Goal: Information Seeking & Learning: Check status

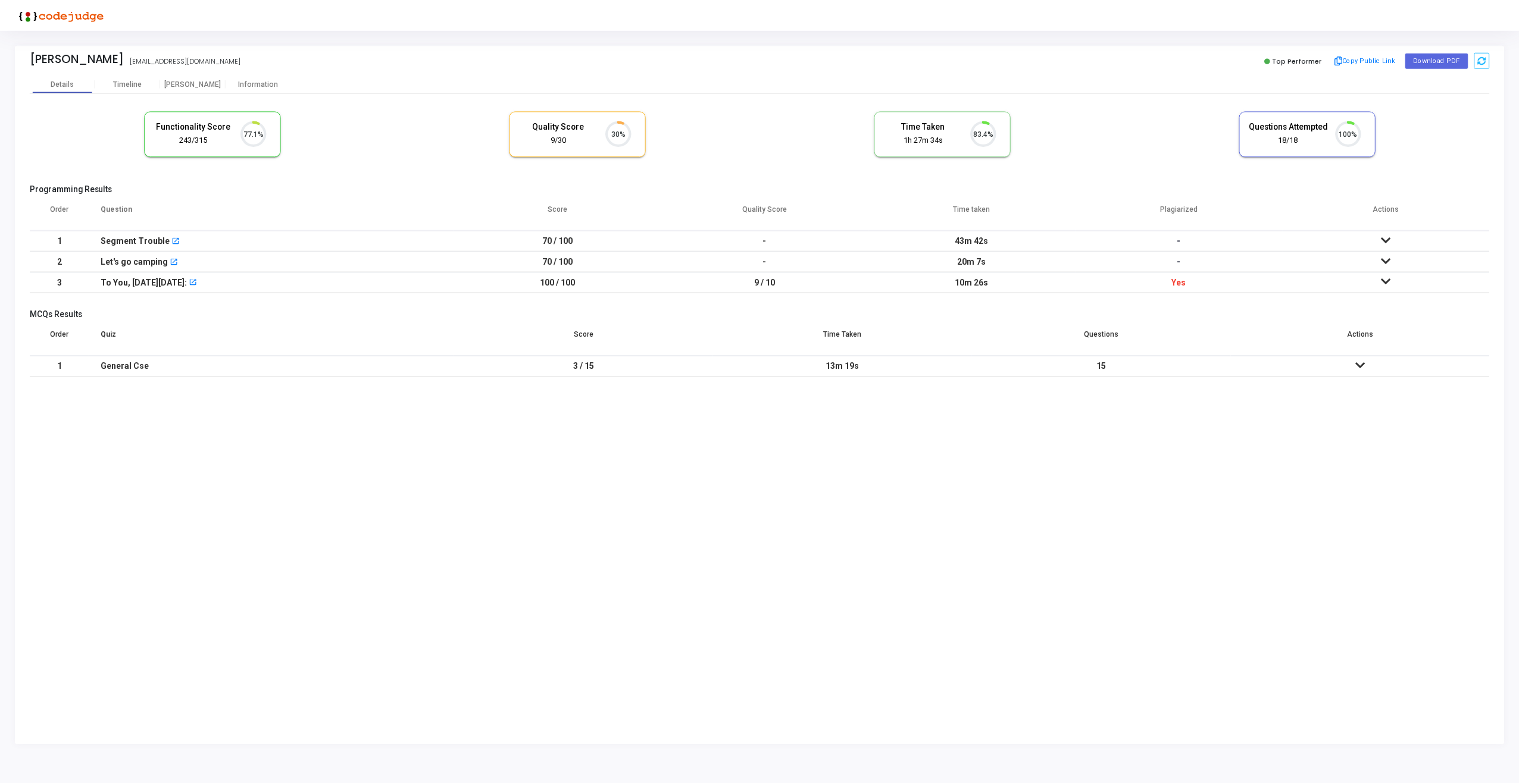
scroll to position [25, 30]
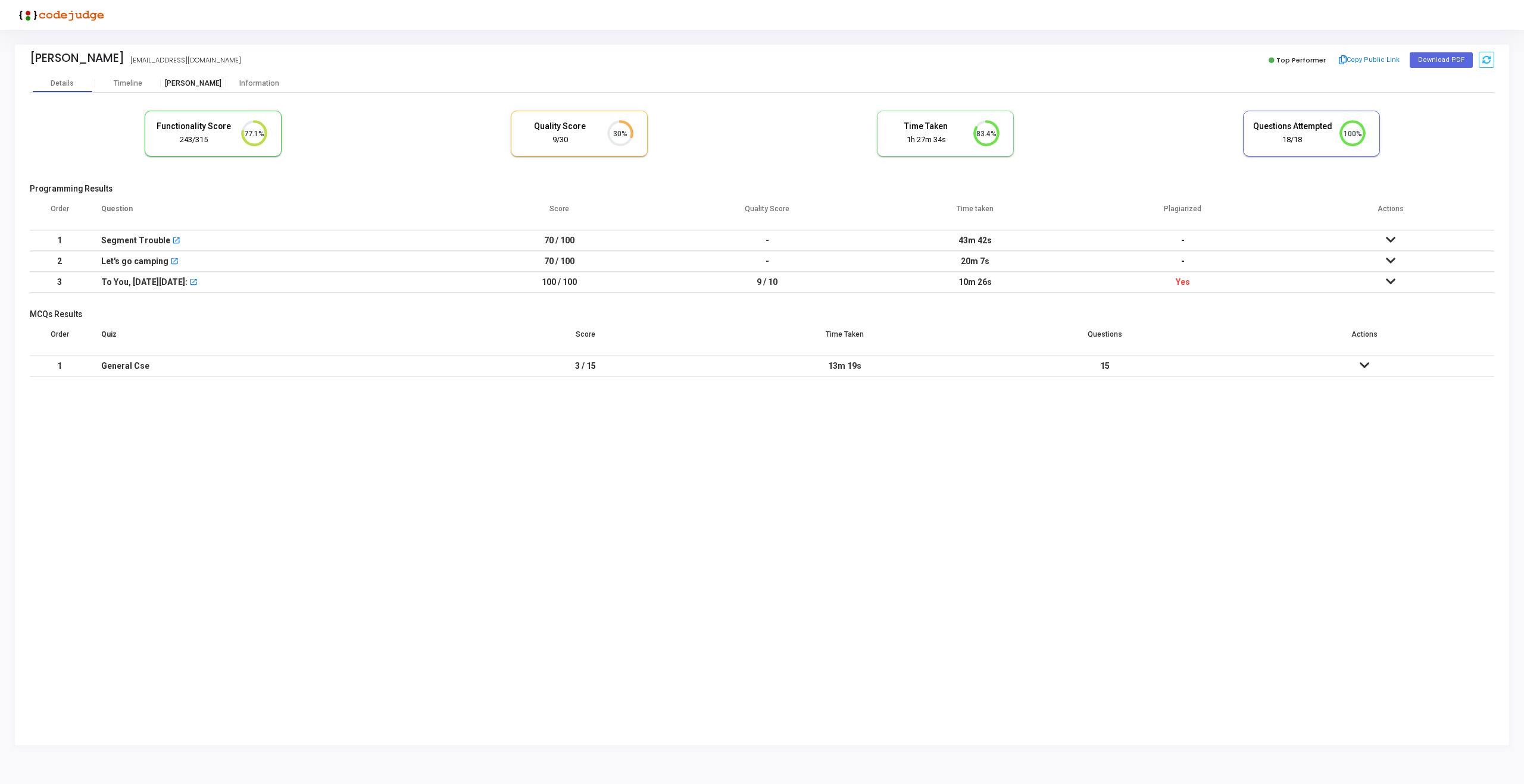
click at [182, 82] on div "[PERSON_NAME]" at bounding box center [193, 84] width 65 height 9
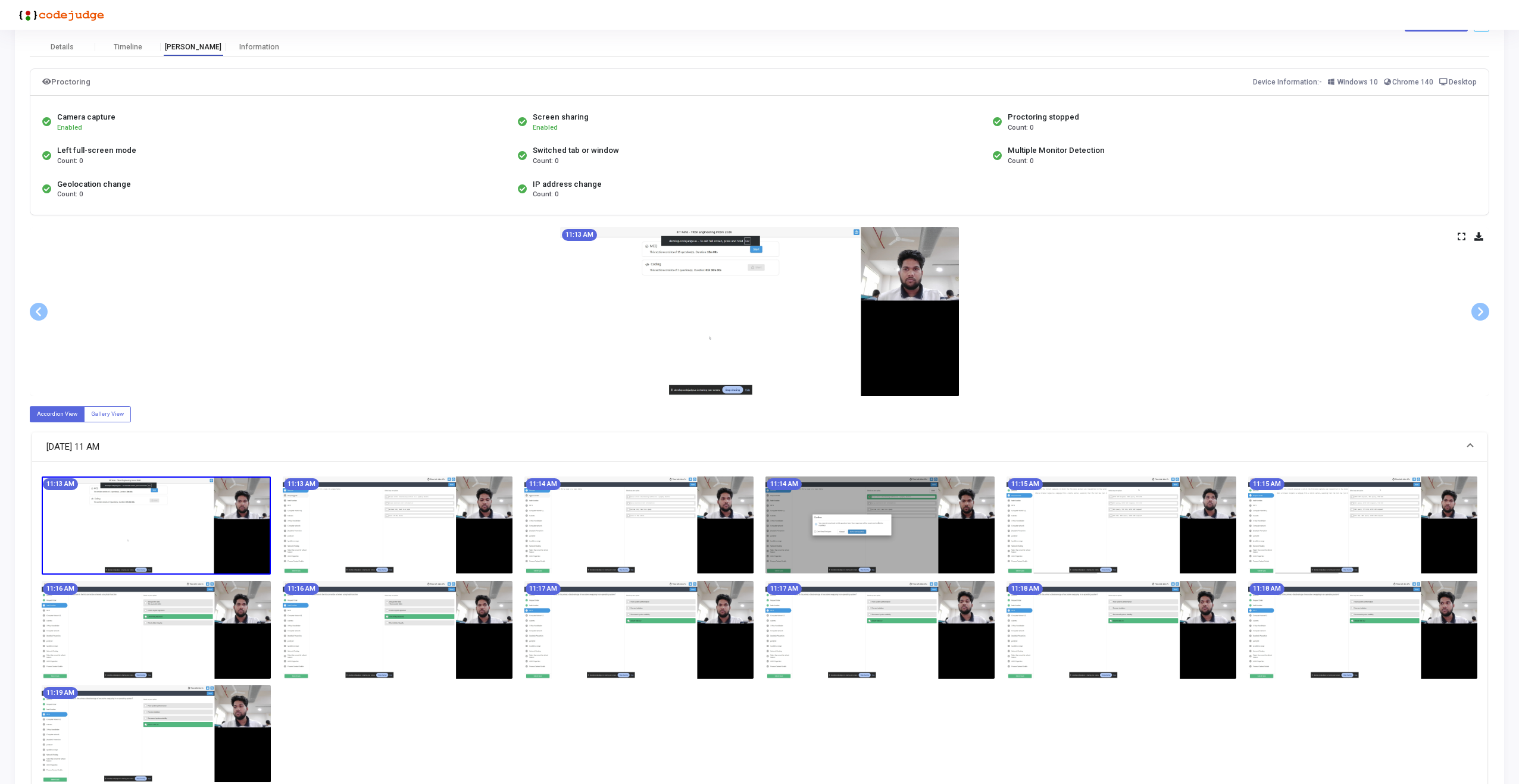
scroll to position [98, 0]
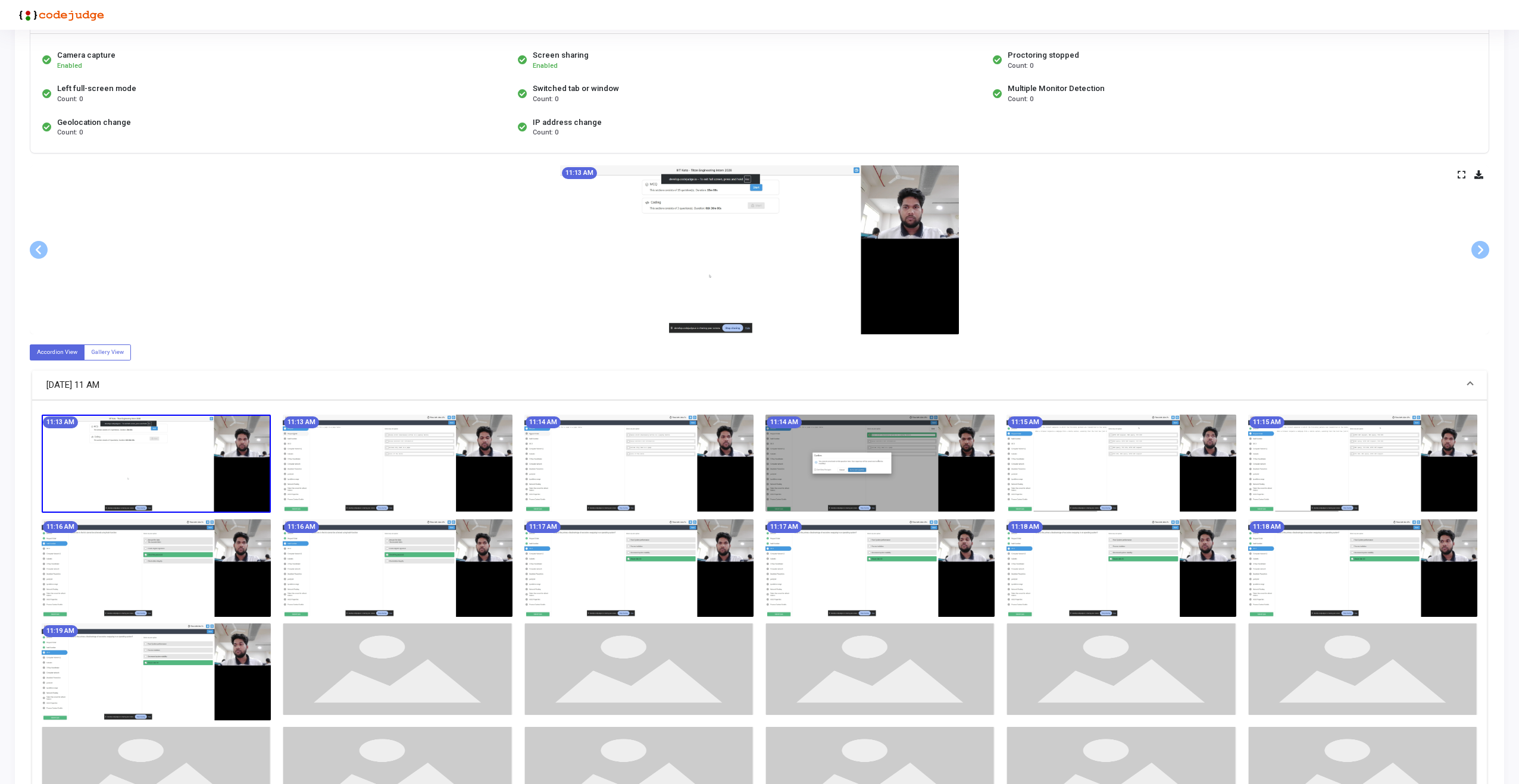
click at [1458, 172] on icon at bounding box center [1461, 174] width 8 height 6
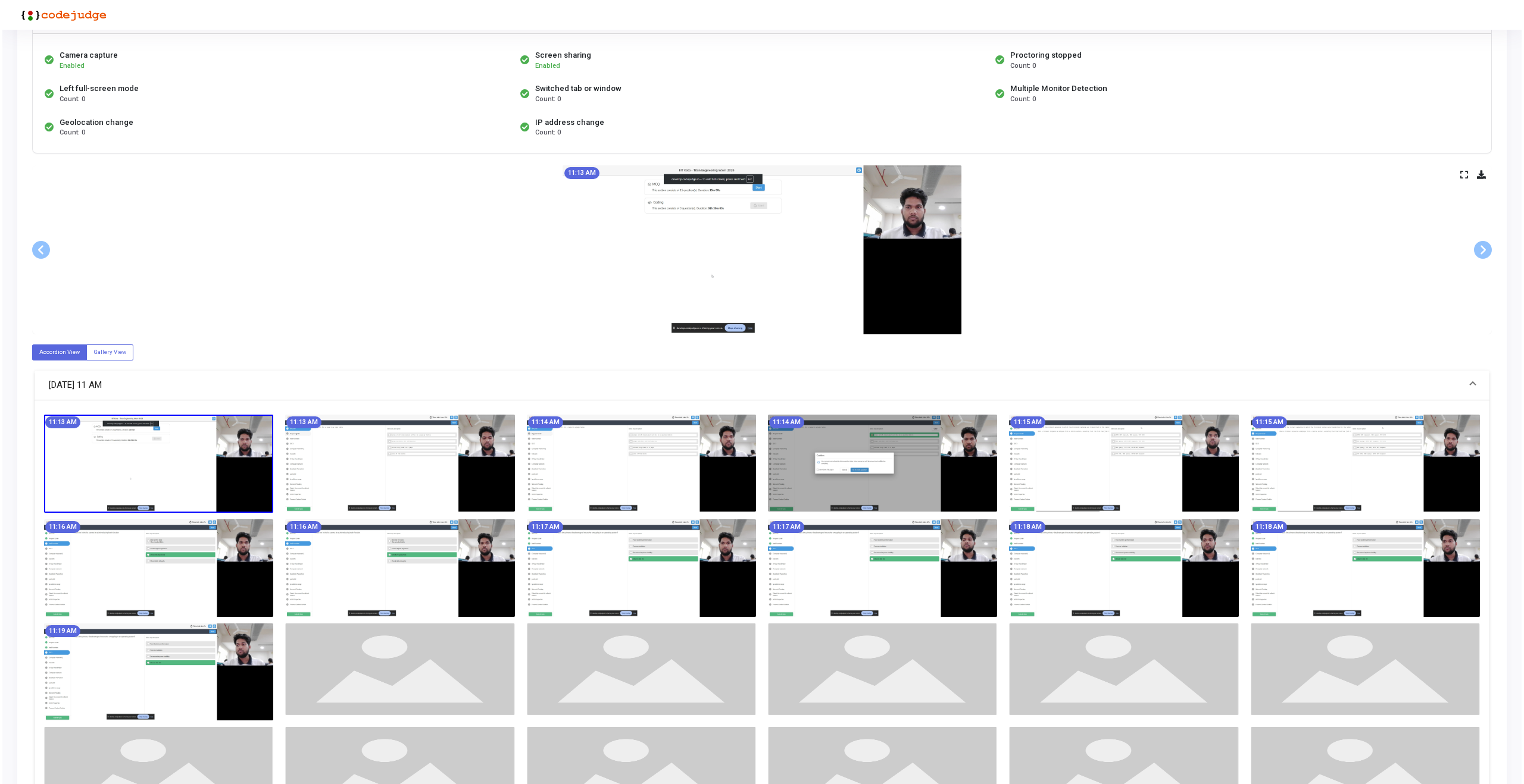
scroll to position [0, 0]
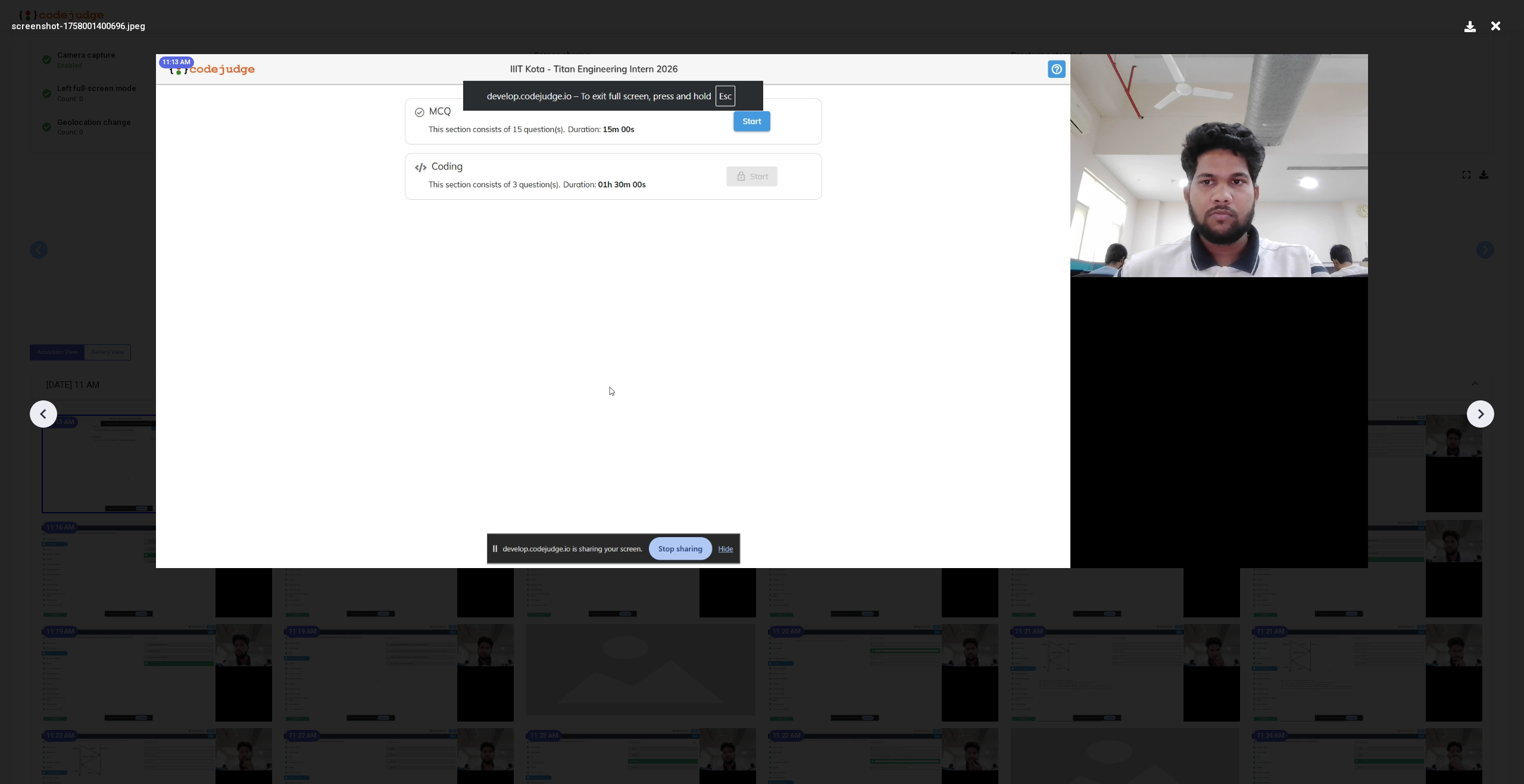
click at [1476, 420] on icon at bounding box center [1480, 414] width 18 height 18
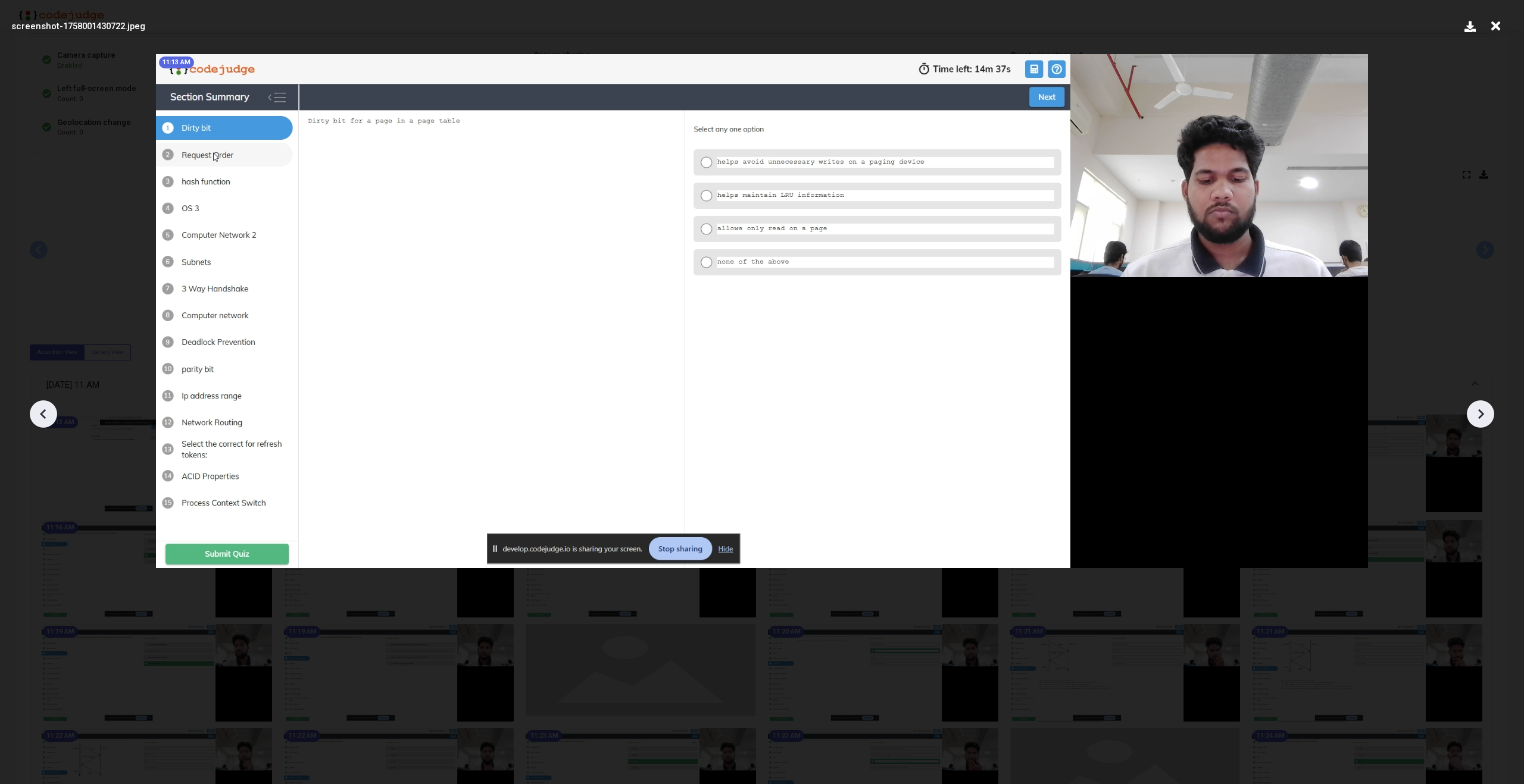
click at [1476, 420] on icon at bounding box center [1480, 414] width 18 height 18
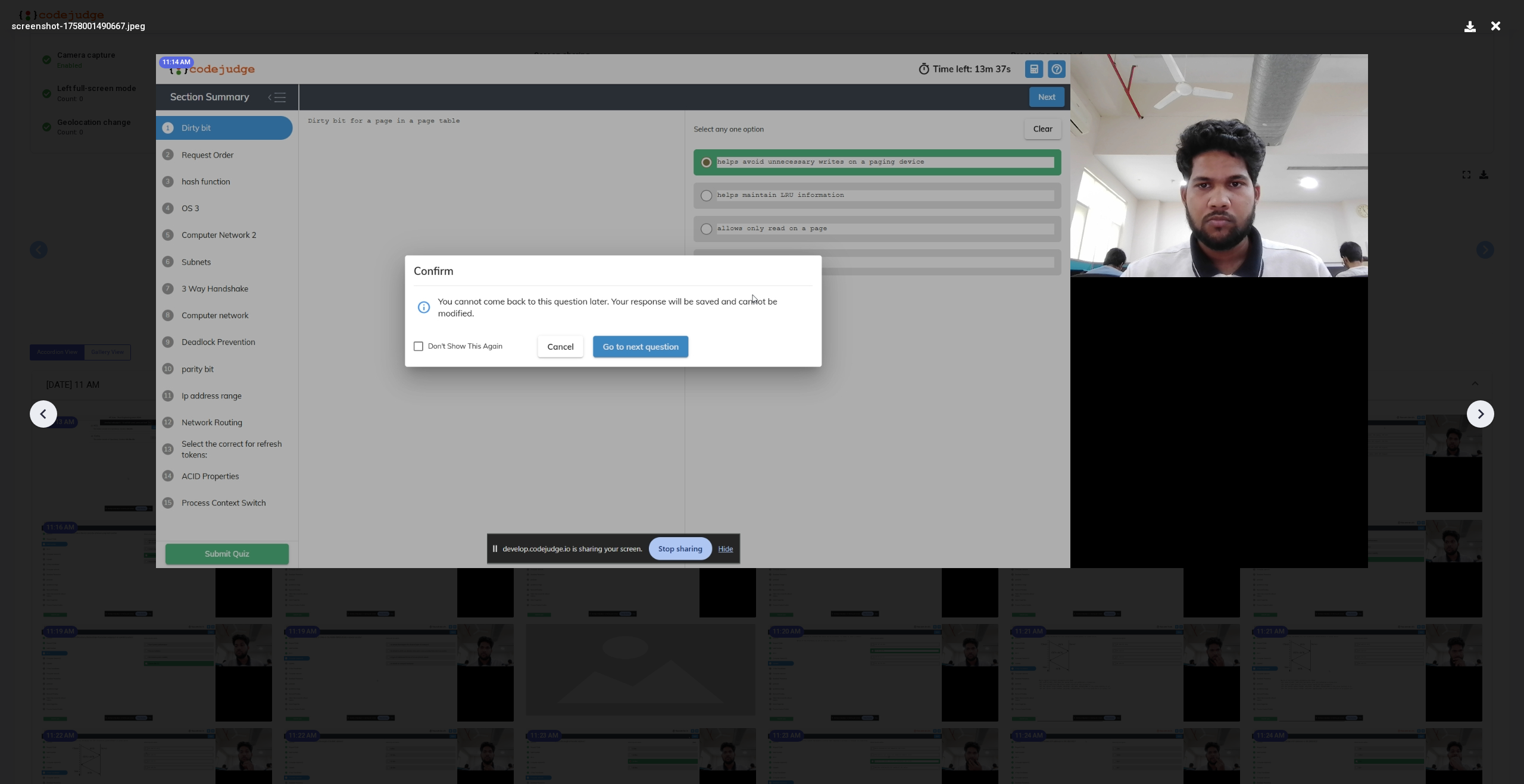
click at [1476, 420] on icon at bounding box center [1480, 414] width 18 height 18
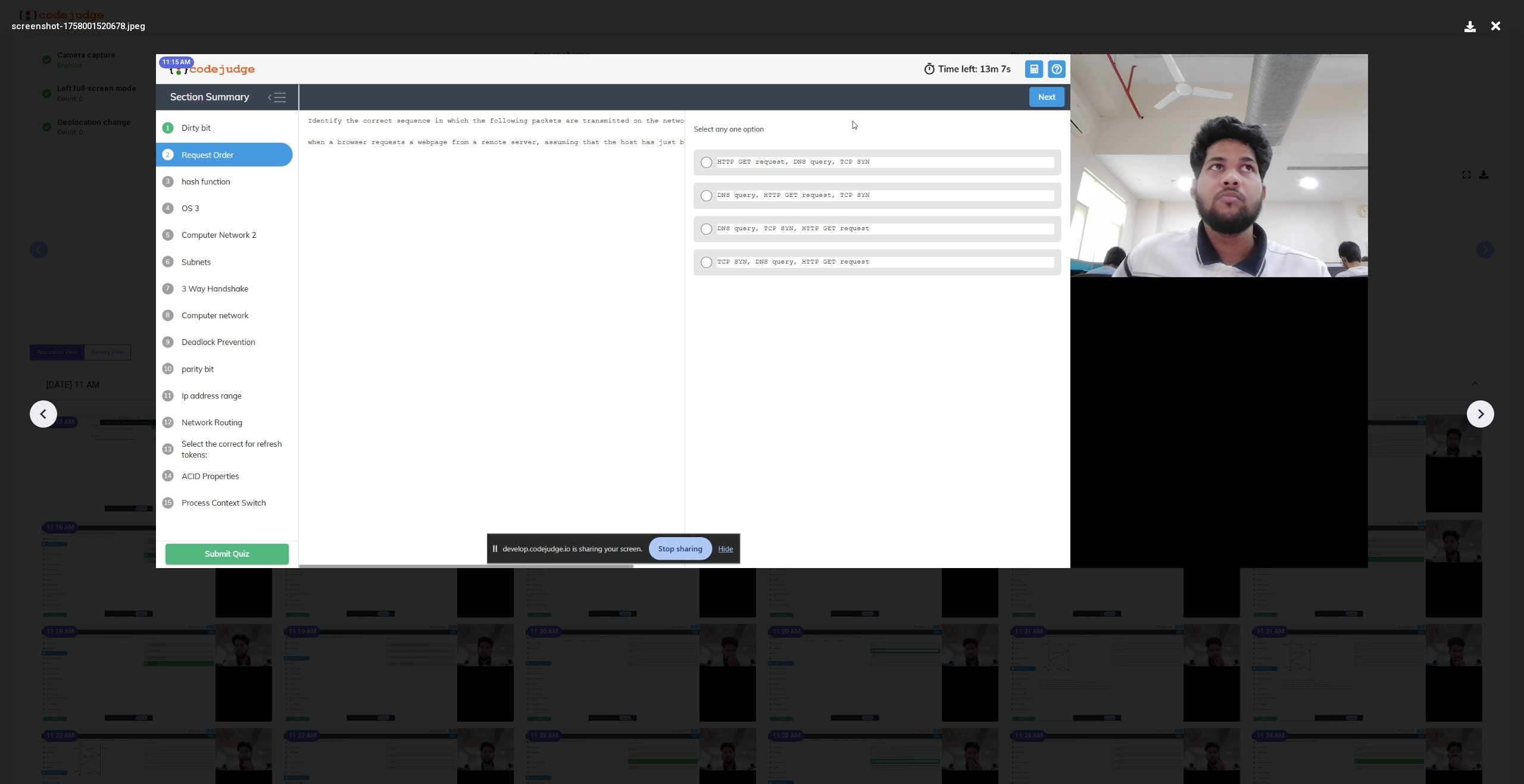
click at [1476, 420] on icon at bounding box center [1480, 414] width 18 height 18
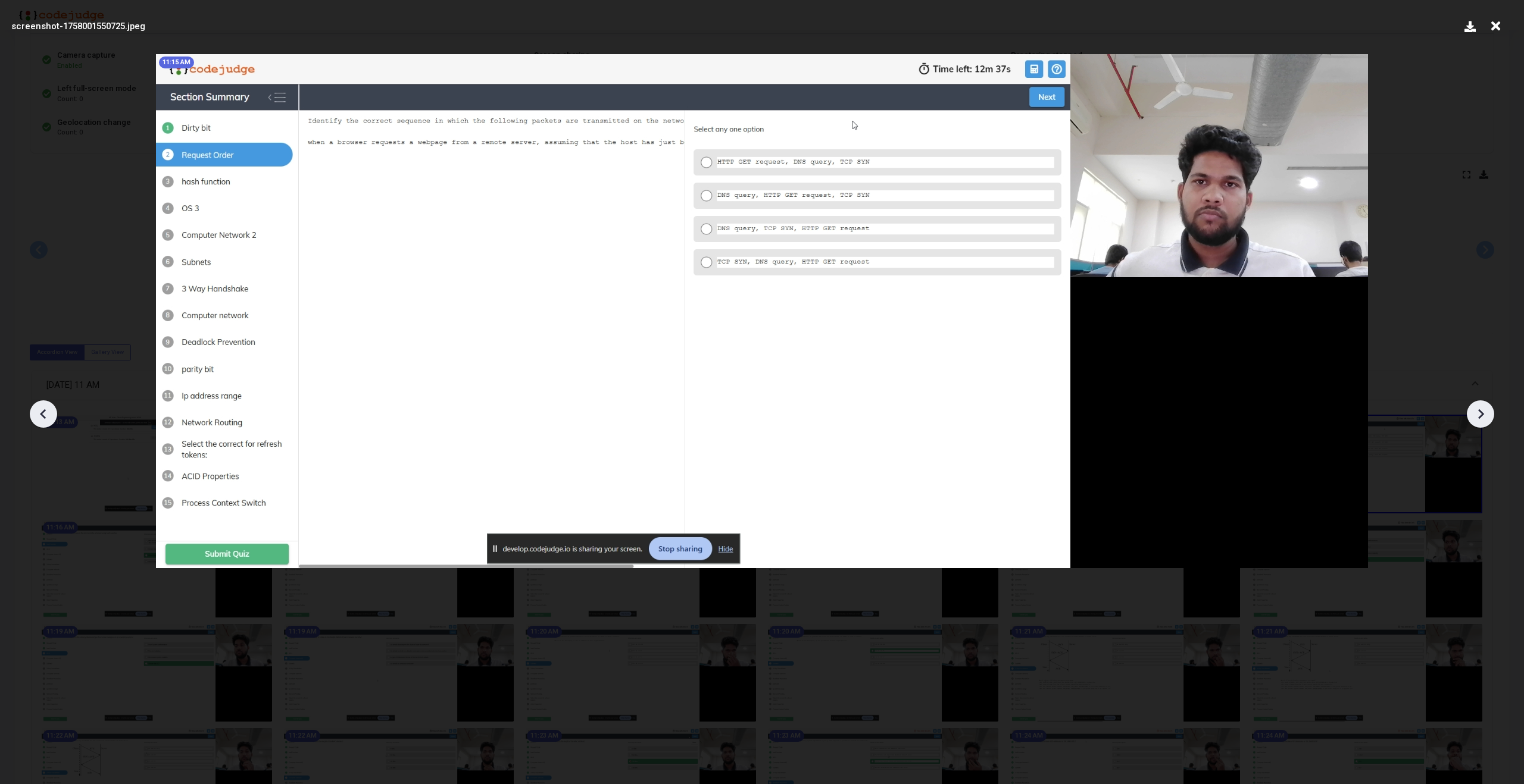
click at [1476, 420] on icon at bounding box center [1480, 414] width 18 height 18
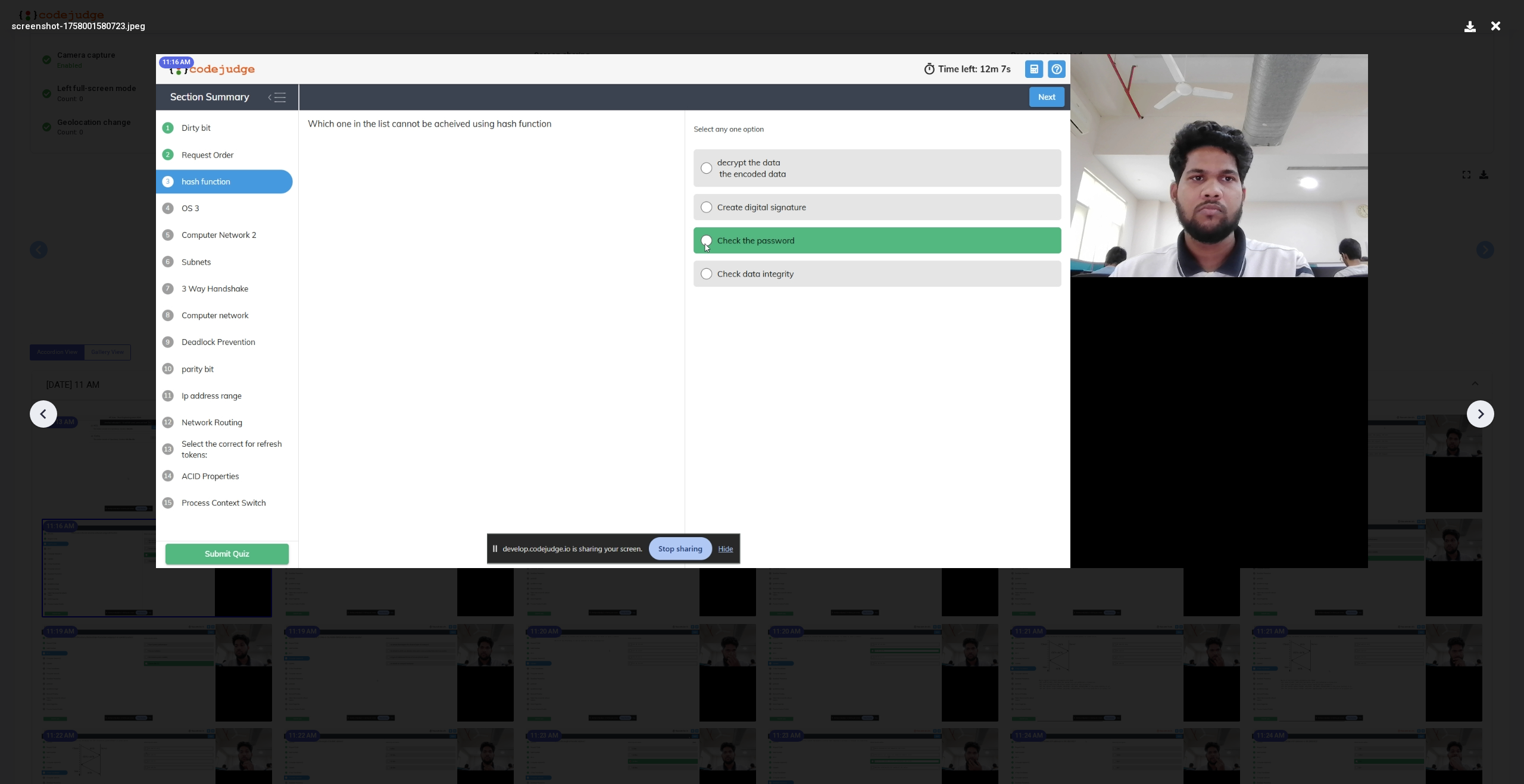
click at [1476, 420] on icon at bounding box center [1480, 414] width 18 height 18
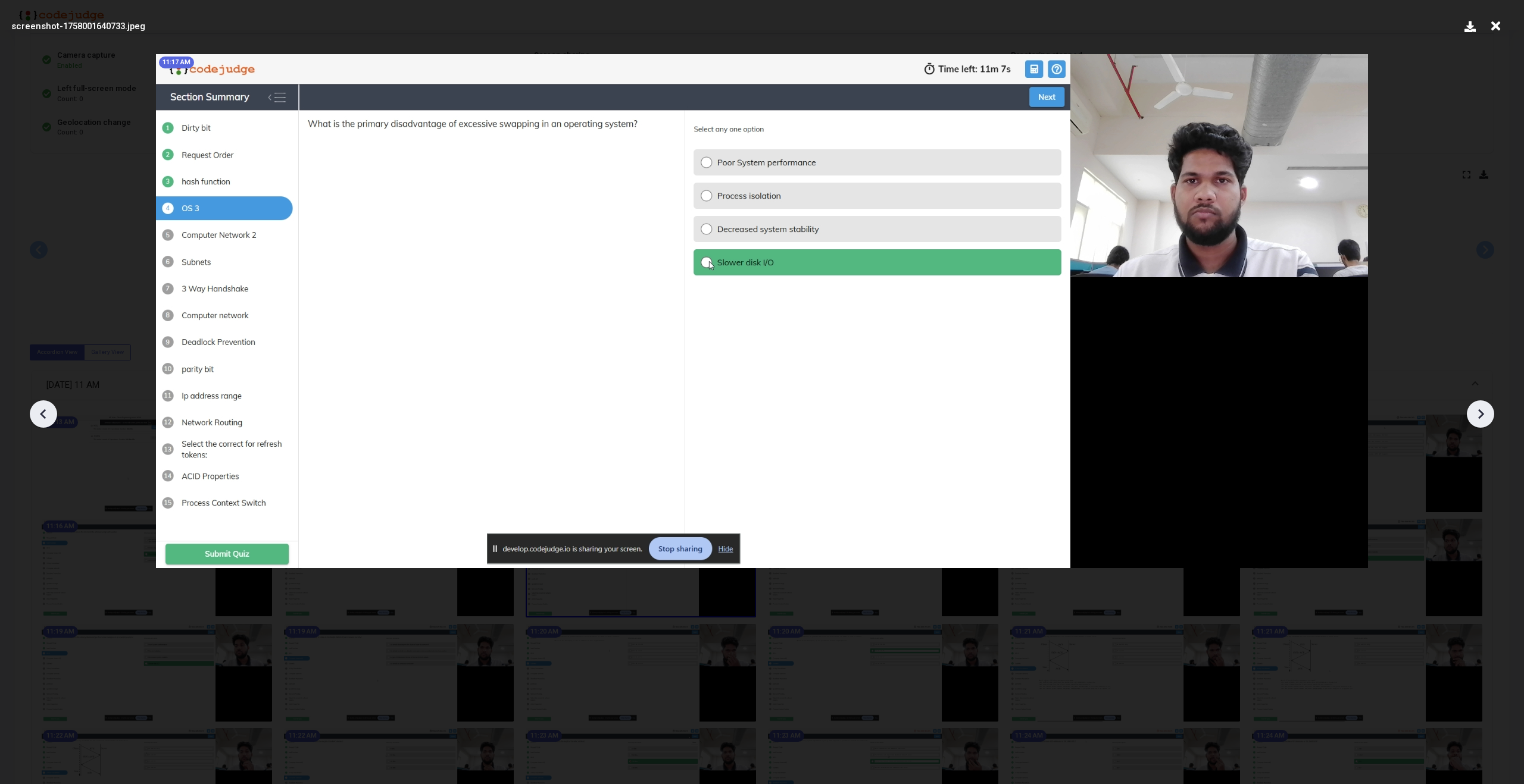
click at [1476, 420] on icon at bounding box center [1480, 414] width 18 height 18
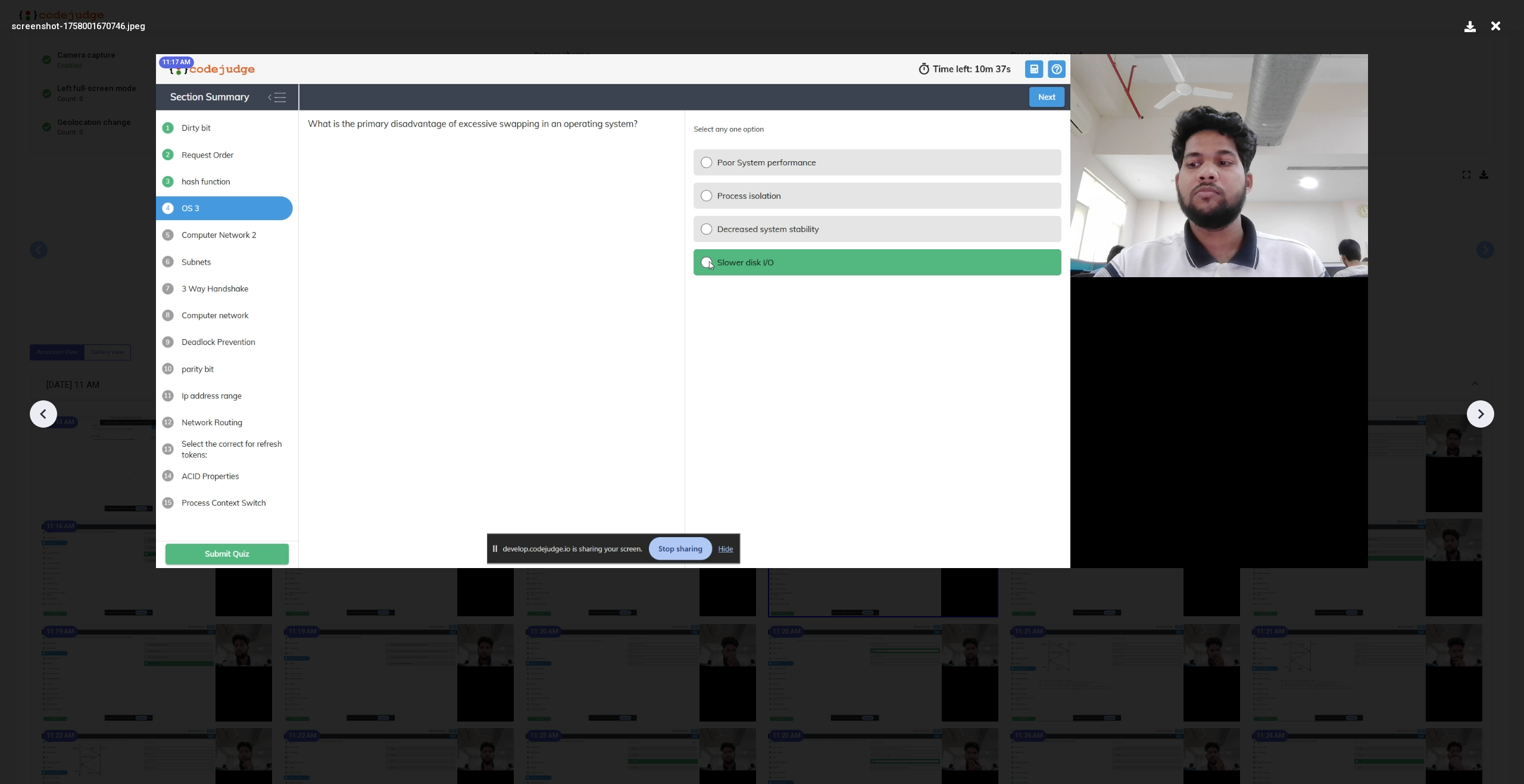
click at [1476, 420] on icon at bounding box center [1480, 414] width 18 height 18
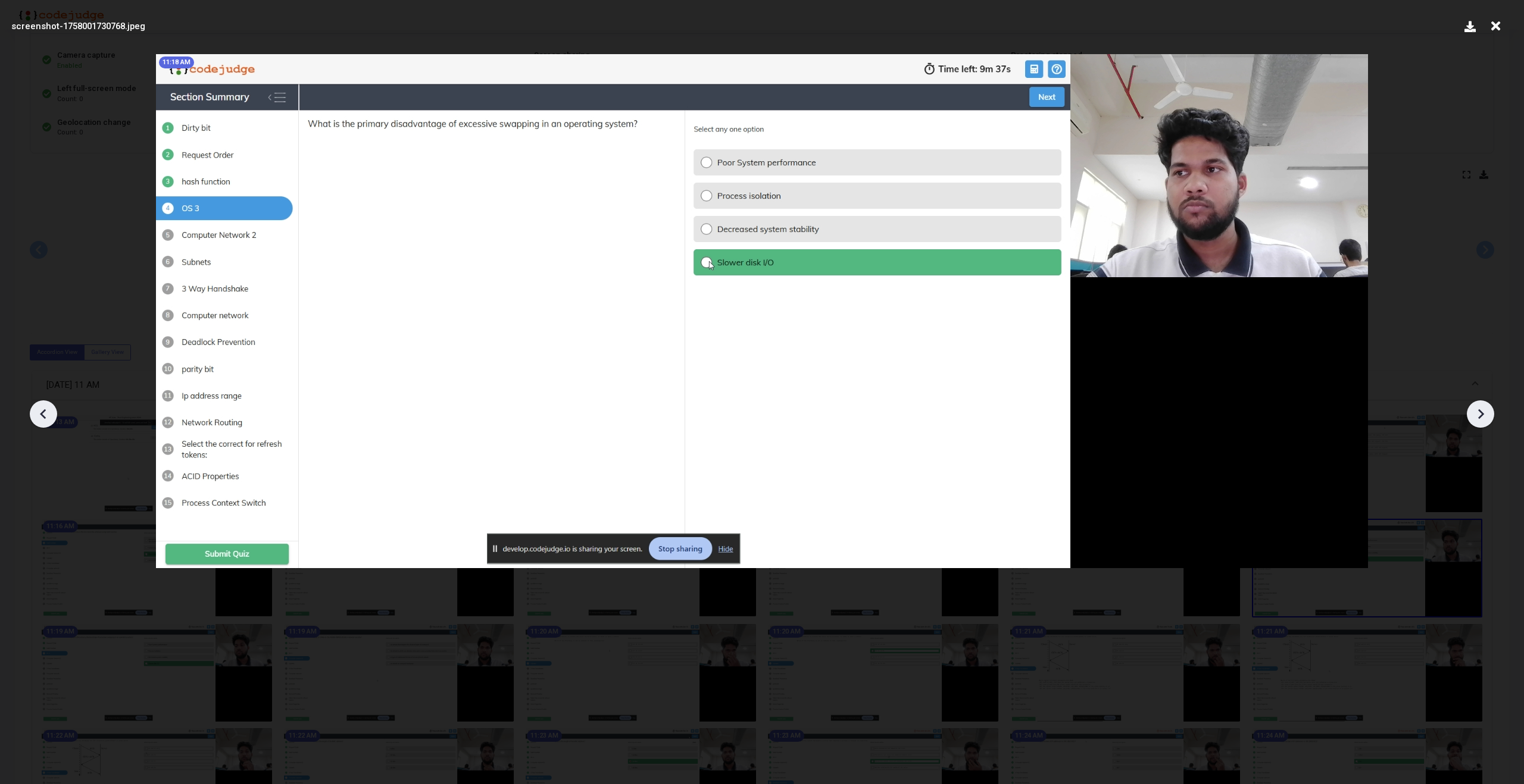
click at [1476, 420] on icon at bounding box center [1480, 414] width 18 height 18
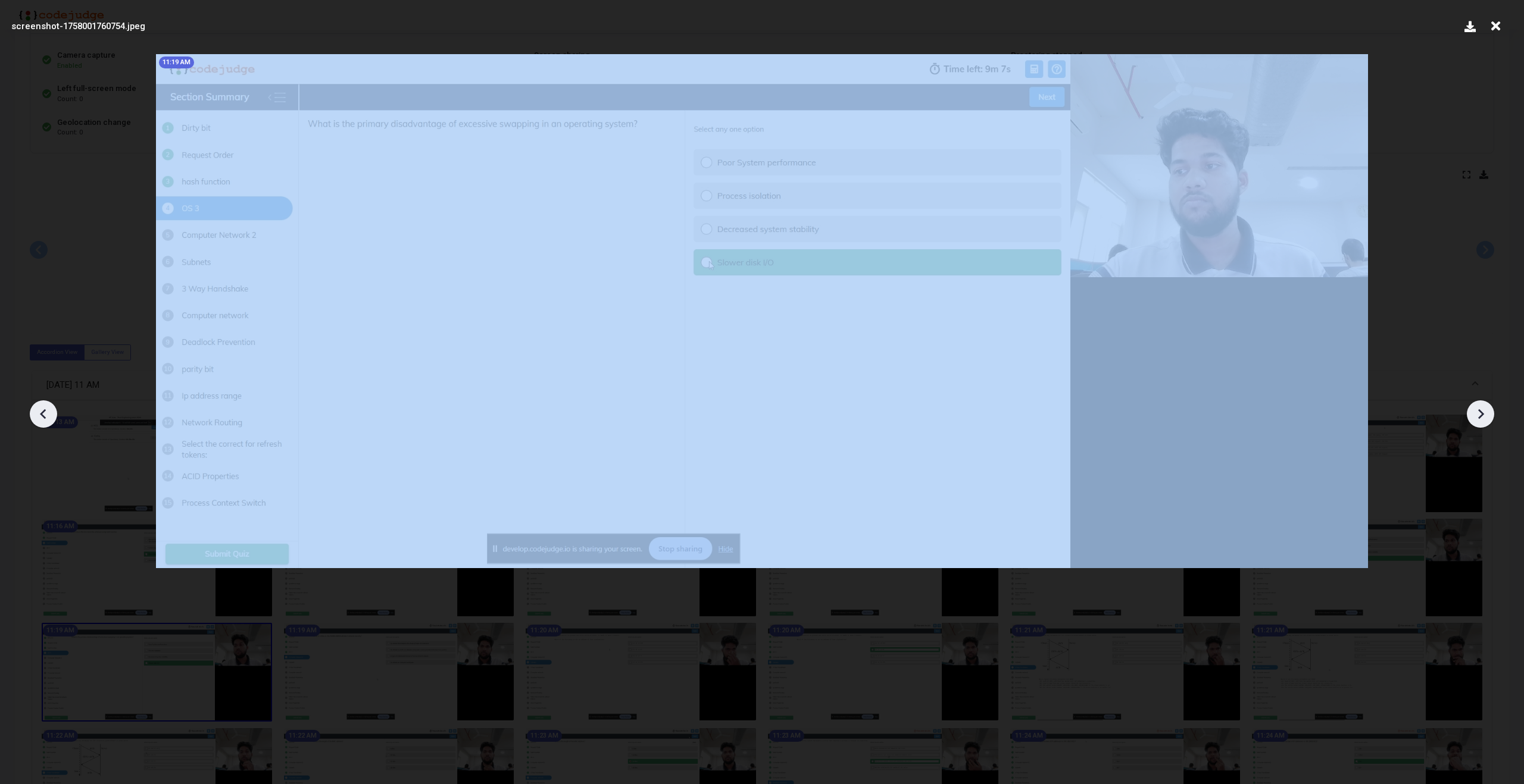
click at [1476, 420] on icon at bounding box center [1480, 414] width 18 height 18
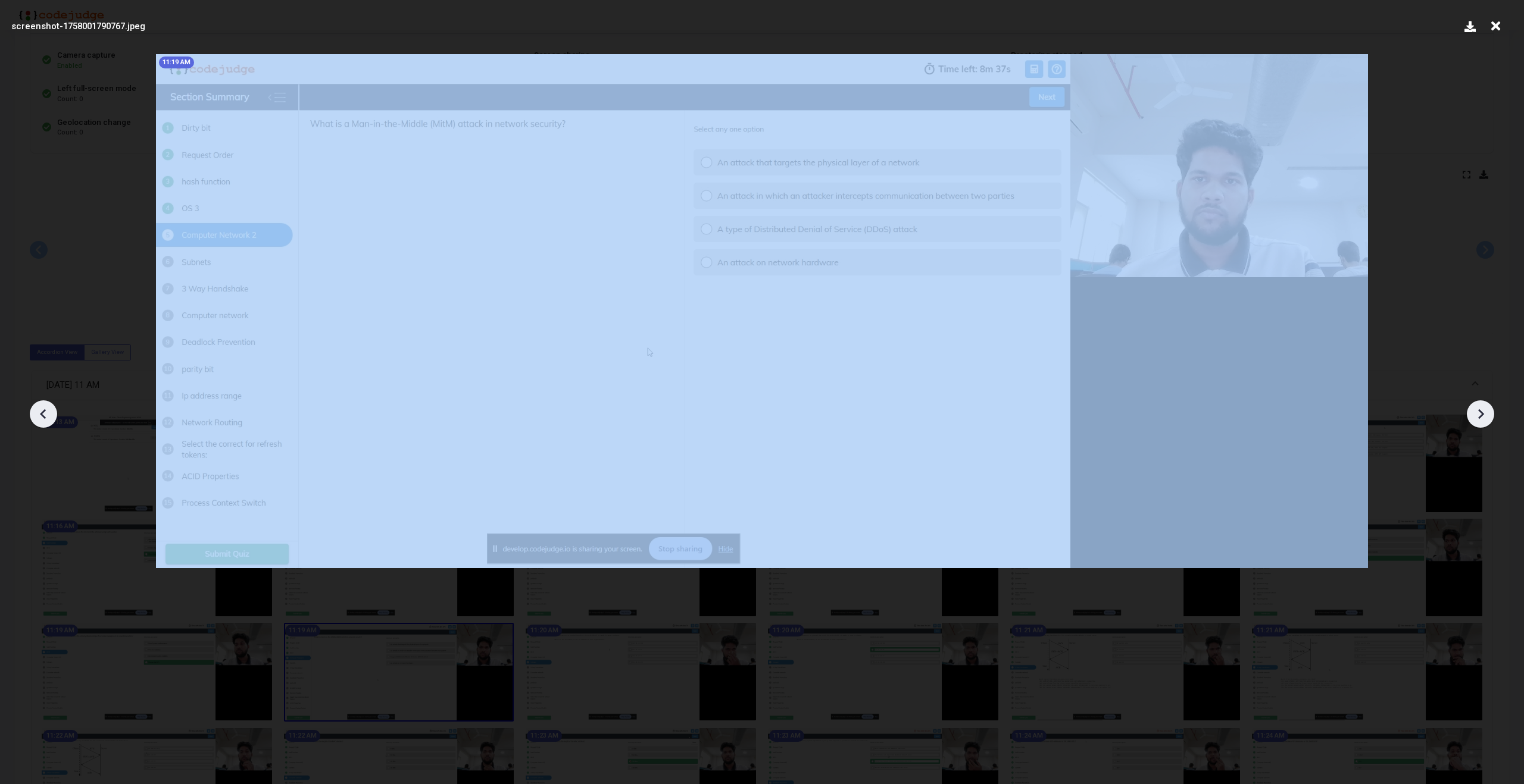
click at [1476, 420] on icon at bounding box center [1480, 414] width 18 height 18
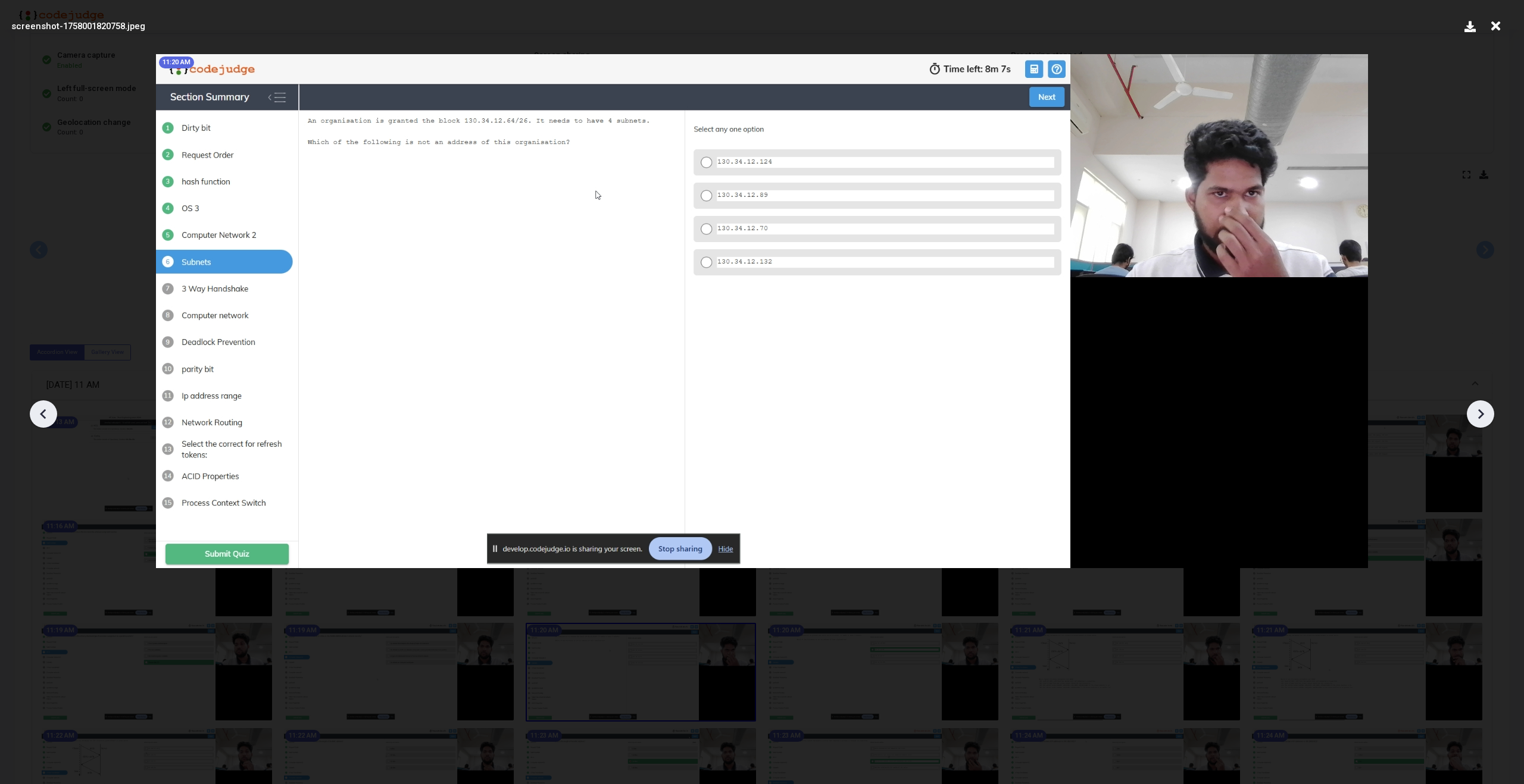
click at [1476, 420] on icon at bounding box center [1480, 414] width 18 height 18
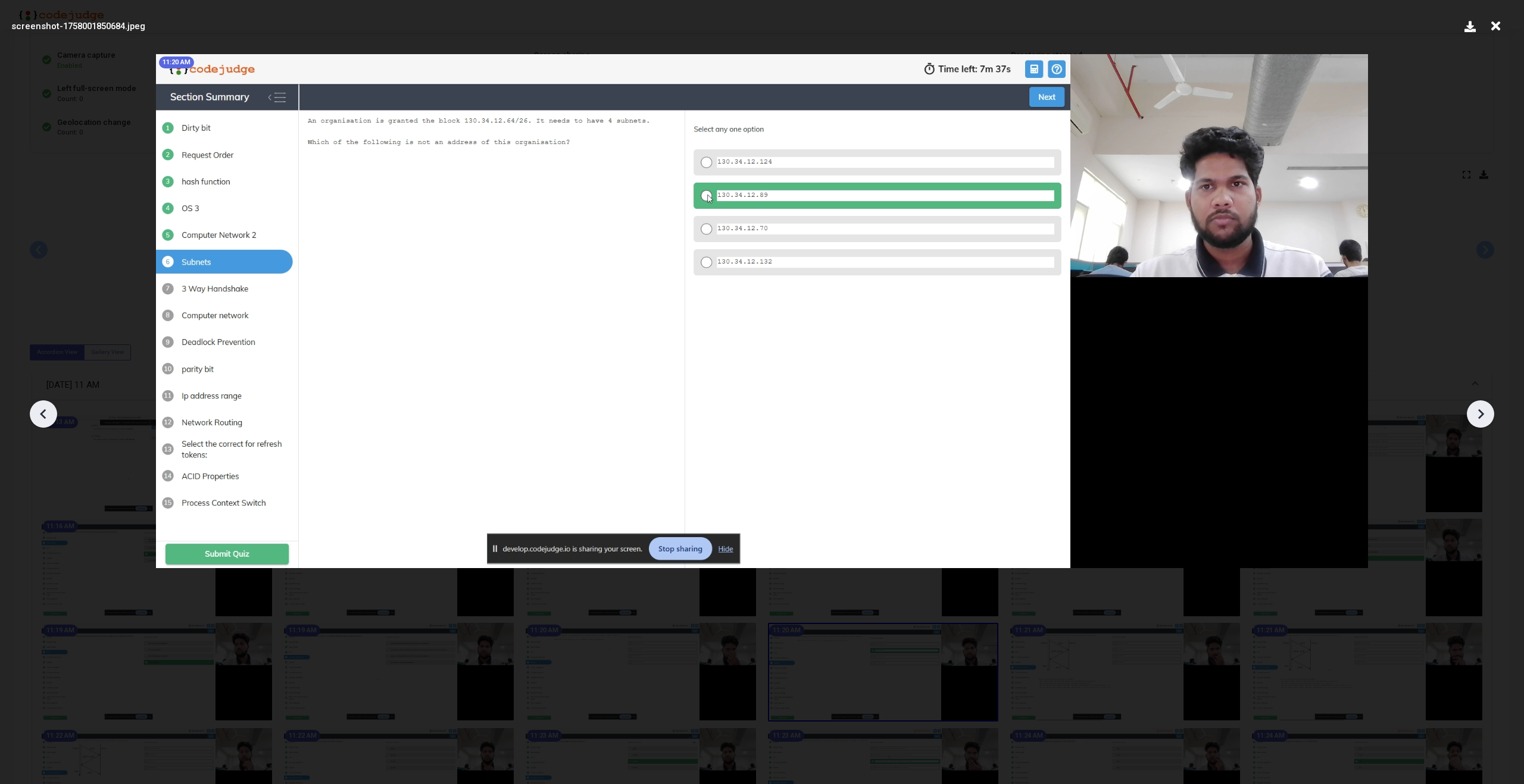
click at [1476, 420] on icon at bounding box center [1480, 414] width 18 height 18
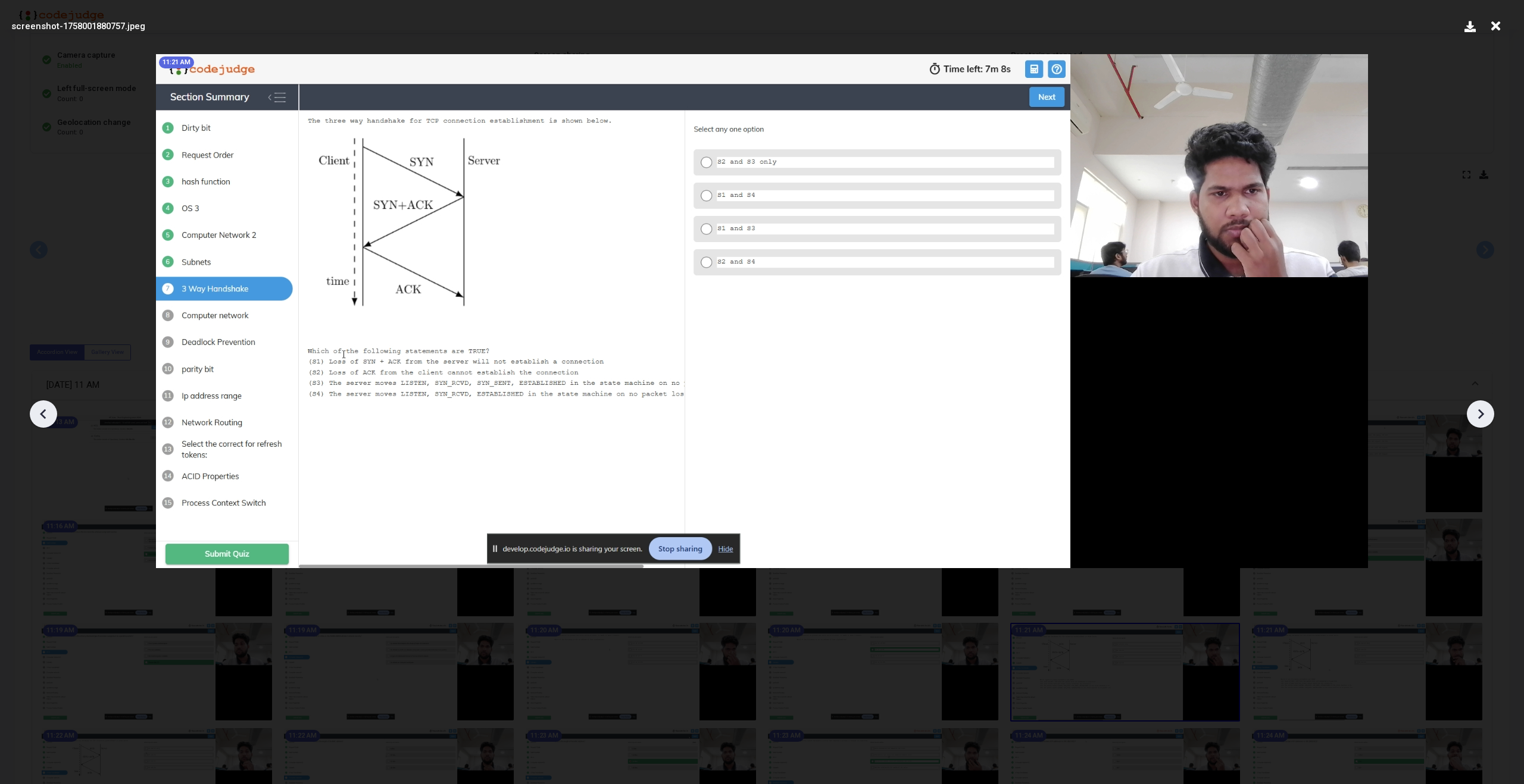
click at [1476, 420] on icon at bounding box center [1480, 414] width 18 height 18
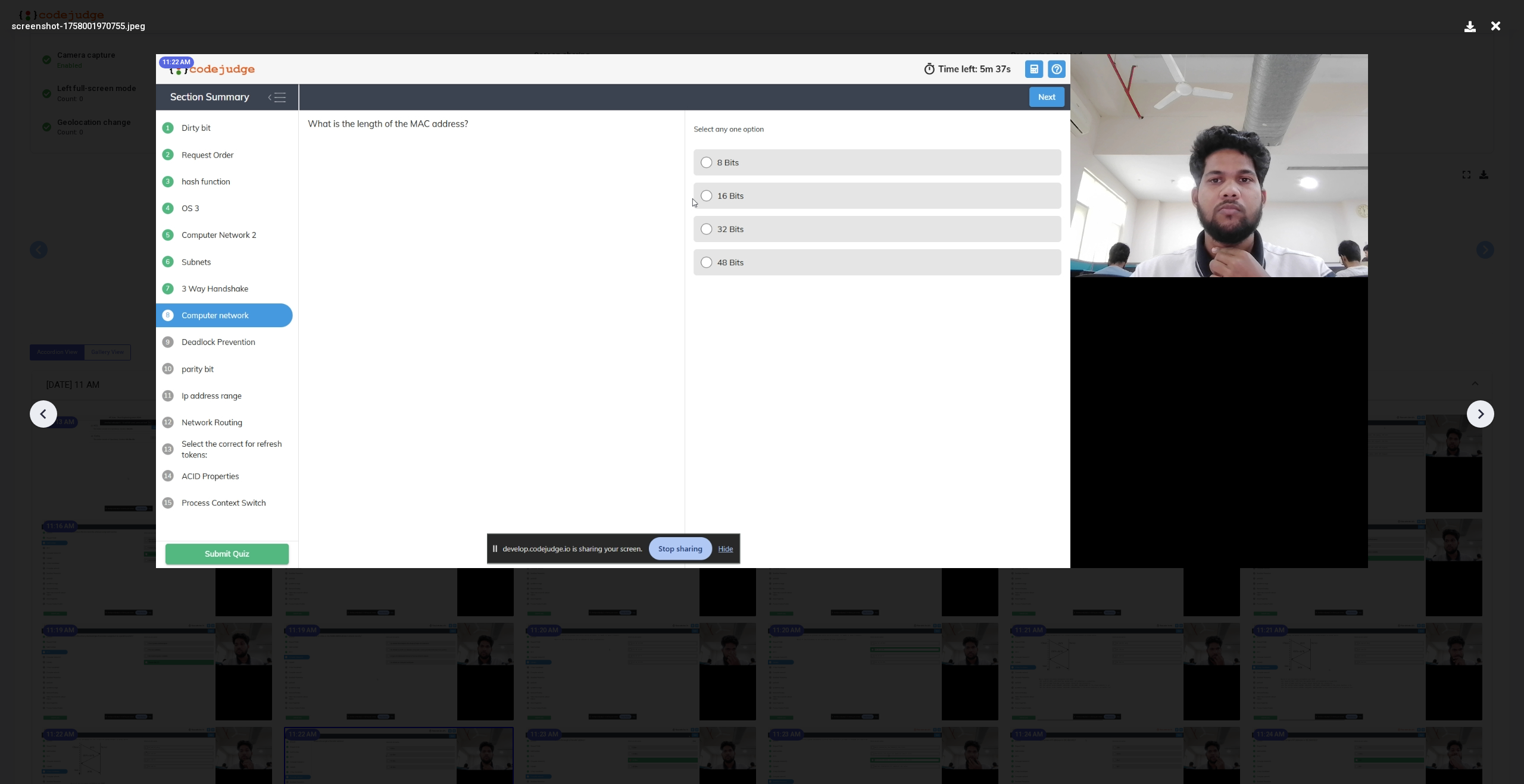
click at [1476, 420] on icon at bounding box center [1480, 414] width 18 height 18
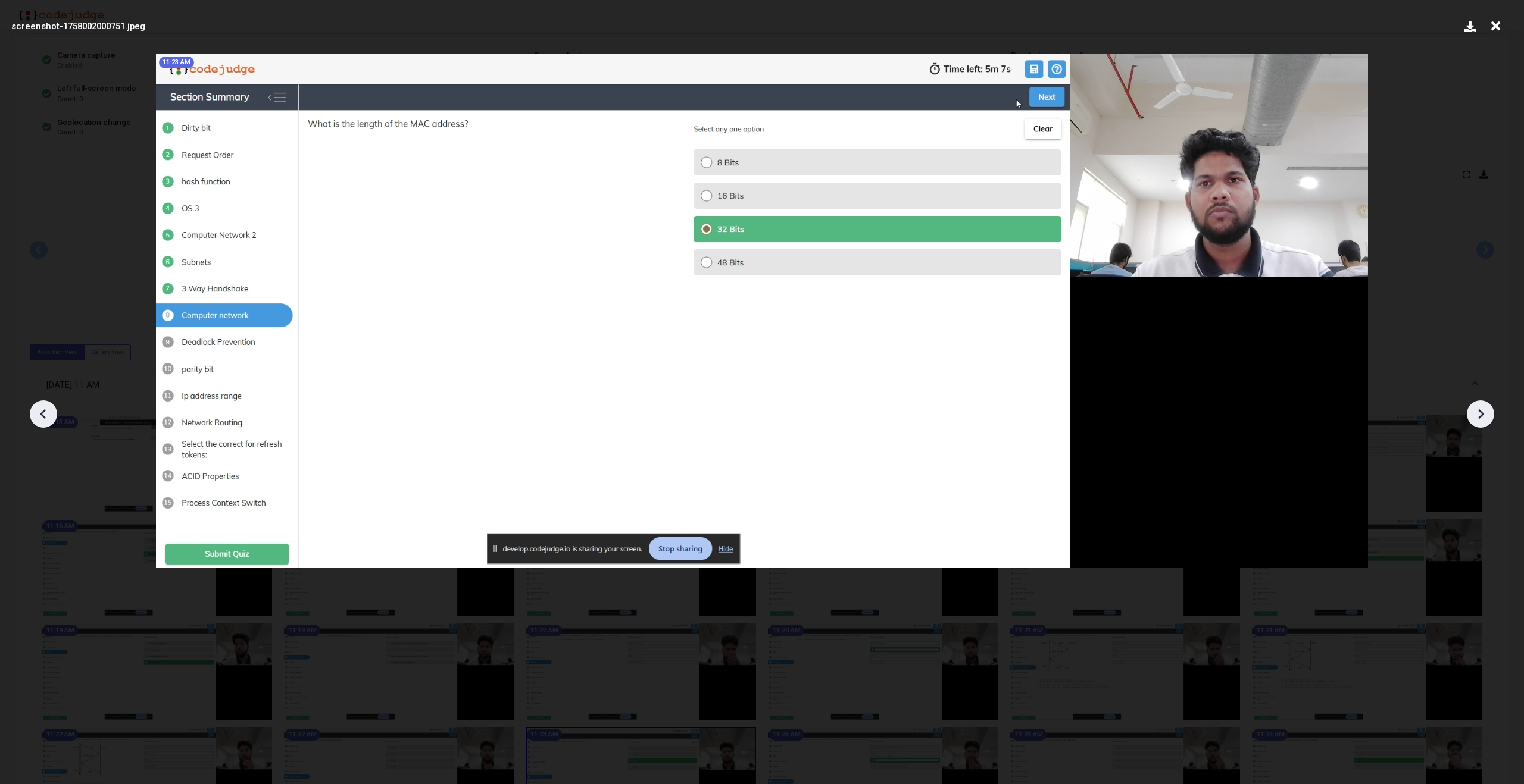
click at [1476, 420] on icon at bounding box center [1480, 414] width 18 height 18
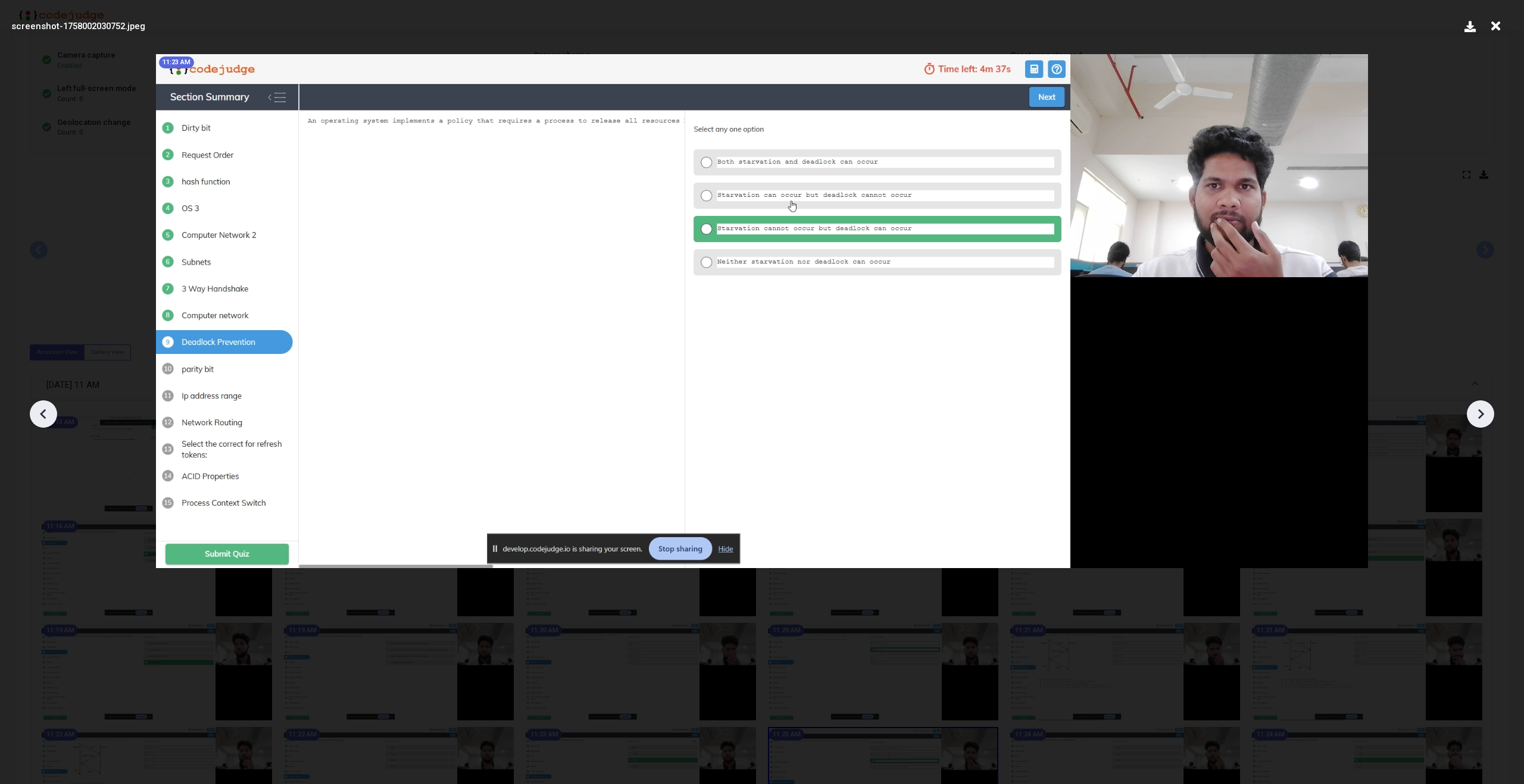
click at [1476, 420] on icon at bounding box center [1480, 414] width 18 height 18
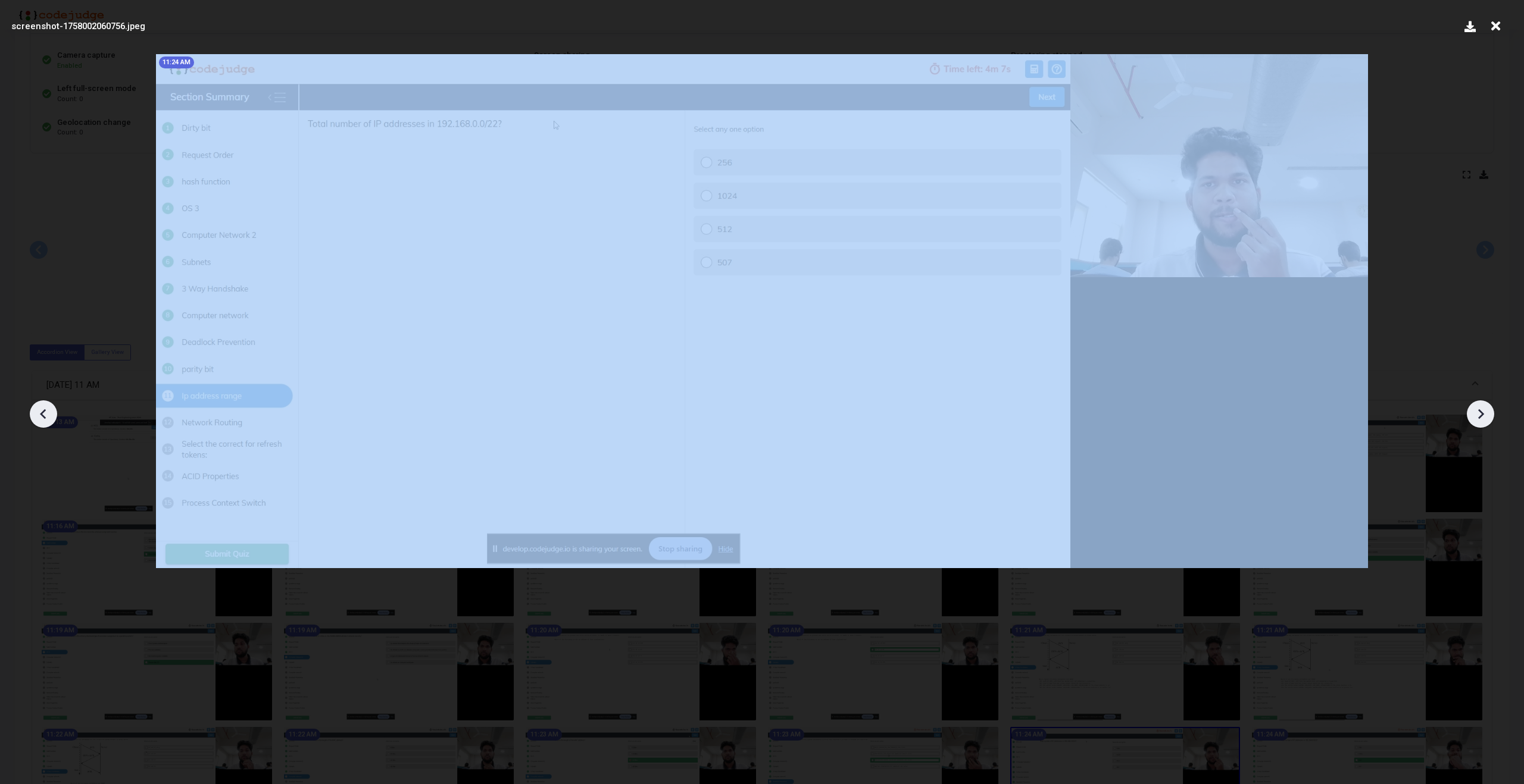
click at [1476, 420] on icon at bounding box center [1480, 414] width 18 height 18
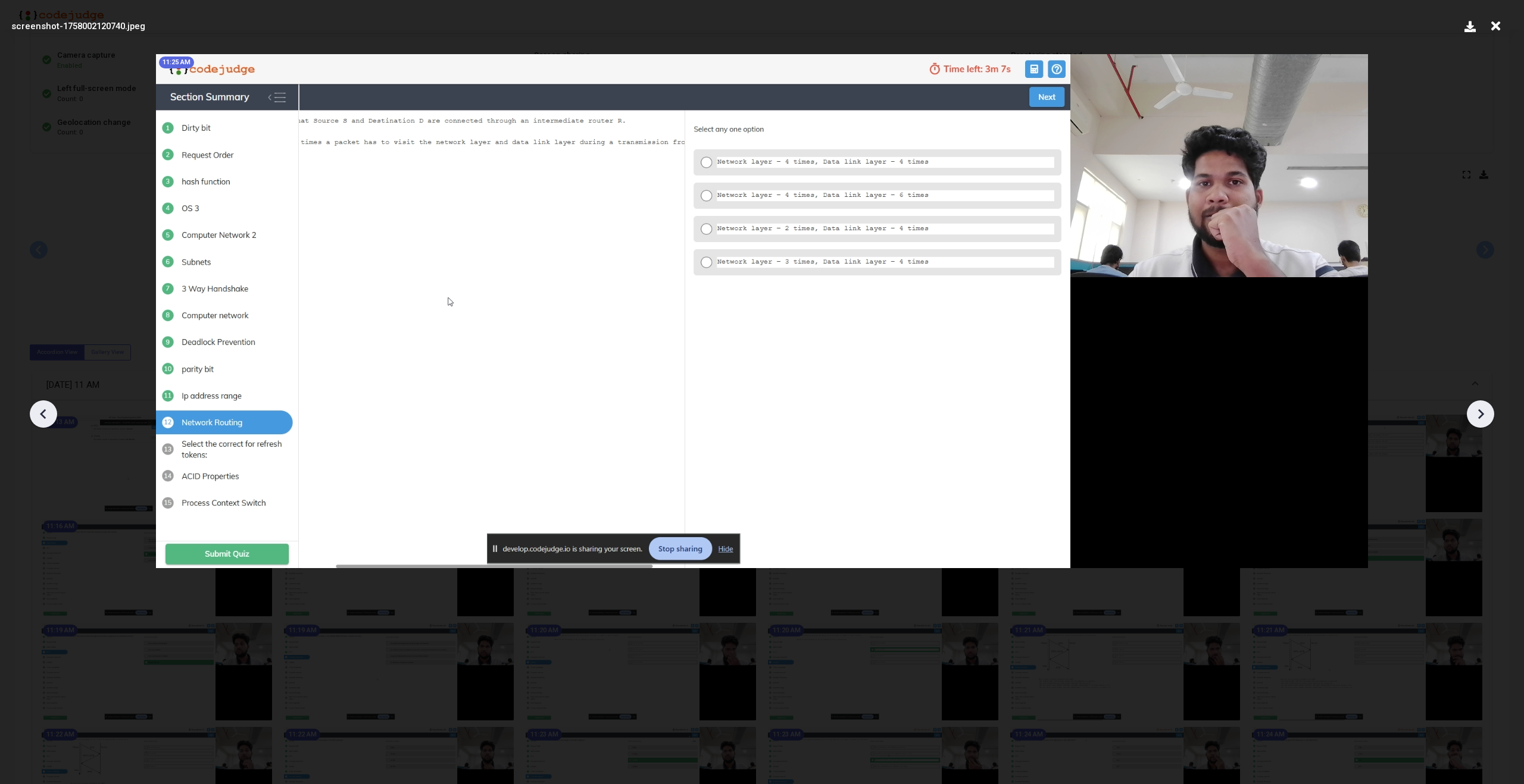
click at [1476, 420] on icon at bounding box center [1480, 414] width 18 height 18
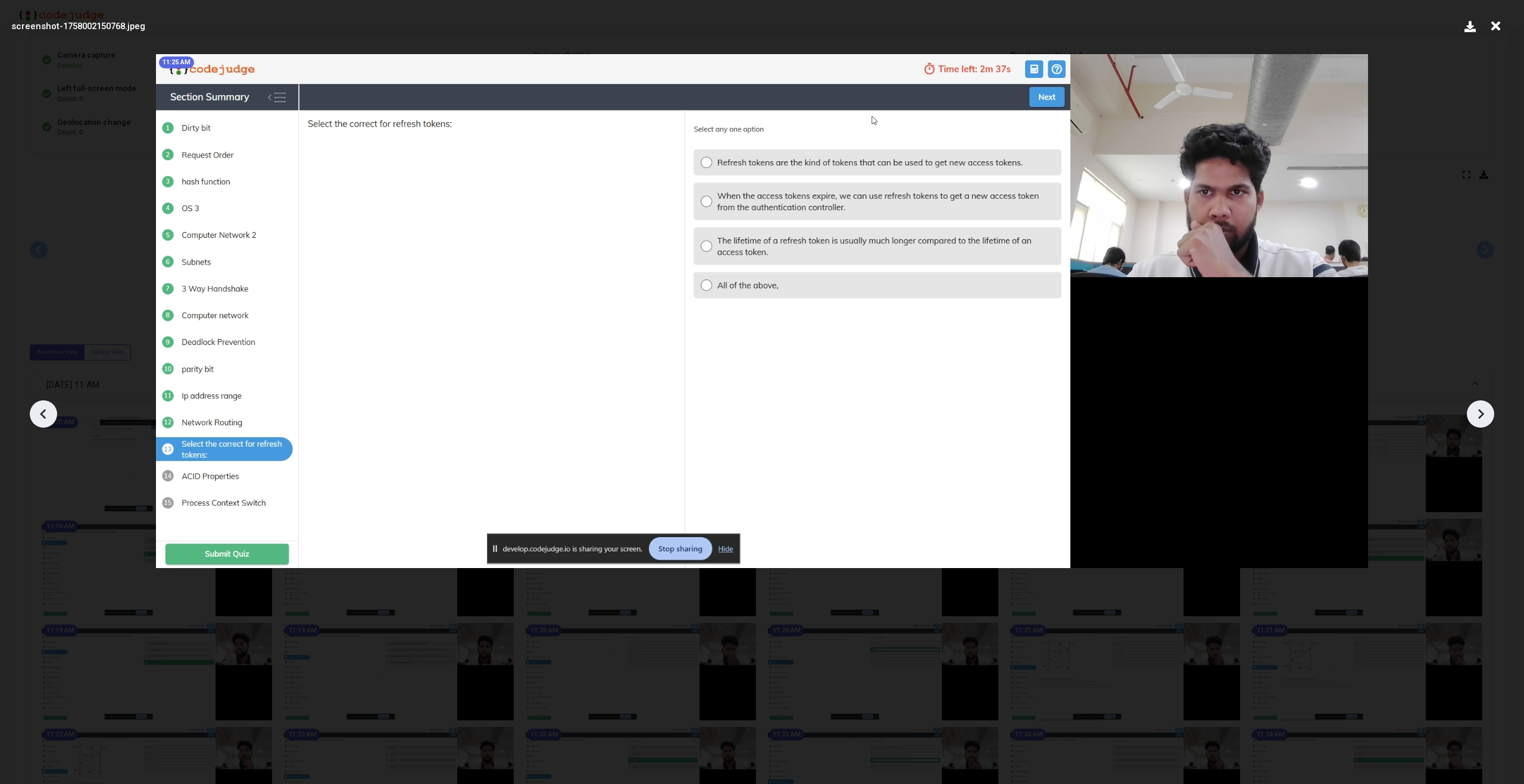
click at [1476, 420] on icon at bounding box center [1480, 414] width 18 height 18
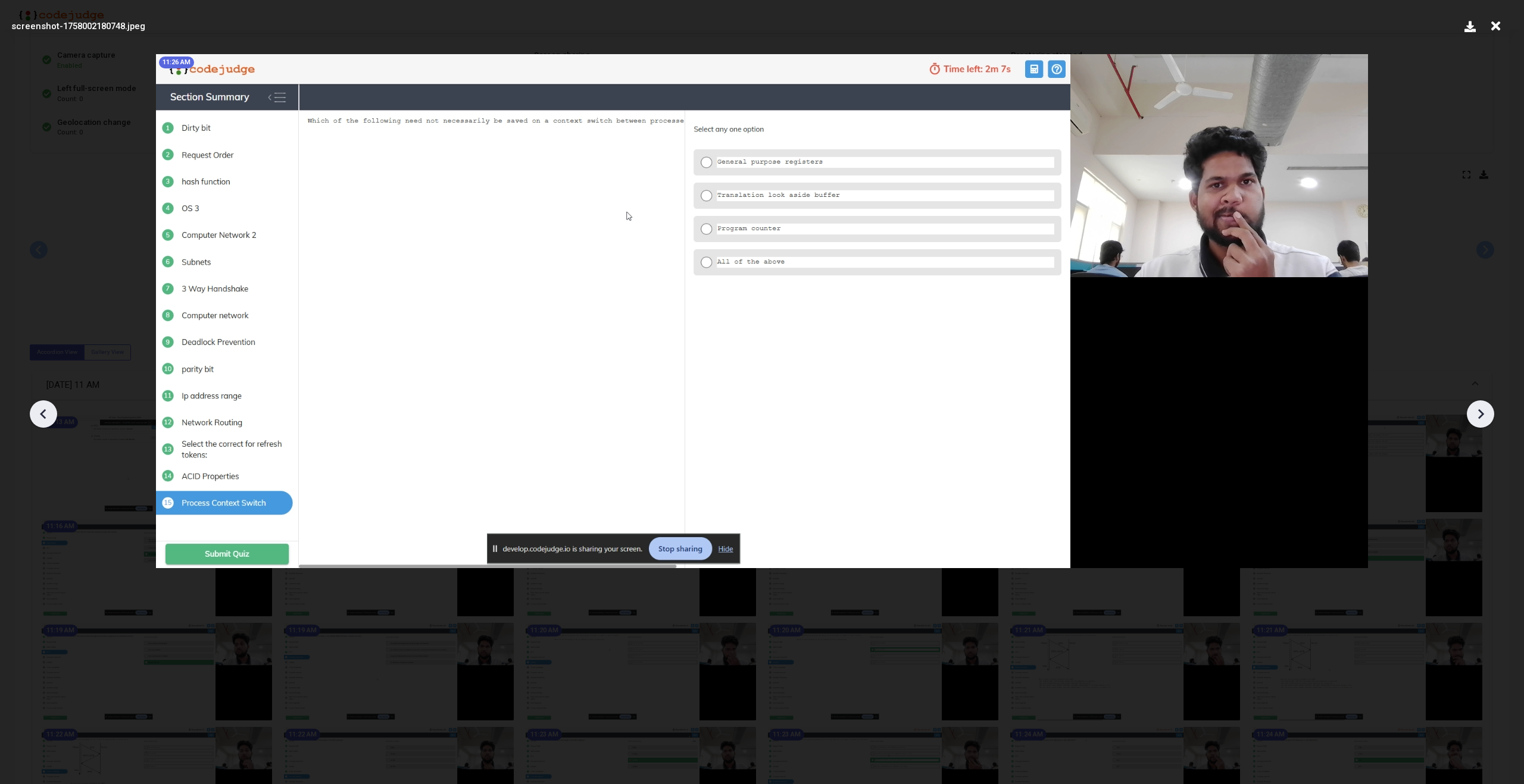
click at [1476, 420] on icon at bounding box center [1480, 414] width 18 height 18
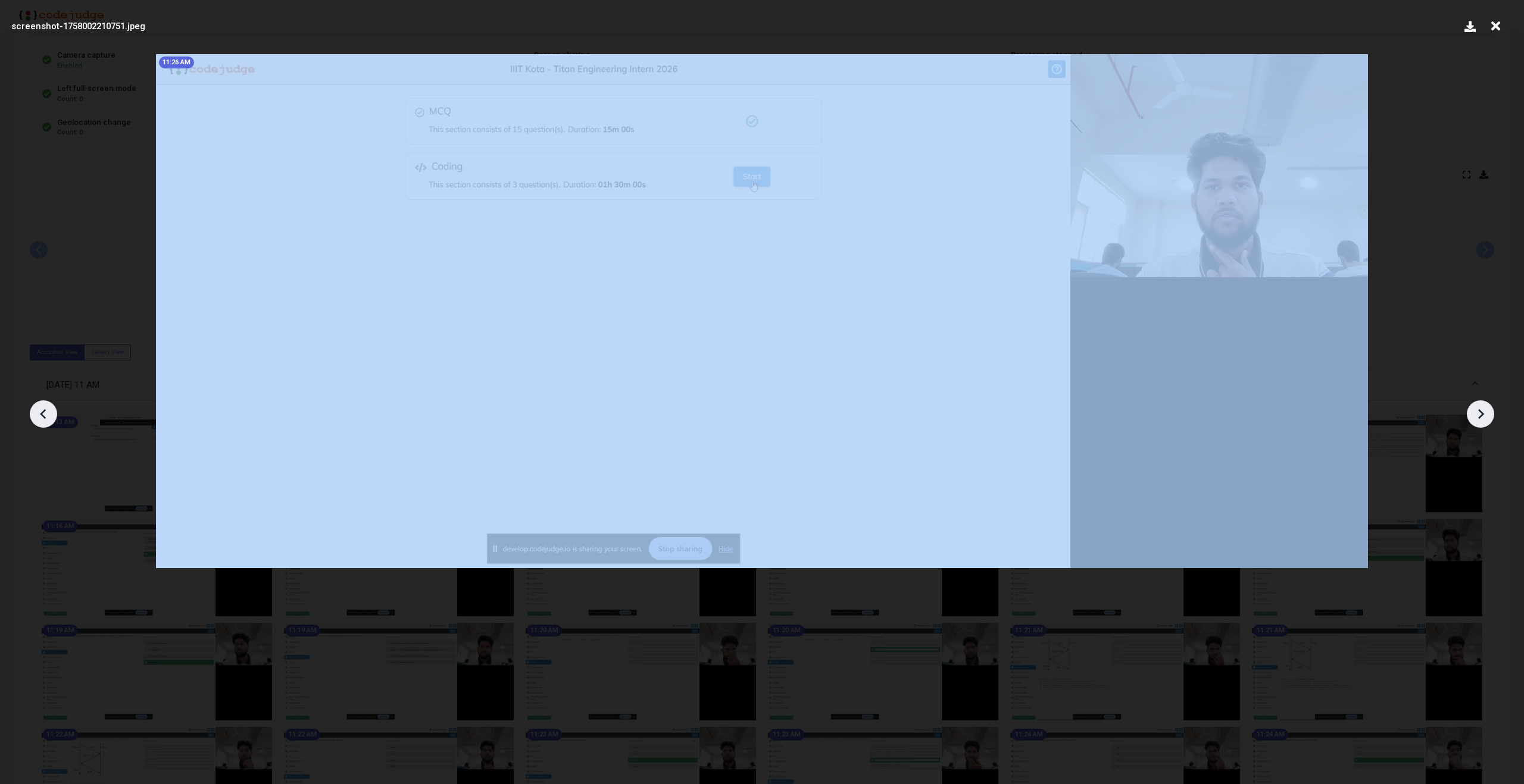
click at [1476, 420] on icon at bounding box center [1480, 414] width 18 height 18
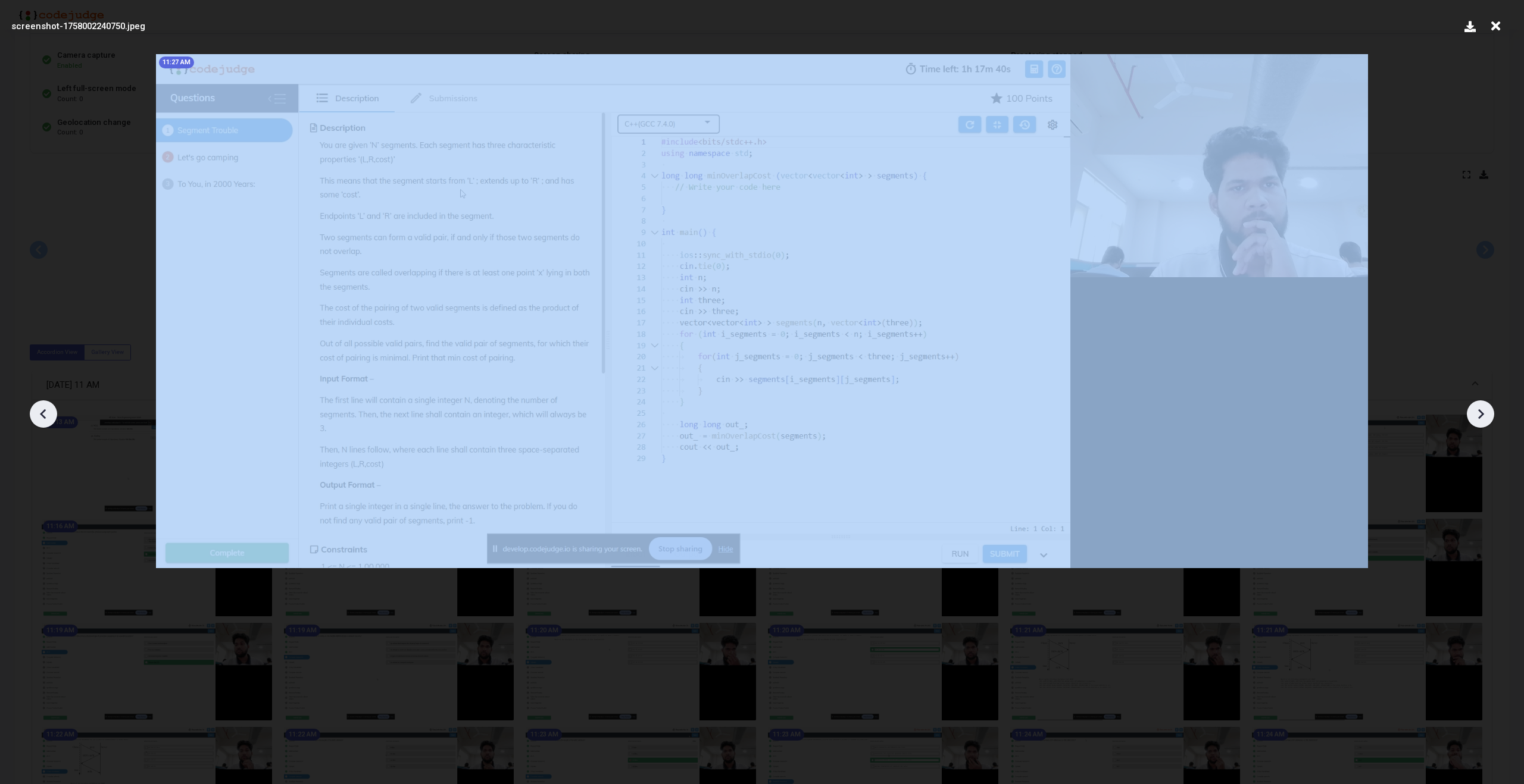
click at [1476, 420] on icon at bounding box center [1480, 414] width 18 height 18
click at [1479, 408] on icon at bounding box center [1480, 414] width 18 height 18
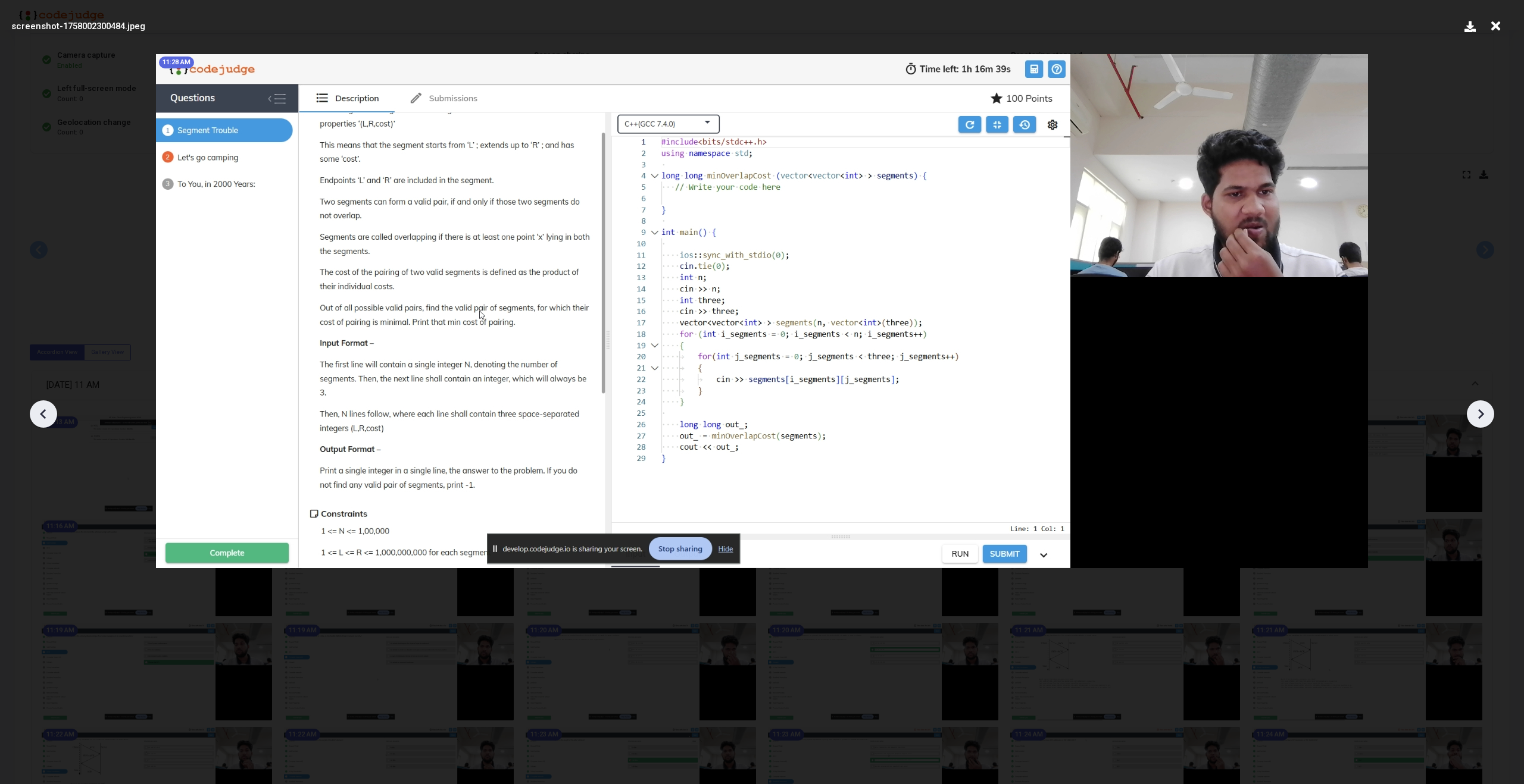
click at [1479, 408] on icon at bounding box center [1480, 414] width 18 height 18
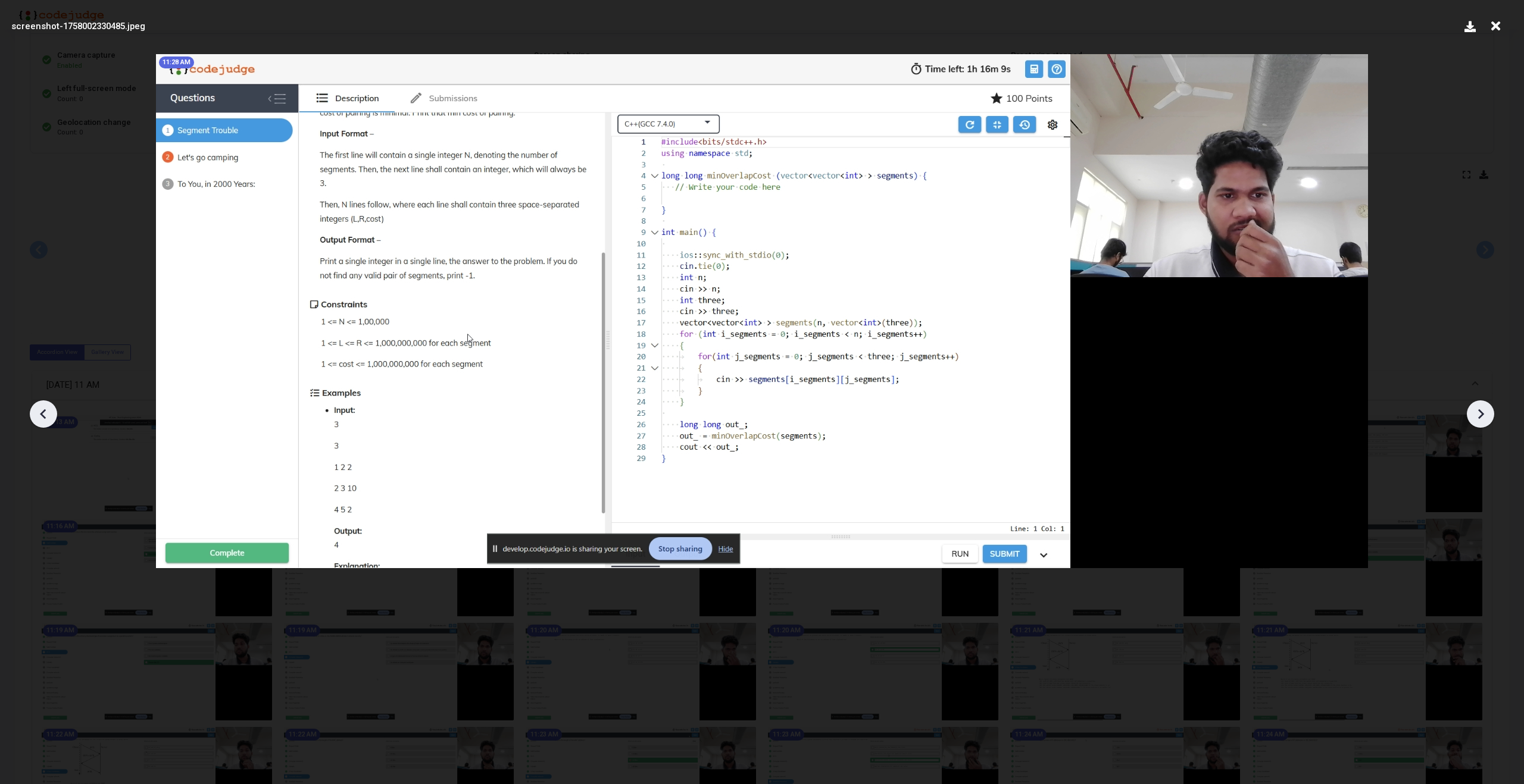
click at [1479, 408] on icon at bounding box center [1480, 414] width 18 height 18
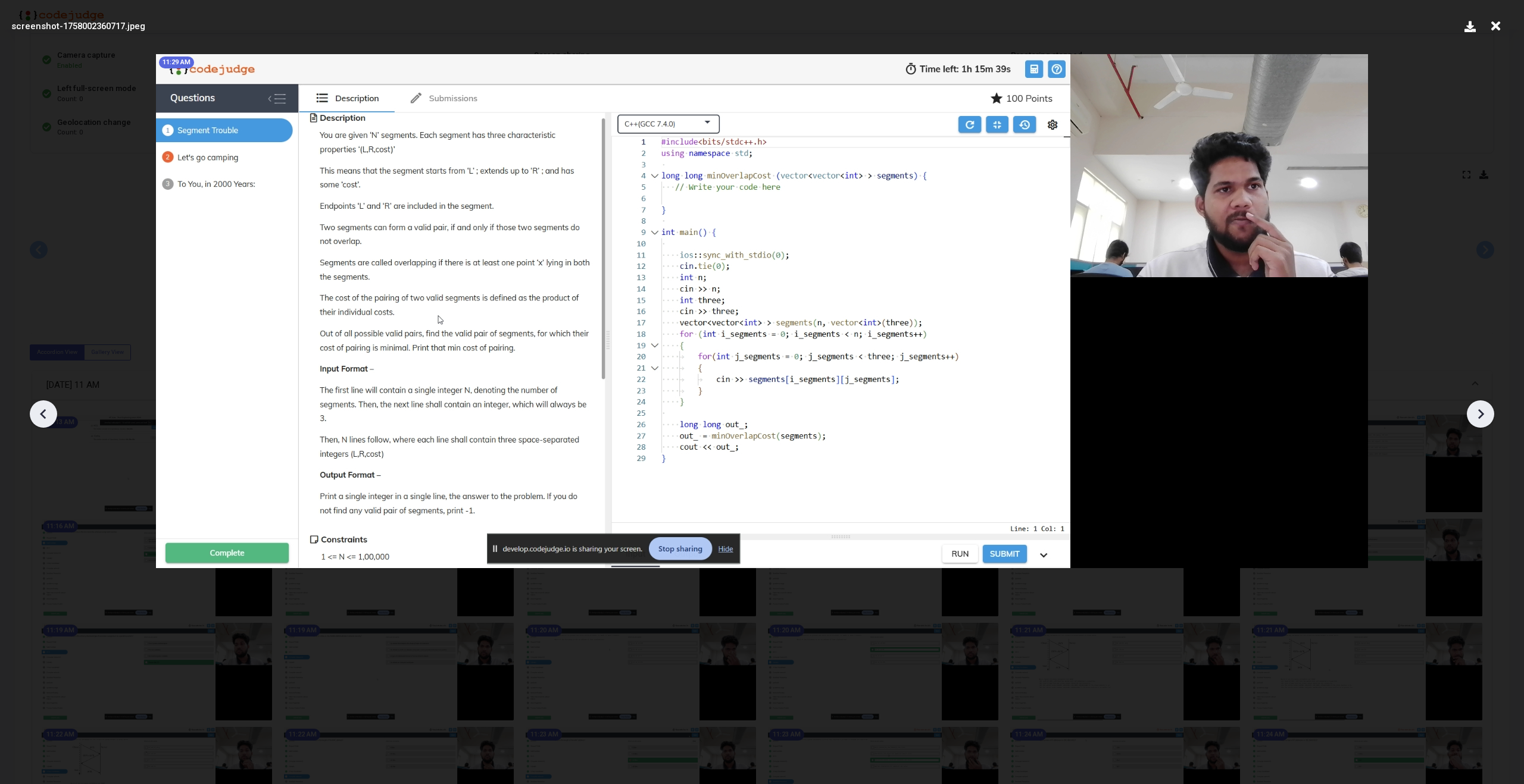
click at [1479, 408] on icon at bounding box center [1480, 414] width 18 height 18
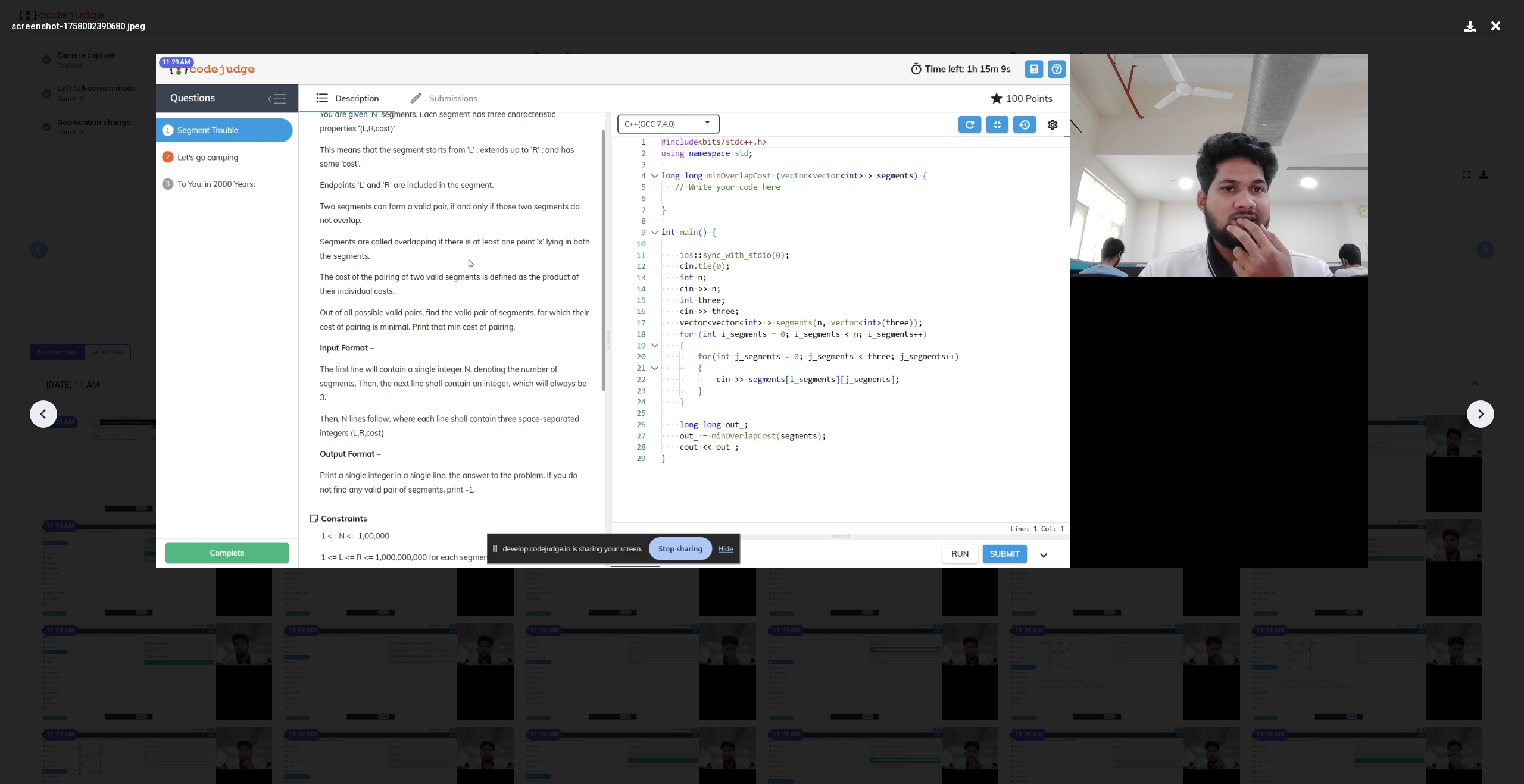
click at [1479, 408] on icon at bounding box center [1480, 414] width 18 height 18
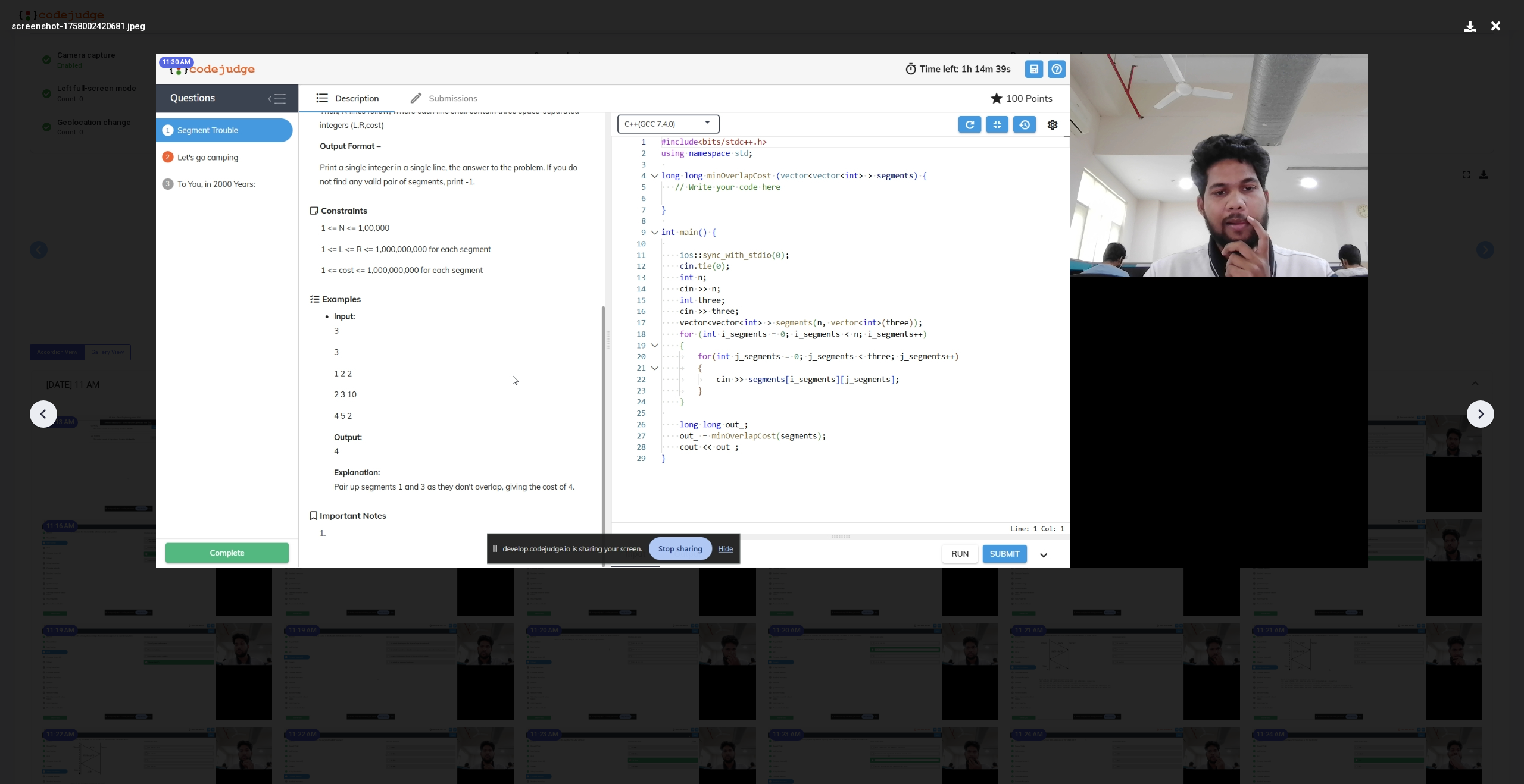
click at [1479, 408] on icon at bounding box center [1480, 414] width 18 height 18
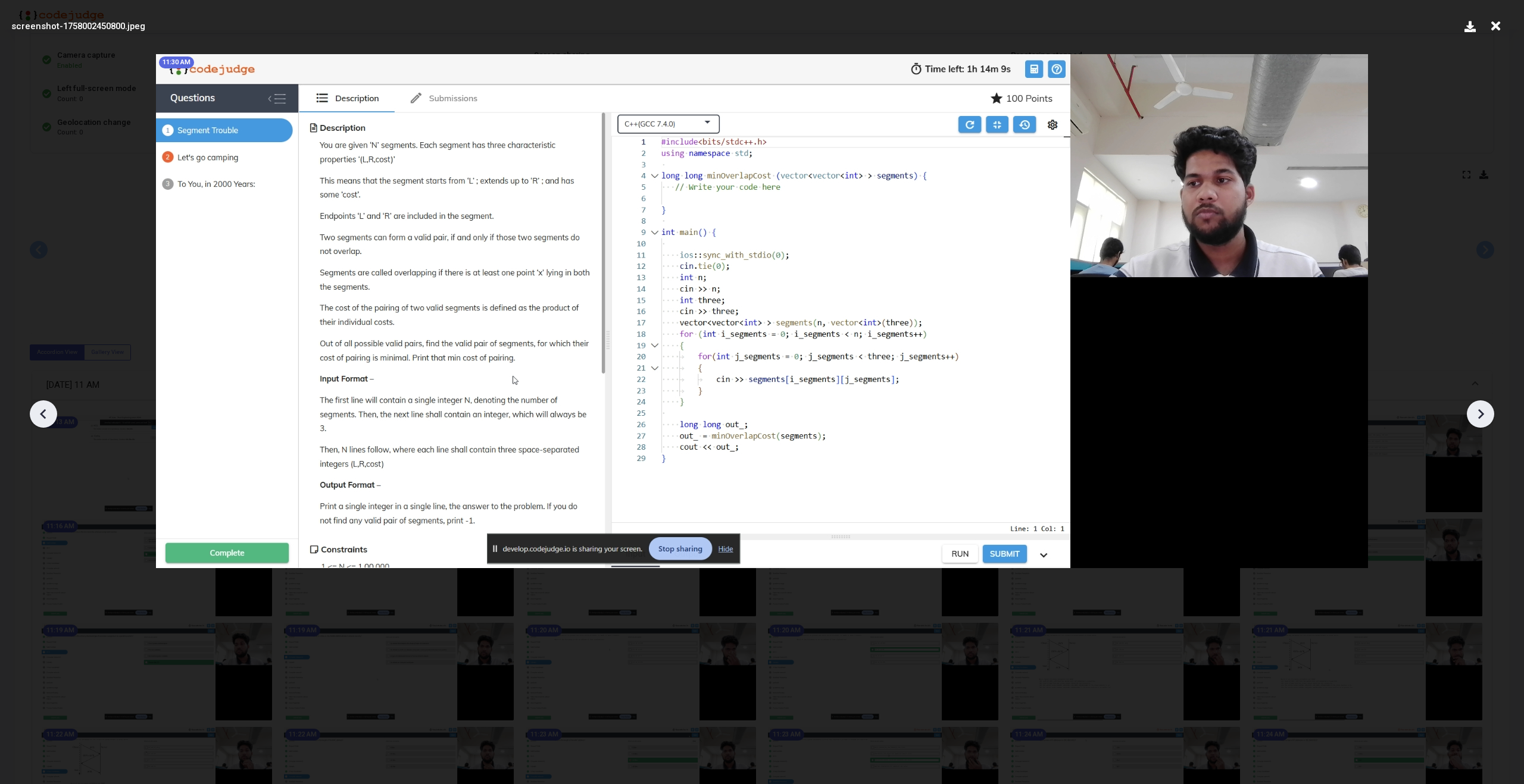
click at [1479, 408] on icon at bounding box center [1480, 414] width 18 height 18
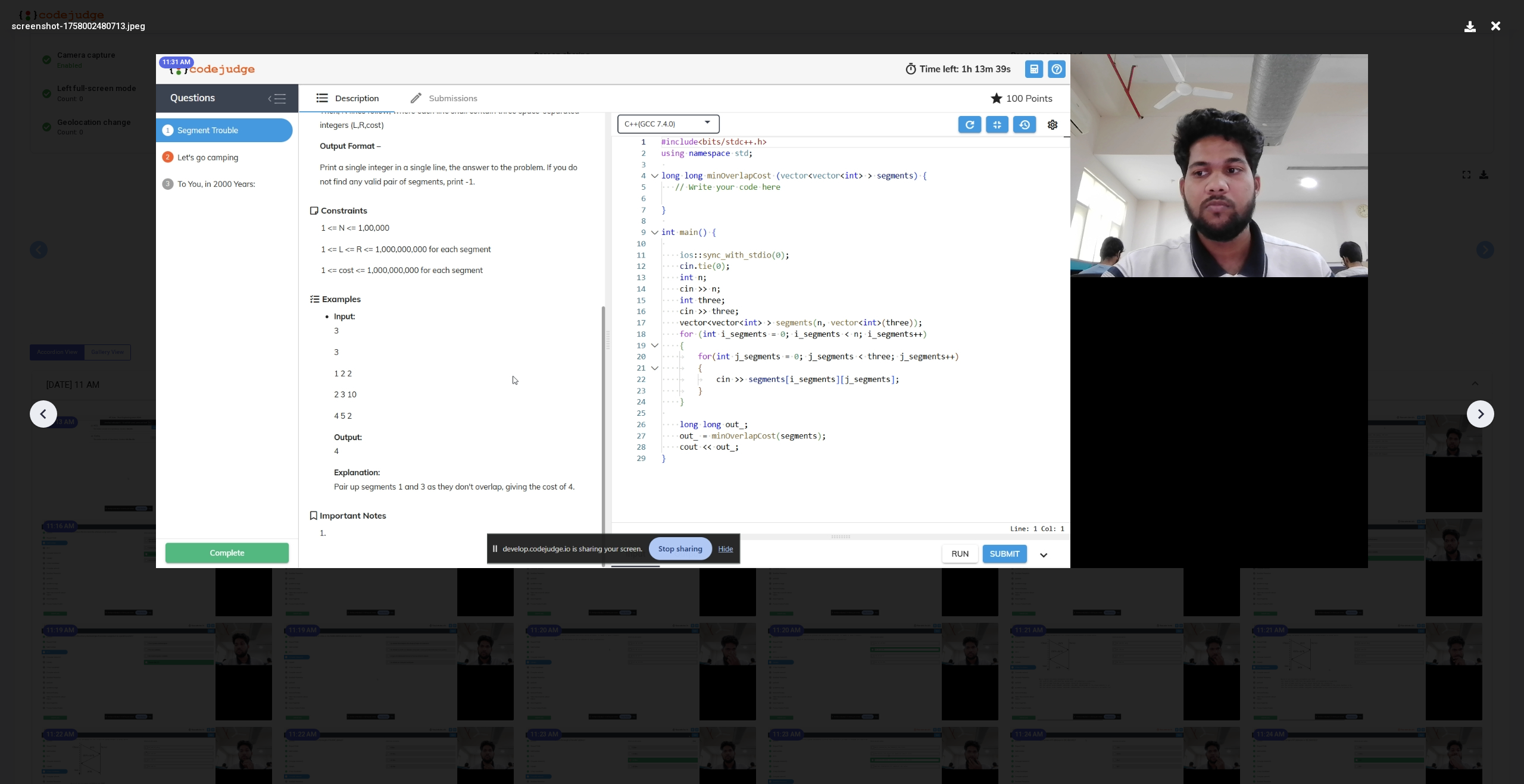
click at [1479, 408] on icon at bounding box center [1480, 414] width 18 height 18
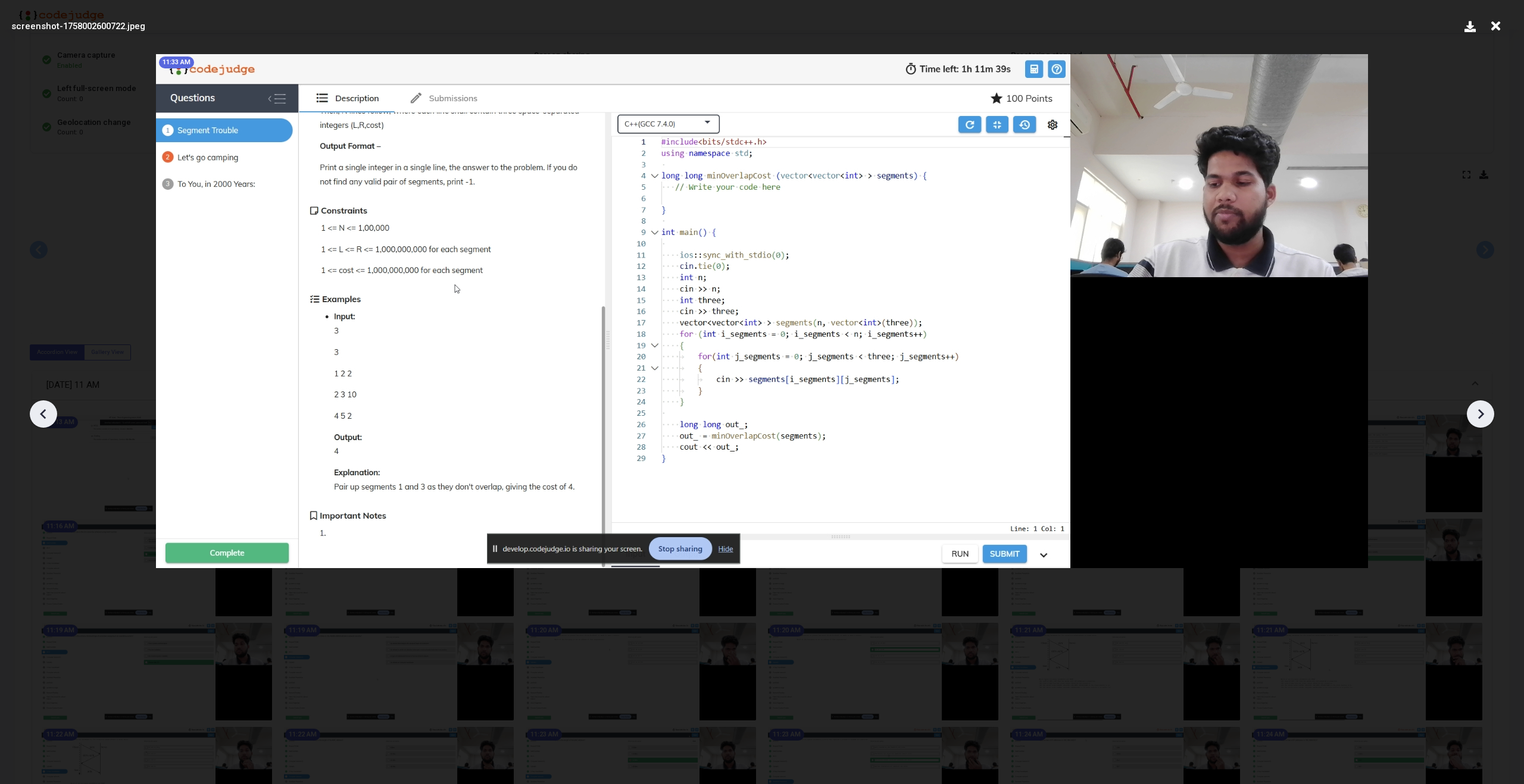
click at [1479, 408] on icon at bounding box center [1480, 414] width 18 height 18
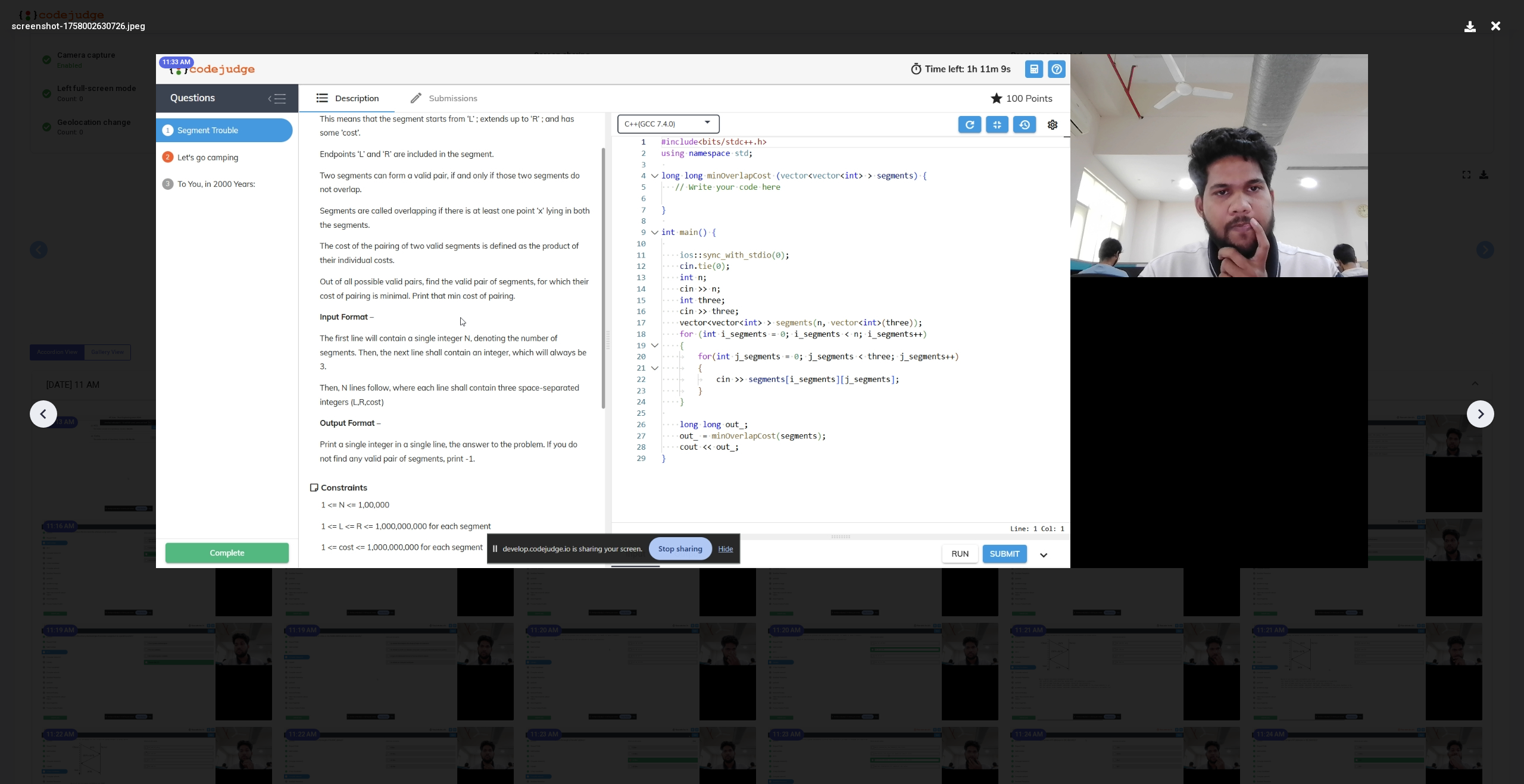
click at [1479, 408] on icon at bounding box center [1480, 414] width 18 height 18
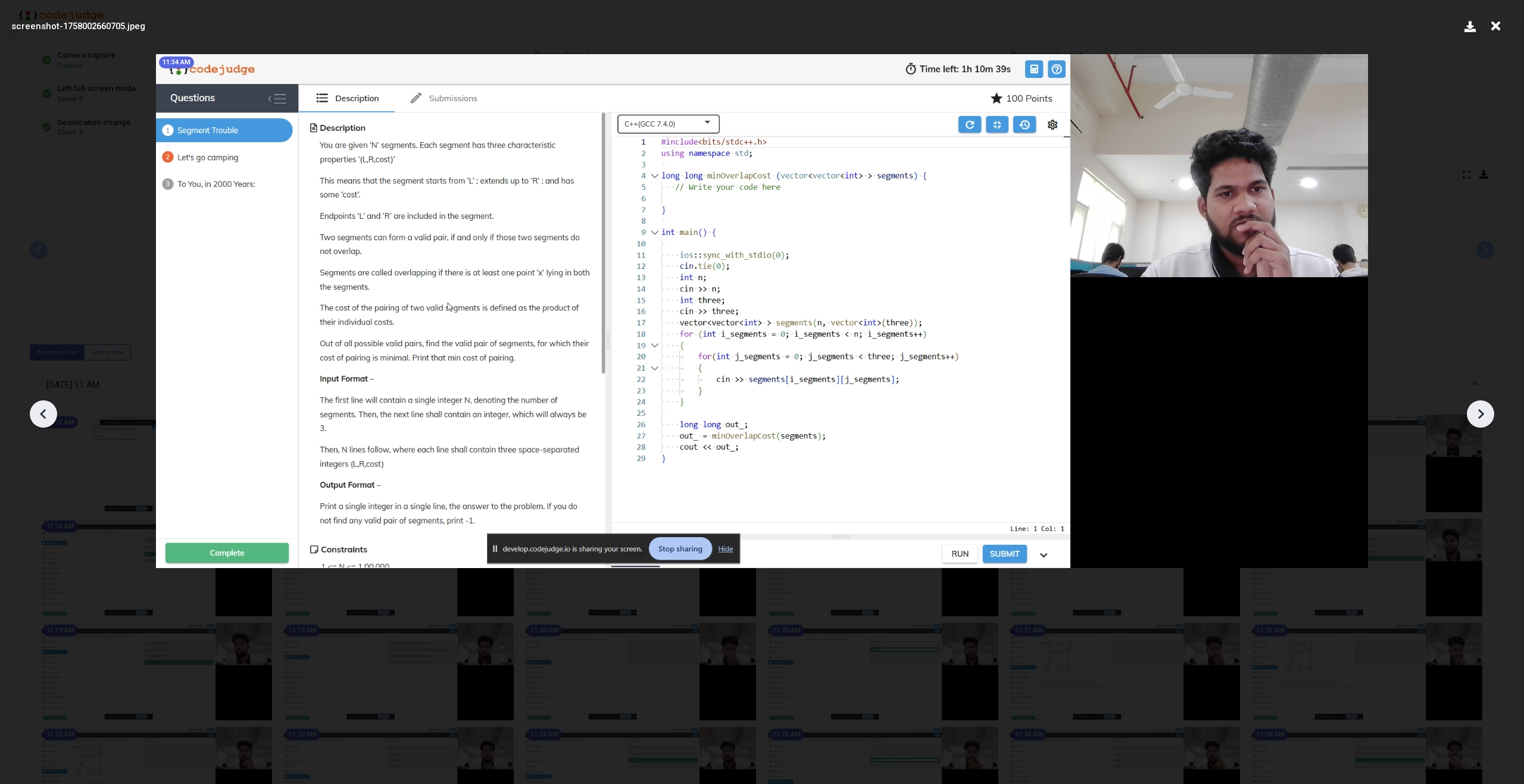
click at [1479, 408] on icon at bounding box center [1480, 414] width 18 height 18
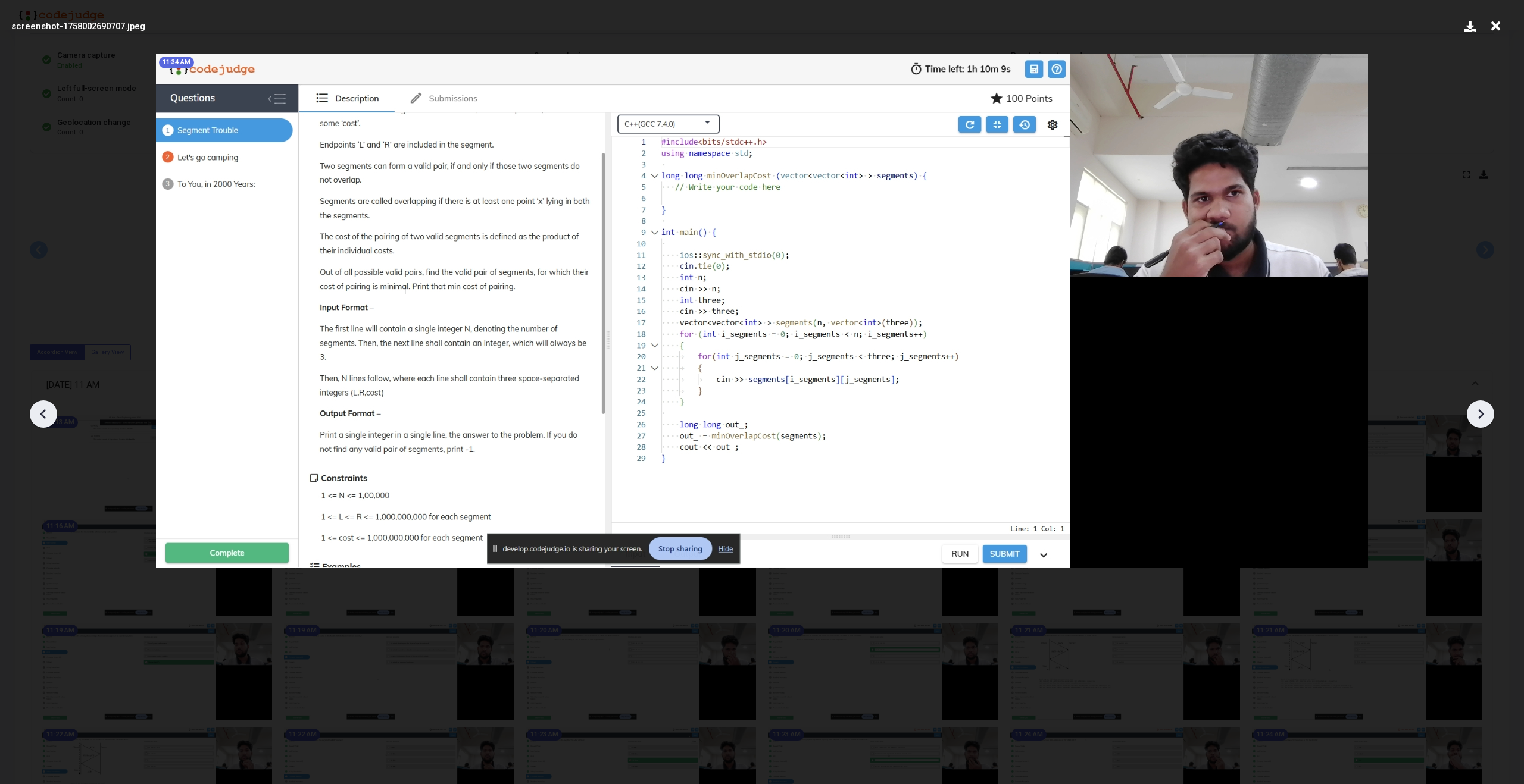
click at [1479, 408] on icon at bounding box center [1480, 414] width 18 height 18
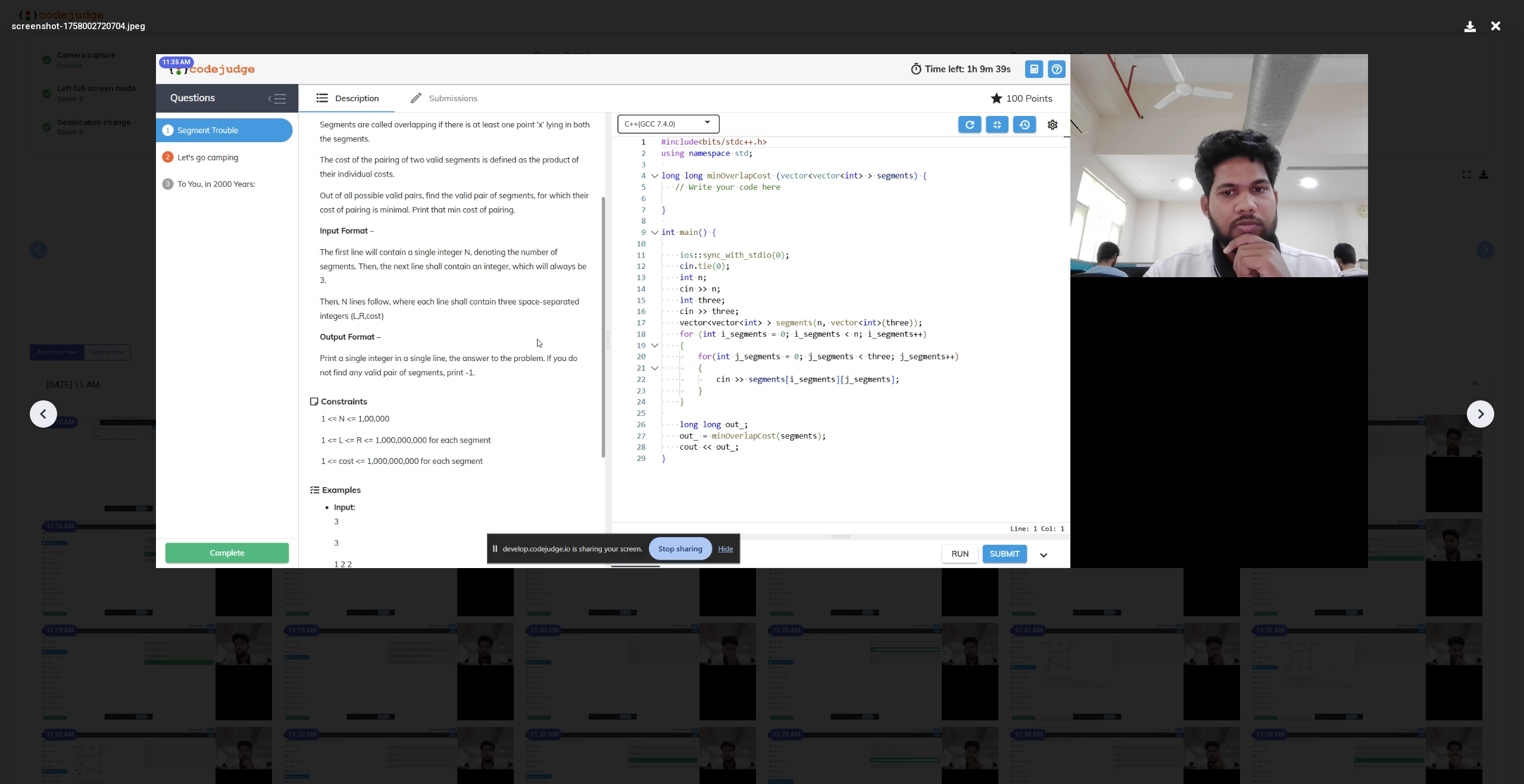
click at [1479, 408] on icon at bounding box center [1480, 414] width 18 height 18
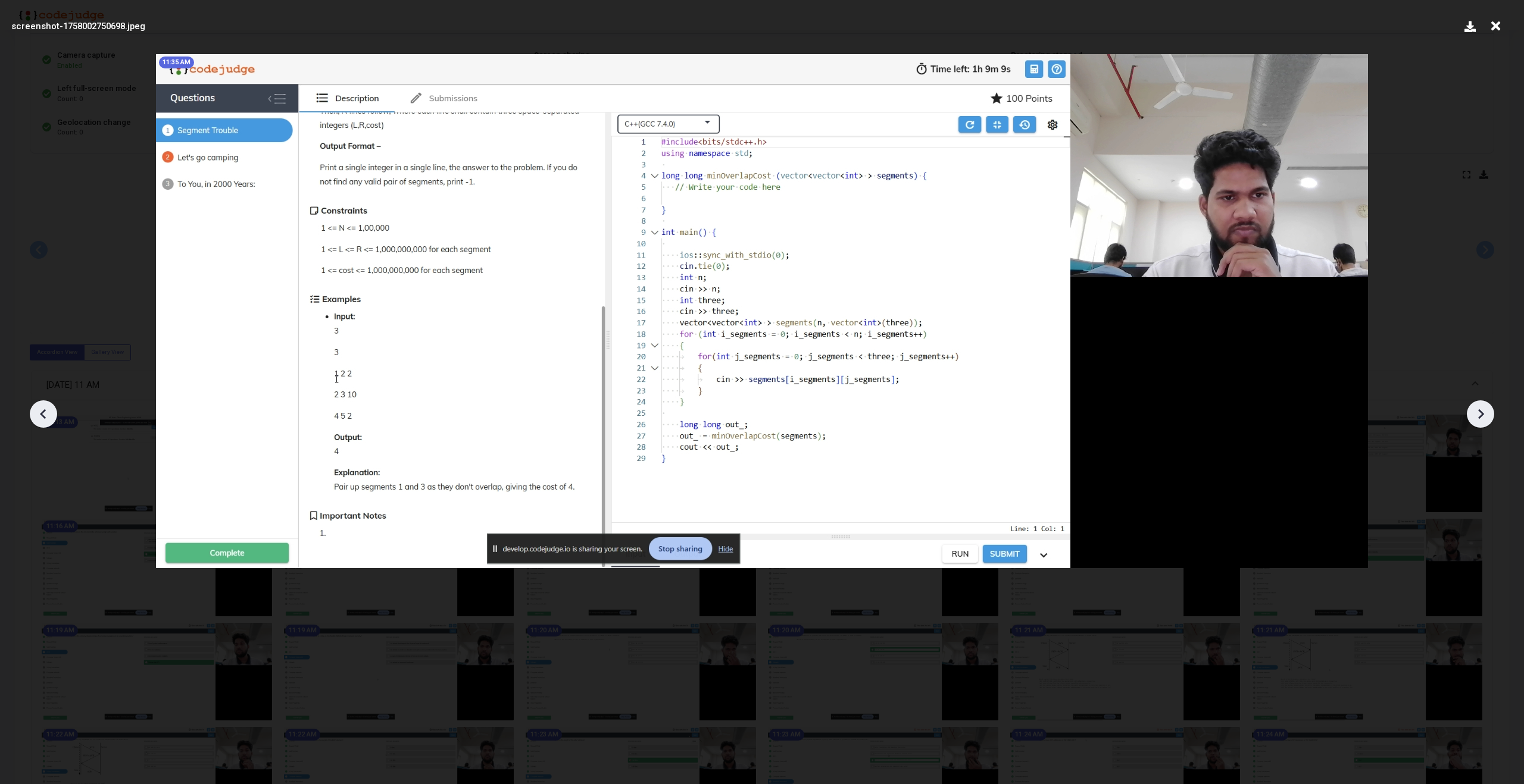
click at [1479, 408] on icon at bounding box center [1480, 414] width 18 height 18
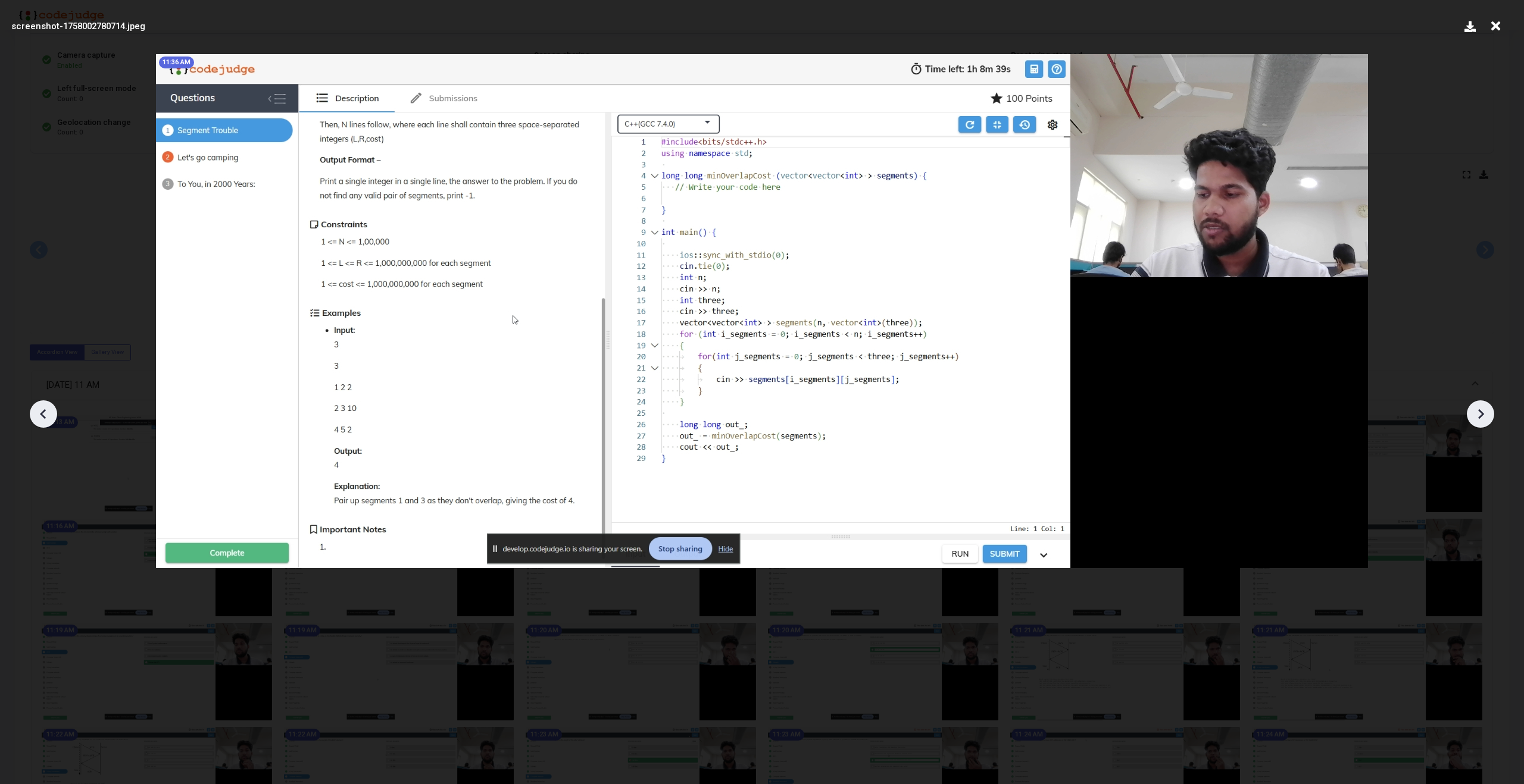
click at [1479, 408] on icon at bounding box center [1480, 414] width 18 height 18
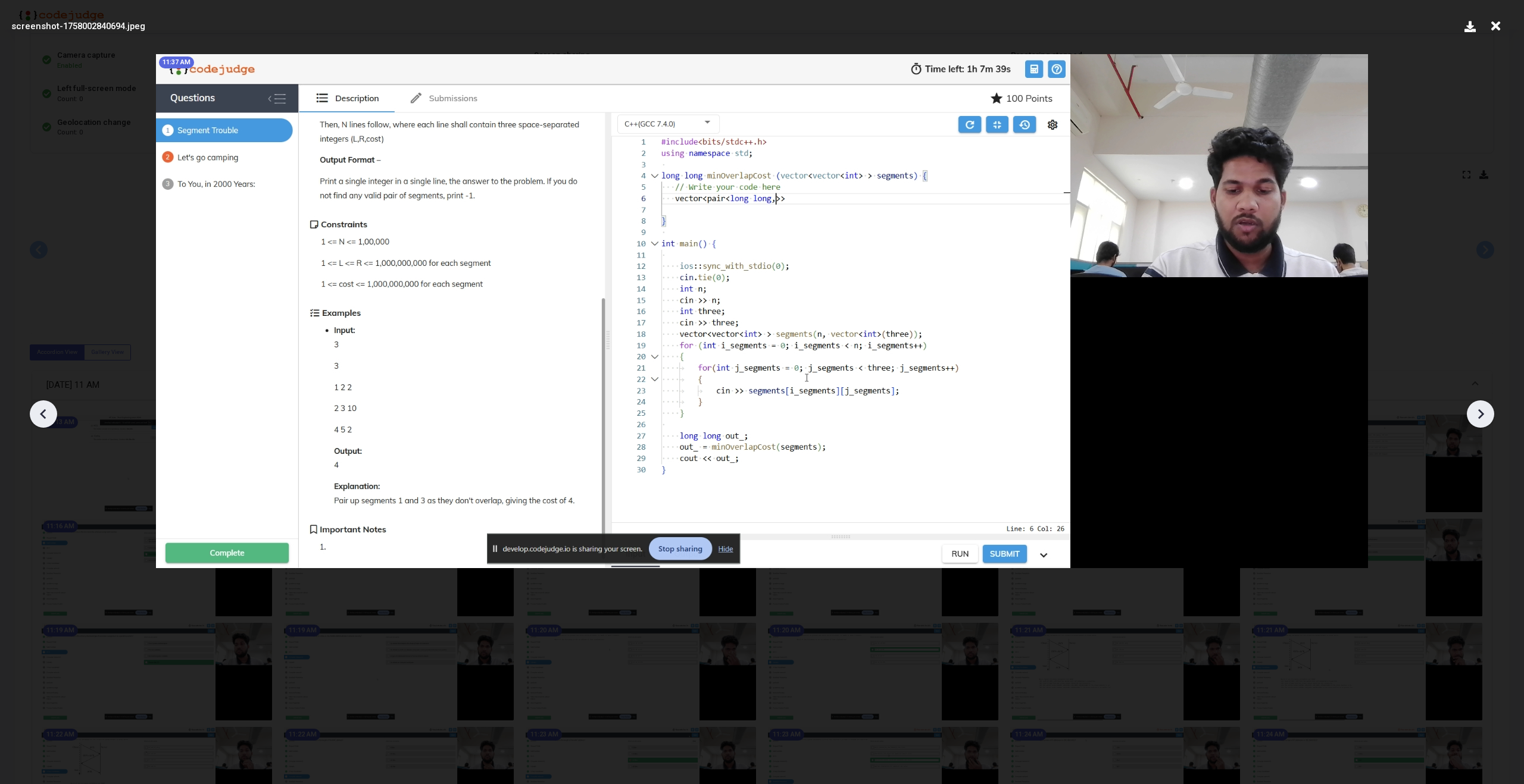
click at [1479, 408] on icon at bounding box center [1480, 414] width 18 height 18
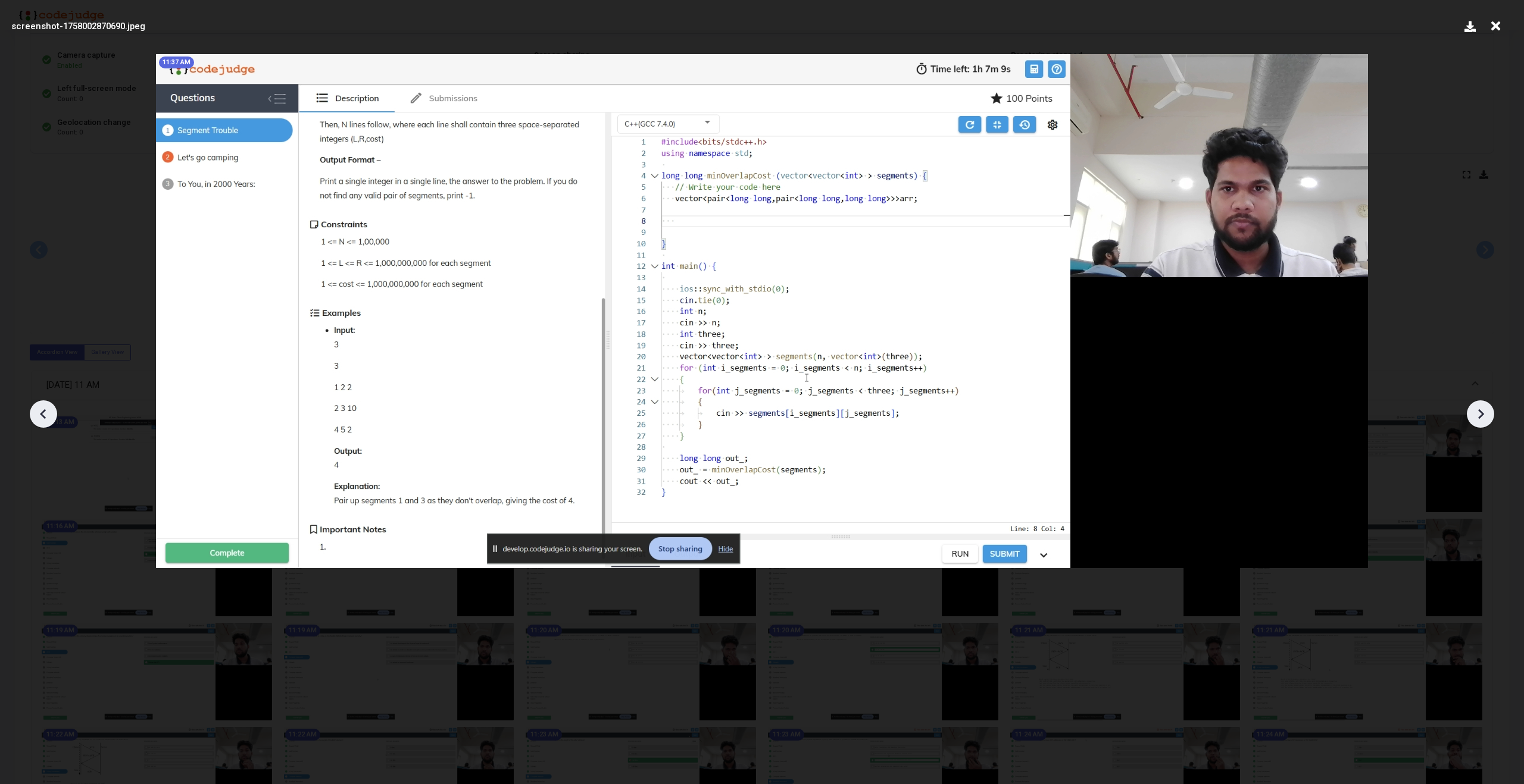
click at [1479, 408] on icon at bounding box center [1480, 414] width 18 height 18
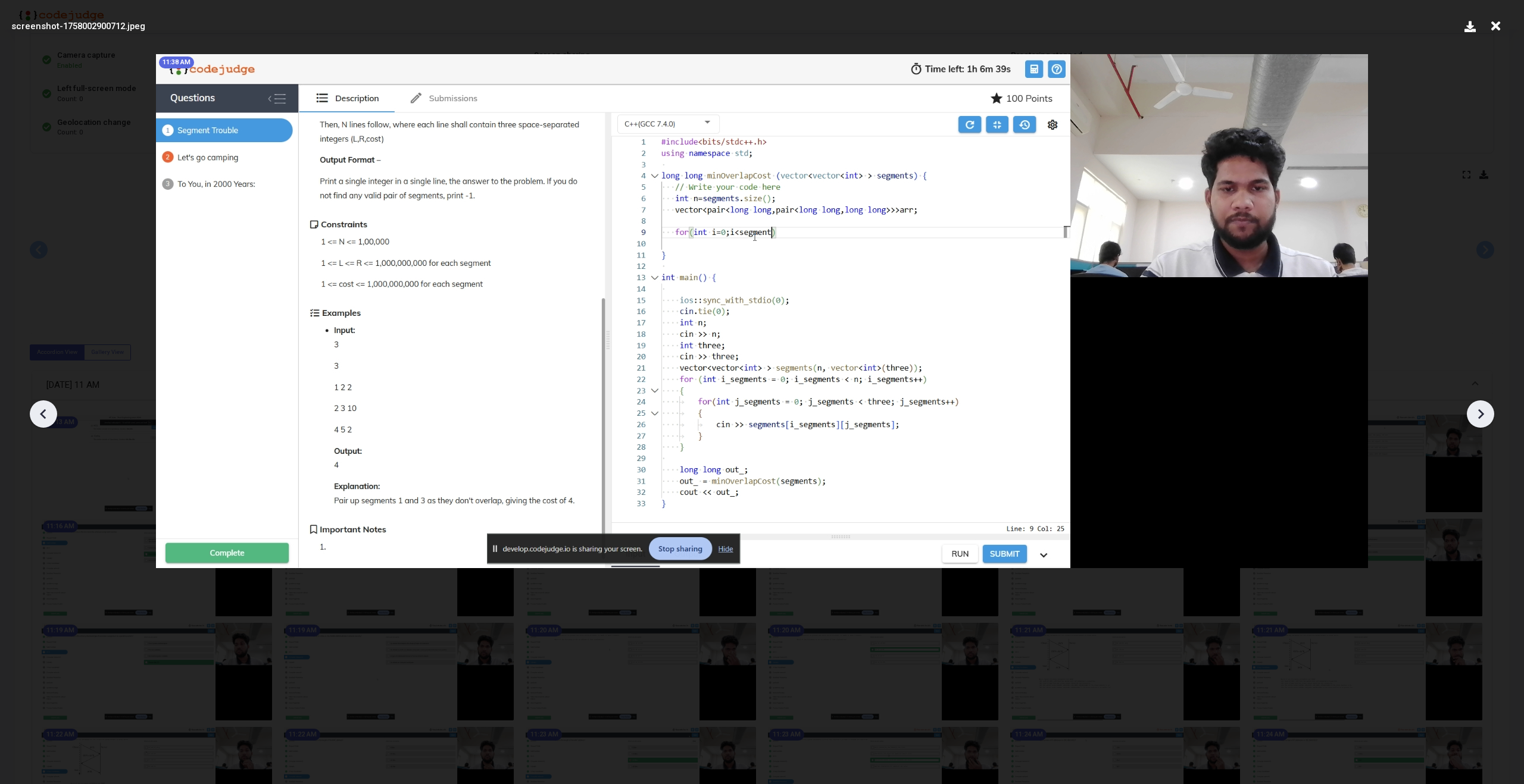
click at [1479, 408] on icon at bounding box center [1480, 414] width 18 height 18
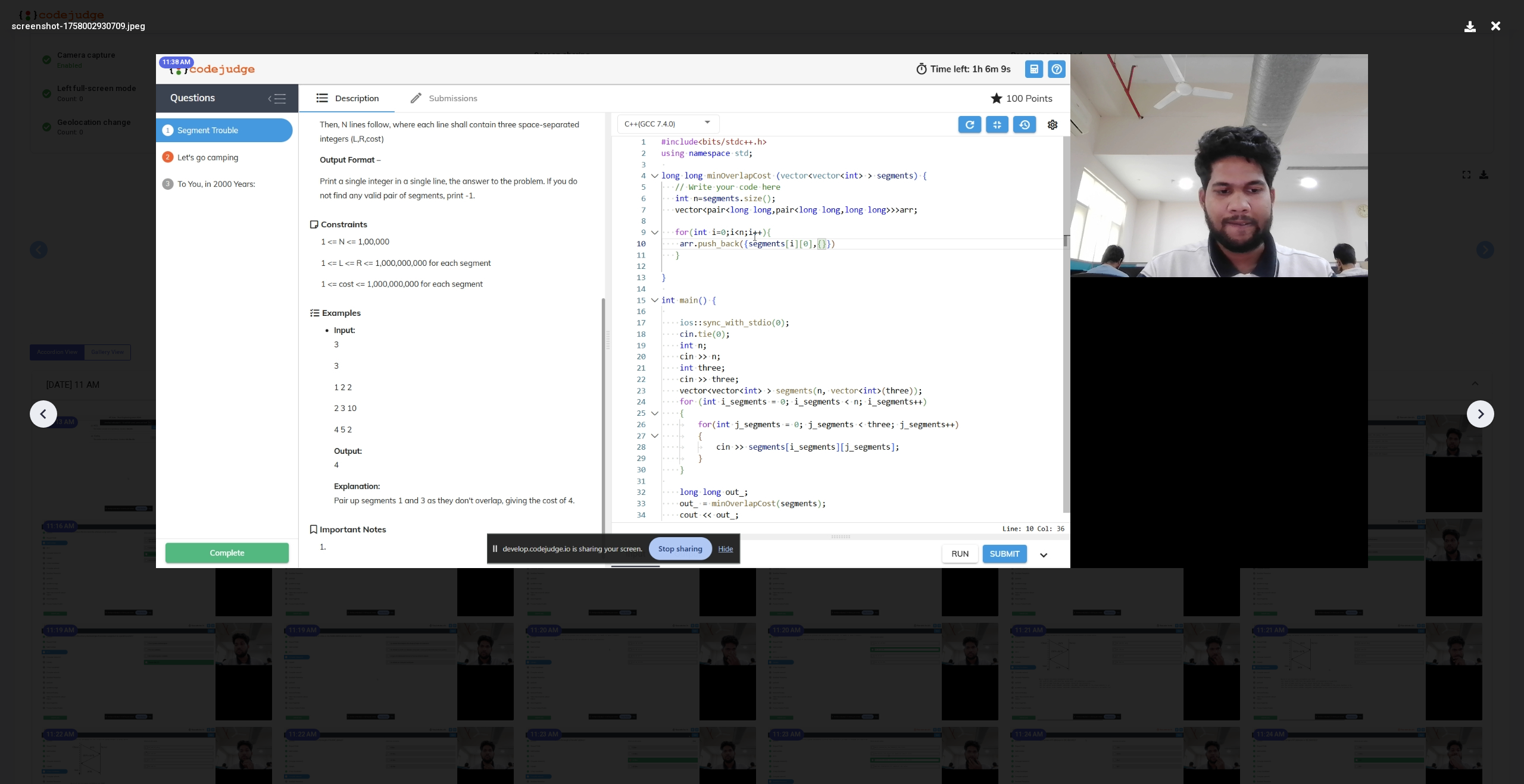
click at [1479, 408] on icon at bounding box center [1480, 414] width 18 height 18
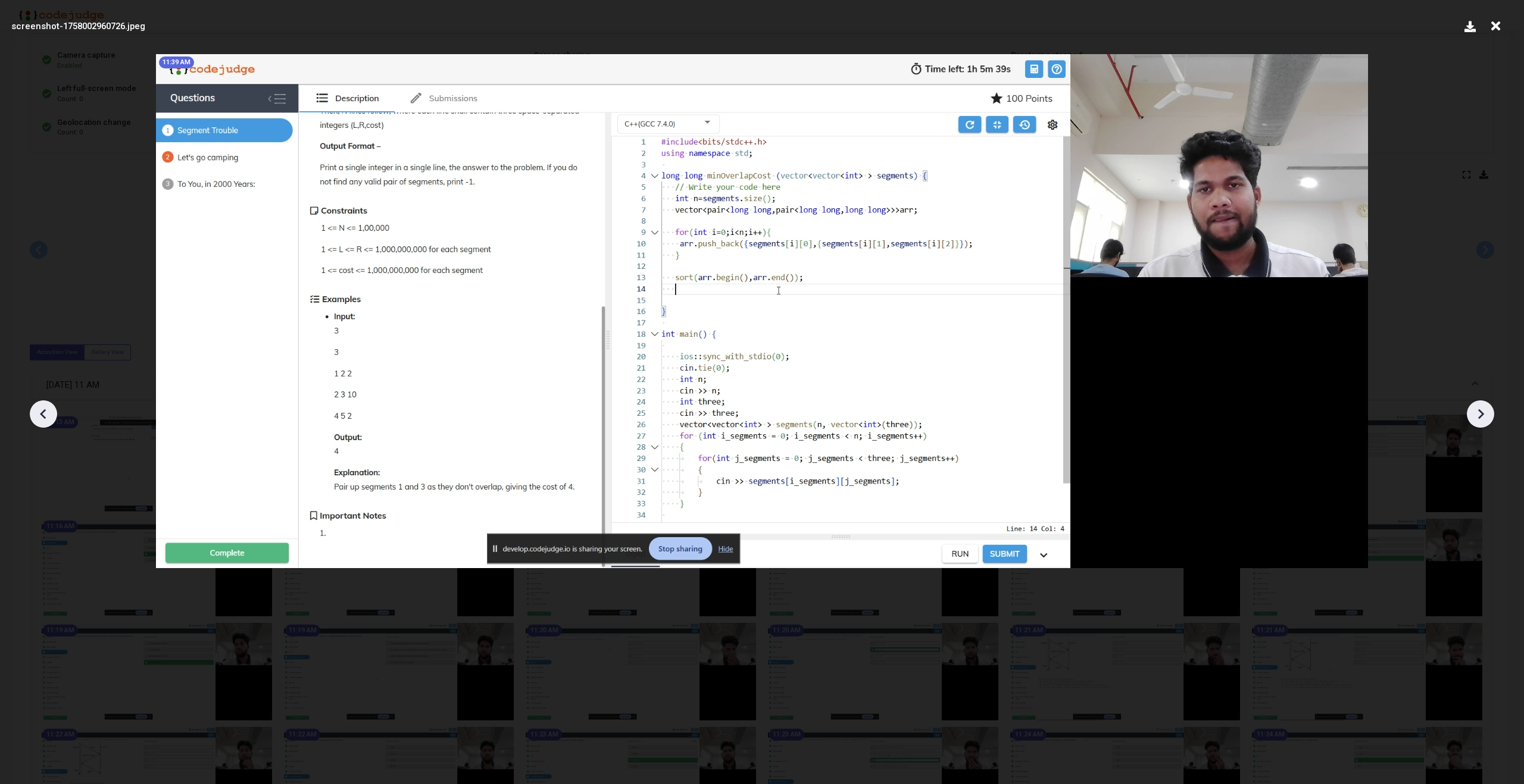
click at [1479, 408] on icon at bounding box center [1480, 414] width 18 height 18
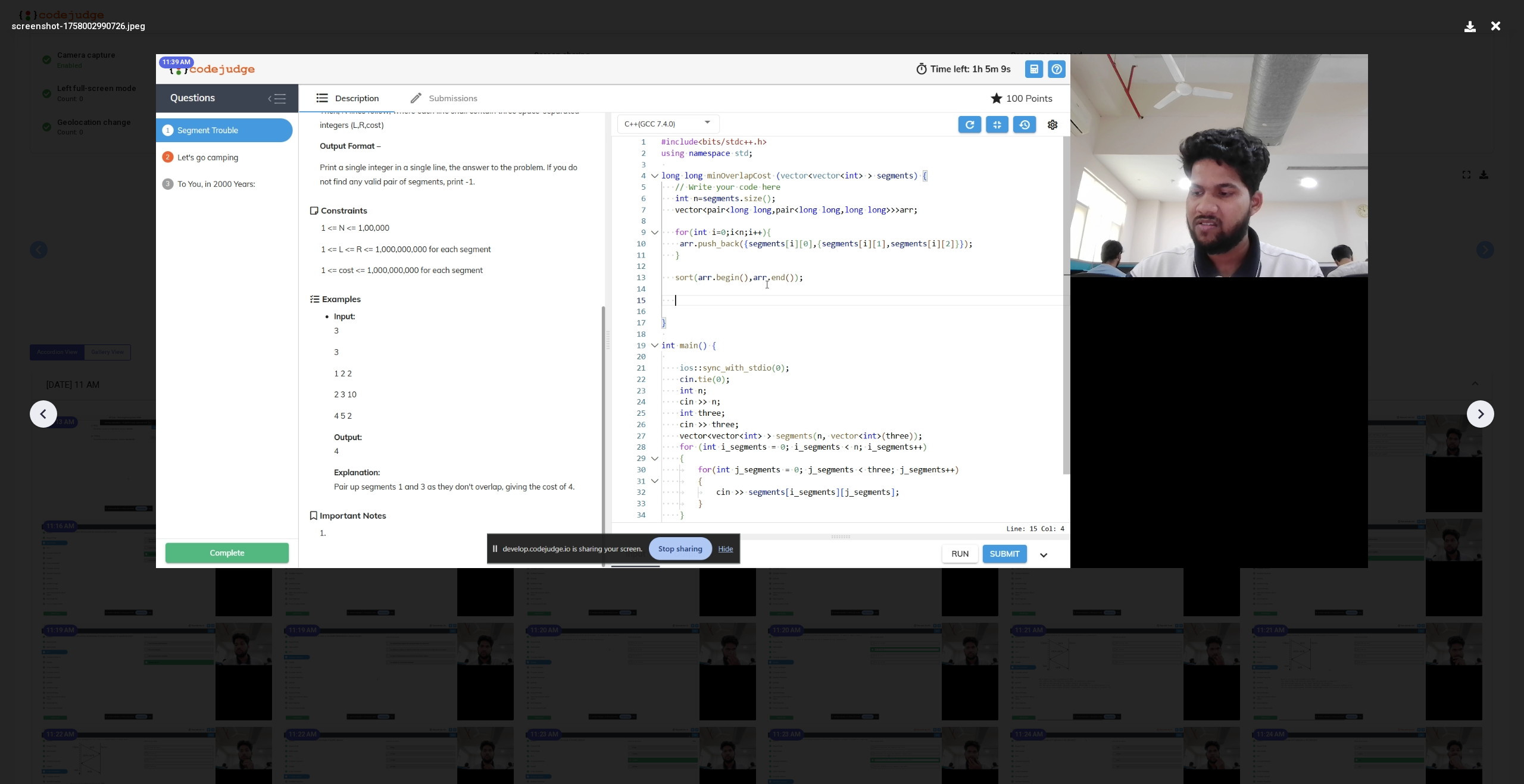
click at [1479, 408] on icon at bounding box center [1480, 414] width 18 height 18
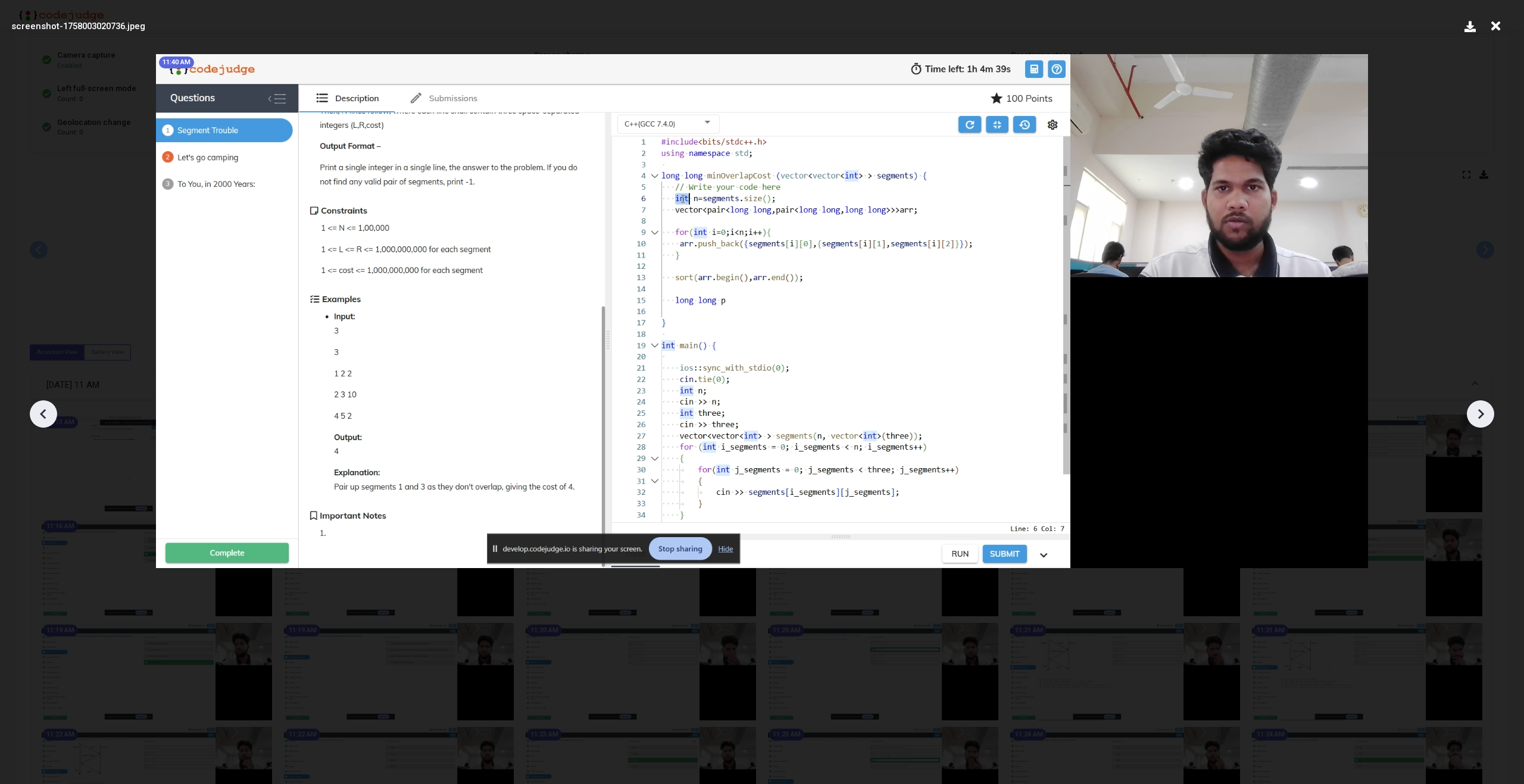
click at [1479, 408] on icon at bounding box center [1480, 414] width 18 height 18
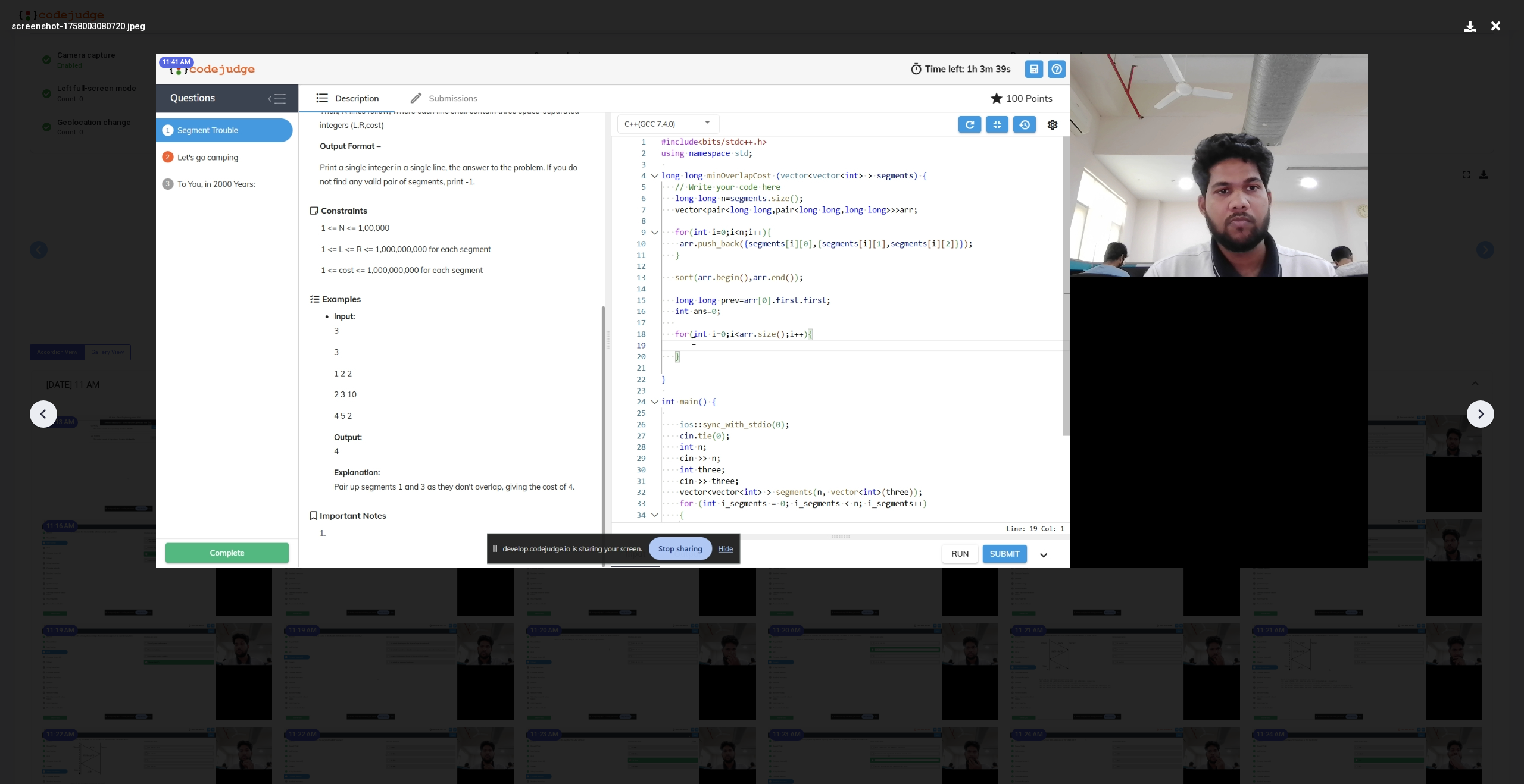
click at [1479, 408] on icon at bounding box center [1480, 414] width 18 height 18
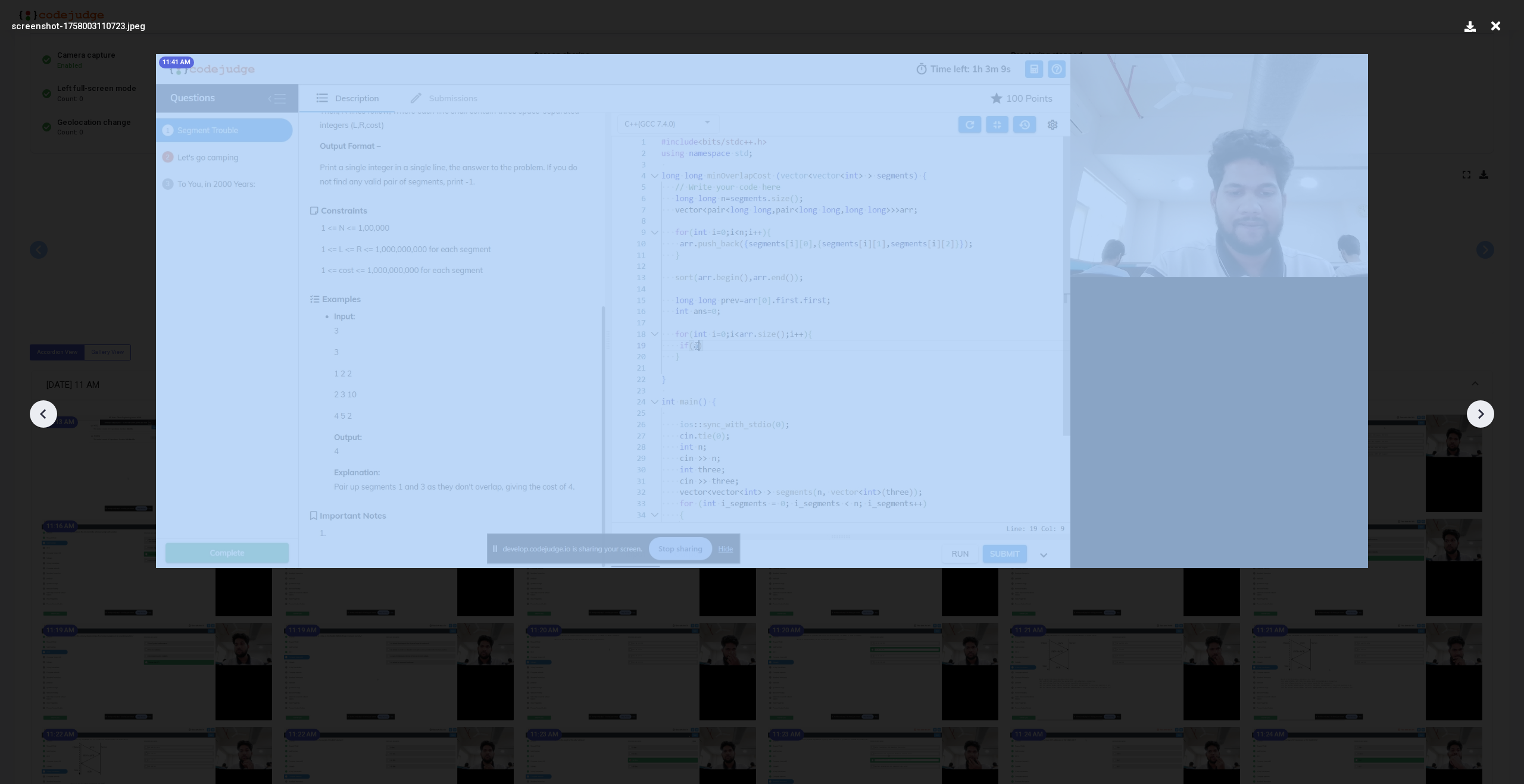
click at [1479, 408] on icon at bounding box center [1480, 414] width 18 height 18
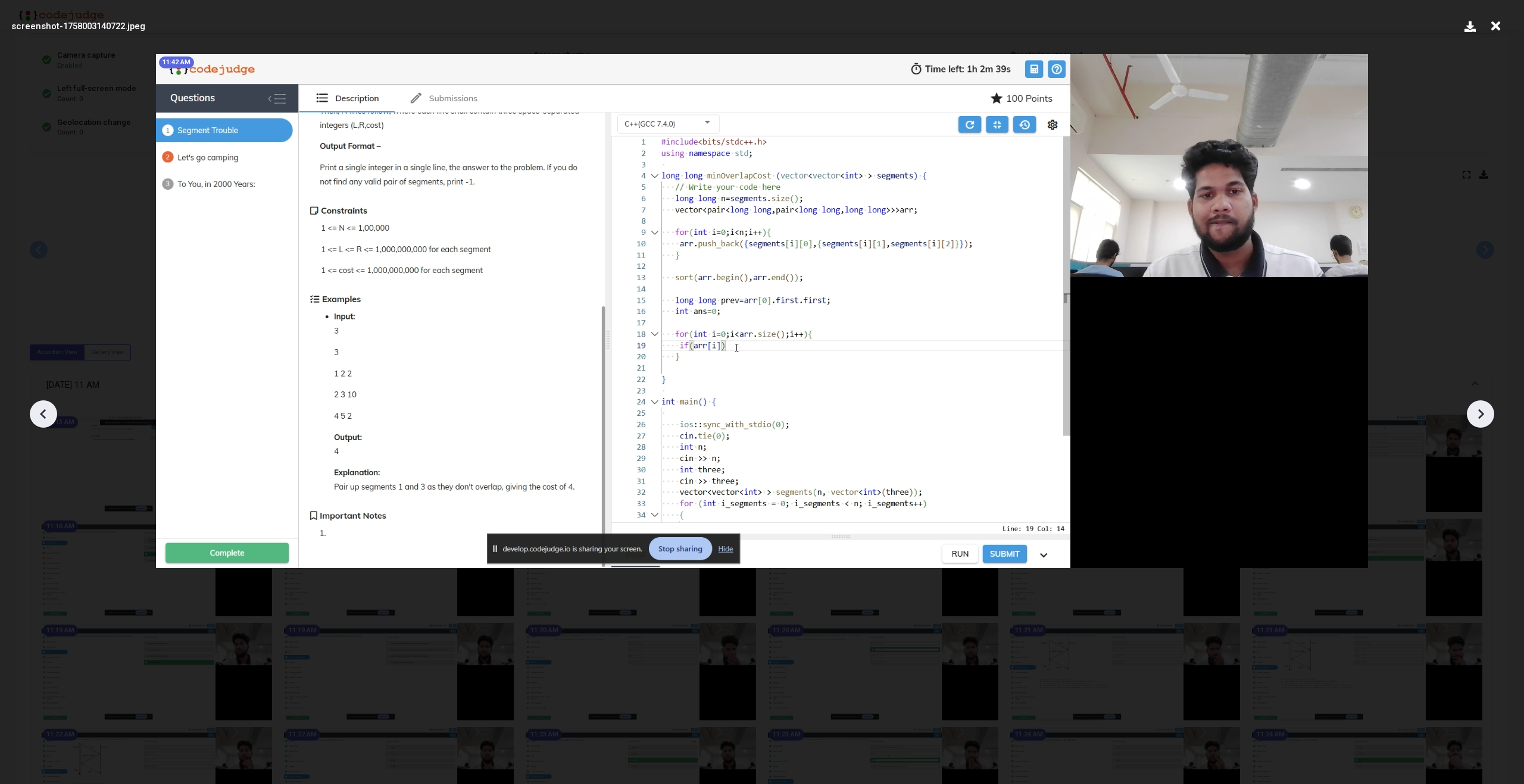
click at [1479, 408] on icon at bounding box center [1480, 414] width 18 height 18
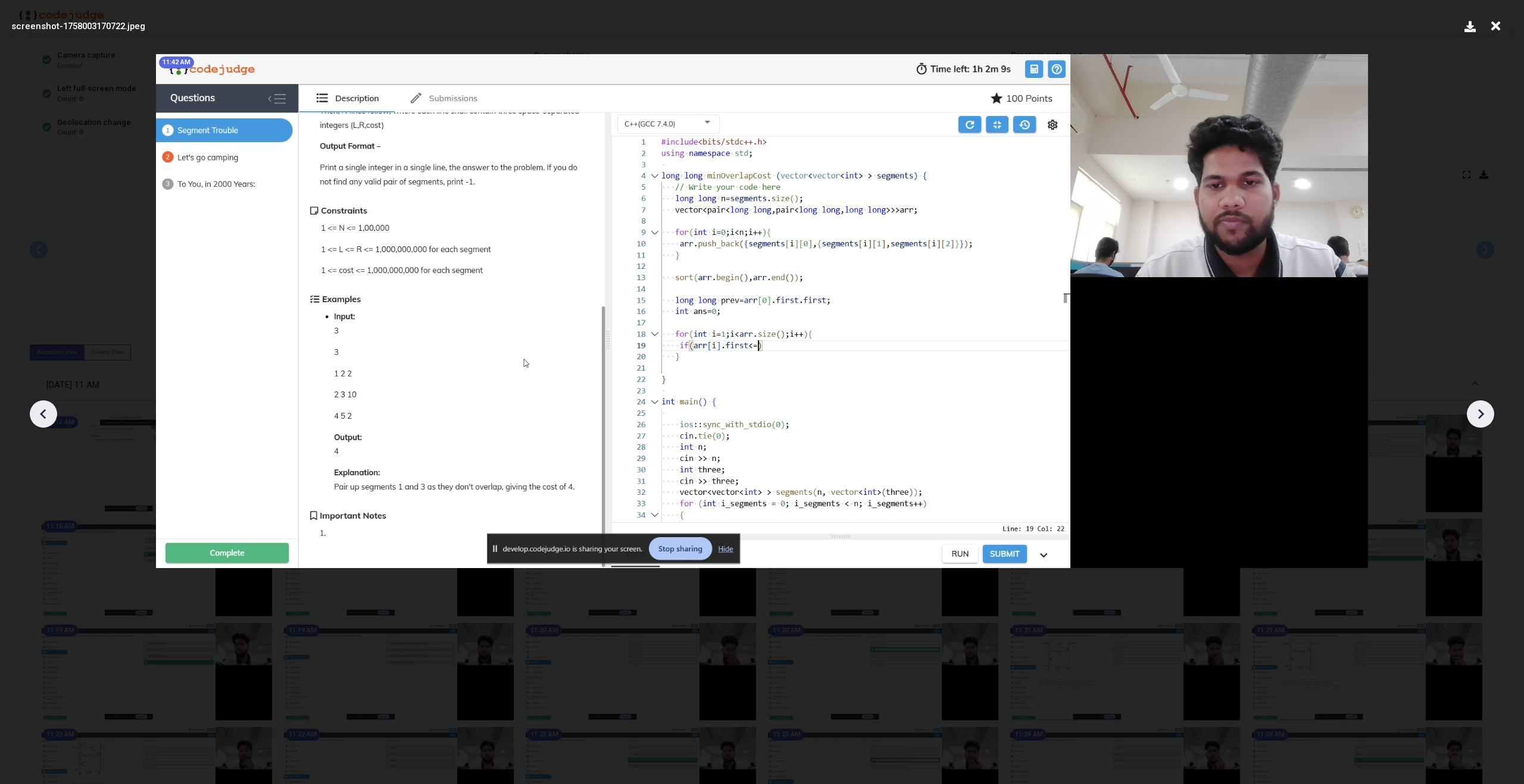
click at [1479, 408] on icon at bounding box center [1480, 414] width 18 height 18
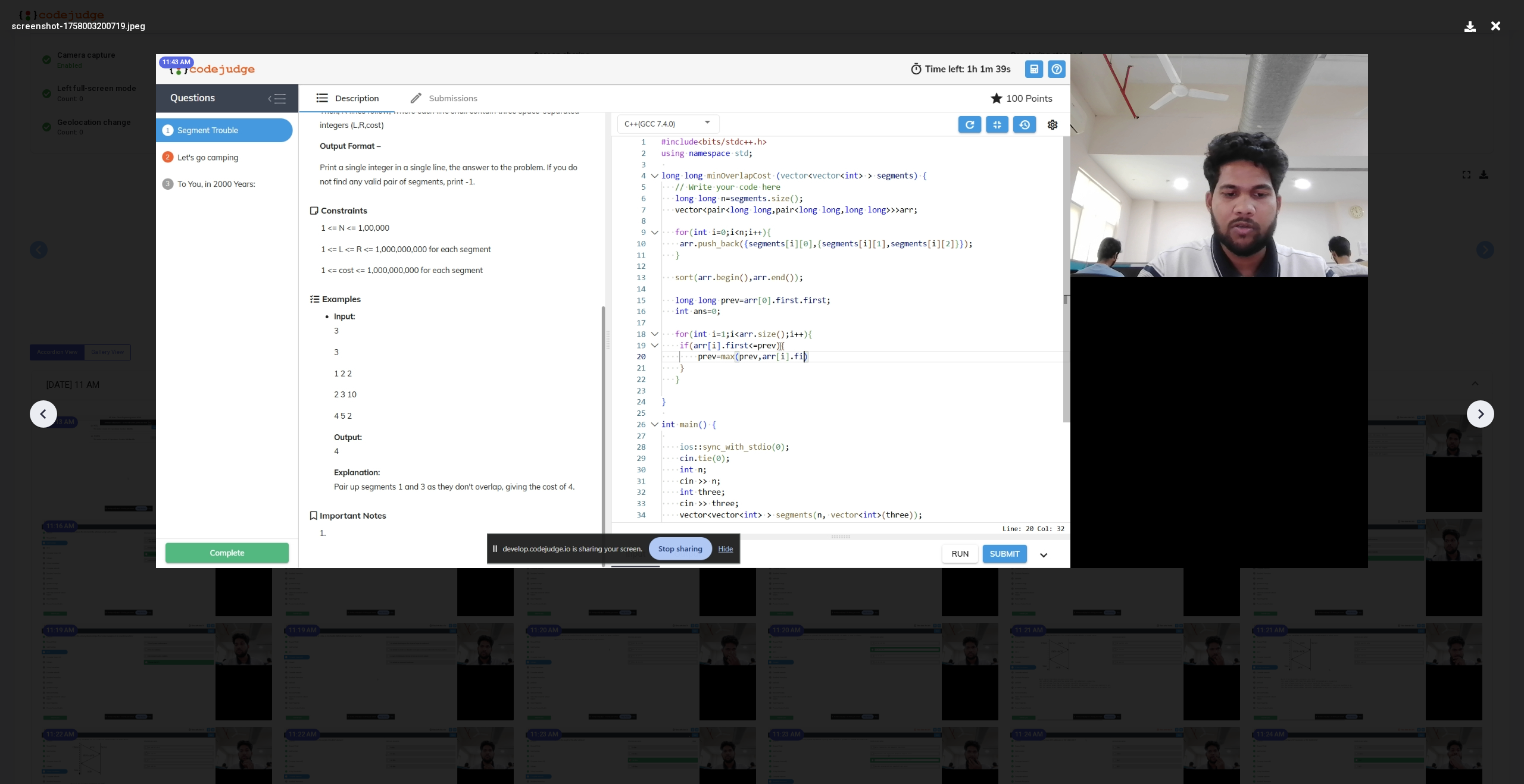
click at [1479, 408] on icon at bounding box center [1480, 414] width 18 height 18
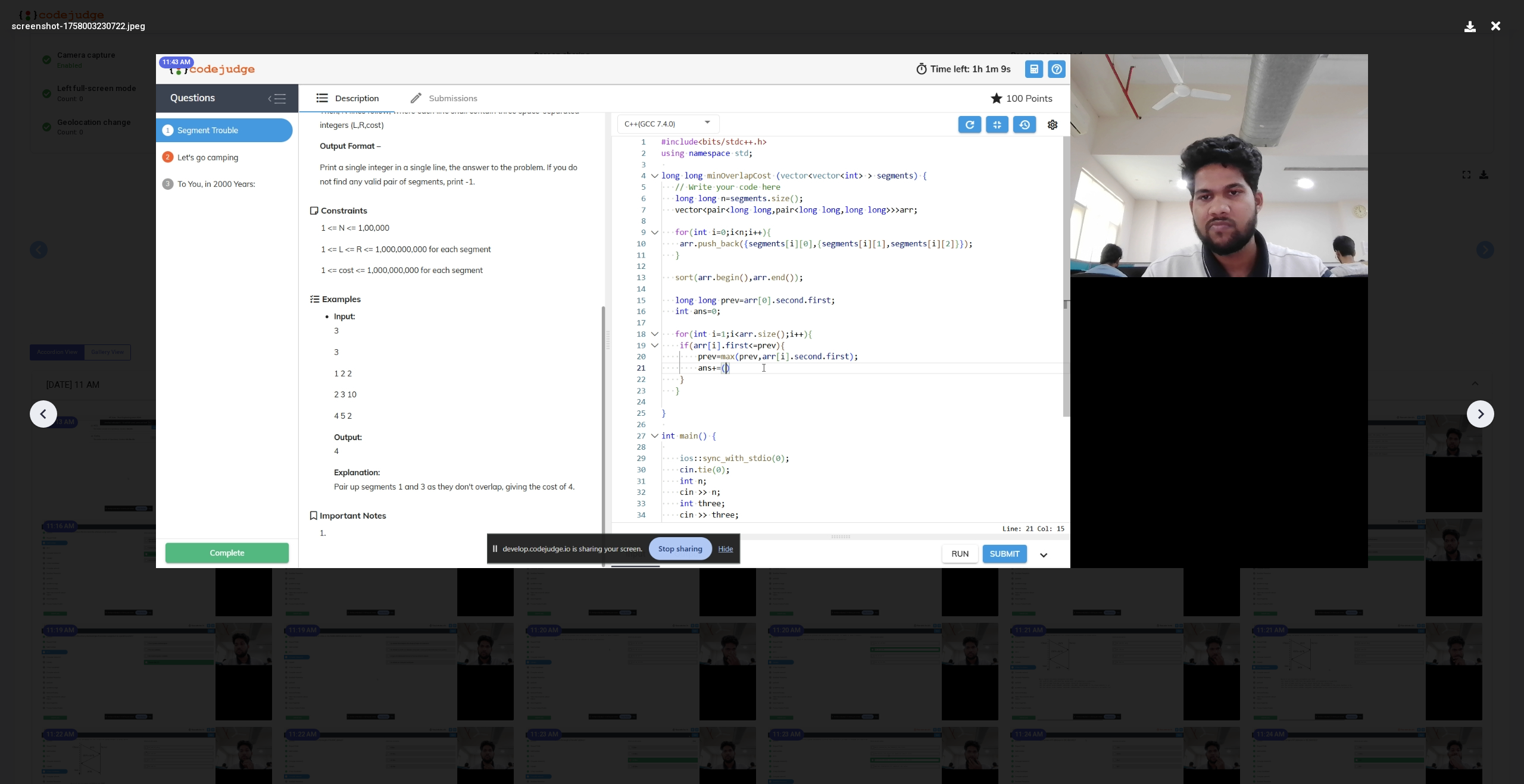
click at [1479, 408] on icon at bounding box center [1480, 414] width 18 height 18
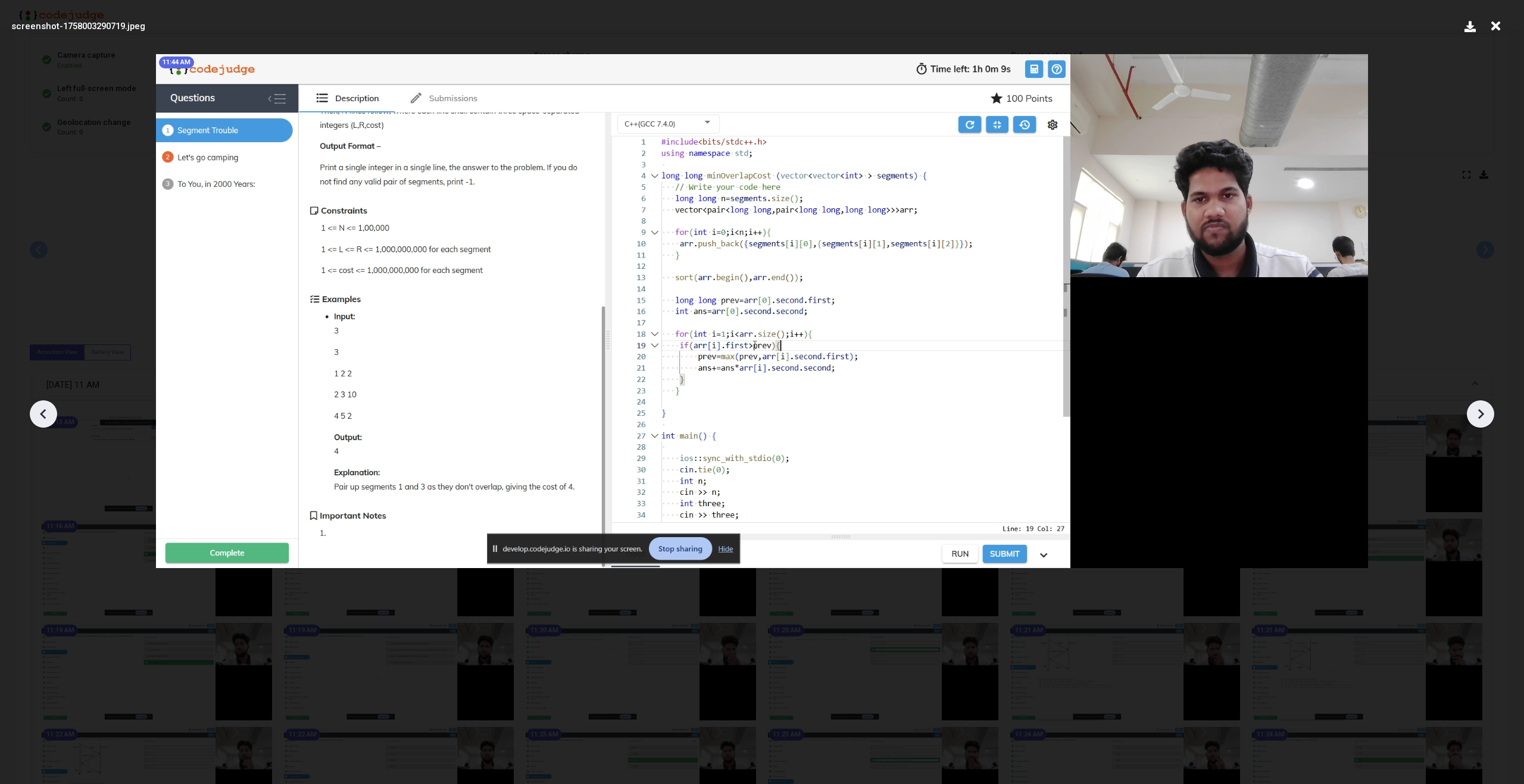
click at [1479, 408] on icon at bounding box center [1480, 414] width 18 height 18
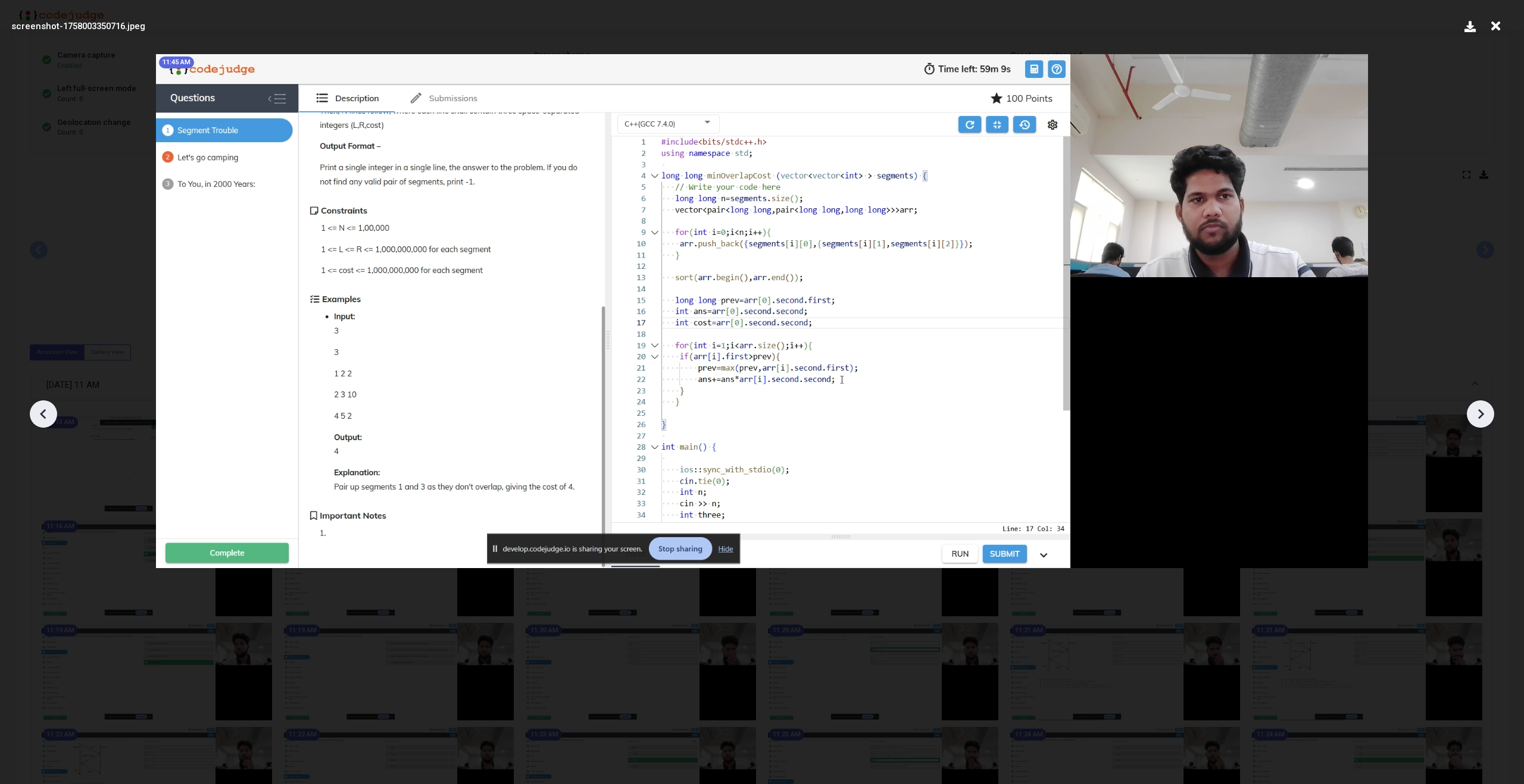
click at [1479, 408] on icon at bounding box center [1480, 414] width 18 height 18
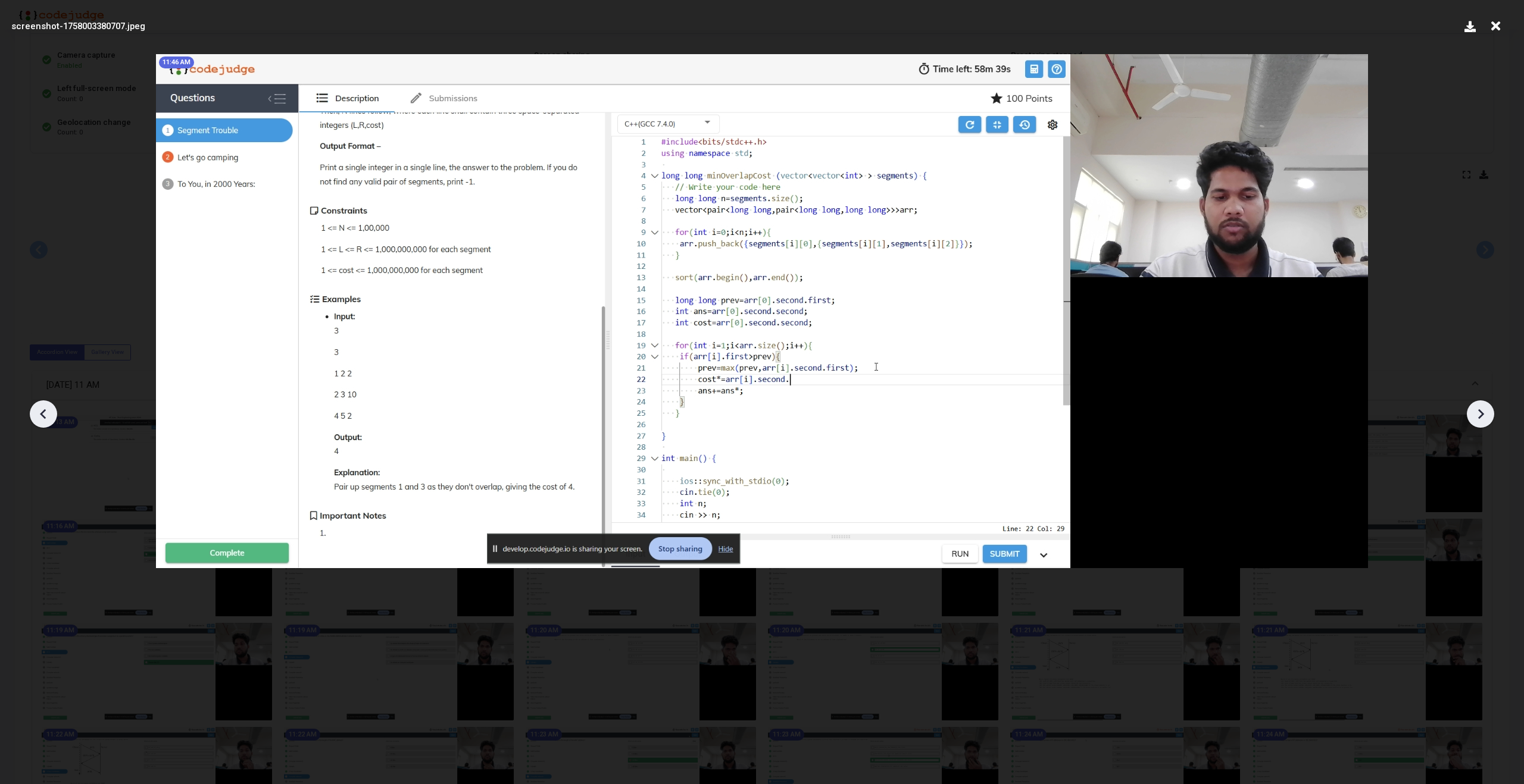
click at [1479, 408] on icon at bounding box center [1480, 414] width 18 height 18
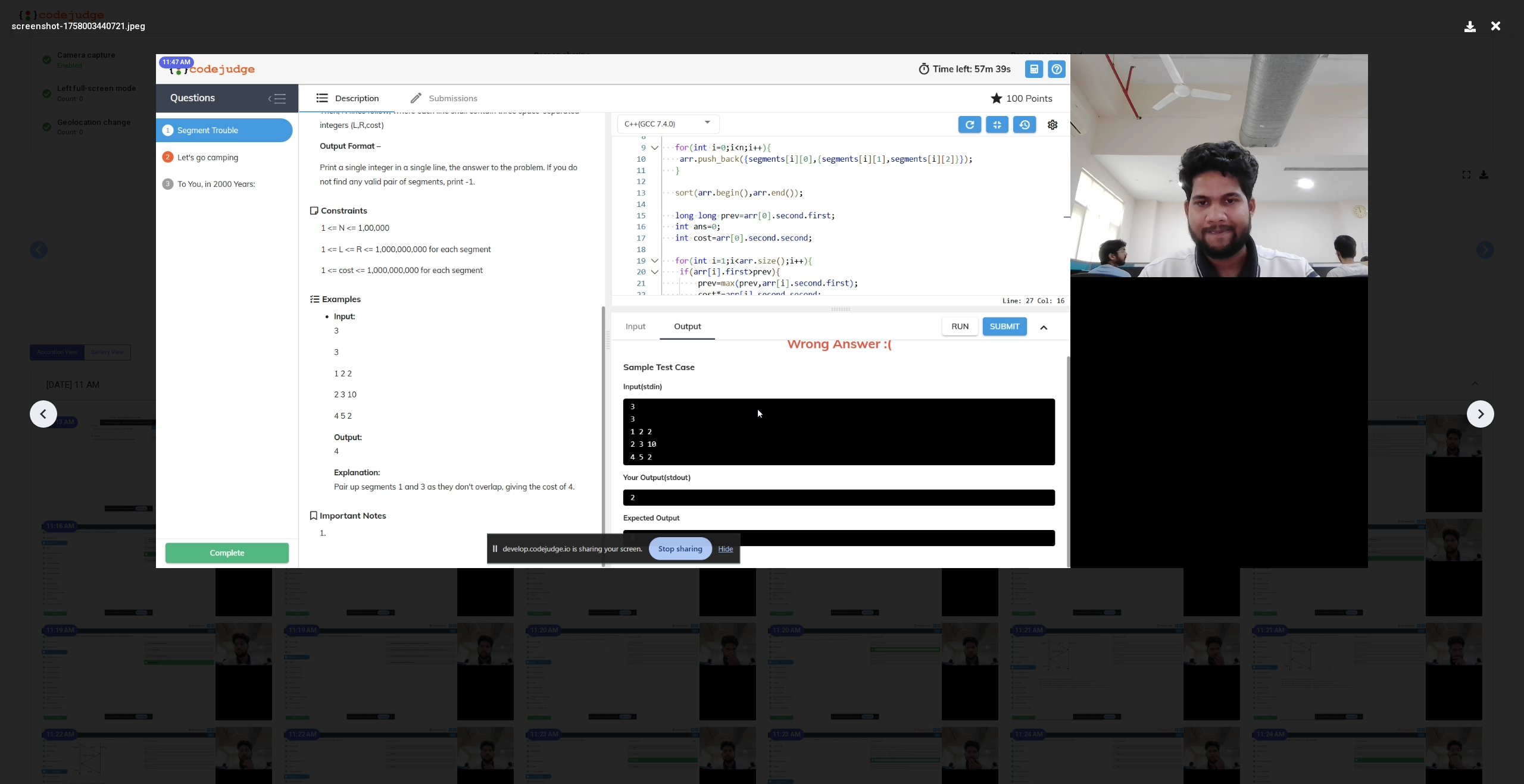
click at [1479, 408] on icon at bounding box center [1480, 414] width 18 height 18
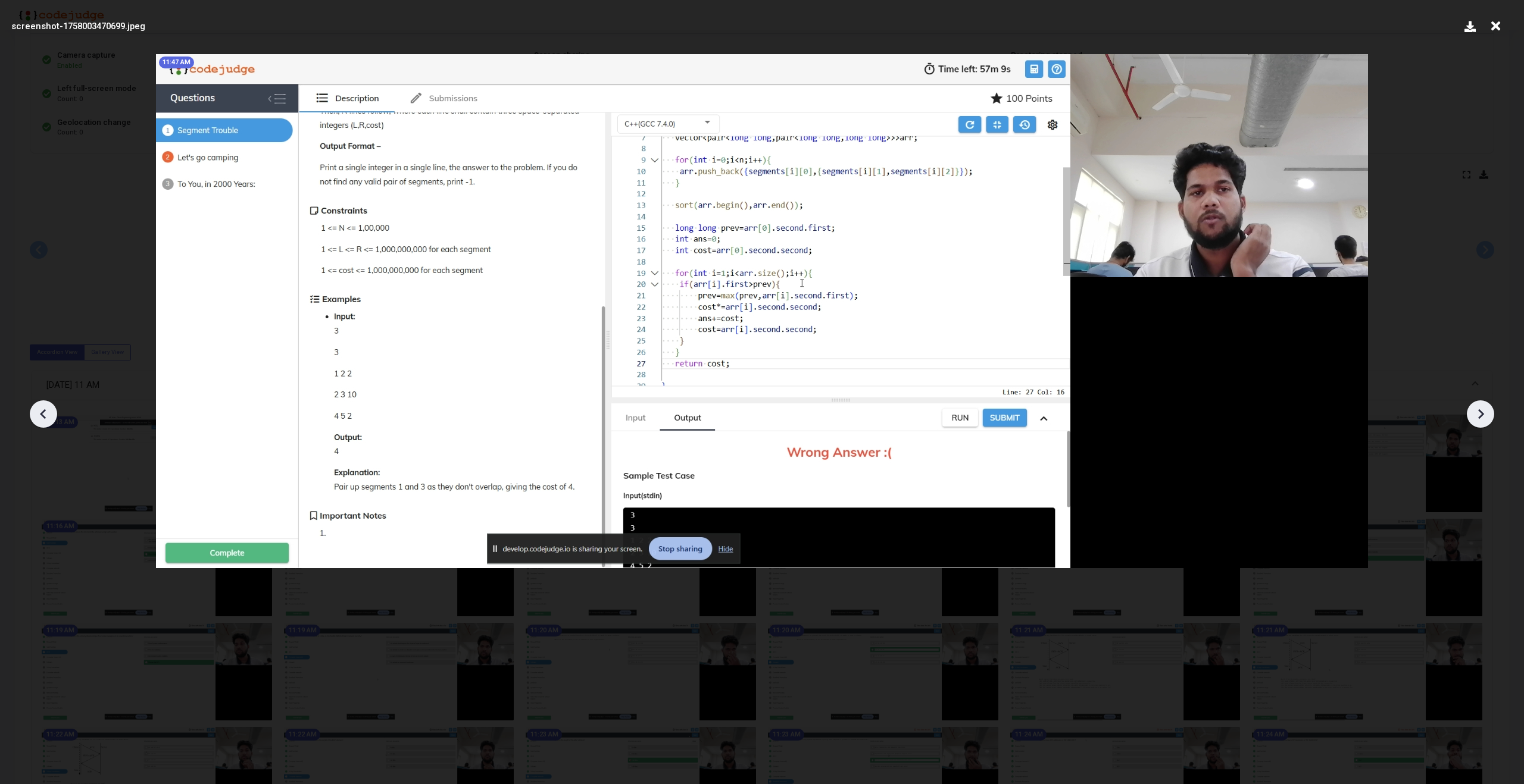
click at [1479, 408] on icon at bounding box center [1480, 414] width 18 height 18
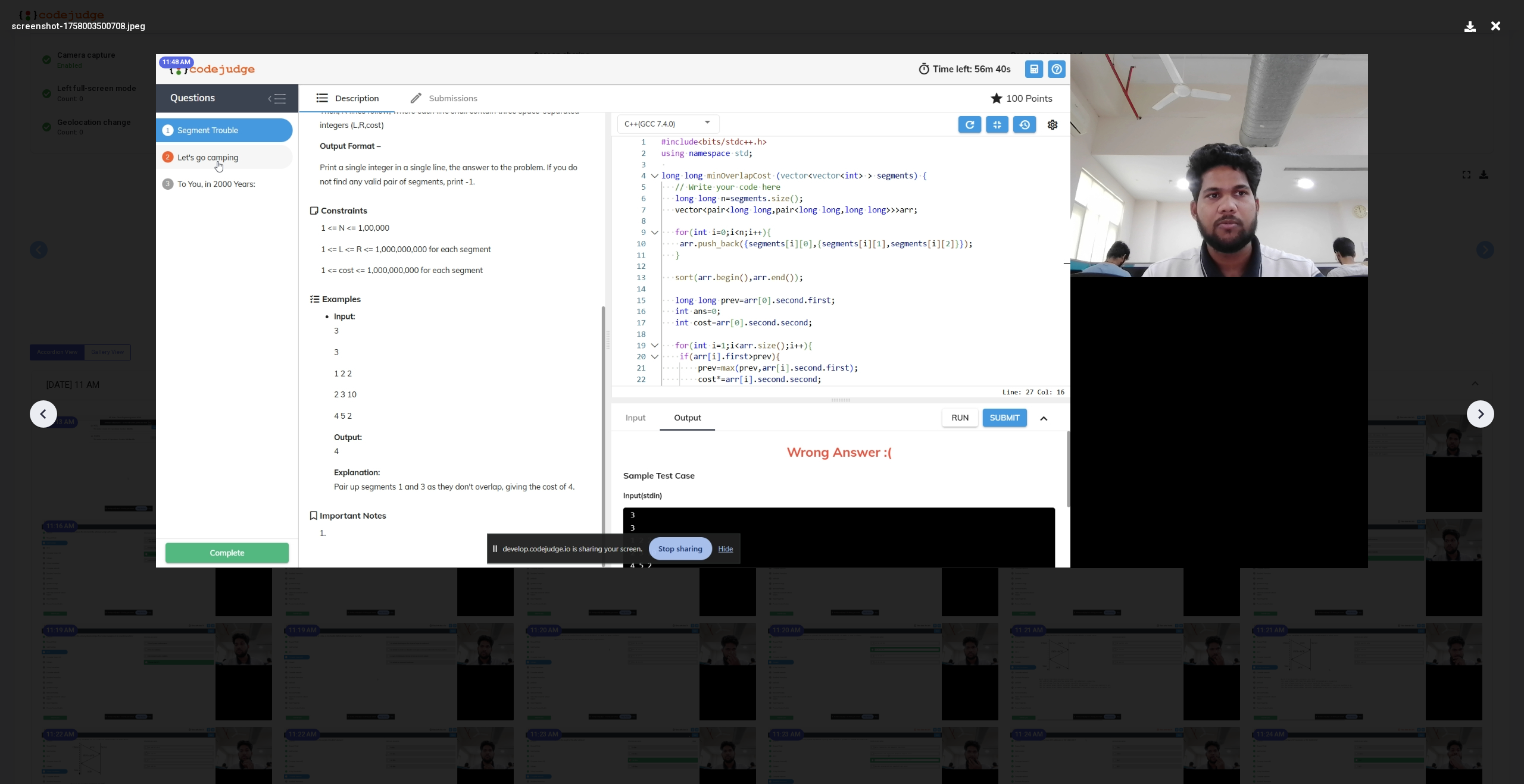
click at [1479, 408] on icon at bounding box center [1480, 414] width 18 height 18
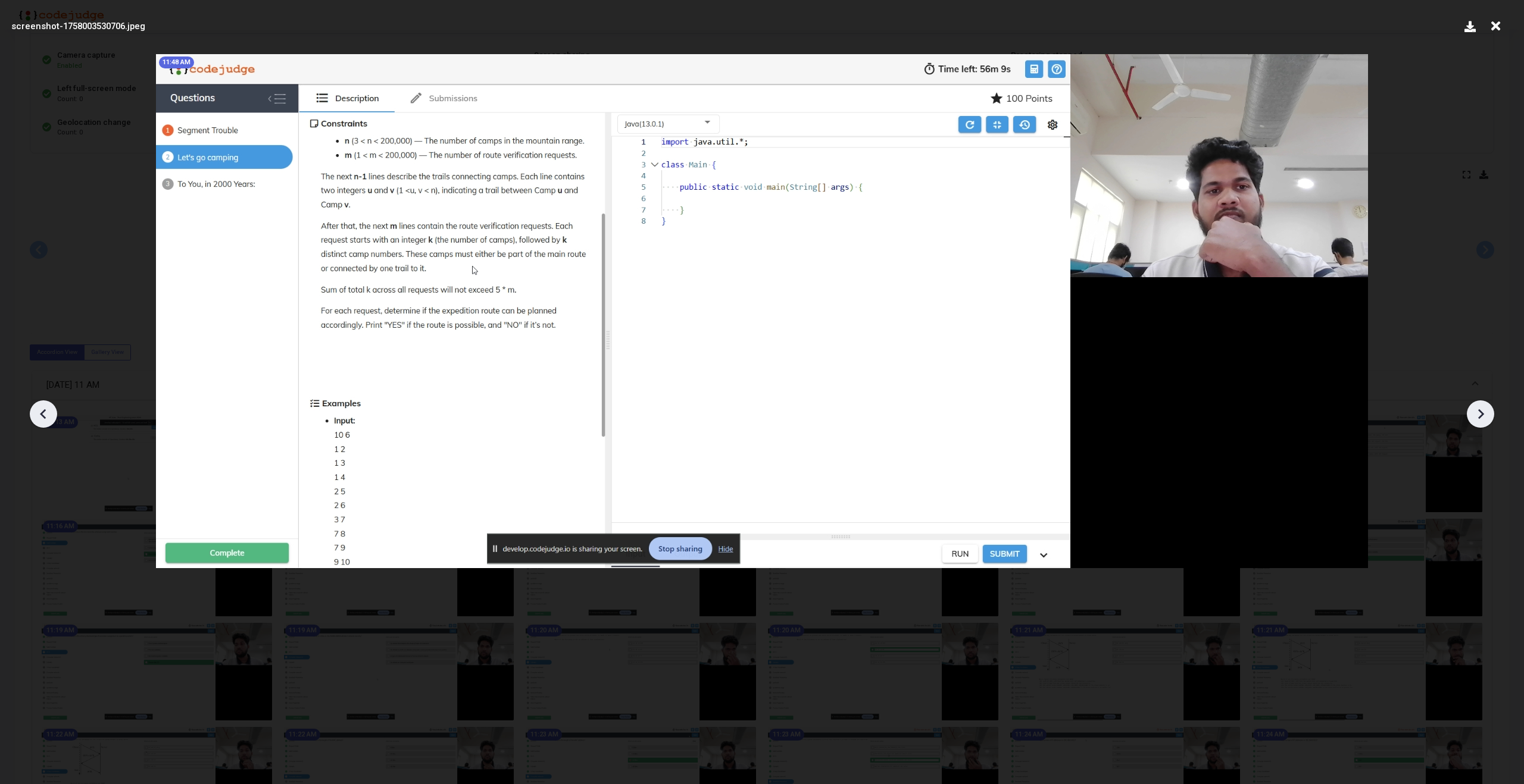
click at [1479, 408] on icon at bounding box center [1480, 414] width 18 height 18
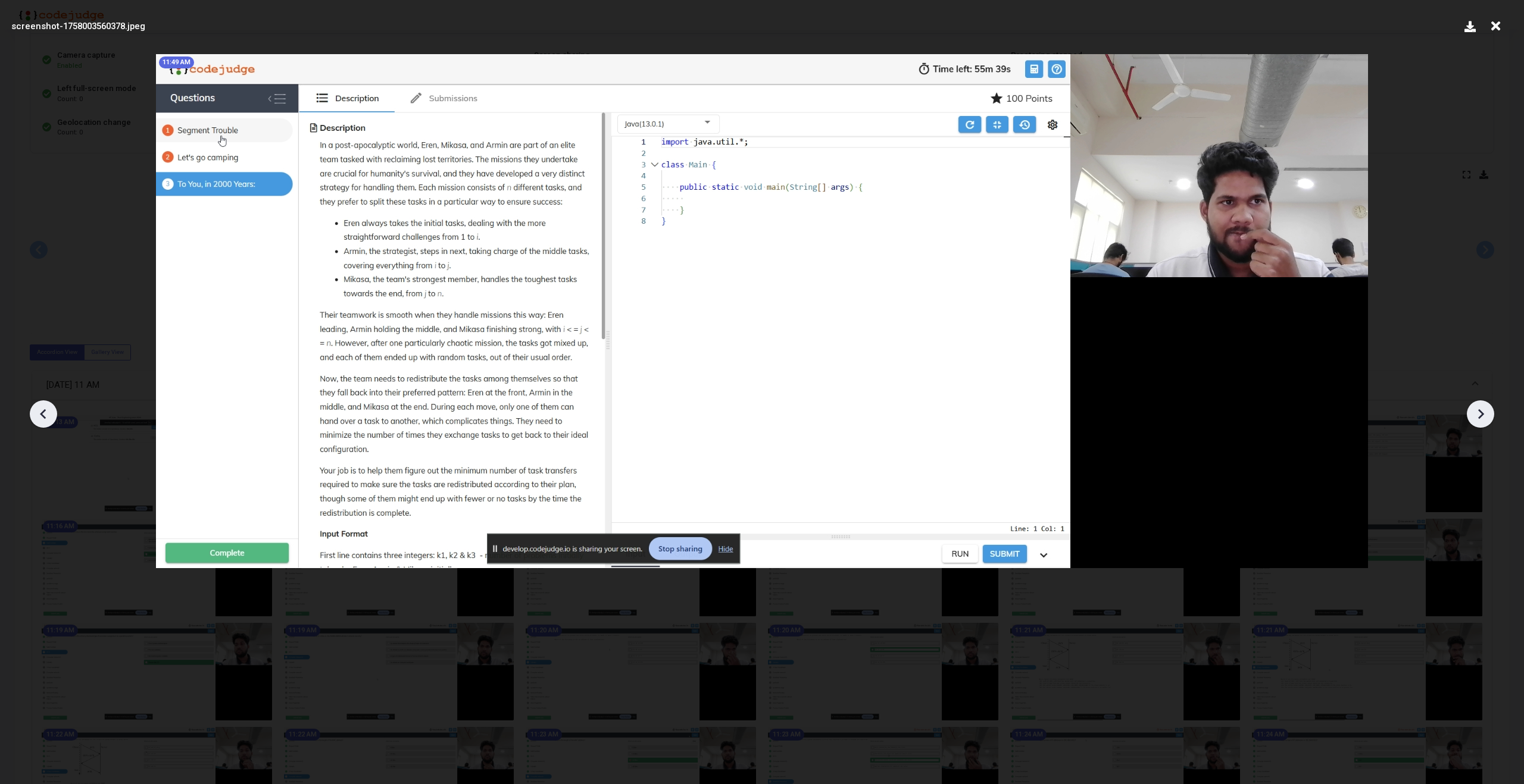
click at [1479, 408] on icon at bounding box center [1480, 414] width 18 height 18
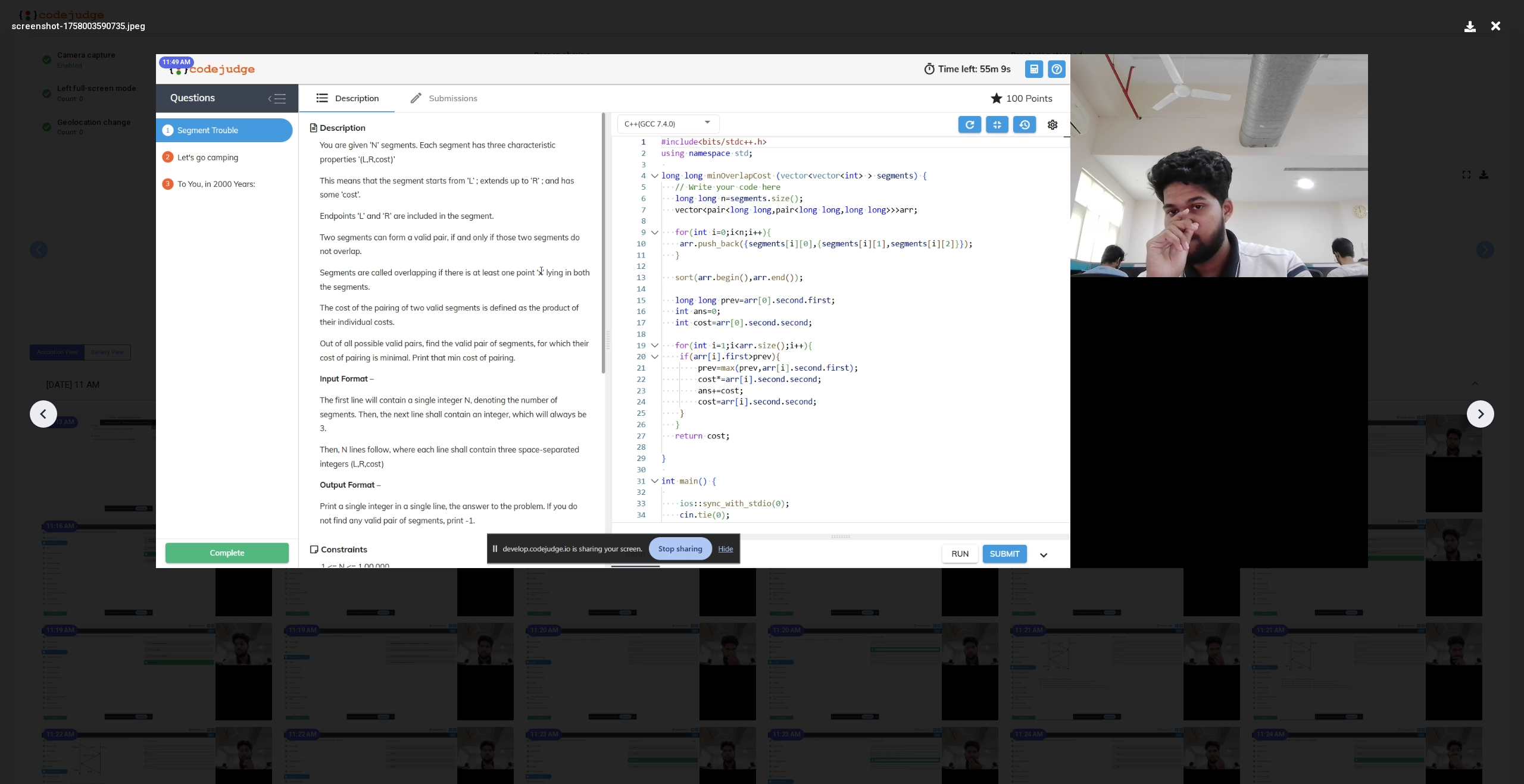
click at [1479, 408] on icon at bounding box center [1480, 414] width 18 height 18
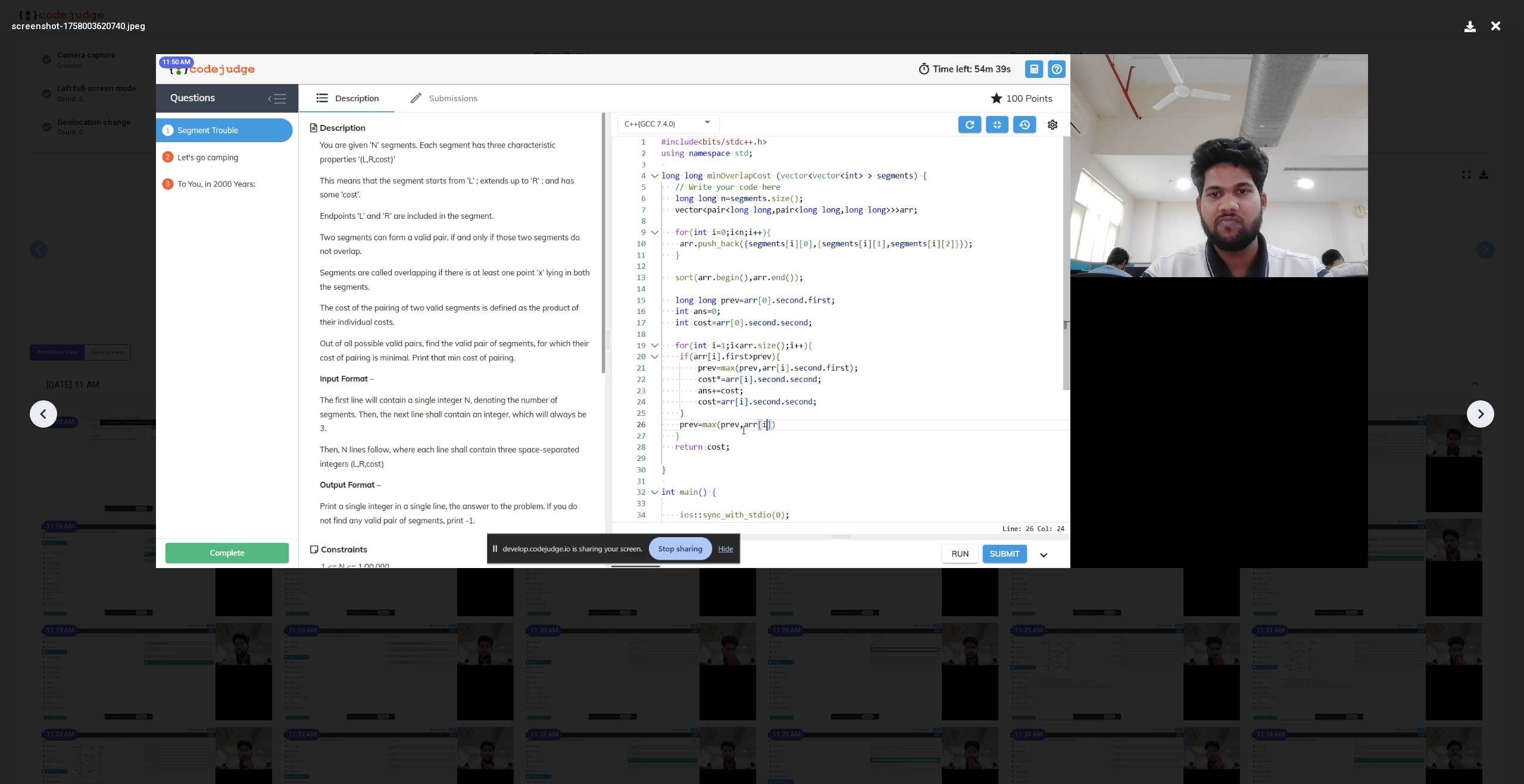
click at [1479, 408] on icon at bounding box center [1480, 414] width 18 height 18
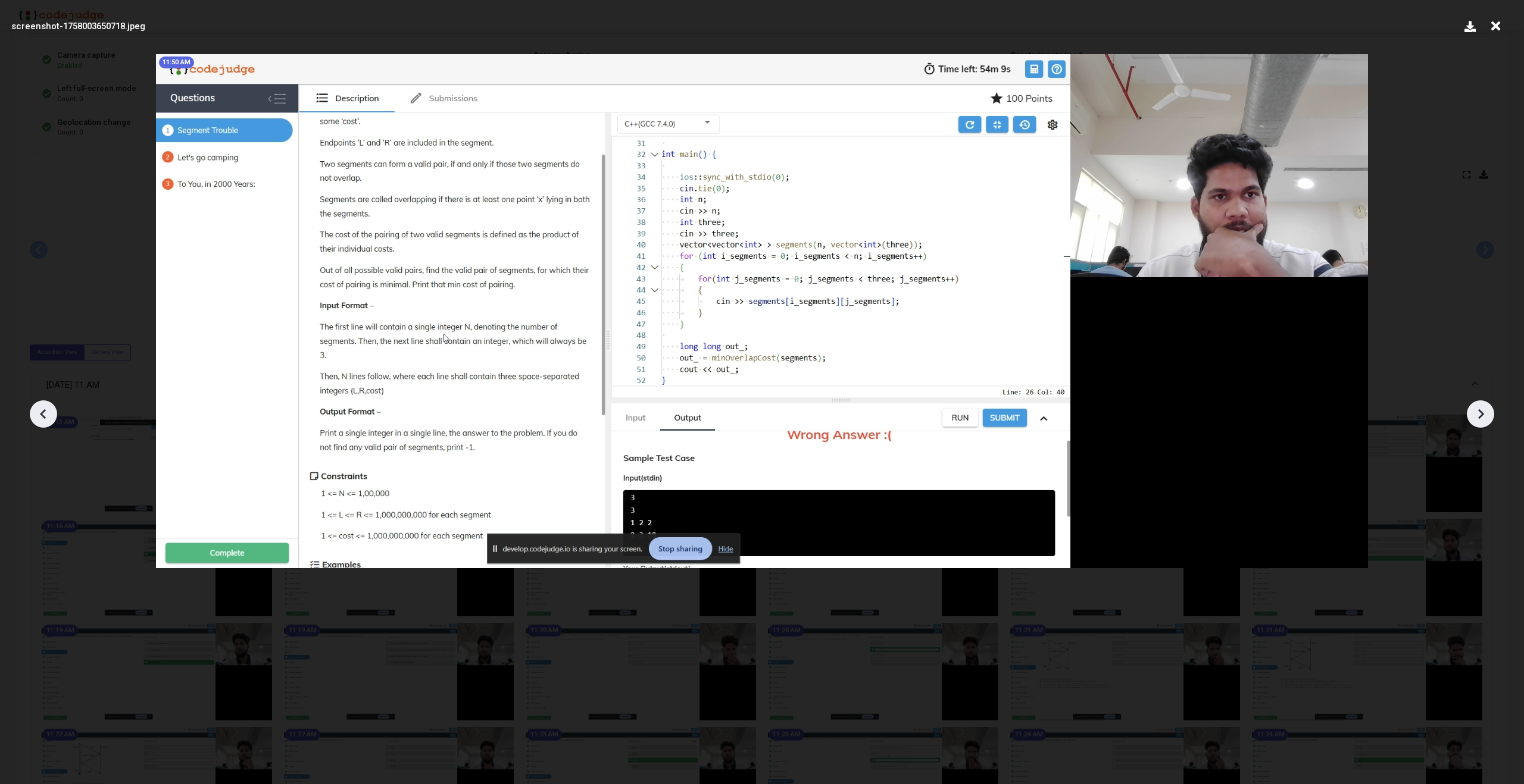
click at [1479, 408] on icon at bounding box center [1480, 414] width 18 height 18
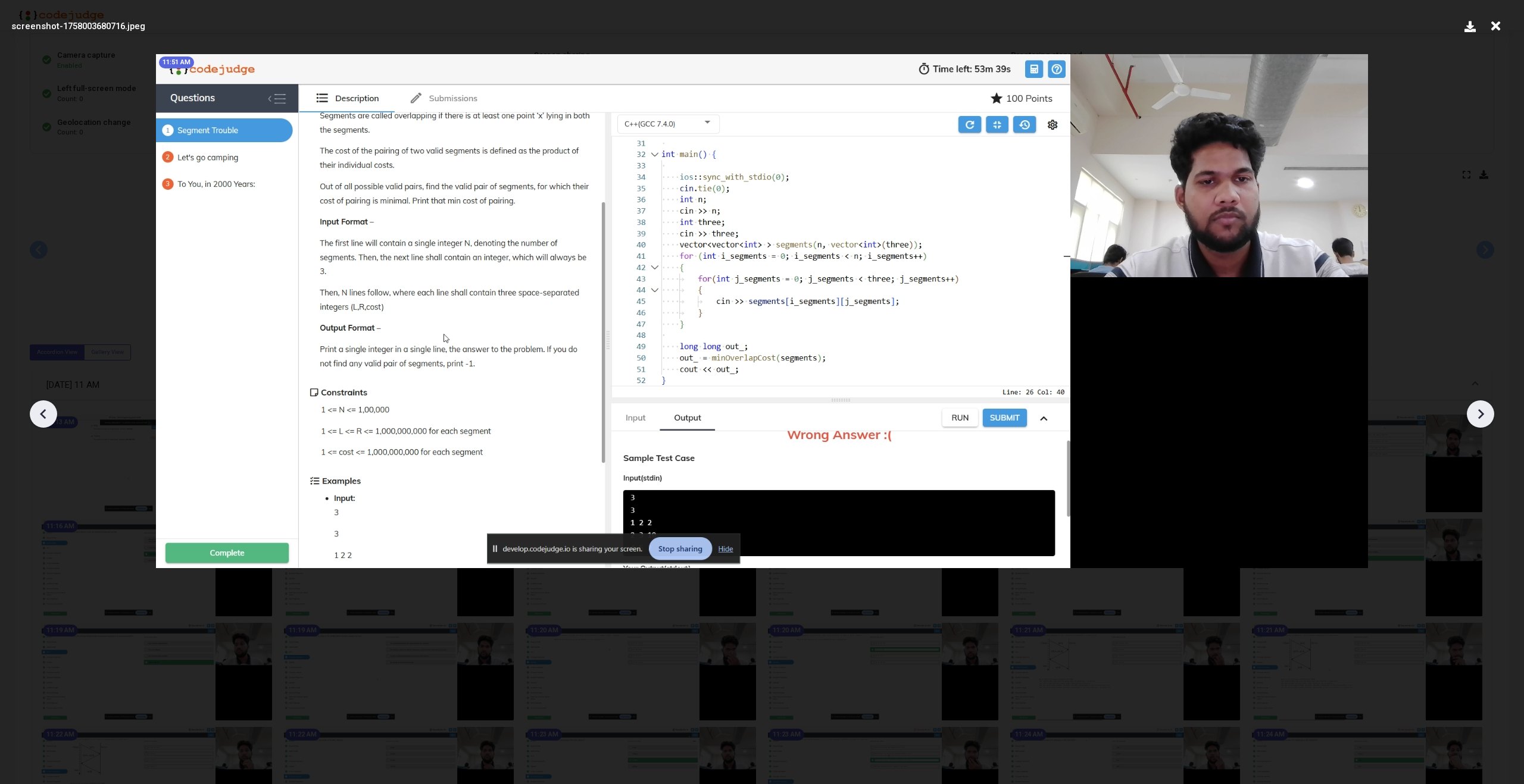
click at [1479, 408] on icon at bounding box center [1480, 414] width 18 height 18
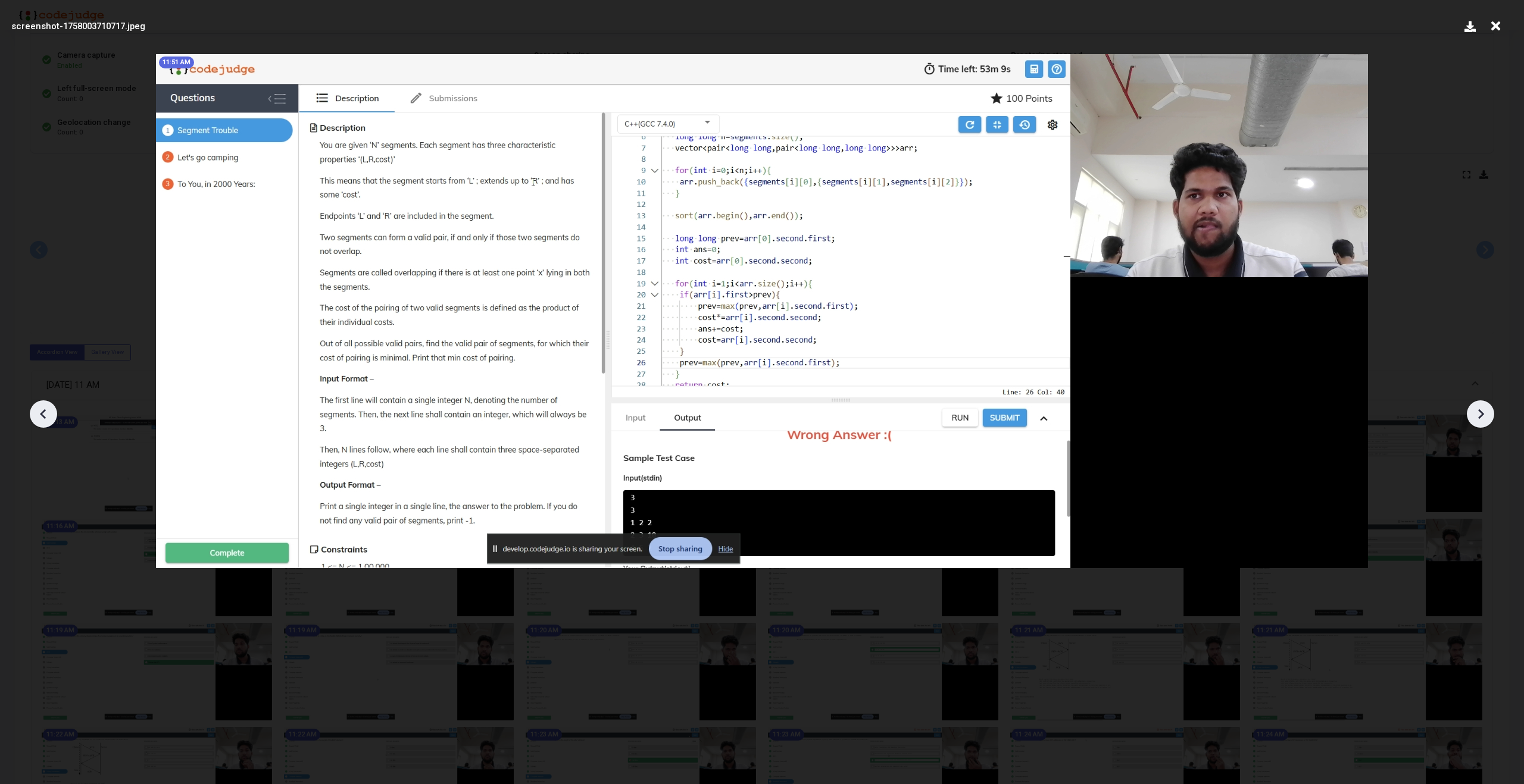
click at [1479, 408] on icon at bounding box center [1480, 414] width 18 height 18
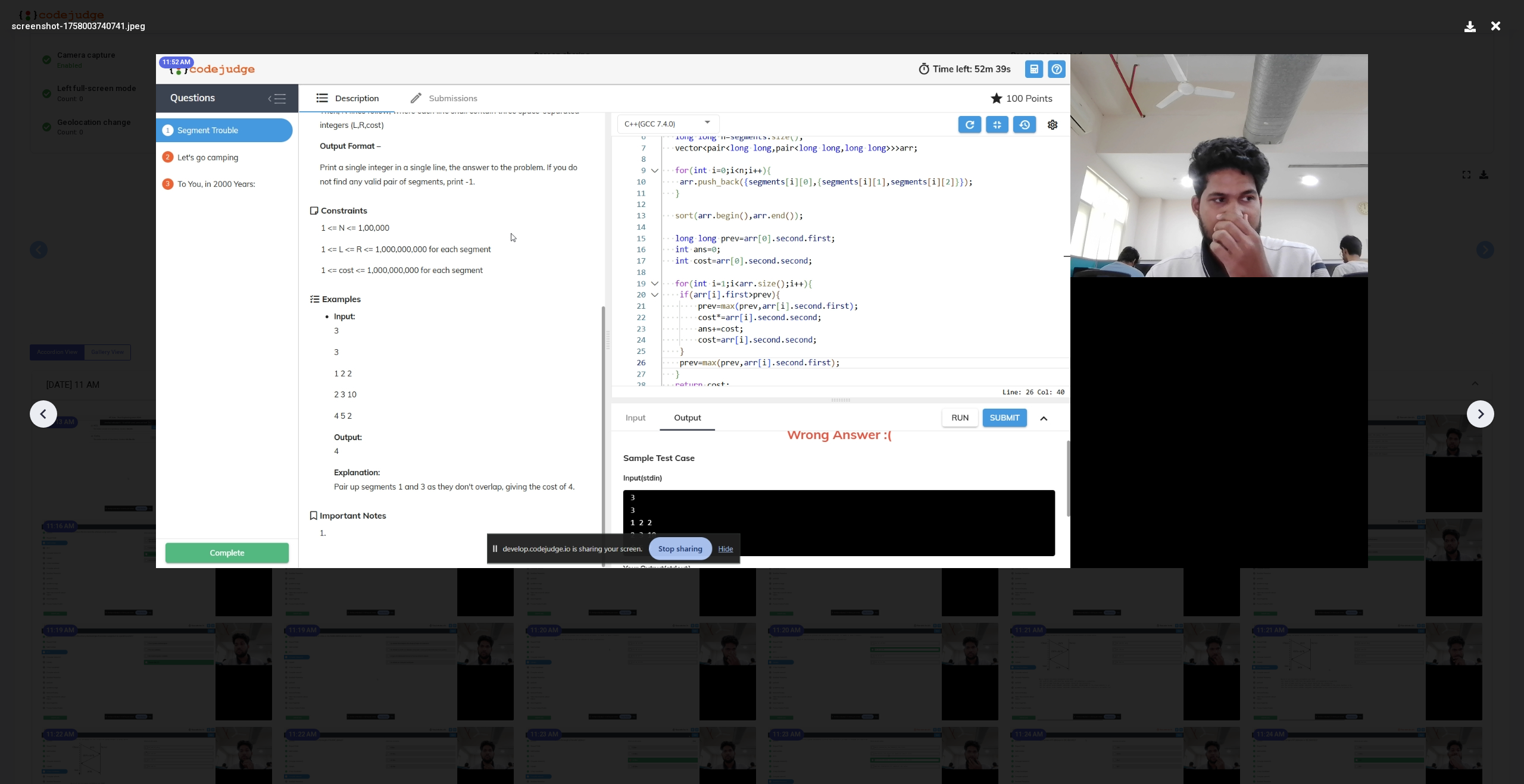
click at [1479, 408] on icon at bounding box center [1480, 414] width 18 height 18
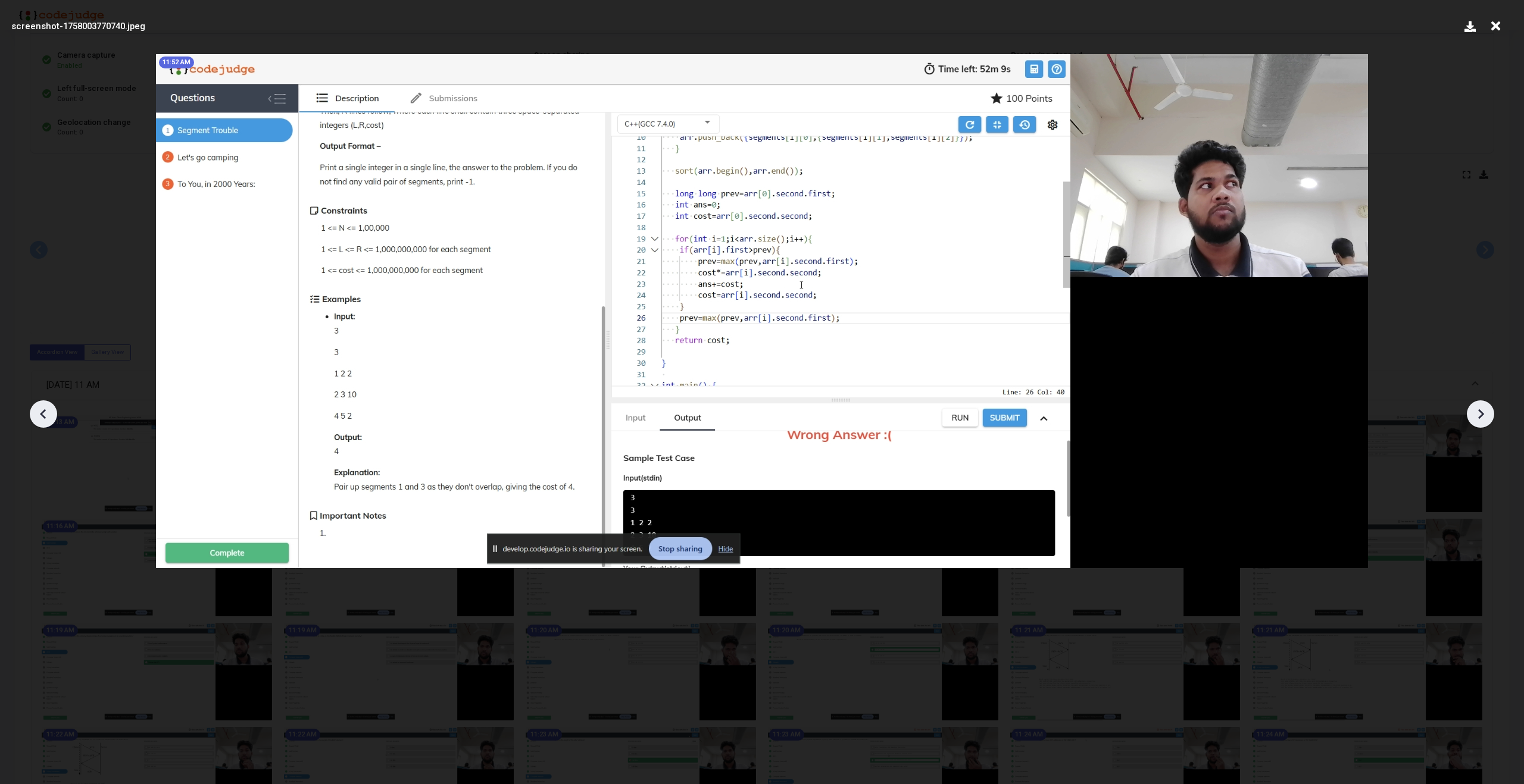
click at [1479, 408] on icon at bounding box center [1480, 414] width 18 height 18
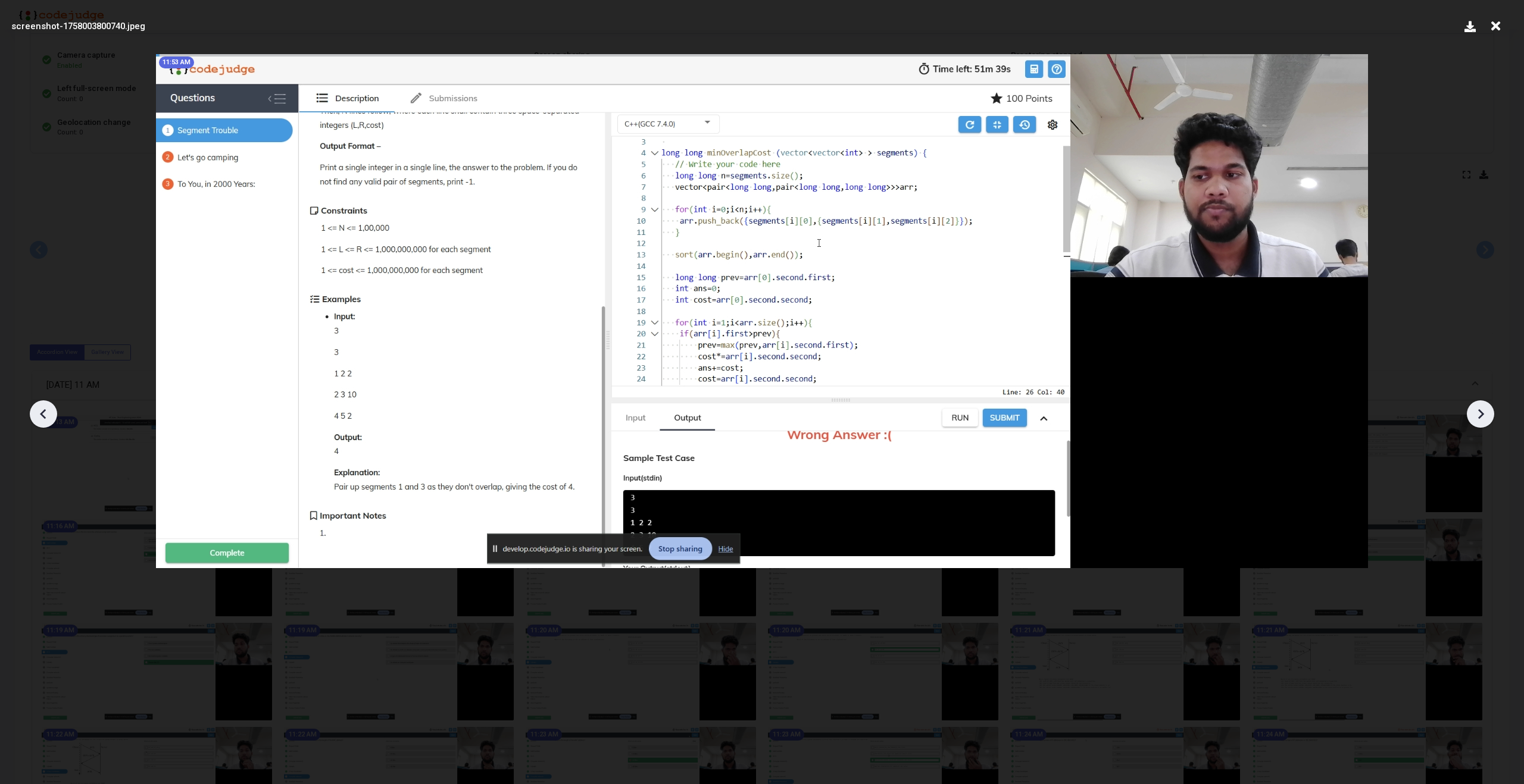
click at [1479, 408] on icon at bounding box center [1480, 414] width 18 height 18
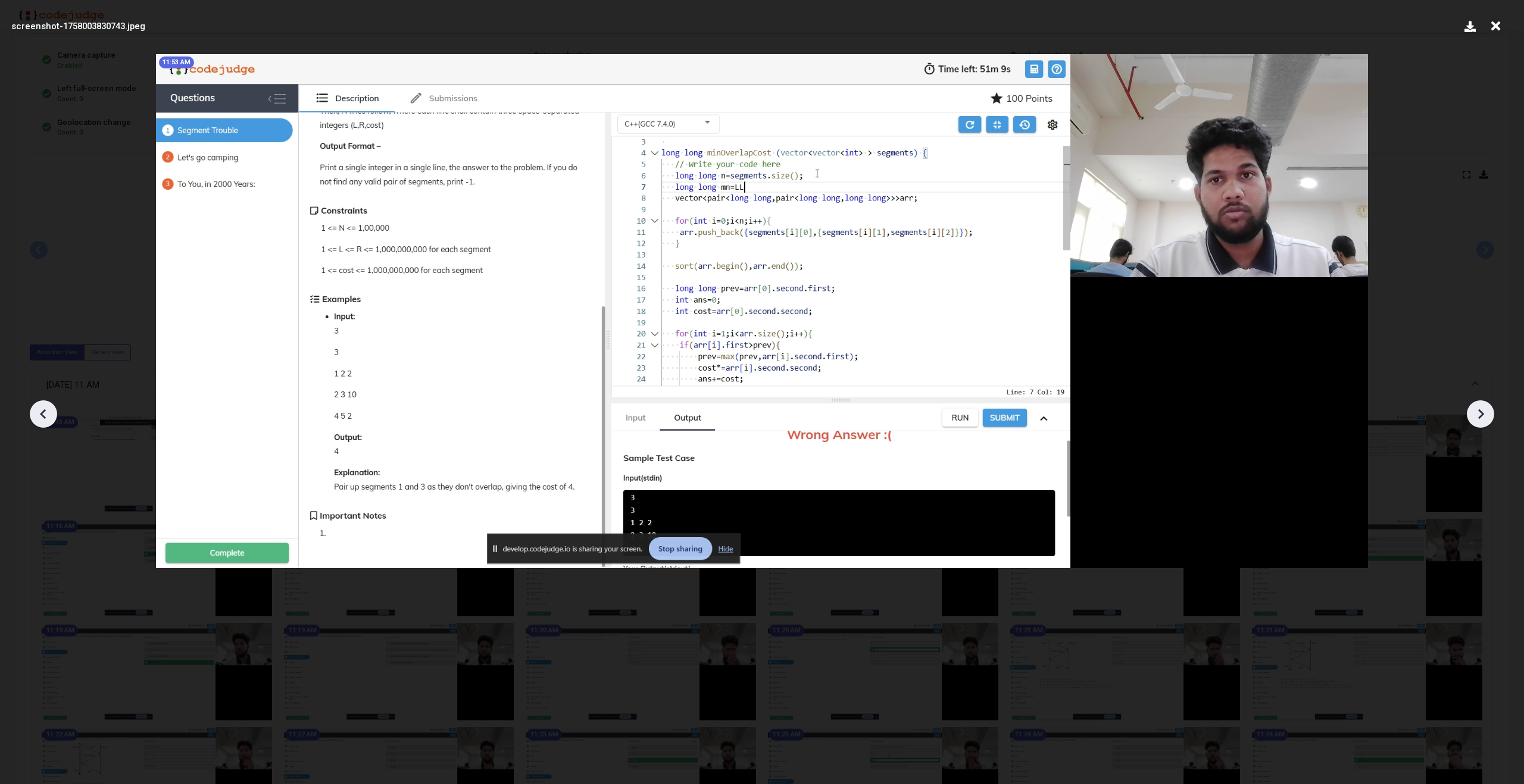
click at [1479, 408] on icon at bounding box center [1480, 414] width 18 height 18
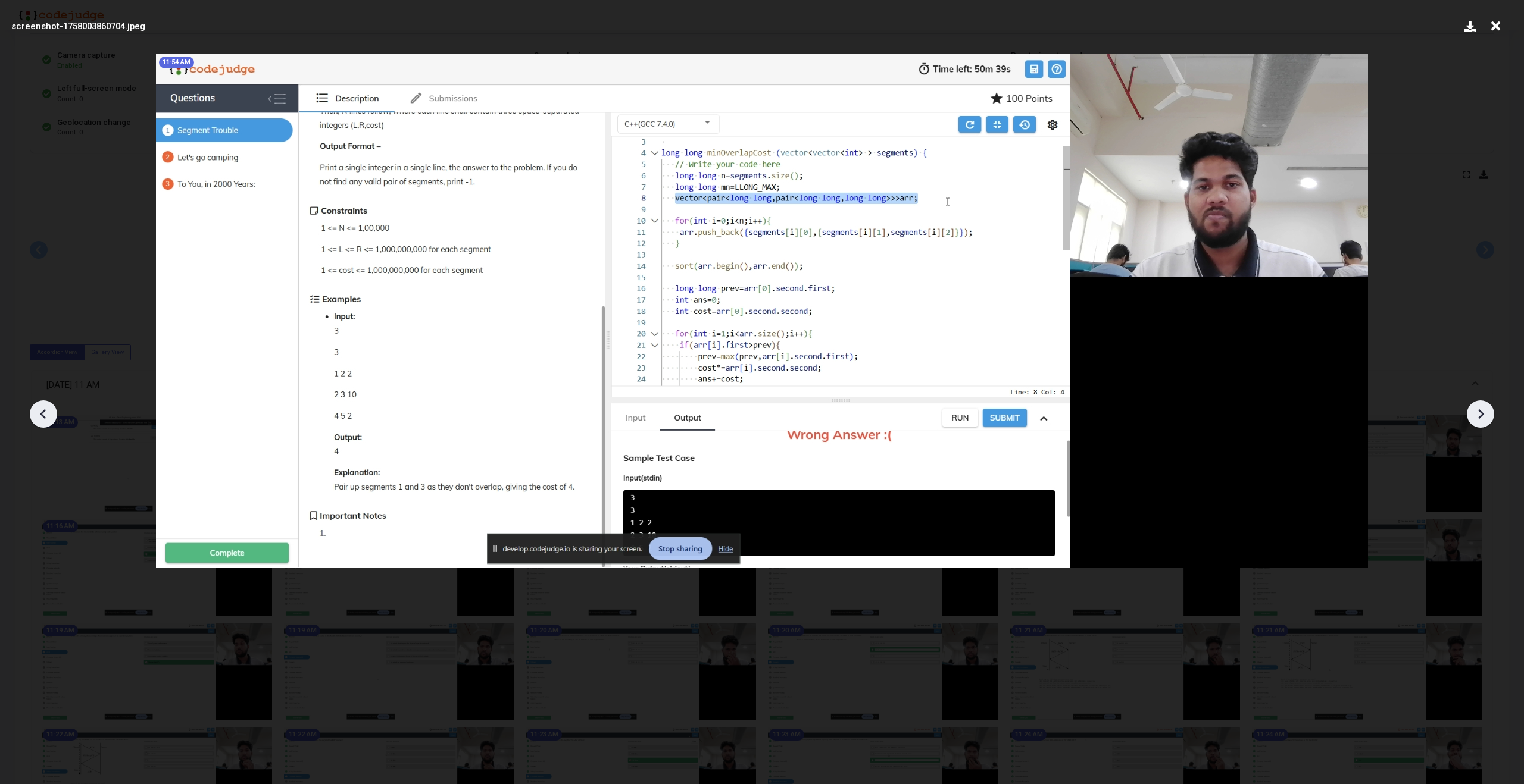
click at [1479, 408] on icon at bounding box center [1480, 414] width 18 height 18
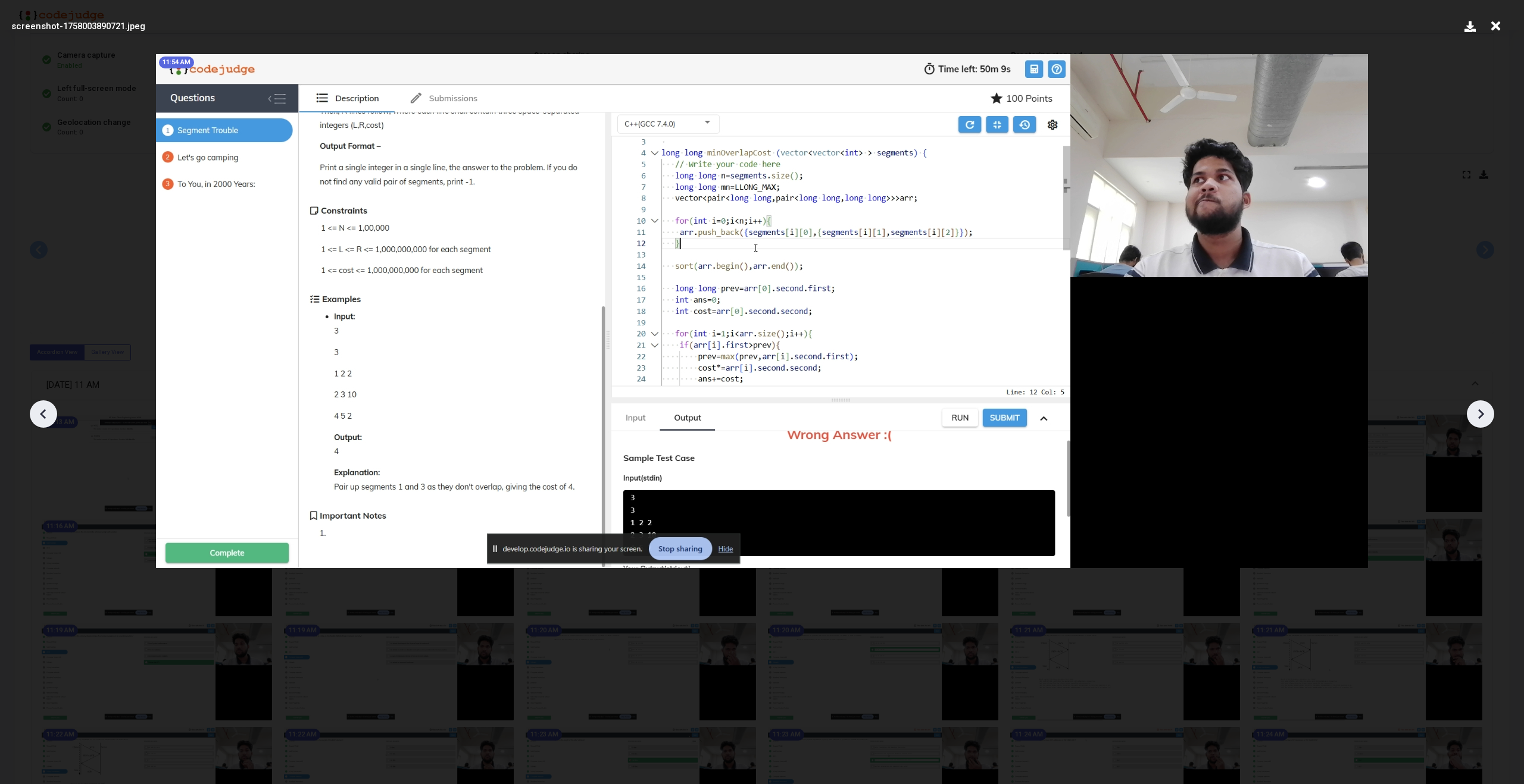
click at [1479, 408] on icon at bounding box center [1480, 414] width 18 height 18
click at [1487, 419] on icon at bounding box center [1480, 414] width 18 height 18
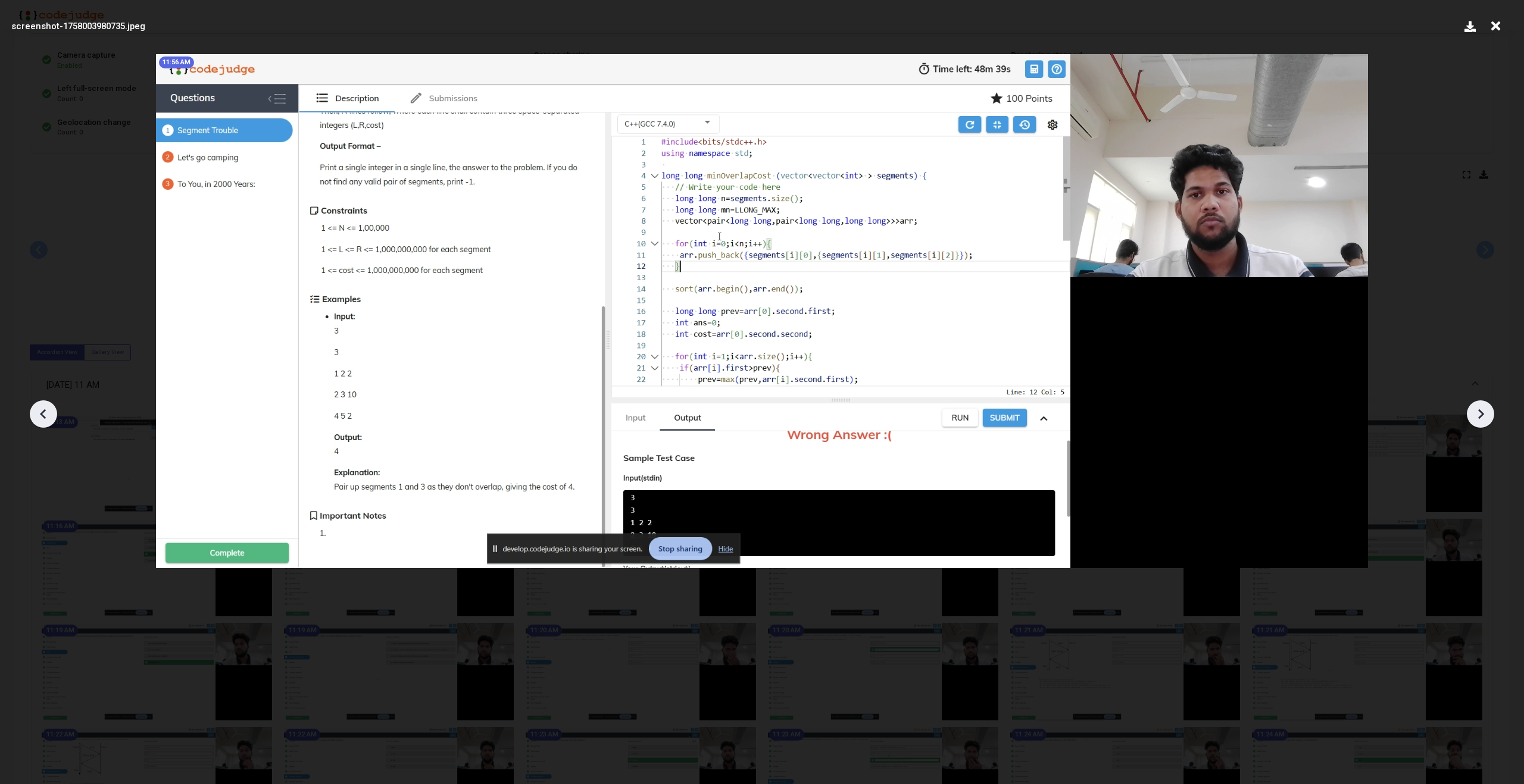
click at [1487, 419] on icon at bounding box center [1480, 414] width 18 height 18
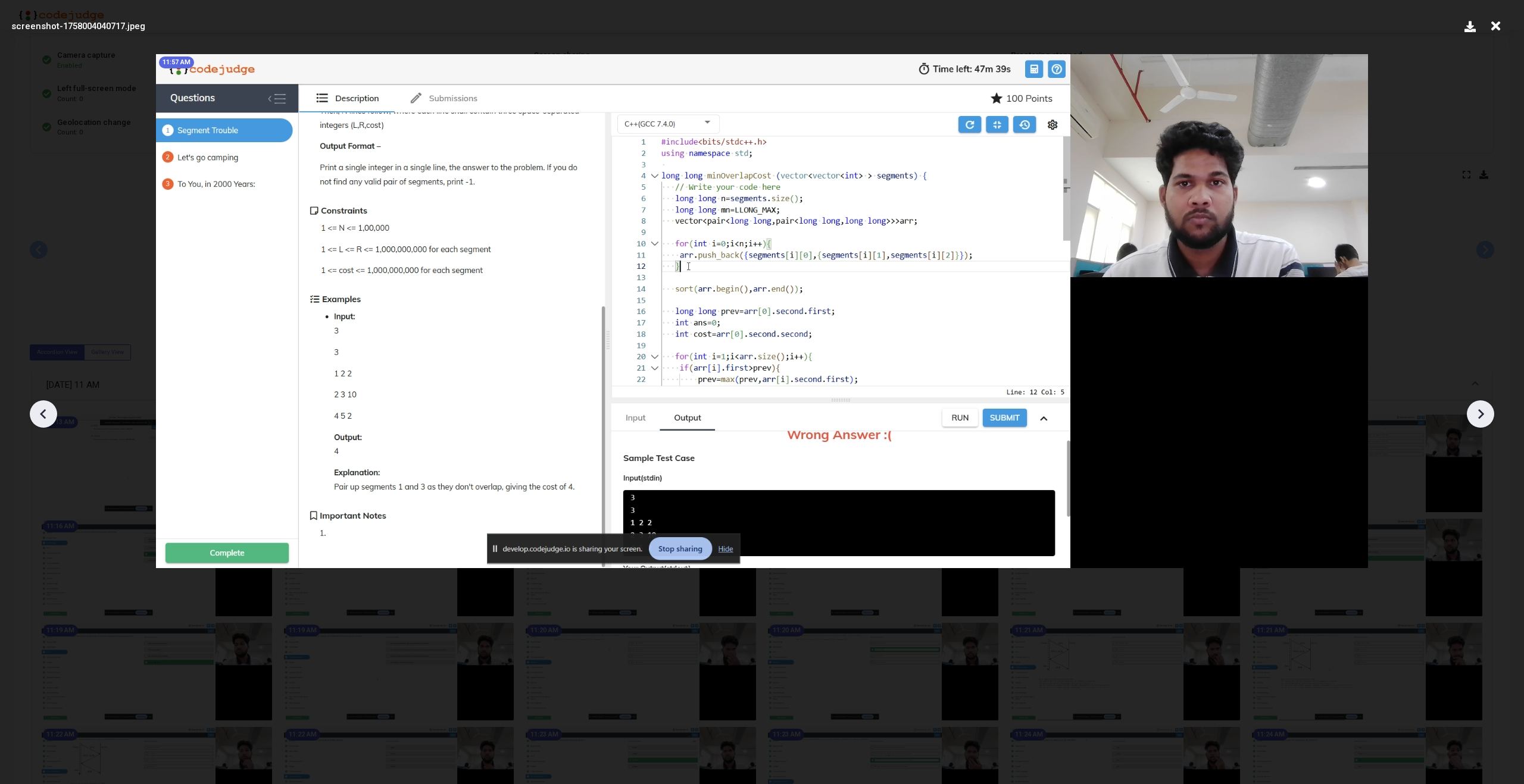
click at [1487, 419] on icon at bounding box center [1480, 414] width 18 height 18
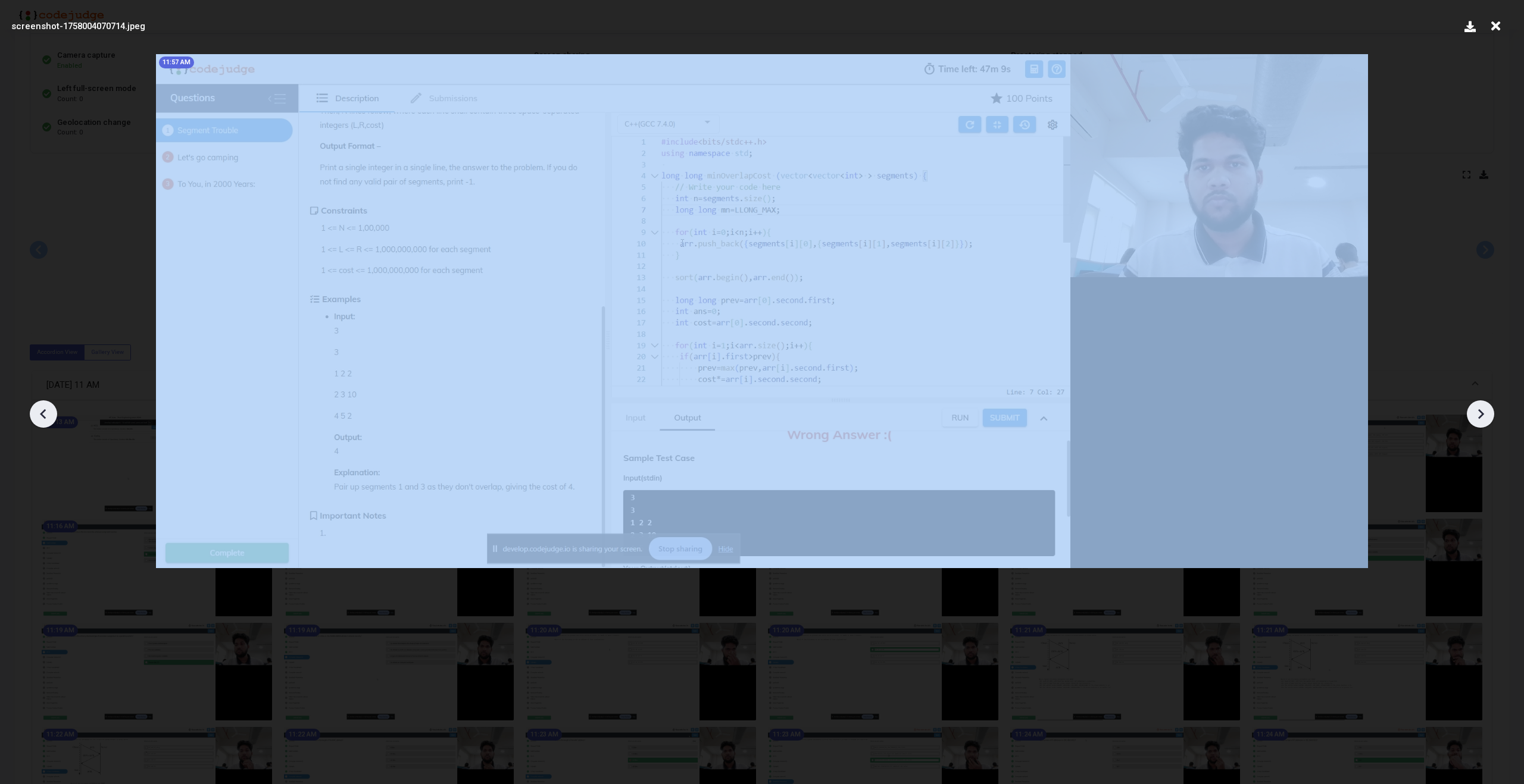
click at [1487, 419] on icon at bounding box center [1480, 414] width 18 height 18
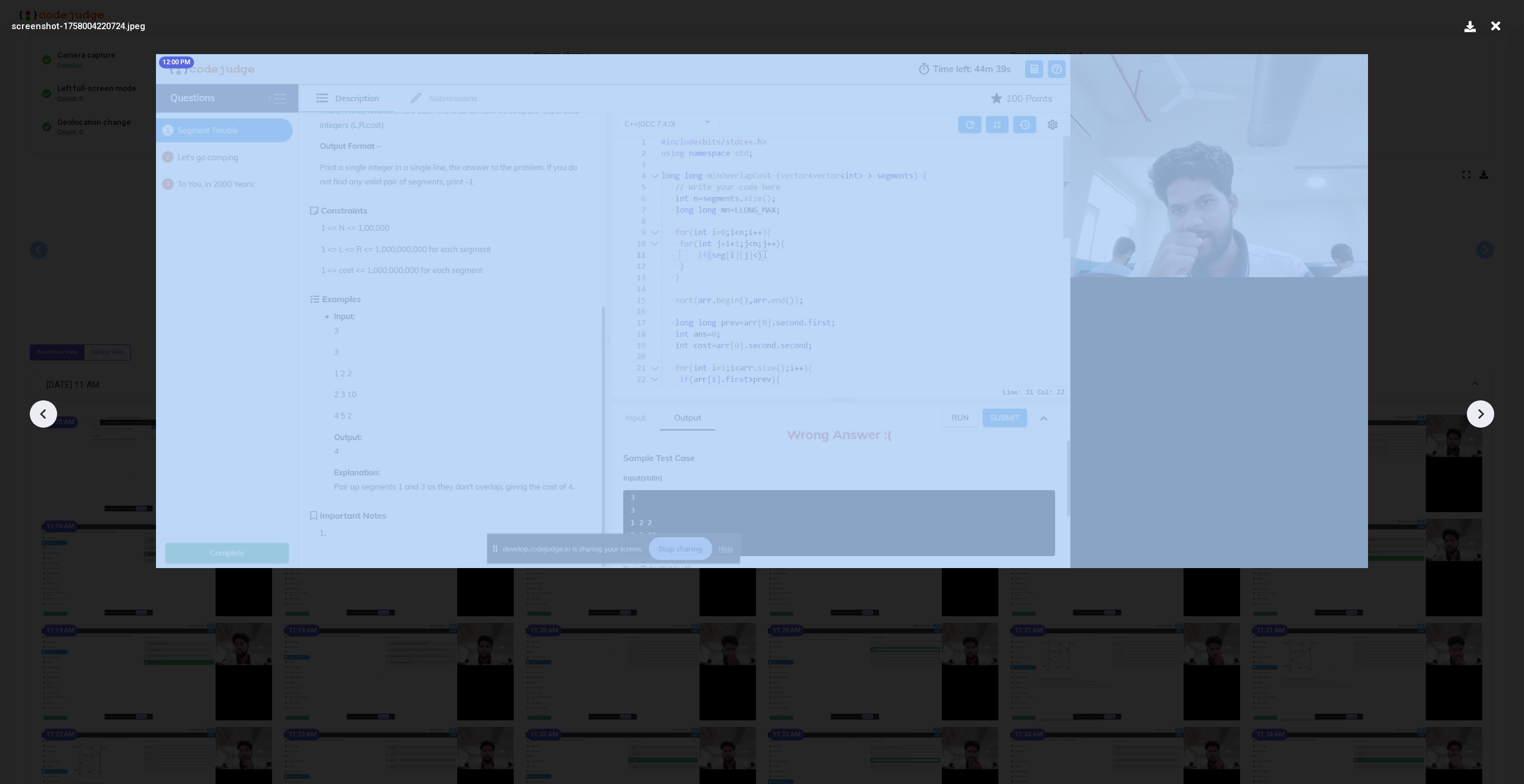
click at [1487, 419] on icon at bounding box center [1480, 414] width 18 height 18
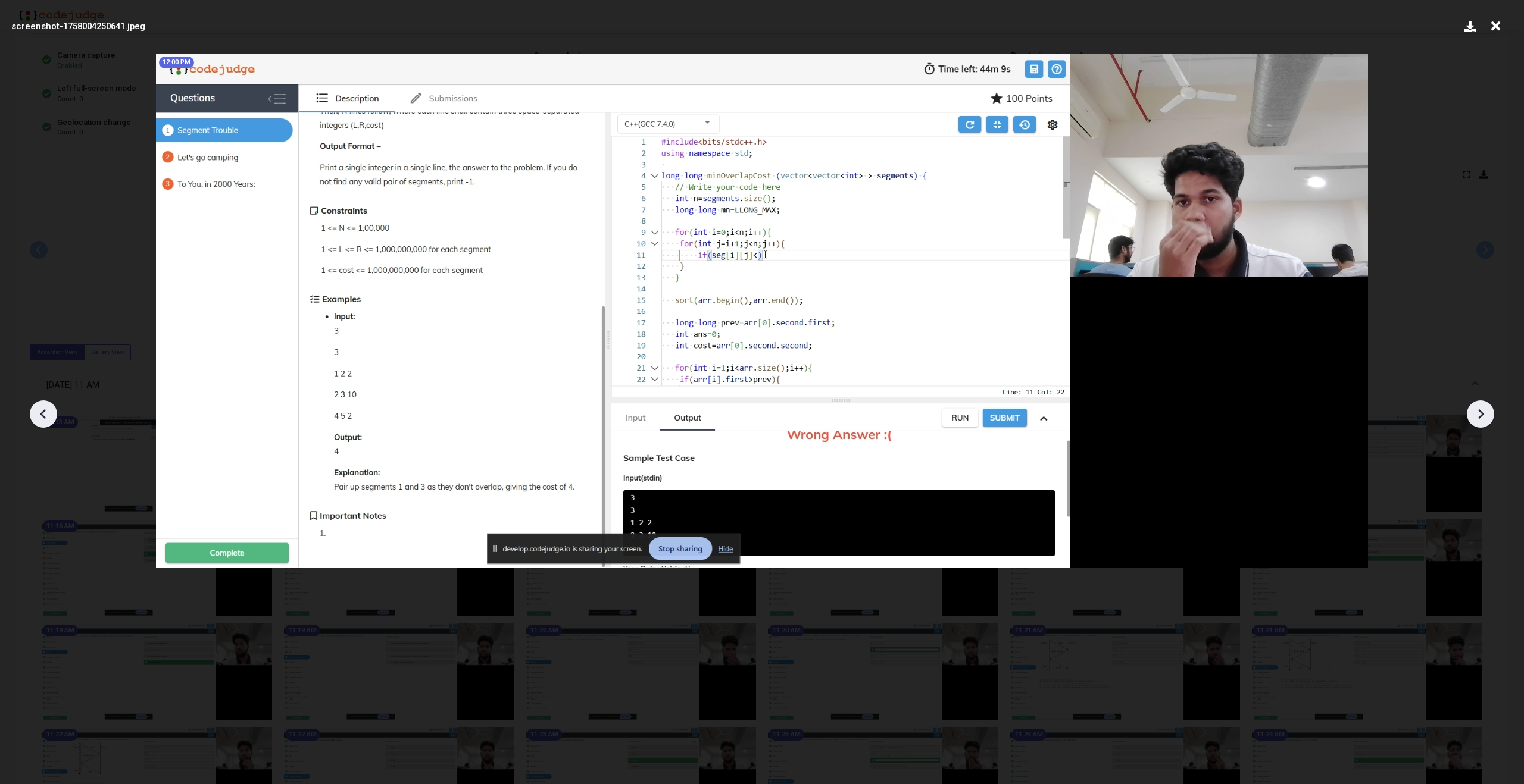
click at [1487, 419] on icon at bounding box center [1480, 414] width 18 height 18
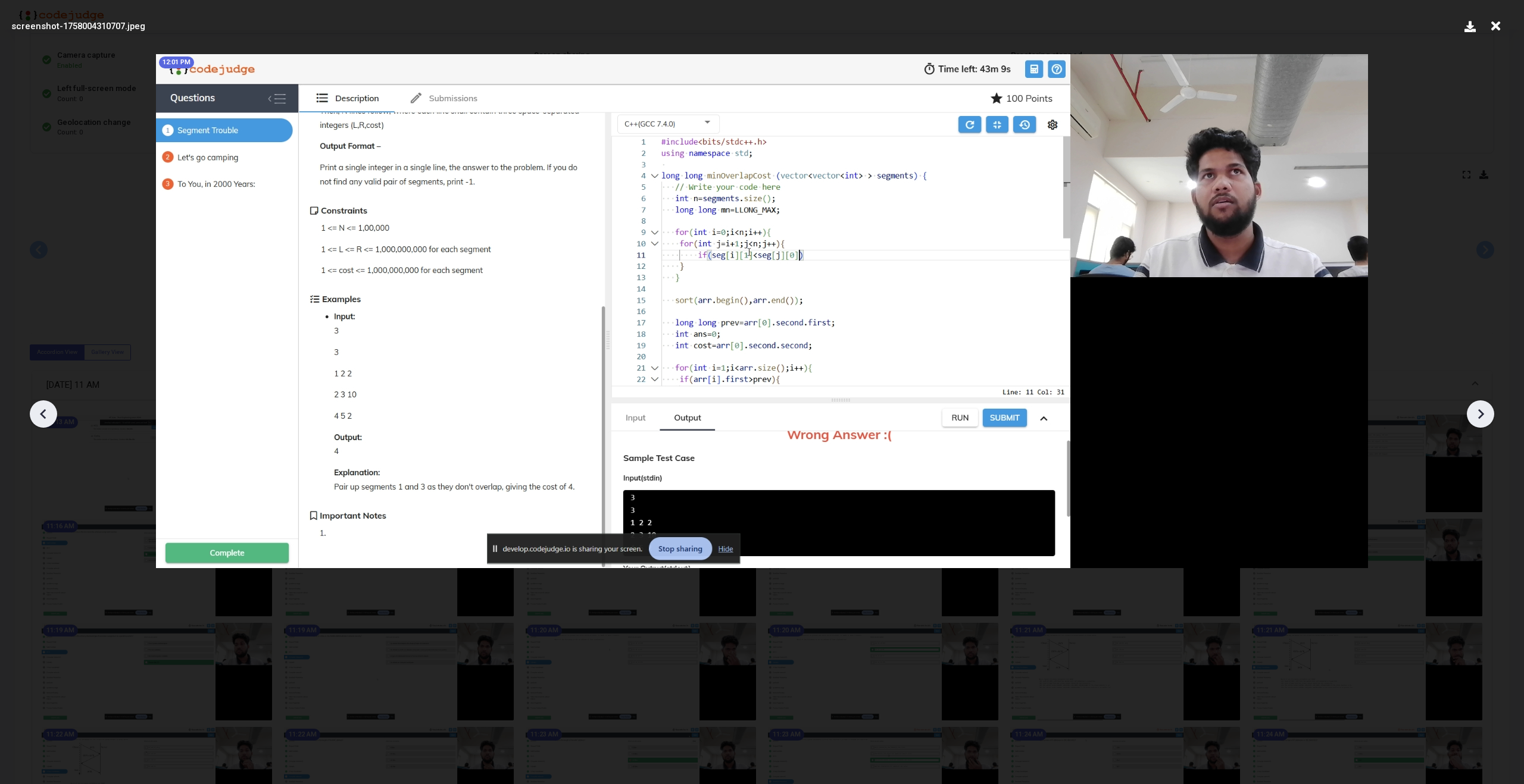
click at [1487, 419] on icon at bounding box center [1480, 414] width 18 height 18
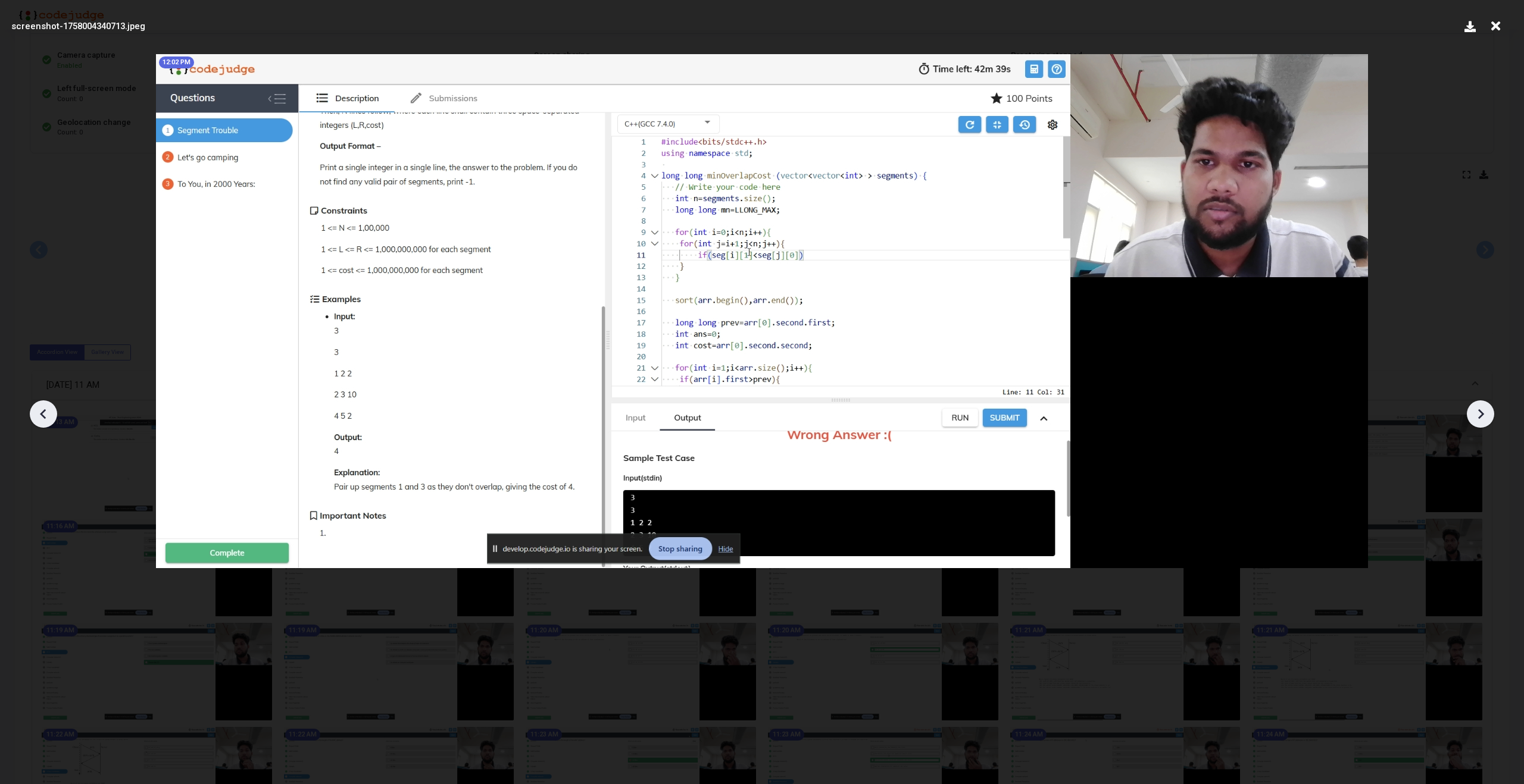
click at [1487, 419] on icon at bounding box center [1480, 414] width 18 height 18
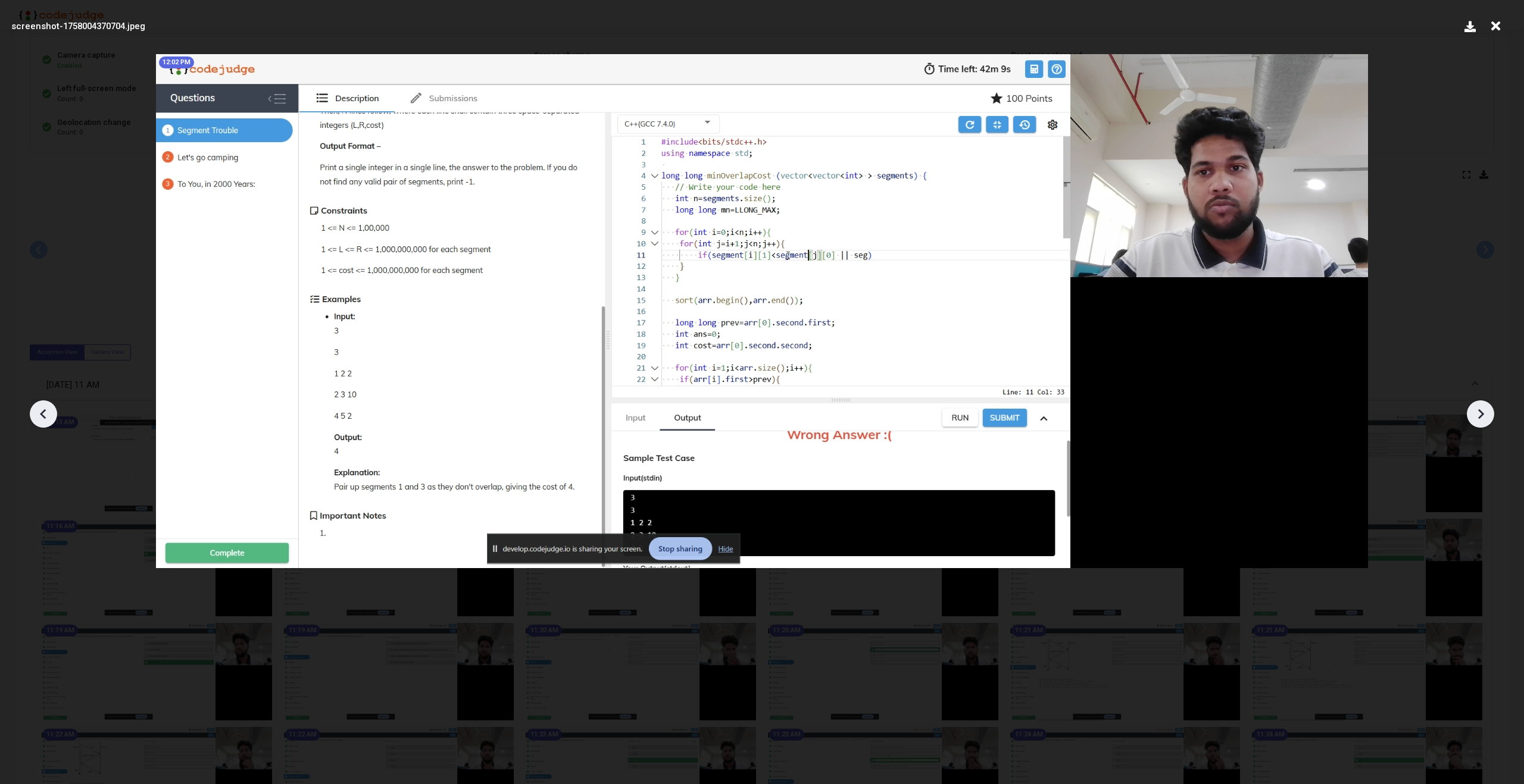
click at [1487, 419] on icon at bounding box center [1480, 414] width 18 height 18
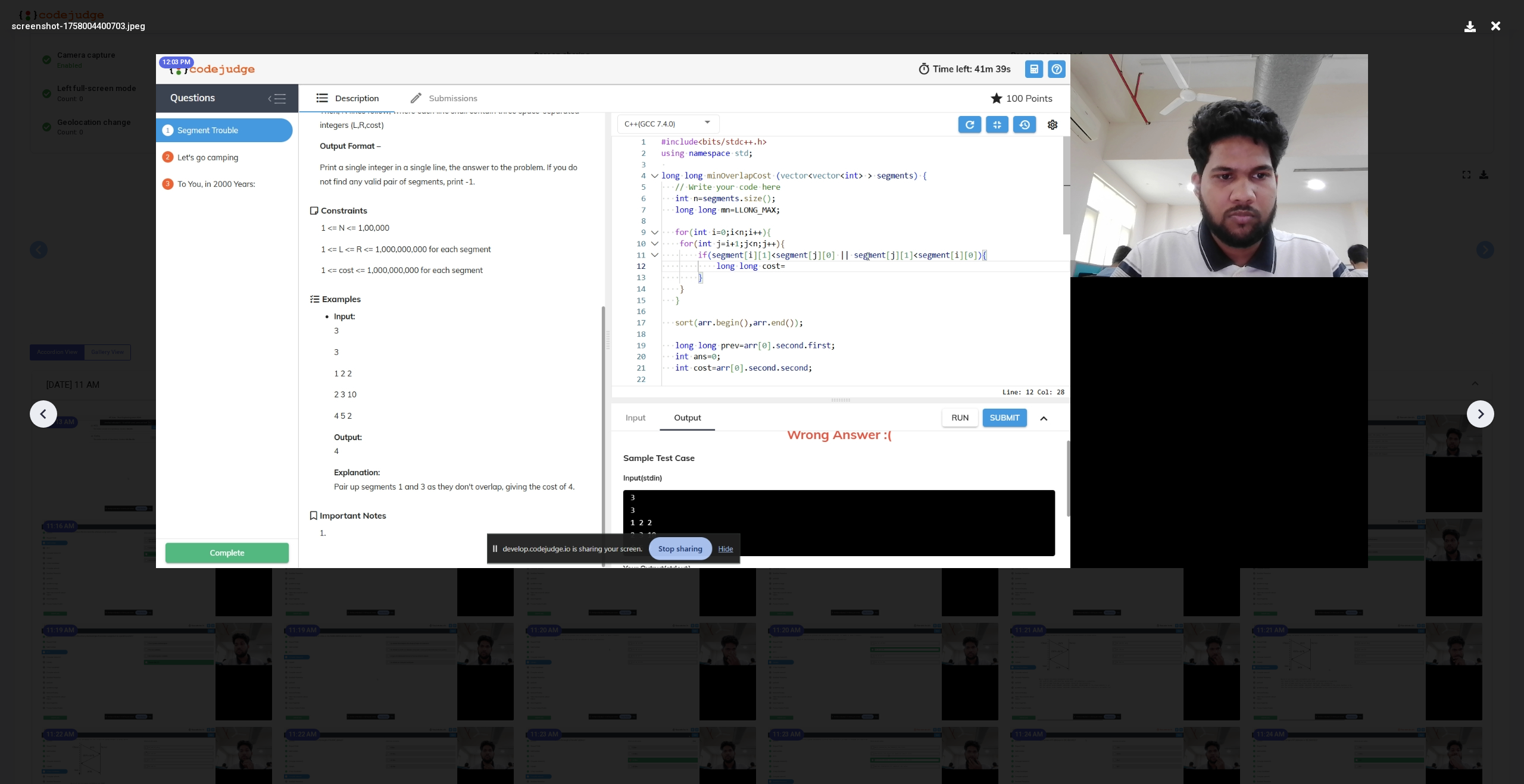
click at [1487, 419] on icon at bounding box center [1480, 414] width 18 height 18
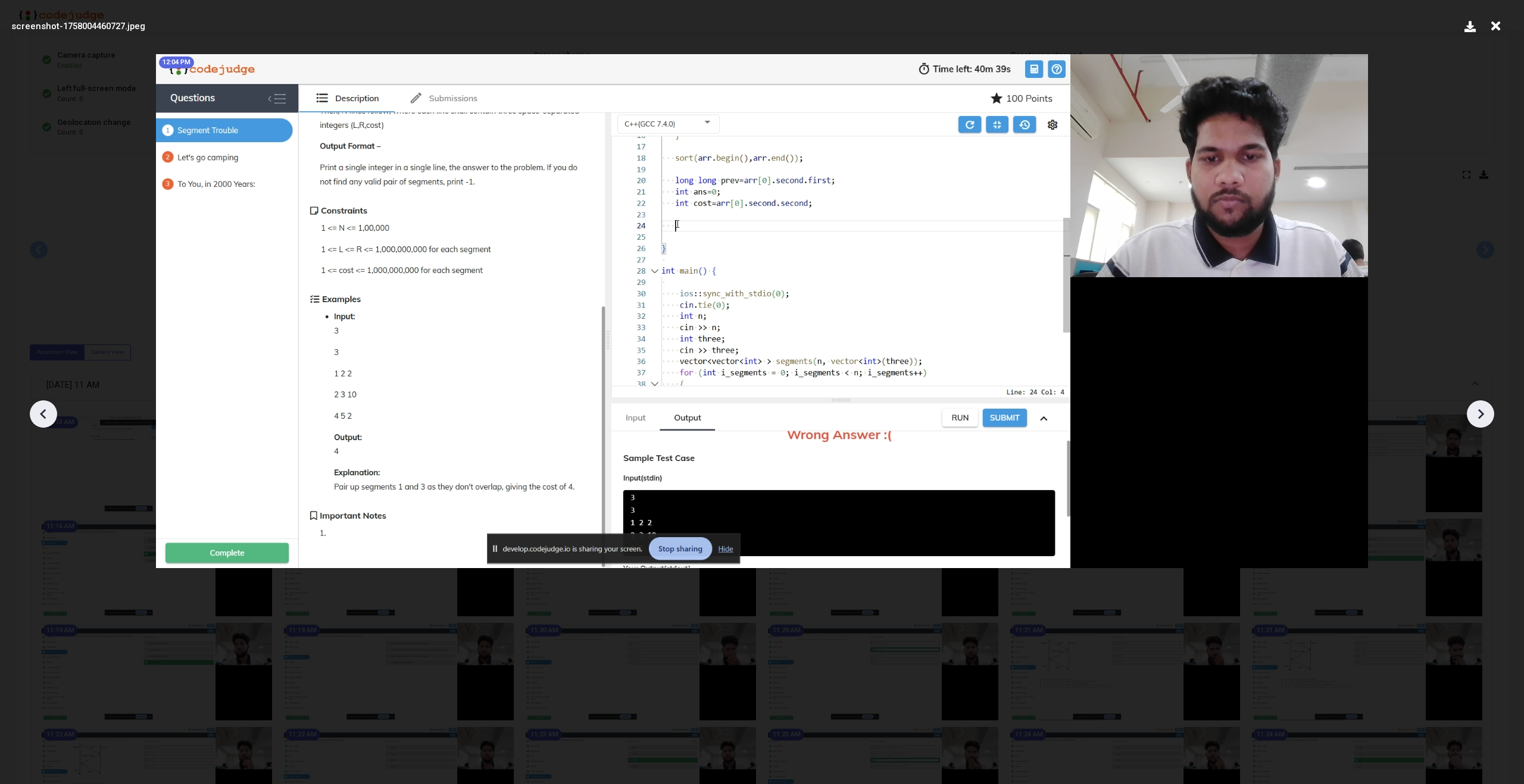
click at [1487, 419] on icon at bounding box center [1480, 414] width 18 height 18
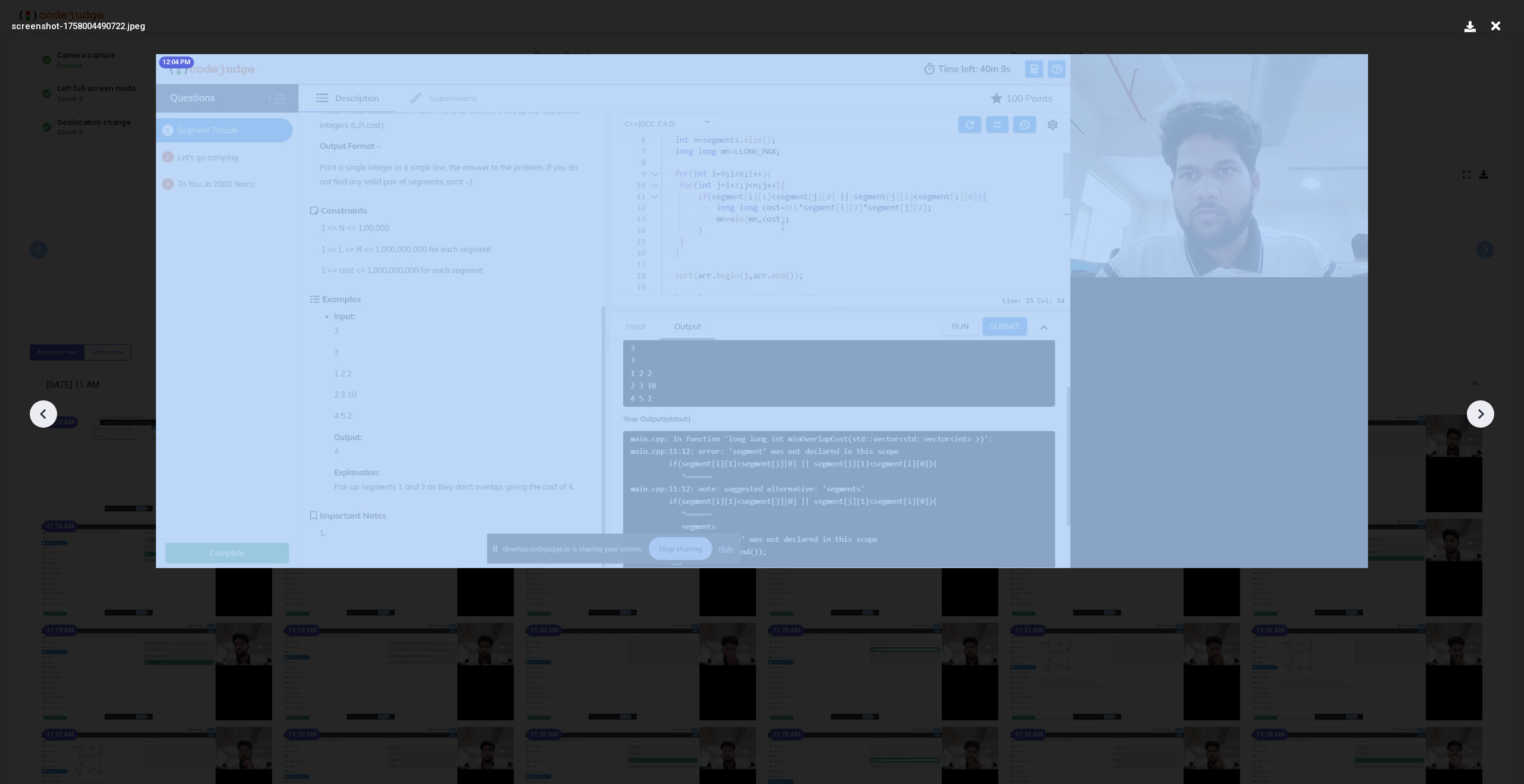
click at [1487, 419] on icon at bounding box center [1480, 414] width 18 height 18
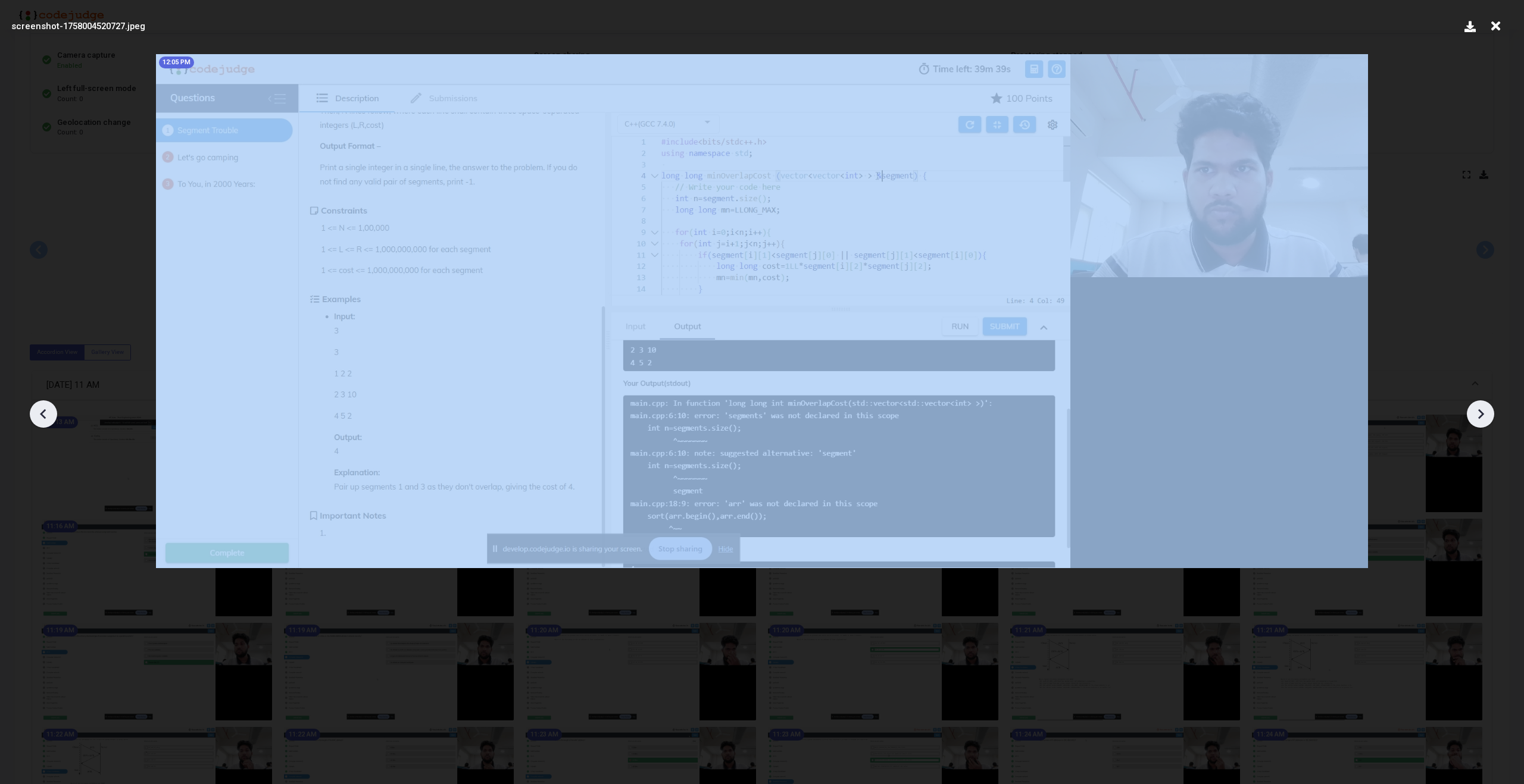
click at [1487, 419] on icon at bounding box center [1480, 414] width 18 height 18
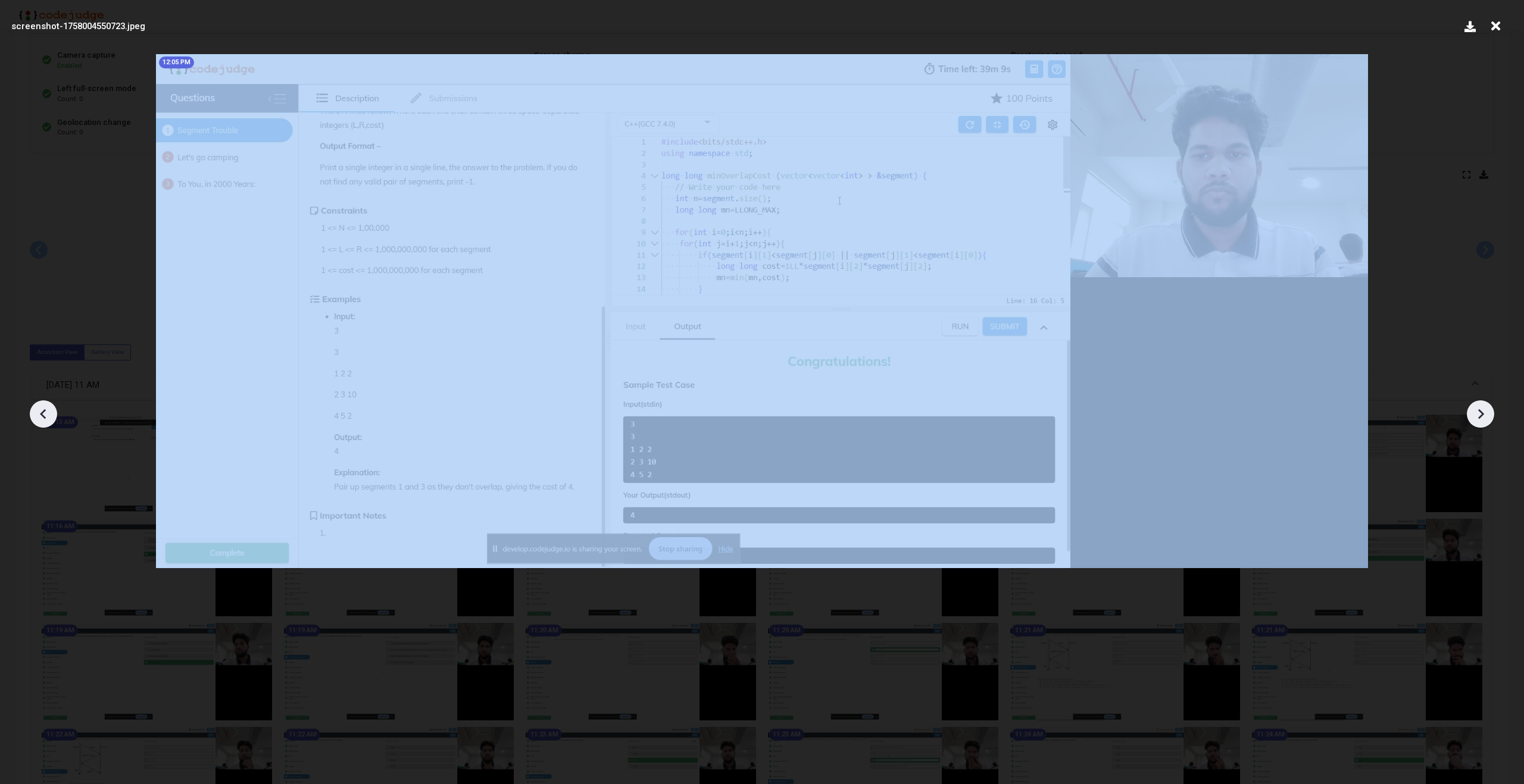
click at [1487, 419] on icon at bounding box center [1480, 414] width 18 height 18
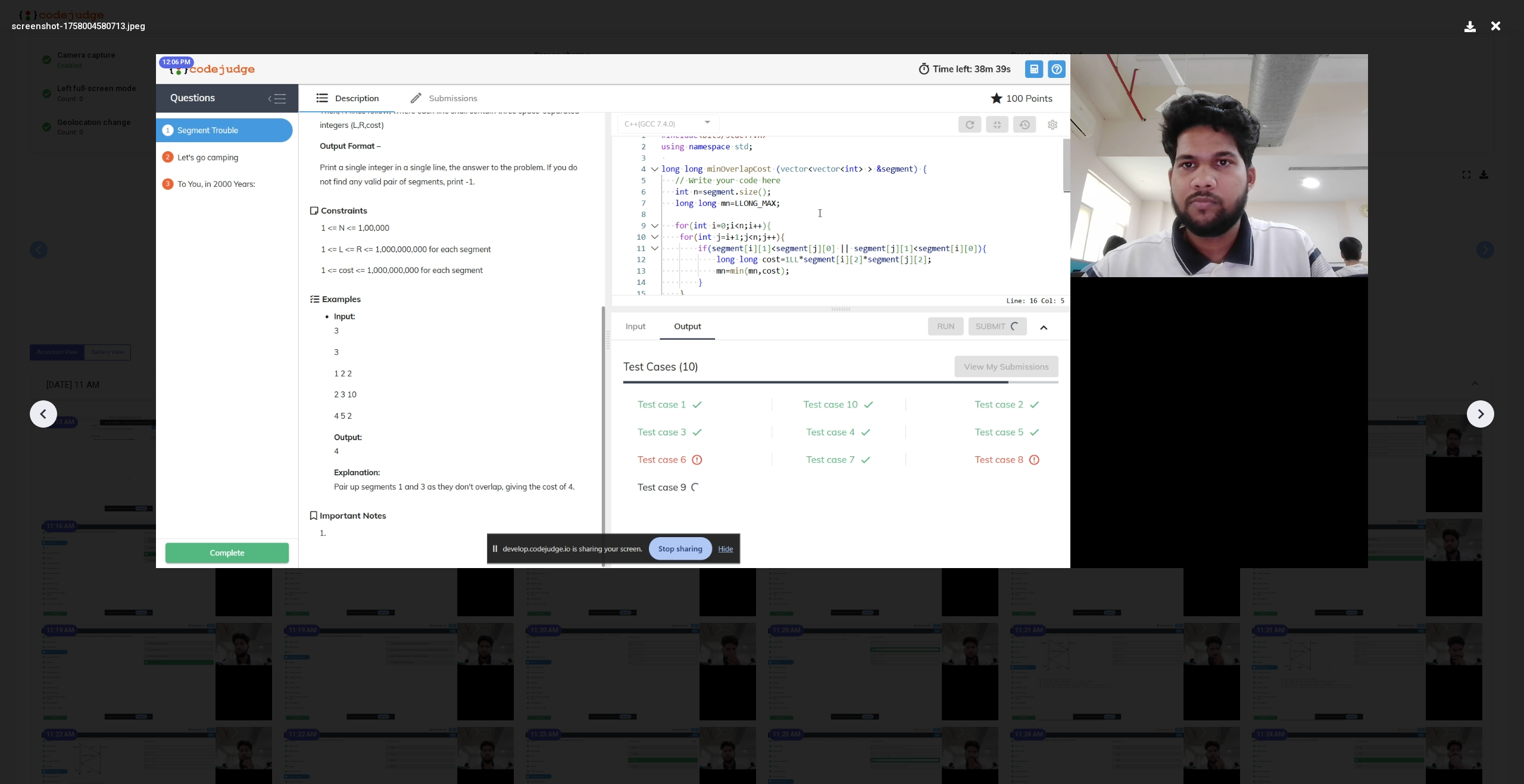
click at [1487, 419] on icon at bounding box center [1480, 414] width 18 height 18
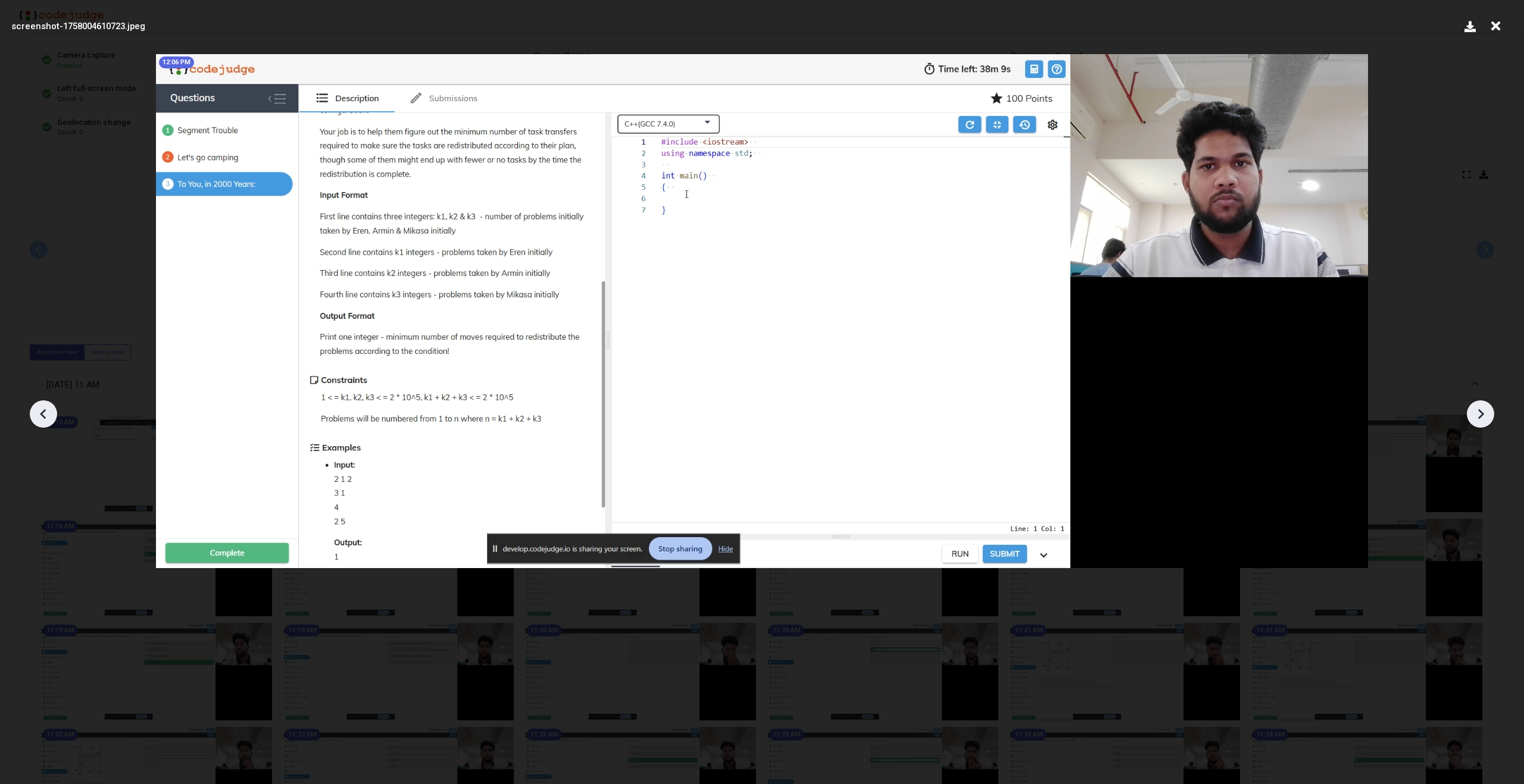
click at [1487, 419] on icon at bounding box center [1480, 414] width 18 height 18
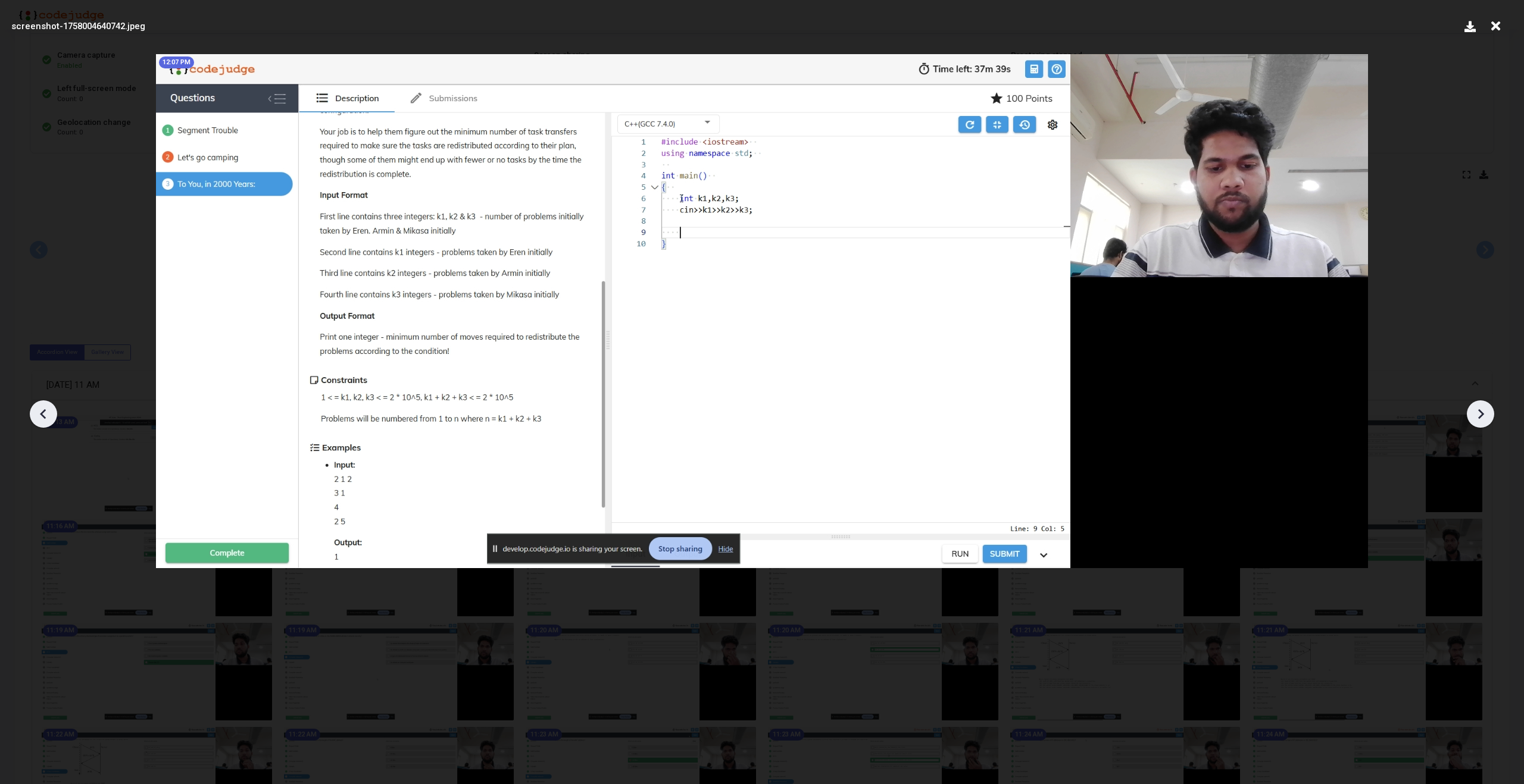
click at [1487, 419] on icon at bounding box center [1480, 414] width 18 height 18
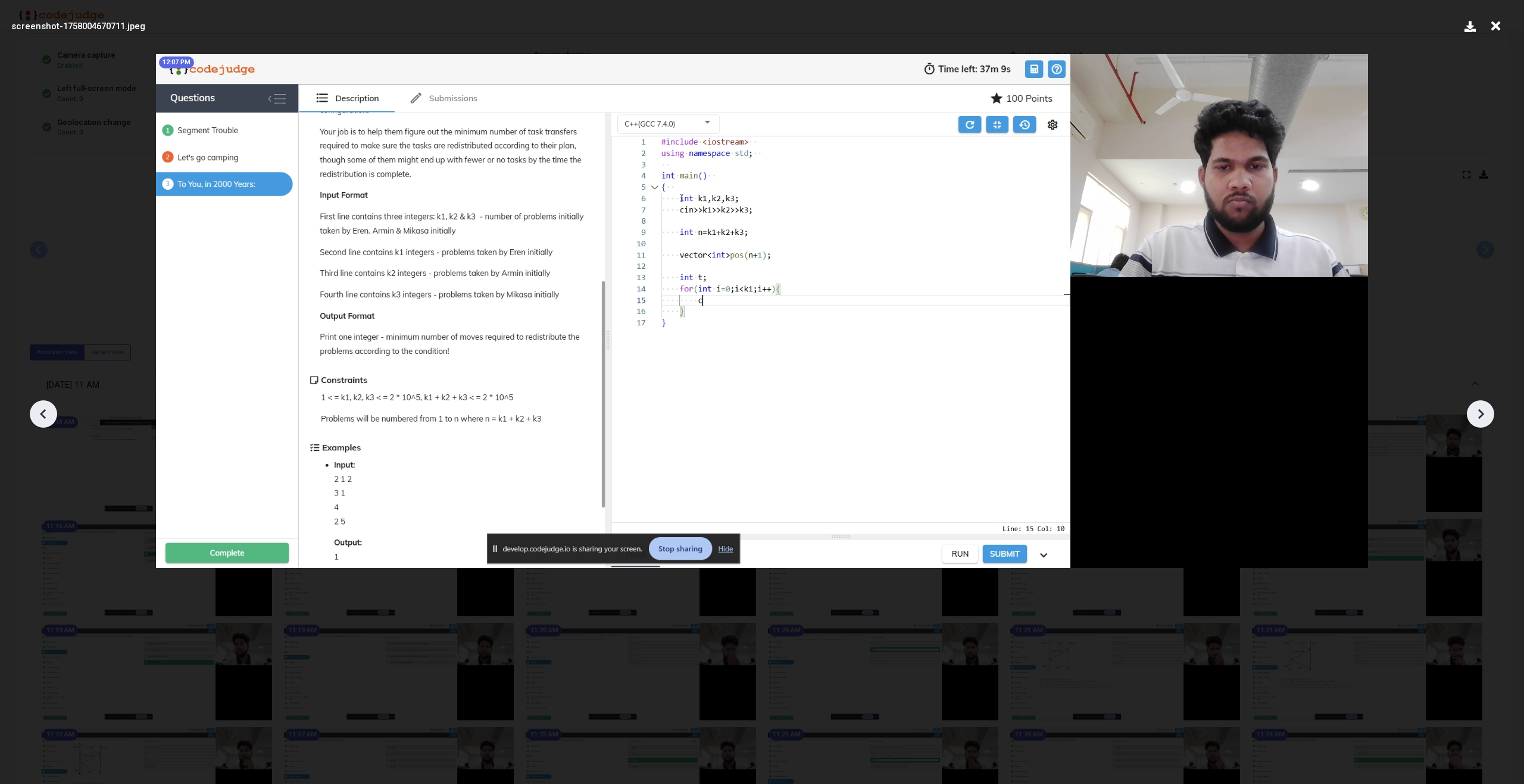
click at [1487, 419] on icon at bounding box center [1480, 414] width 18 height 18
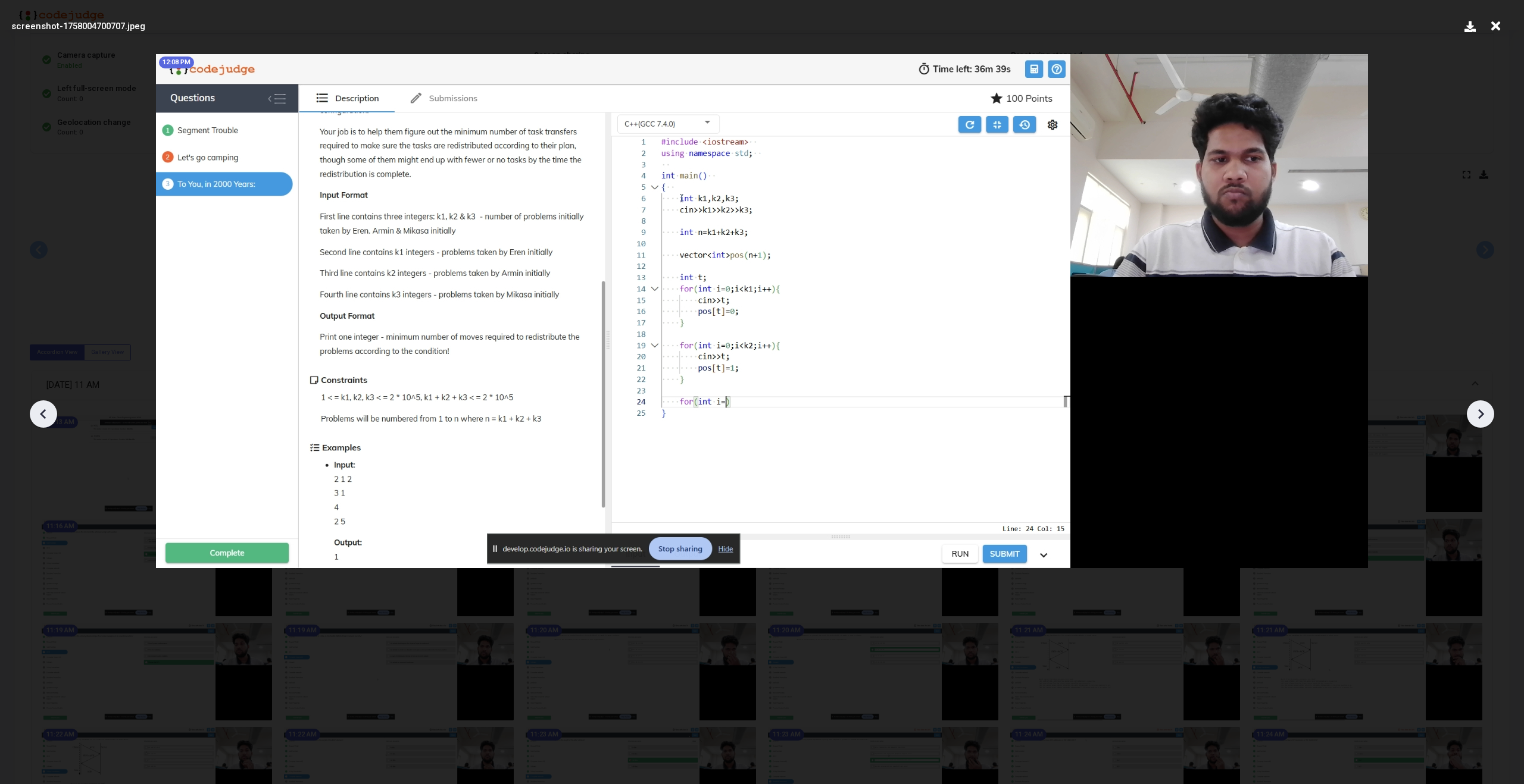
click at [1487, 419] on icon at bounding box center [1480, 414] width 18 height 18
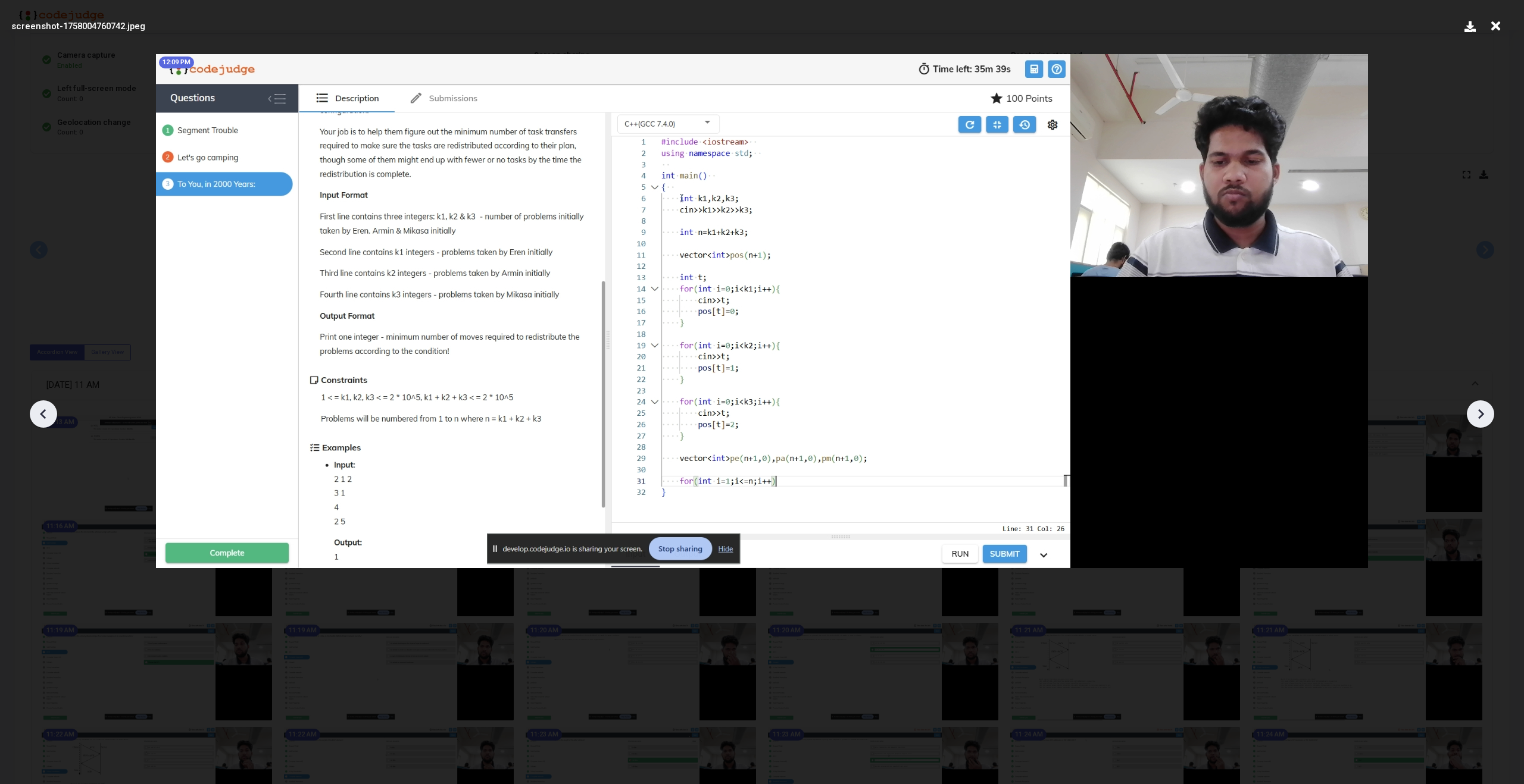
click at [1487, 419] on icon at bounding box center [1480, 414] width 18 height 18
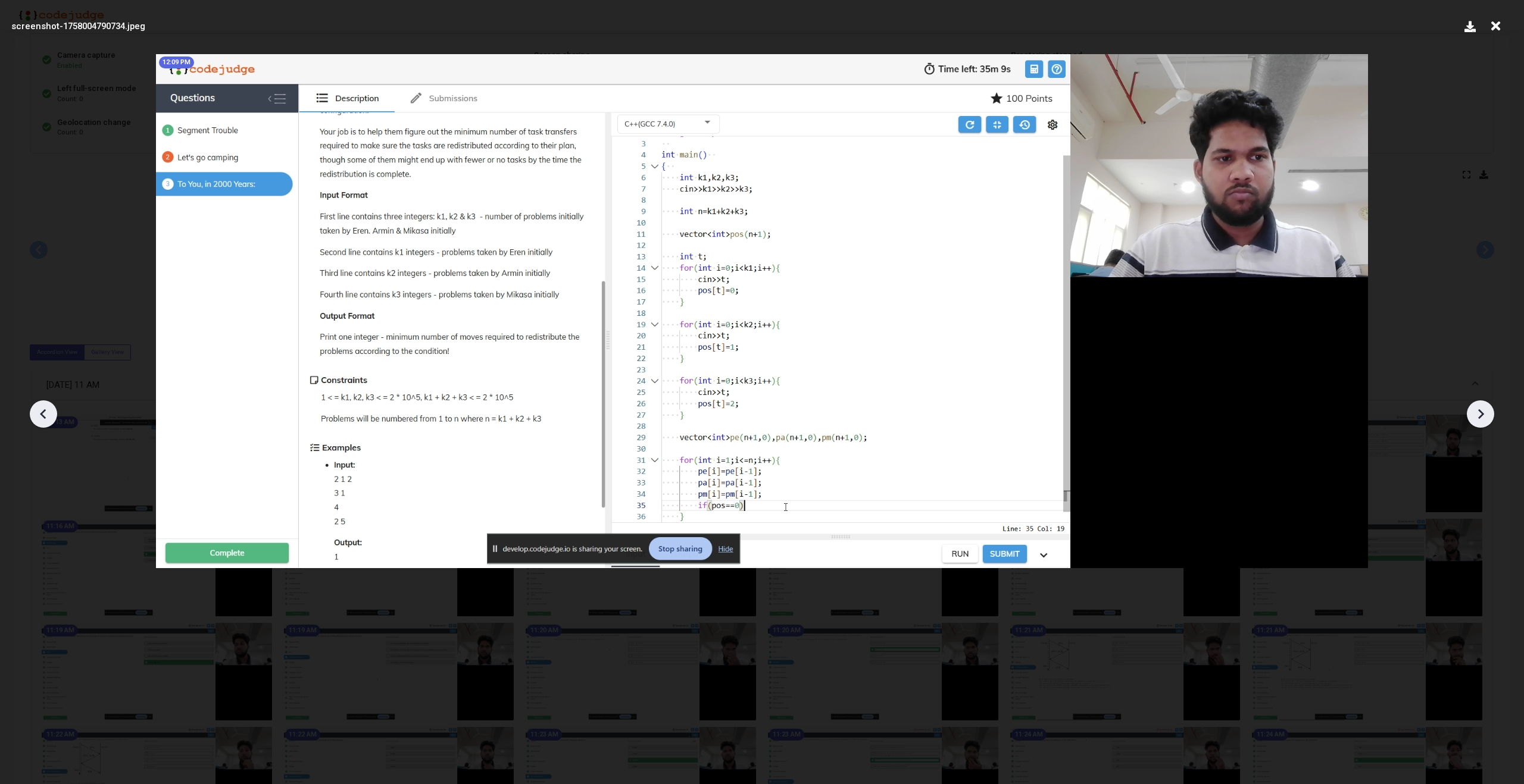
click at [1487, 419] on icon at bounding box center [1480, 414] width 18 height 18
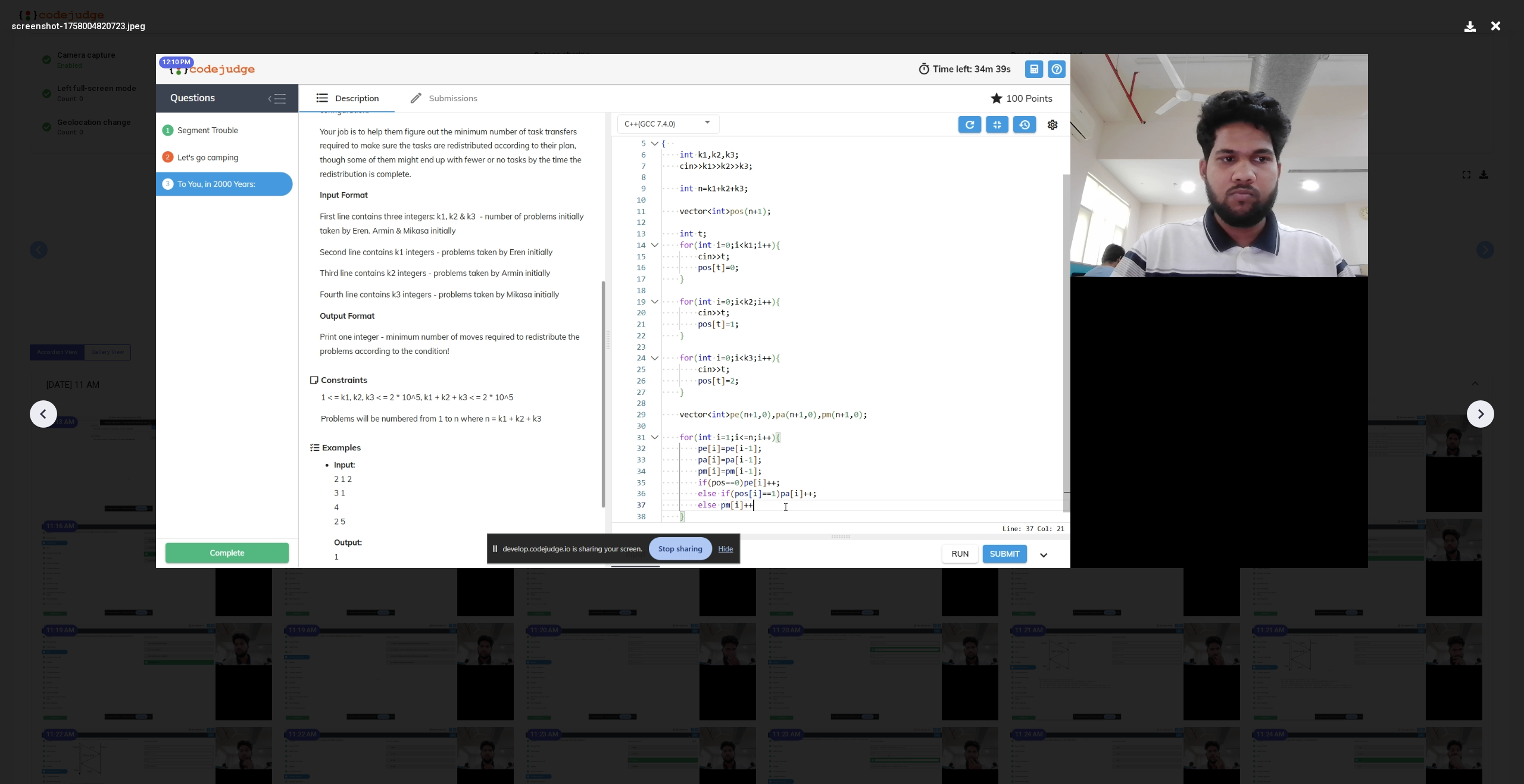
click at [1487, 419] on icon at bounding box center [1480, 414] width 18 height 18
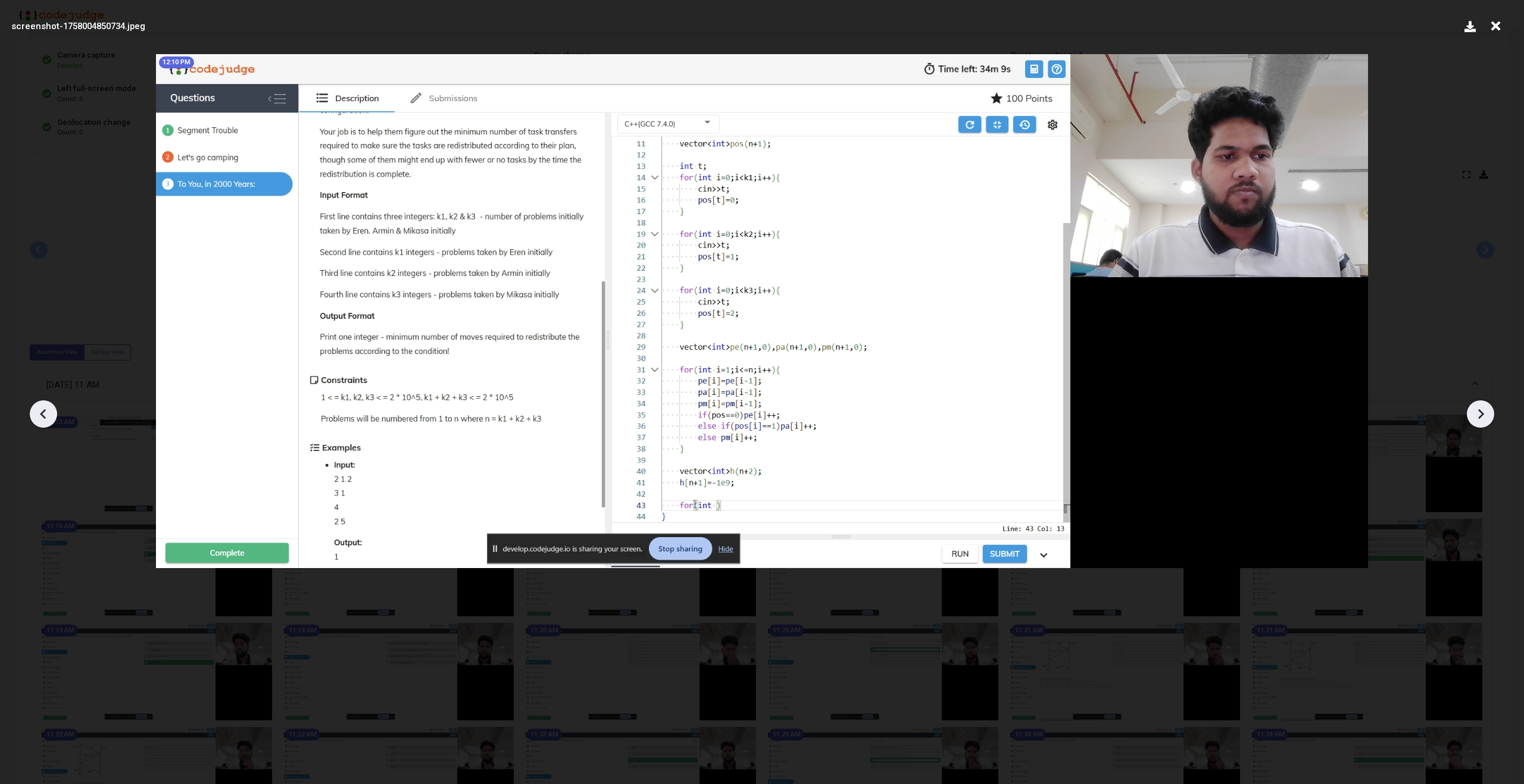
click at [1487, 419] on icon at bounding box center [1480, 414] width 18 height 18
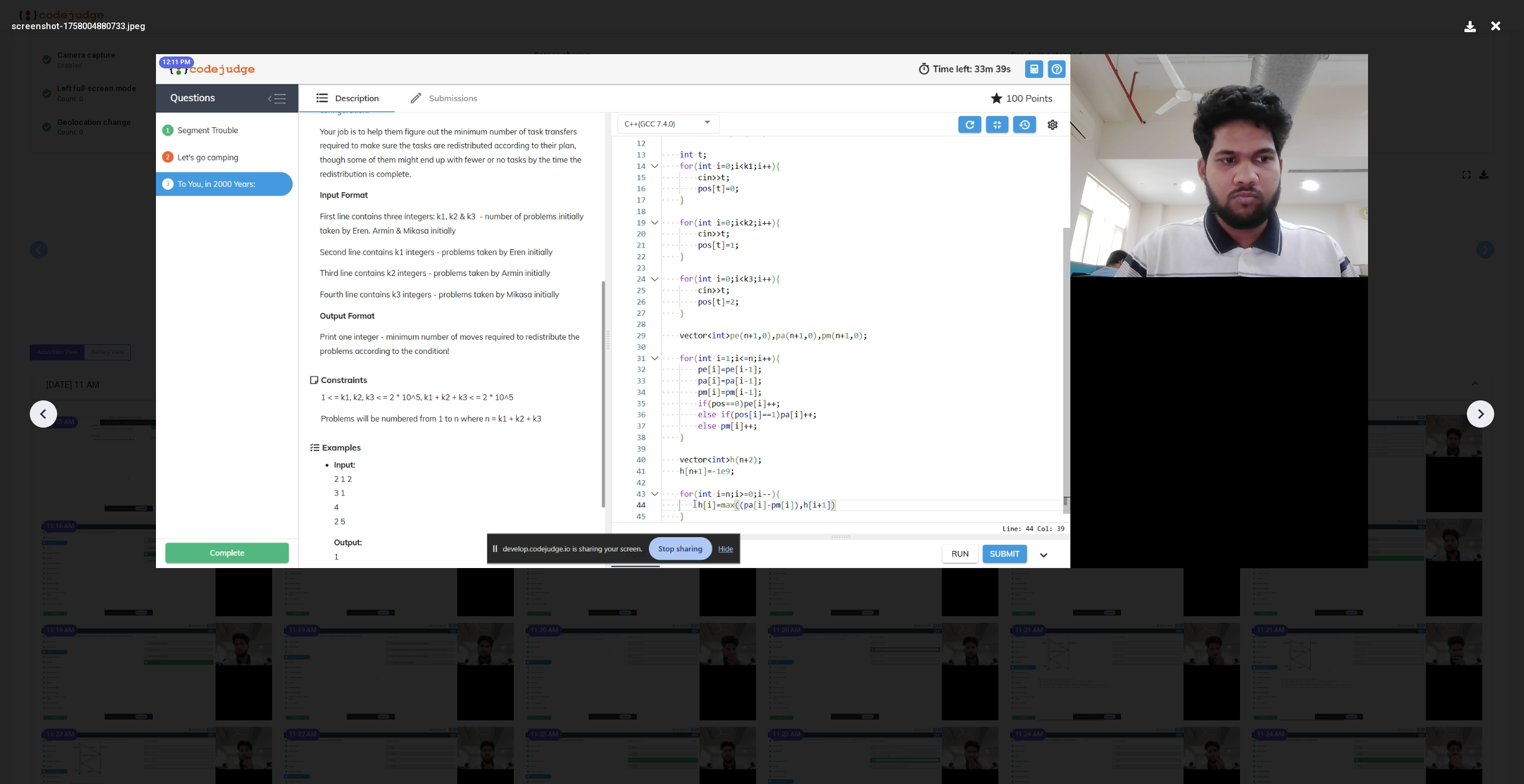
click at [1487, 419] on icon at bounding box center [1480, 414] width 18 height 18
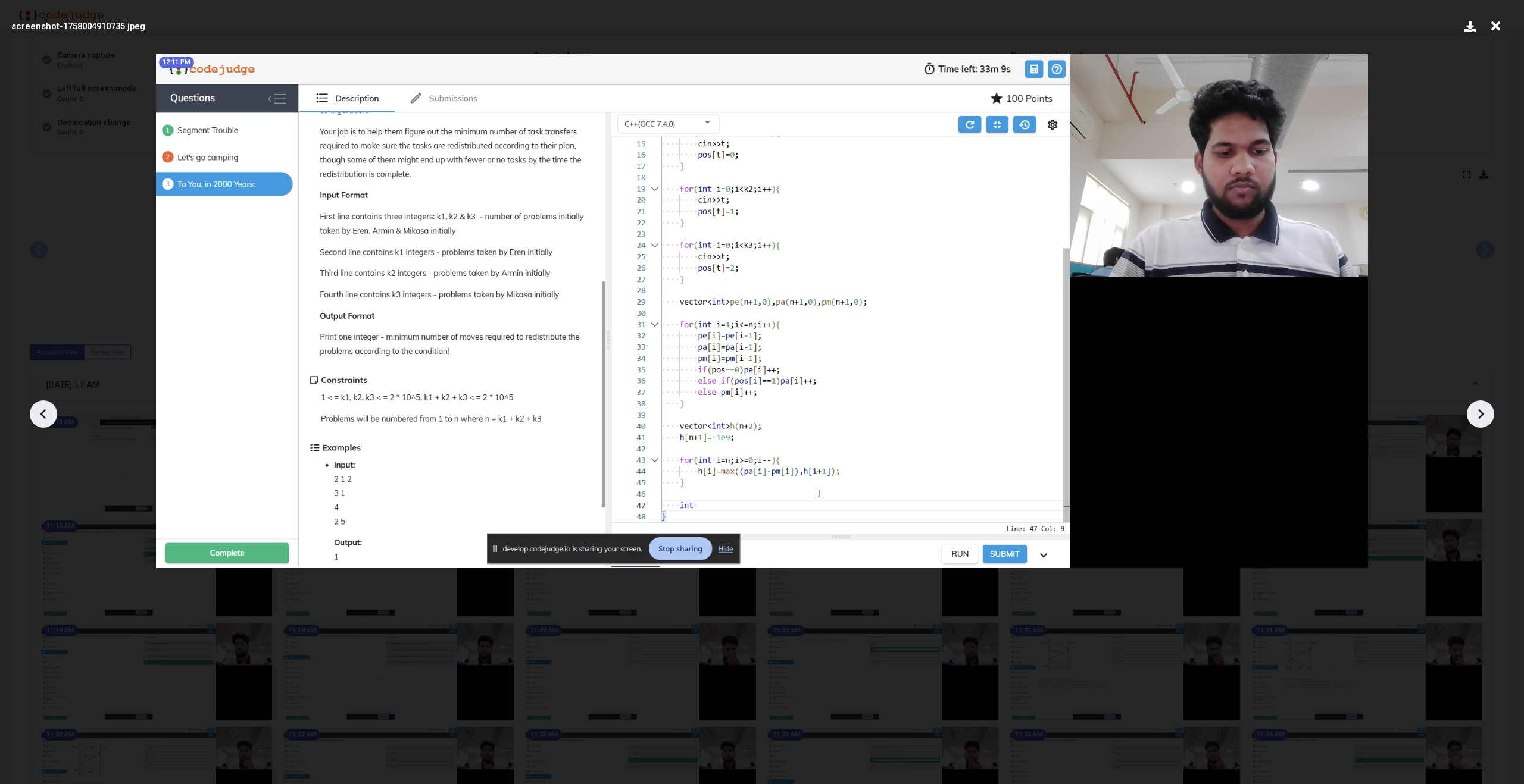
click at [1487, 419] on icon at bounding box center [1480, 414] width 18 height 18
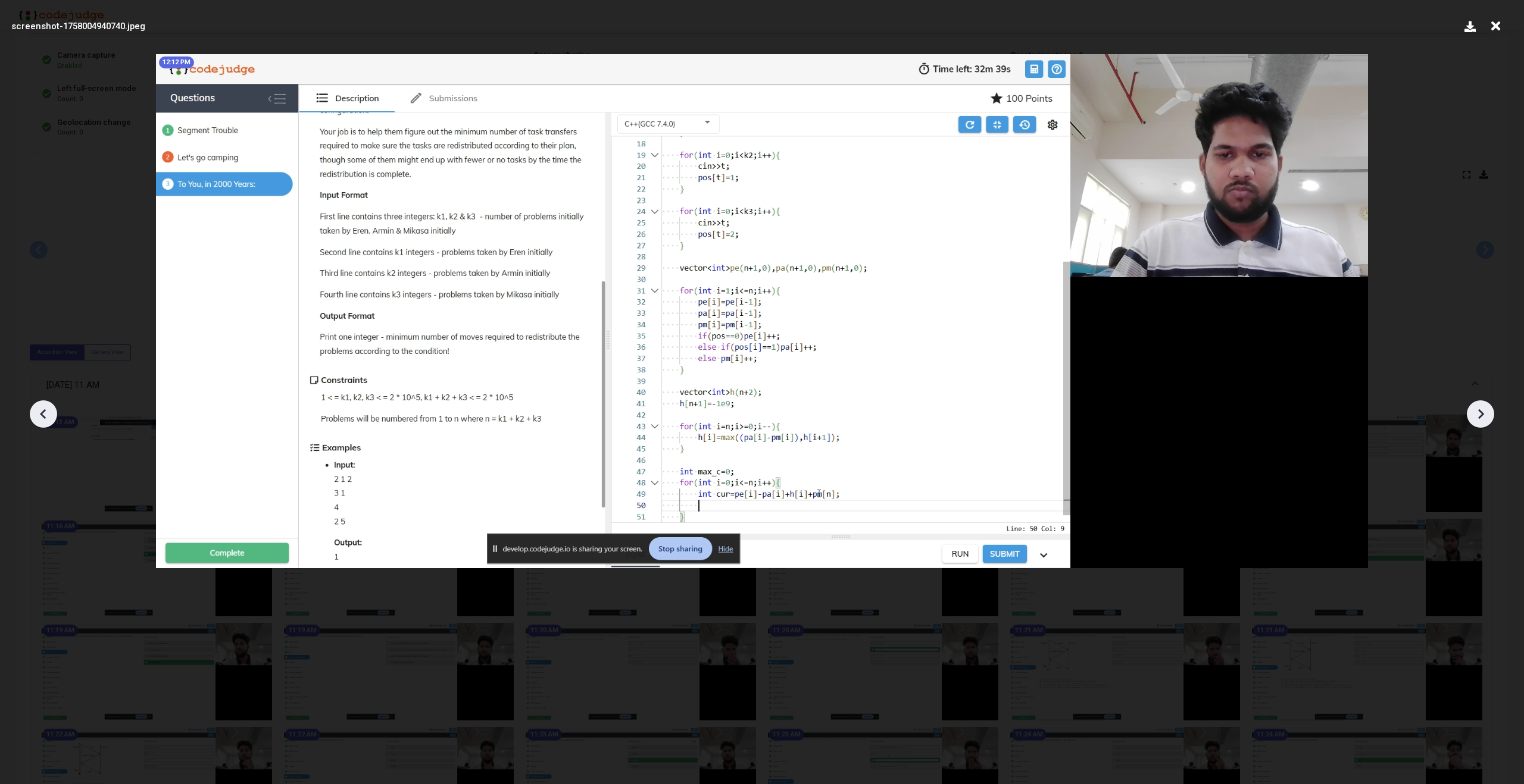
click at [1487, 419] on icon at bounding box center [1480, 414] width 18 height 18
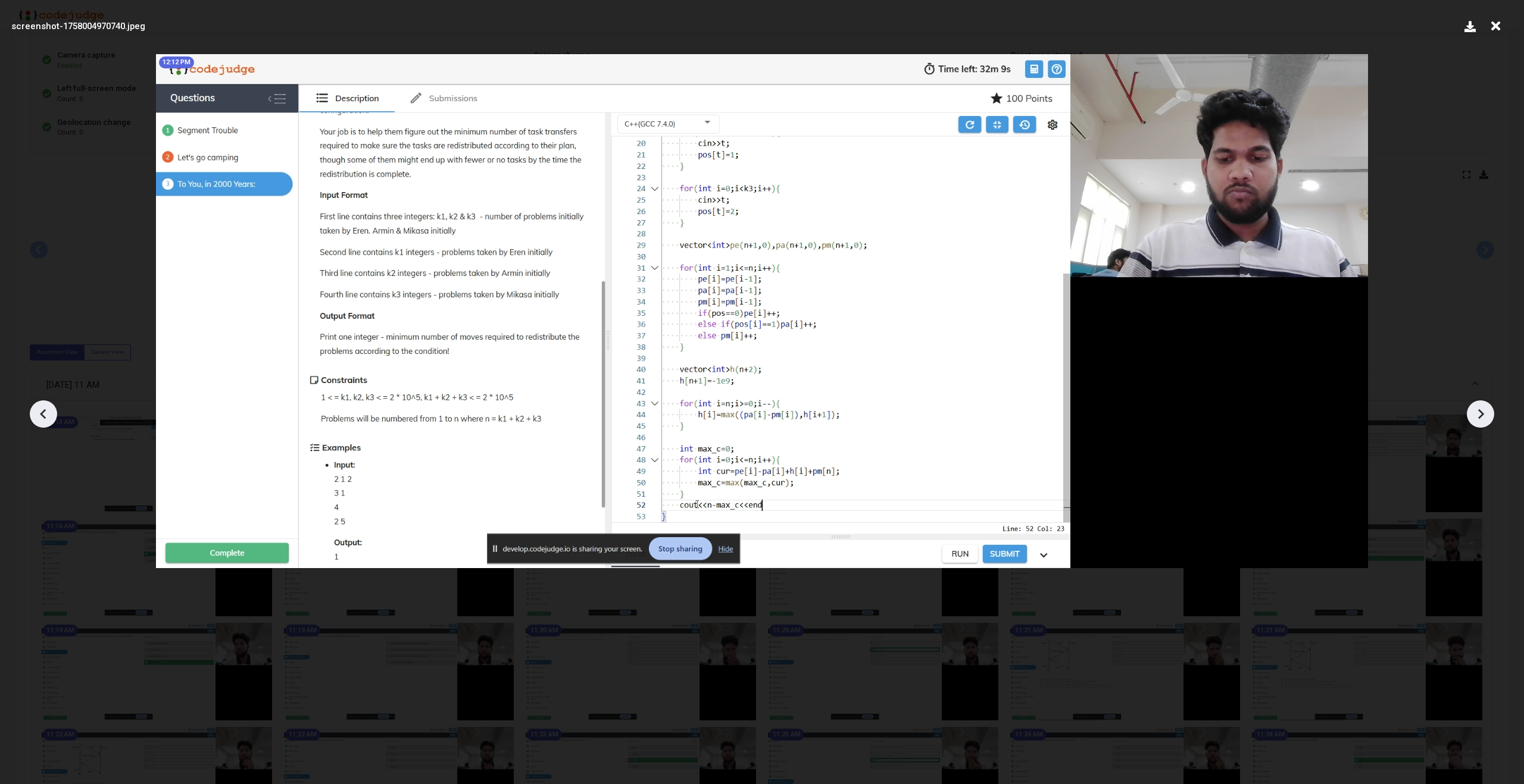
click at [1487, 419] on icon at bounding box center [1480, 414] width 18 height 18
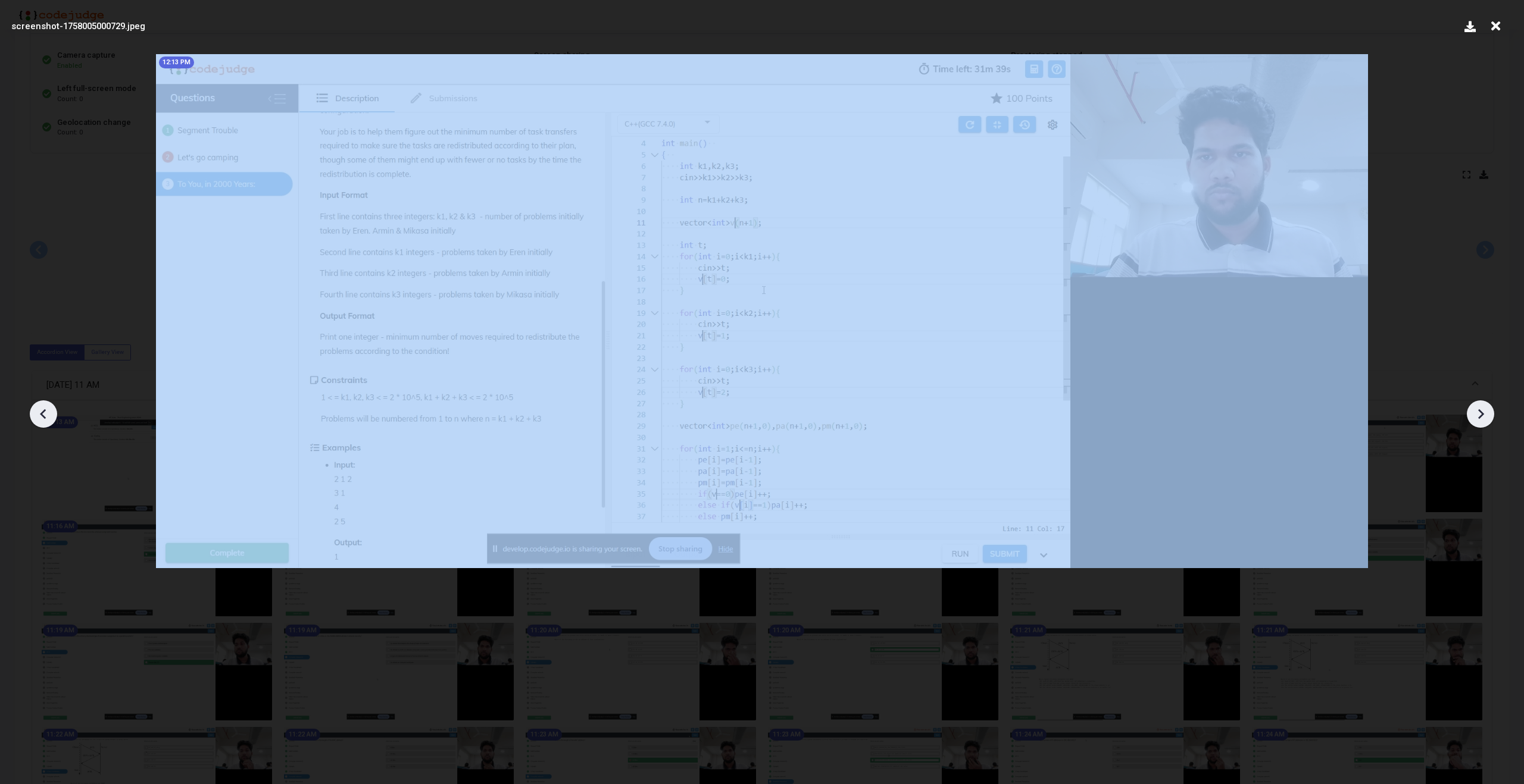
click at [1487, 419] on icon at bounding box center [1480, 414] width 18 height 18
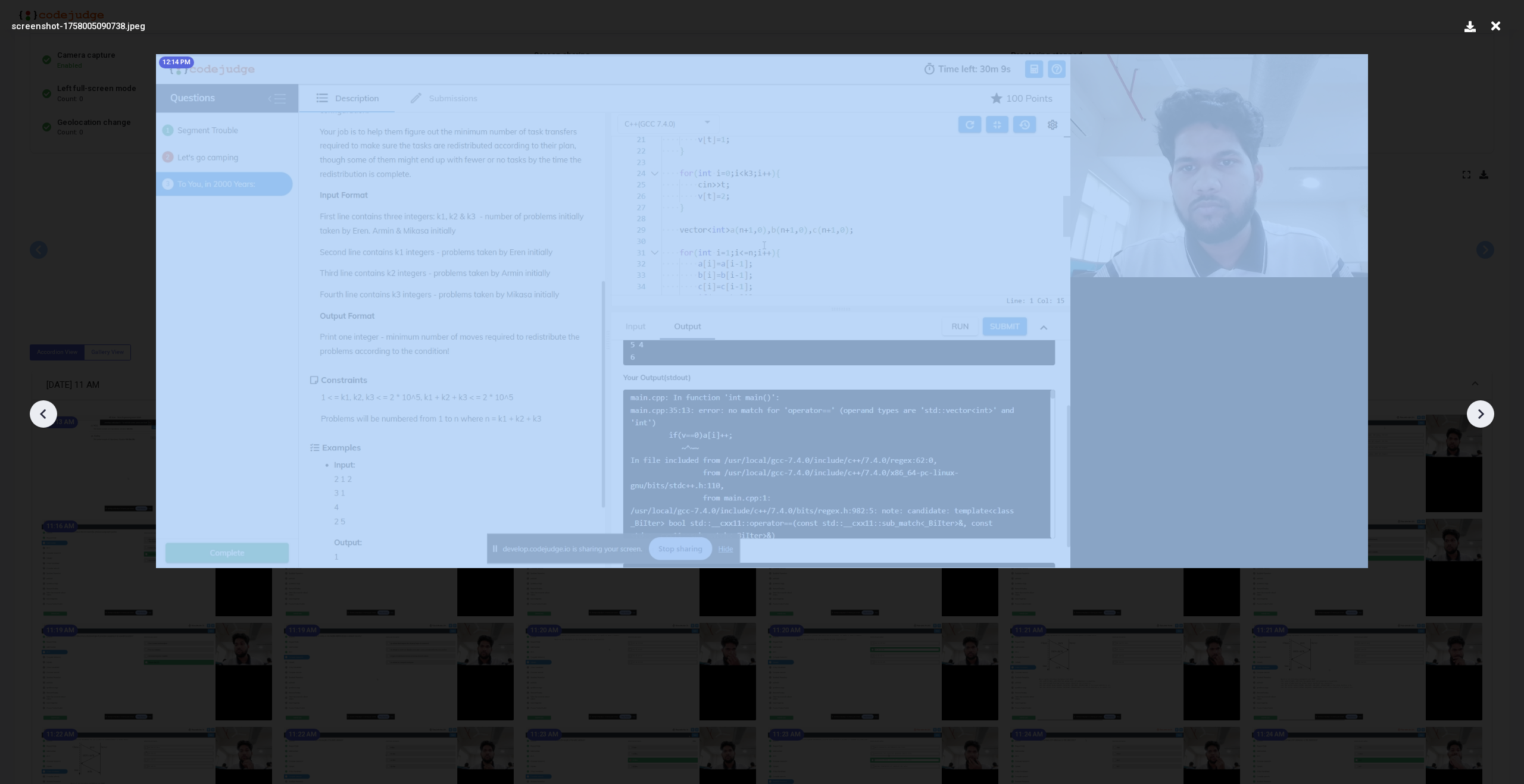
click at [1487, 419] on icon at bounding box center [1480, 414] width 18 height 18
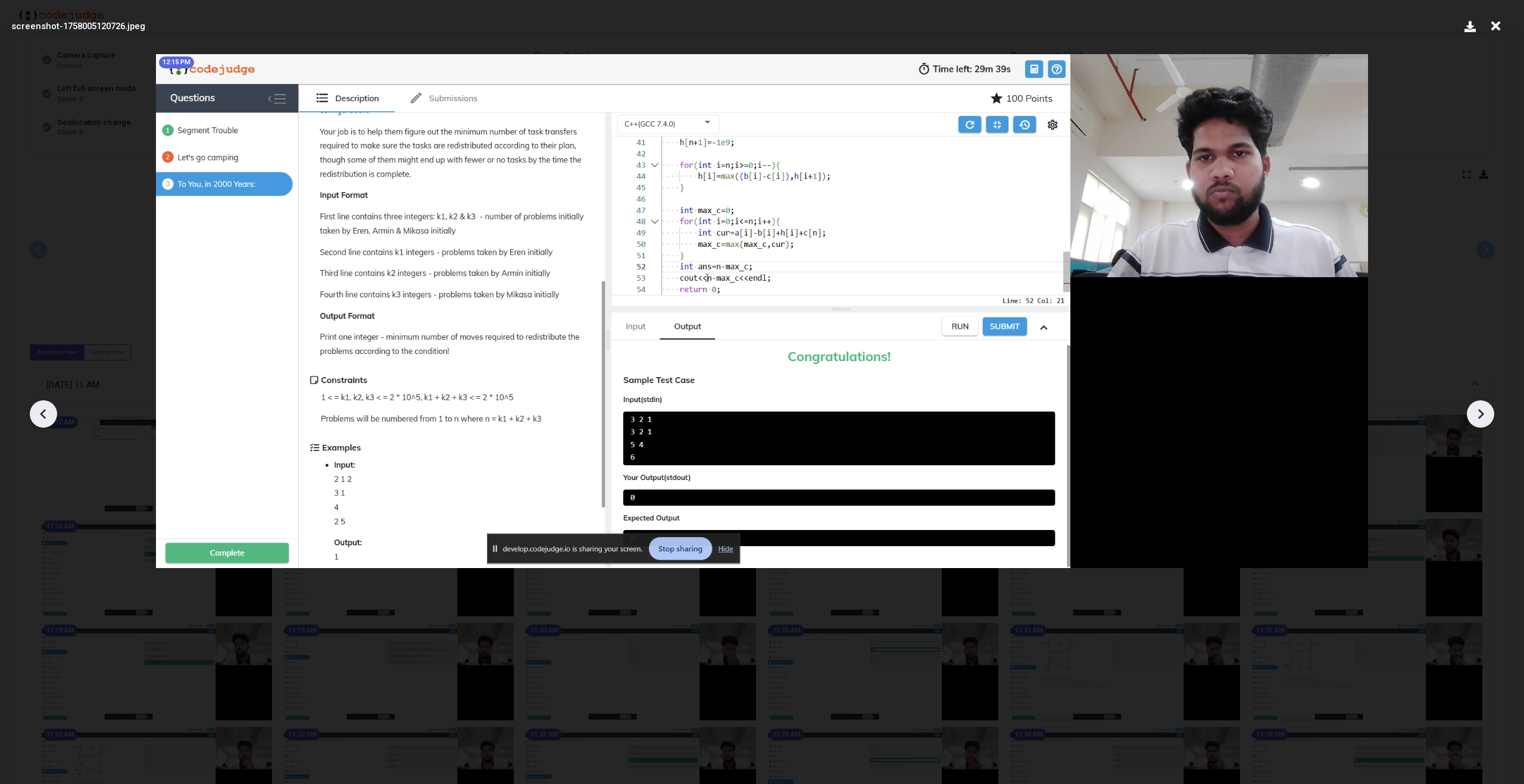
click at [1487, 419] on icon at bounding box center [1480, 414] width 18 height 18
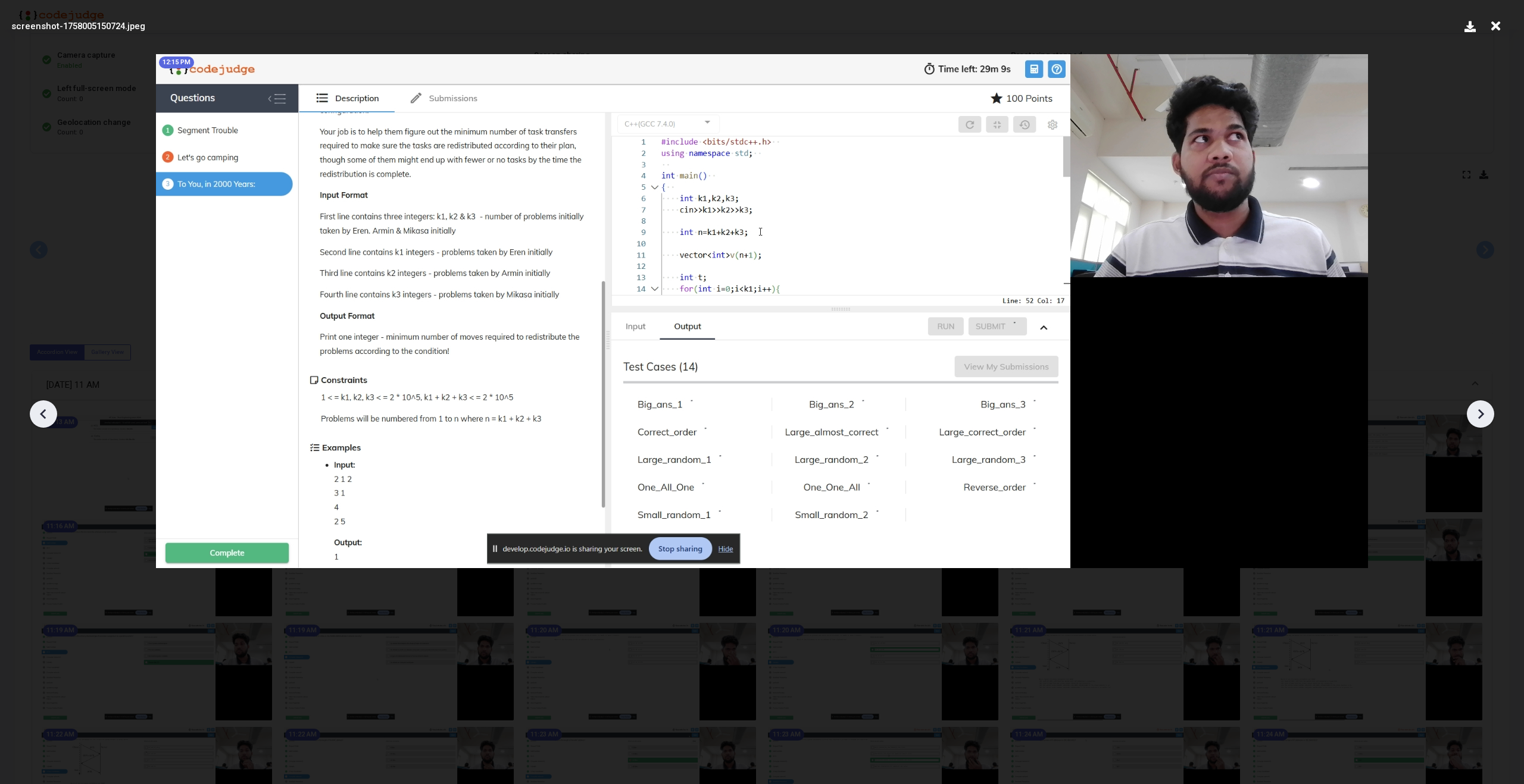
click at [1487, 419] on icon at bounding box center [1480, 414] width 18 height 18
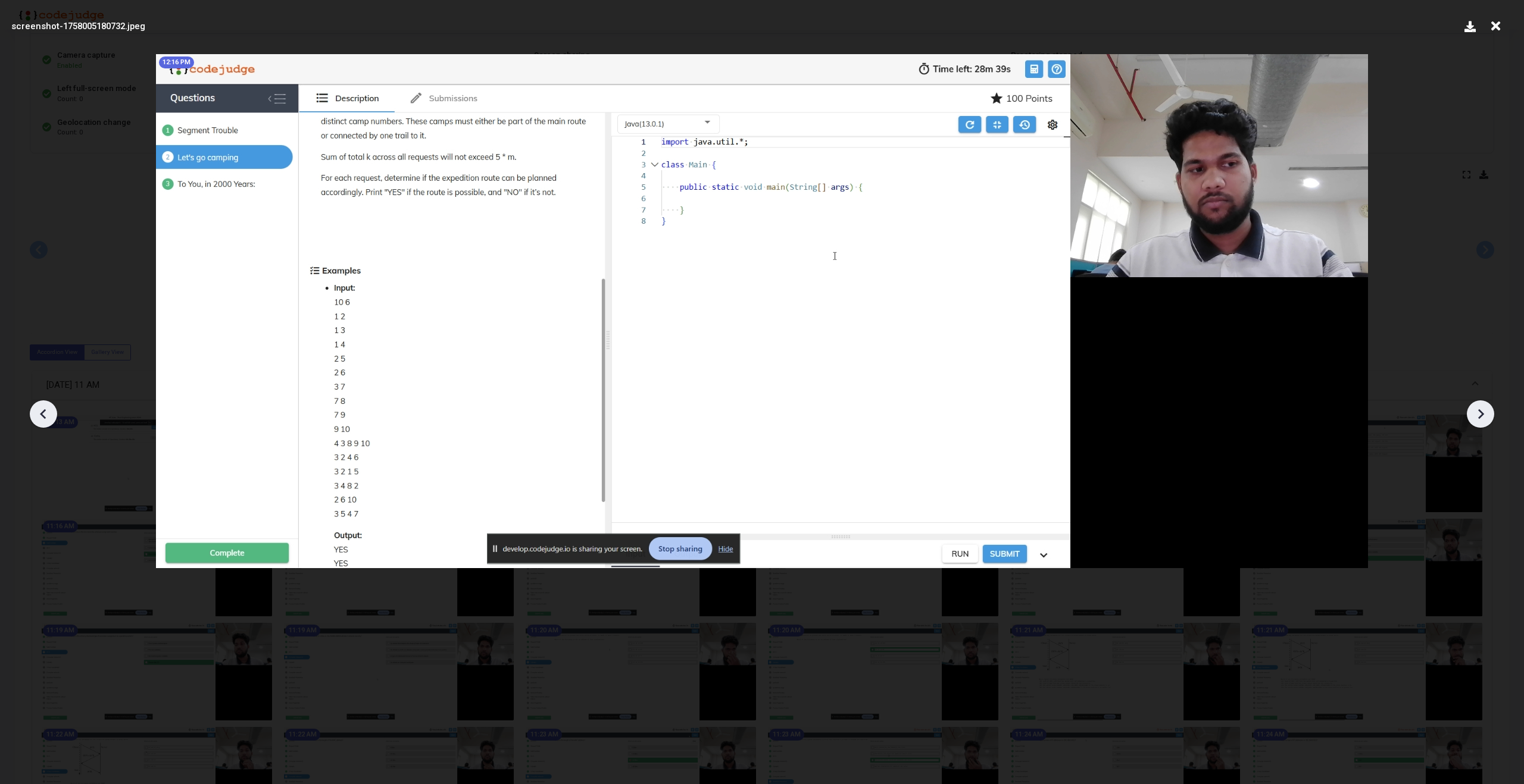
click at [1487, 419] on icon at bounding box center [1480, 414] width 18 height 18
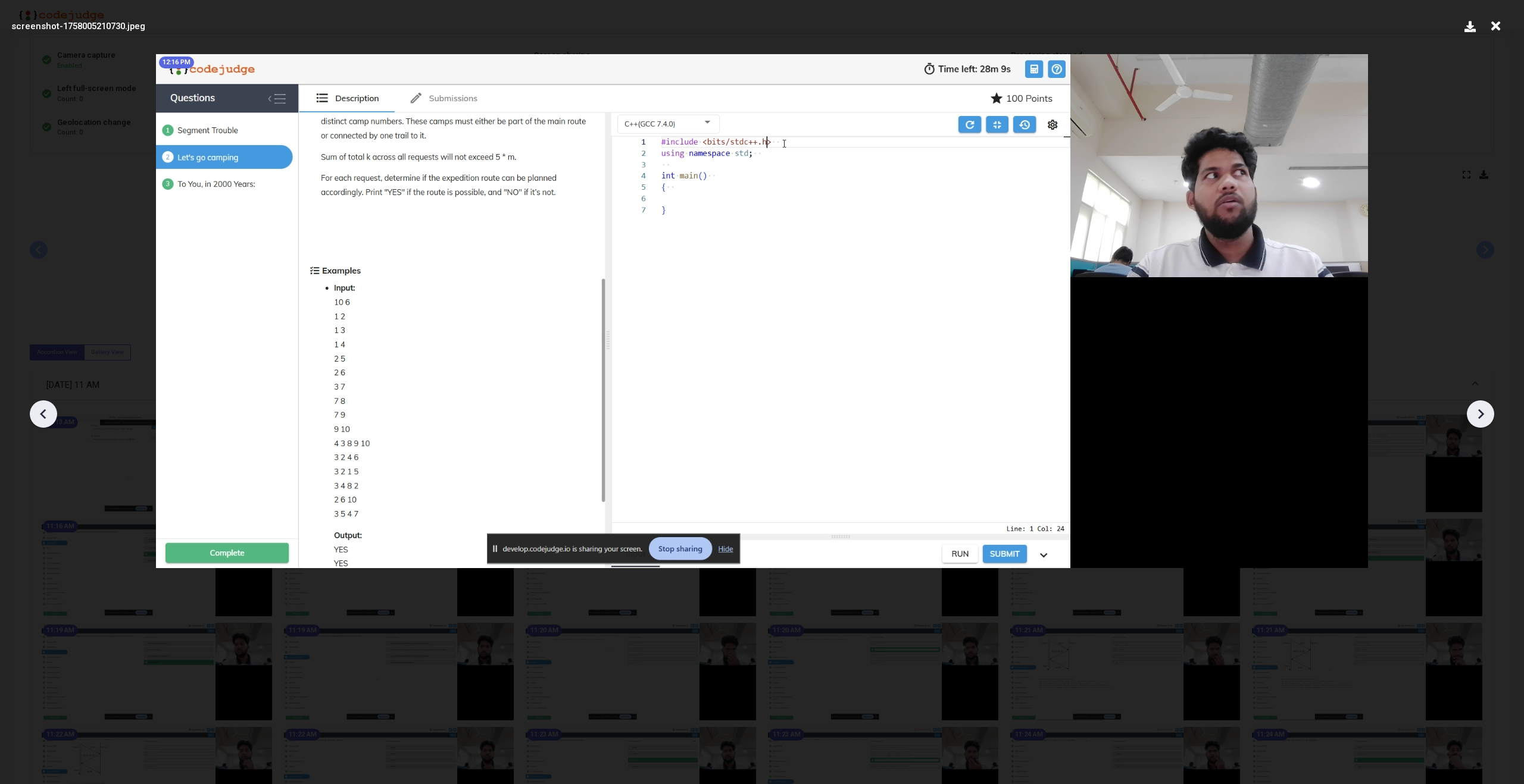
click at [1478, 412] on icon at bounding box center [1480, 414] width 18 height 18
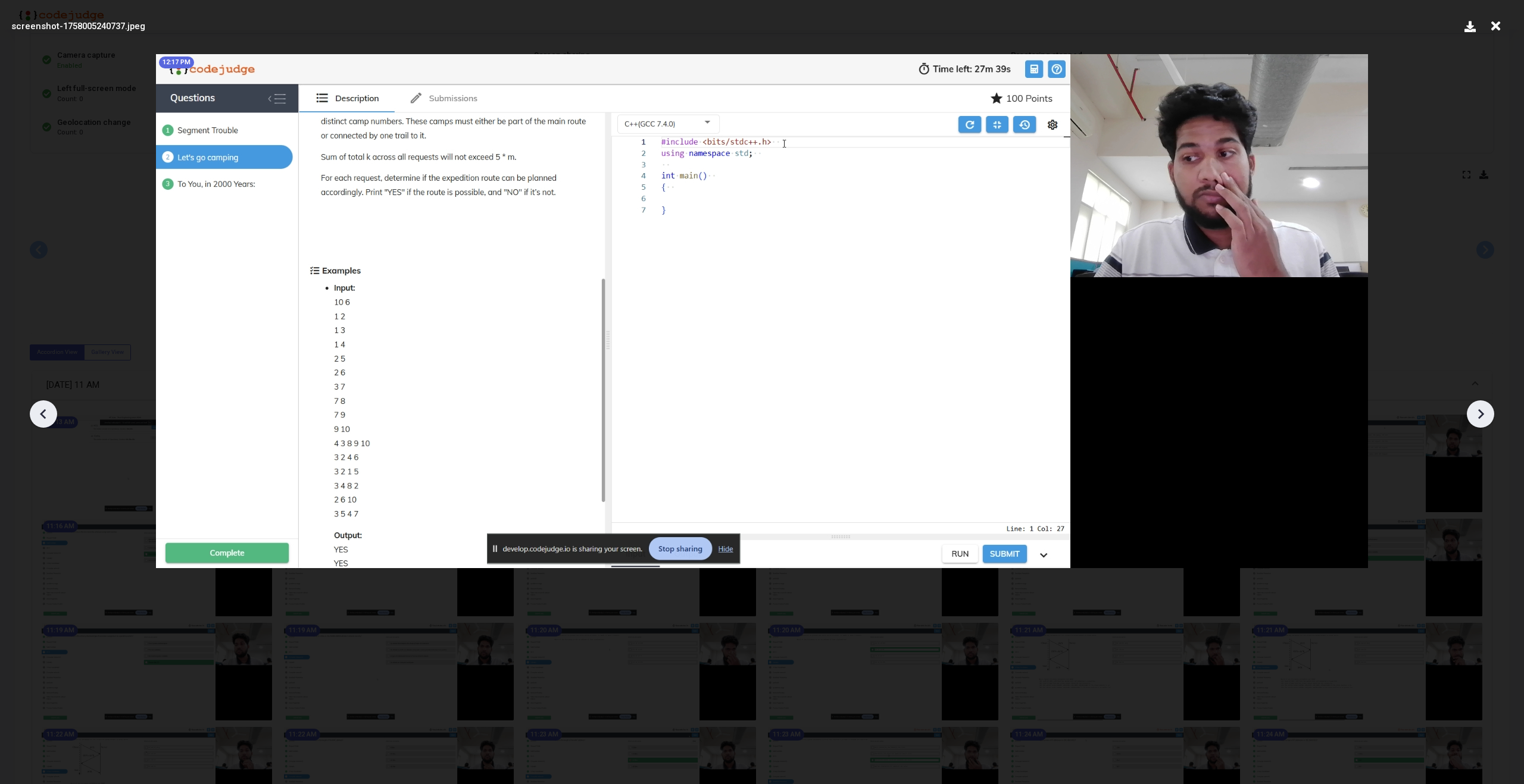
click at [1478, 412] on icon at bounding box center [1480, 414] width 18 height 18
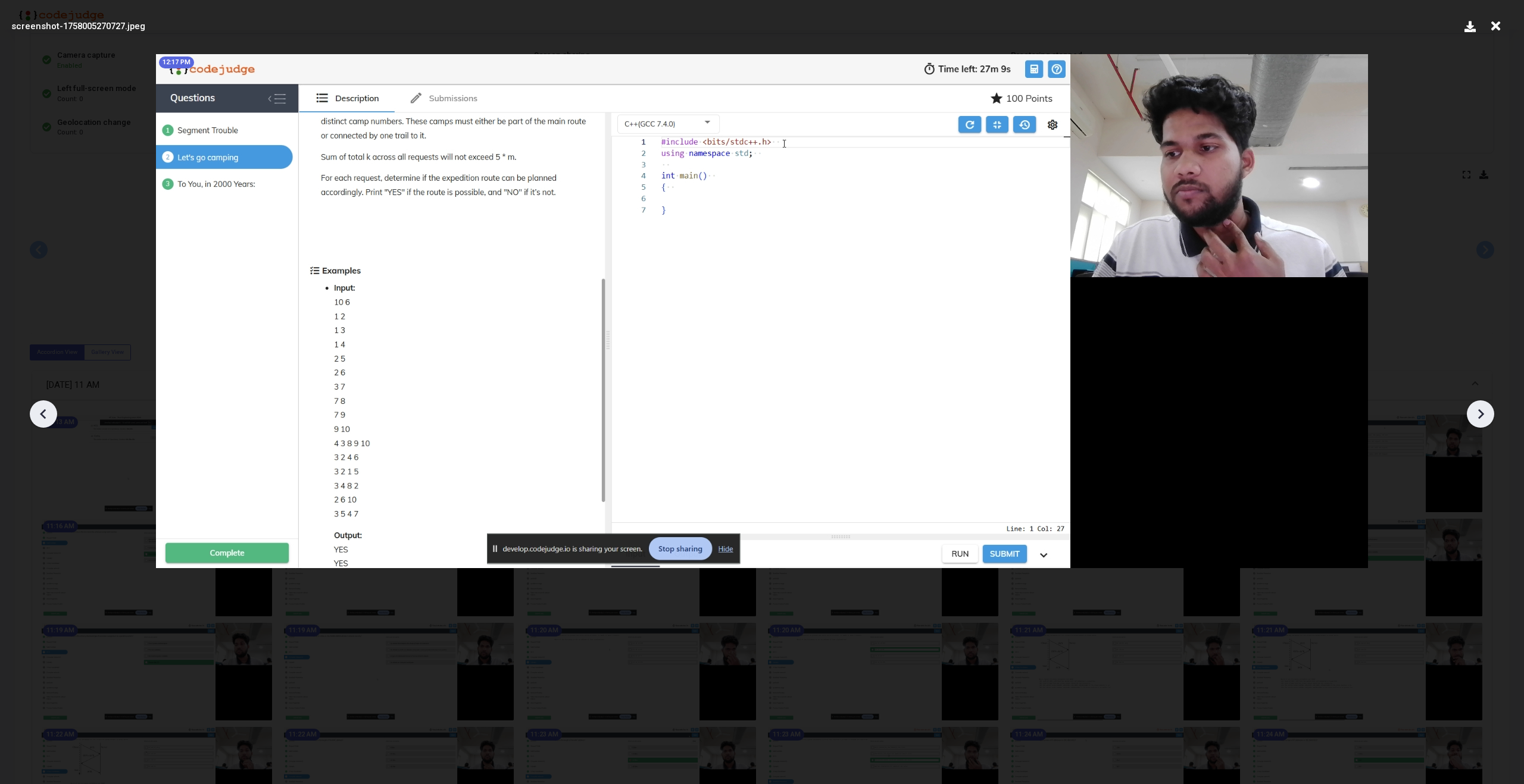
click at [37, 410] on icon at bounding box center [44, 414] width 18 height 18
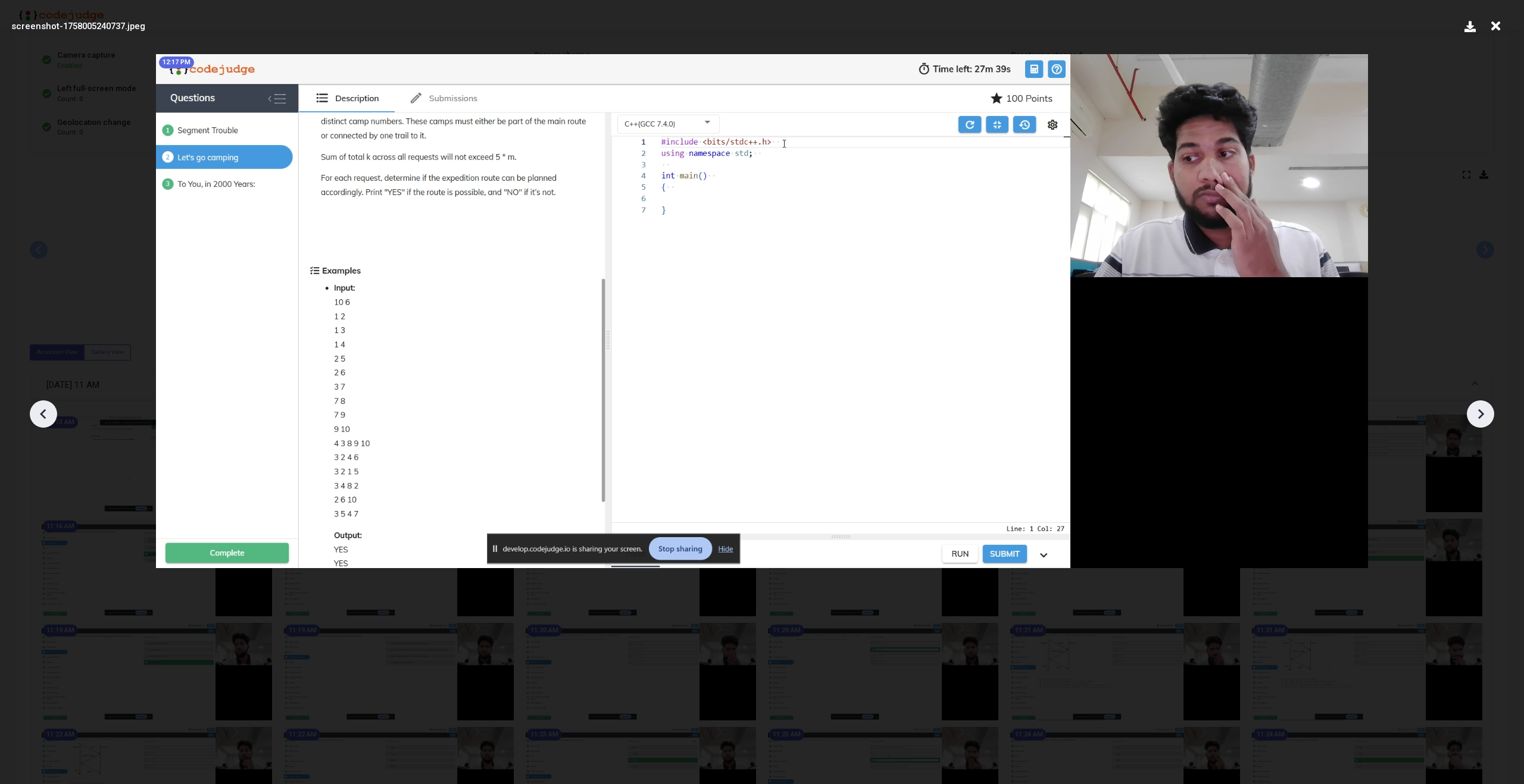
click at [1483, 412] on icon at bounding box center [1480, 414] width 18 height 18
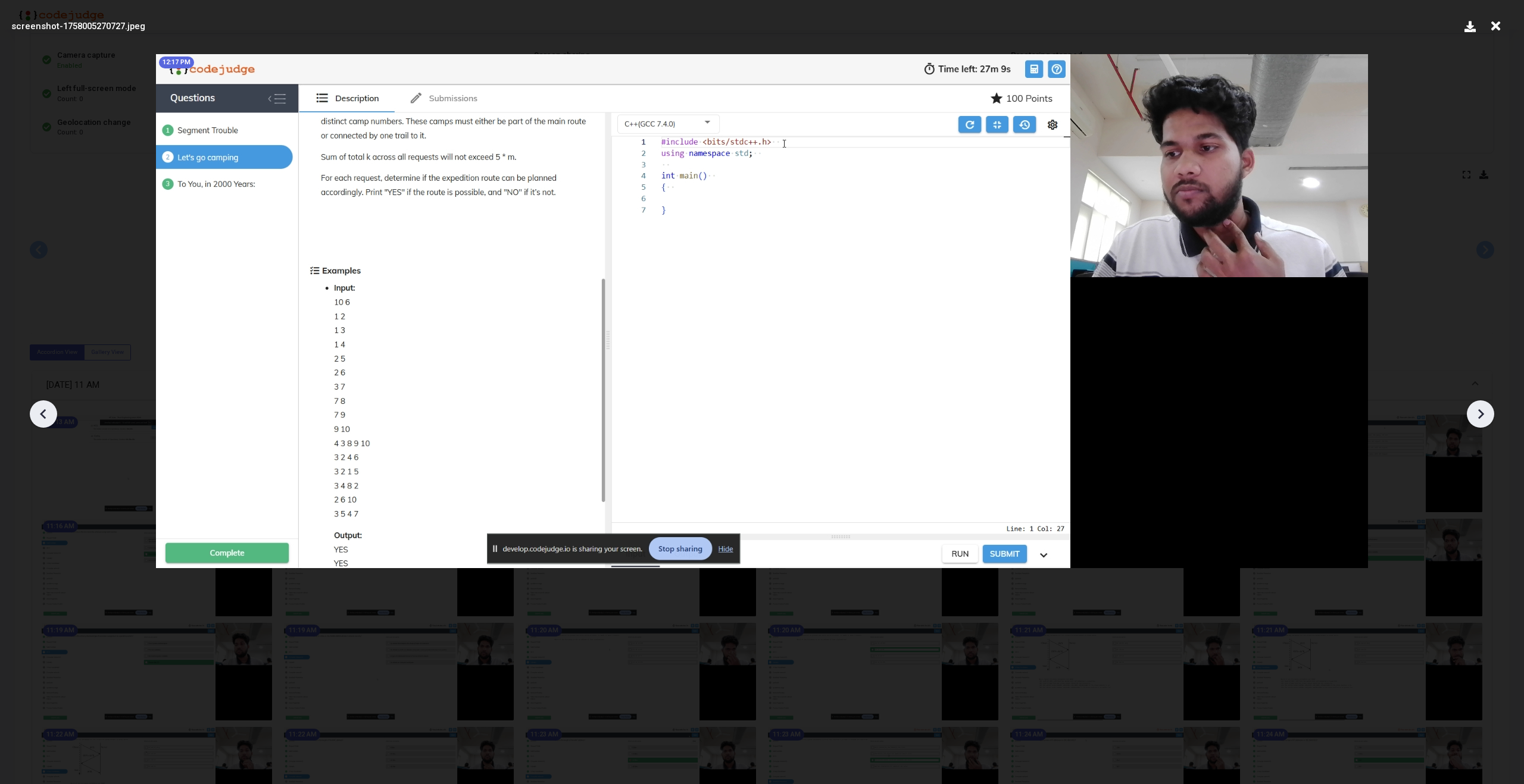
click at [1483, 412] on icon at bounding box center [1480, 414] width 18 height 18
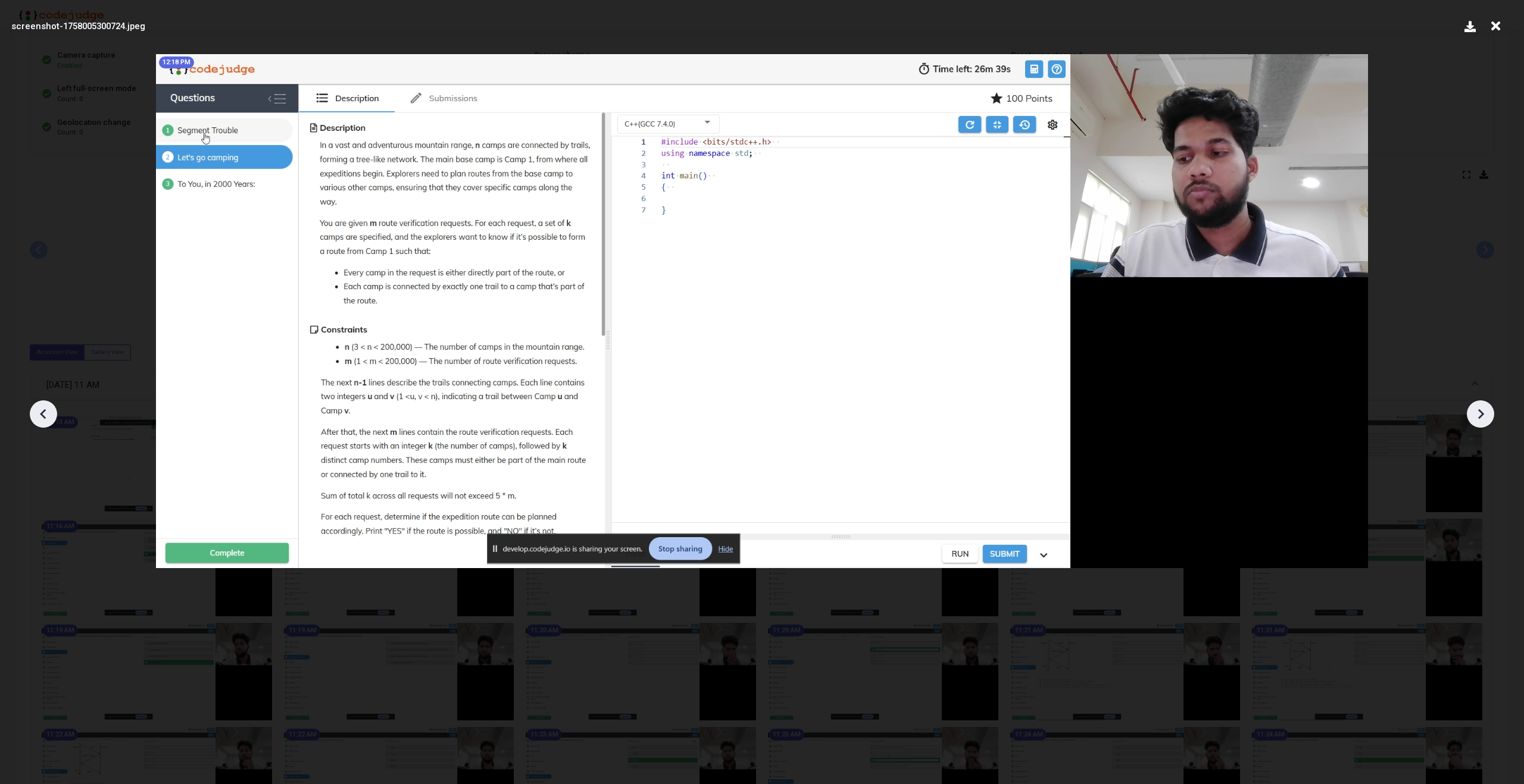
click at [1478, 412] on icon at bounding box center [1480, 414] width 18 height 18
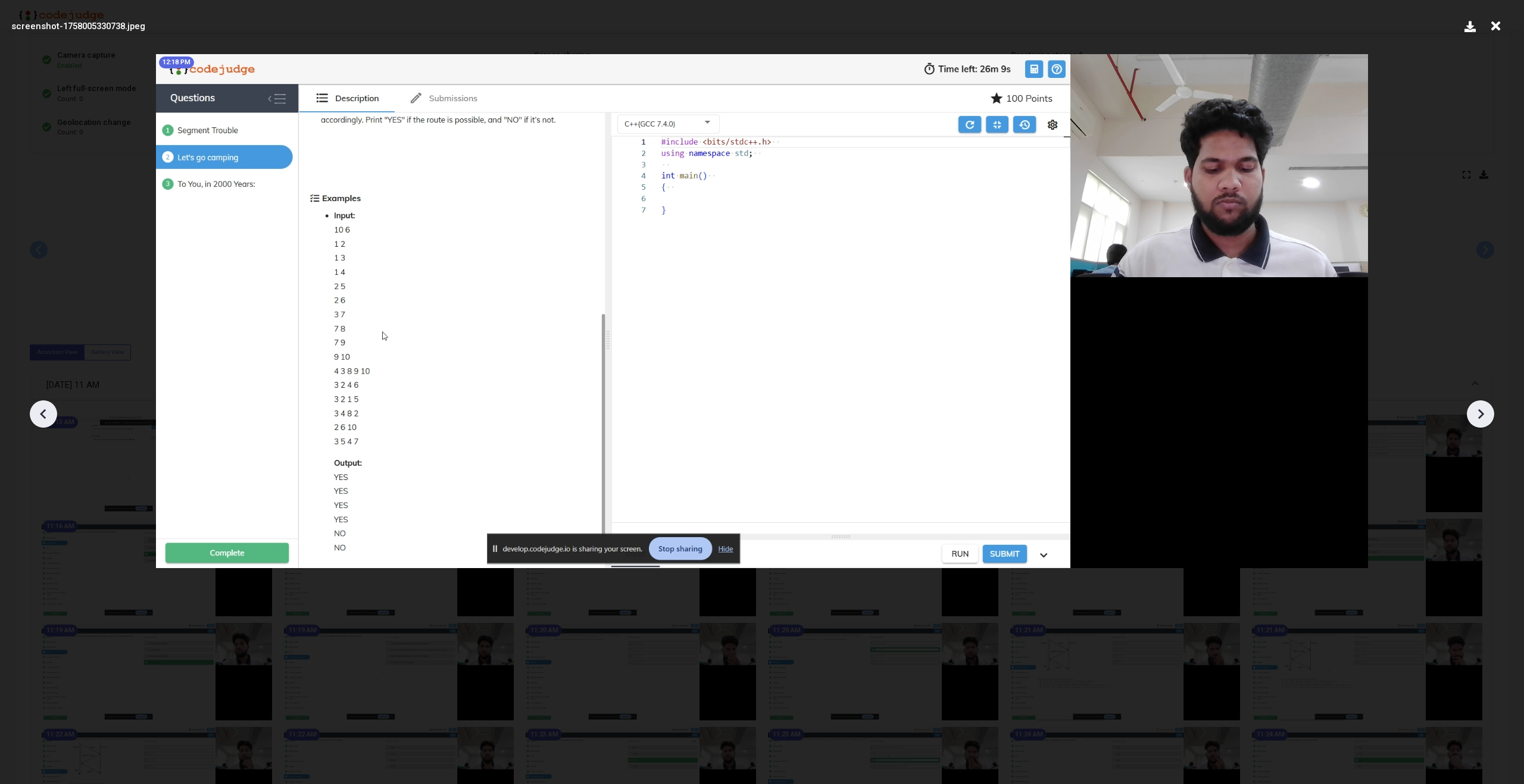
click at [1478, 412] on icon at bounding box center [1480, 414] width 18 height 18
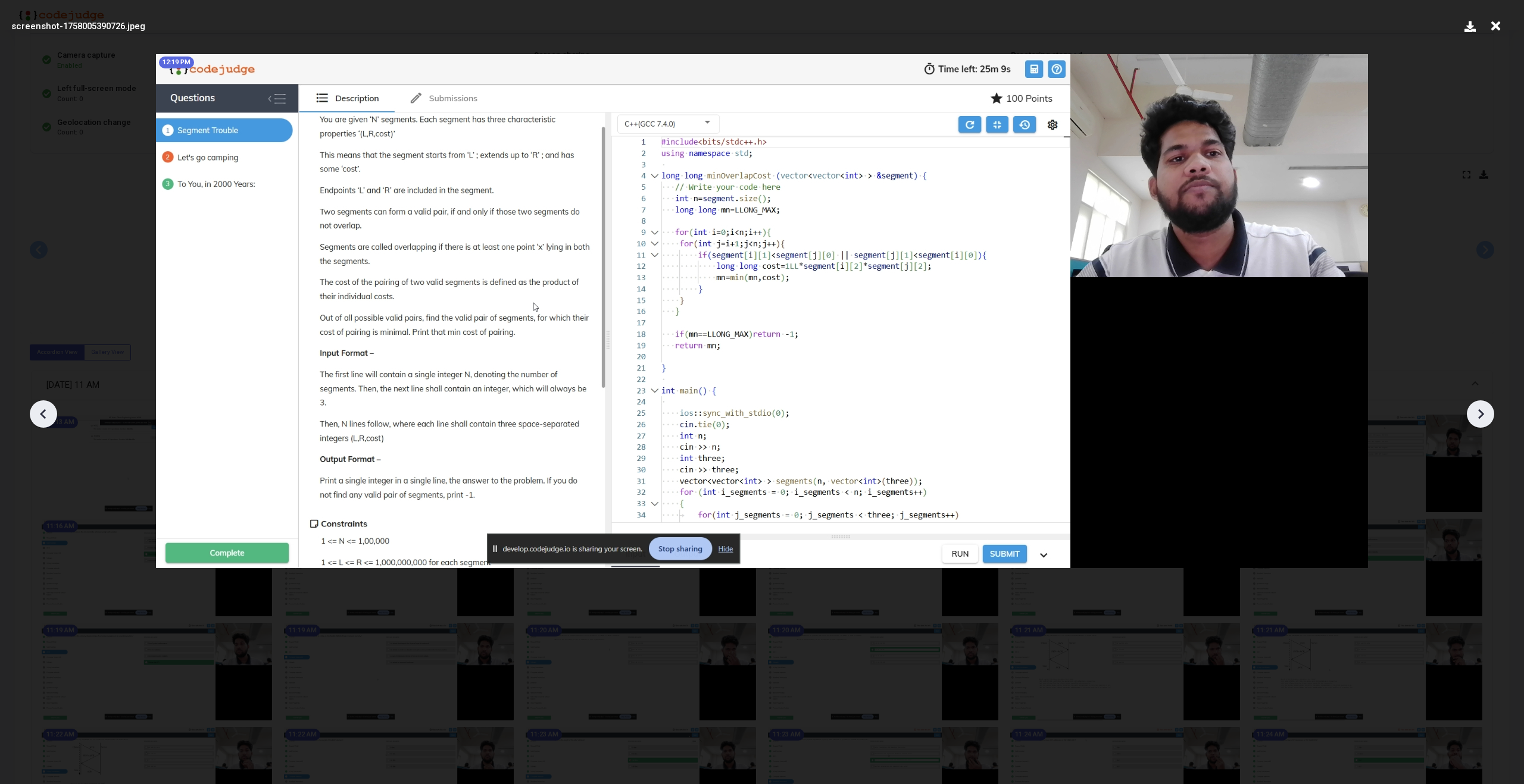
click at [1478, 412] on icon at bounding box center [1480, 414] width 18 height 18
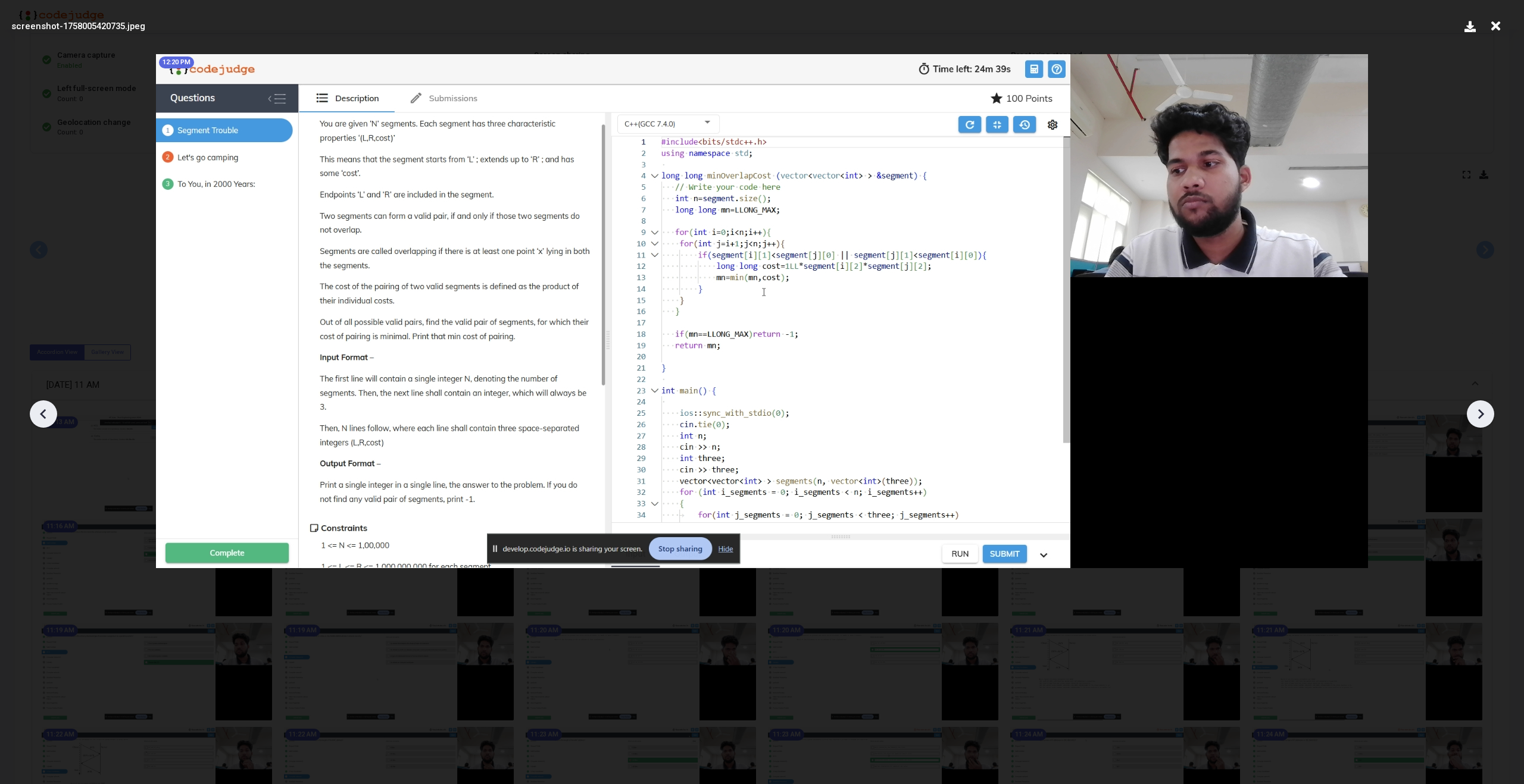
click at [1478, 412] on icon at bounding box center [1480, 414] width 18 height 18
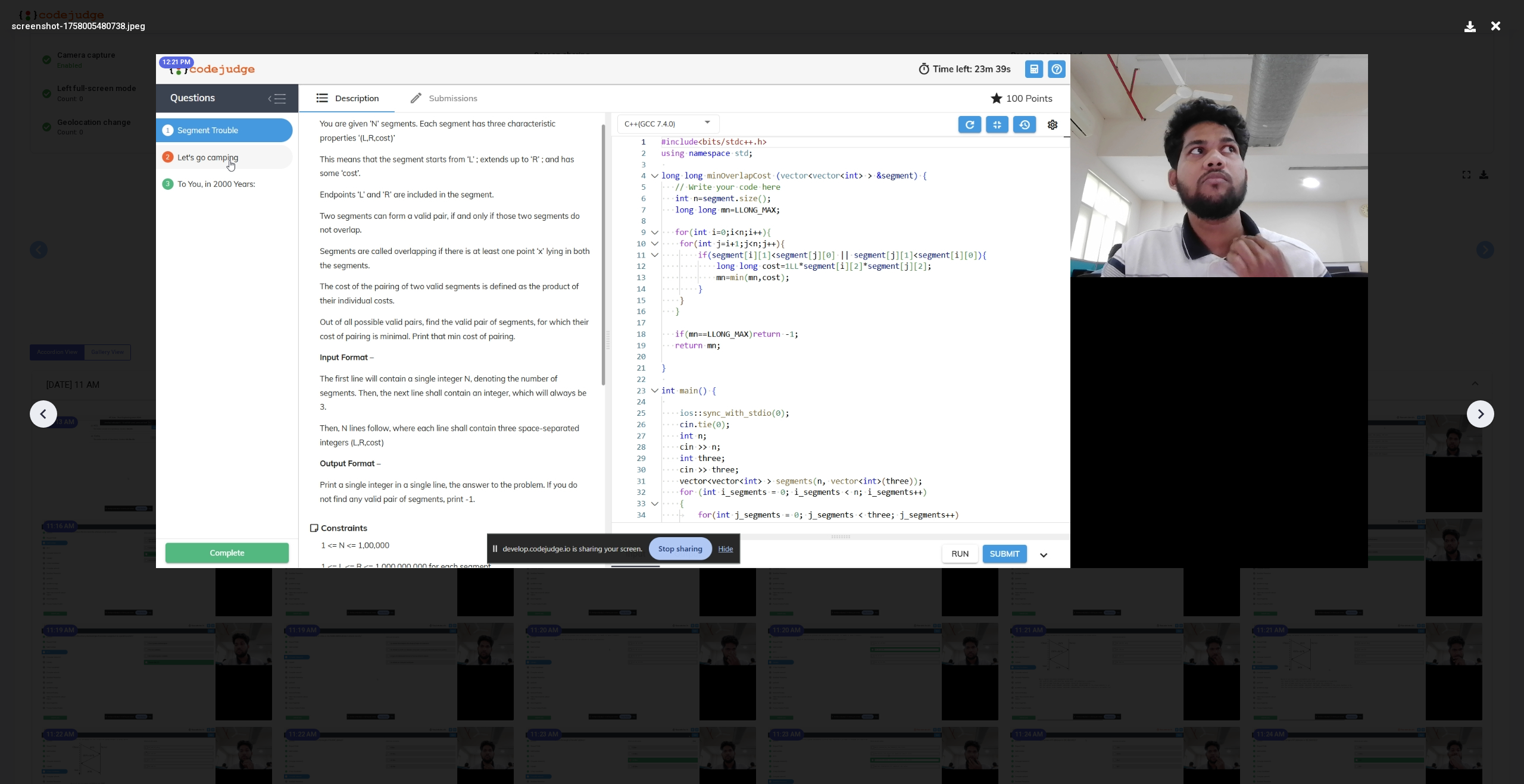
click at [1478, 412] on icon at bounding box center [1480, 414] width 18 height 18
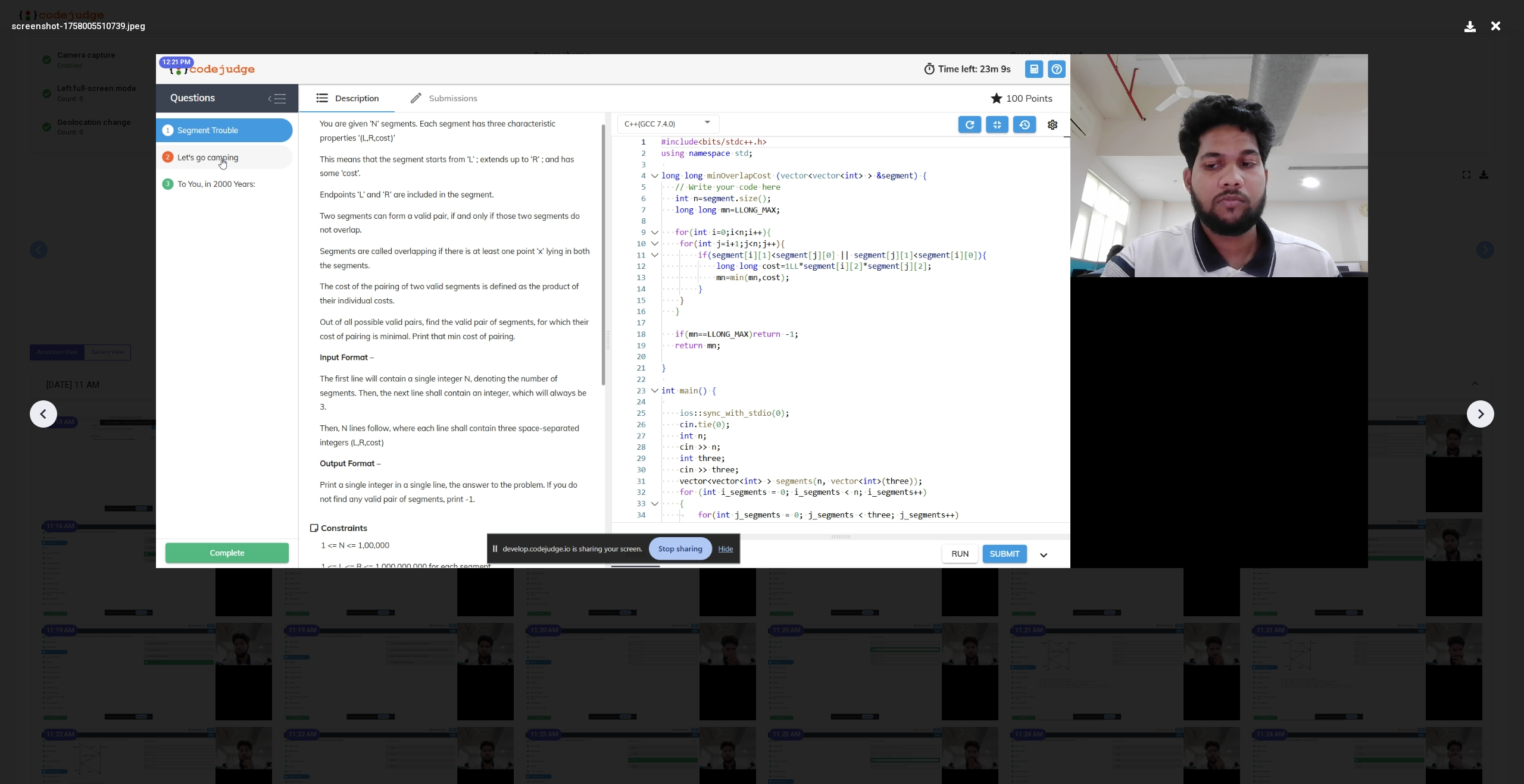
click at [1478, 412] on icon at bounding box center [1480, 414] width 18 height 18
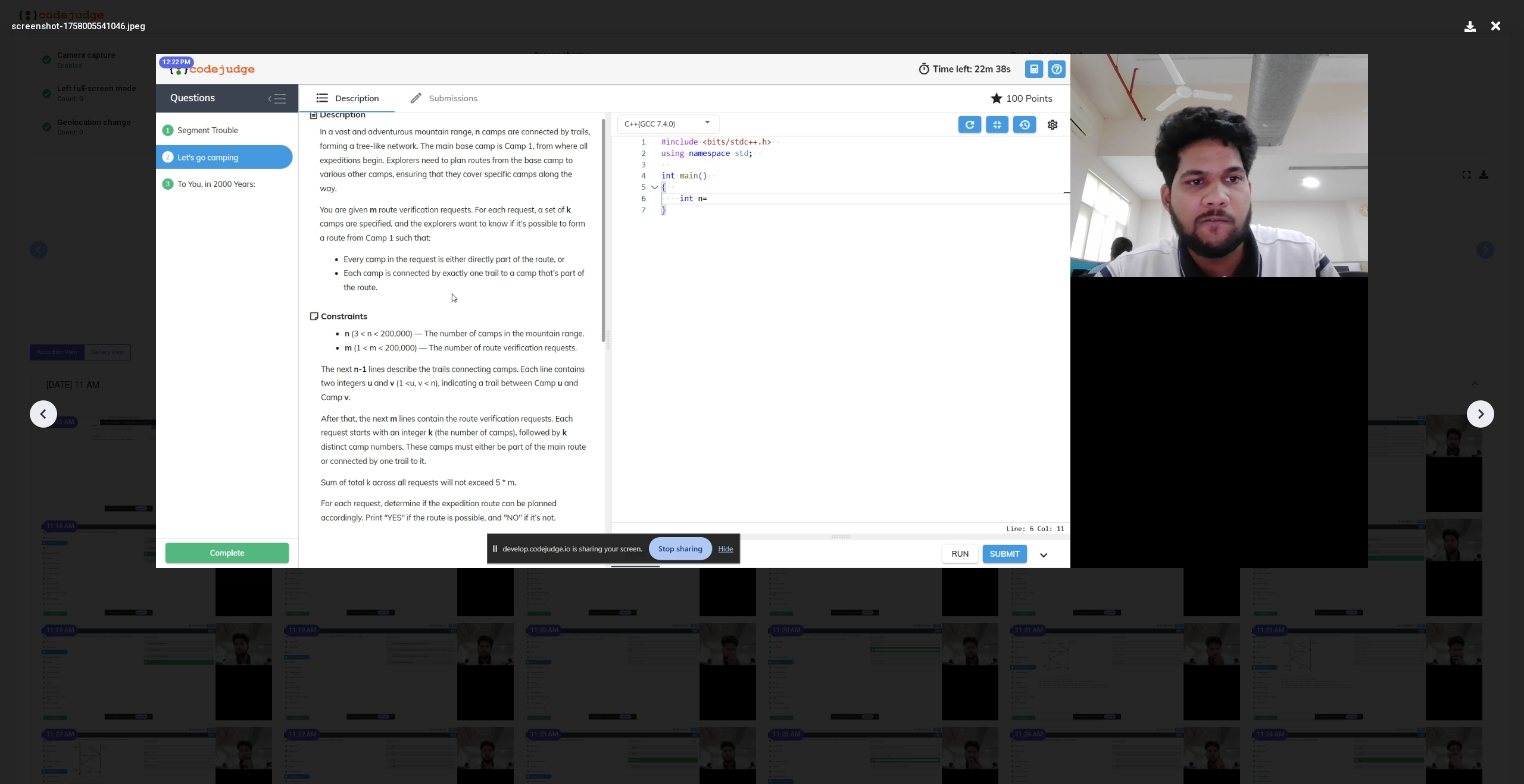
click at [1478, 412] on icon at bounding box center [1480, 414] width 18 height 18
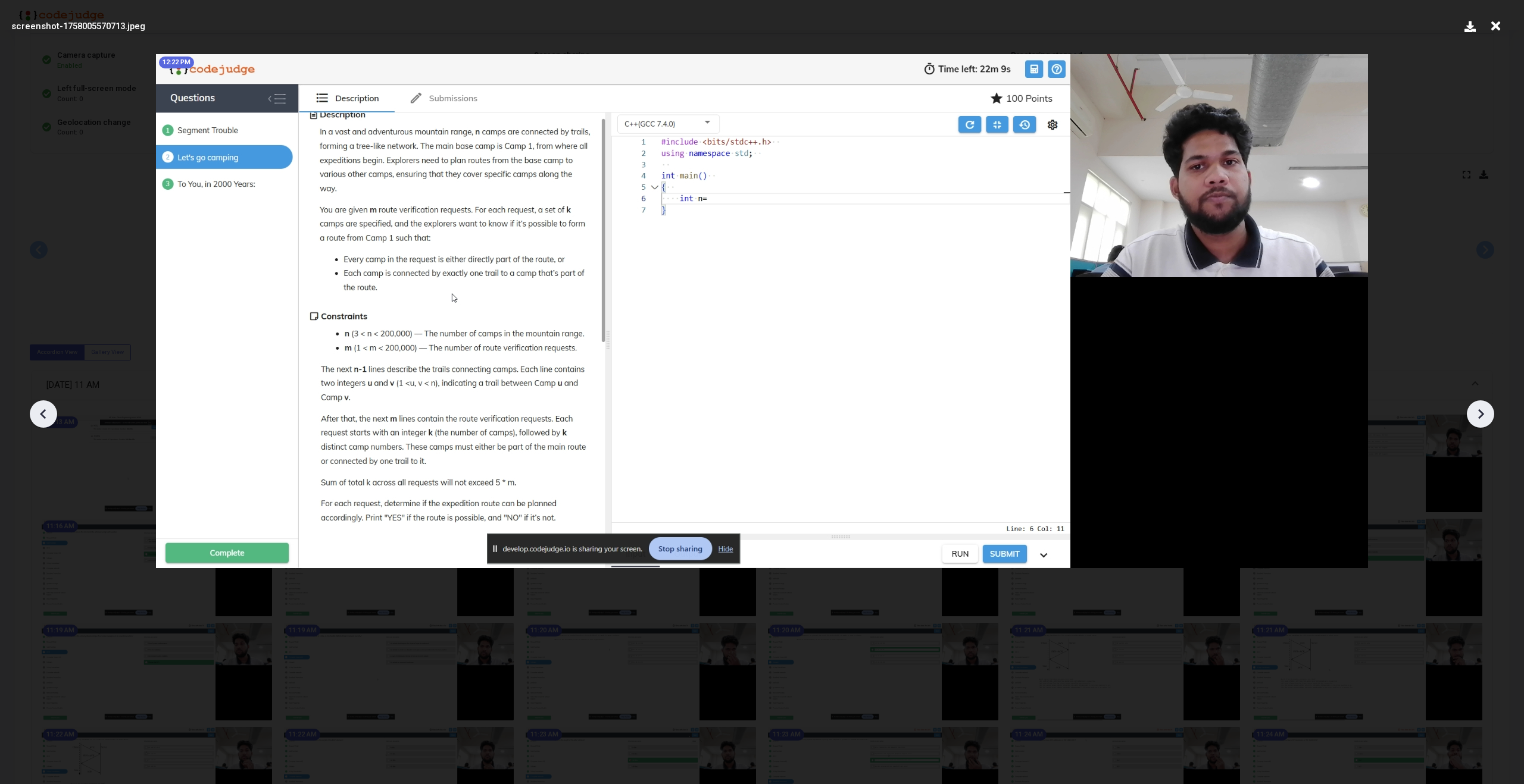
click at [1478, 412] on icon at bounding box center [1480, 414] width 18 height 18
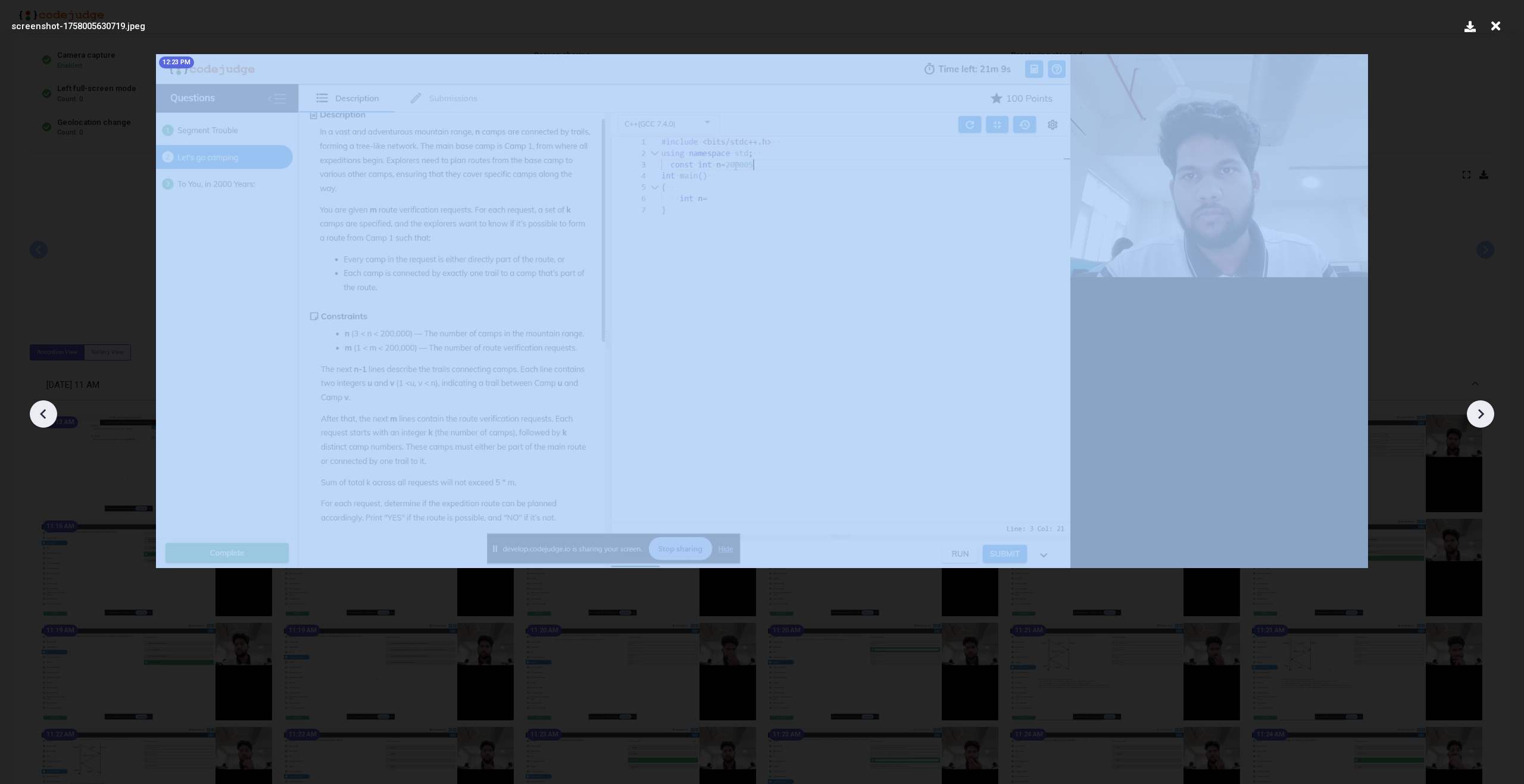
click at [1478, 412] on icon at bounding box center [1480, 414] width 18 height 18
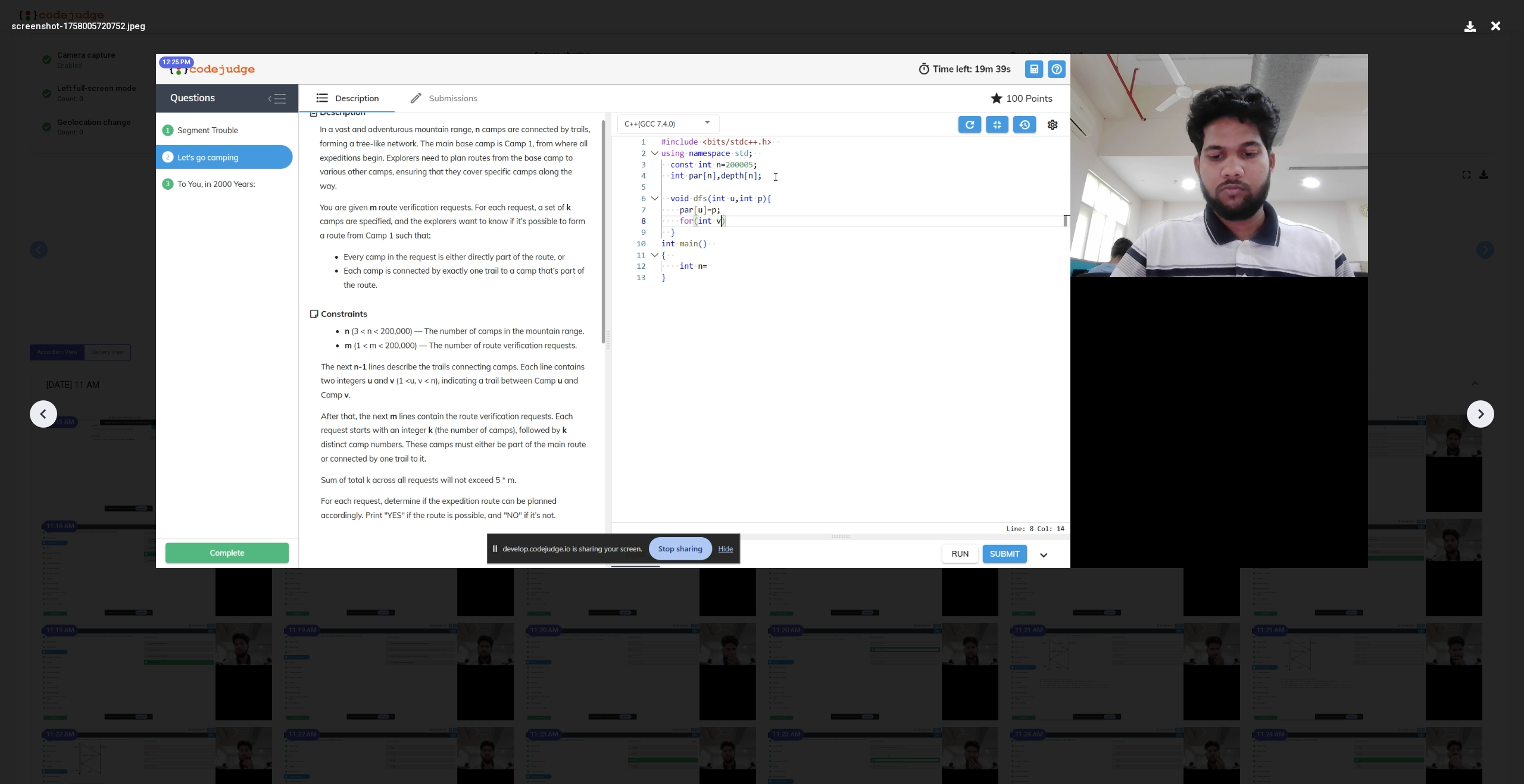
click at [1478, 412] on icon at bounding box center [1480, 414] width 18 height 18
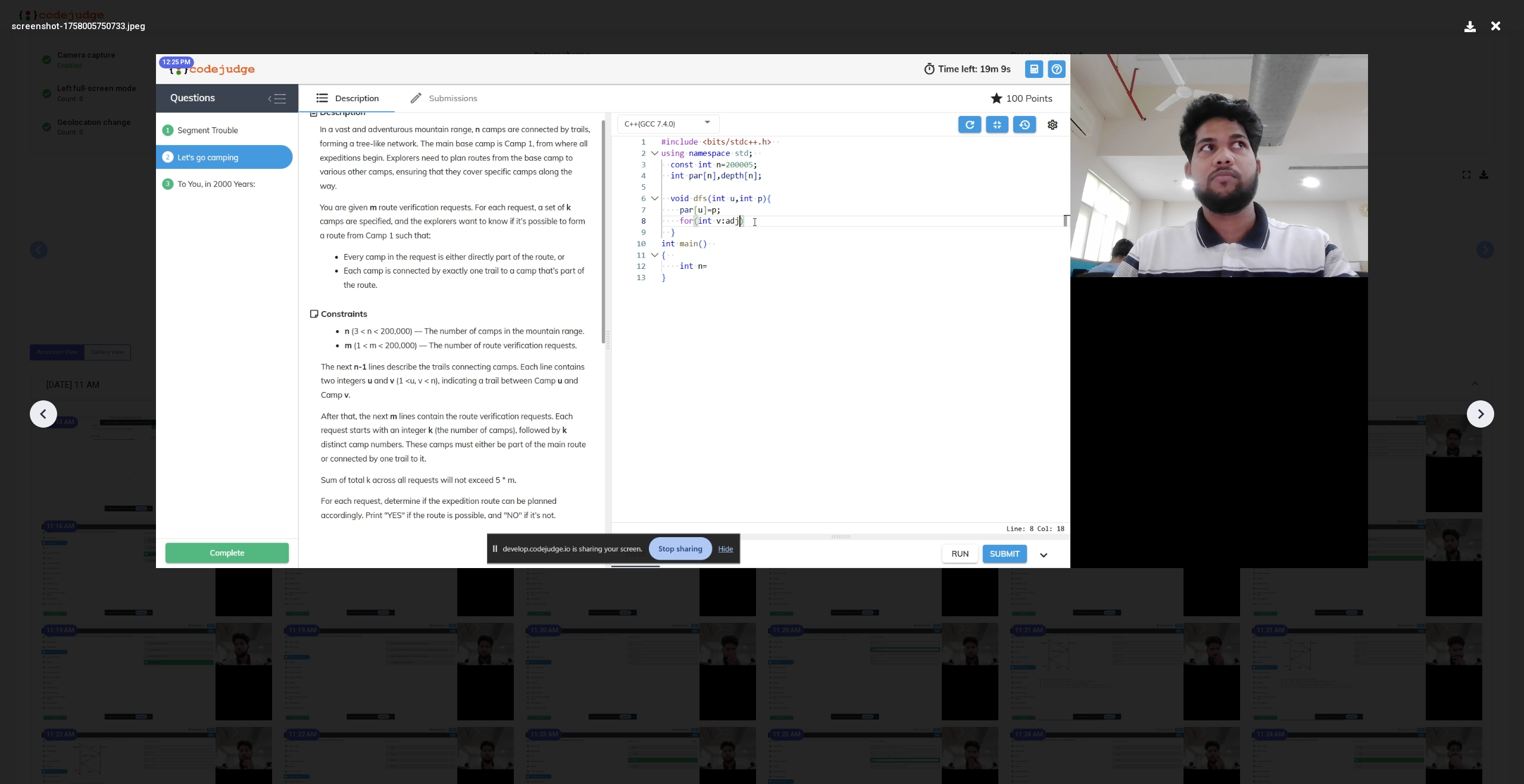
click at [1478, 412] on icon at bounding box center [1480, 414] width 18 height 18
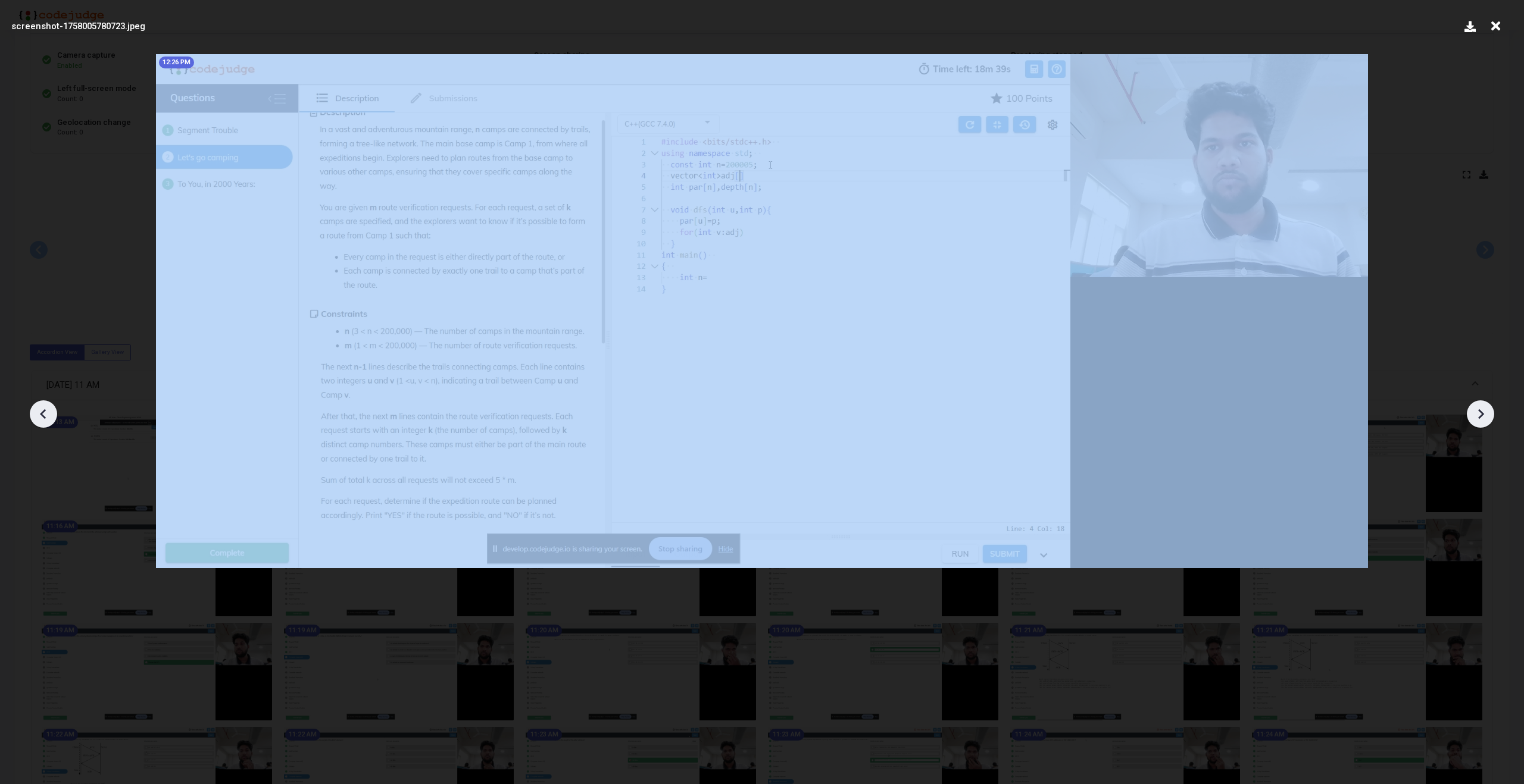
click at [1478, 412] on icon at bounding box center [1480, 414] width 18 height 18
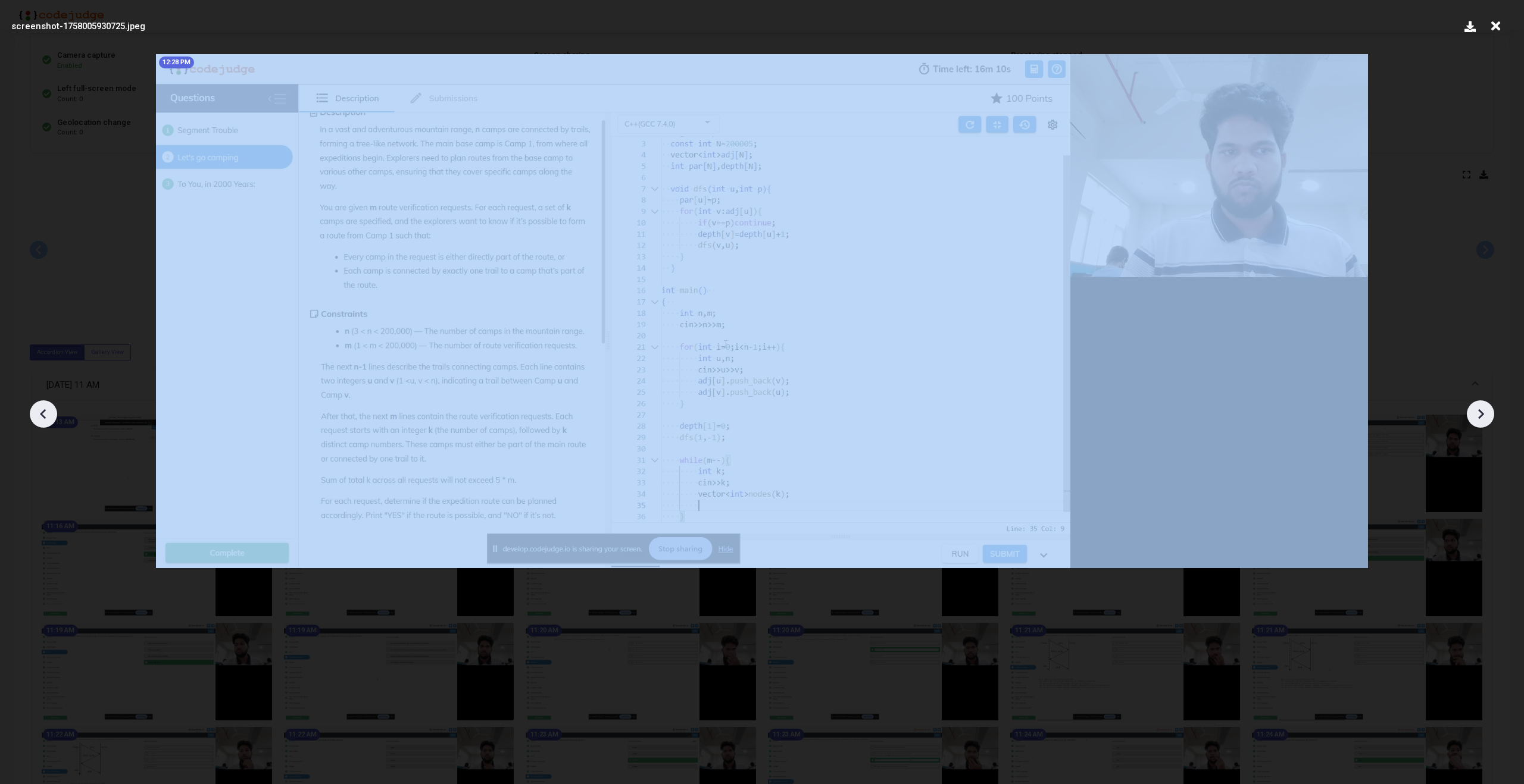
click at [1478, 412] on icon at bounding box center [1480, 414] width 18 height 18
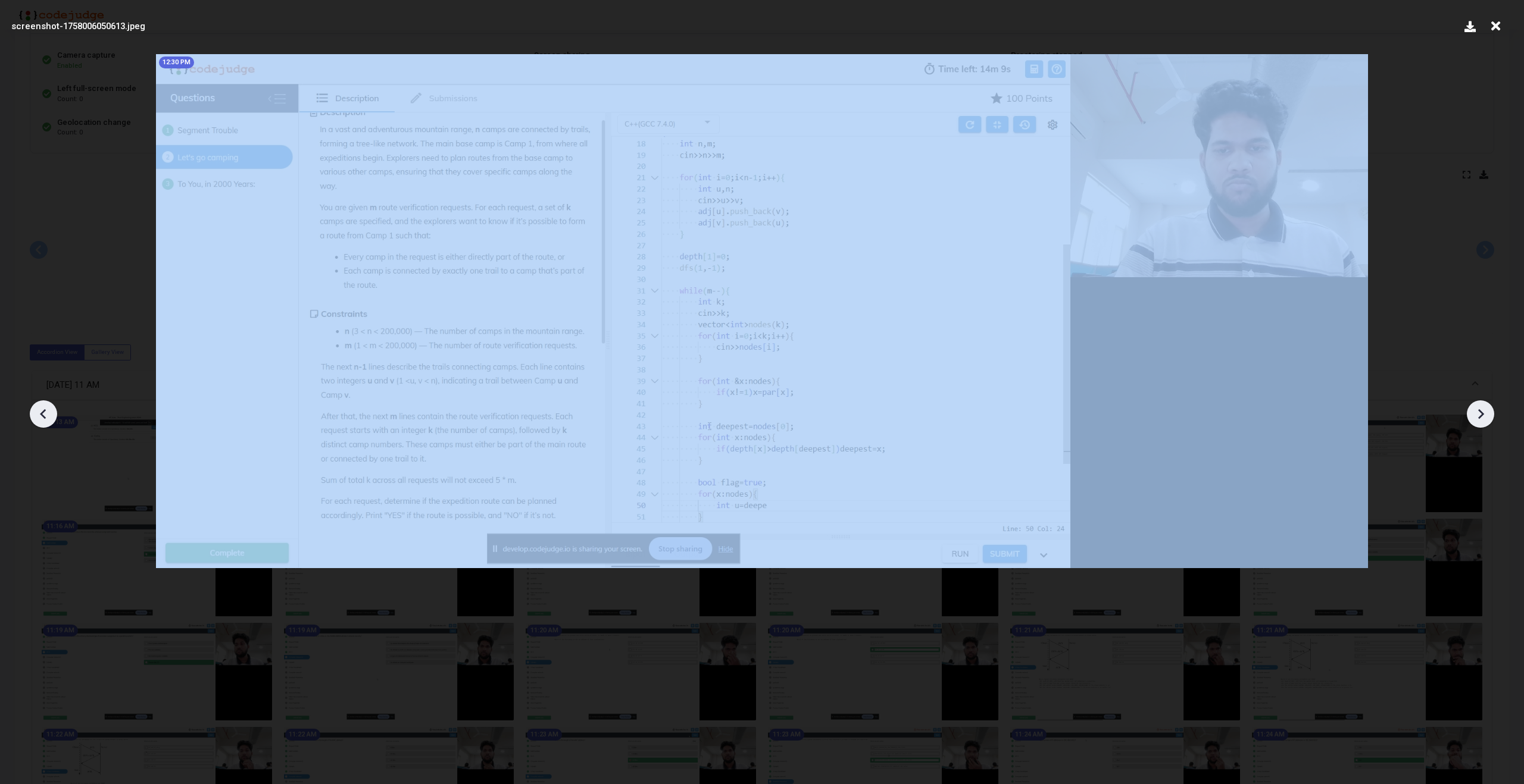
click at [1478, 412] on icon at bounding box center [1480, 414] width 18 height 18
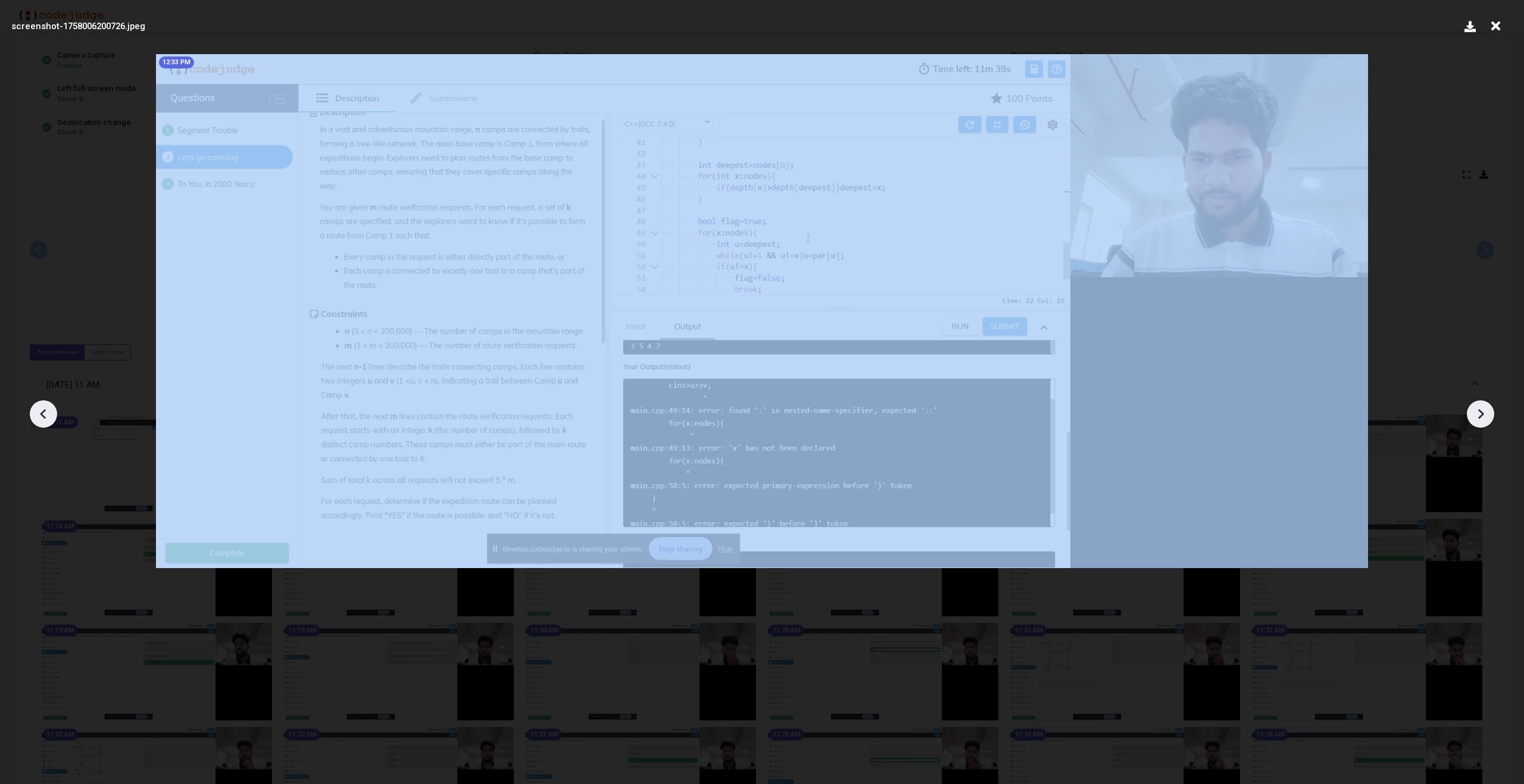
click at [1478, 412] on icon at bounding box center [1480, 414] width 18 height 18
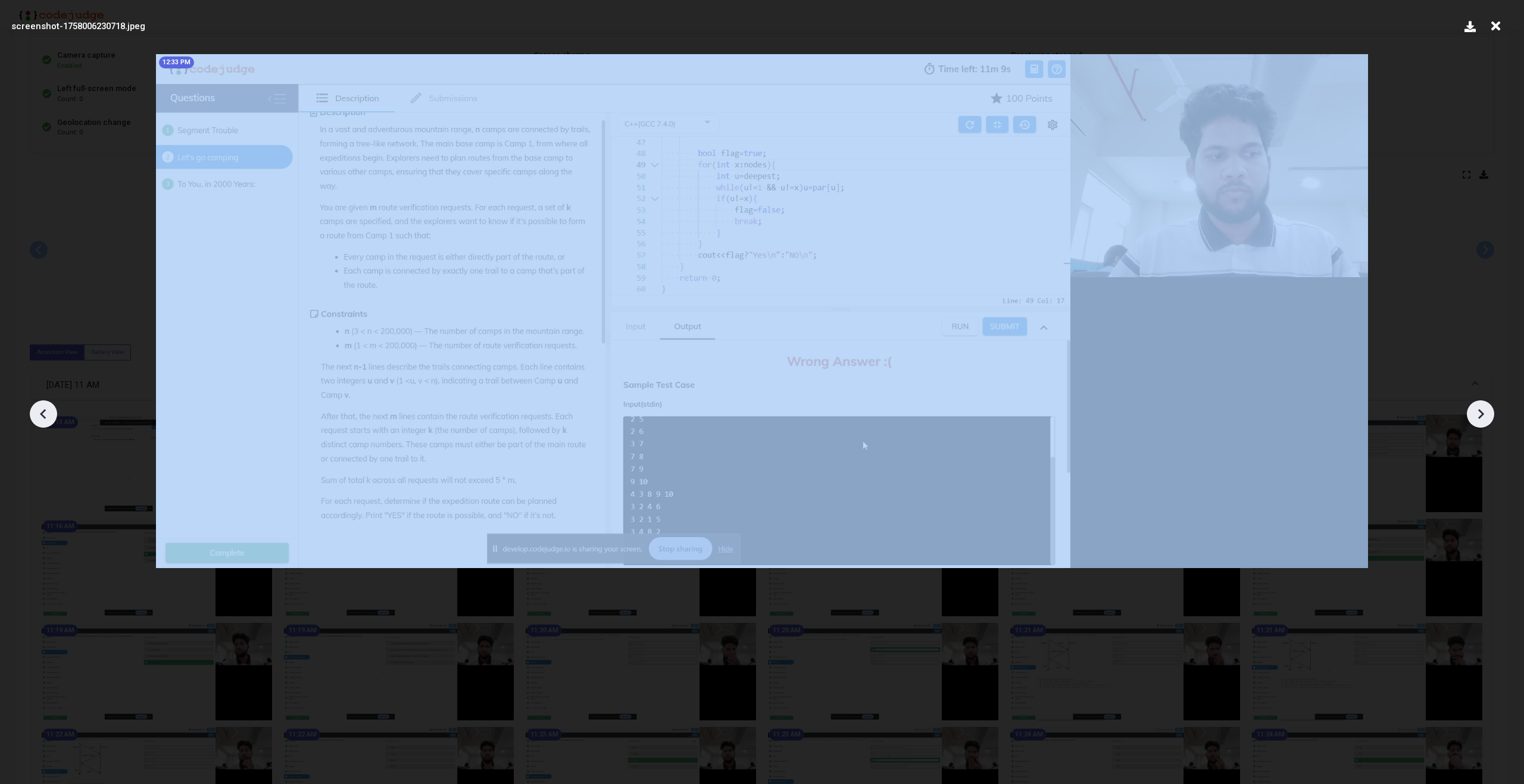
click at [1478, 412] on icon at bounding box center [1480, 414] width 18 height 18
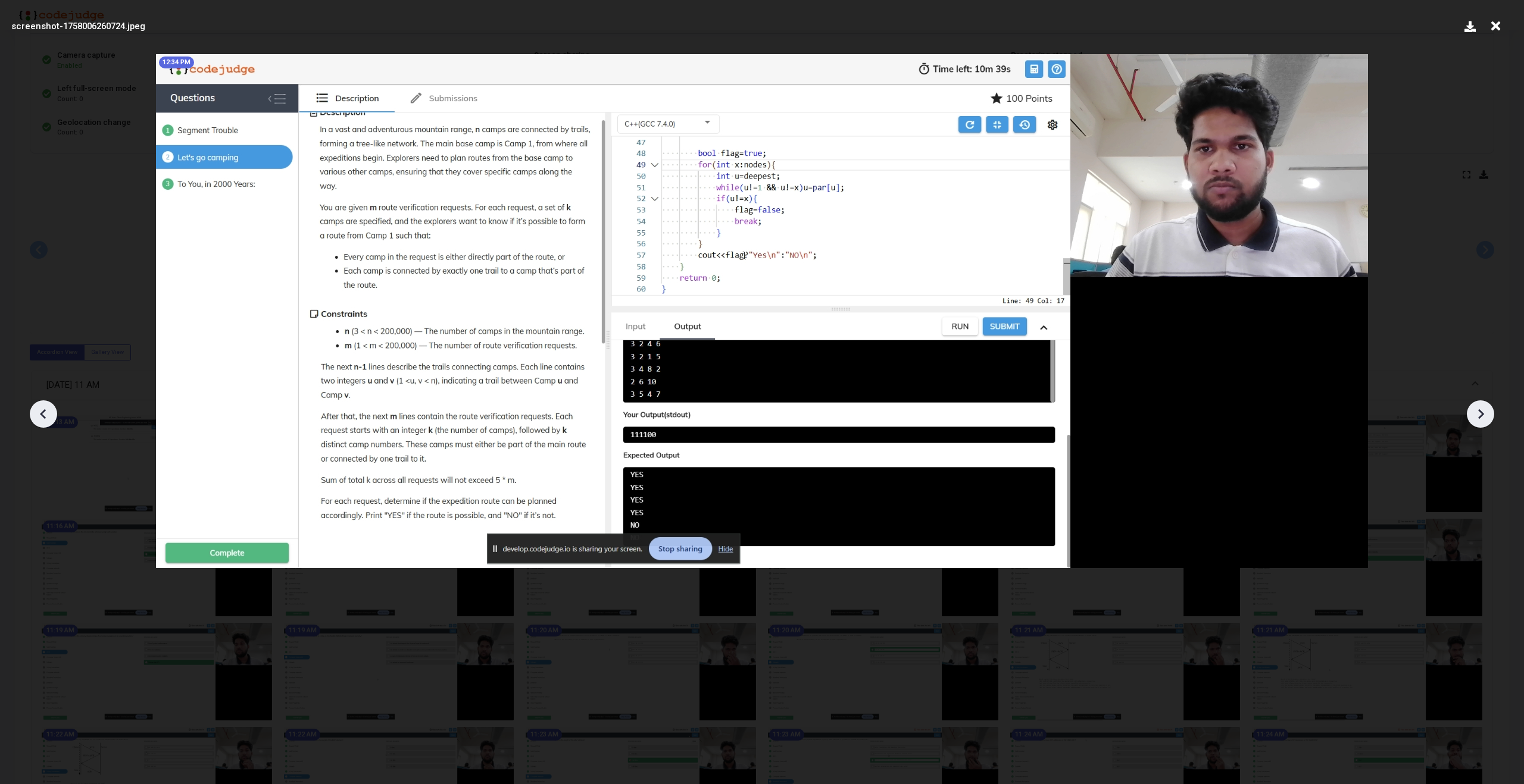
click at [1478, 412] on icon at bounding box center [1480, 414] width 18 height 18
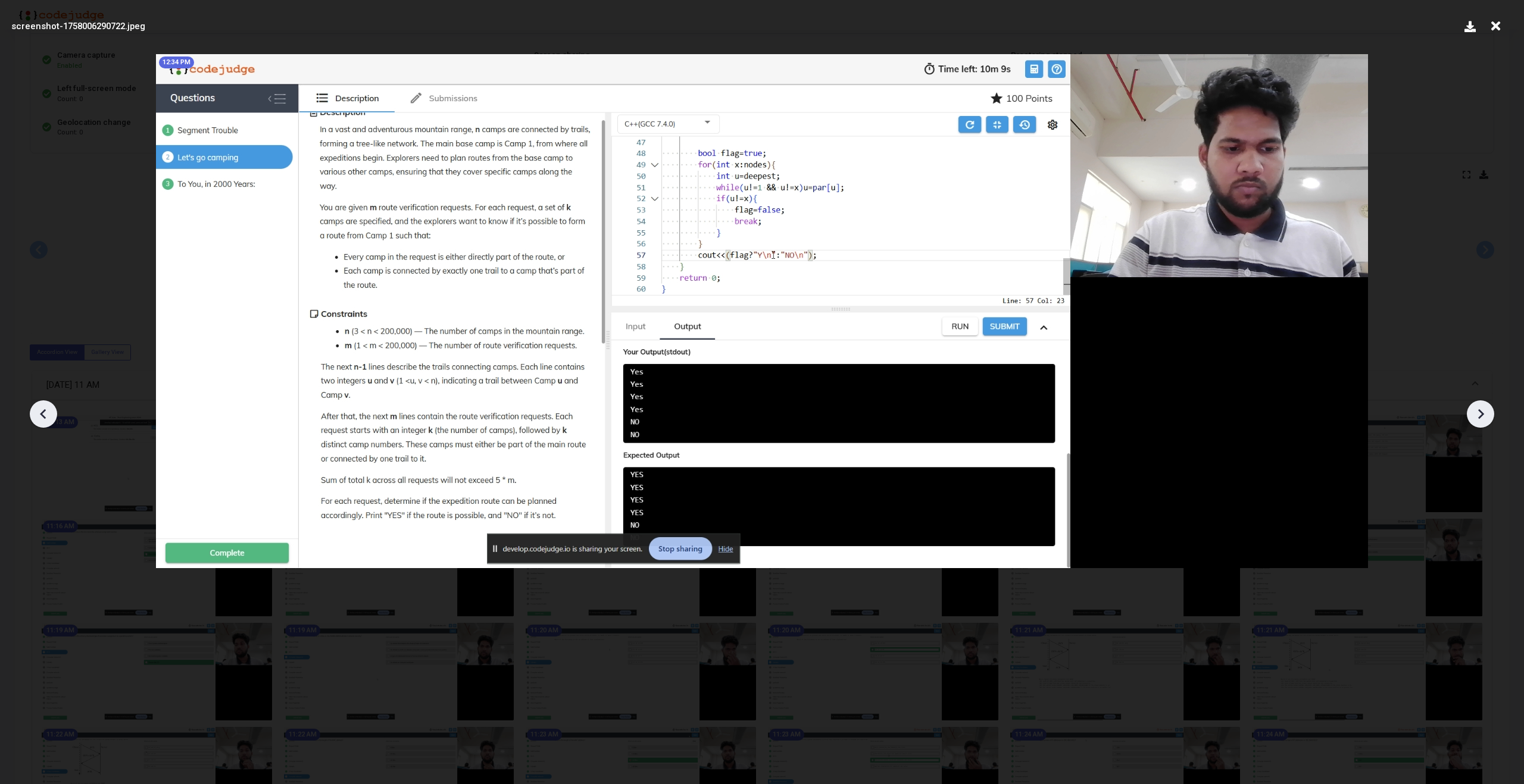
click at [1478, 412] on icon at bounding box center [1480, 414] width 18 height 18
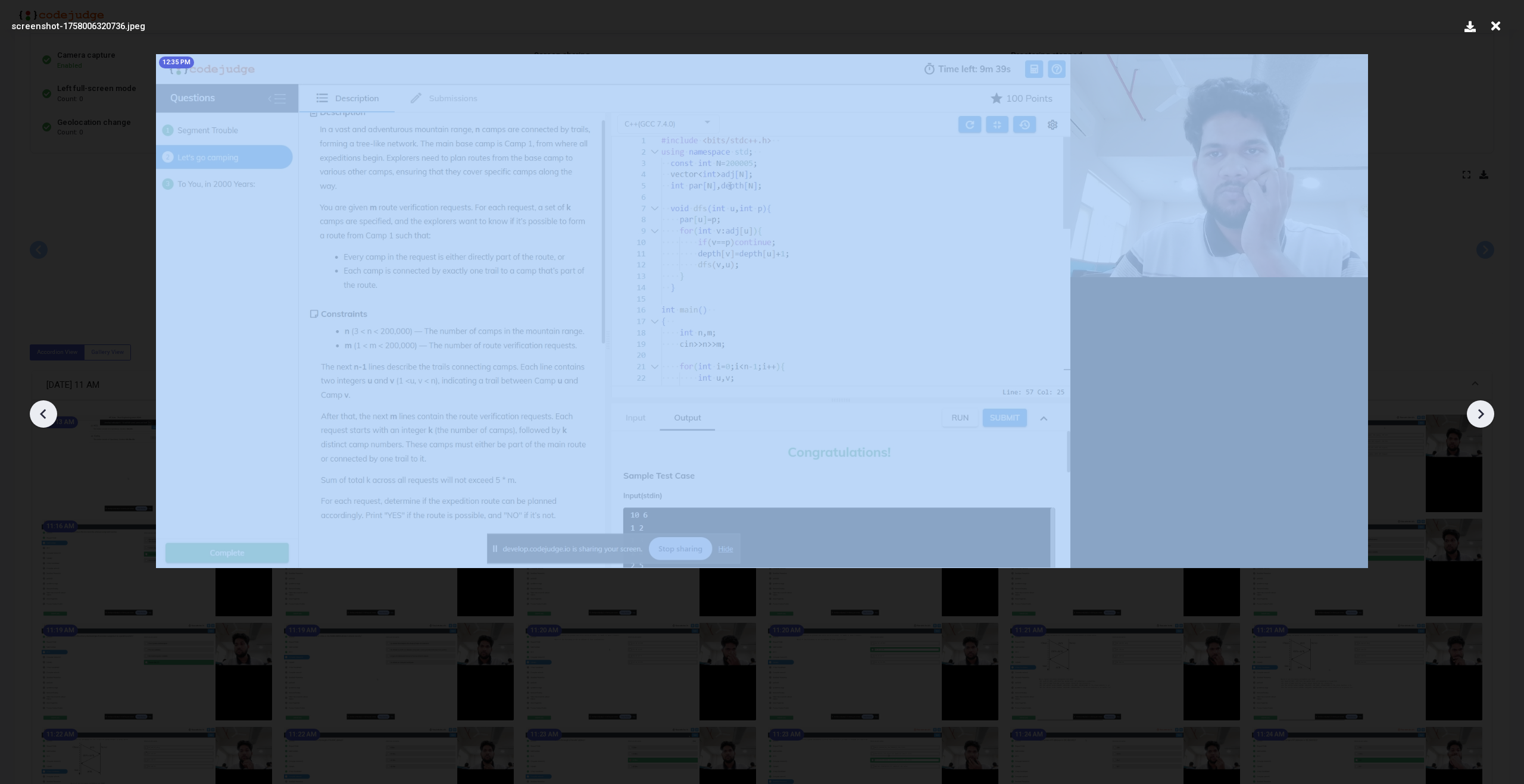
click at [1478, 412] on icon at bounding box center [1480, 414] width 18 height 18
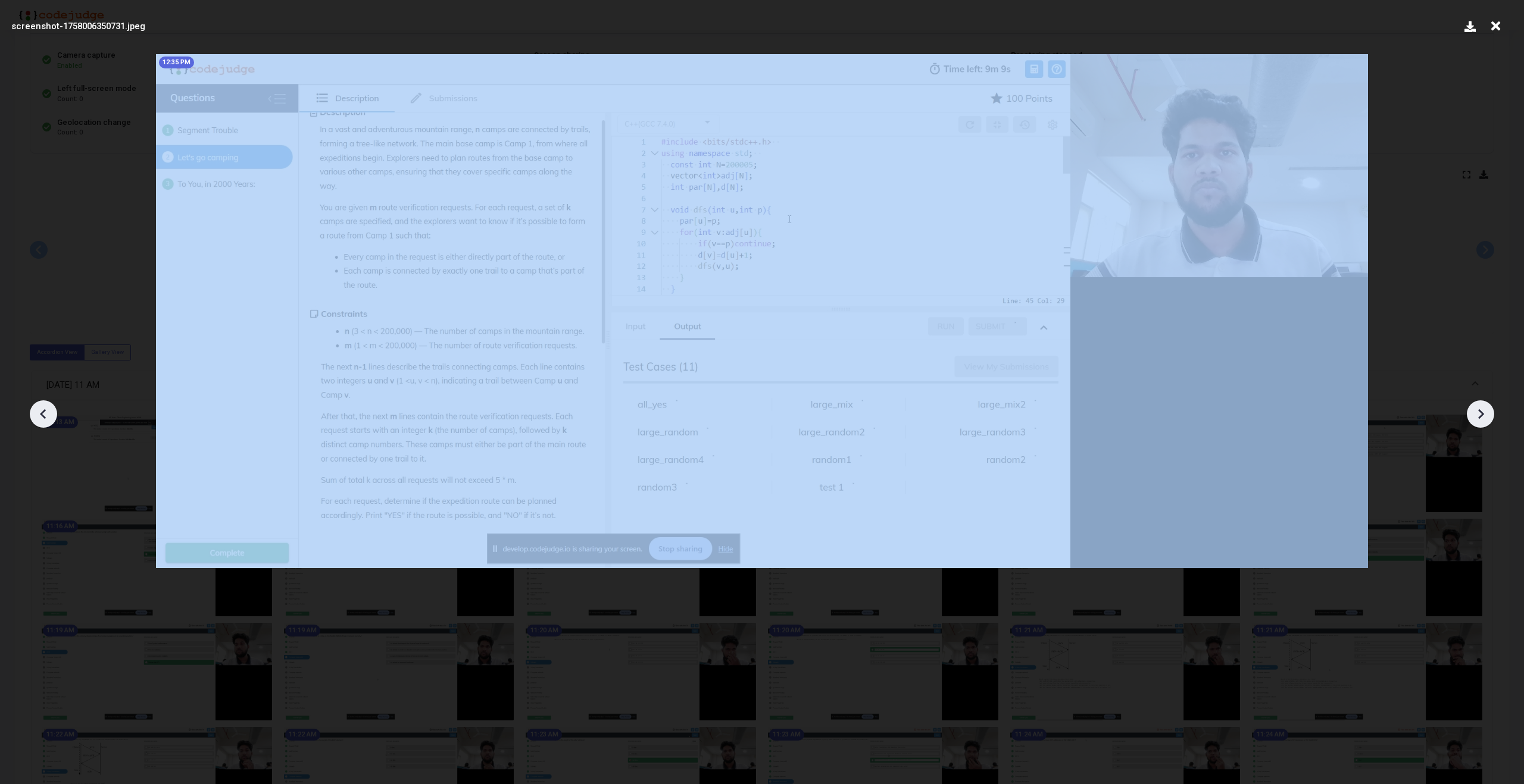
click at [1498, 20] on icon at bounding box center [1495, 26] width 19 height 22
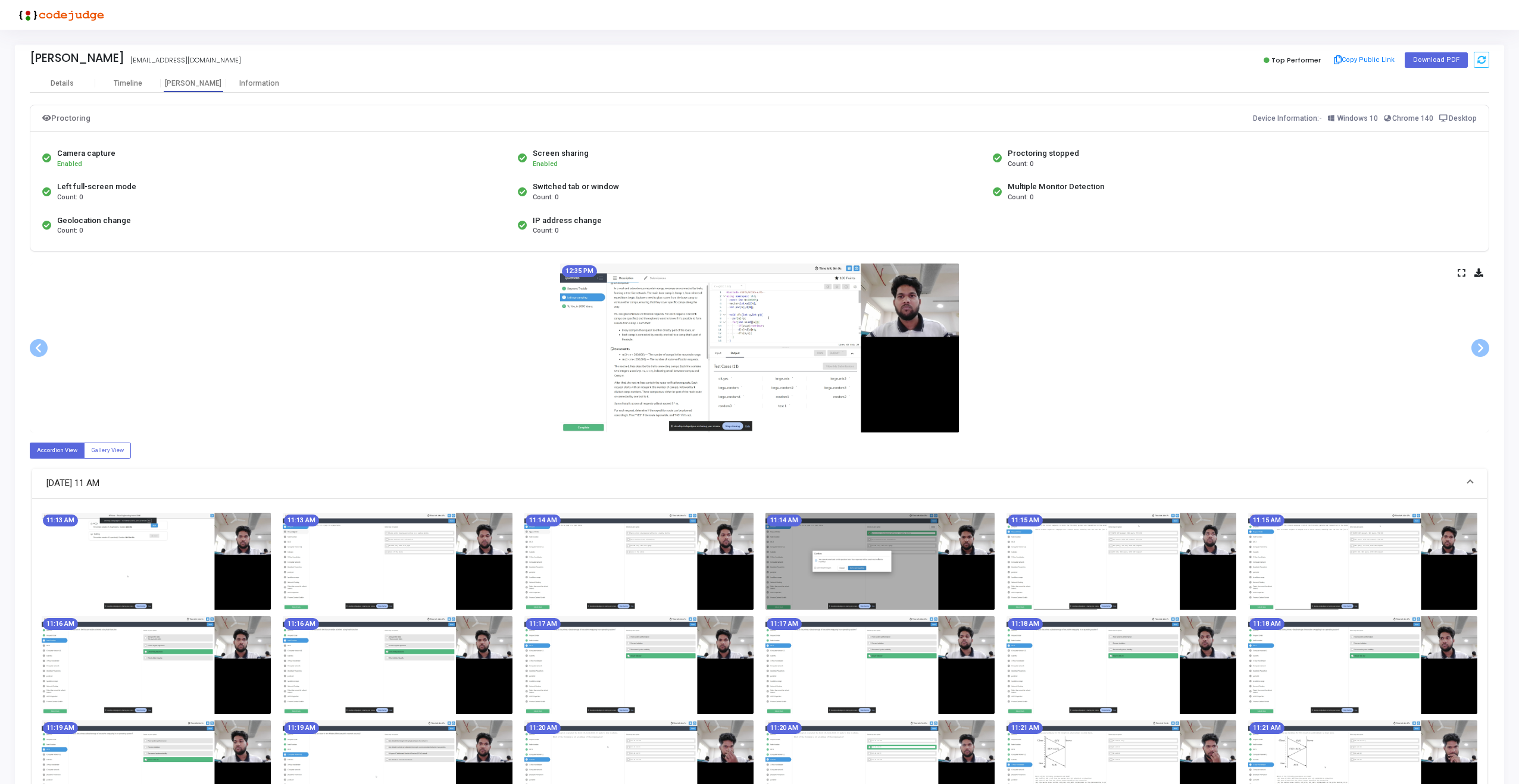
click at [1458, 274] on icon at bounding box center [1461, 273] width 8 height 6
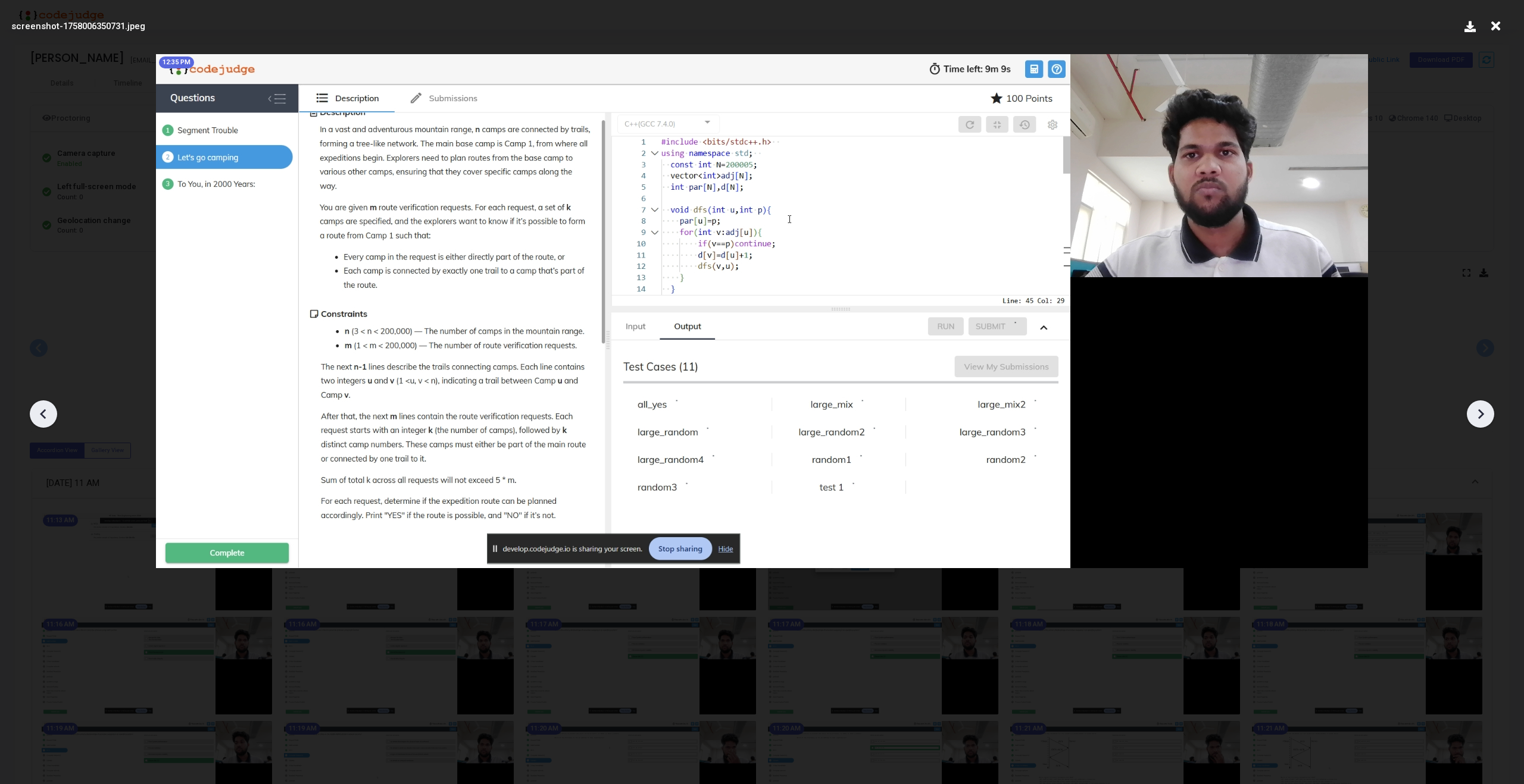
click at [1489, 415] on icon at bounding box center [1480, 414] width 18 height 18
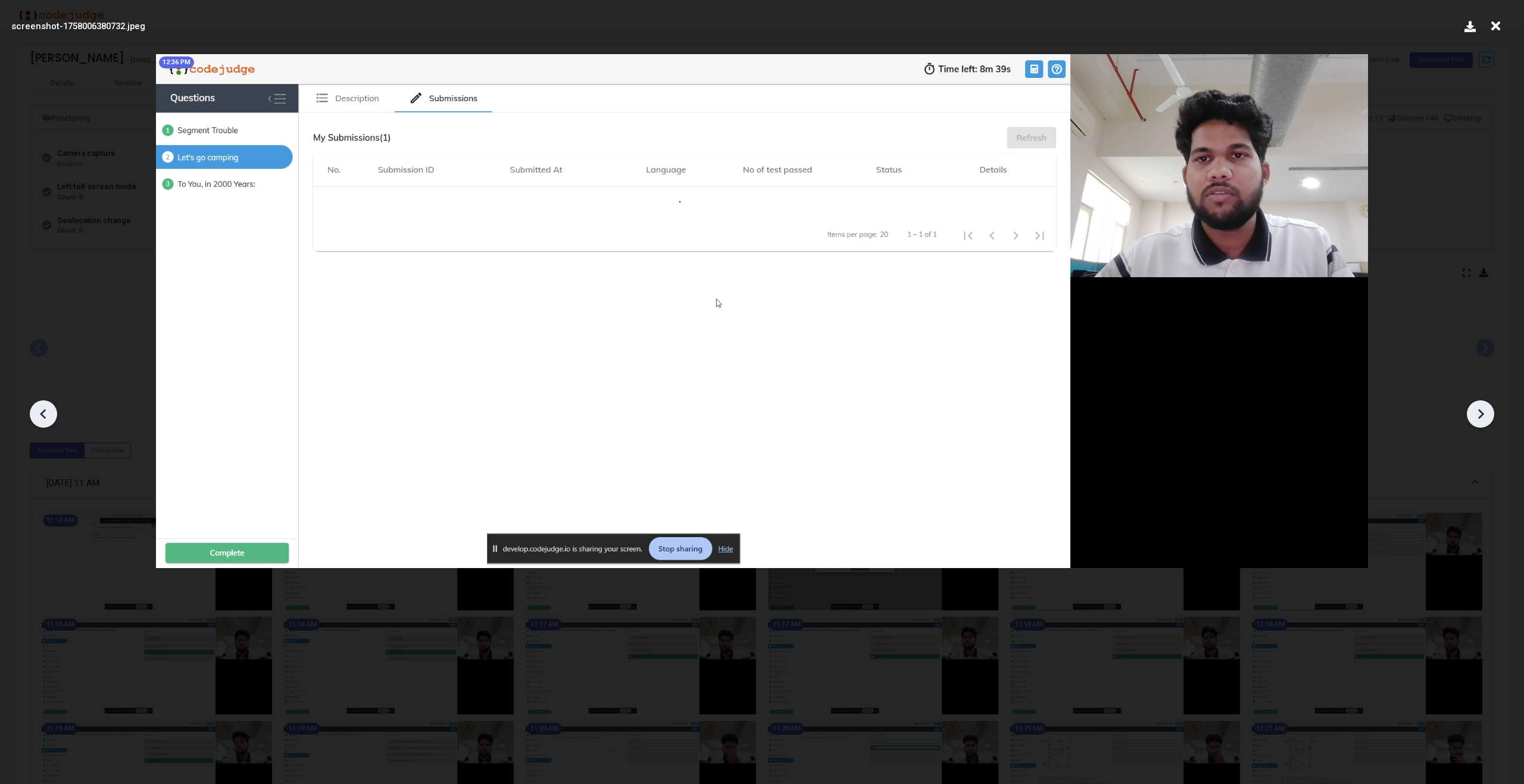
click at [48, 413] on icon at bounding box center [44, 414] width 18 height 18
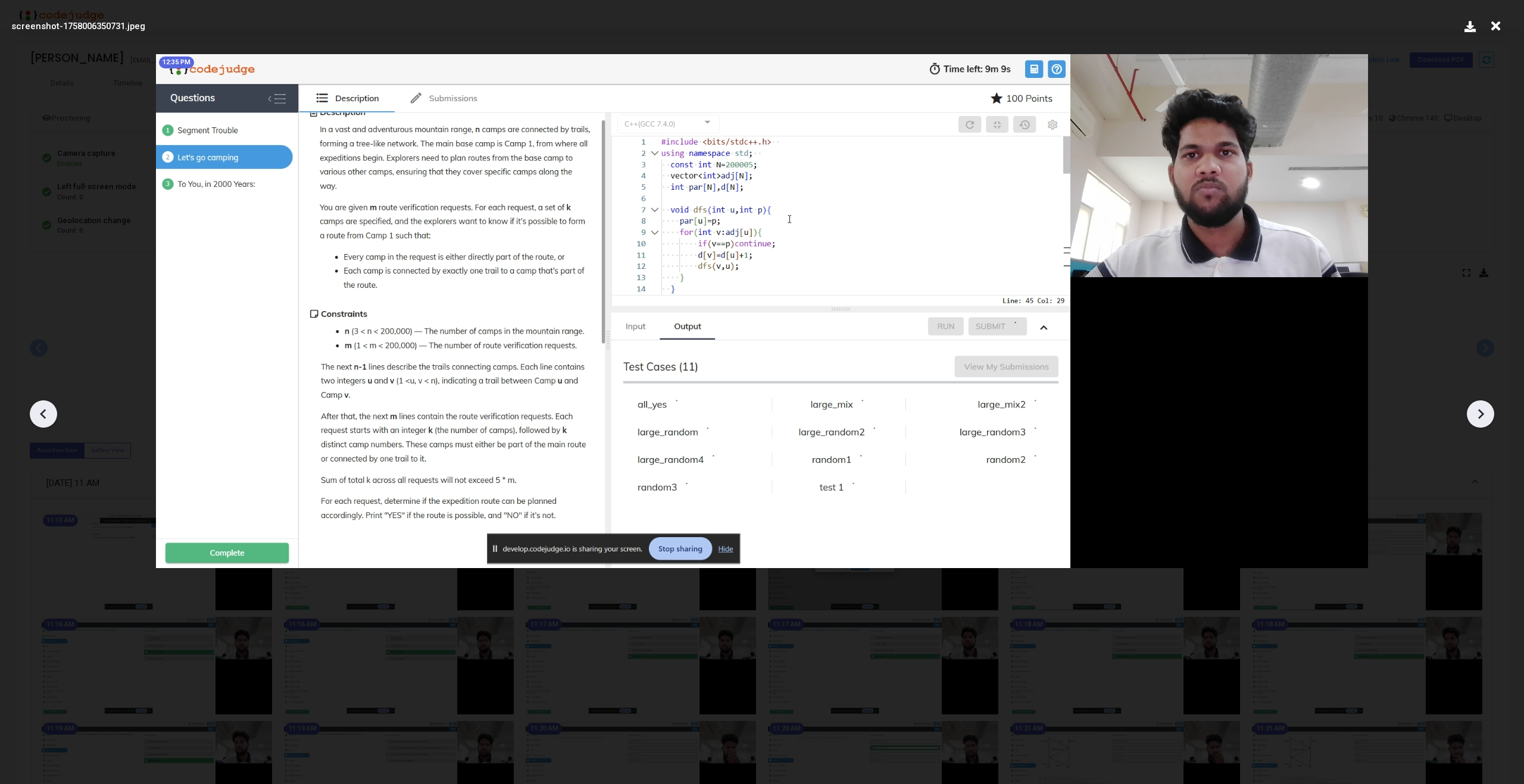
click at [43, 413] on icon at bounding box center [44, 414] width 18 height 18
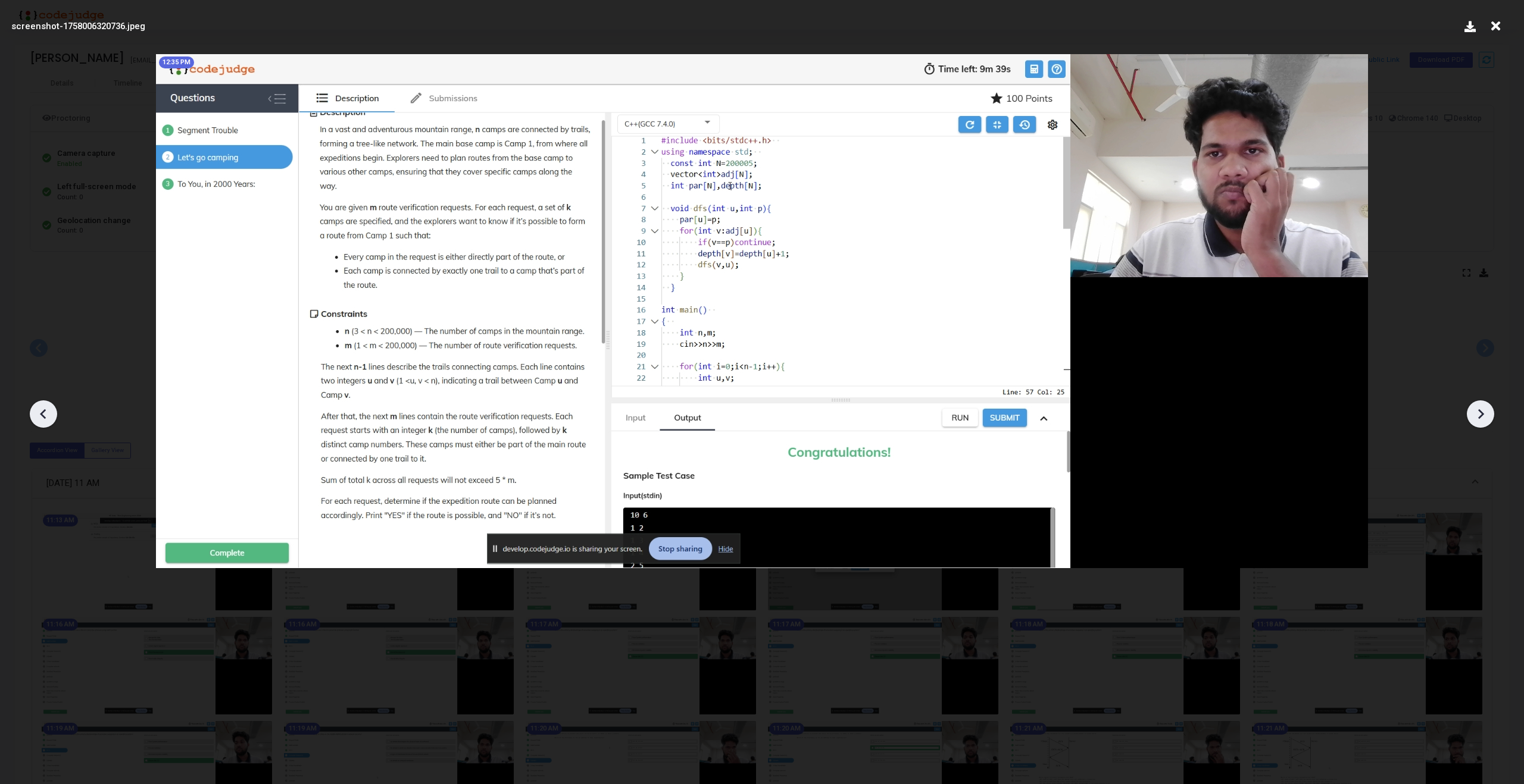
click at [43, 413] on icon at bounding box center [44, 414] width 18 height 18
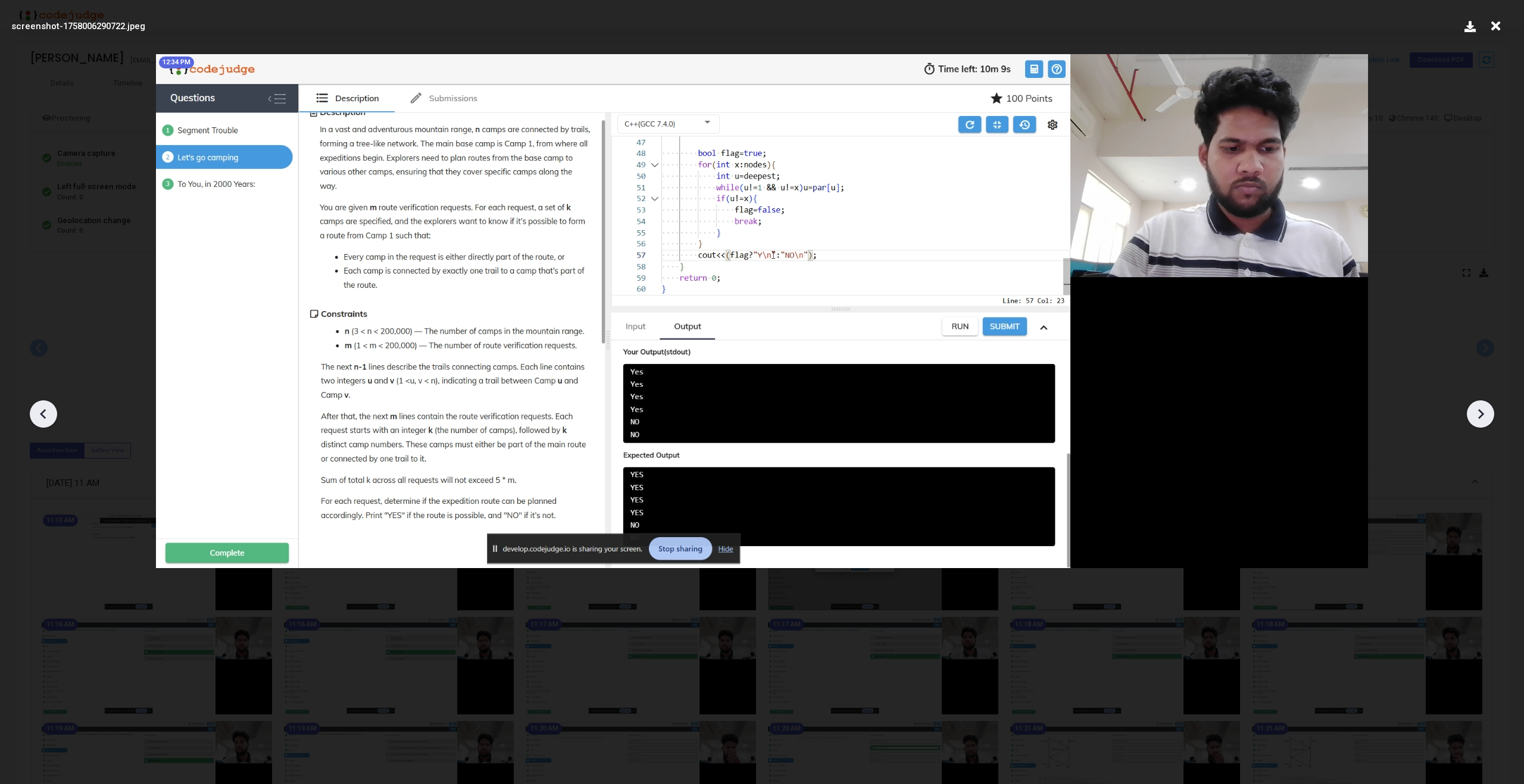
click at [43, 413] on icon at bounding box center [44, 414] width 18 height 18
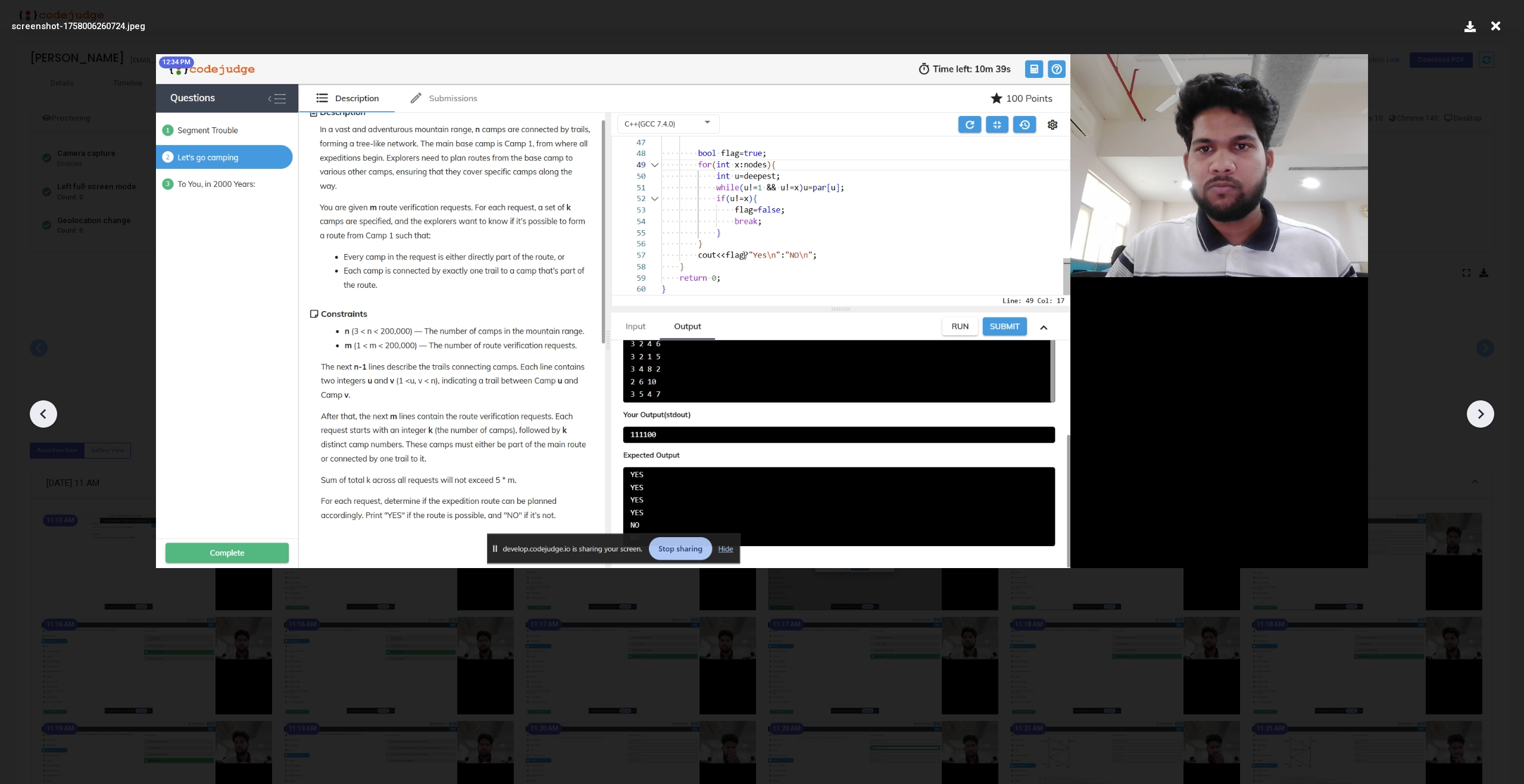
click at [43, 413] on icon at bounding box center [44, 414] width 18 height 18
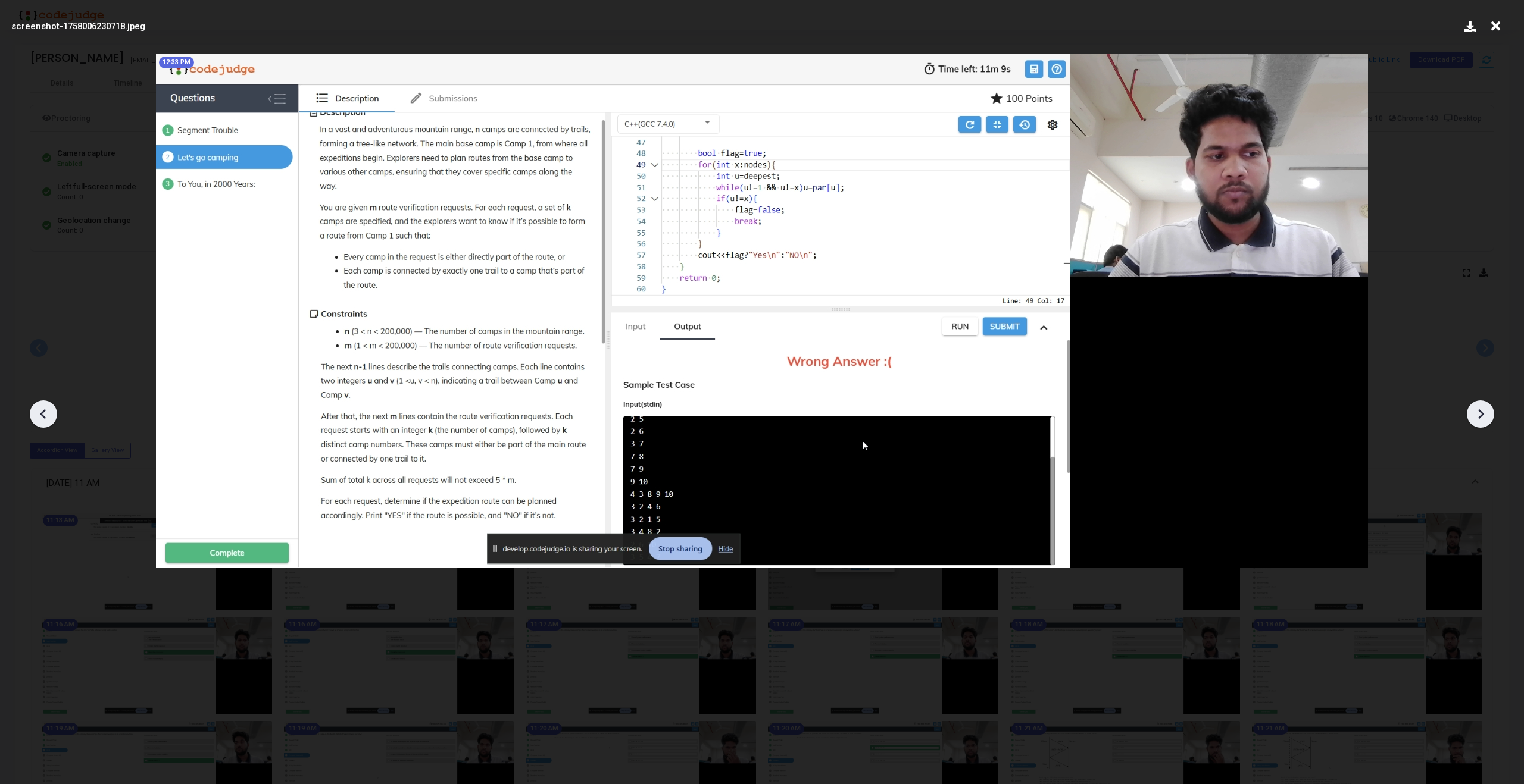
click at [43, 413] on icon at bounding box center [44, 414] width 18 height 18
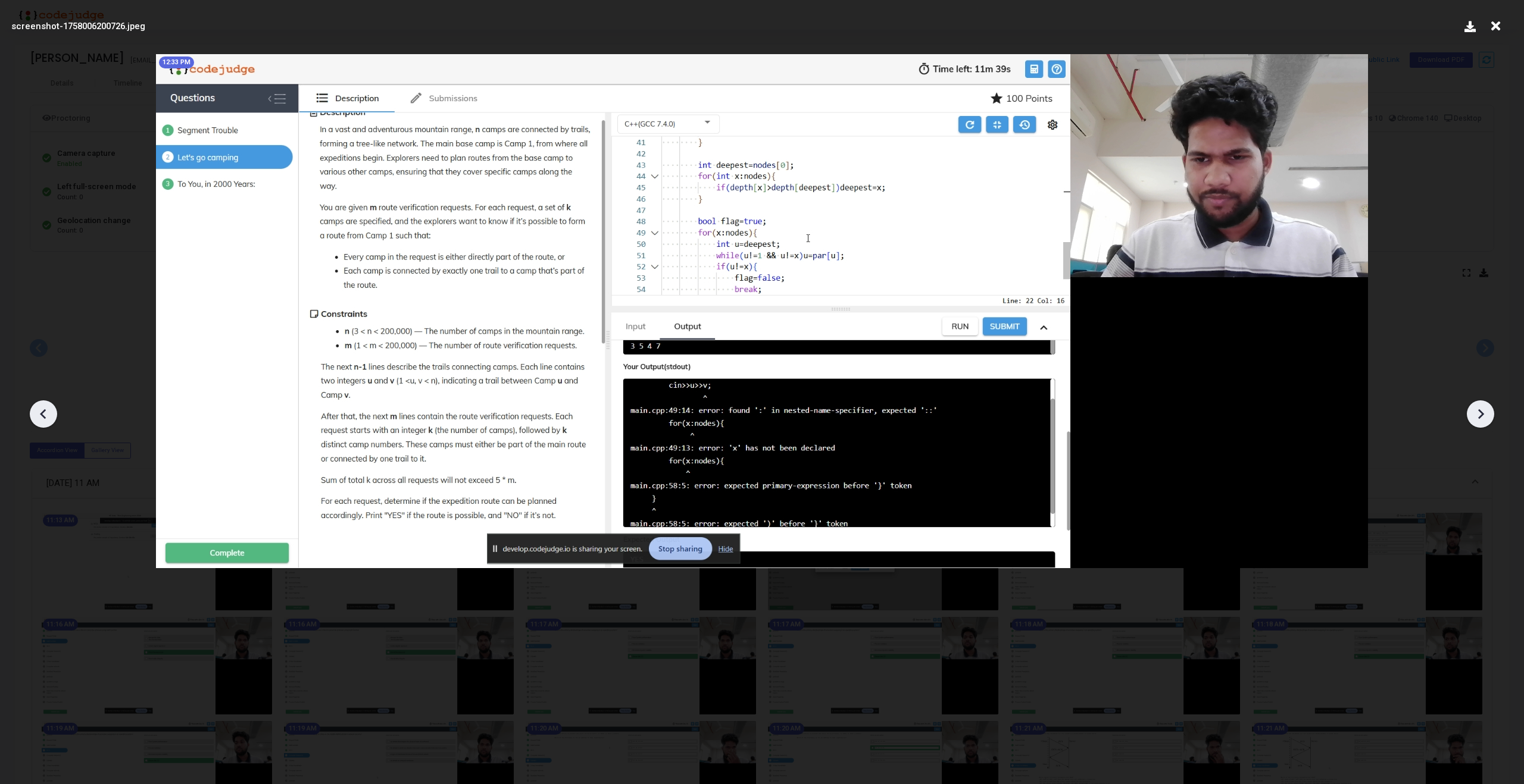
click at [43, 413] on icon at bounding box center [44, 414] width 18 height 18
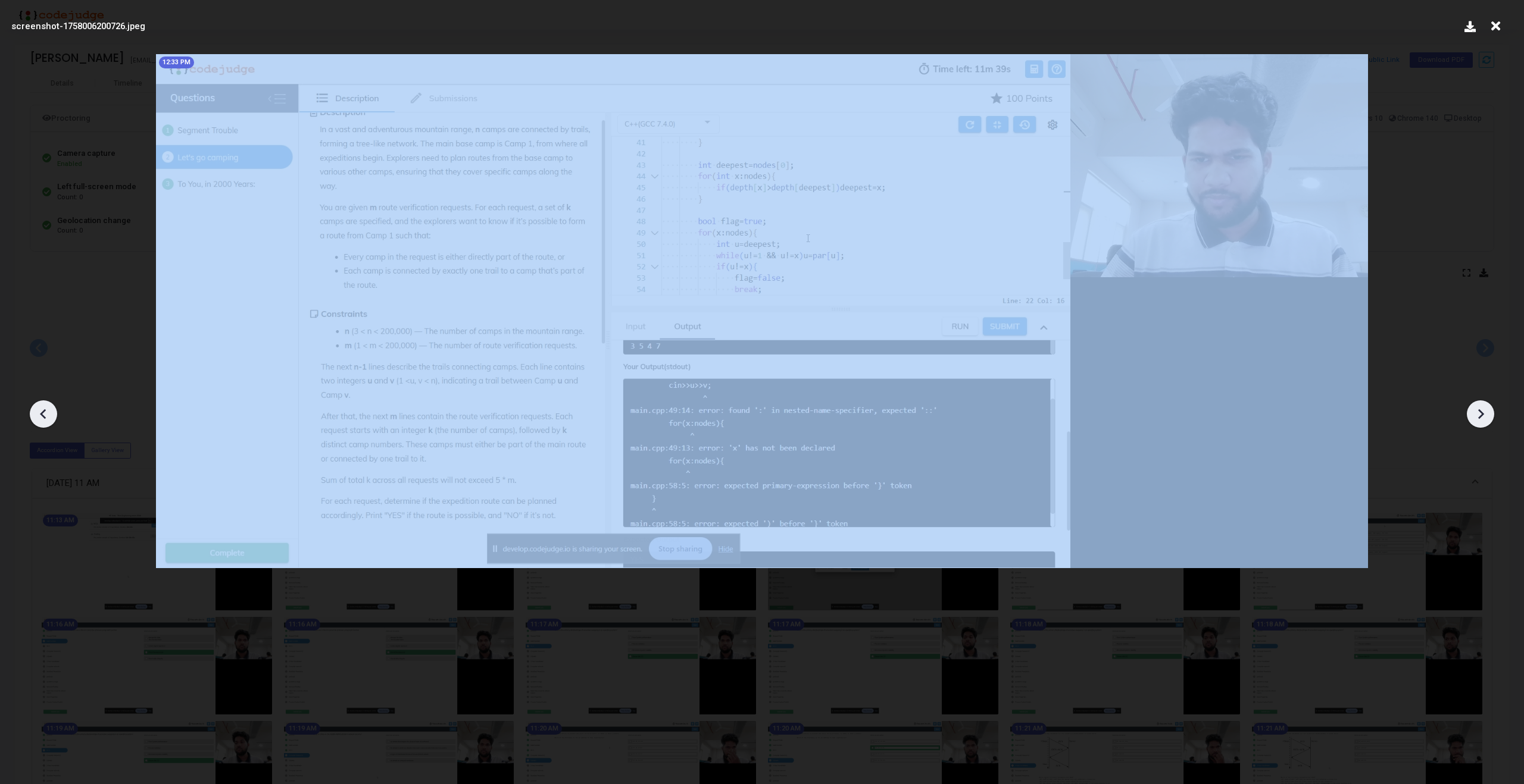
click at [43, 413] on icon at bounding box center [44, 414] width 18 height 18
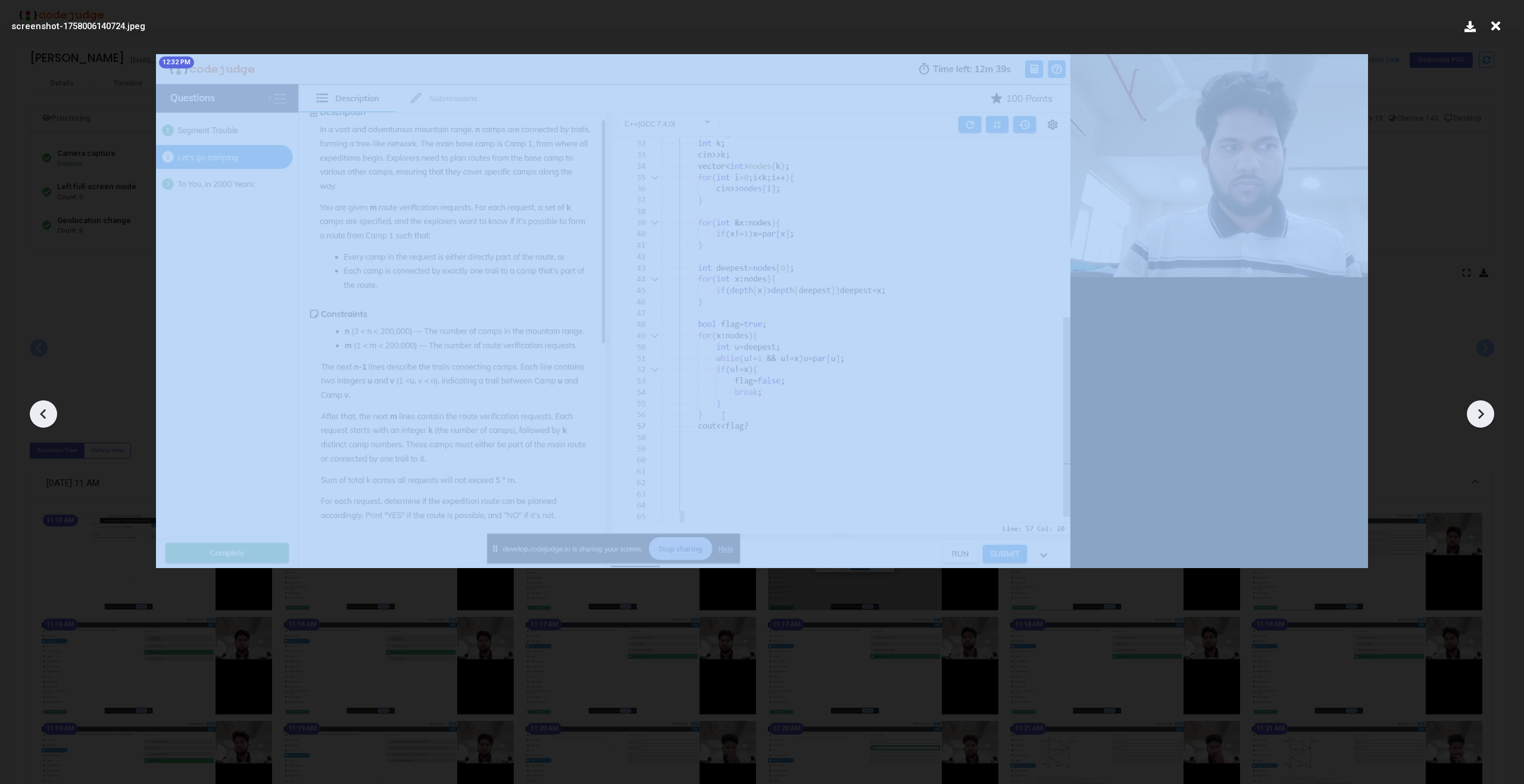
click at [43, 413] on icon at bounding box center [44, 414] width 18 height 18
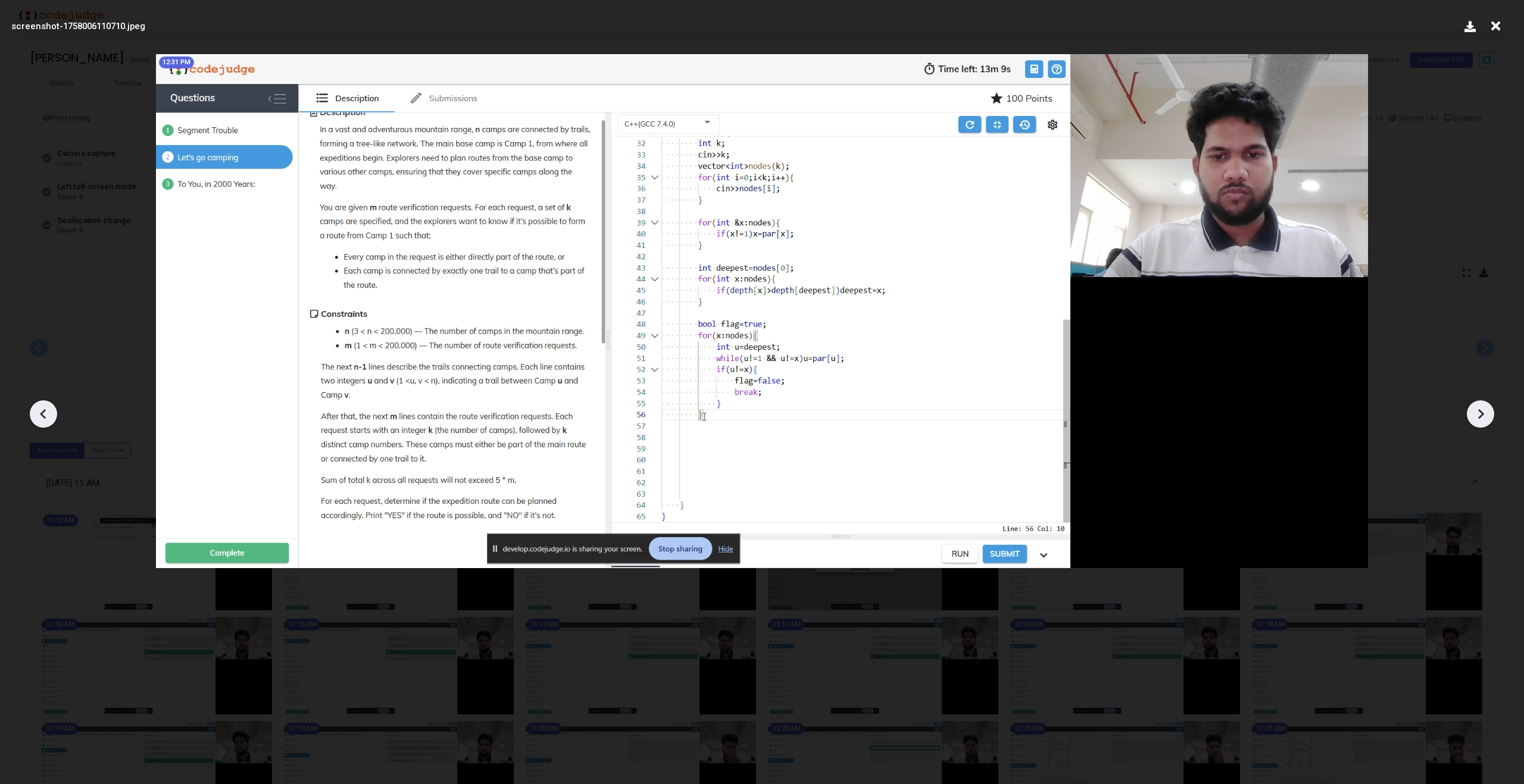
click at [43, 413] on icon at bounding box center [44, 414] width 18 height 18
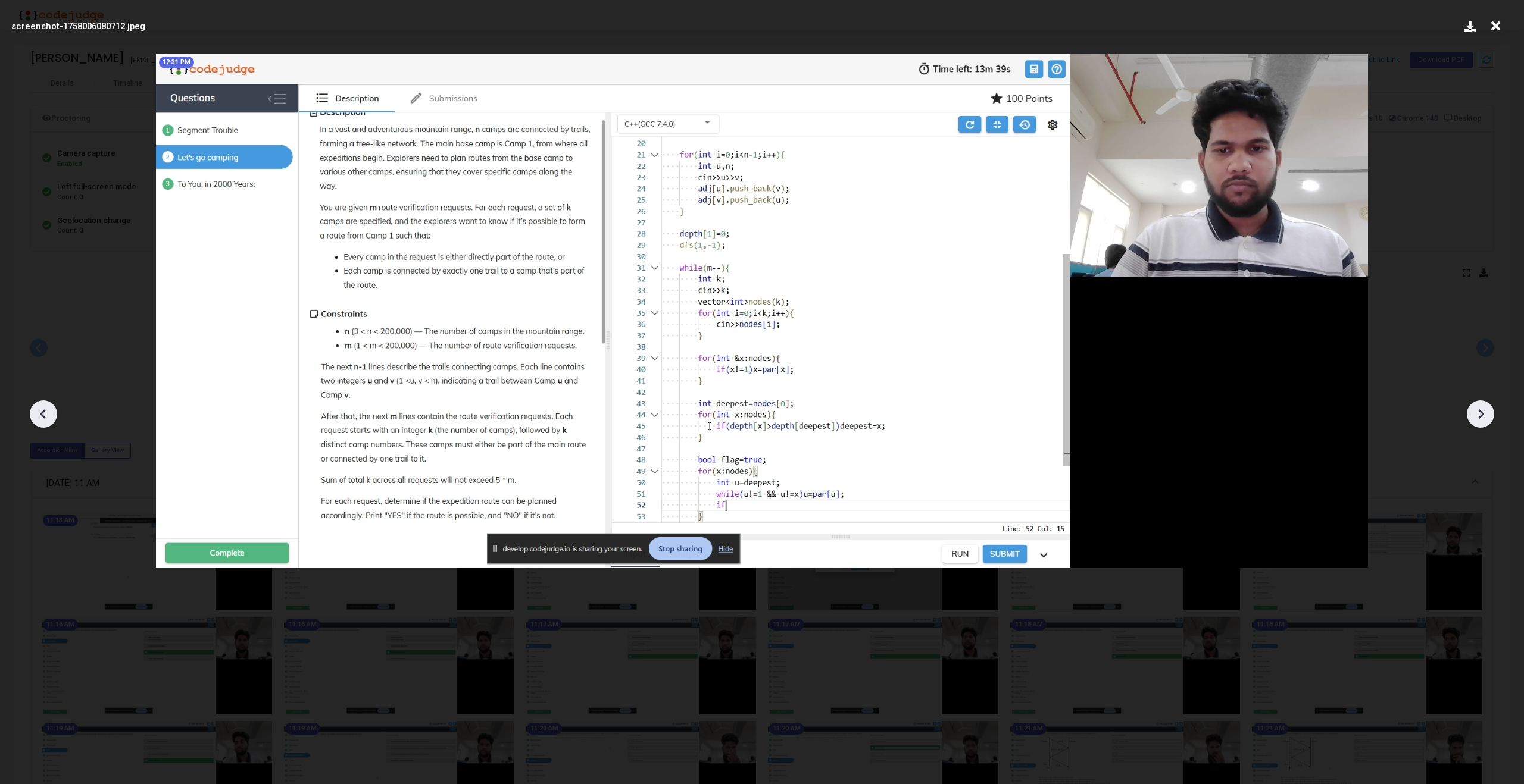
click at [43, 413] on icon at bounding box center [44, 414] width 18 height 18
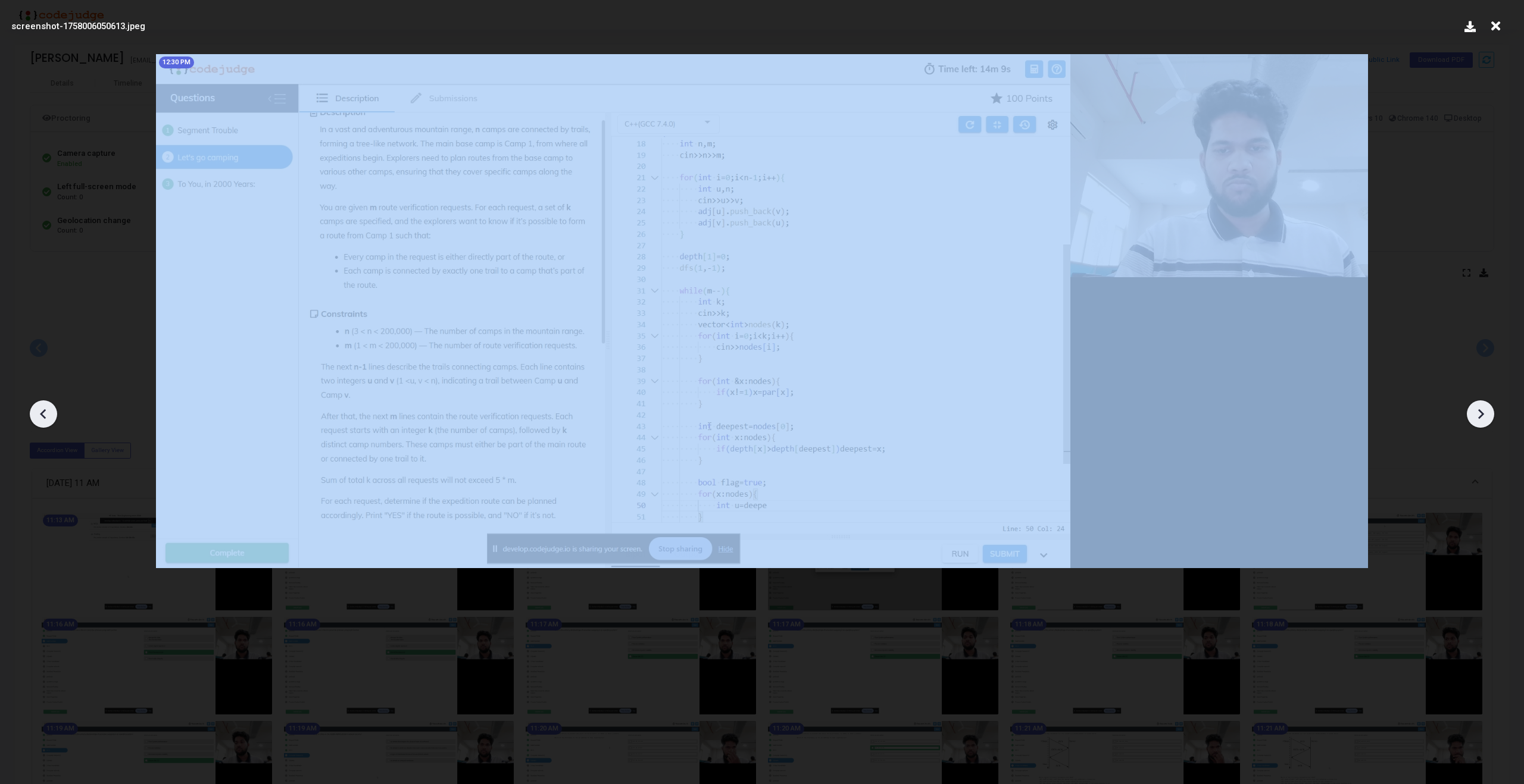
click at [43, 413] on icon at bounding box center [44, 414] width 18 height 18
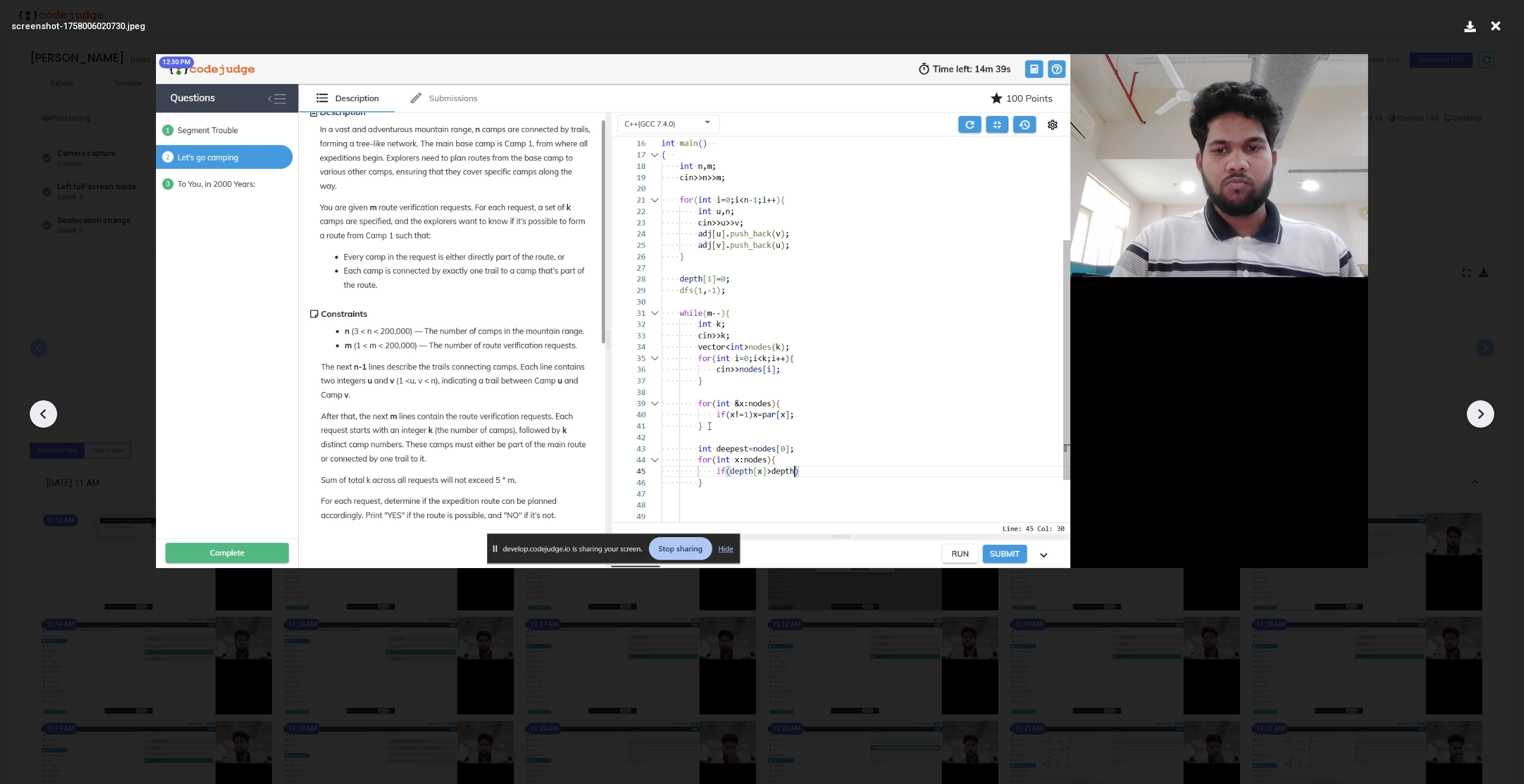
click at [43, 413] on icon at bounding box center [44, 414] width 18 height 18
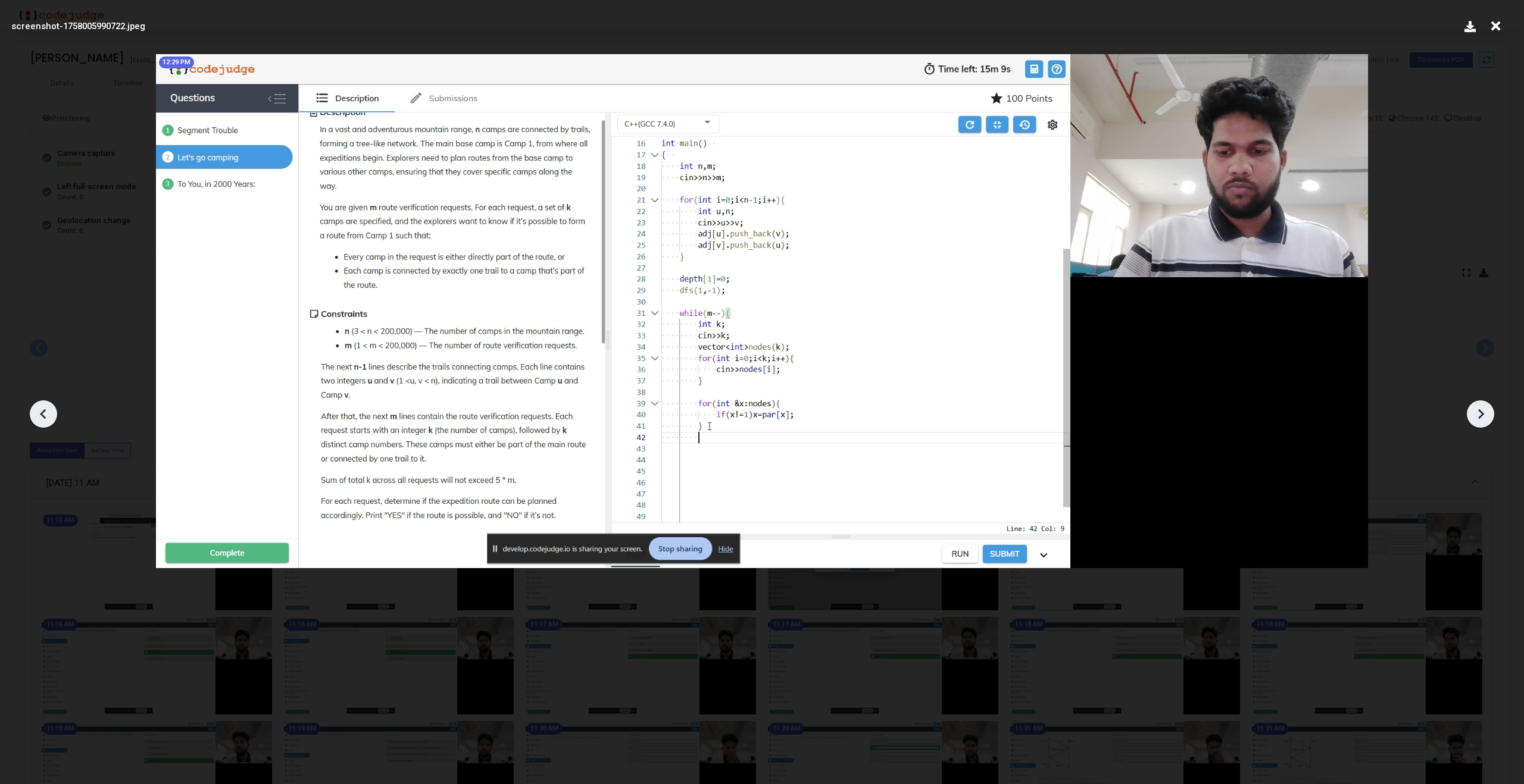
click at [43, 413] on icon at bounding box center [44, 414] width 18 height 18
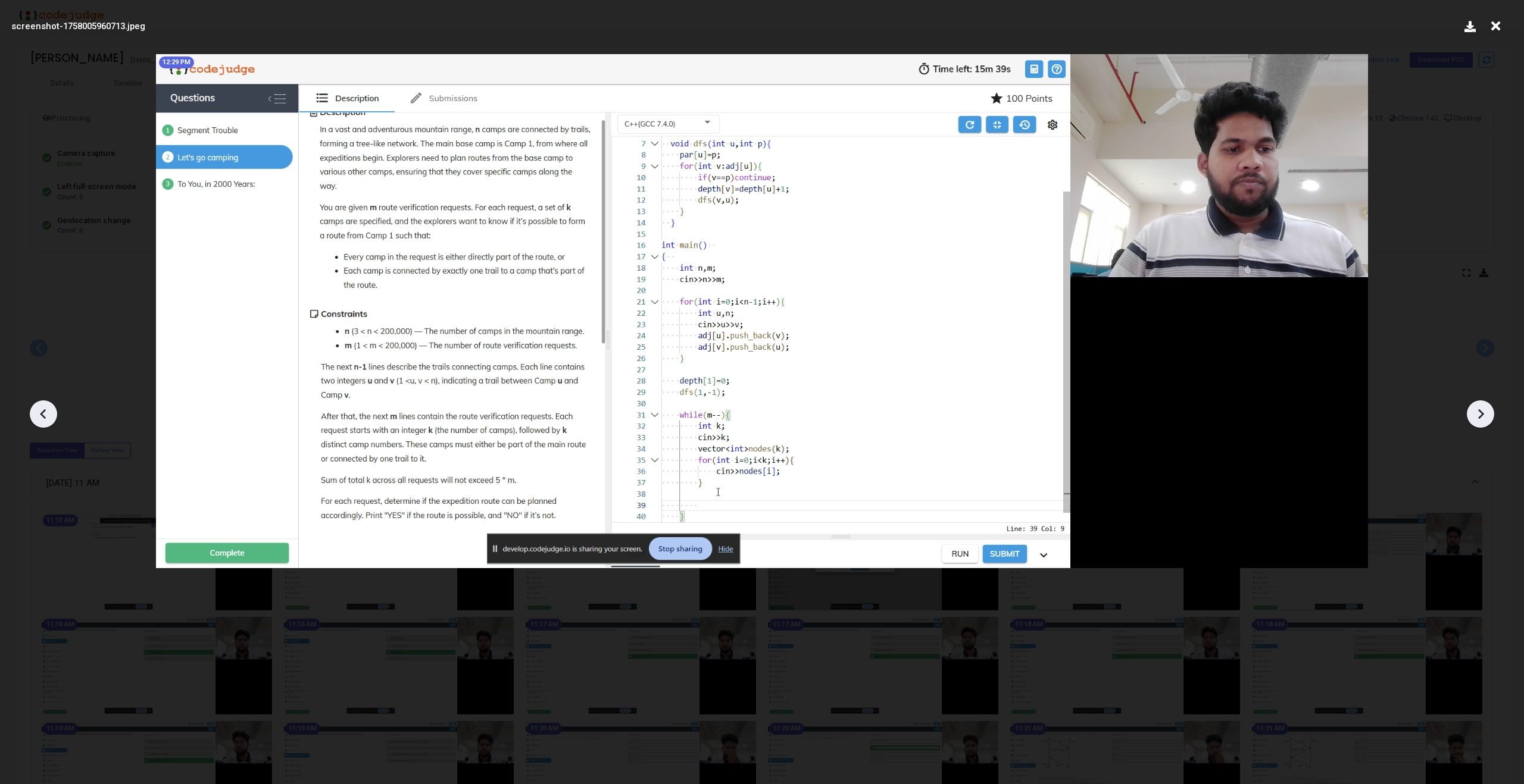
click at [43, 413] on icon at bounding box center [44, 414] width 18 height 18
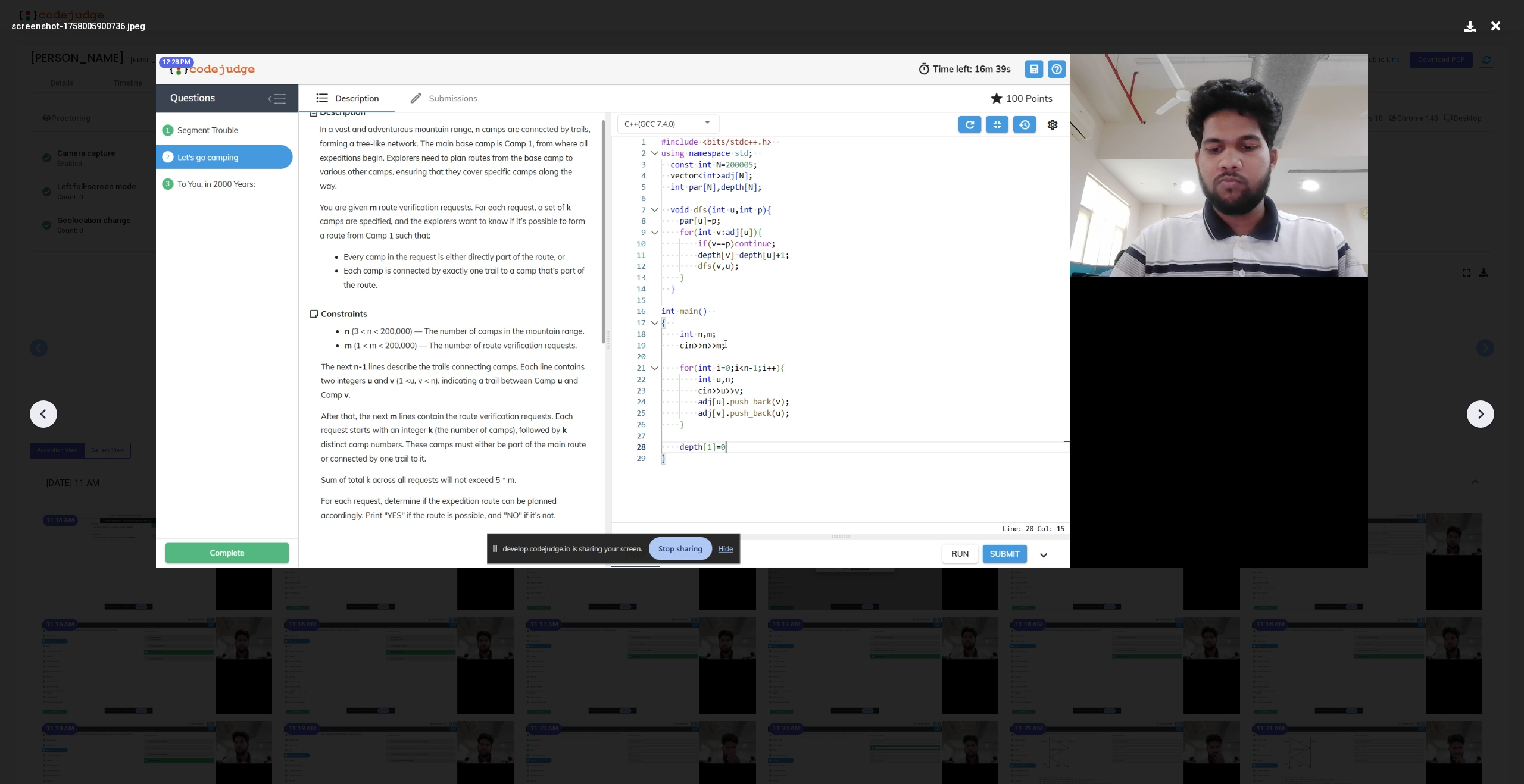
click at [43, 413] on icon at bounding box center [44, 414] width 18 height 18
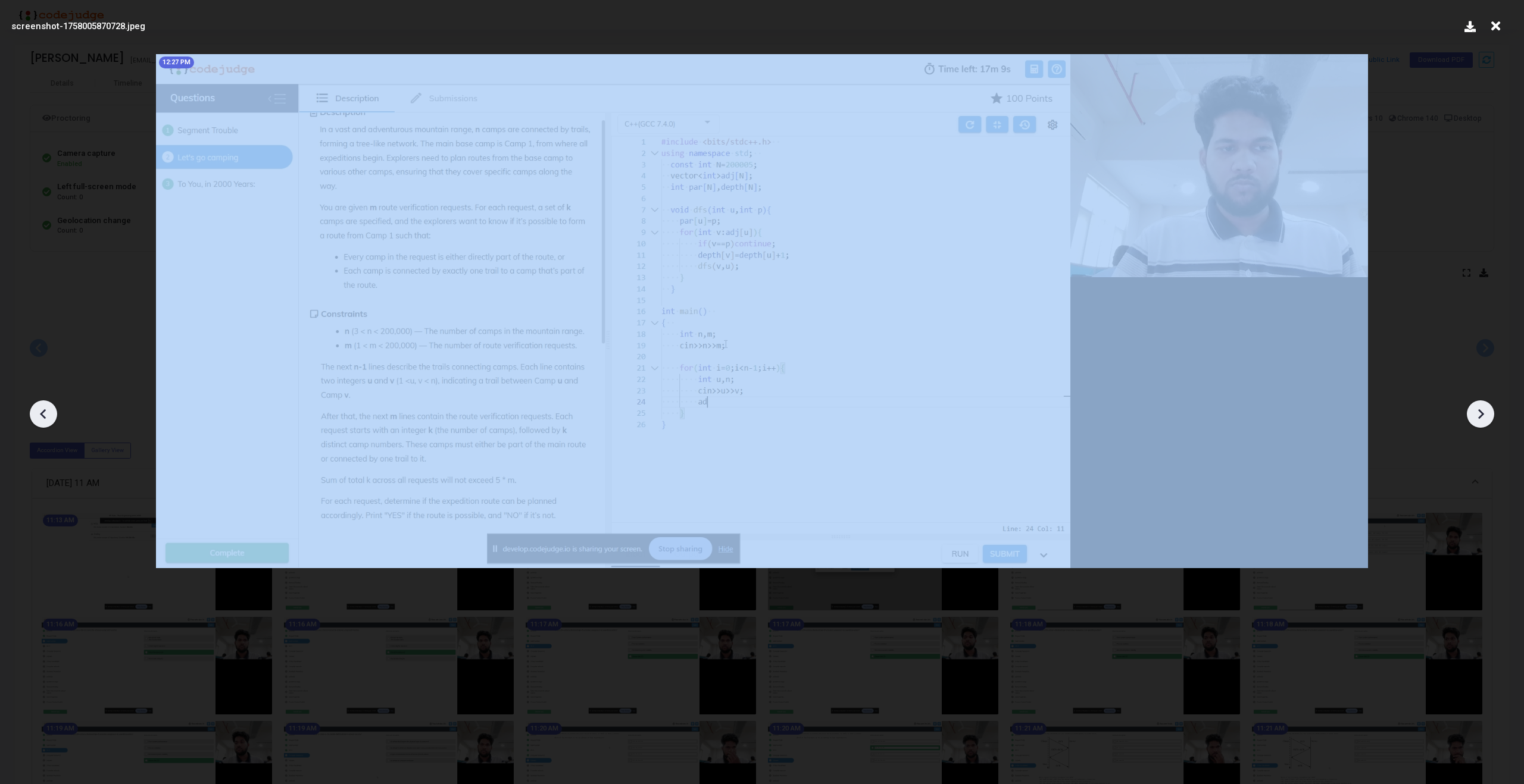
click at [43, 413] on icon at bounding box center [44, 414] width 18 height 18
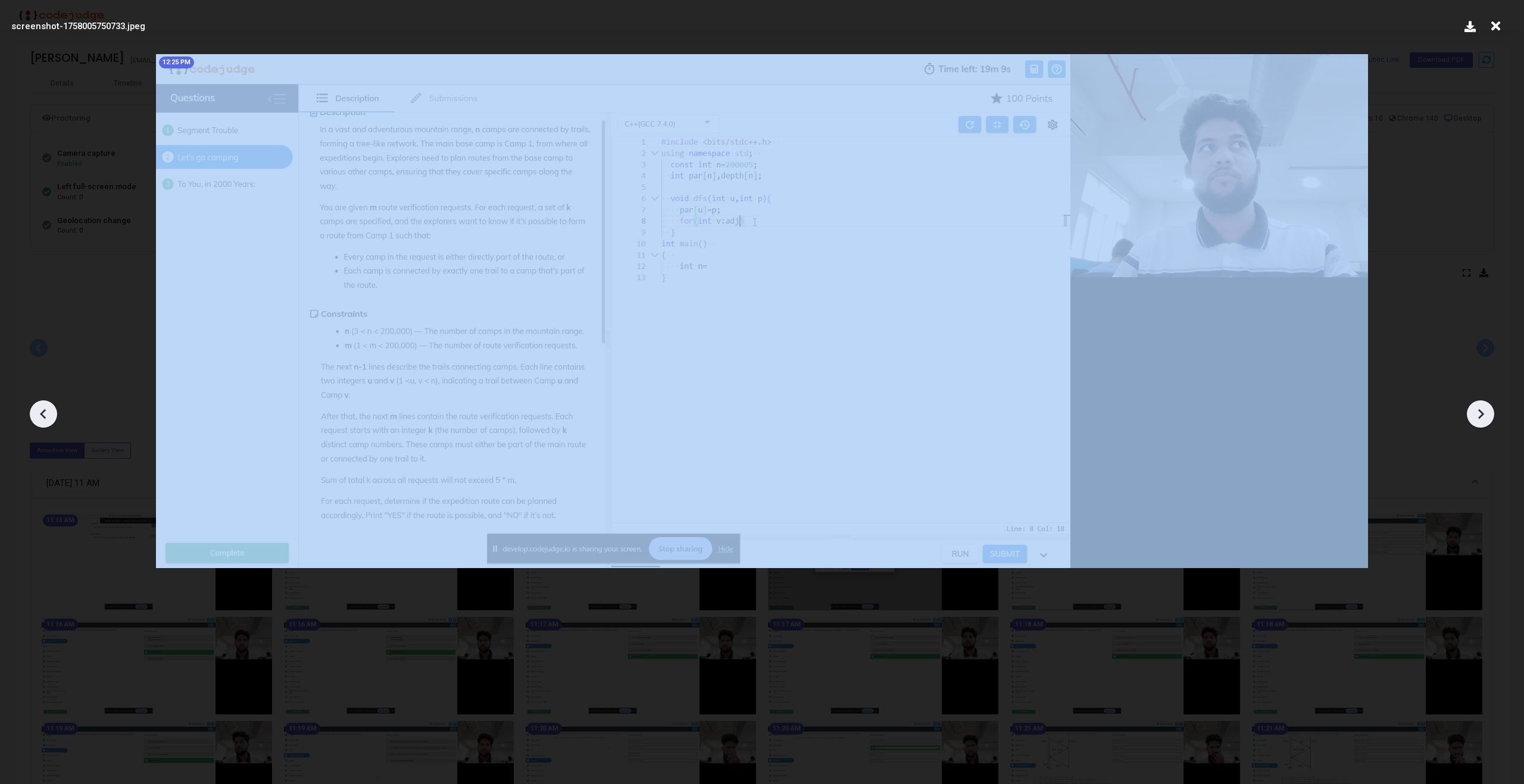
click at [43, 413] on icon at bounding box center [44, 414] width 18 height 18
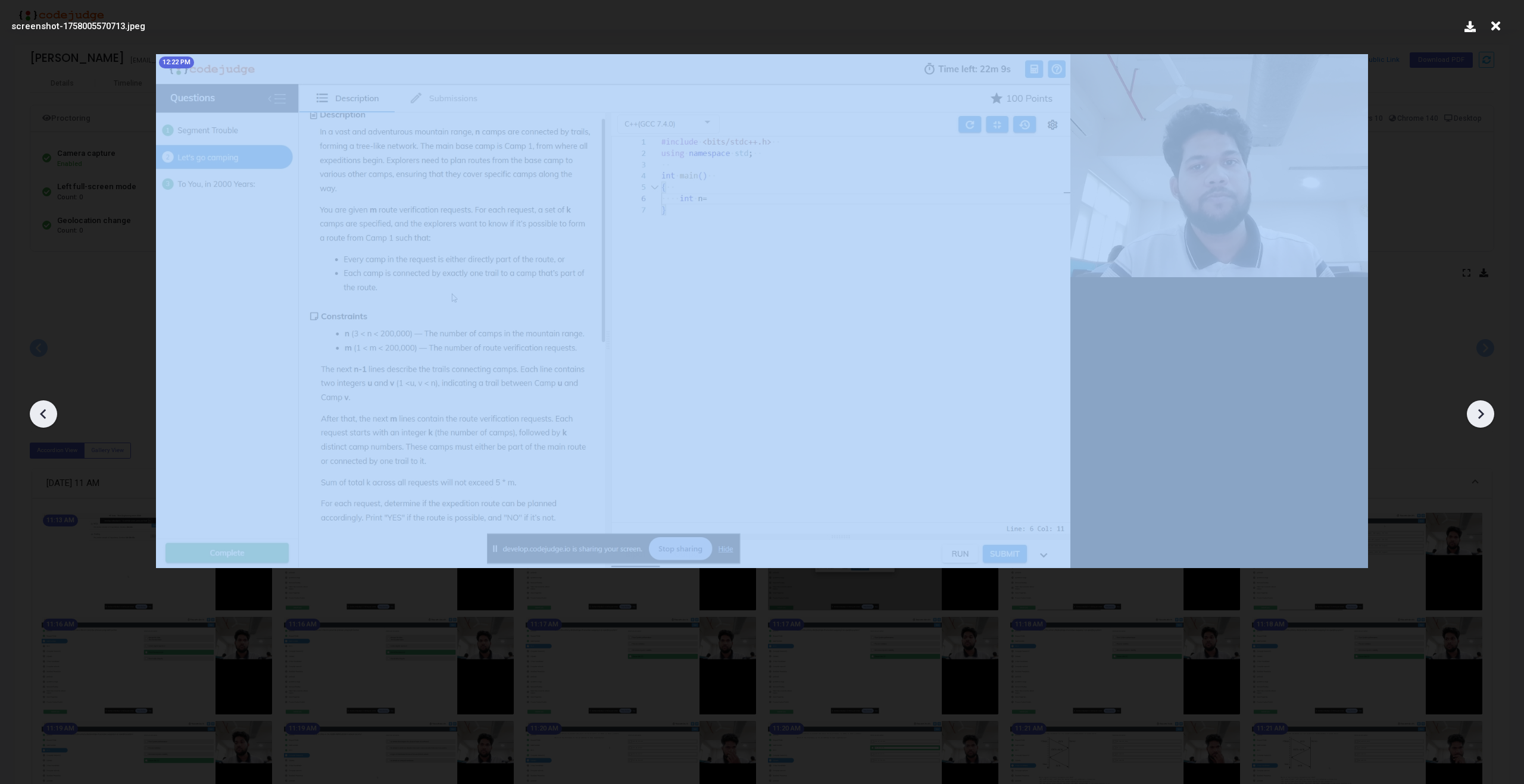
click at [43, 413] on icon at bounding box center [44, 414] width 18 height 18
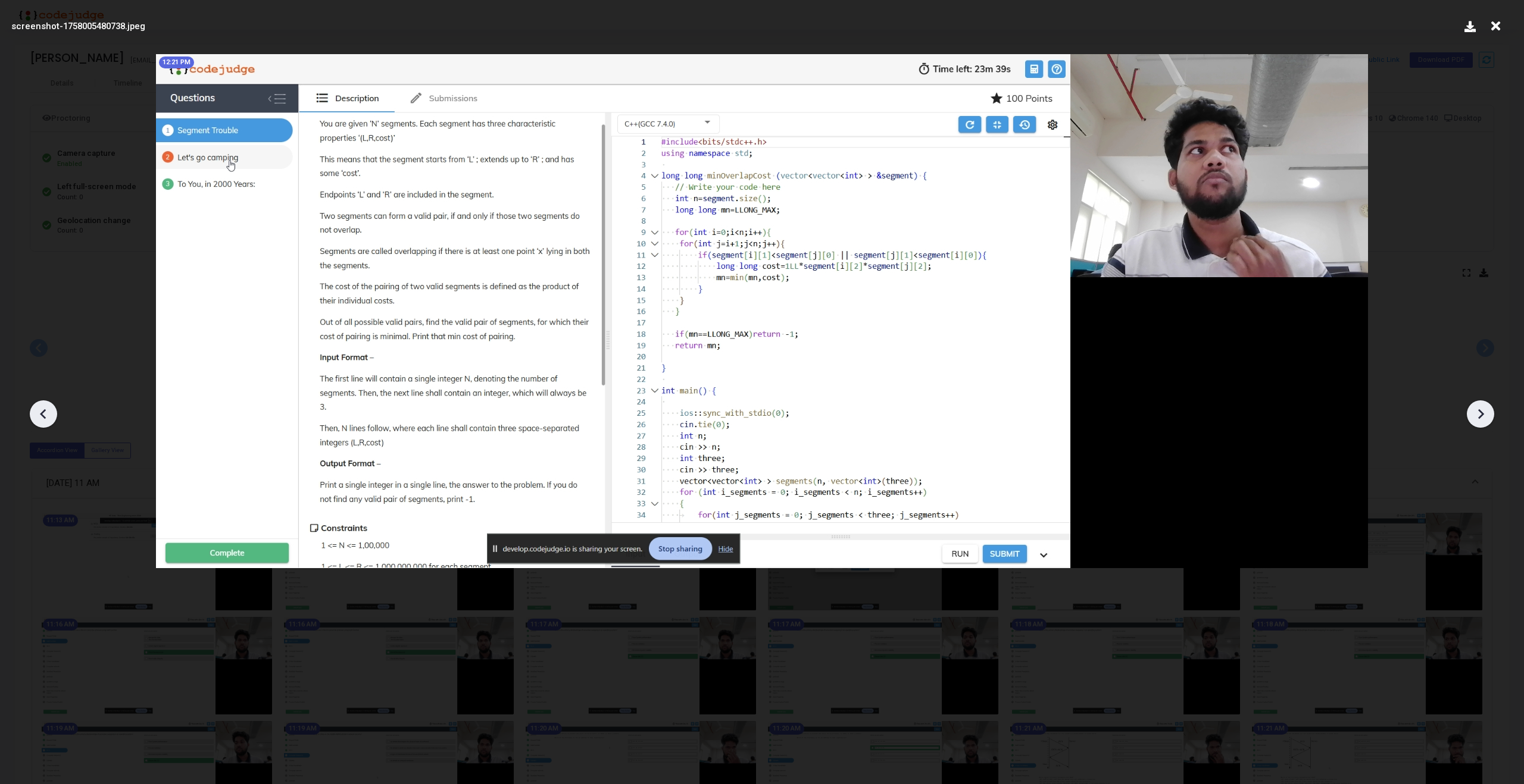
click at [43, 413] on icon at bounding box center [44, 414] width 18 height 18
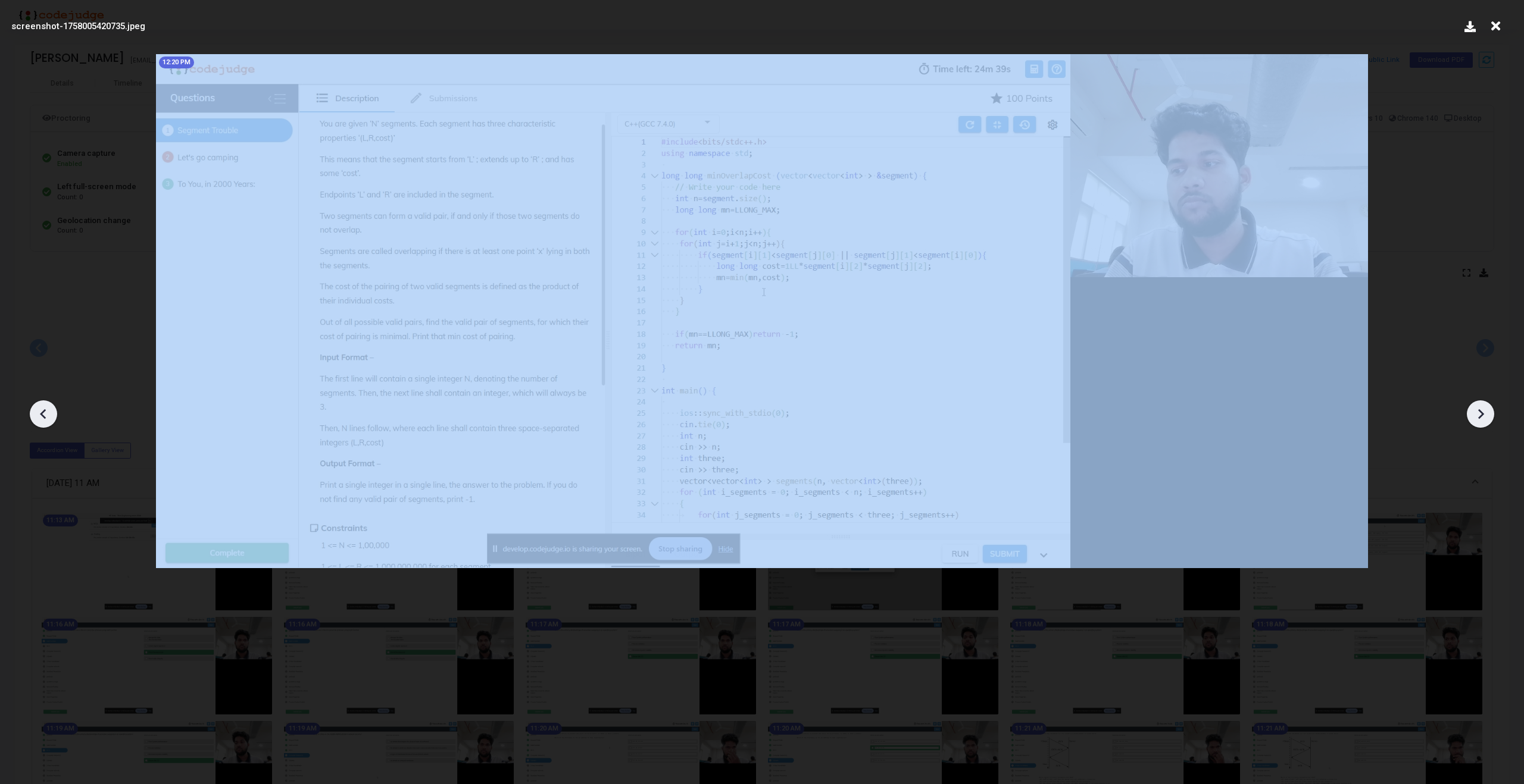
click at [43, 413] on icon at bounding box center [44, 414] width 18 height 18
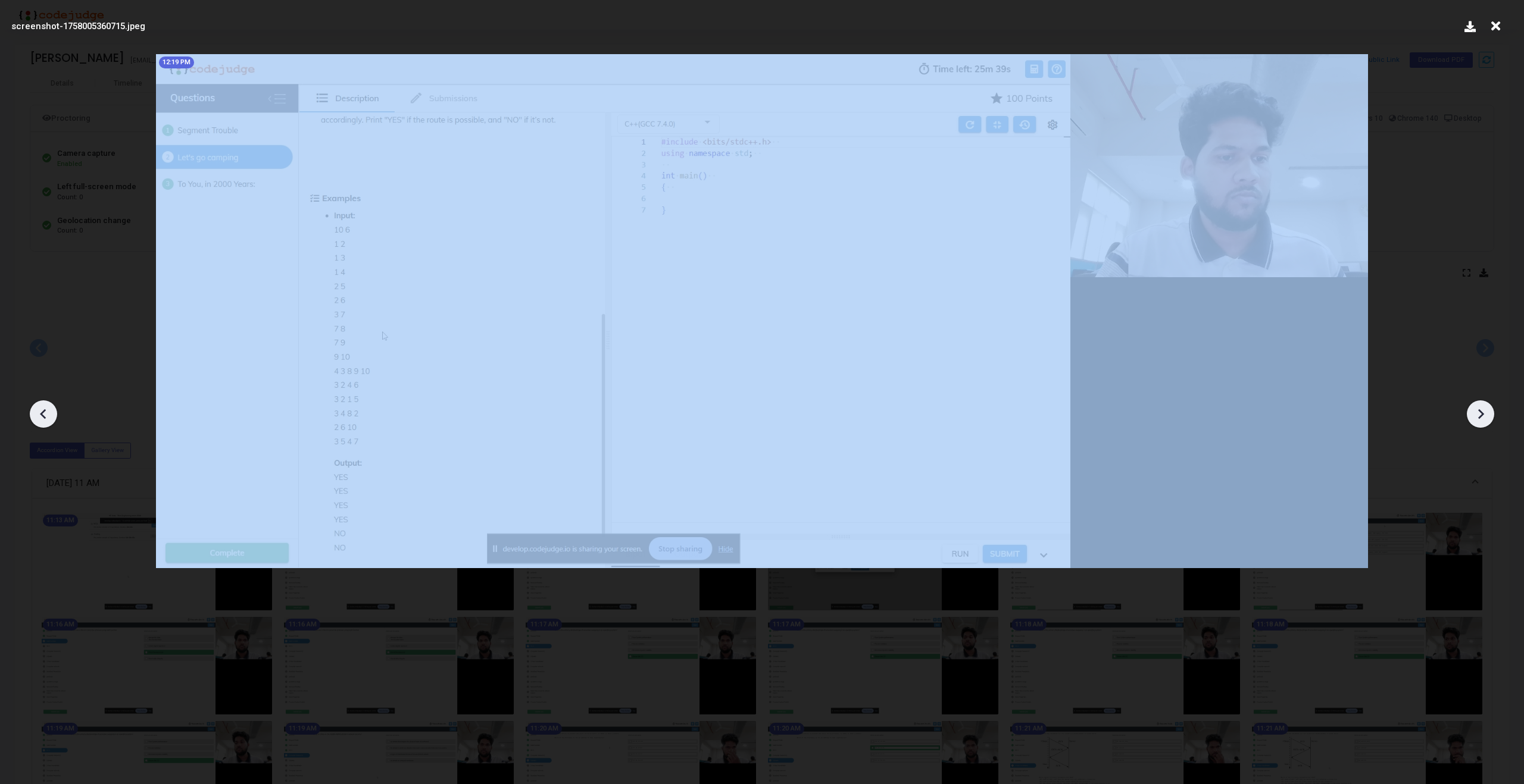
click at [43, 413] on icon at bounding box center [44, 414] width 18 height 18
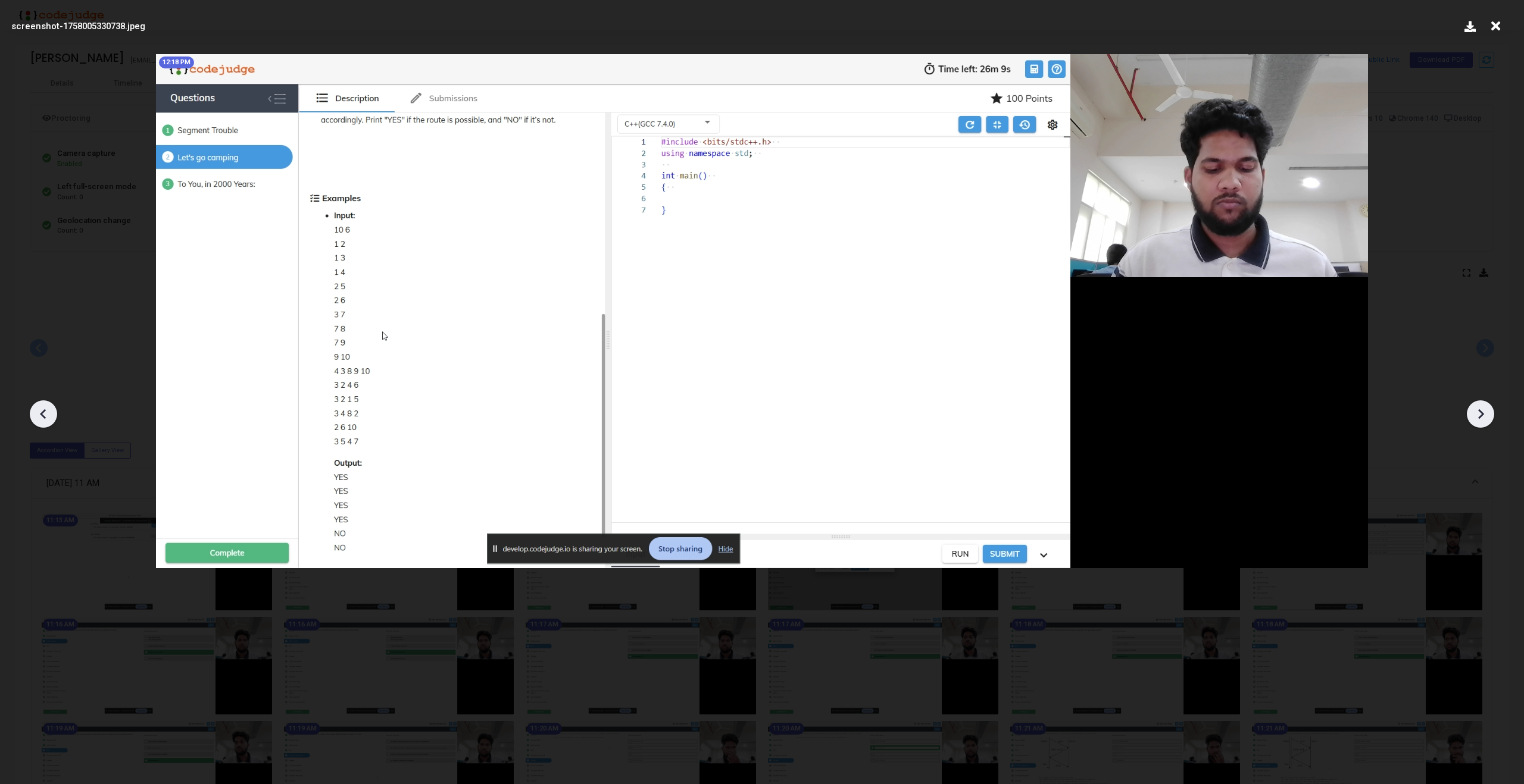
click at [43, 413] on icon at bounding box center [44, 414] width 18 height 18
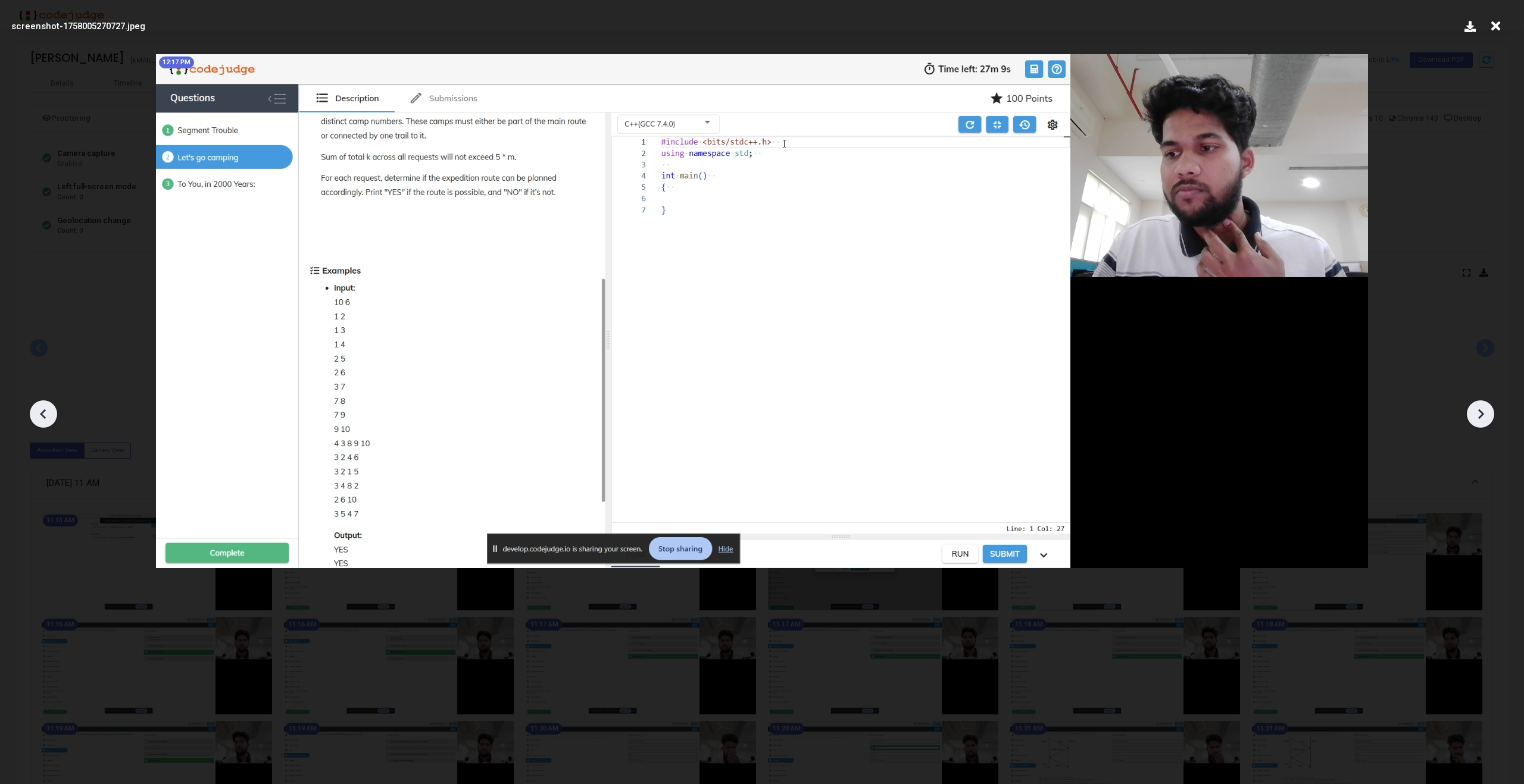
click at [43, 413] on icon at bounding box center [44, 414] width 18 height 18
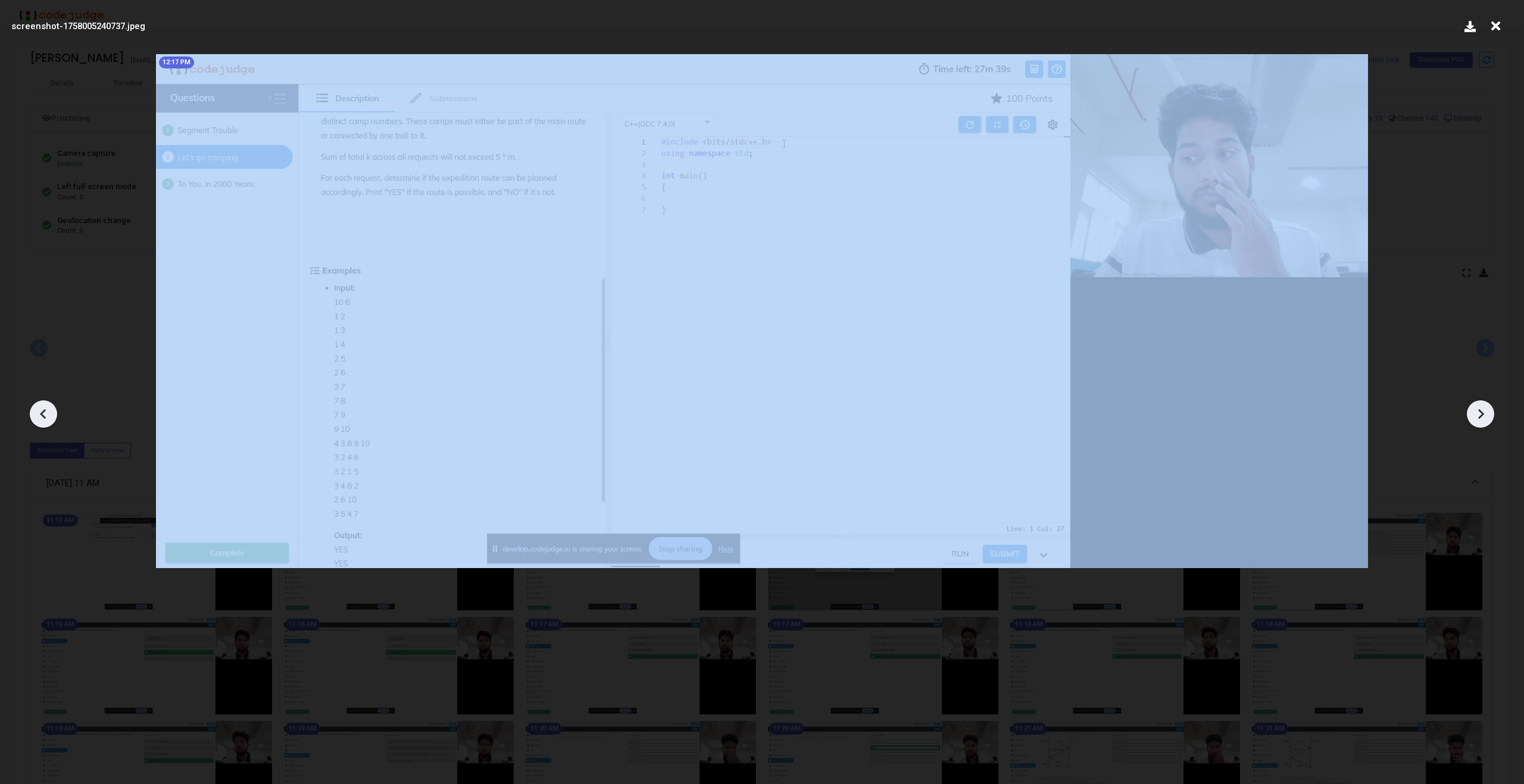
click at [43, 413] on icon at bounding box center [44, 414] width 18 height 18
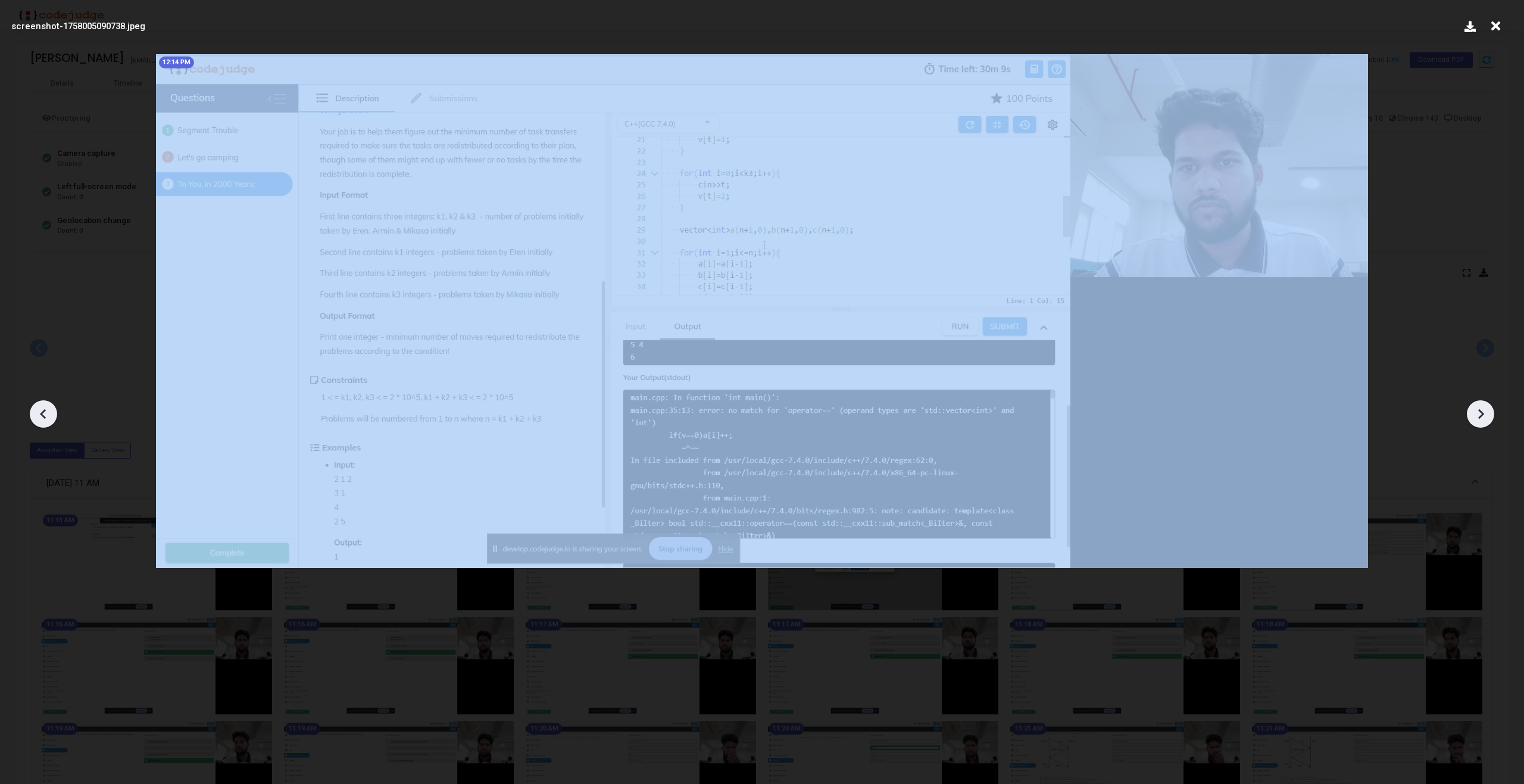
click at [43, 413] on icon at bounding box center [44, 414] width 18 height 18
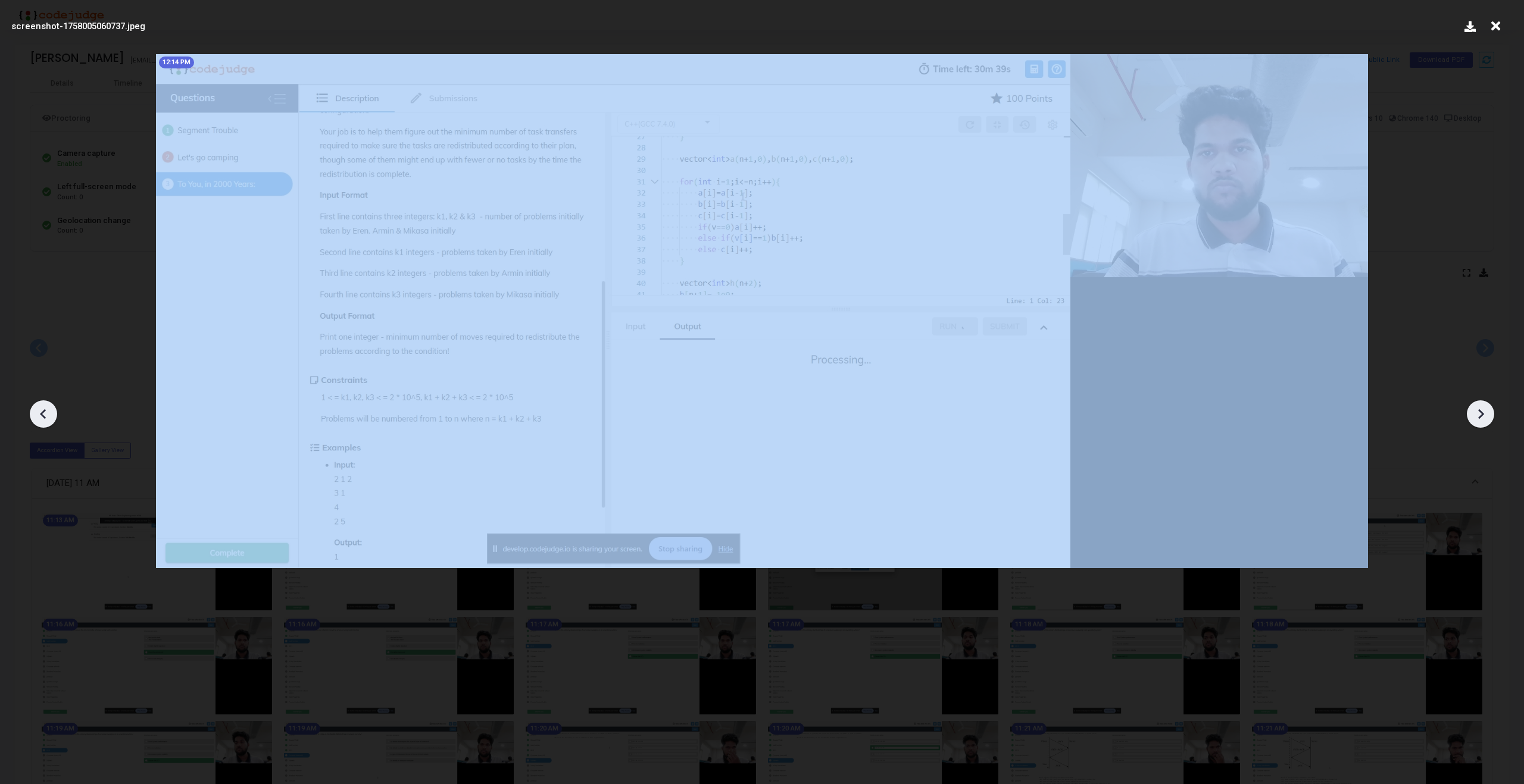
click at [43, 413] on icon at bounding box center [44, 414] width 18 height 18
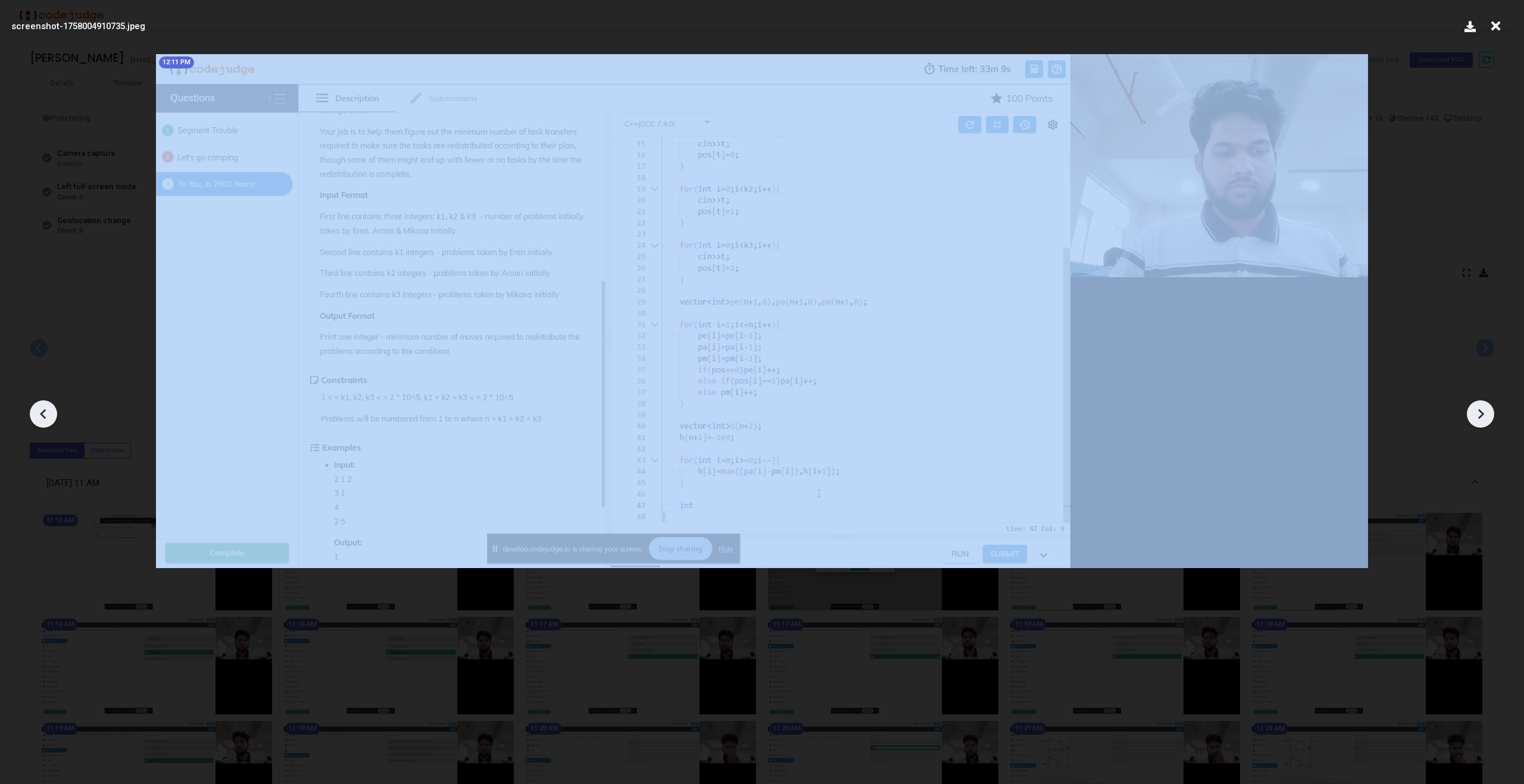
click at [43, 413] on icon at bounding box center [44, 414] width 18 height 18
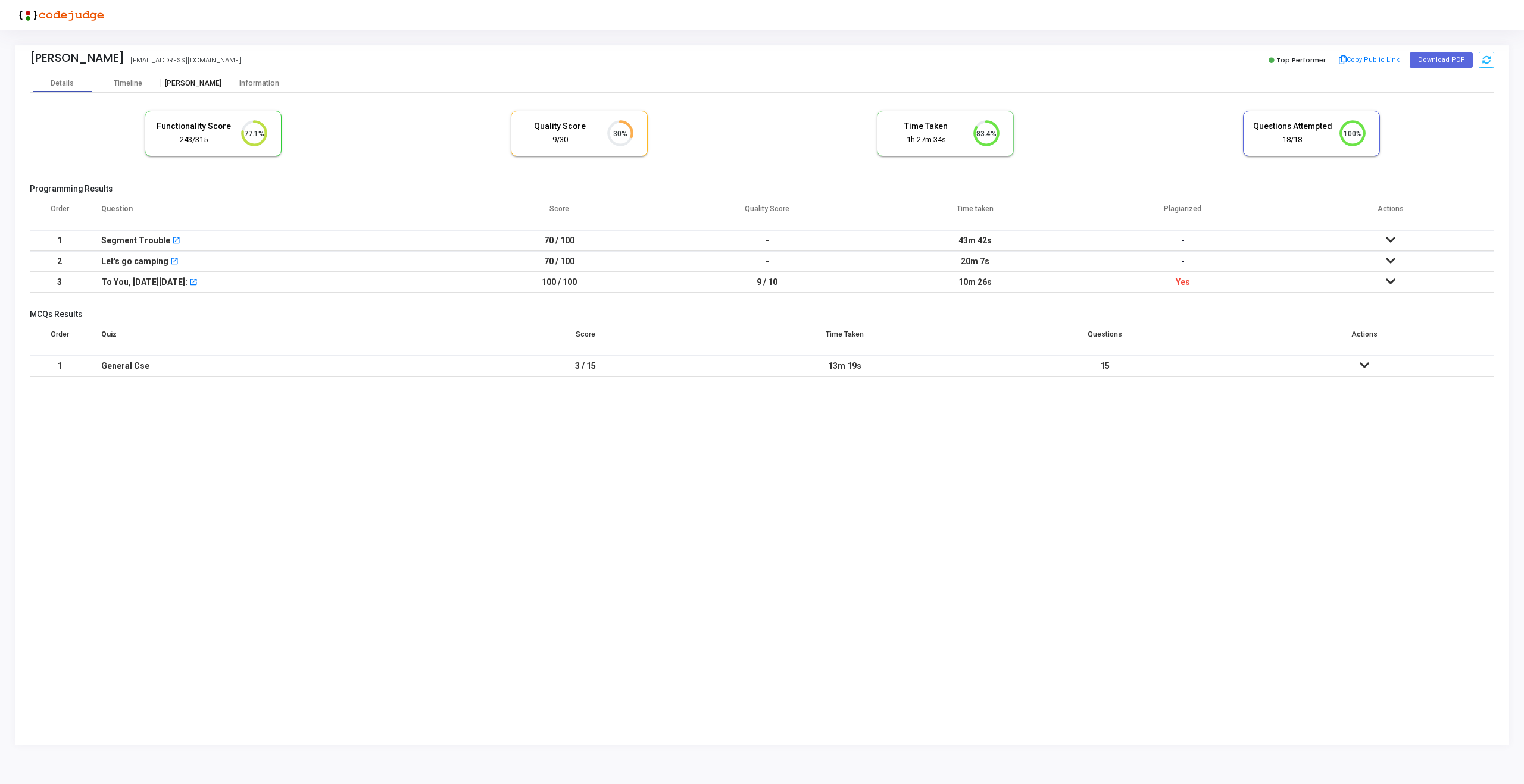
click at [190, 80] on div "[PERSON_NAME]" at bounding box center [193, 84] width 65 height 9
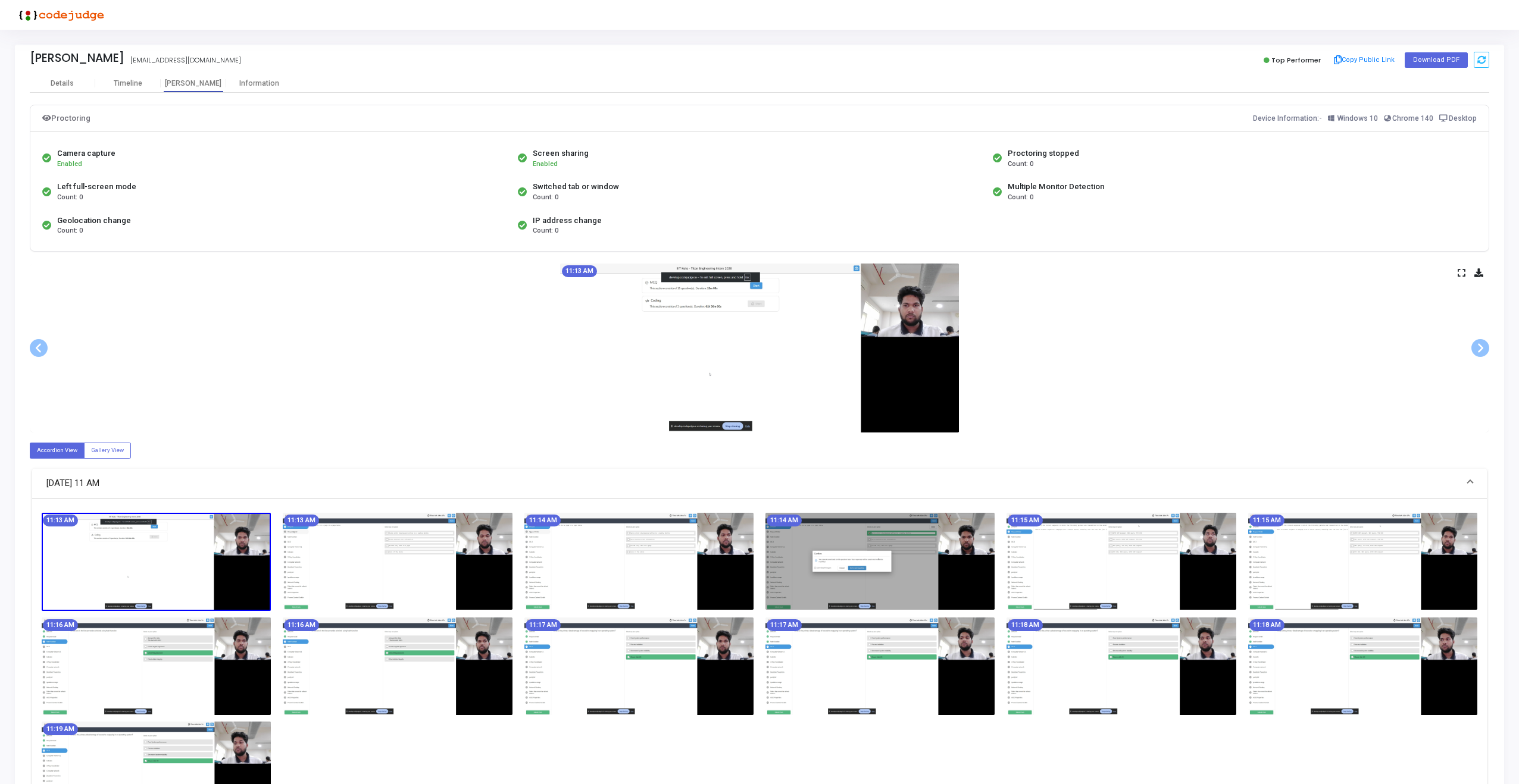
click at [1456, 271] on div "11:13 AM" at bounding box center [759, 348] width 1459 height 169
click at [1461, 271] on icon at bounding box center [1461, 273] width 8 height 6
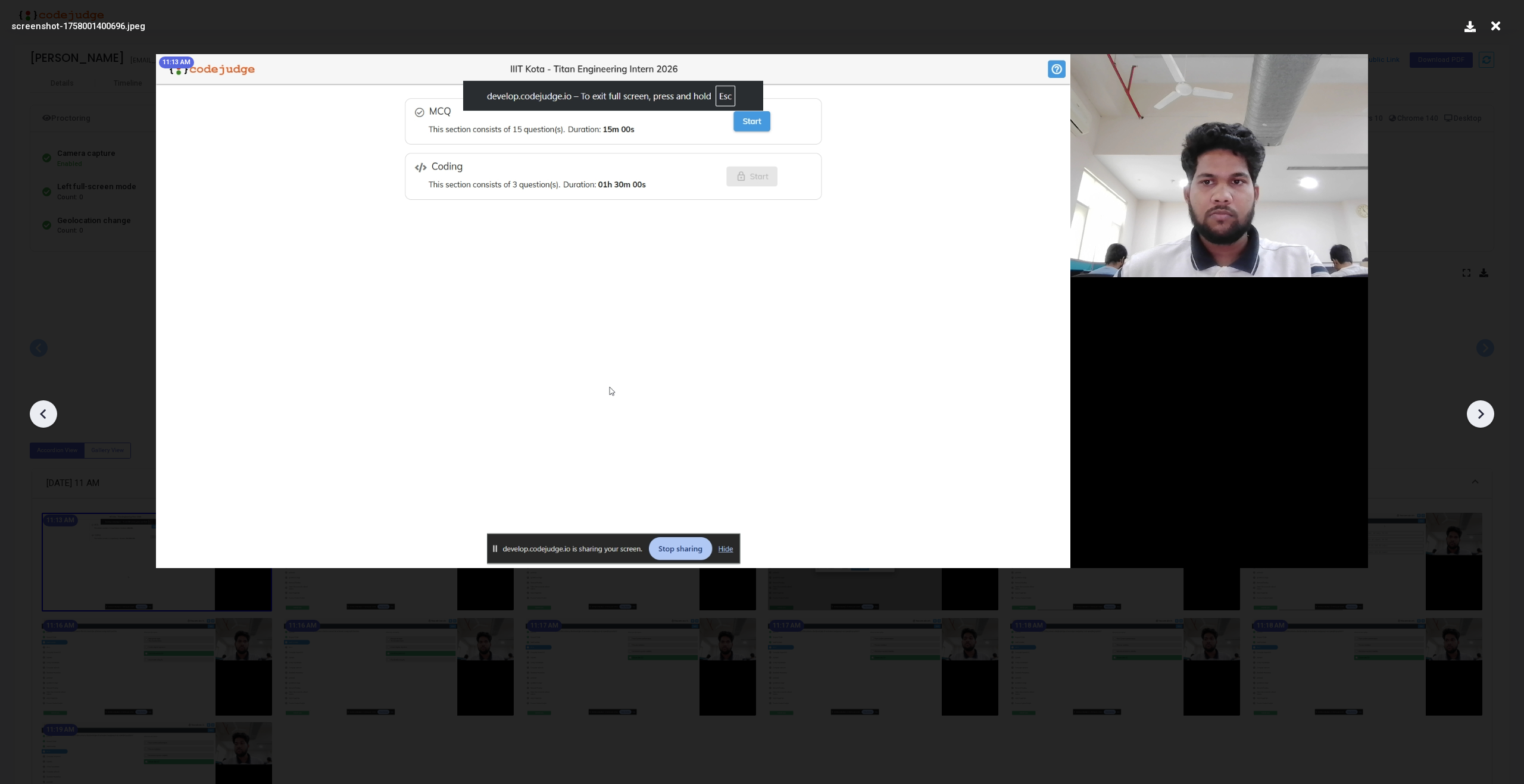
click at [1487, 419] on icon at bounding box center [1480, 414] width 18 height 18
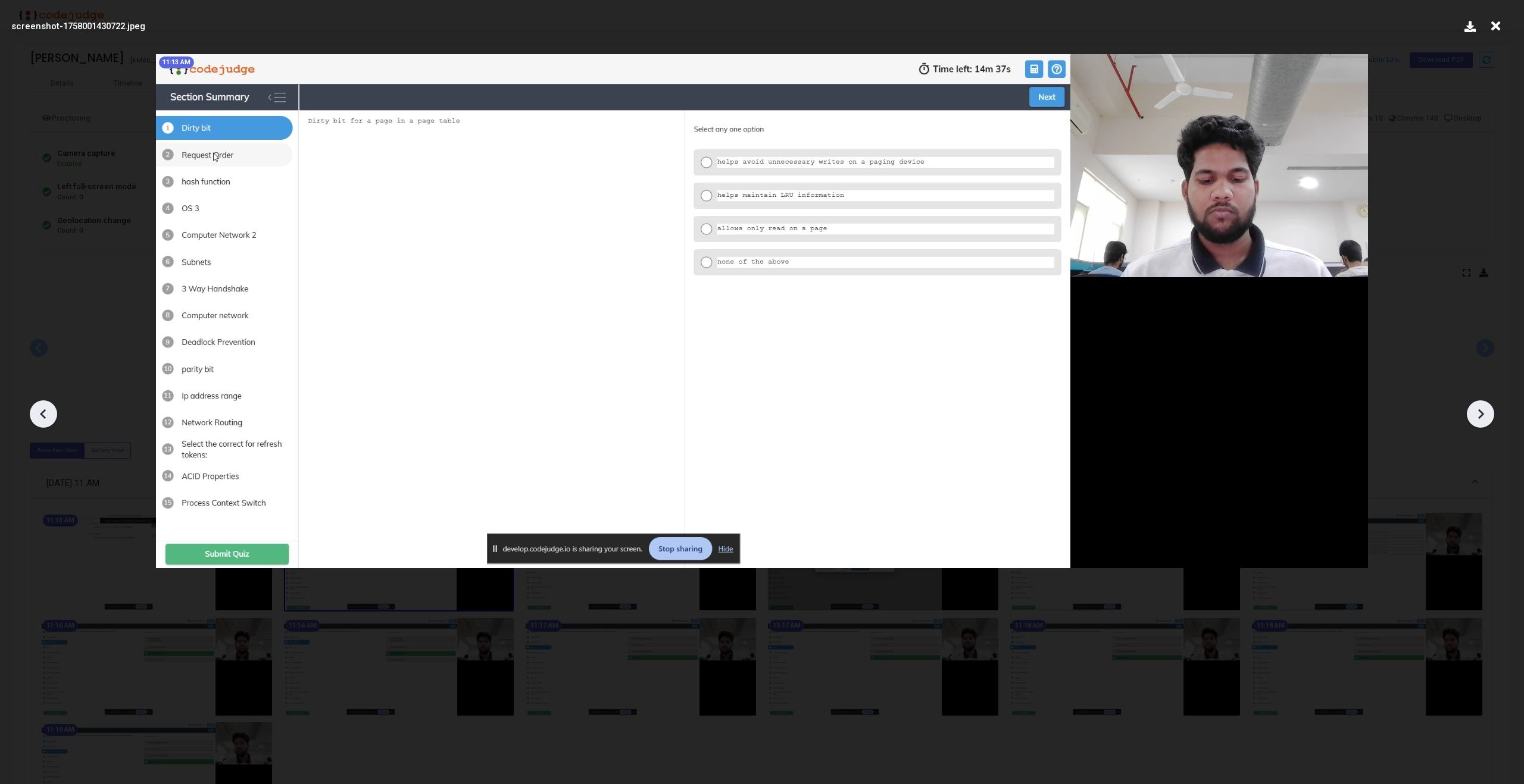
click at [1487, 419] on icon at bounding box center [1480, 414] width 18 height 18
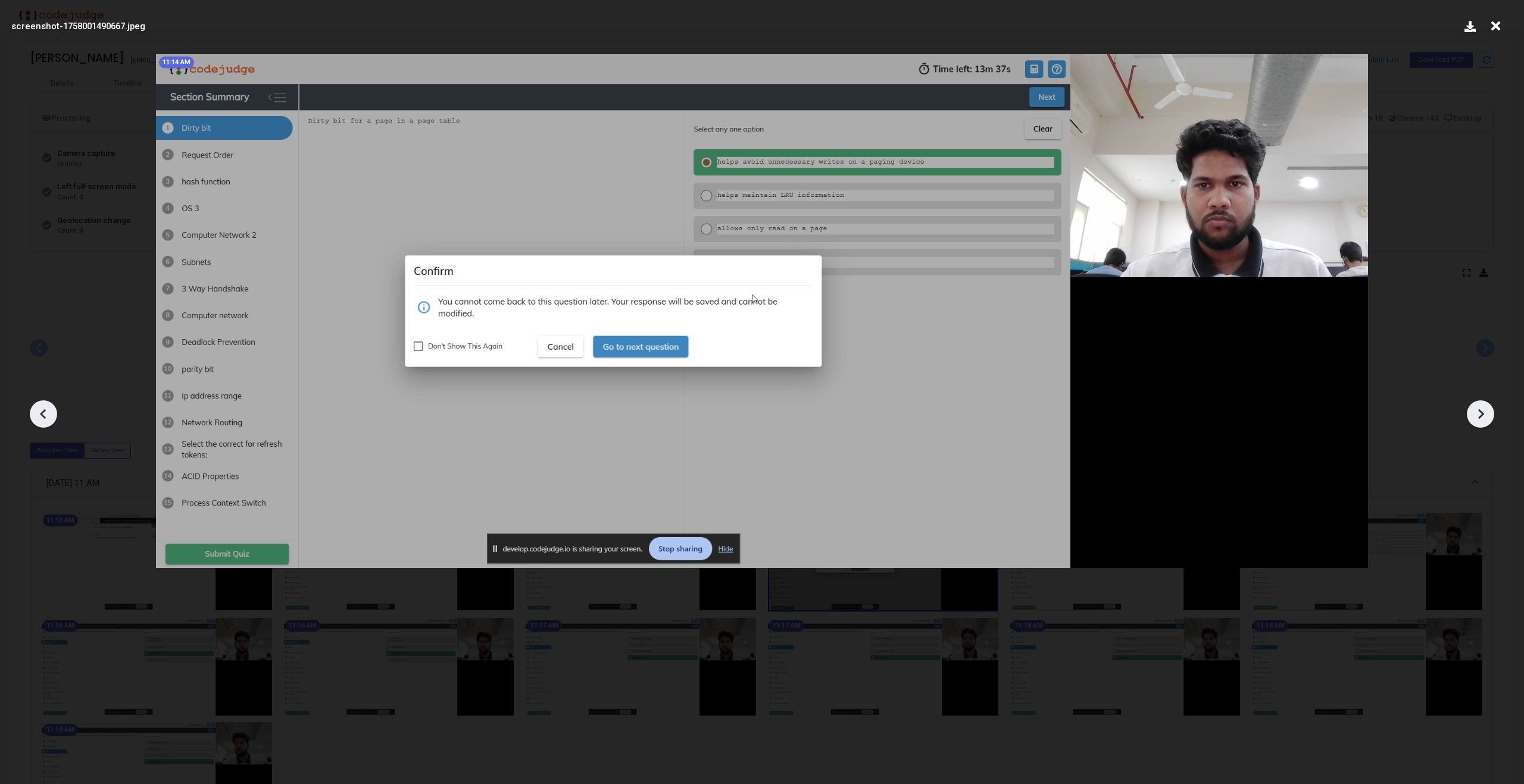
click at [1487, 419] on icon at bounding box center [1480, 414] width 18 height 18
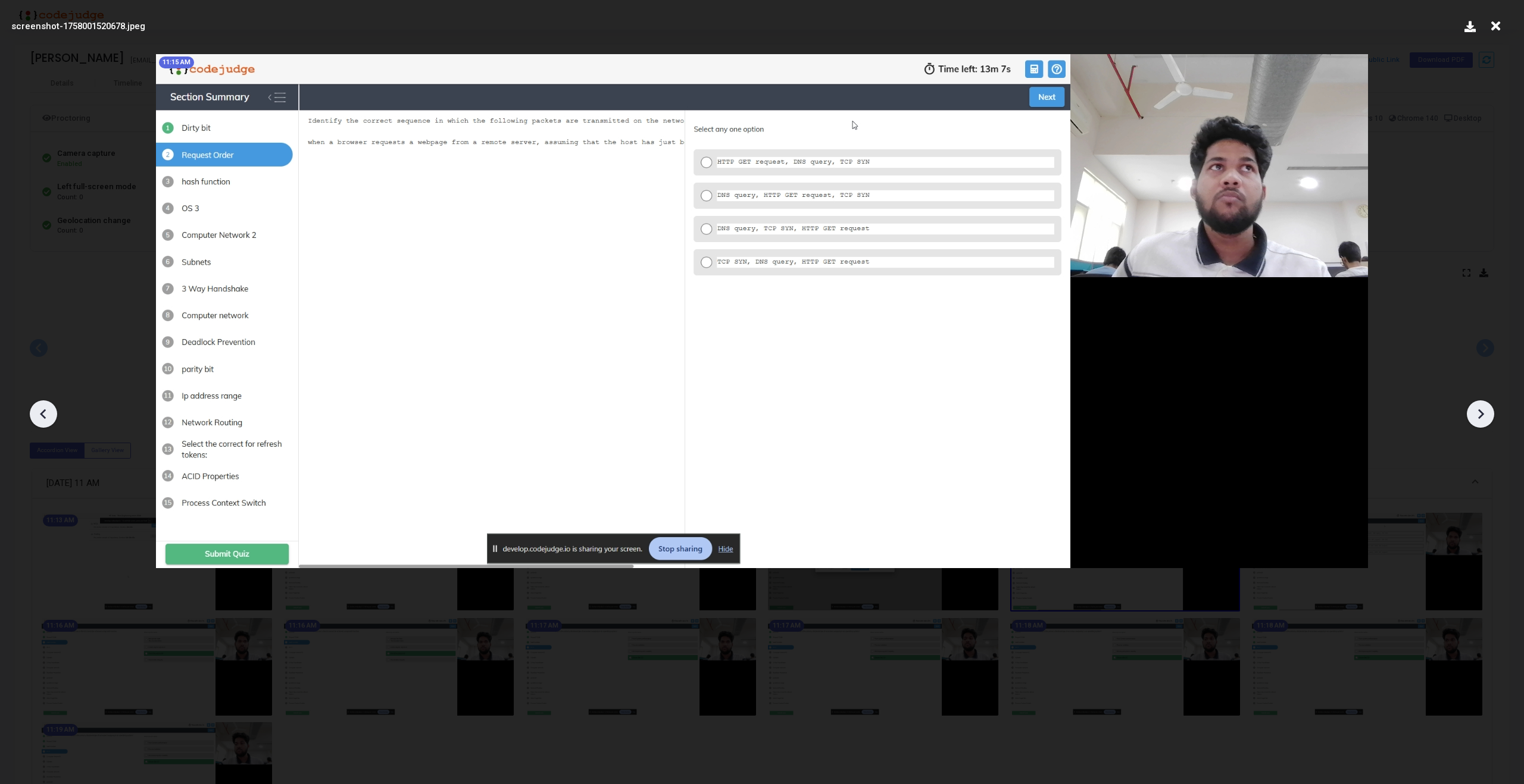
click at [1487, 419] on icon at bounding box center [1480, 414] width 18 height 18
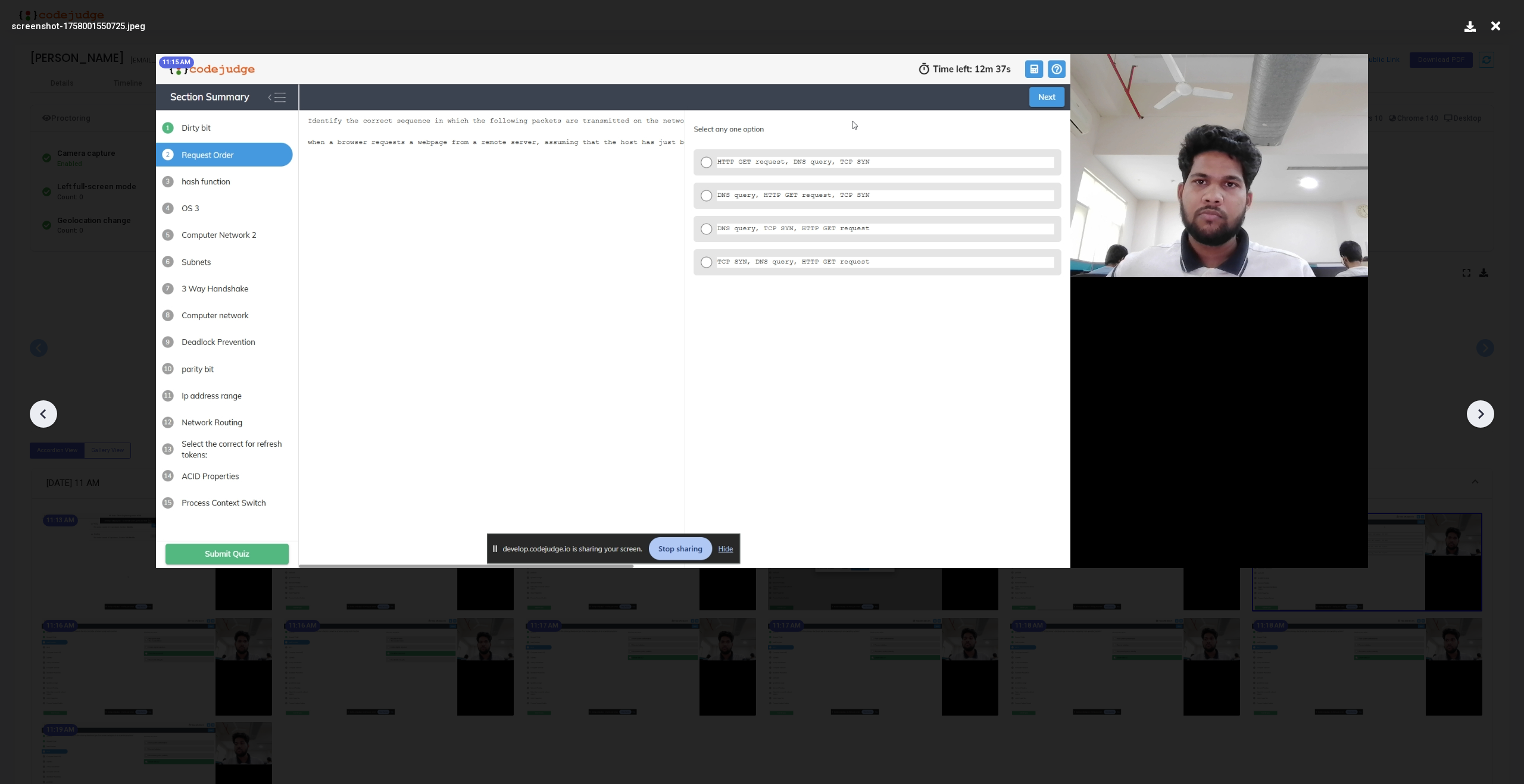
click at [1487, 419] on icon at bounding box center [1480, 414] width 18 height 18
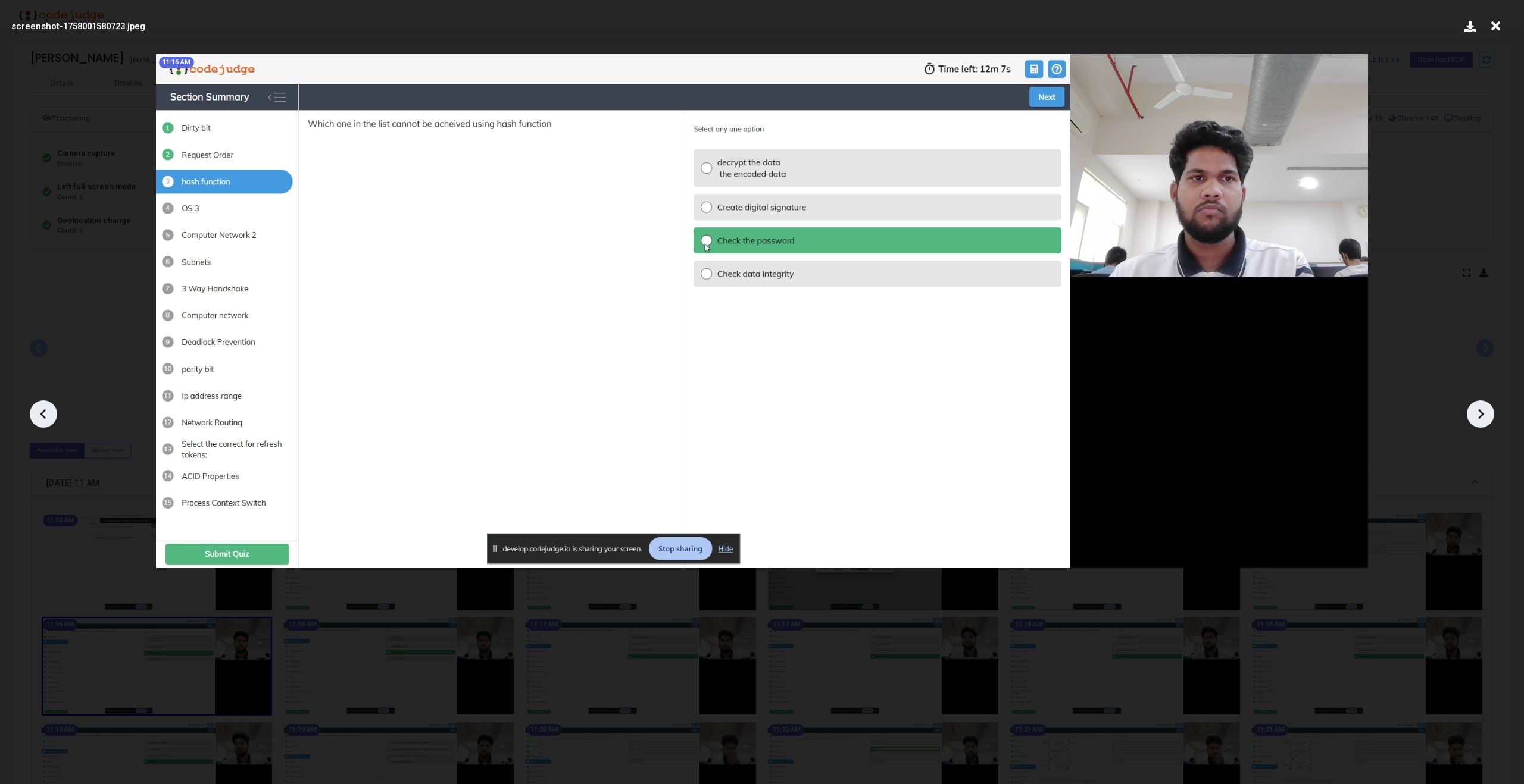
click at [1487, 419] on icon at bounding box center [1480, 414] width 18 height 18
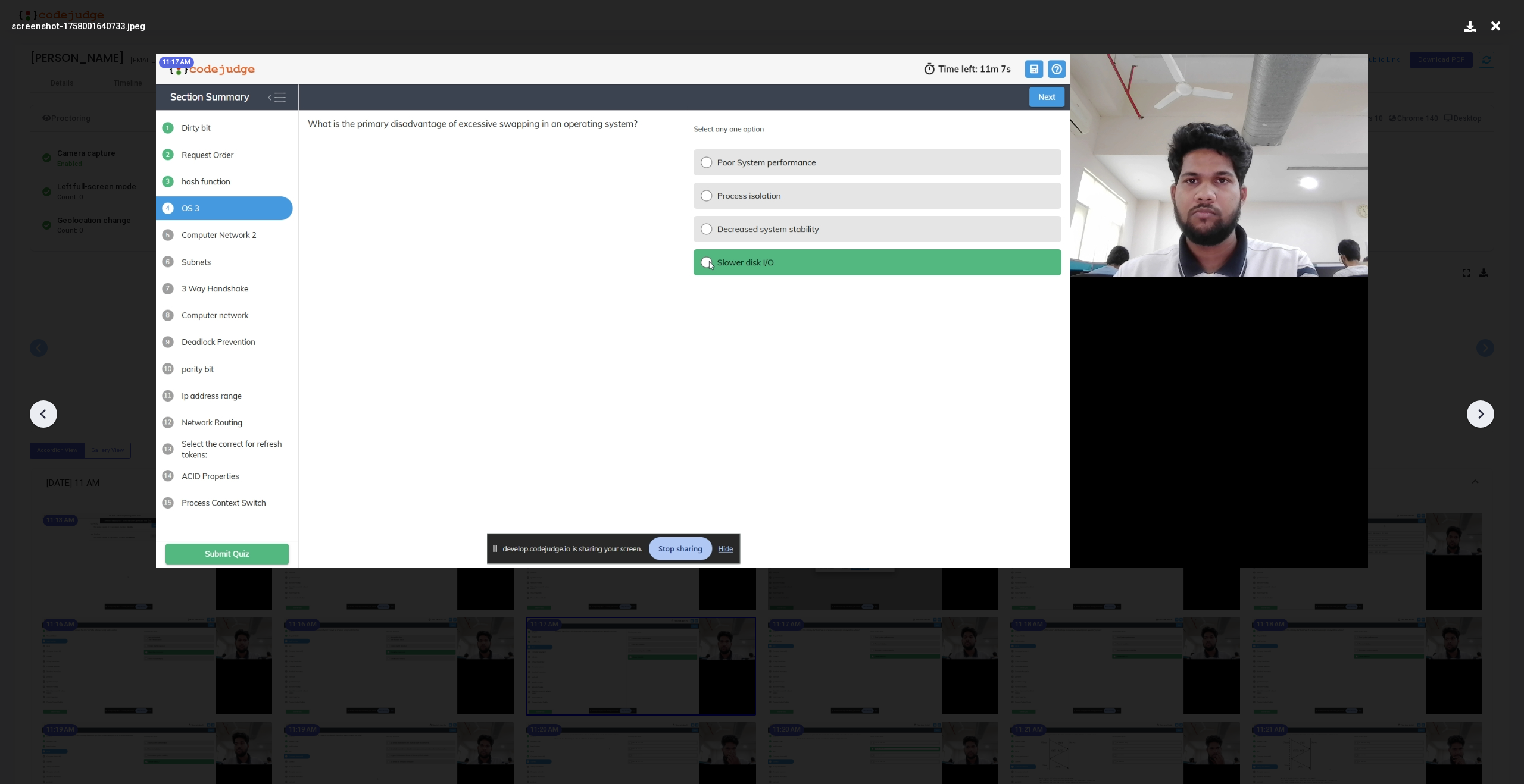
click at [1487, 419] on icon at bounding box center [1480, 414] width 18 height 18
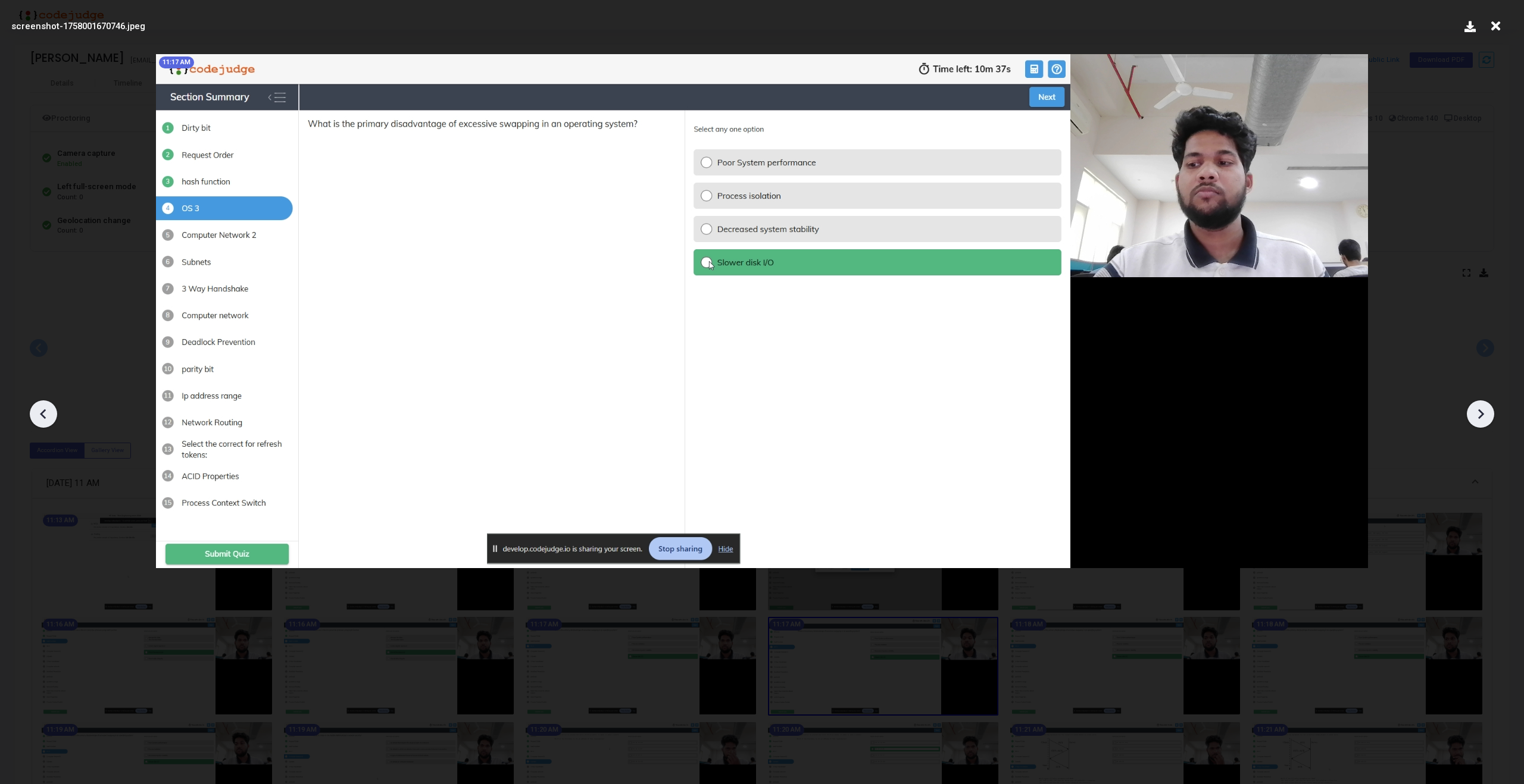
click at [1487, 419] on icon at bounding box center [1480, 414] width 18 height 18
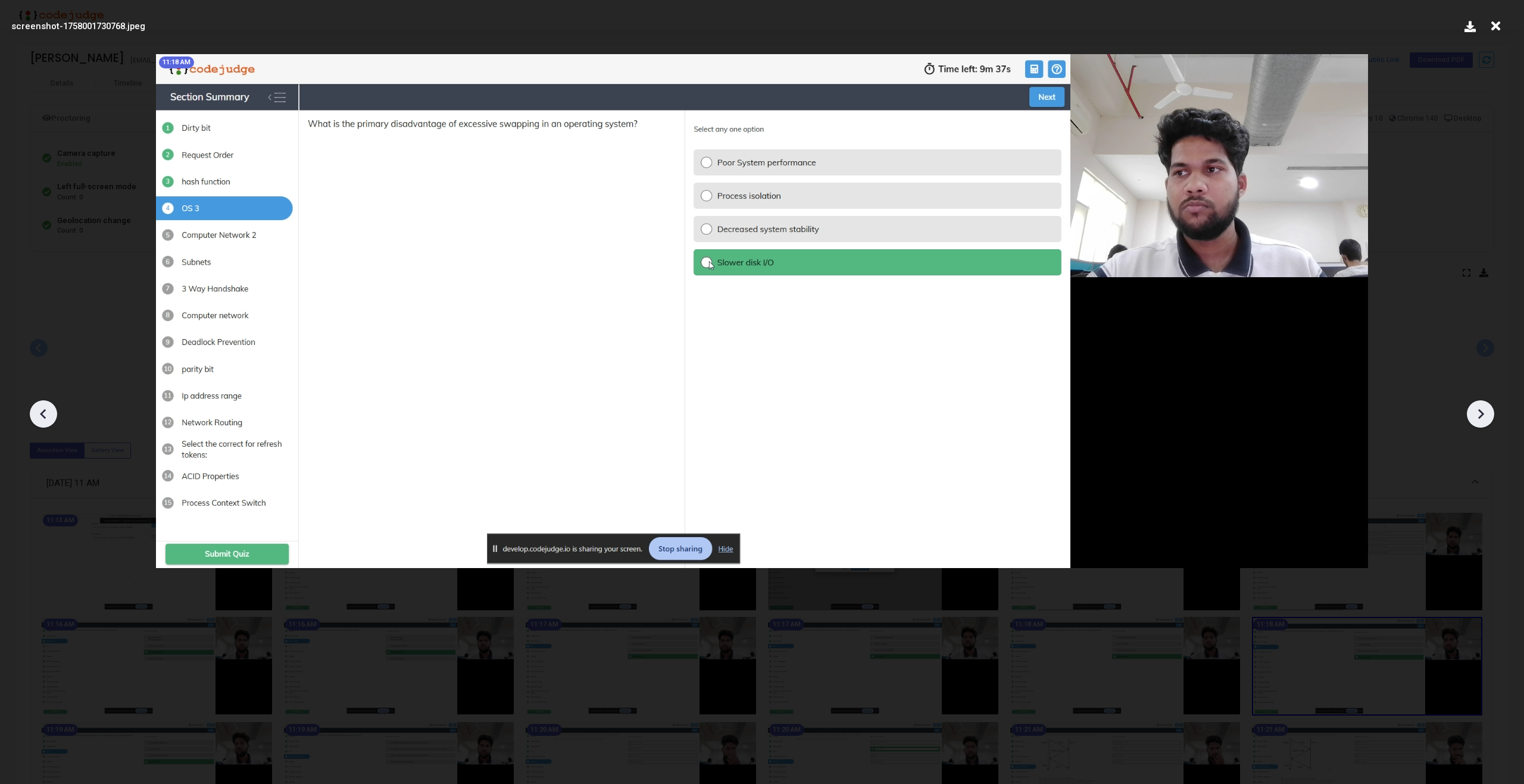
click at [1487, 419] on icon at bounding box center [1480, 414] width 18 height 18
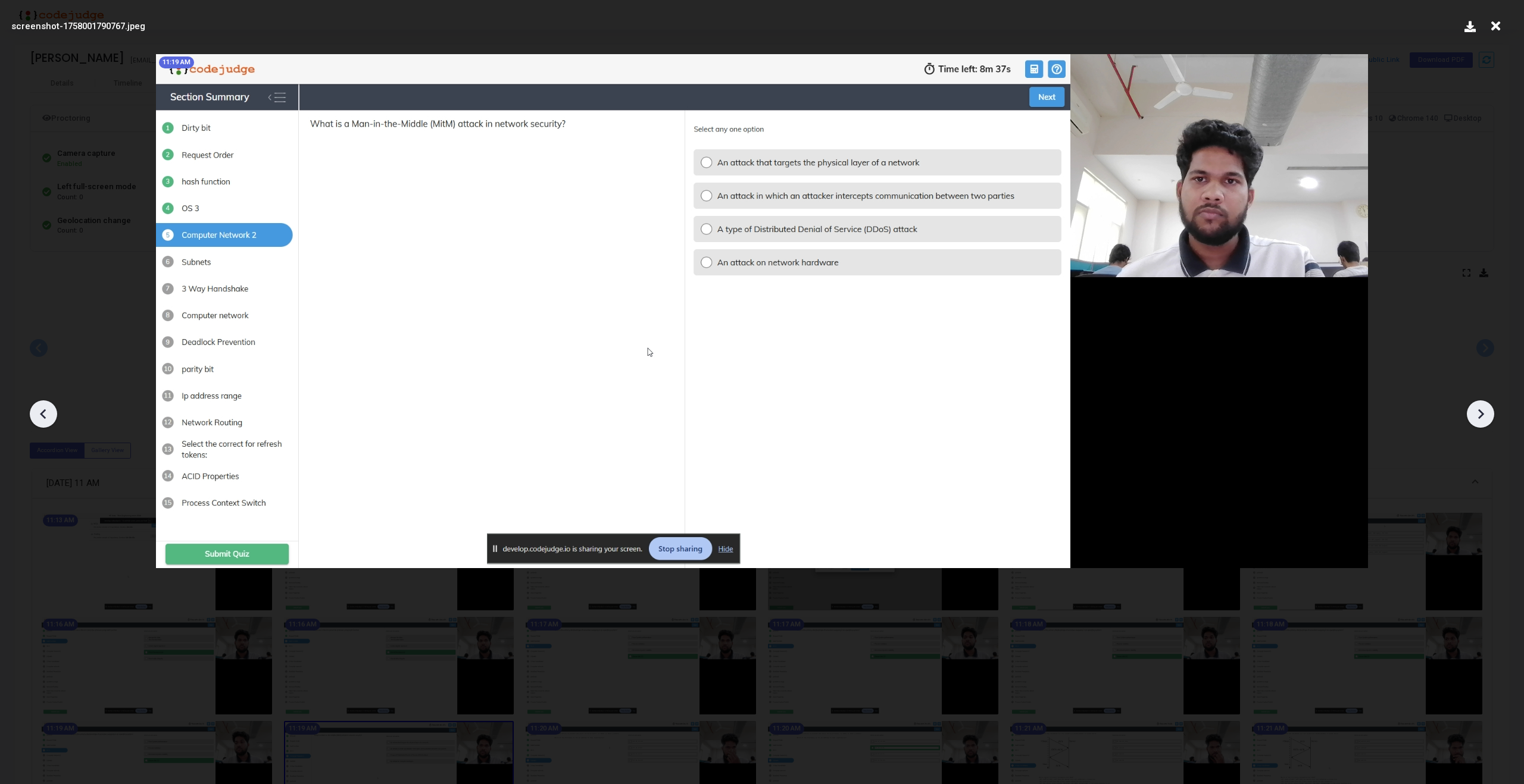
click at [1487, 419] on icon at bounding box center [1480, 414] width 18 height 18
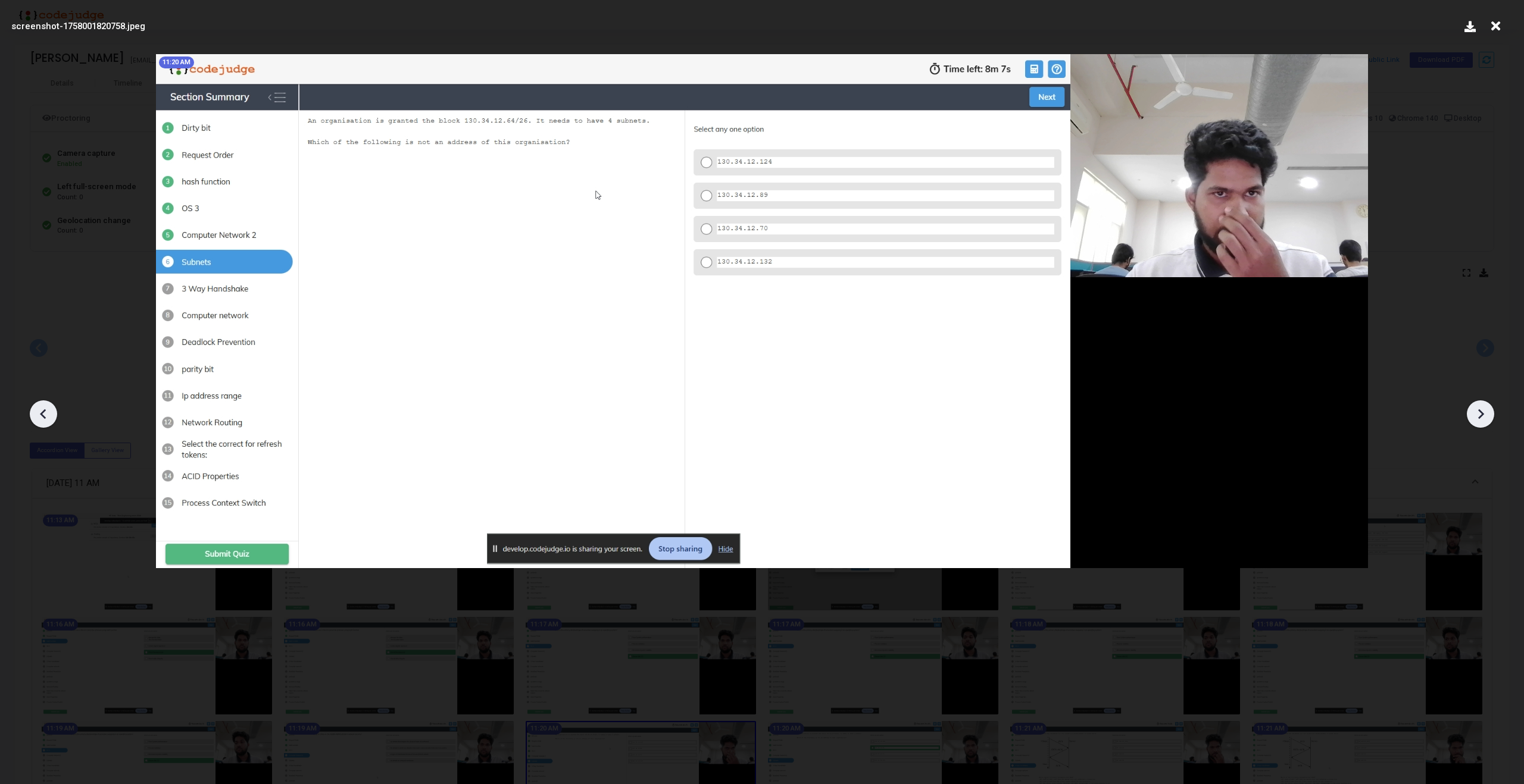
click at [1487, 419] on icon at bounding box center [1480, 414] width 18 height 18
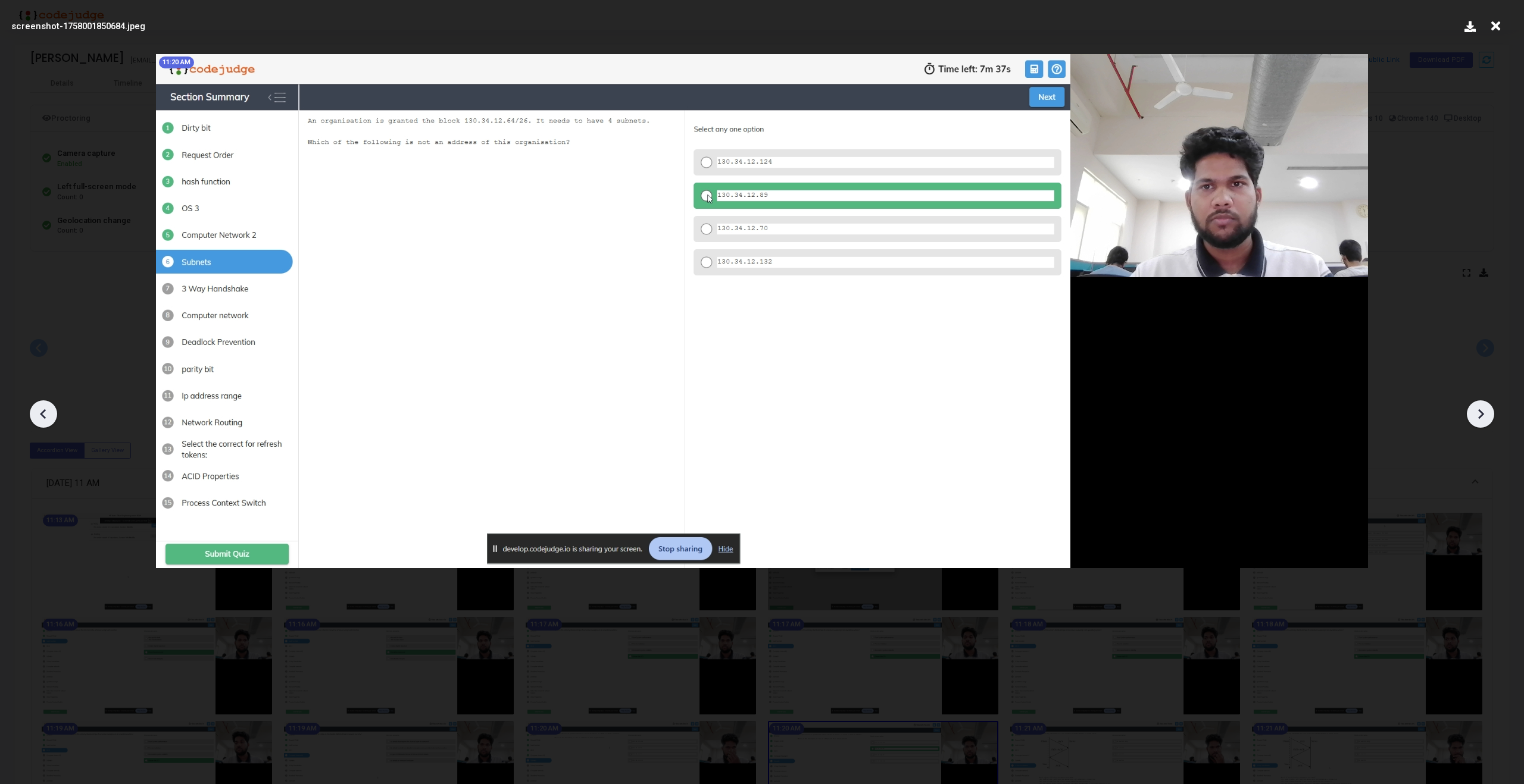
click at [1487, 419] on icon at bounding box center [1480, 414] width 18 height 18
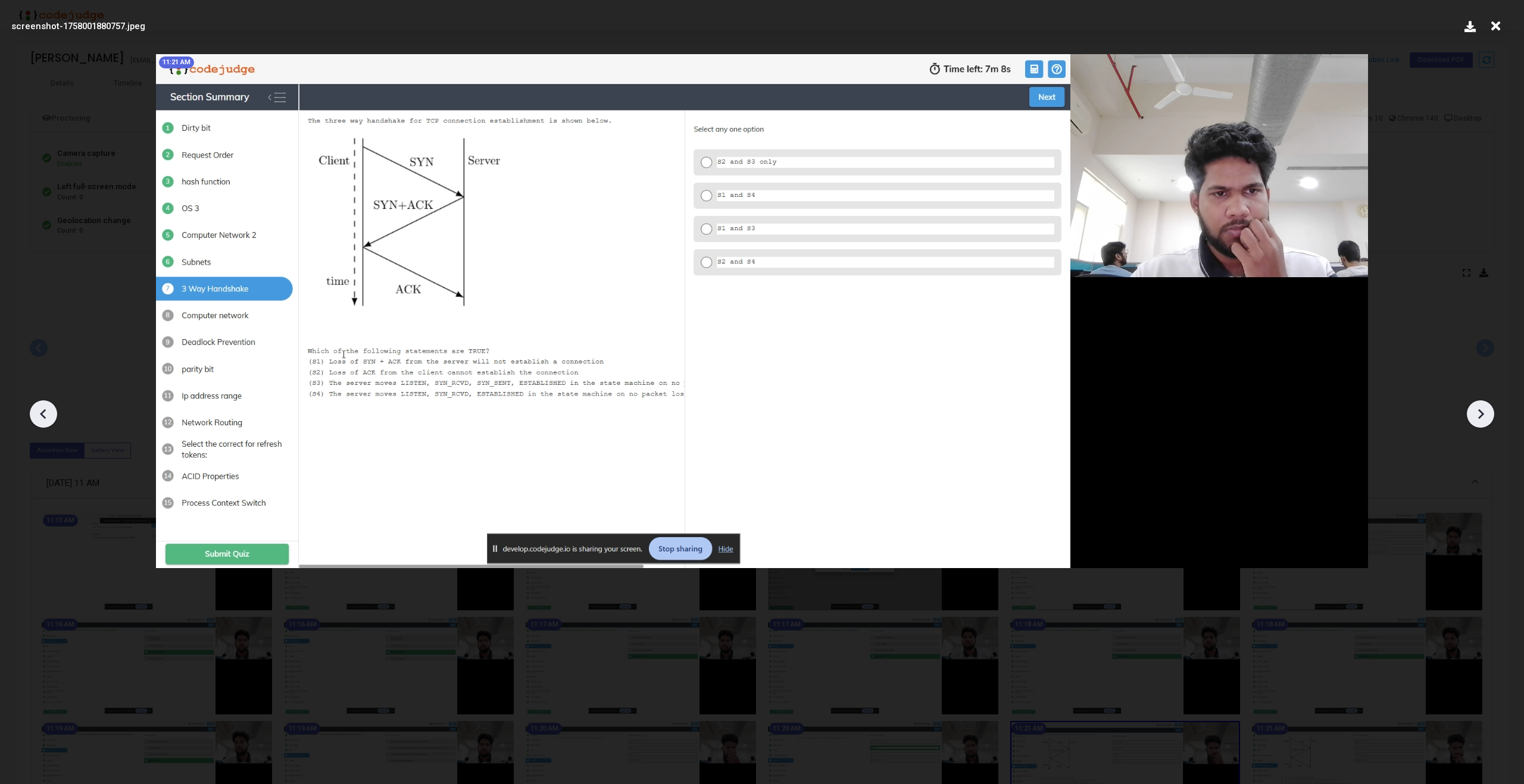
click at [1487, 419] on icon at bounding box center [1480, 414] width 18 height 18
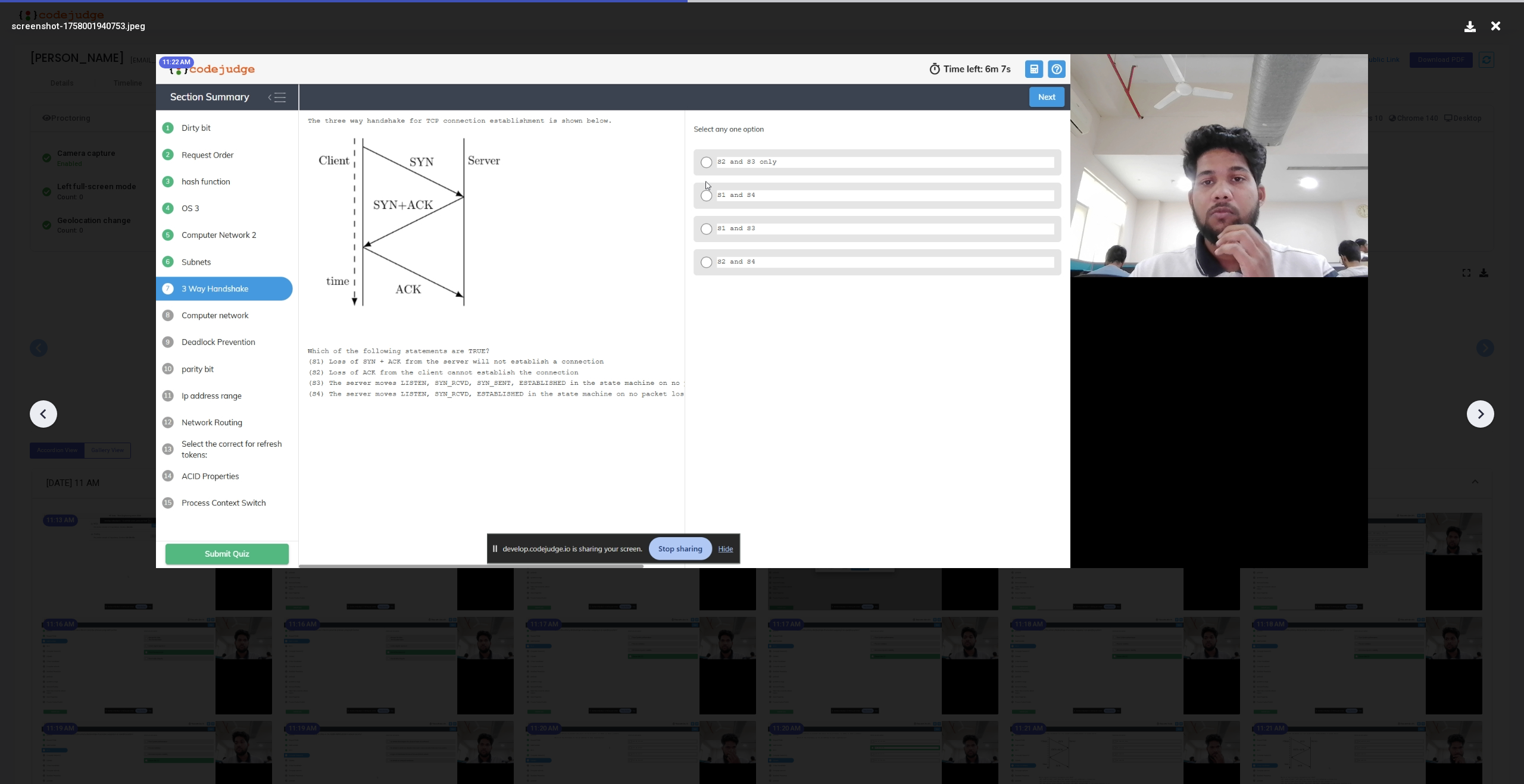
click at [1487, 419] on icon at bounding box center [1480, 414] width 18 height 18
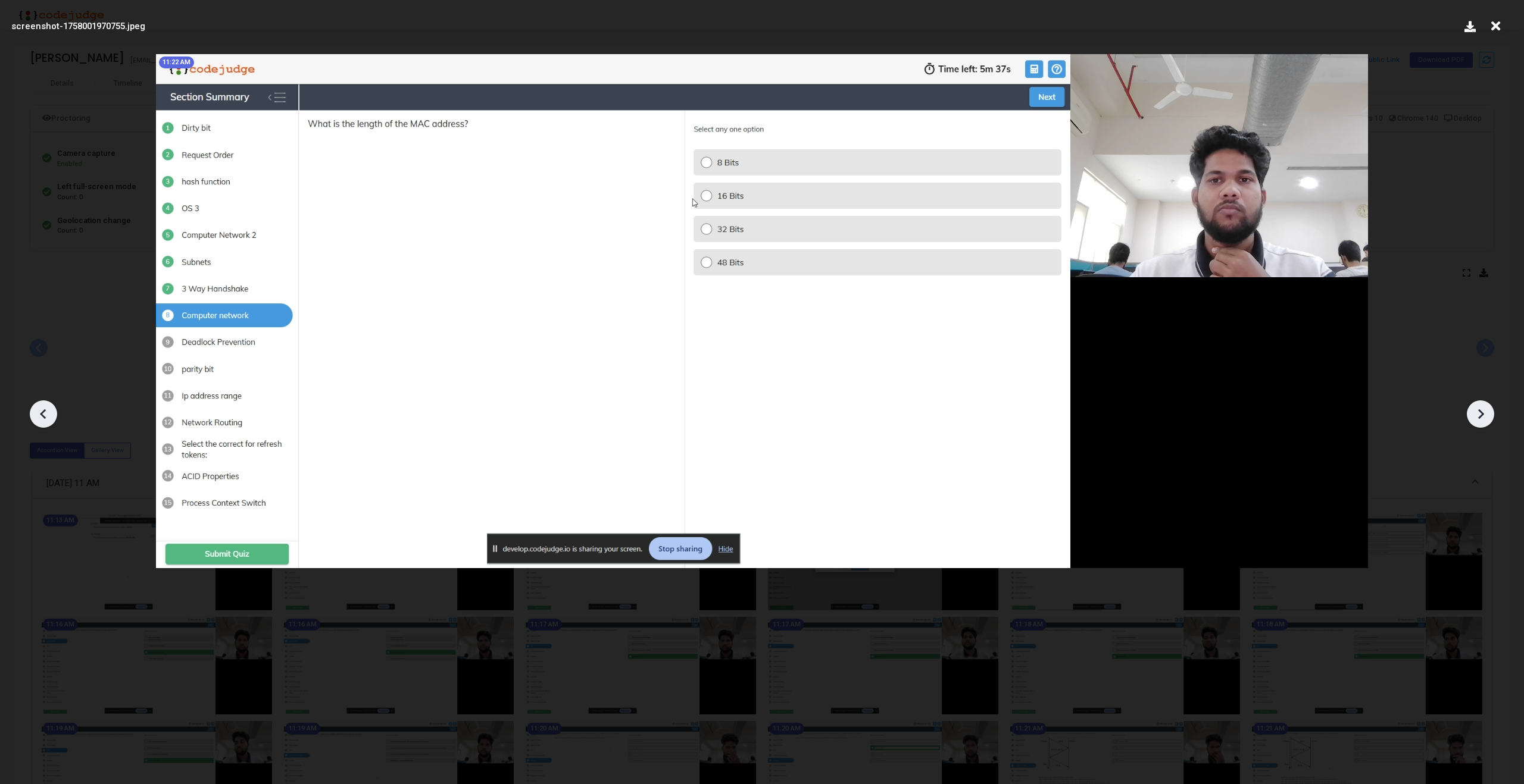
click at [1487, 419] on icon at bounding box center [1480, 414] width 18 height 18
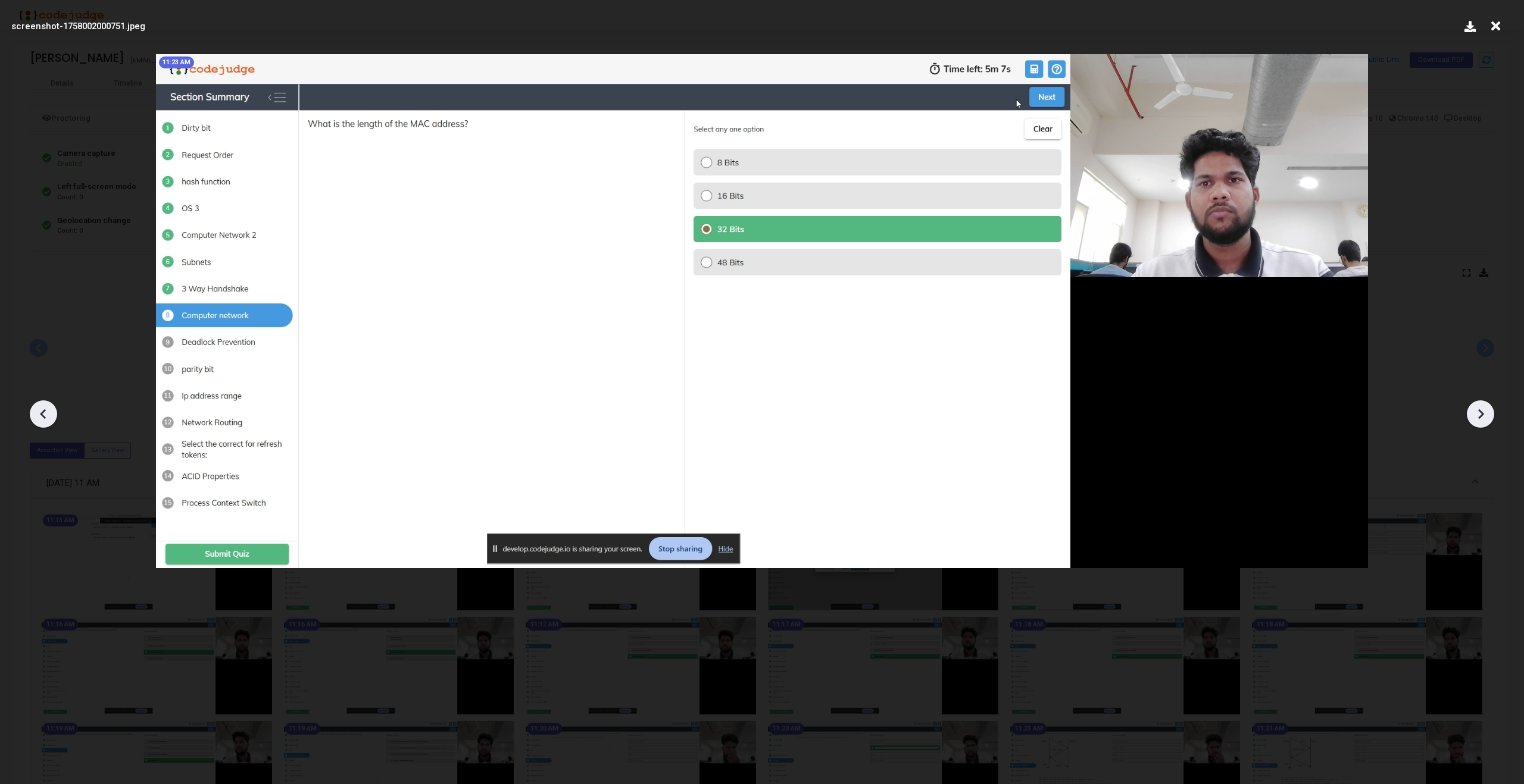
click at [1487, 419] on icon at bounding box center [1480, 414] width 18 height 18
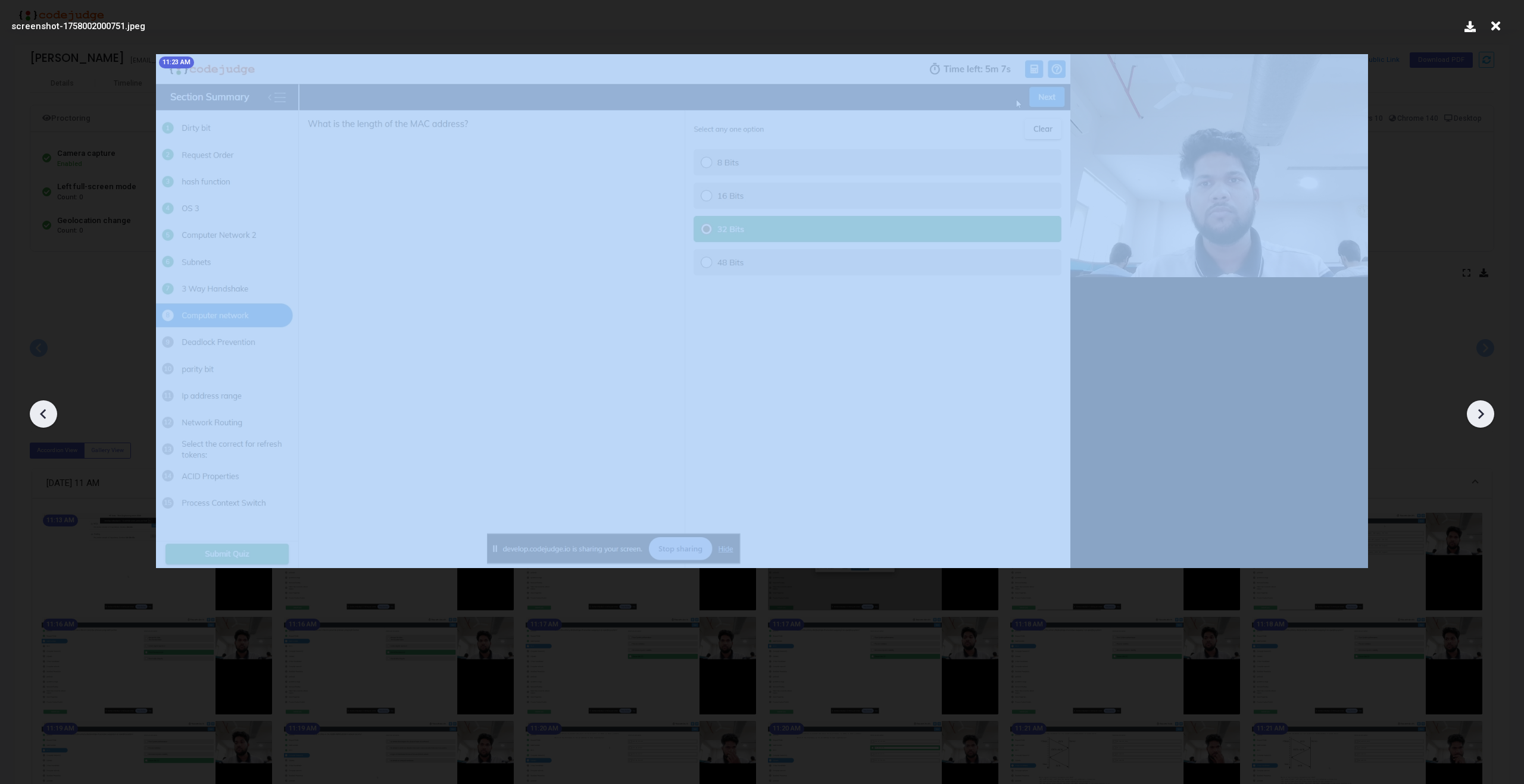
click at [1487, 419] on icon at bounding box center [1480, 414] width 18 height 18
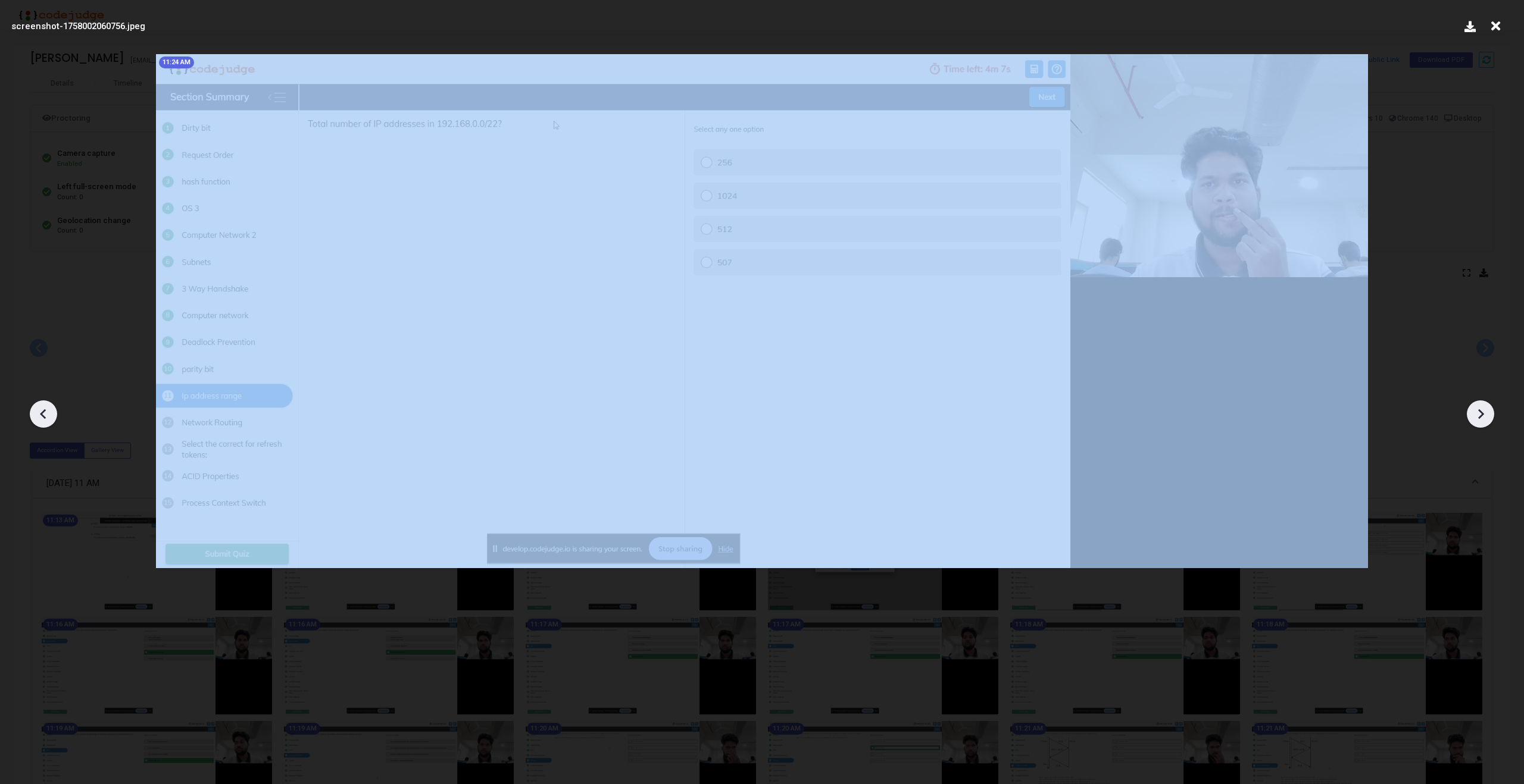
click at [1487, 419] on icon at bounding box center [1480, 414] width 18 height 18
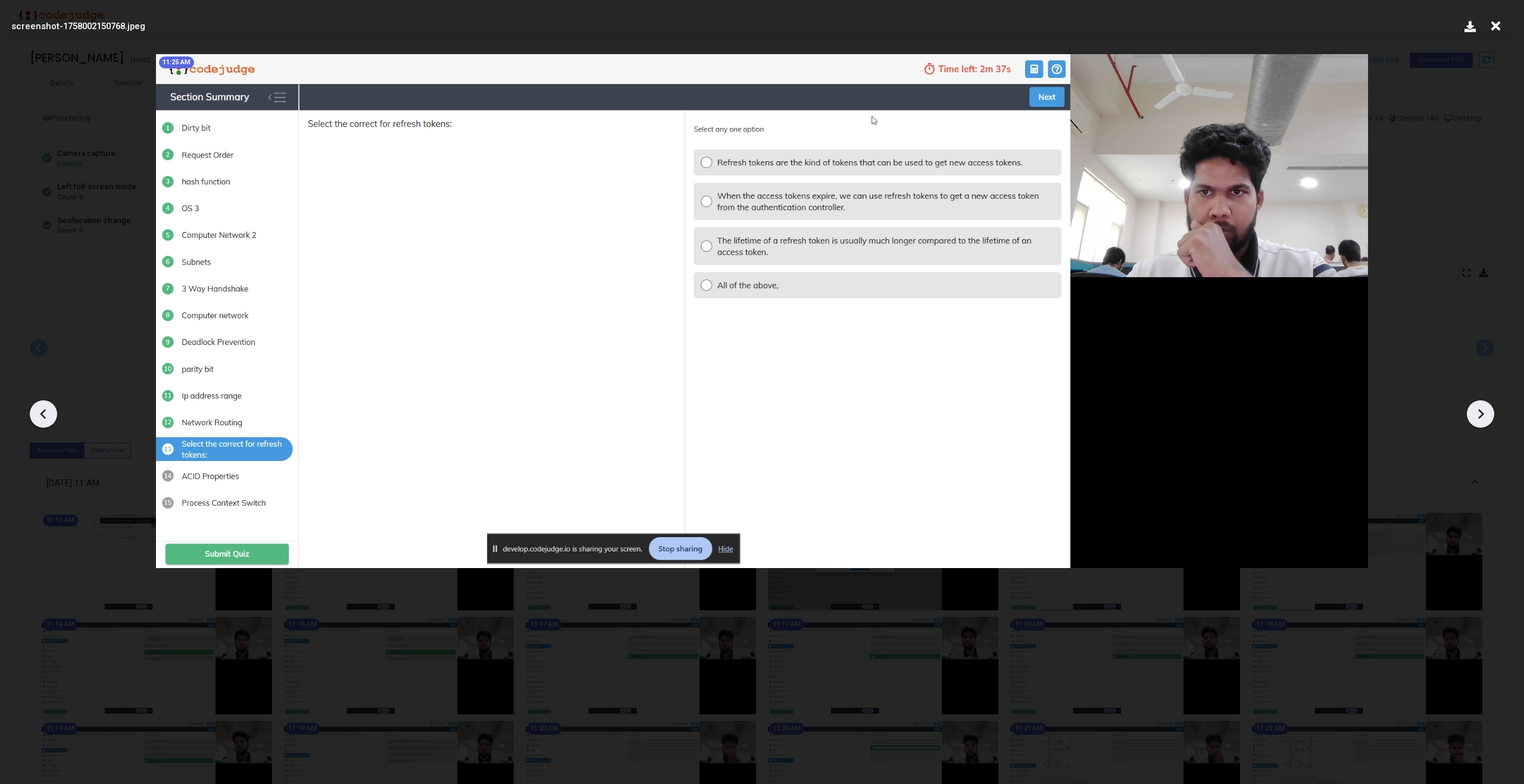
click at [1487, 419] on icon at bounding box center [1480, 414] width 18 height 18
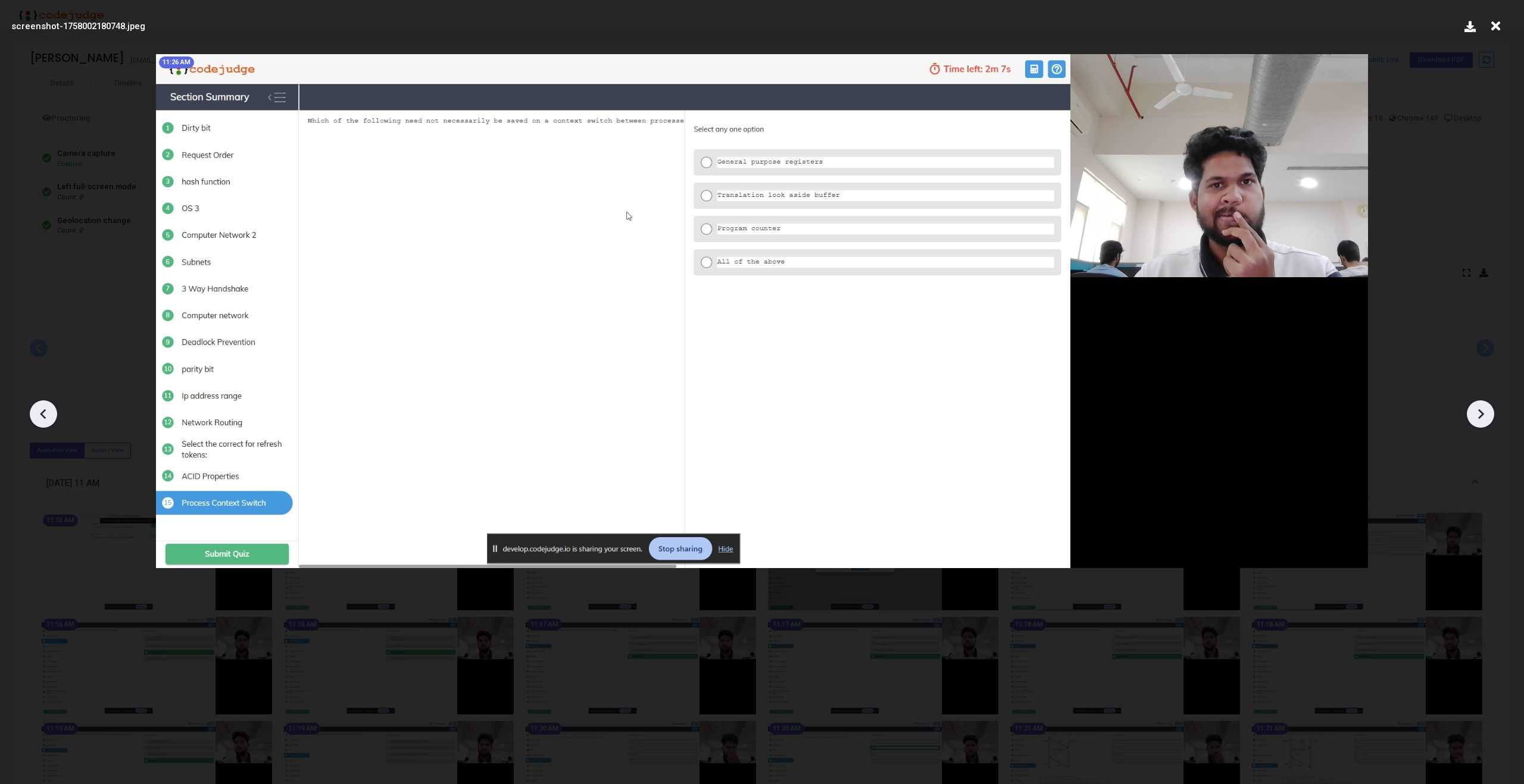
click at [1487, 419] on icon at bounding box center [1480, 414] width 18 height 18
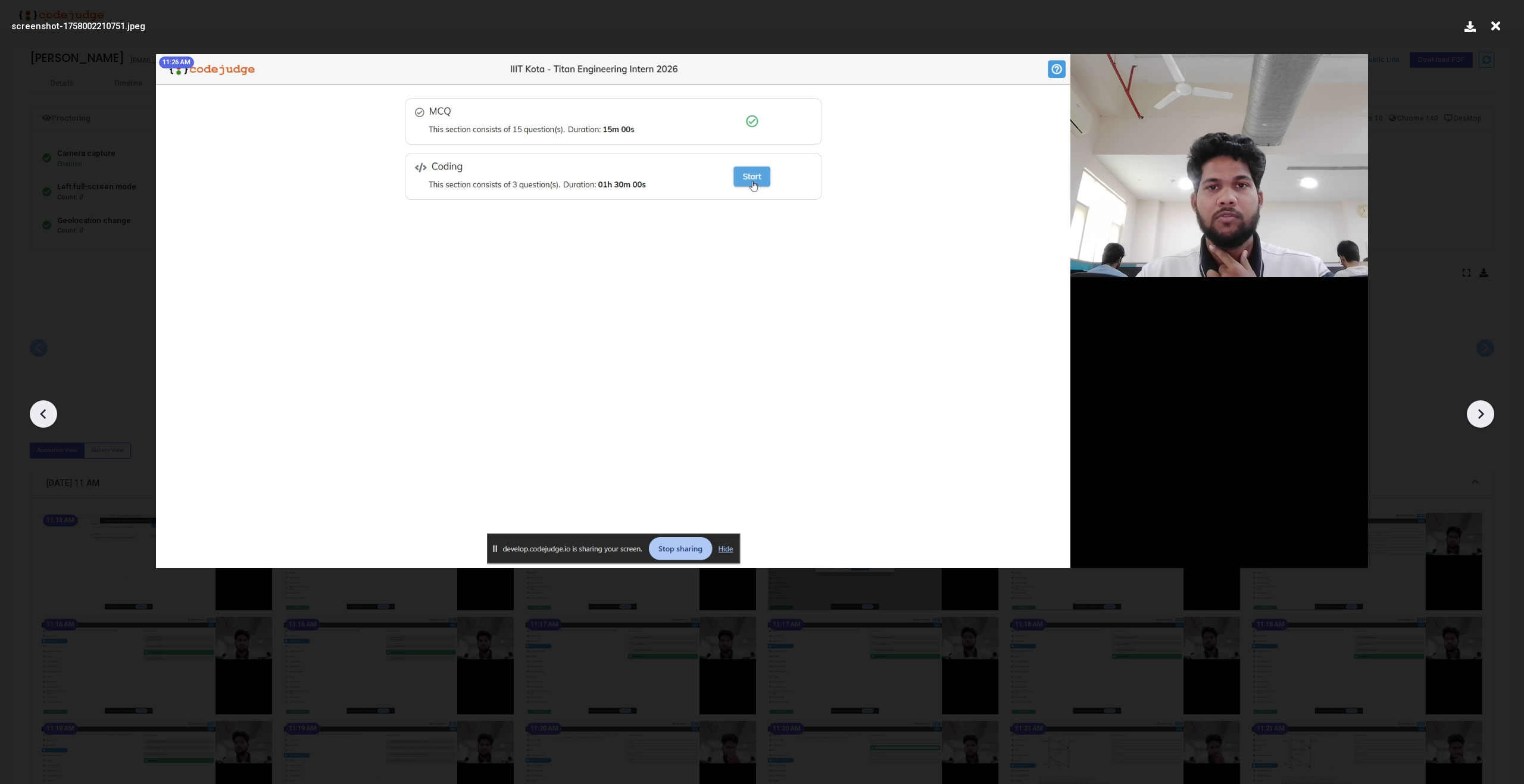
click at [1487, 419] on icon at bounding box center [1480, 414] width 18 height 18
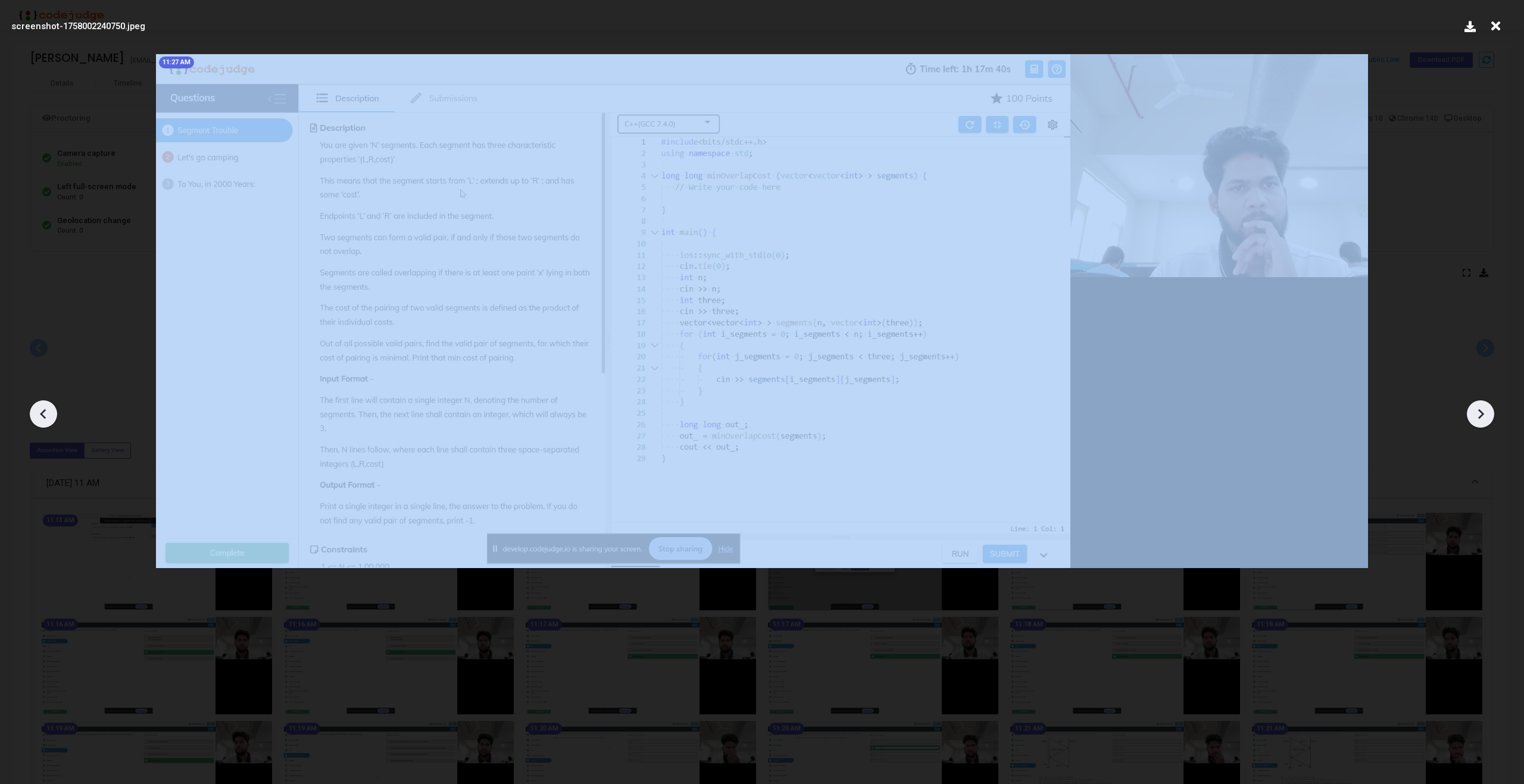
click at [1487, 419] on icon at bounding box center [1480, 414] width 18 height 18
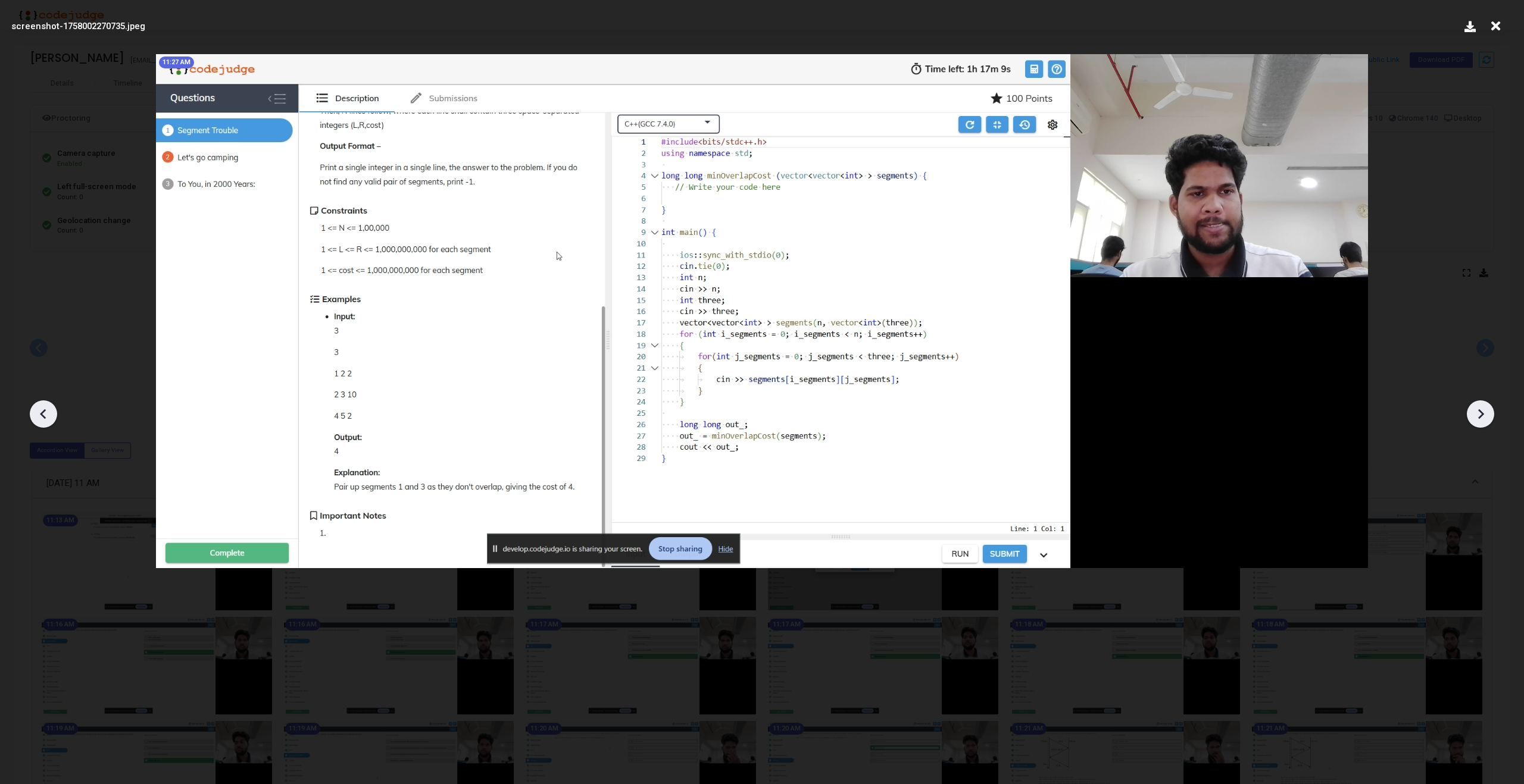
click at [1487, 419] on icon at bounding box center [1480, 414] width 18 height 18
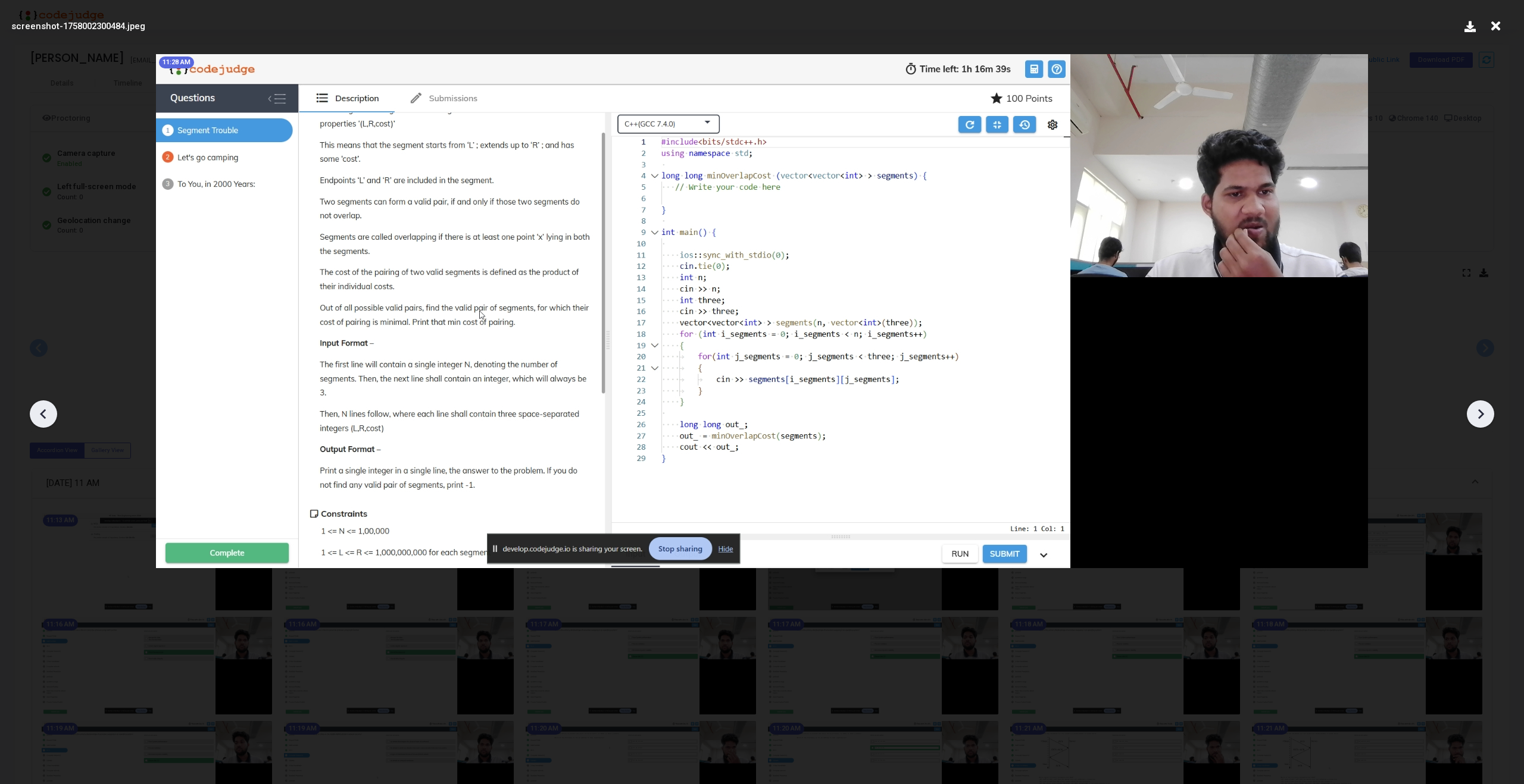
click at [1487, 419] on icon at bounding box center [1480, 414] width 18 height 18
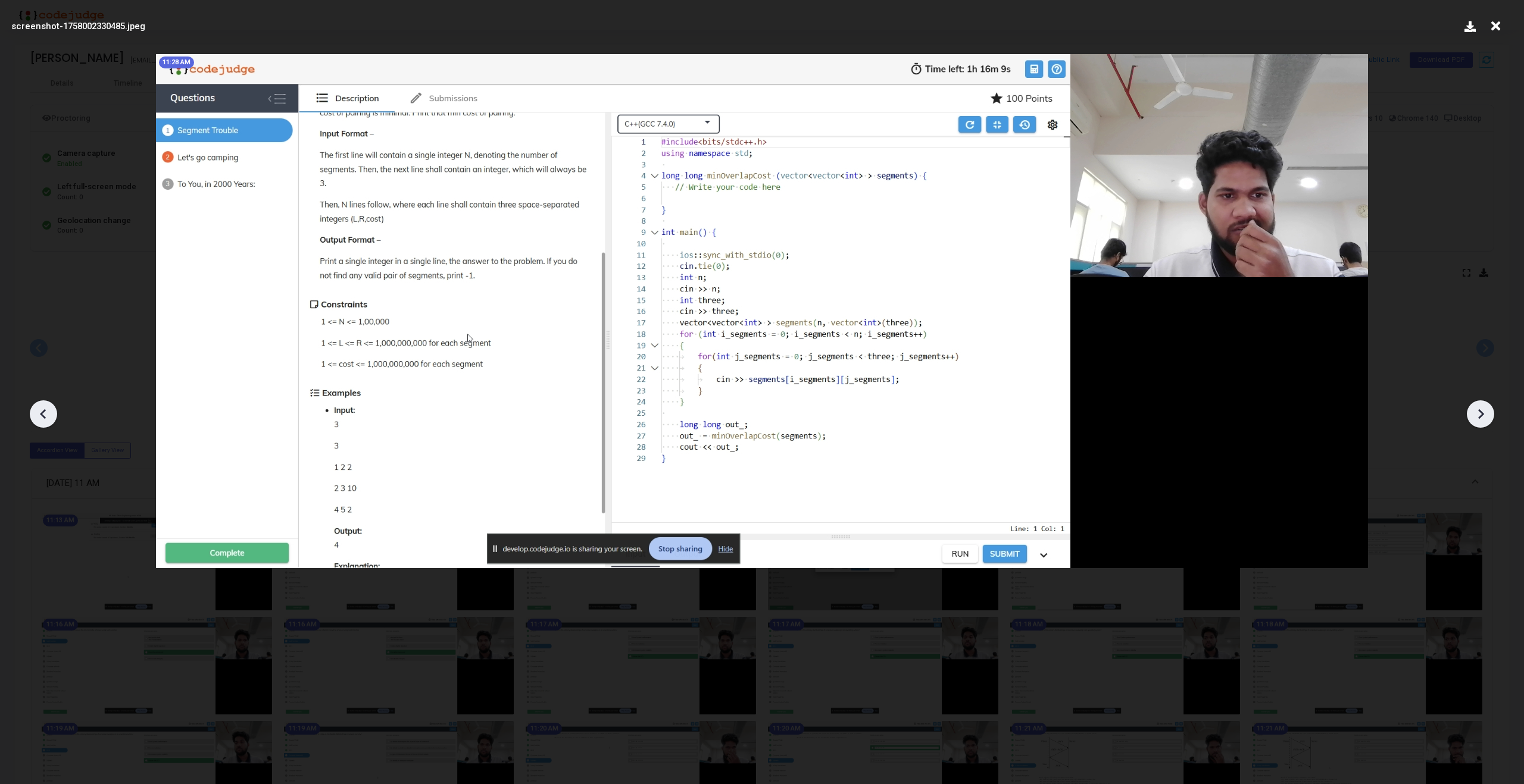
click at [1487, 419] on icon at bounding box center [1480, 414] width 18 height 18
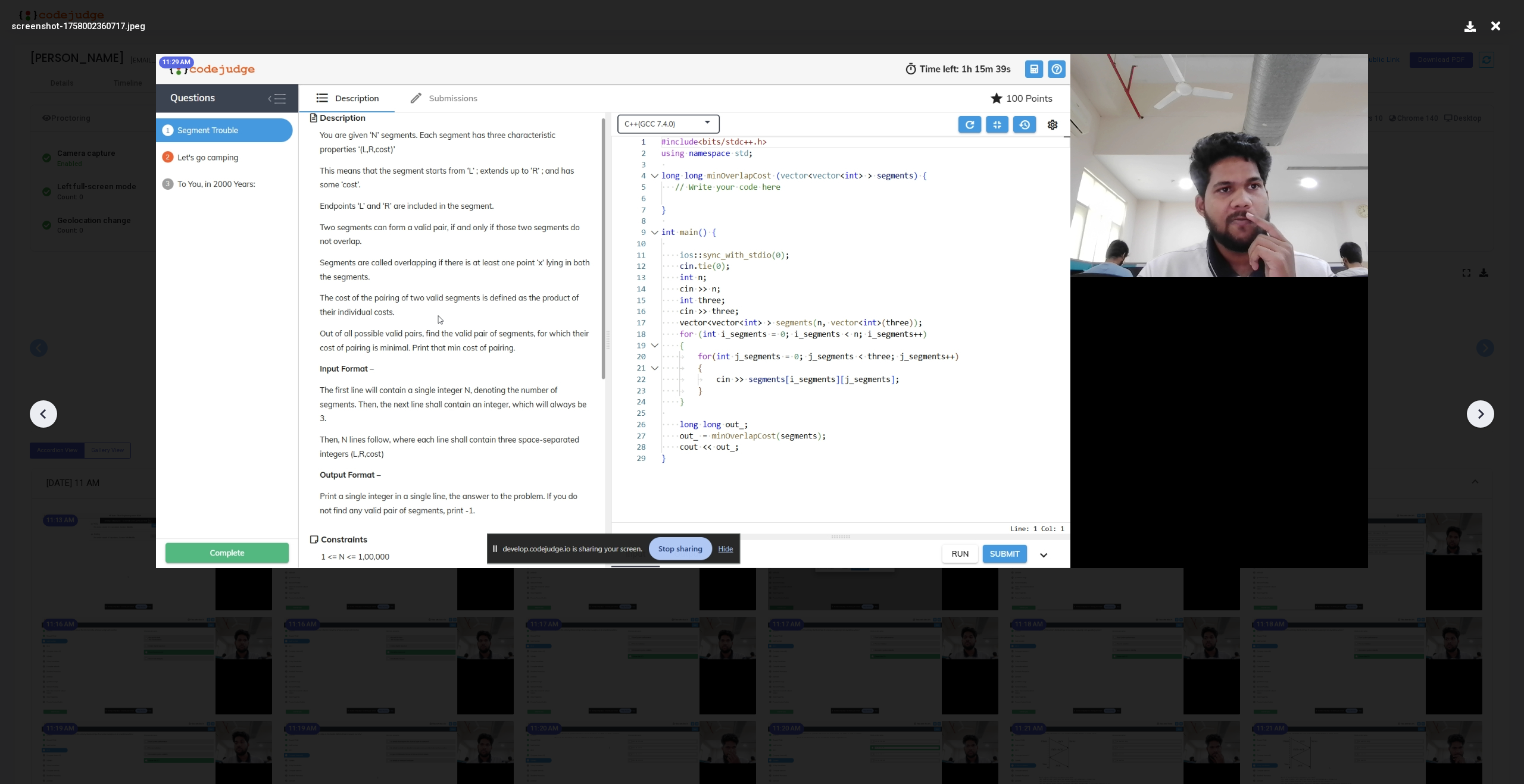
click at [37, 421] on icon at bounding box center [44, 414] width 18 height 18
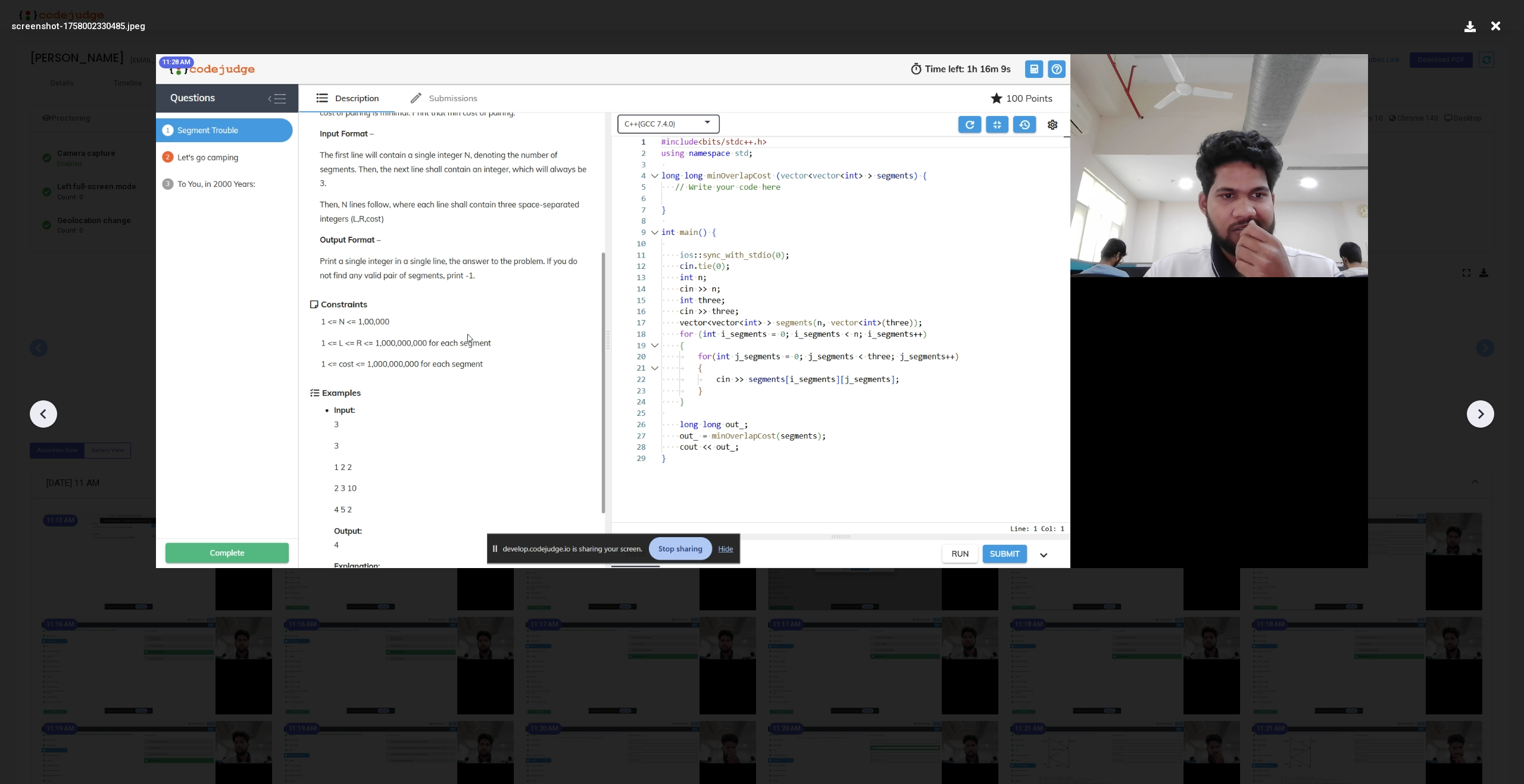
click at [37, 421] on icon at bounding box center [44, 414] width 18 height 18
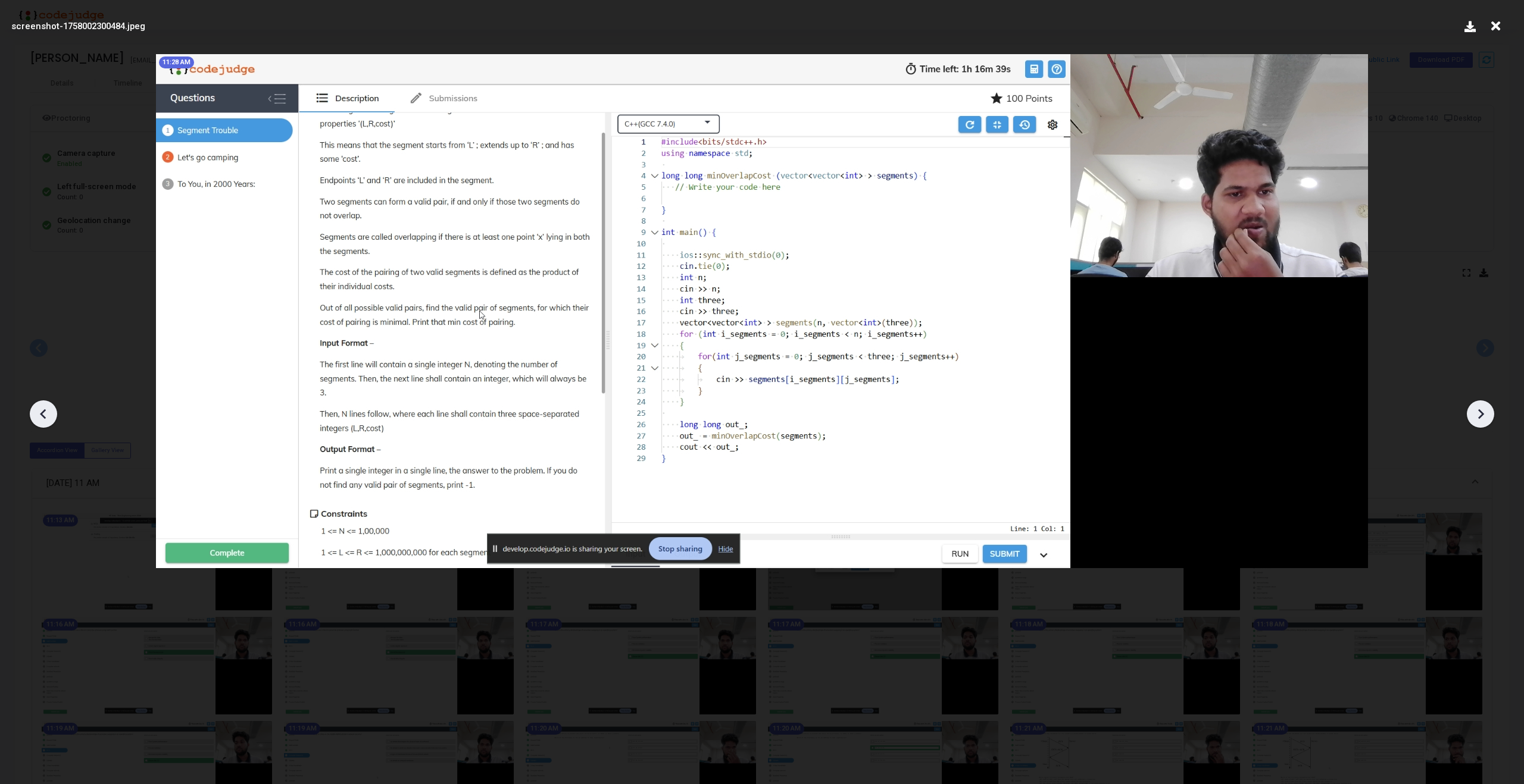
click at [37, 421] on icon at bounding box center [44, 414] width 18 height 18
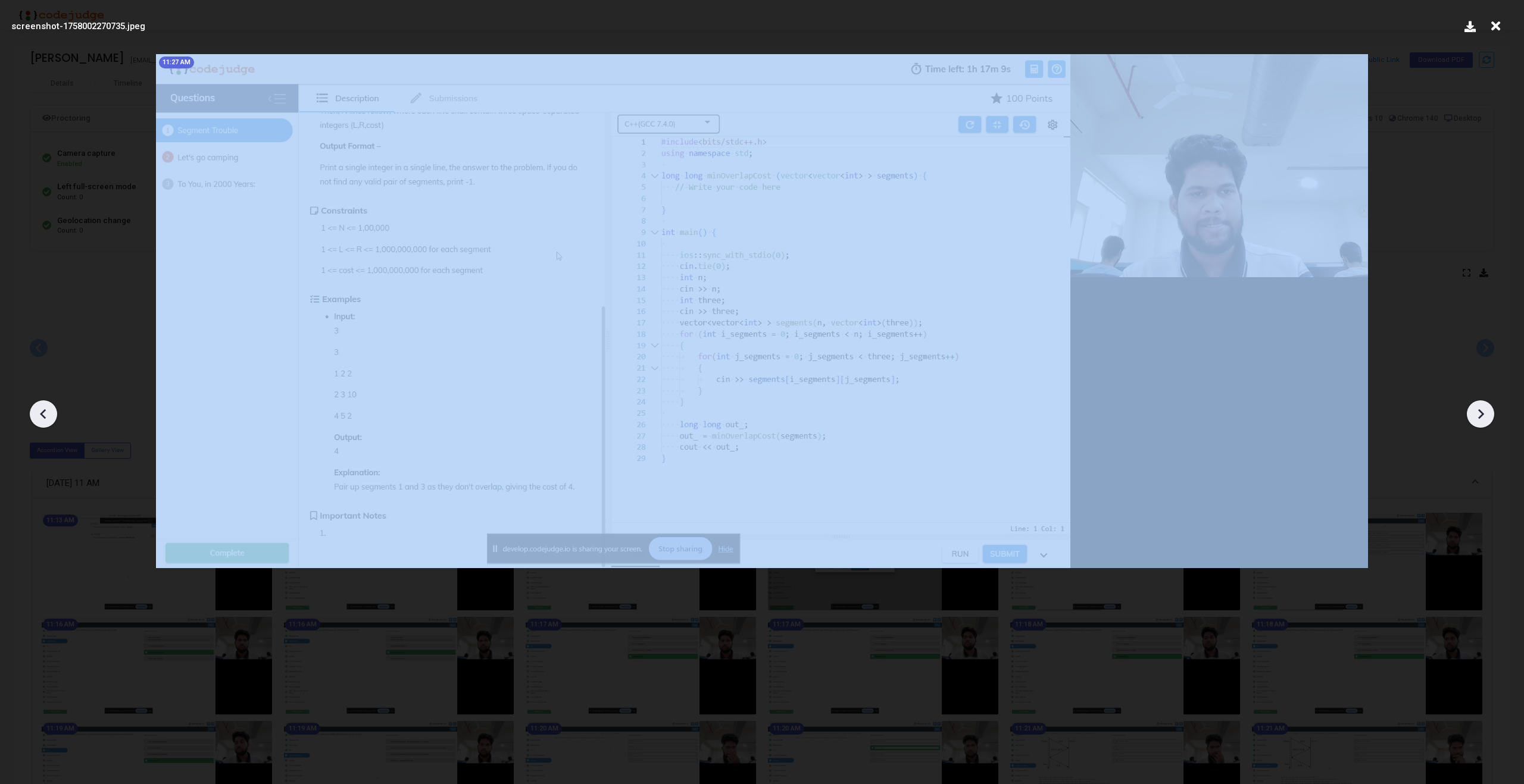
click at [37, 421] on icon at bounding box center [44, 414] width 18 height 18
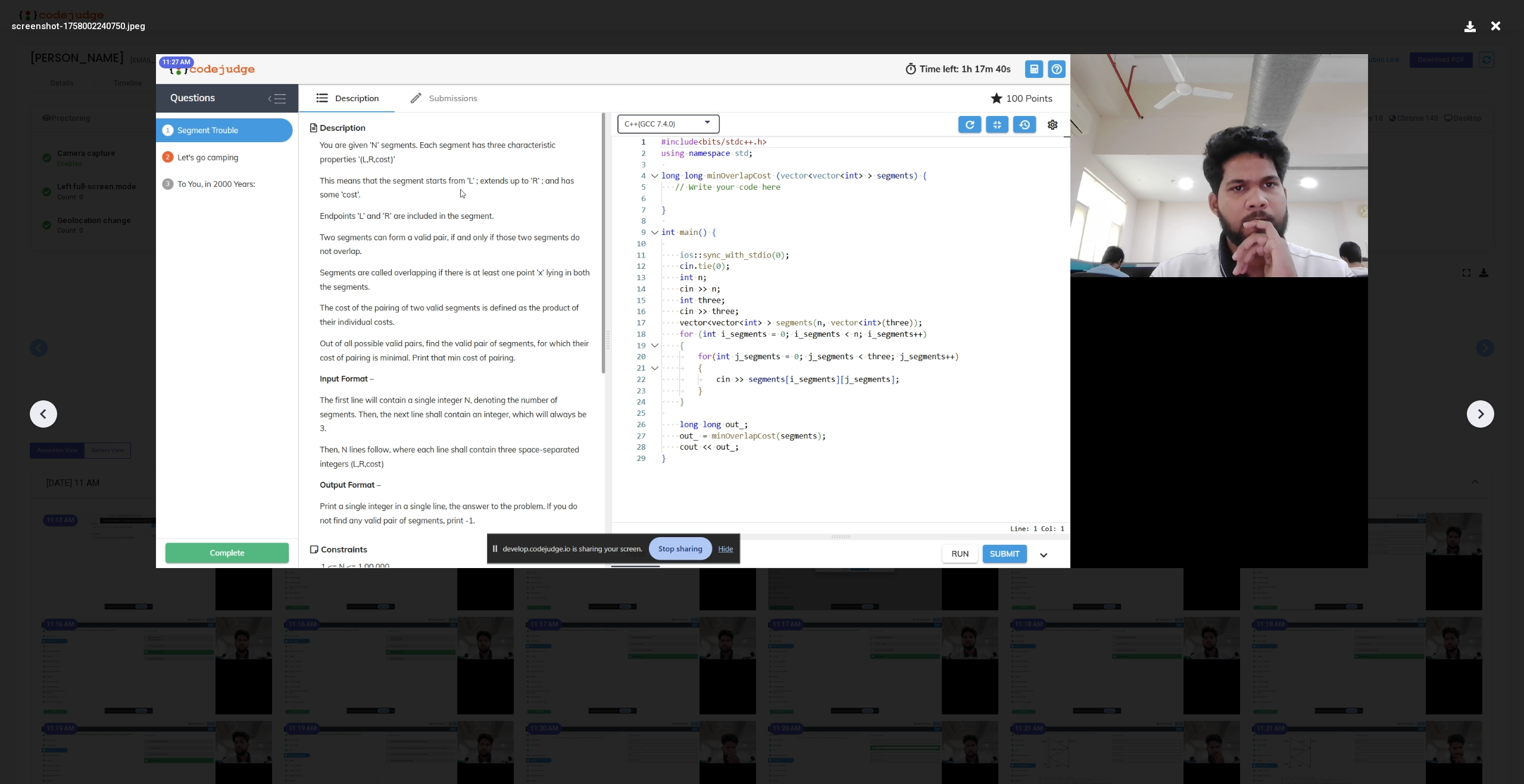
click at [37, 421] on icon at bounding box center [44, 414] width 18 height 18
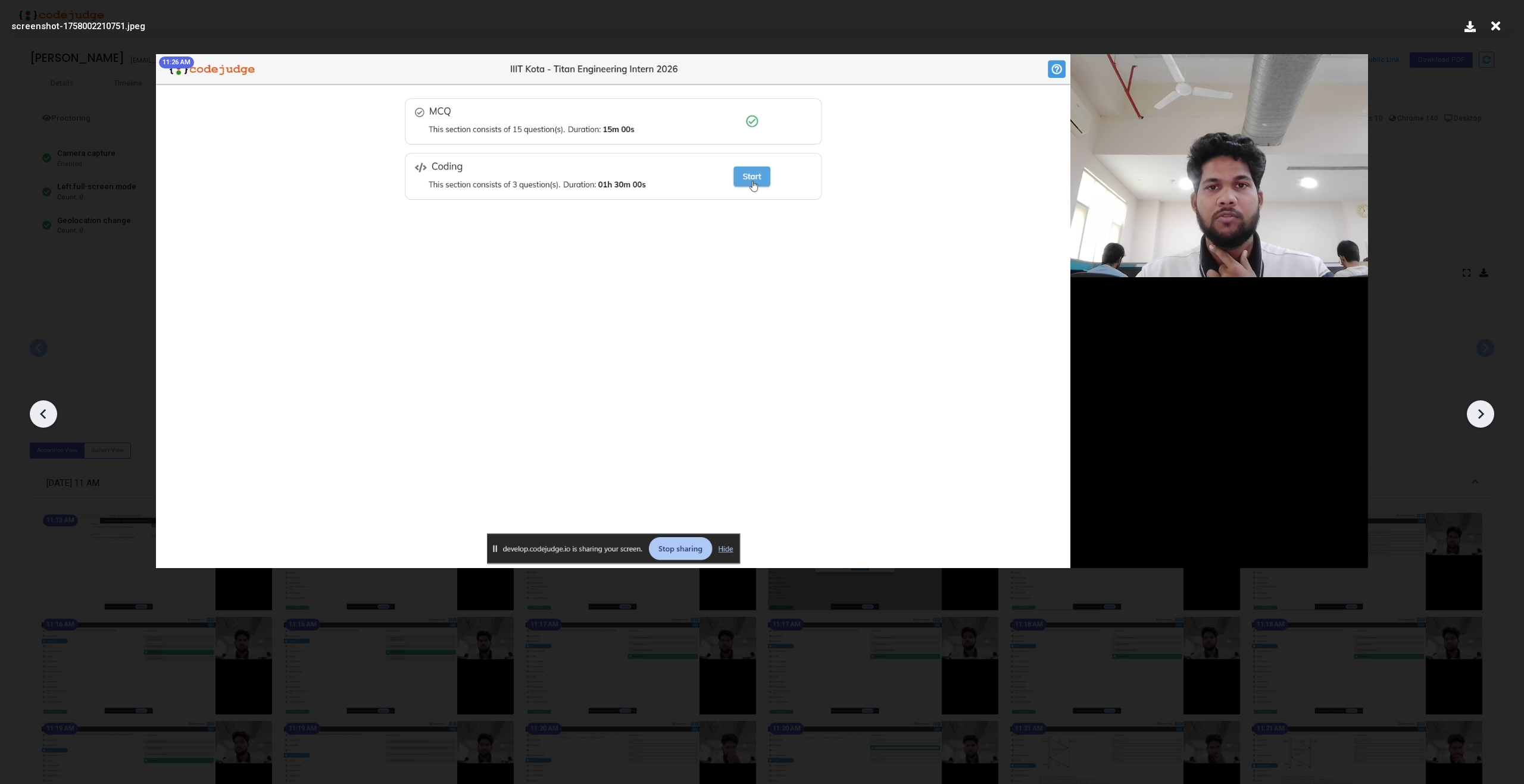
click at [1475, 421] on icon at bounding box center [1480, 414] width 18 height 18
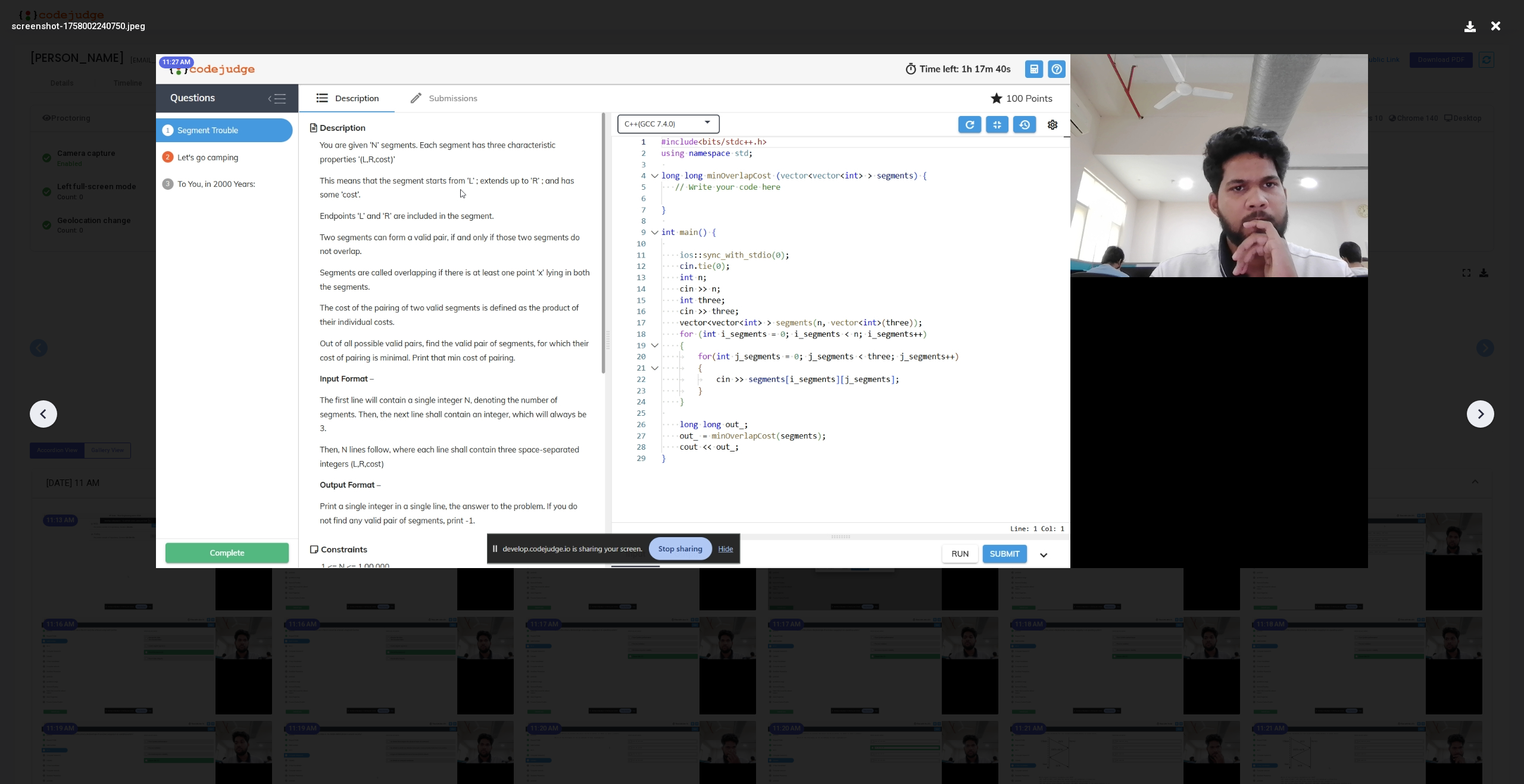
click at [1475, 421] on icon at bounding box center [1480, 414] width 18 height 18
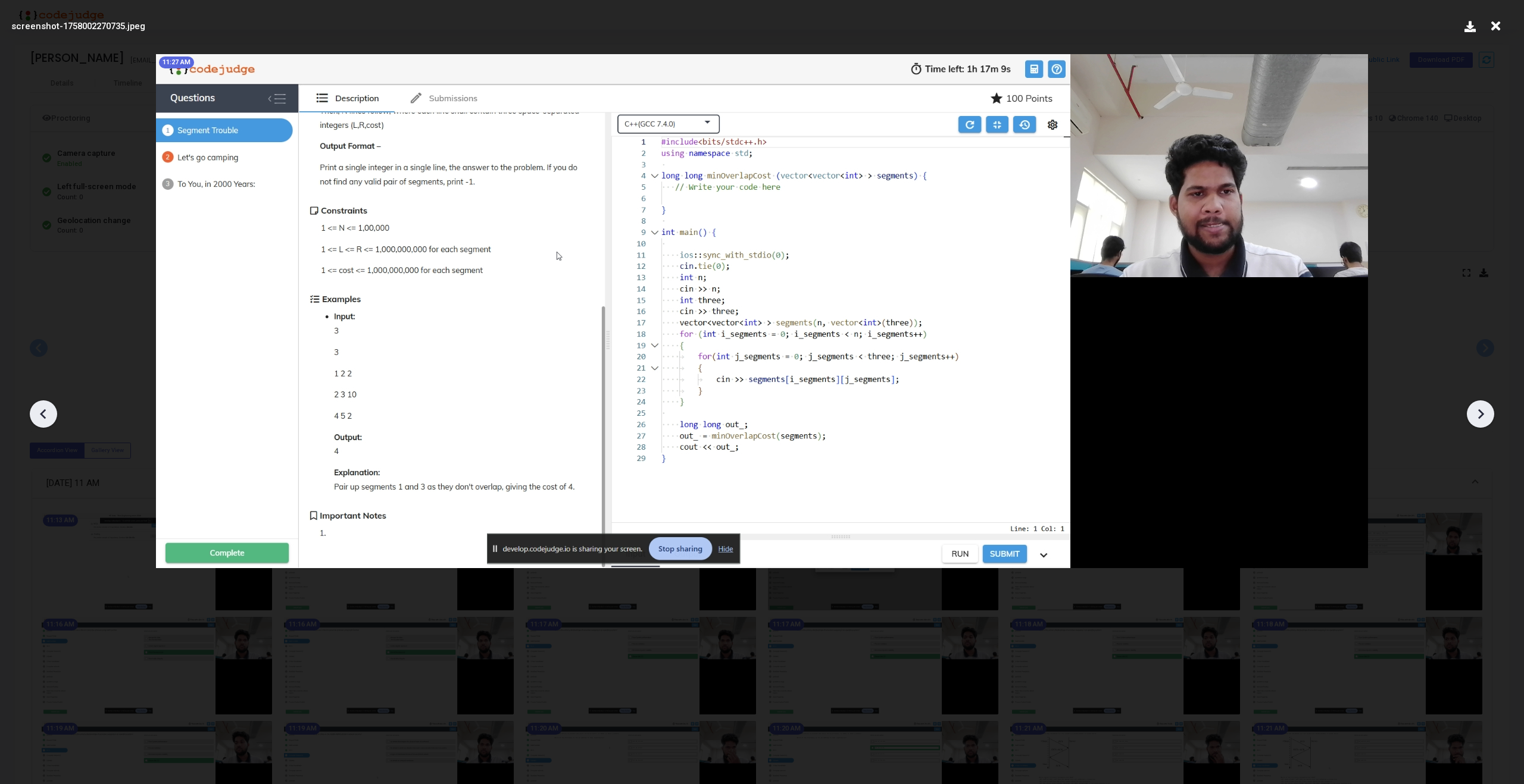
click at [1475, 421] on icon at bounding box center [1480, 414] width 18 height 18
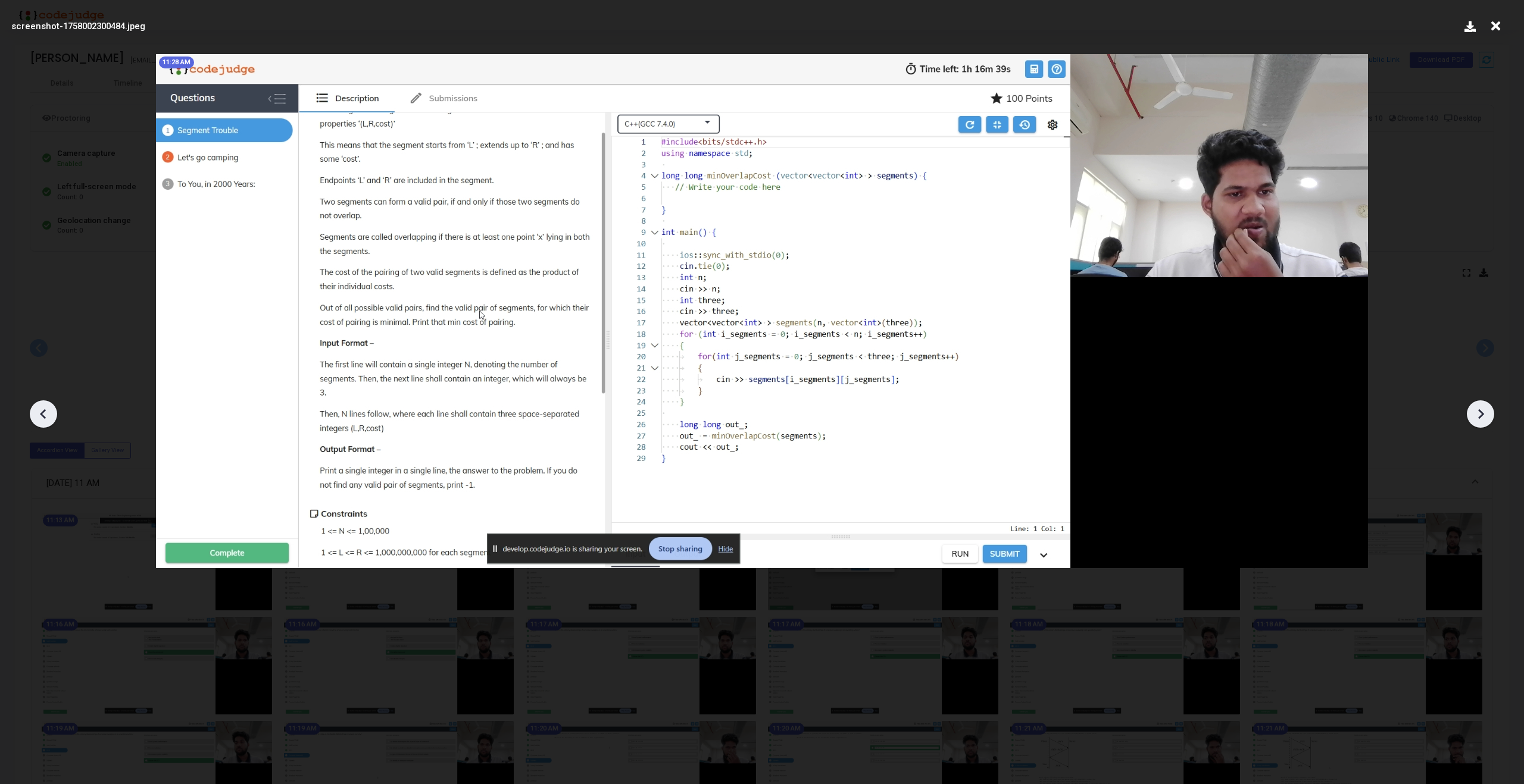
click at [1475, 421] on icon at bounding box center [1480, 414] width 18 height 18
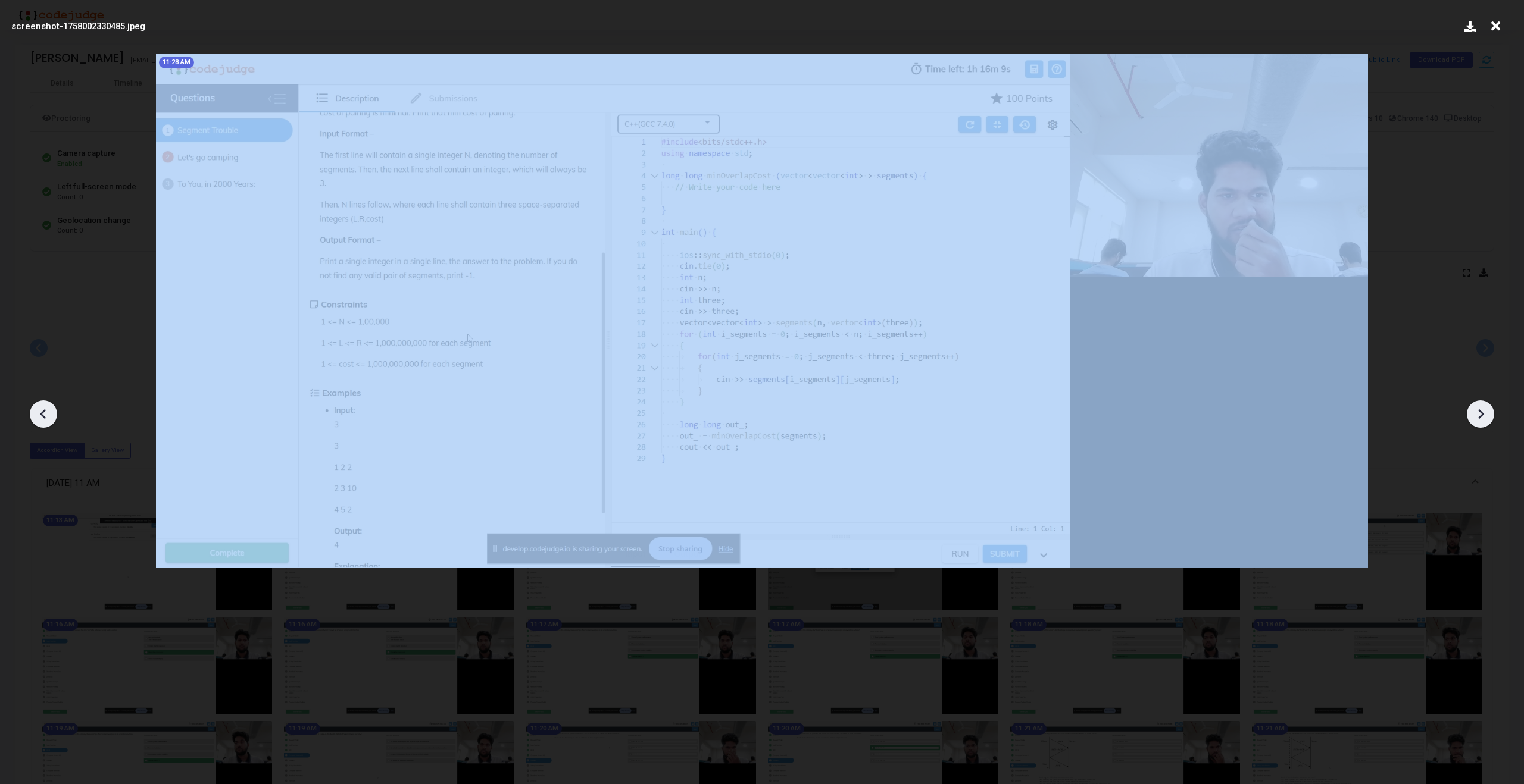
click at [1475, 421] on icon at bounding box center [1480, 414] width 18 height 18
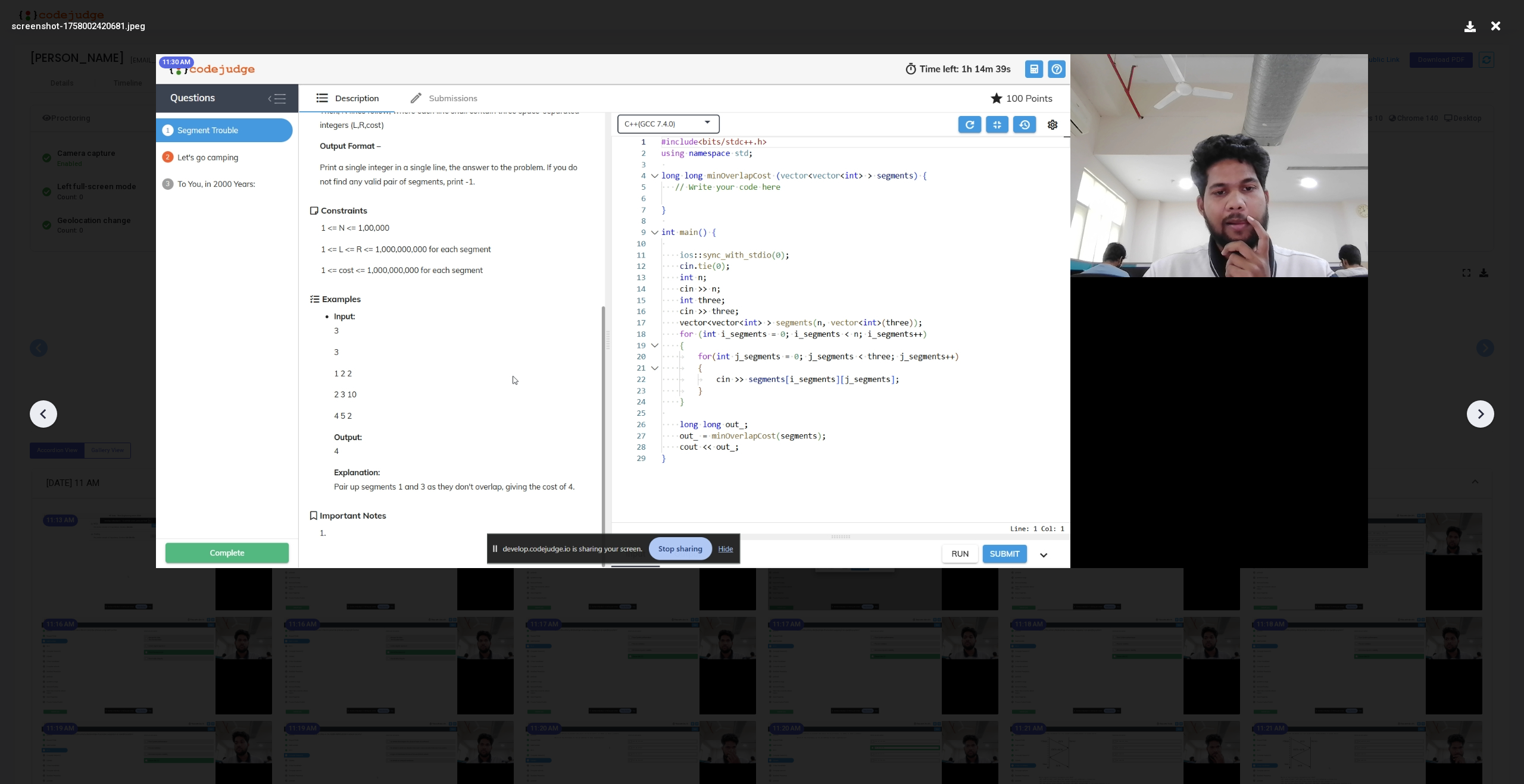
click at [1475, 421] on icon at bounding box center [1480, 414] width 18 height 18
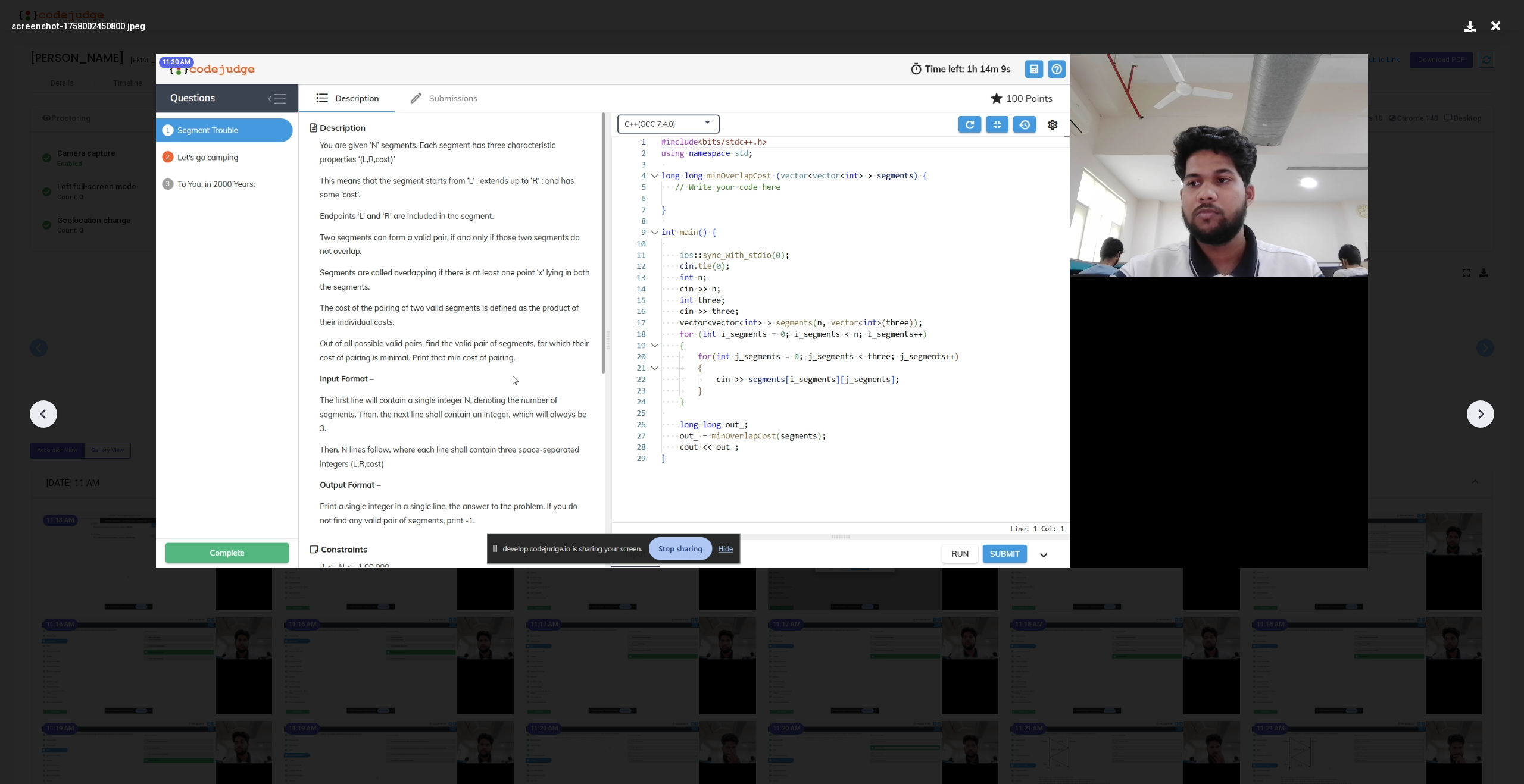
click at [1475, 421] on icon at bounding box center [1480, 414] width 18 height 18
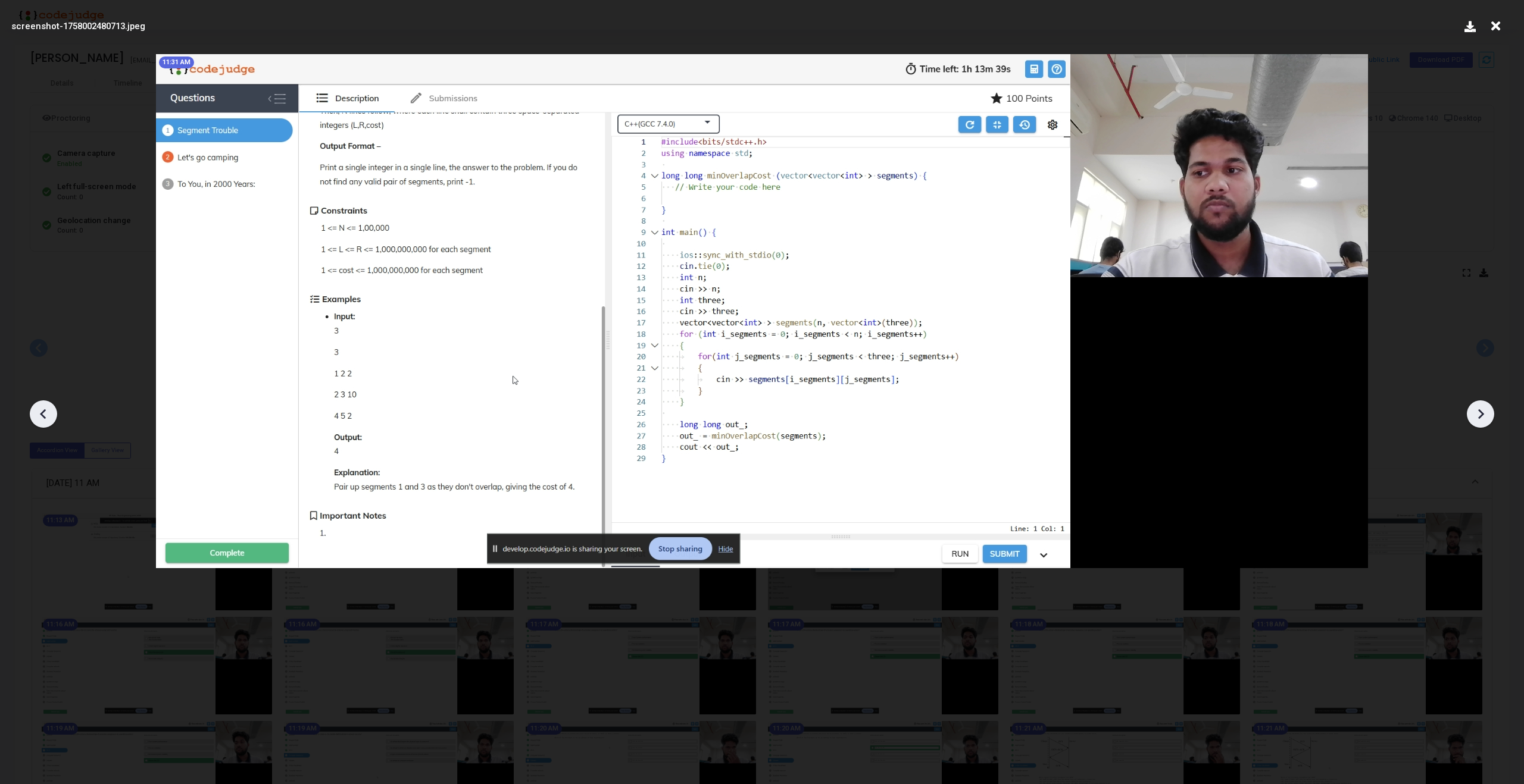
click at [1475, 421] on icon at bounding box center [1480, 414] width 18 height 18
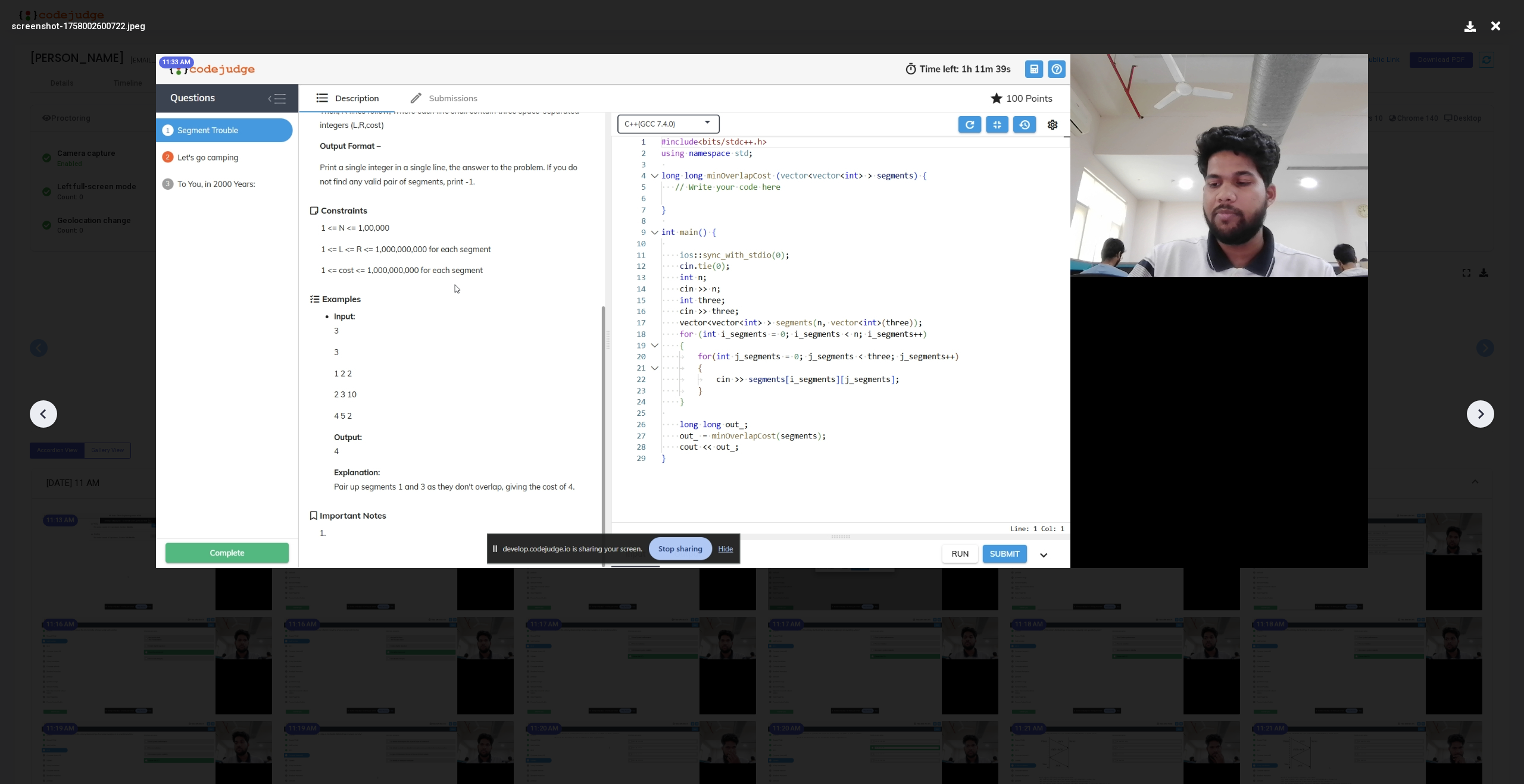
click at [1475, 421] on icon at bounding box center [1480, 414] width 18 height 18
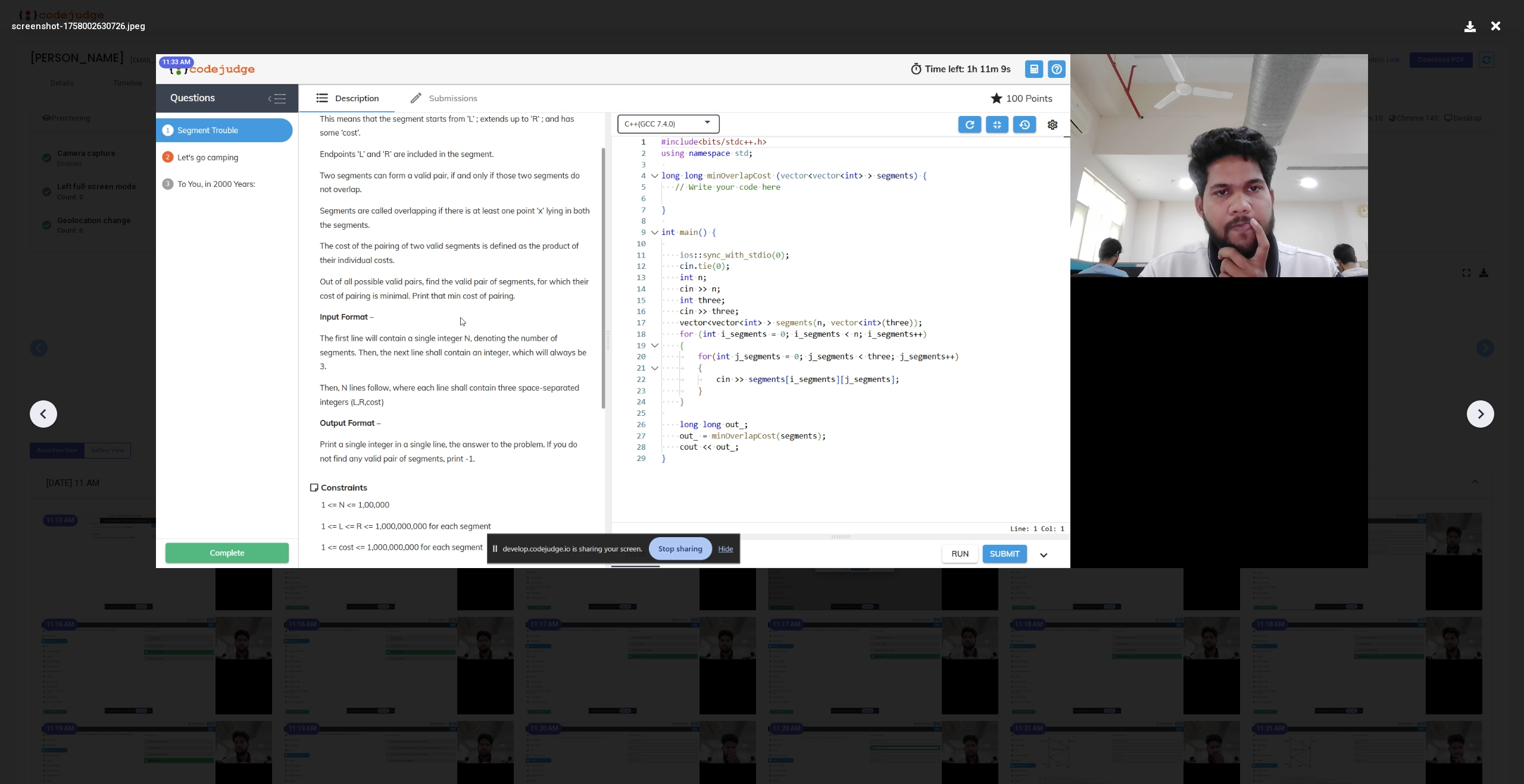
click at [1475, 421] on icon at bounding box center [1480, 414] width 18 height 18
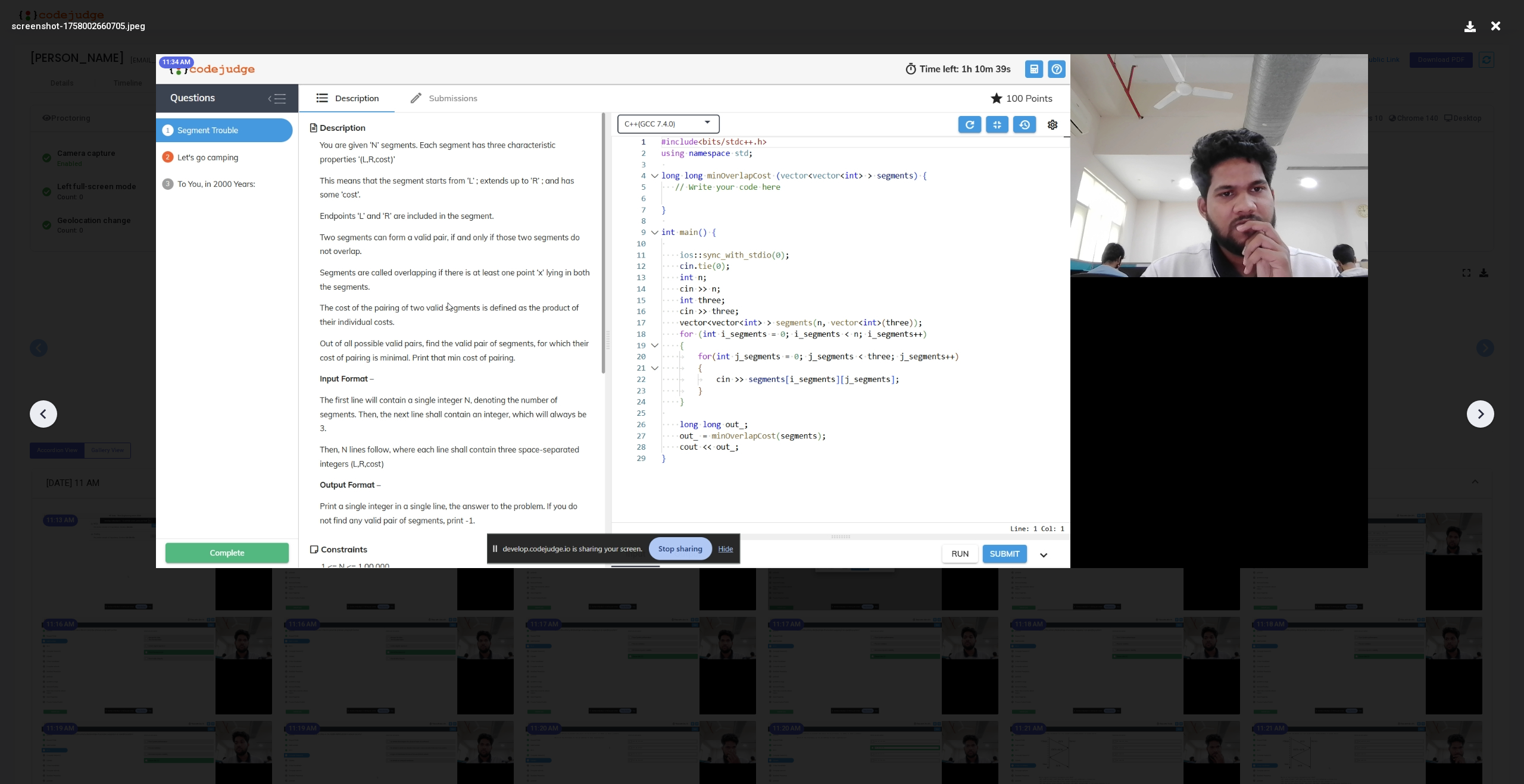
click at [1475, 421] on icon at bounding box center [1480, 414] width 18 height 18
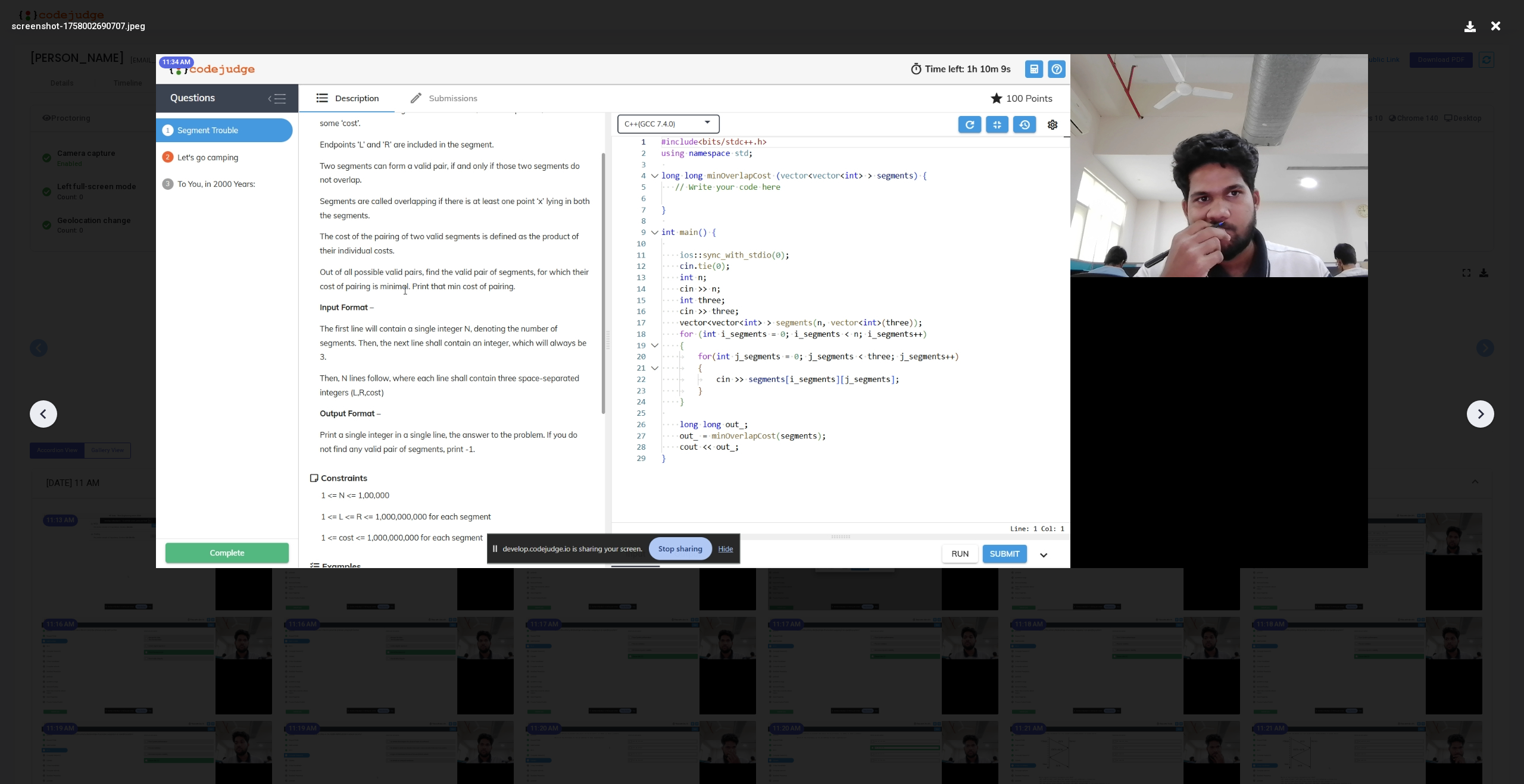
click at [1475, 421] on icon at bounding box center [1480, 414] width 18 height 18
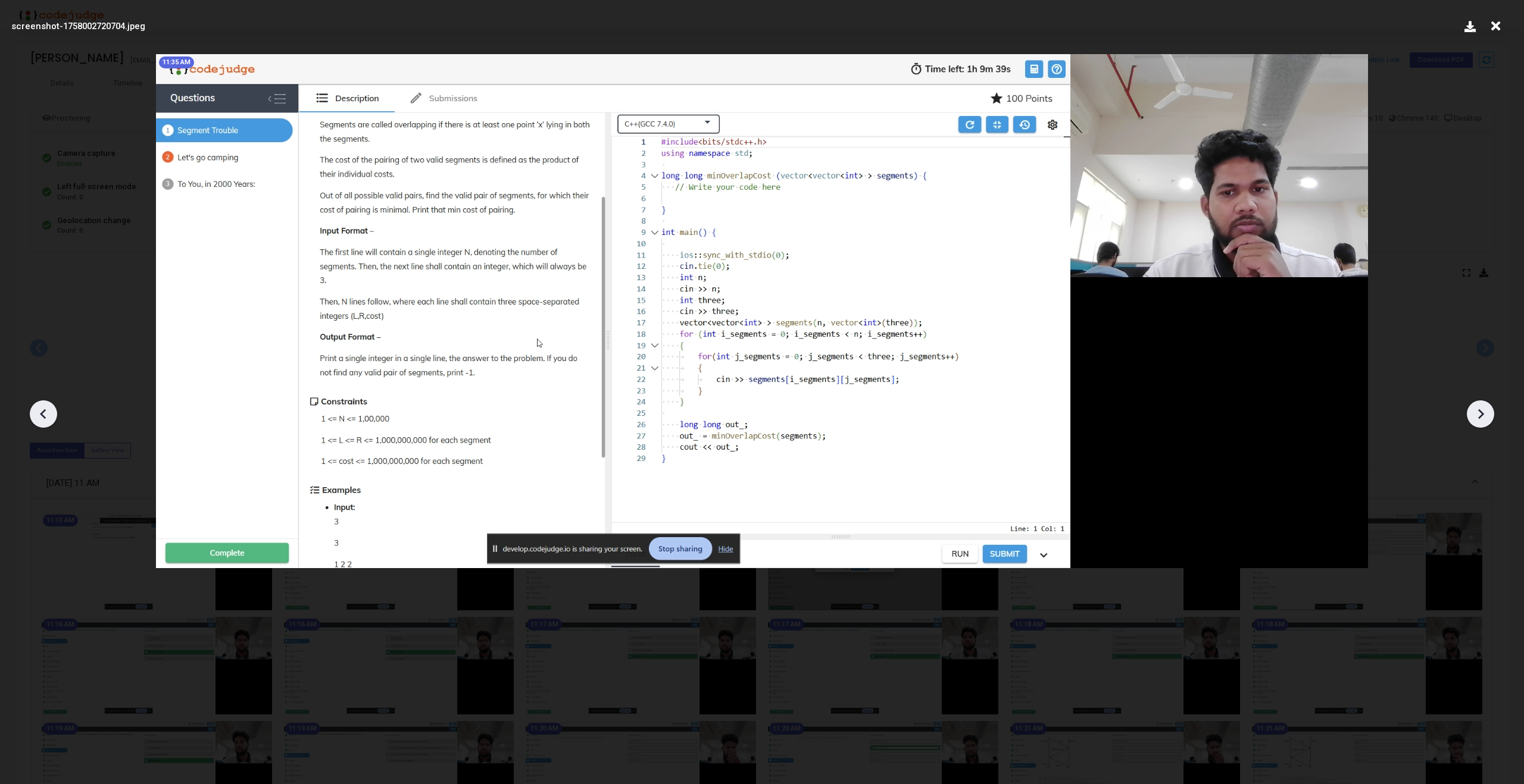
click at [1475, 421] on icon at bounding box center [1480, 414] width 18 height 18
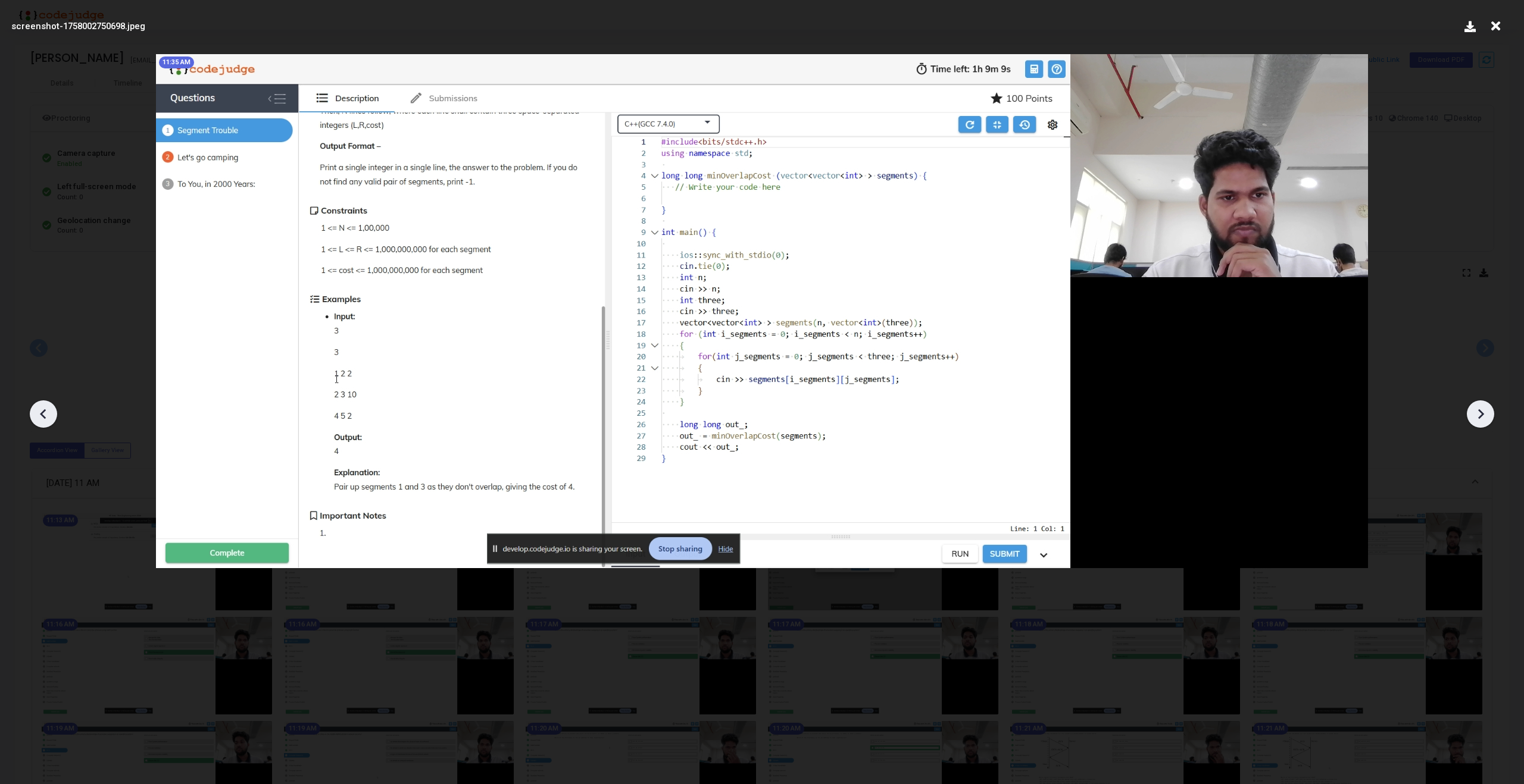
click at [1475, 421] on icon at bounding box center [1480, 414] width 18 height 18
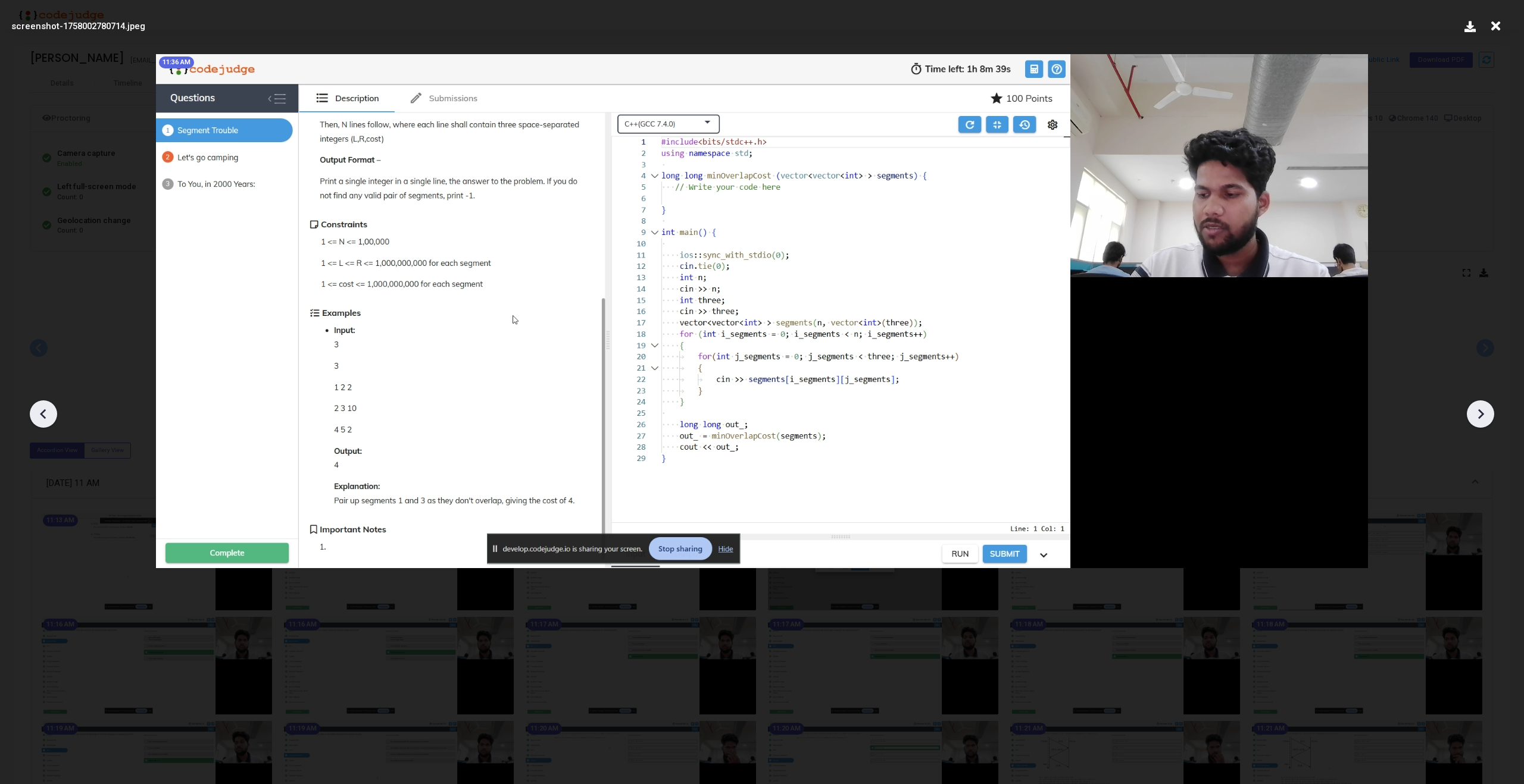
click at [1475, 421] on icon at bounding box center [1480, 414] width 18 height 18
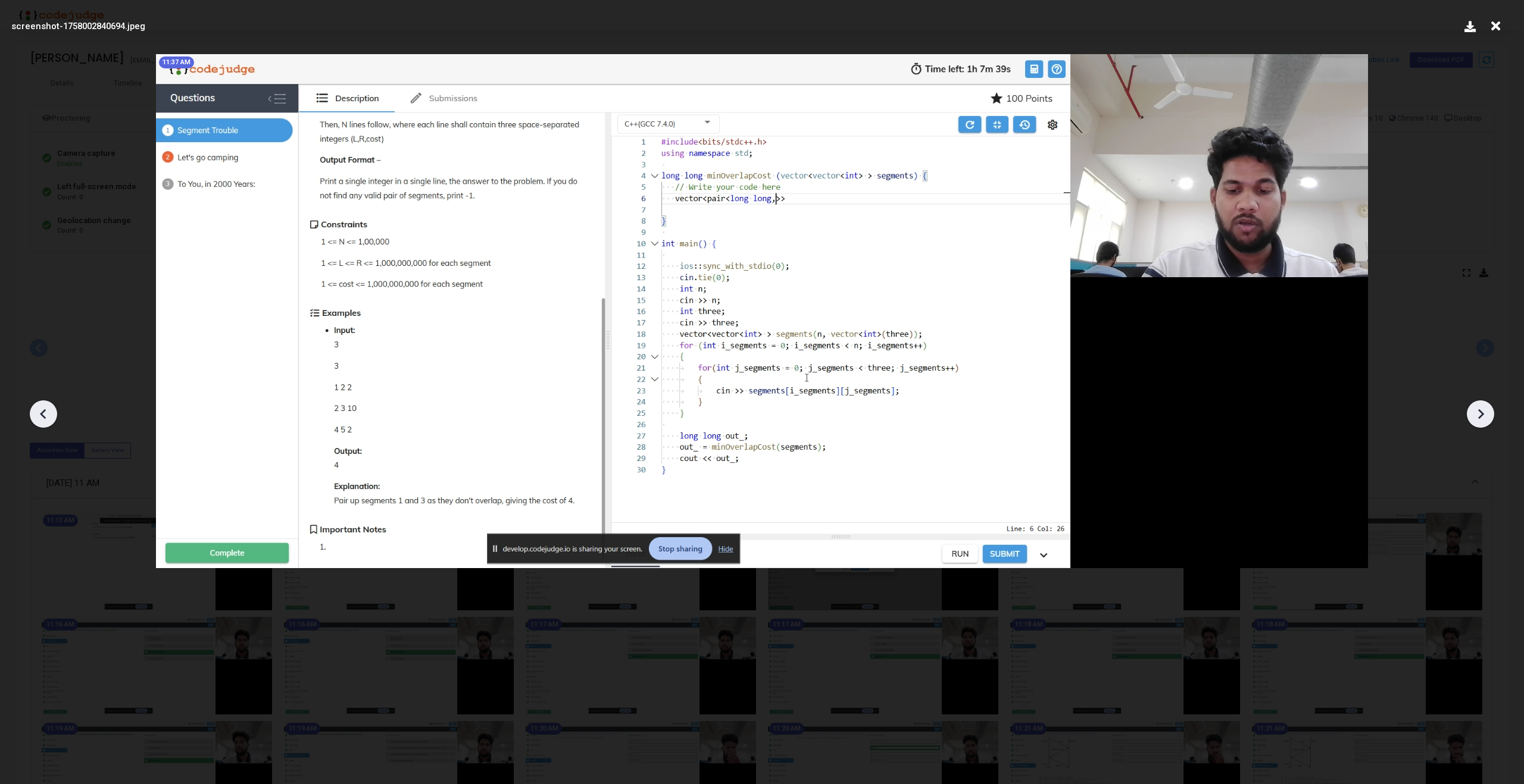
click at [1498, 26] on icon at bounding box center [1495, 26] width 19 height 22
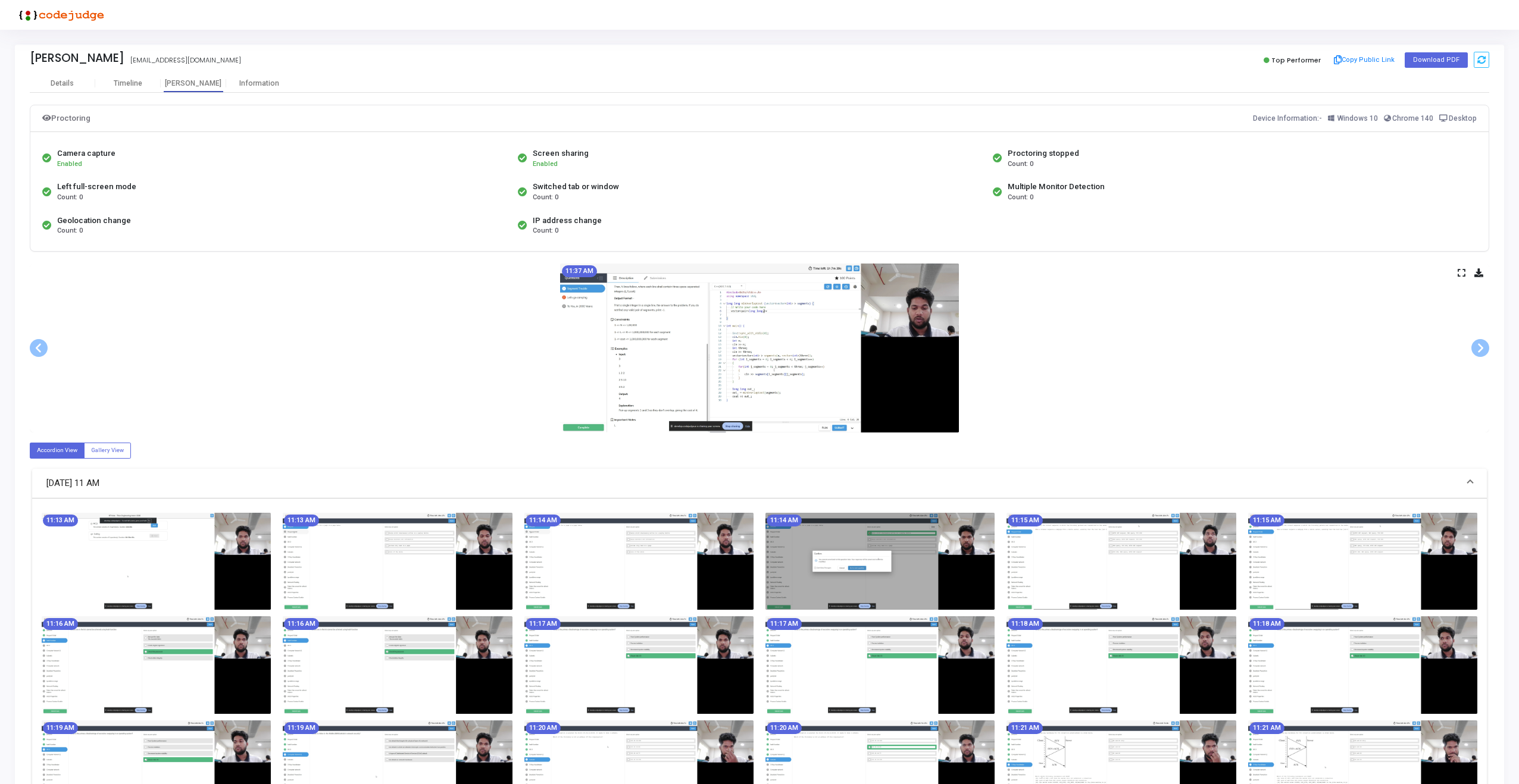
click at [1455, 268] on div "11:37 AM" at bounding box center [759, 348] width 1459 height 169
click at [1458, 270] on icon at bounding box center [1461, 273] width 8 height 6
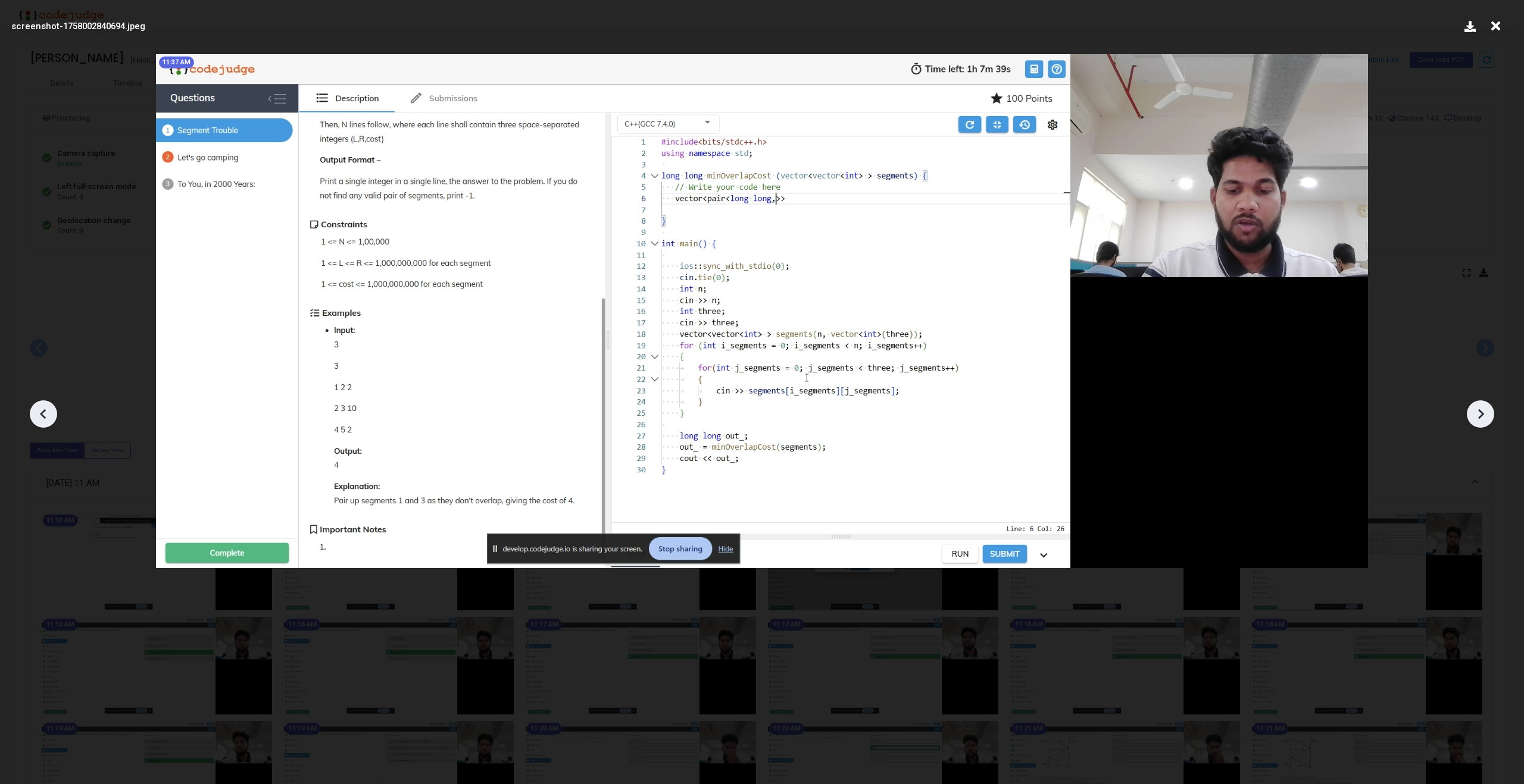
click at [1457, 268] on div at bounding box center [762, 410] width 1524 height 748
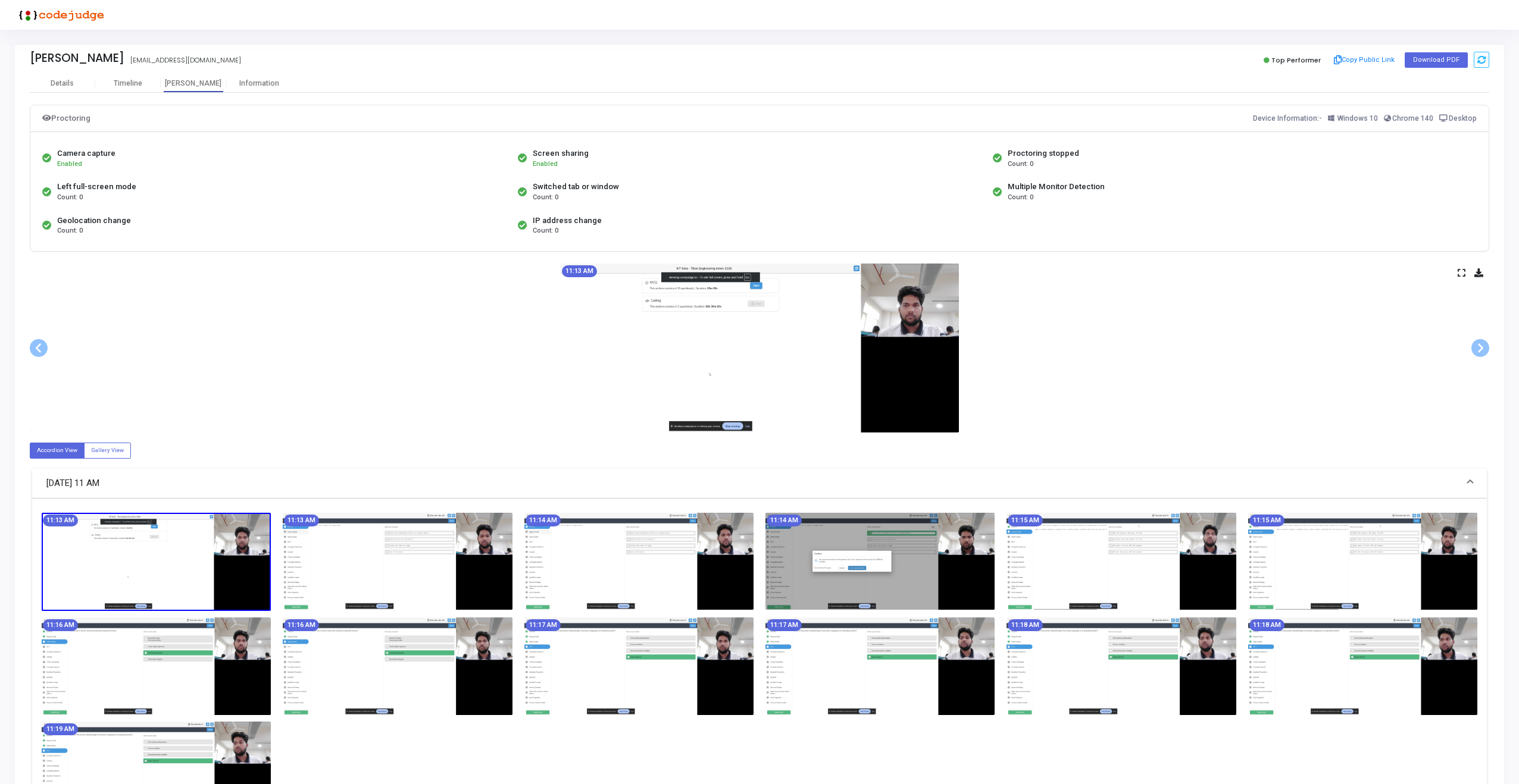
click at [1462, 274] on icon at bounding box center [1461, 273] width 8 height 6
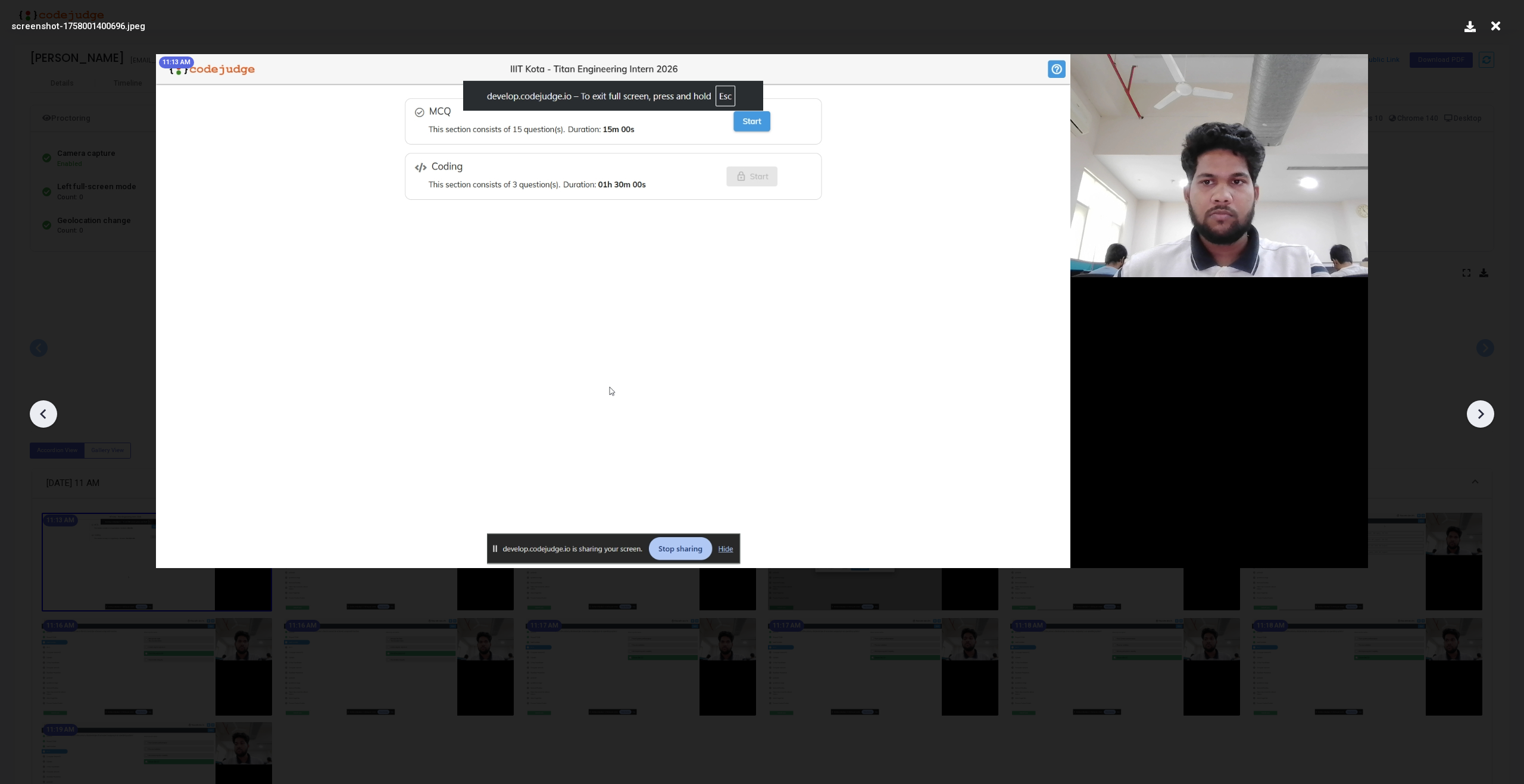
click at [1471, 415] on icon at bounding box center [1480, 414] width 18 height 18
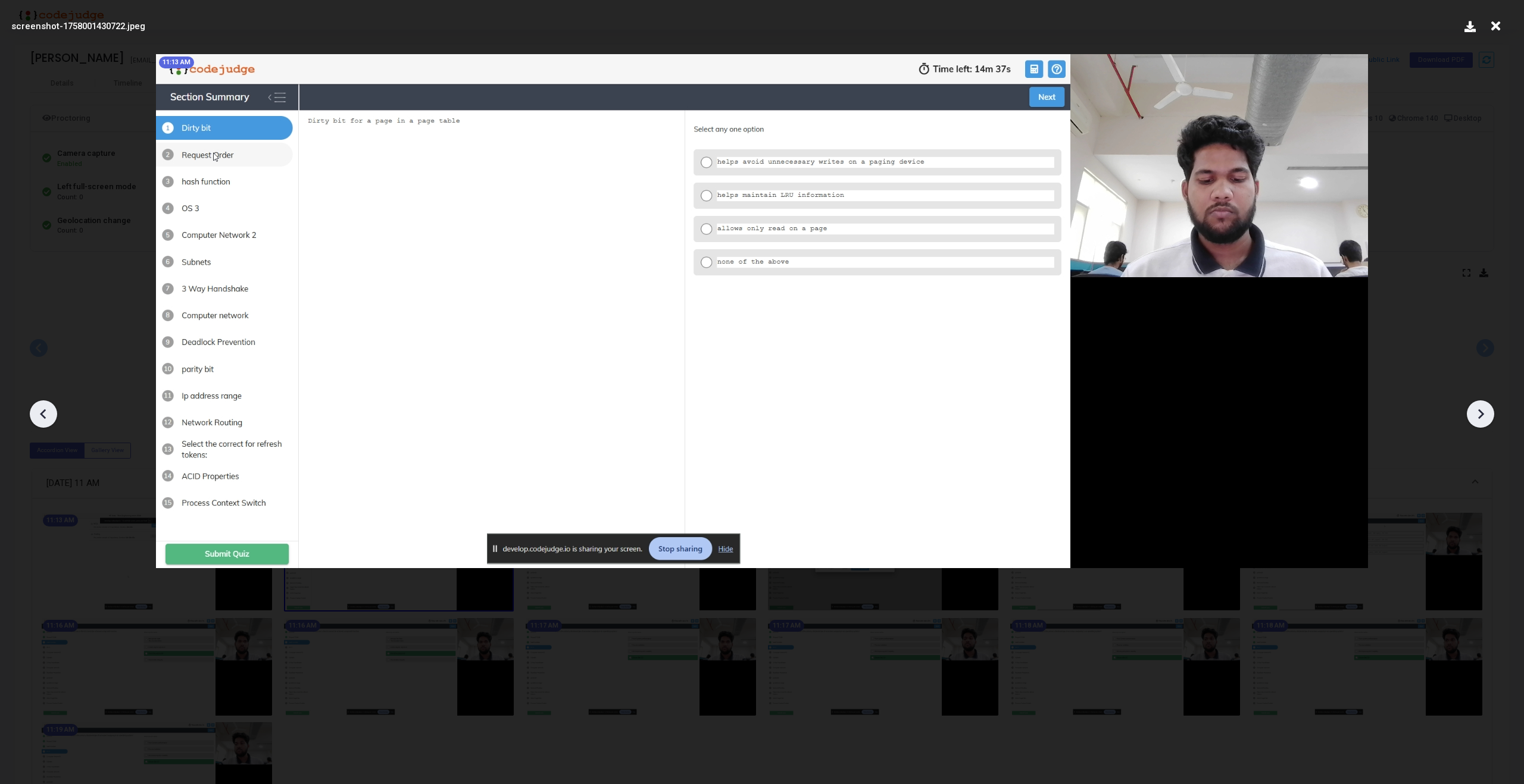
click at [1471, 415] on icon at bounding box center [1480, 414] width 18 height 18
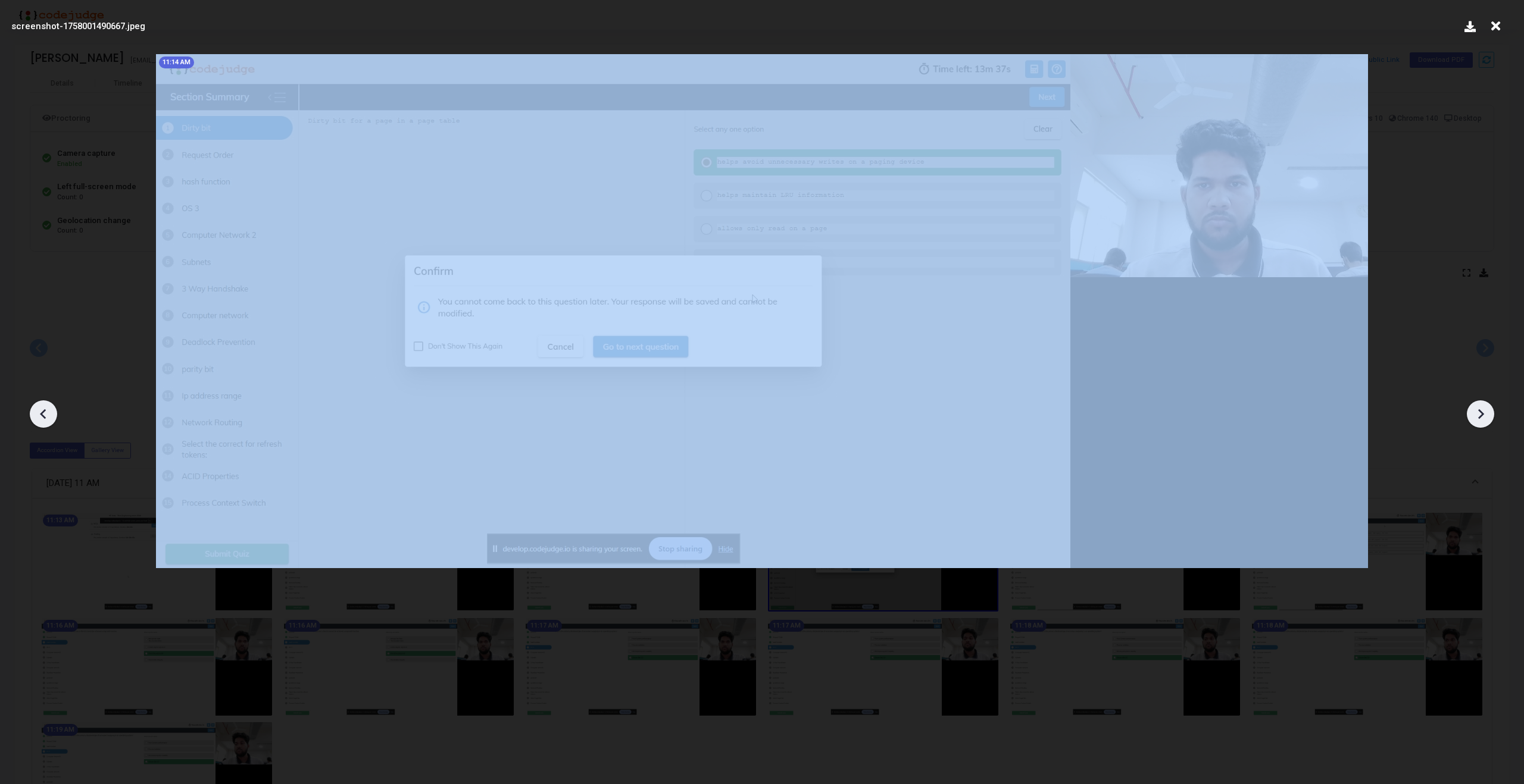
click at [1471, 415] on icon at bounding box center [1480, 414] width 18 height 18
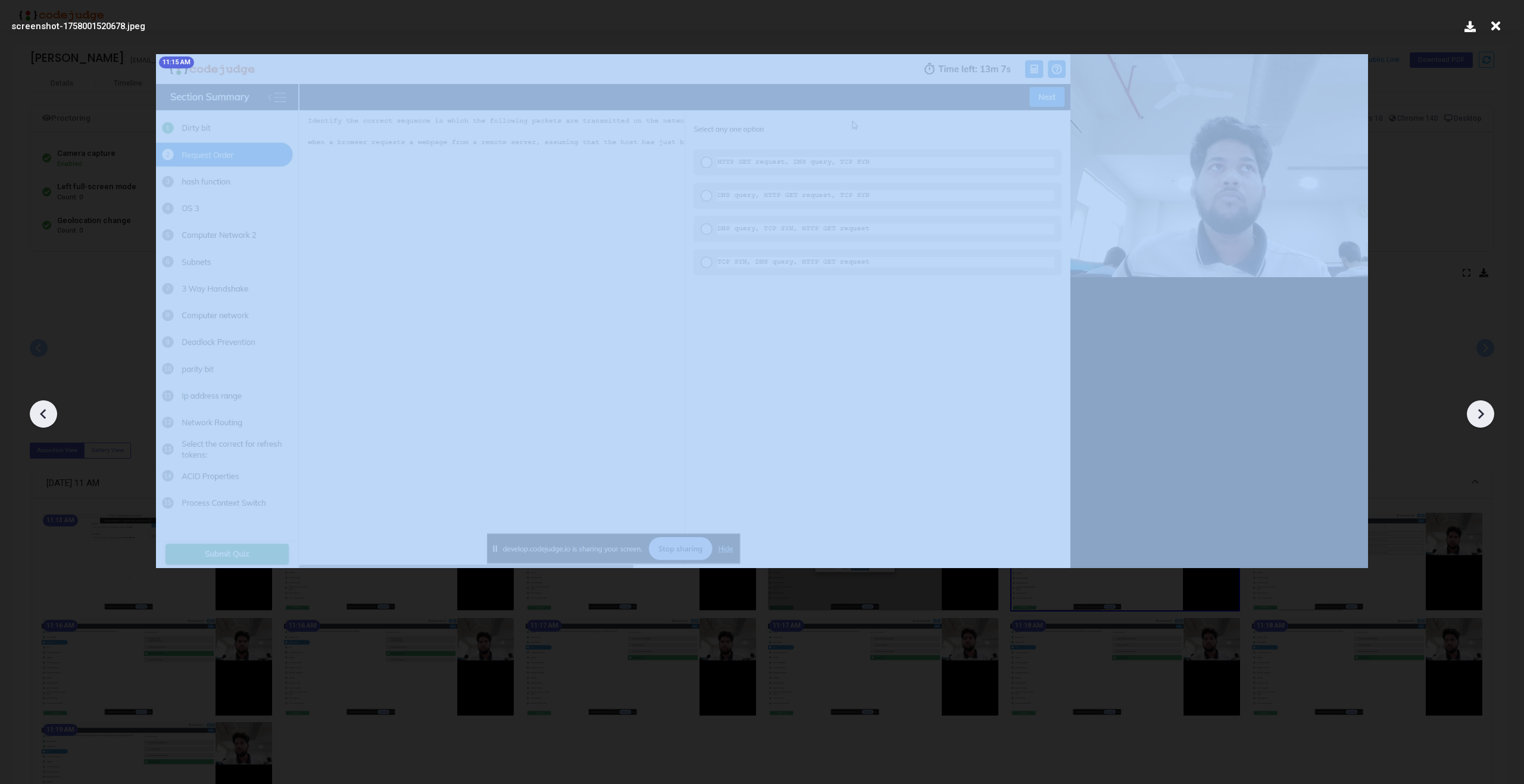
click at [1471, 415] on icon at bounding box center [1480, 414] width 18 height 18
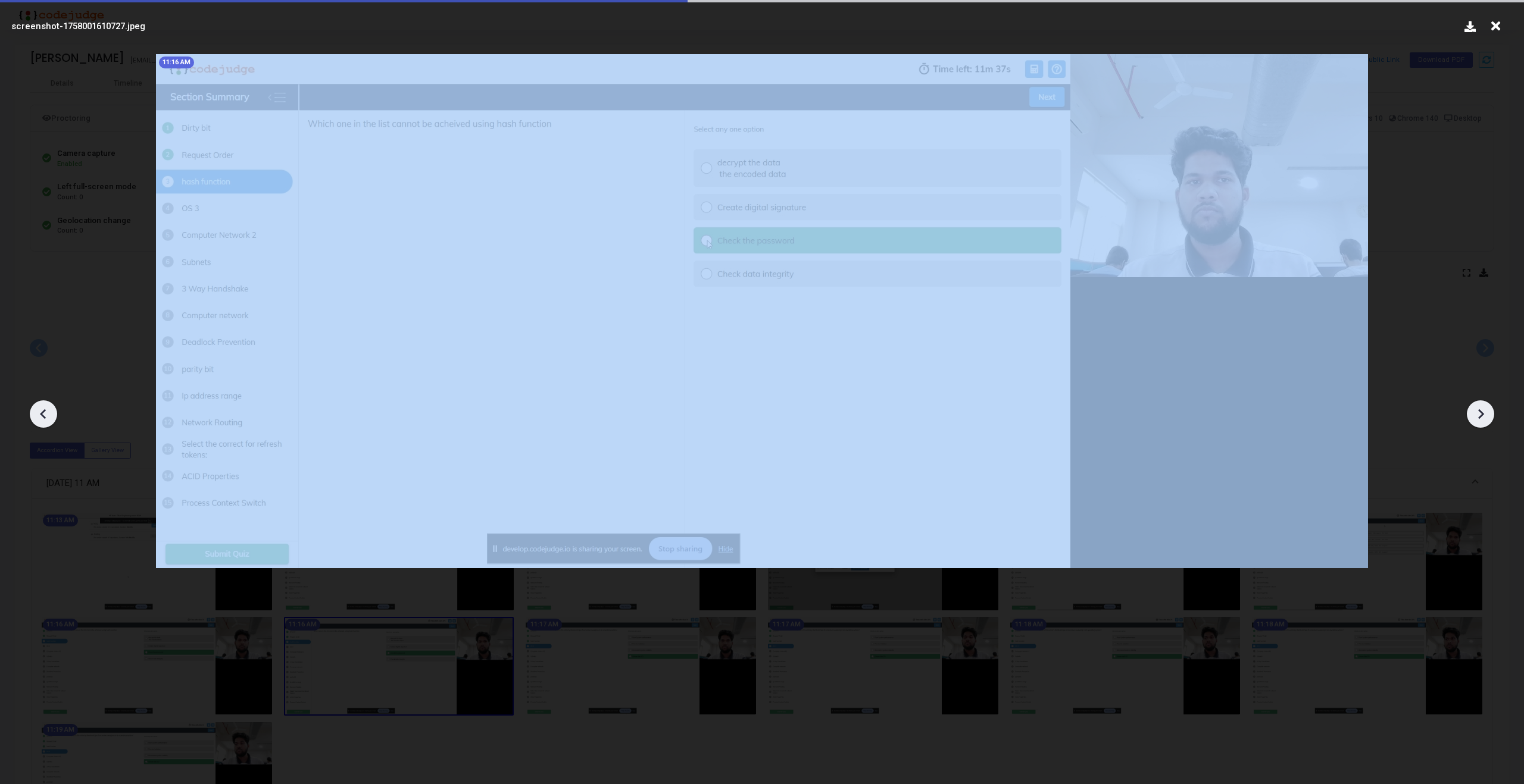
click at [1471, 415] on icon at bounding box center [1480, 414] width 18 height 18
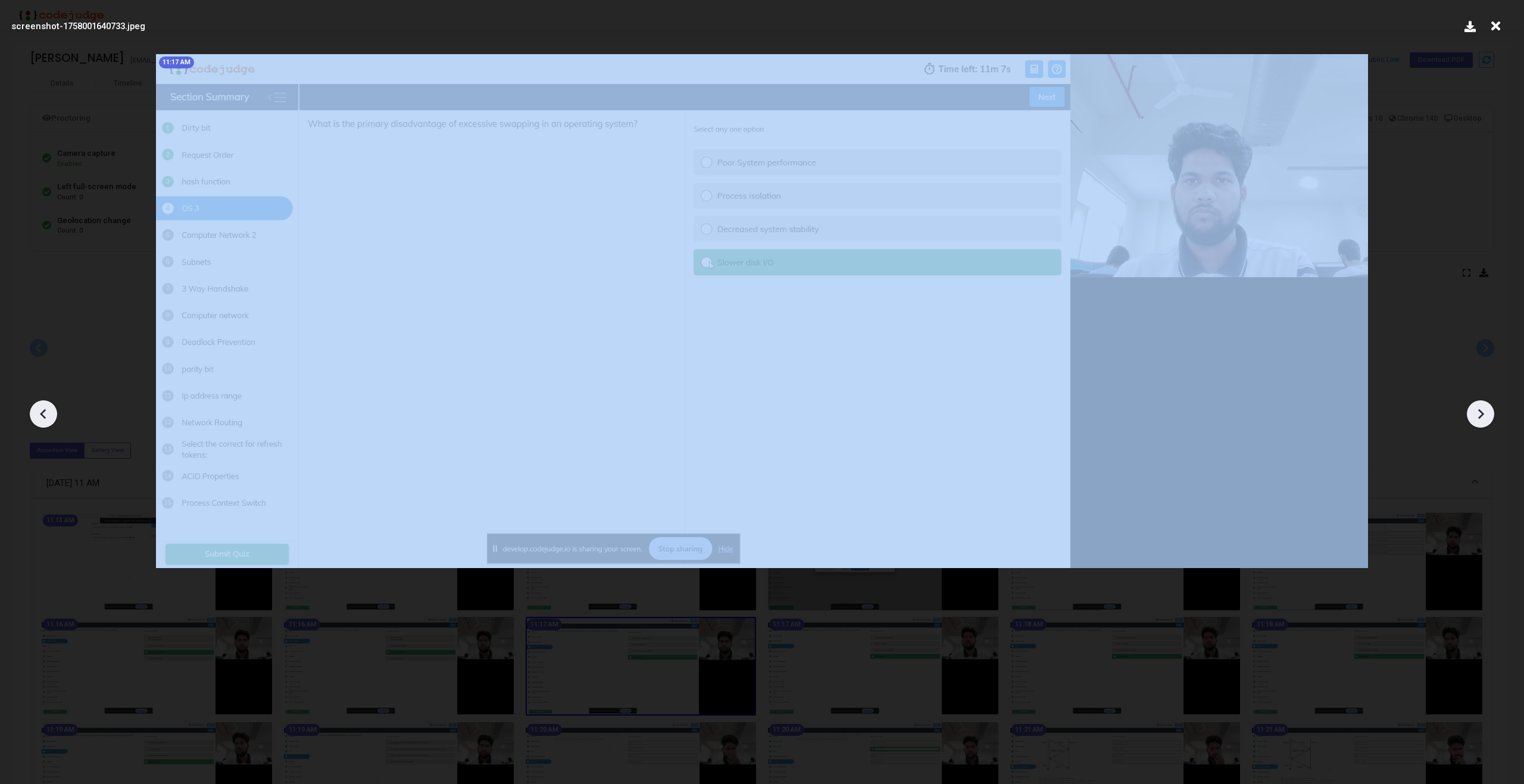
click at [1471, 415] on icon at bounding box center [1480, 414] width 18 height 18
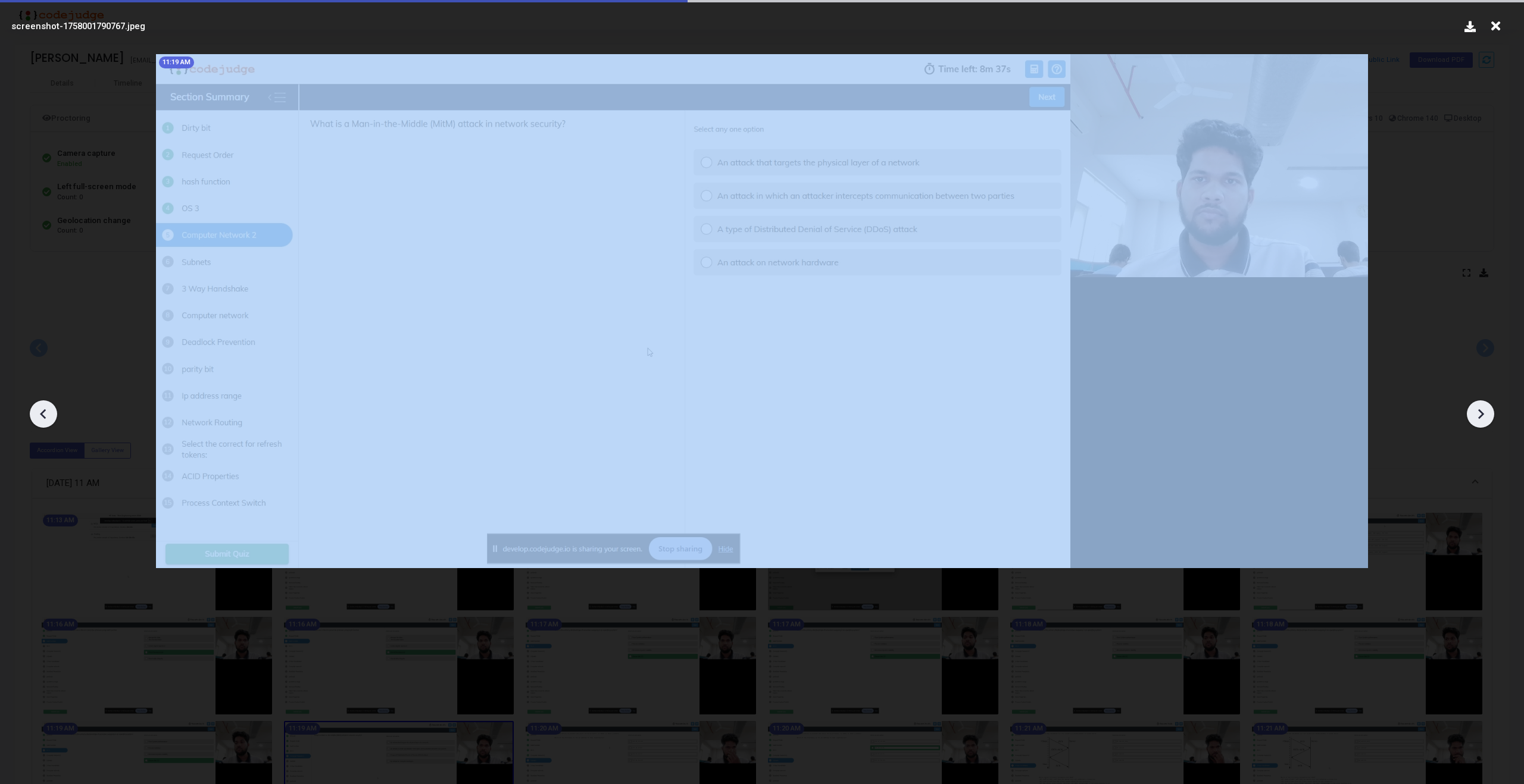
click at [1471, 415] on icon at bounding box center [1480, 414] width 18 height 18
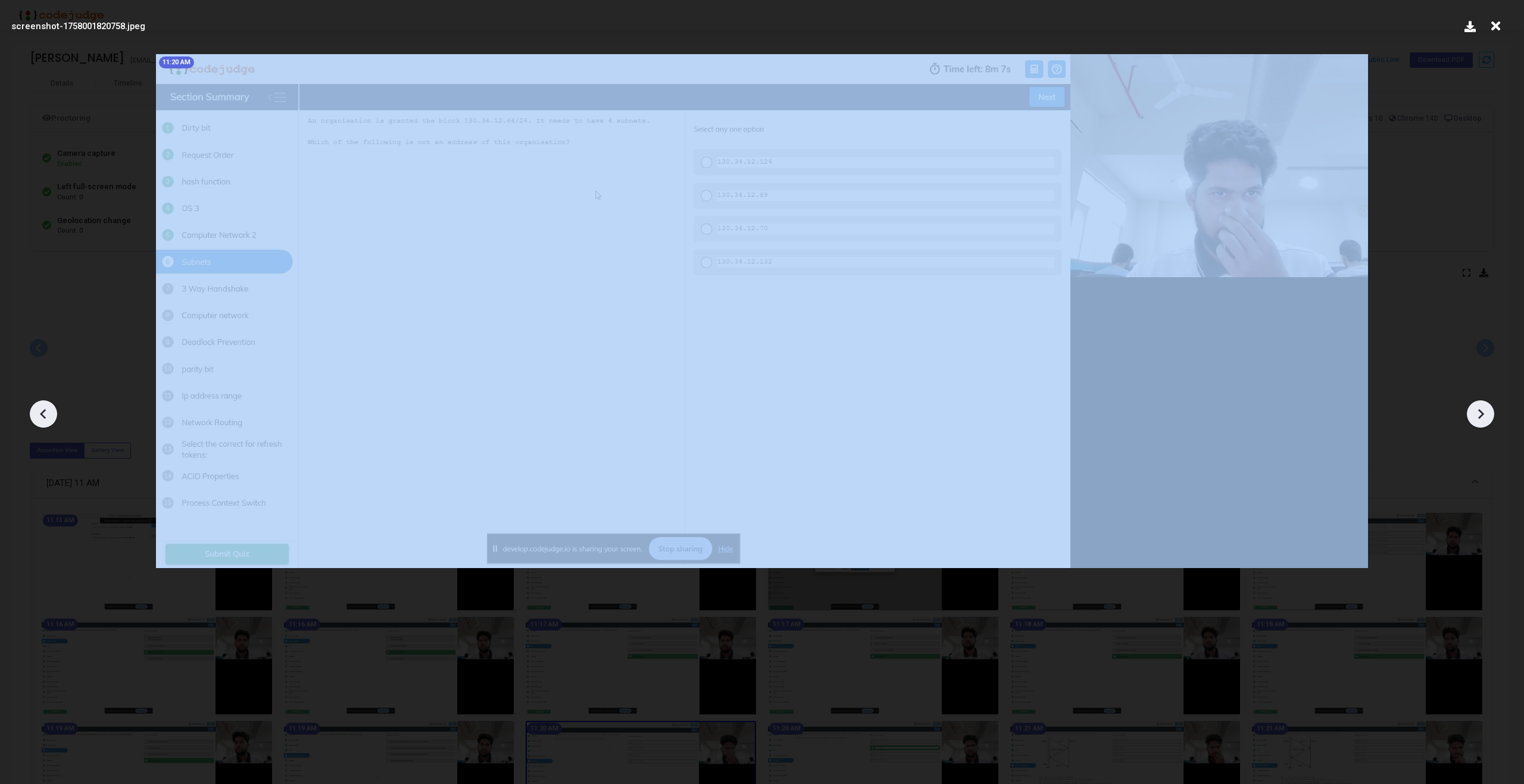
click at [1471, 415] on icon at bounding box center [1480, 414] width 18 height 18
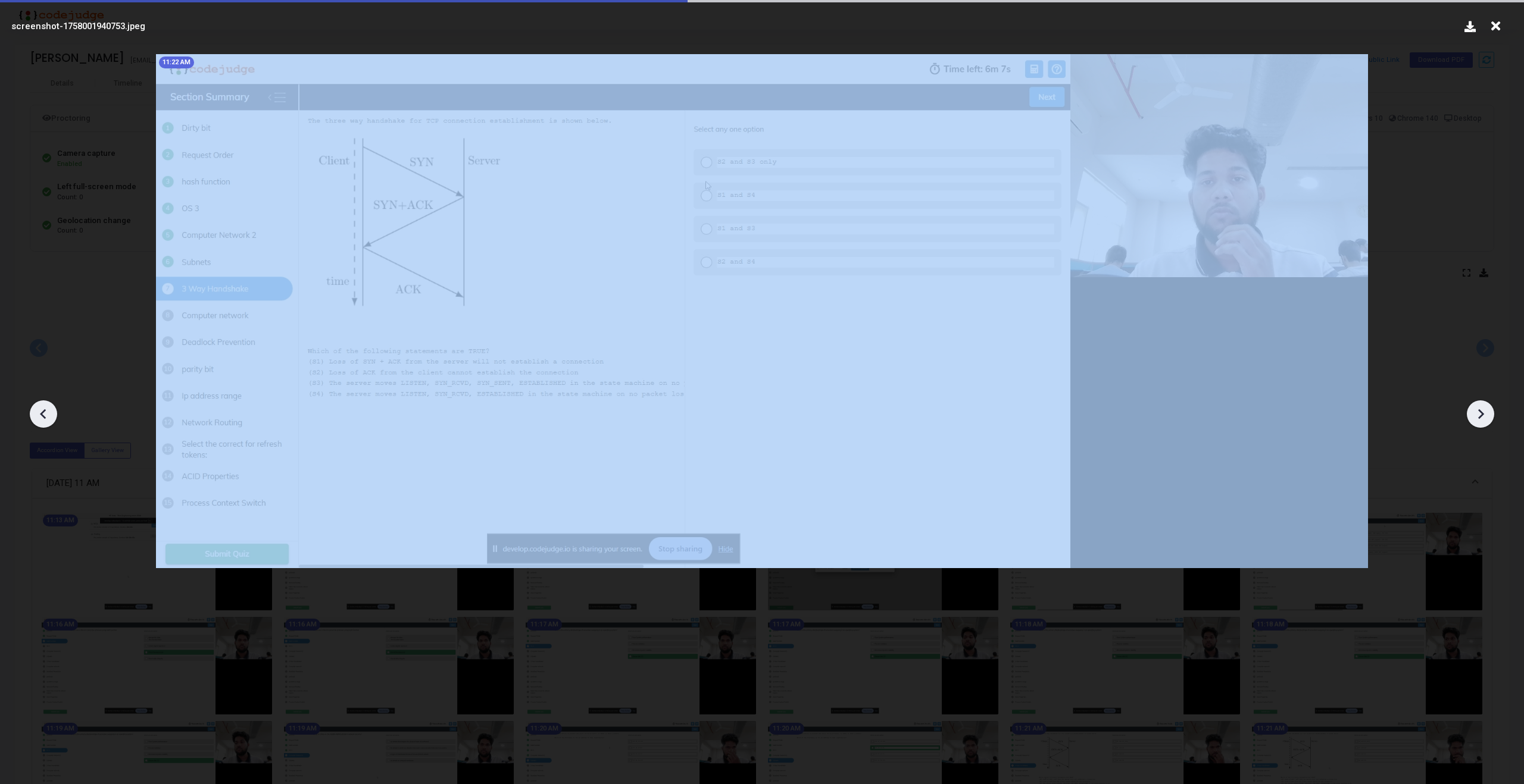
click at [1471, 415] on icon at bounding box center [1480, 414] width 18 height 18
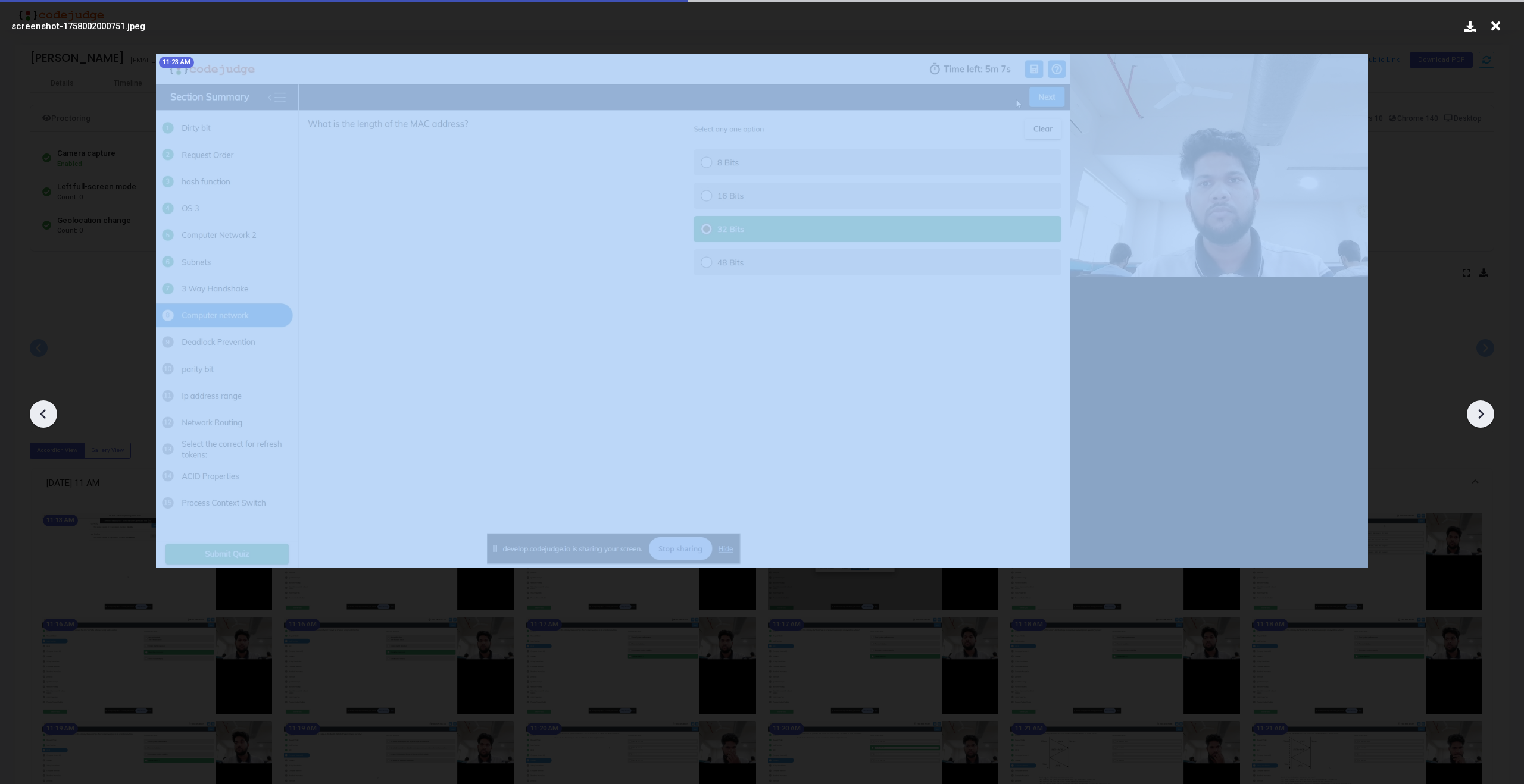
click at [1471, 415] on icon at bounding box center [1480, 414] width 18 height 18
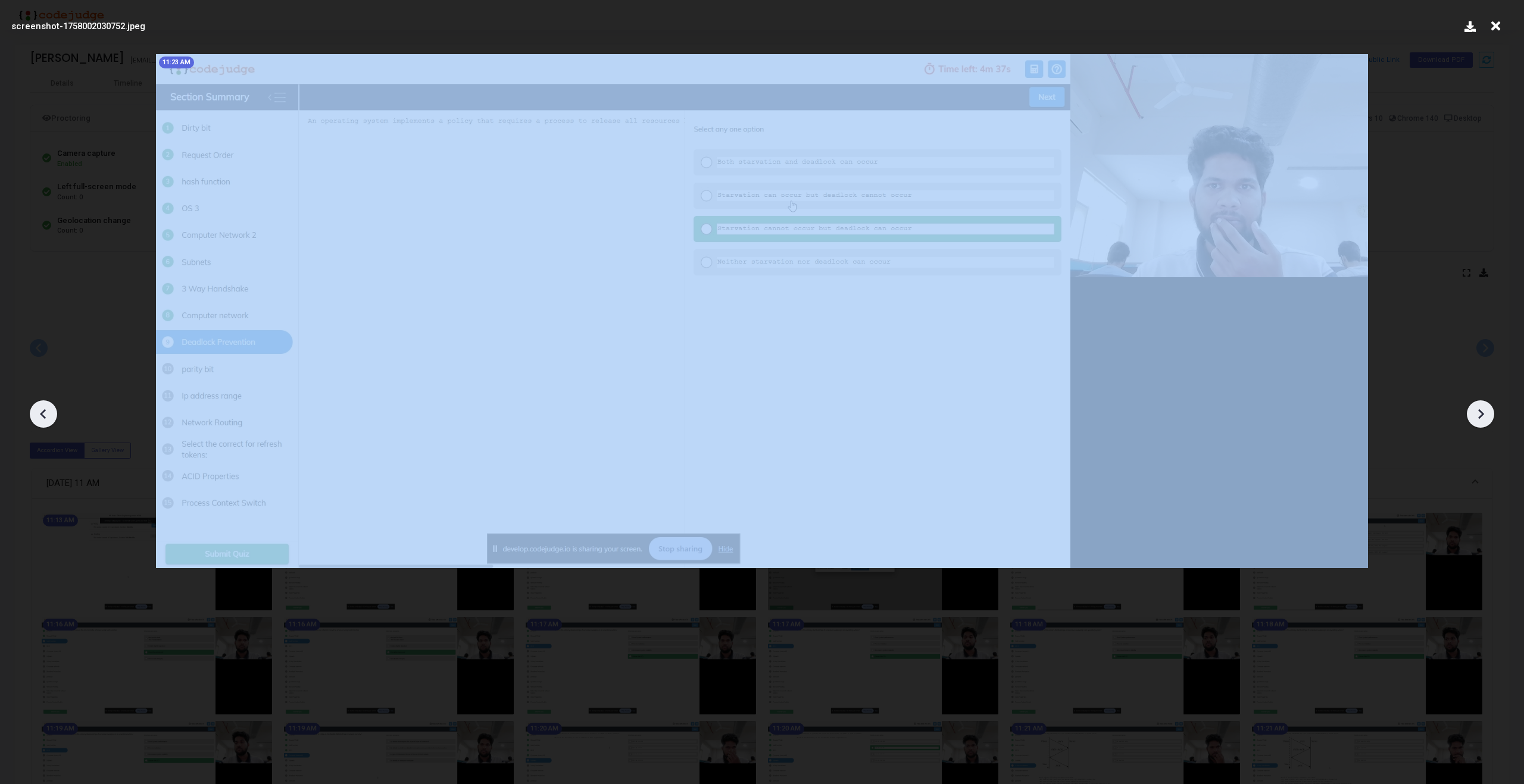
click at [1471, 415] on icon at bounding box center [1480, 414] width 18 height 18
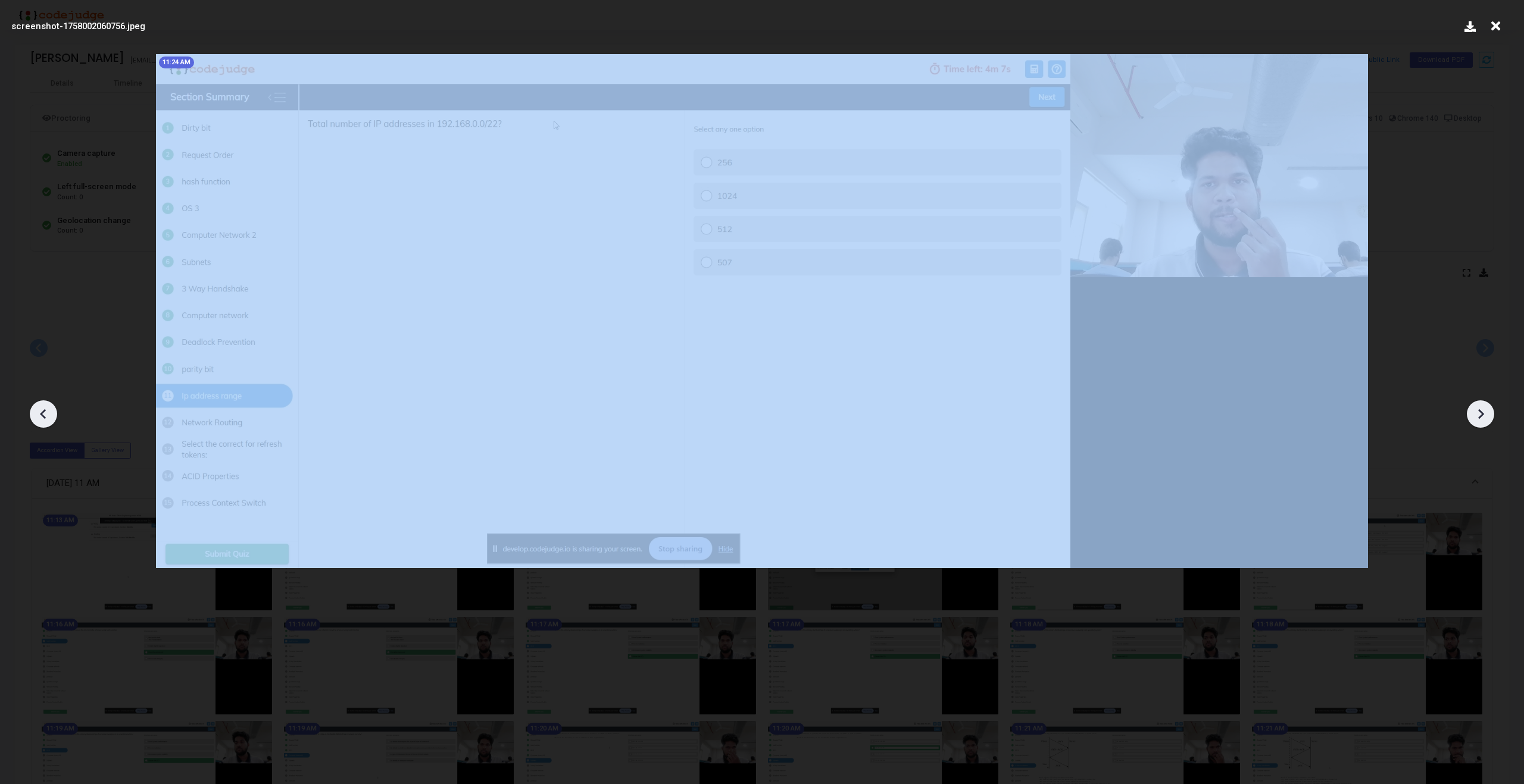
click at [1471, 415] on icon at bounding box center [1480, 414] width 18 height 18
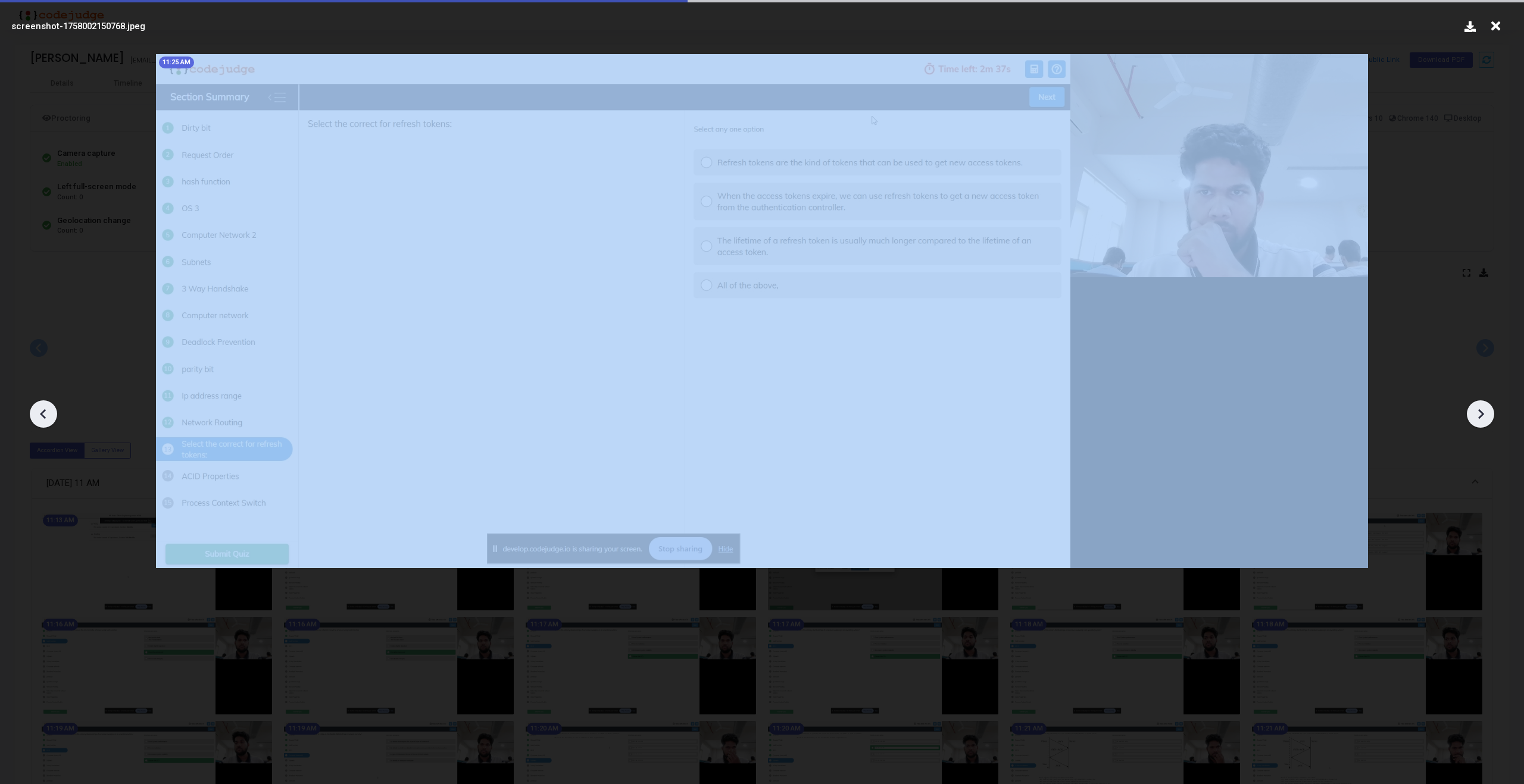
click at [1471, 415] on icon at bounding box center [1480, 414] width 18 height 18
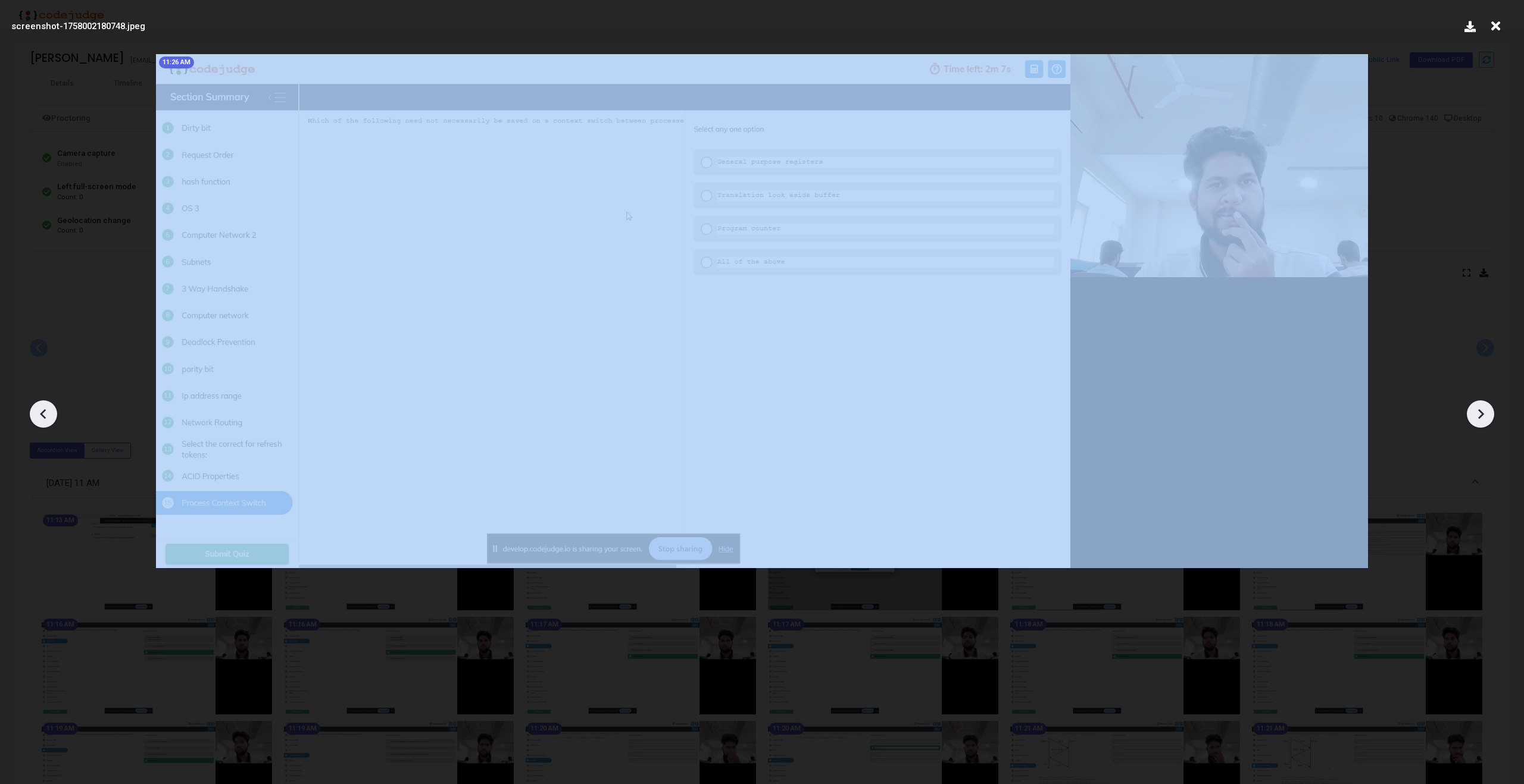
click at [1471, 415] on icon at bounding box center [1480, 414] width 18 height 18
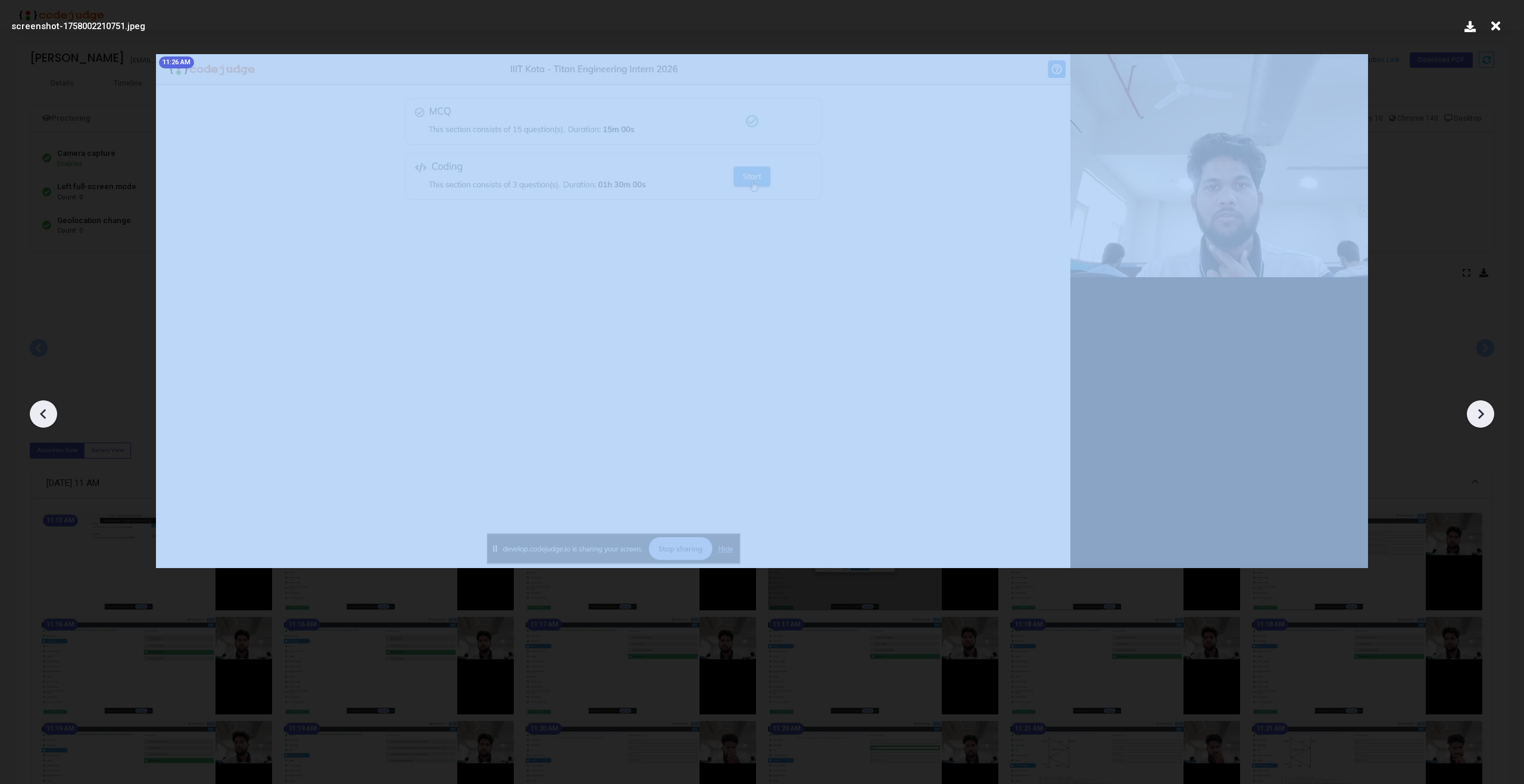
click at [1471, 415] on icon at bounding box center [1480, 414] width 18 height 18
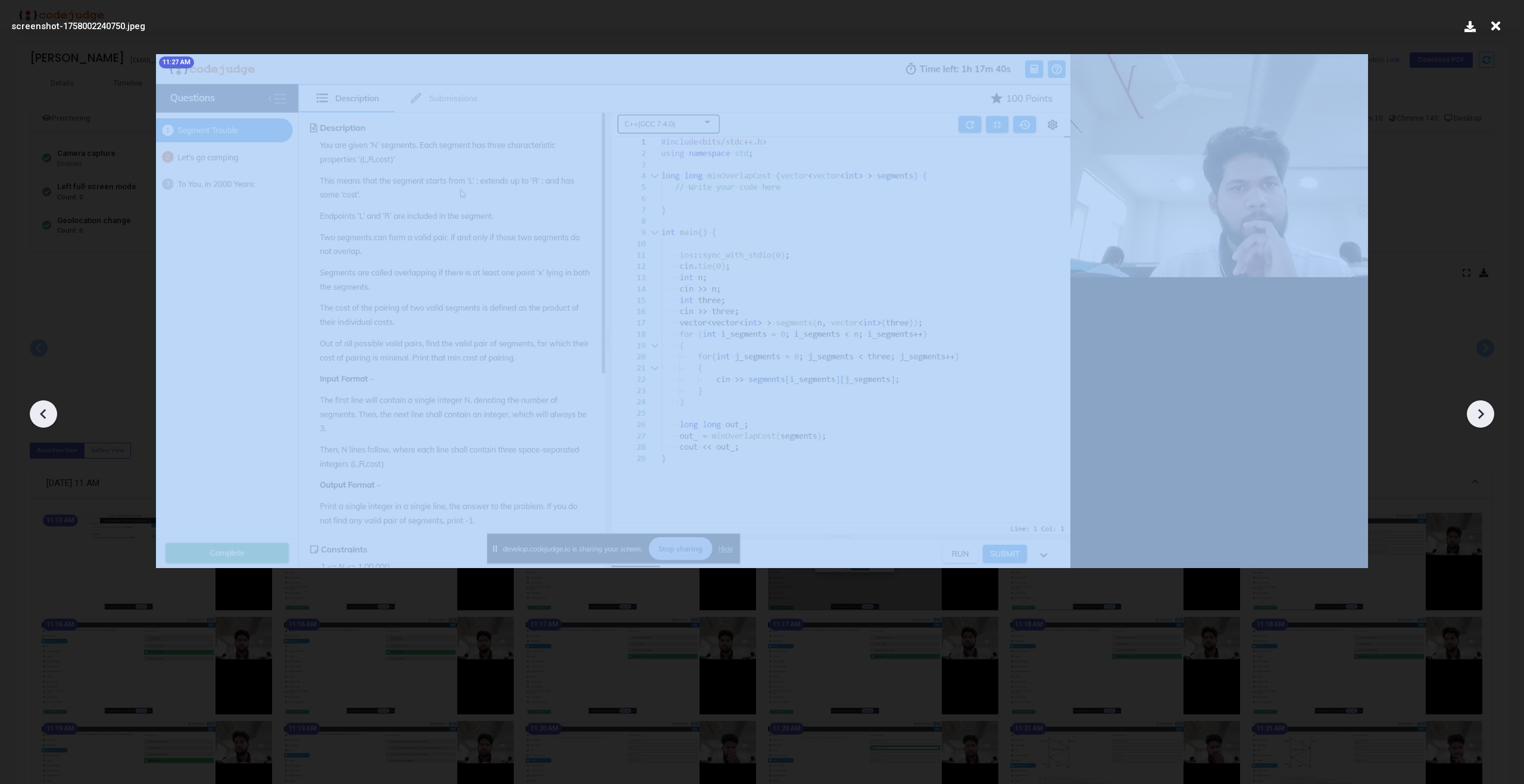
click at [1471, 415] on icon at bounding box center [1480, 414] width 18 height 18
click at [53, 415] on div at bounding box center [43, 414] width 28 height 28
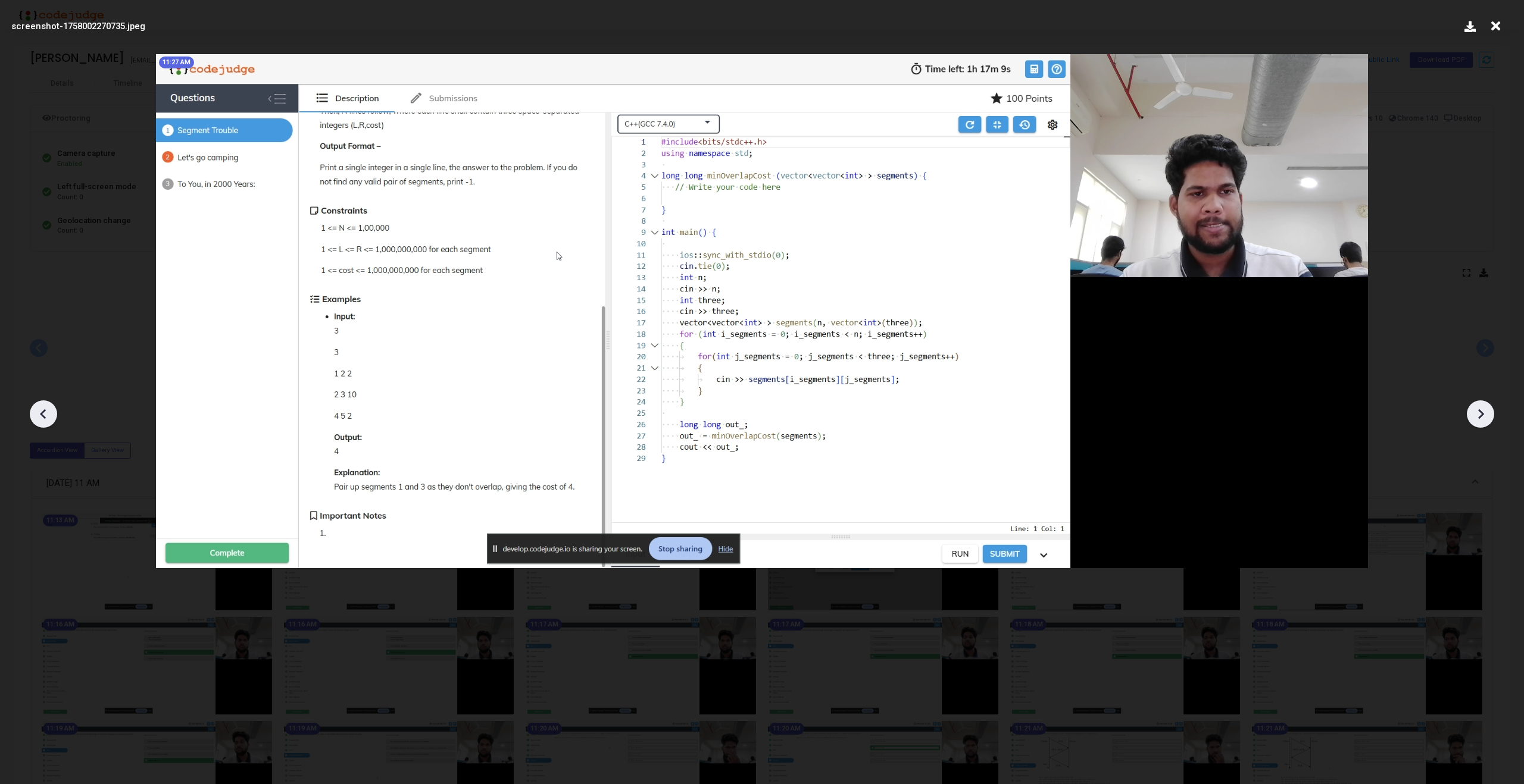
click at [53, 415] on div at bounding box center [43, 414] width 28 height 28
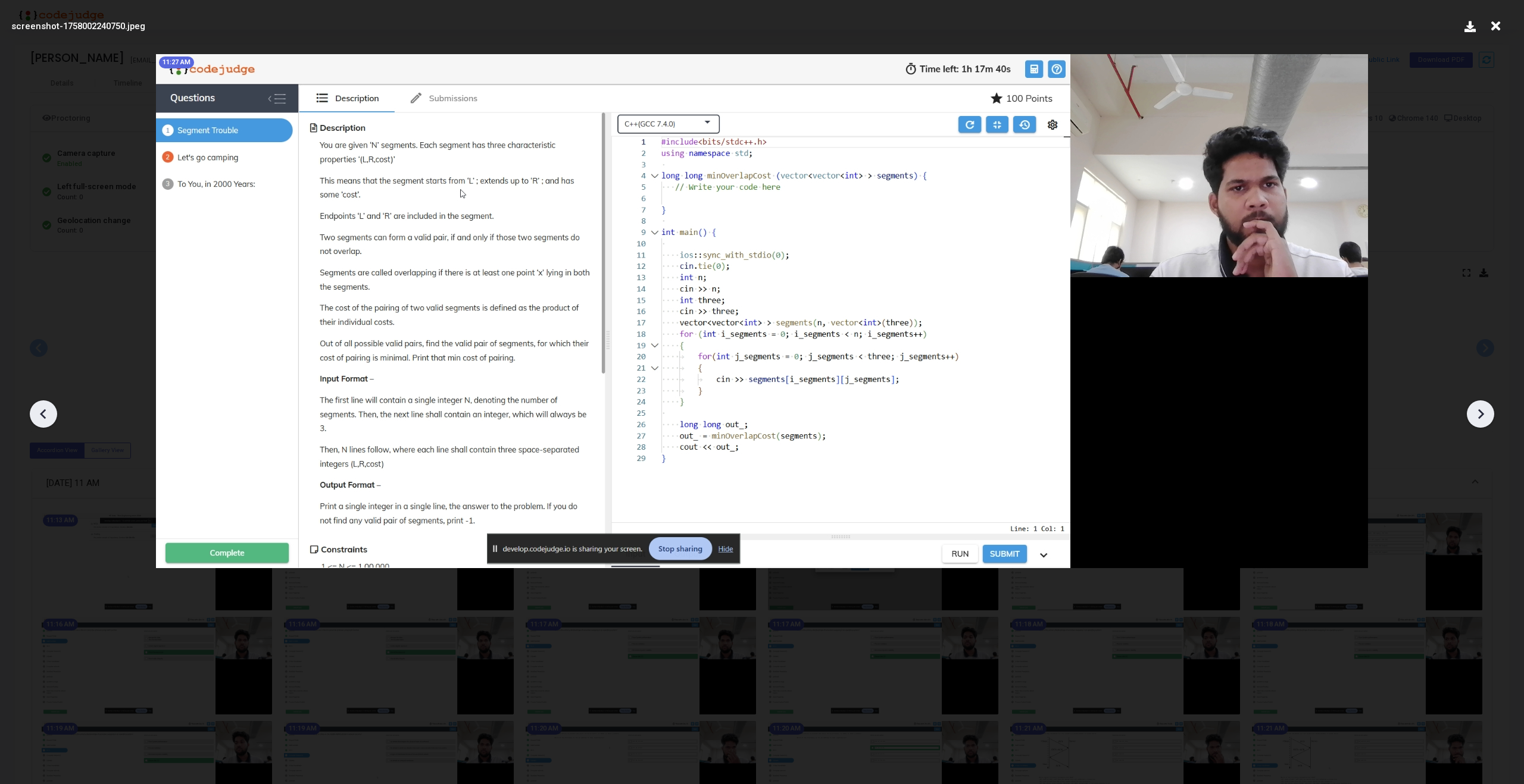
click at [53, 415] on div at bounding box center [43, 414] width 28 height 28
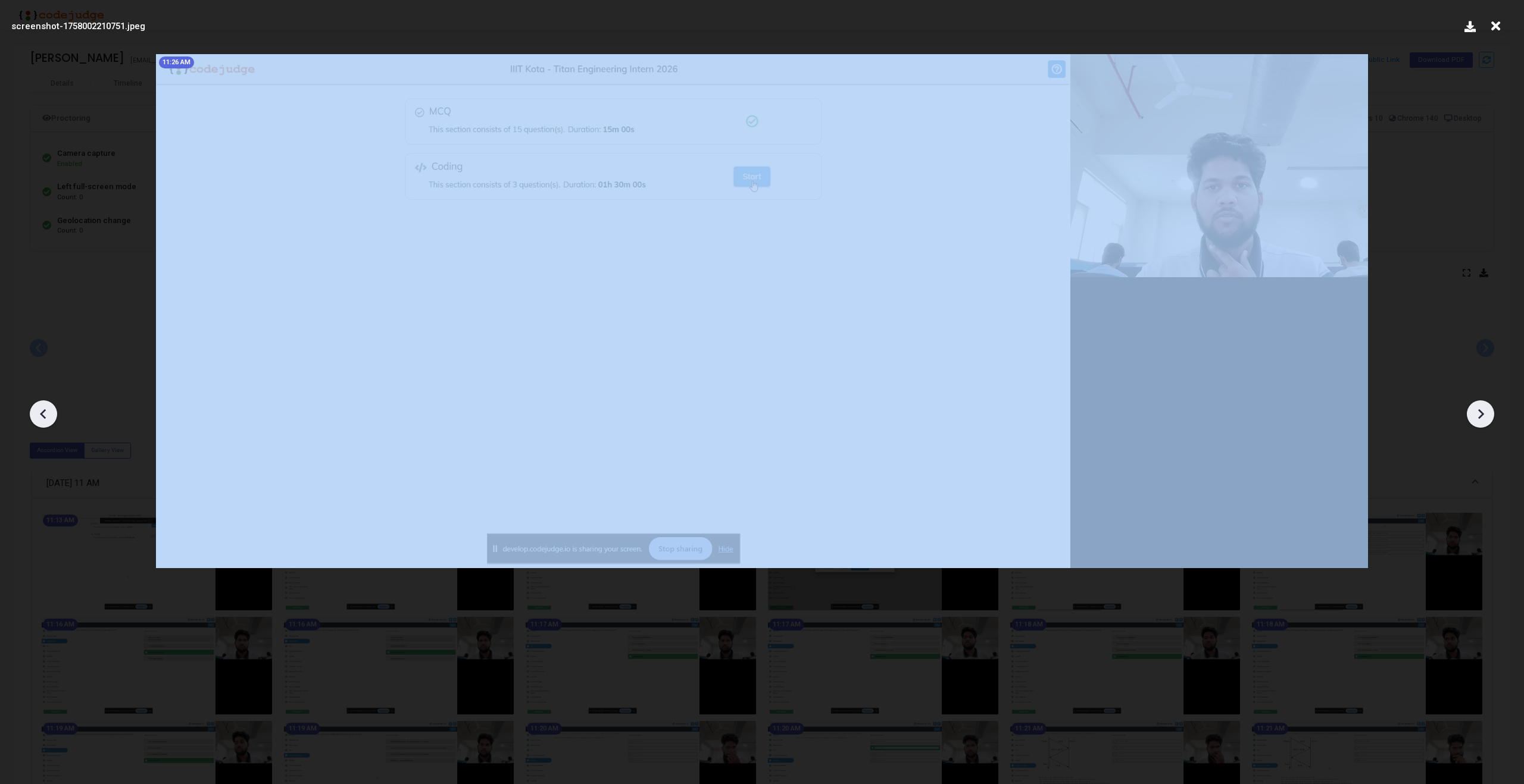
click at [1477, 405] on icon at bounding box center [1480, 414] width 18 height 18
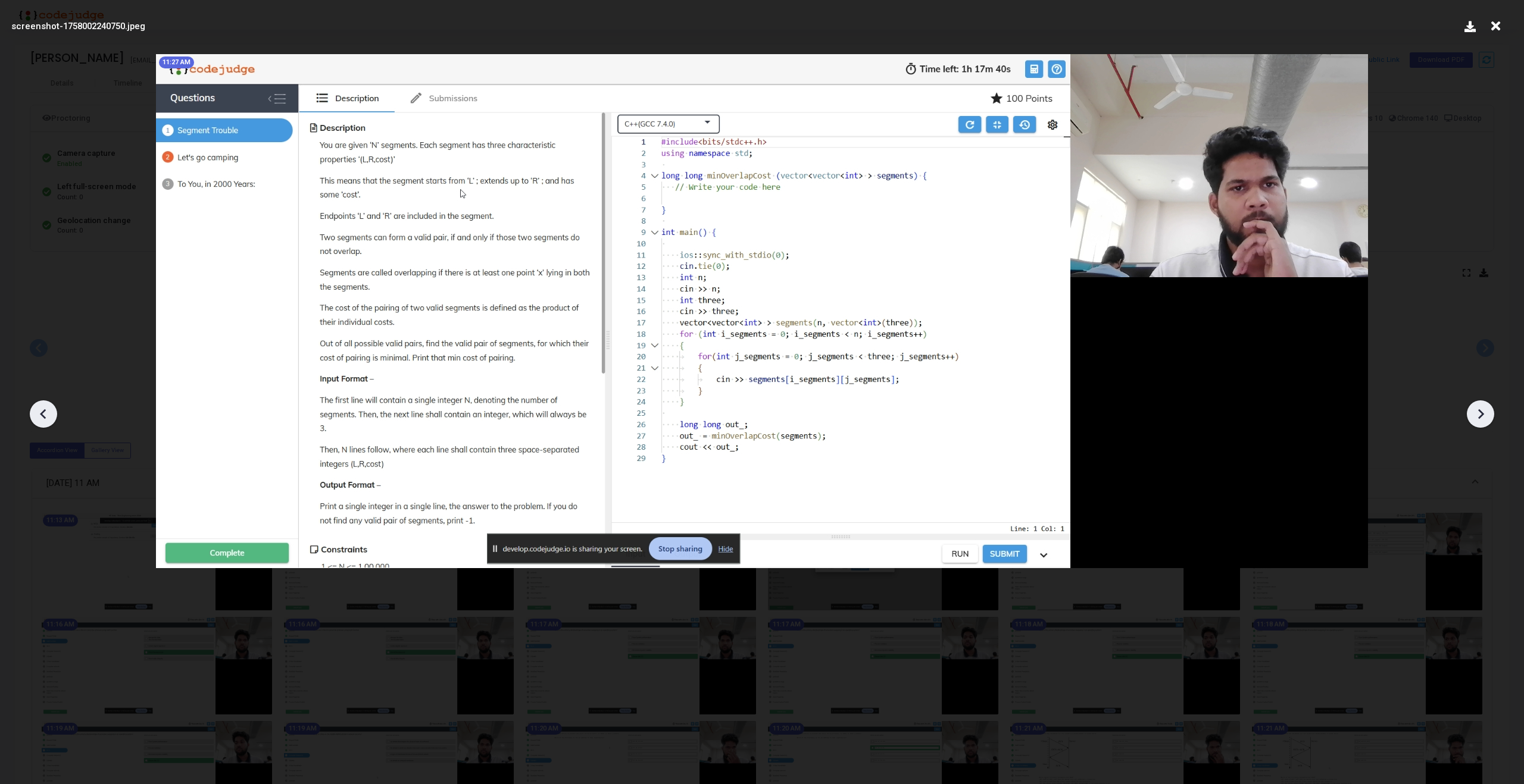
click at [1485, 417] on icon at bounding box center [1480, 414] width 18 height 18
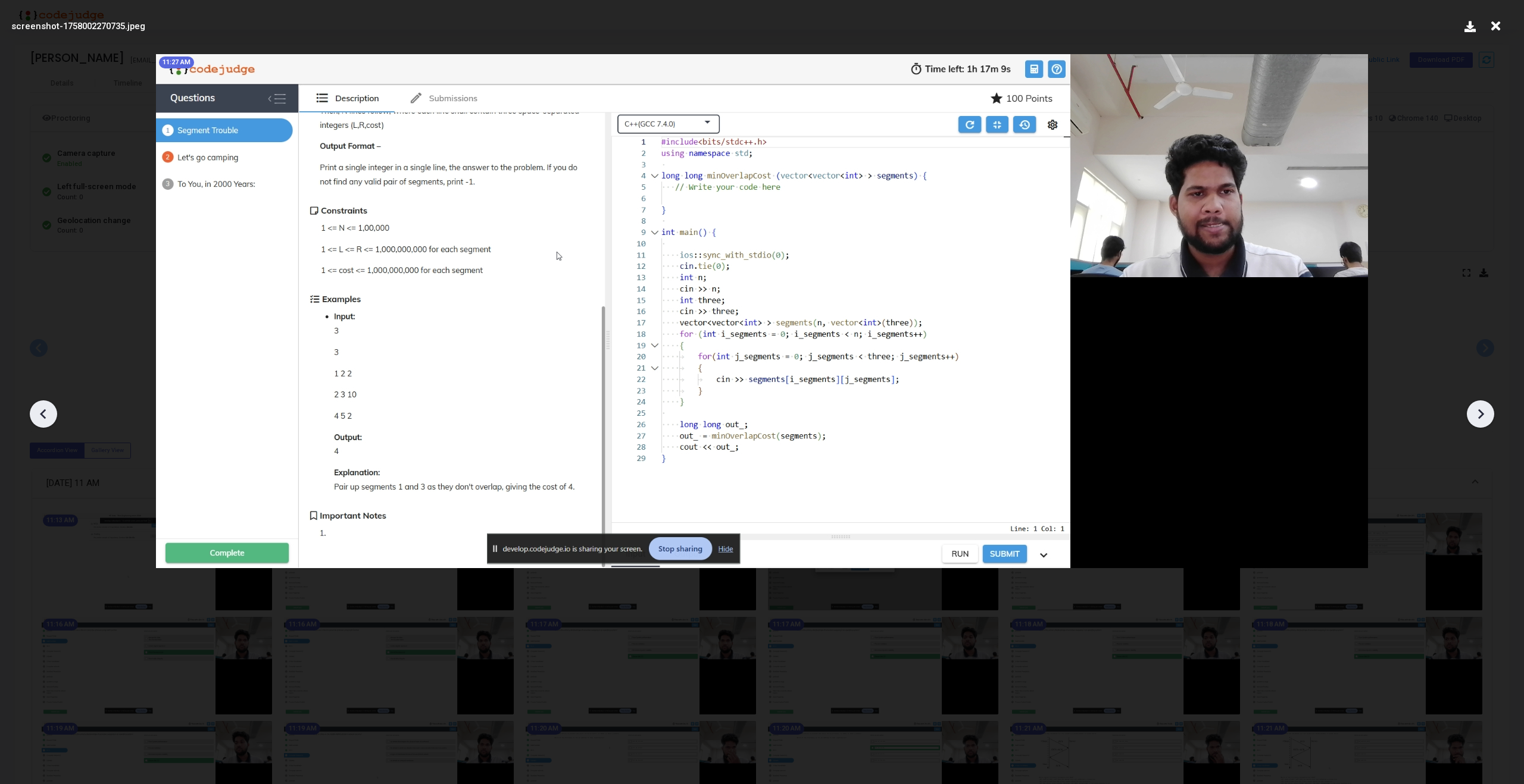
click at [1485, 417] on icon at bounding box center [1480, 414] width 18 height 18
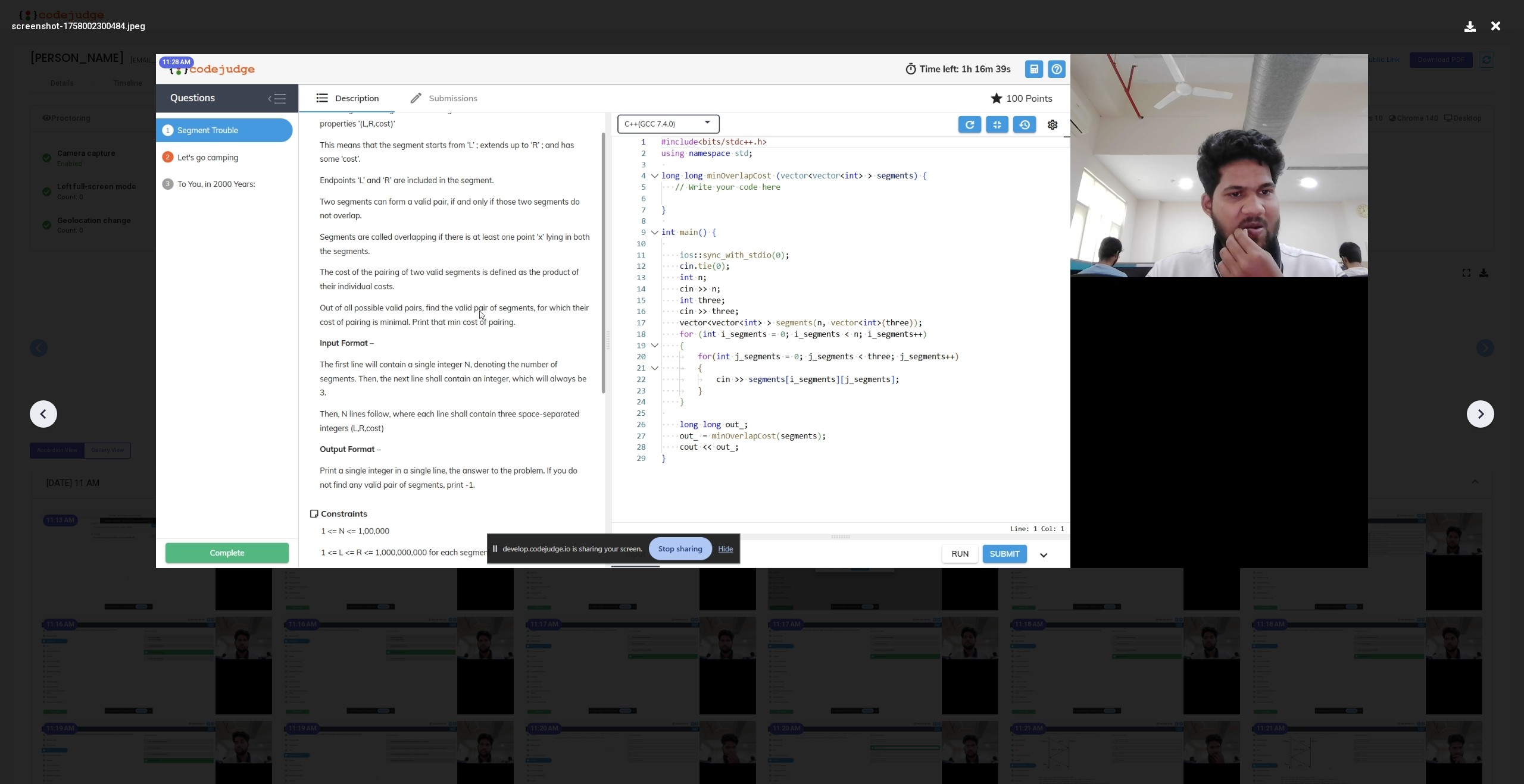
click at [1485, 417] on icon at bounding box center [1480, 414] width 18 height 18
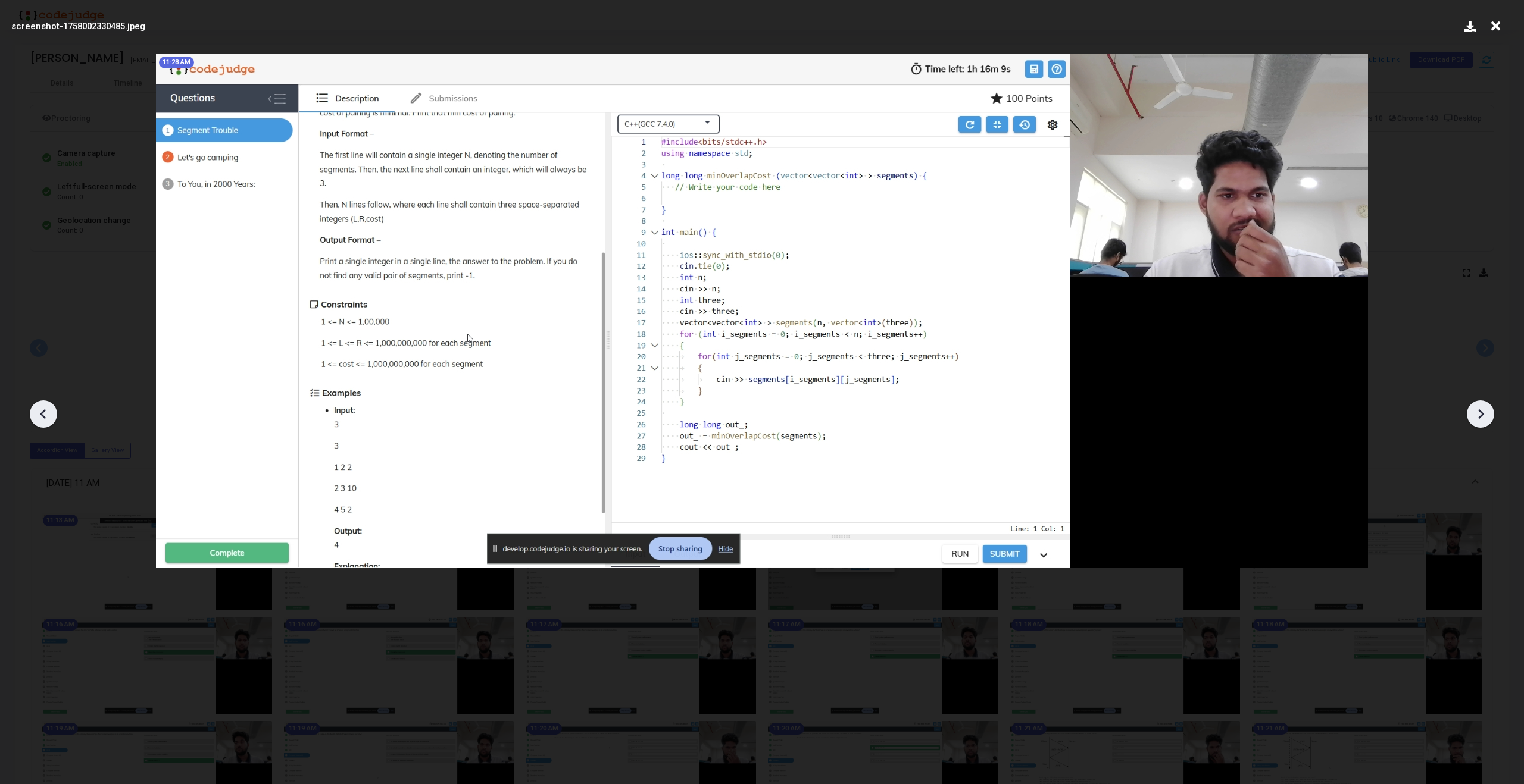
click at [1485, 417] on icon at bounding box center [1480, 414] width 18 height 18
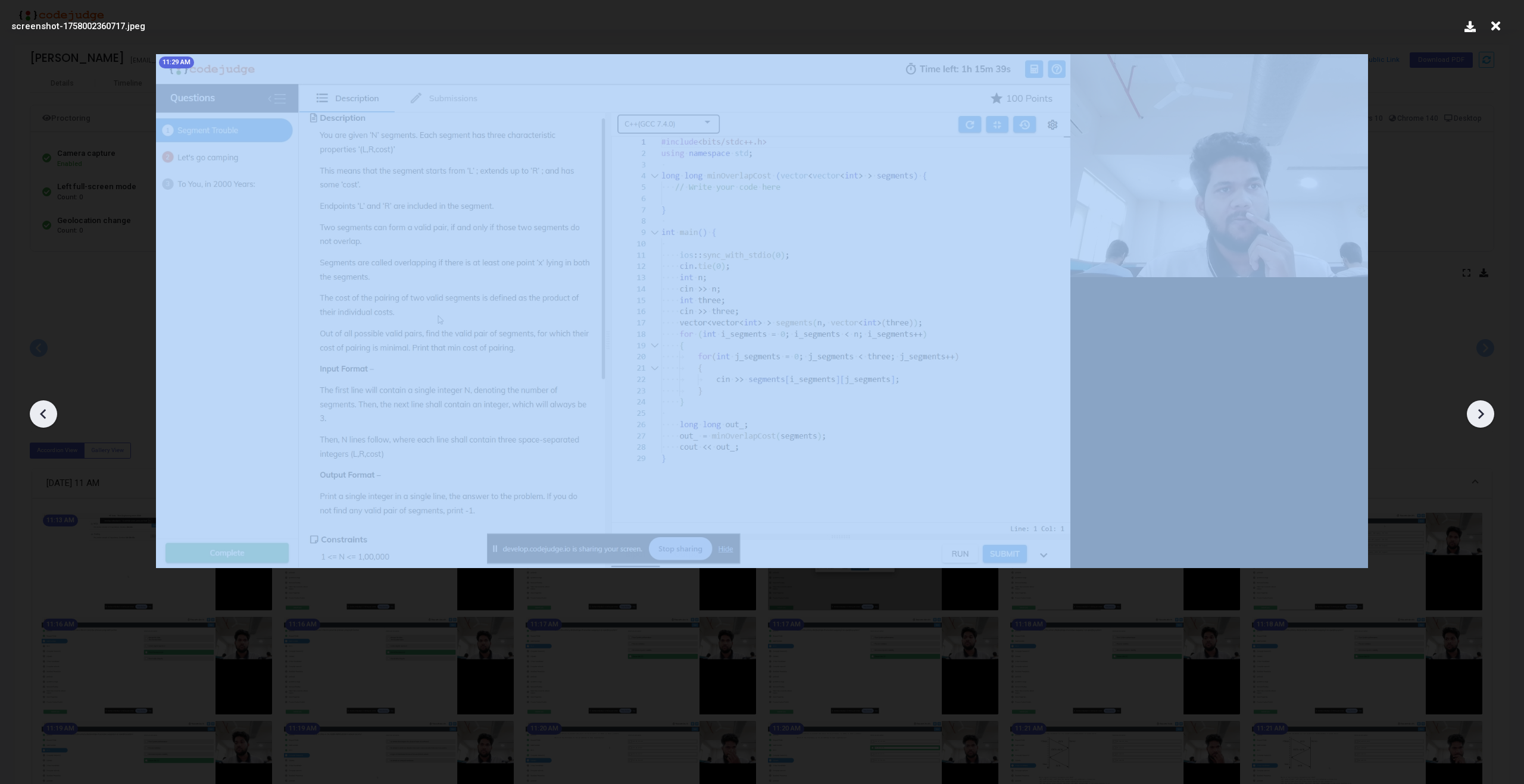
click at [1485, 417] on icon at bounding box center [1480, 414] width 18 height 18
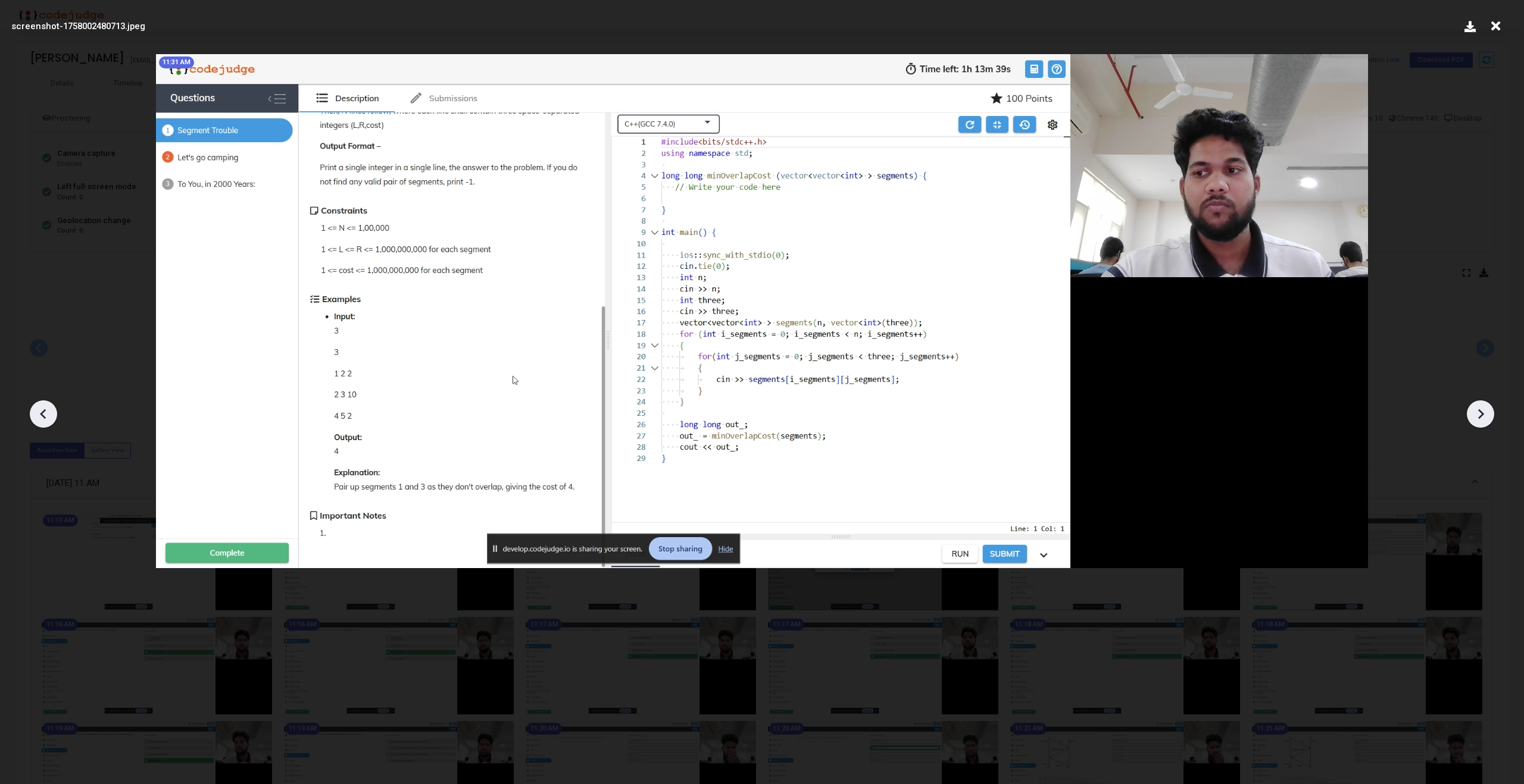
click at [1485, 417] on icon at bounding box center [1480, 414] width 18 height 18
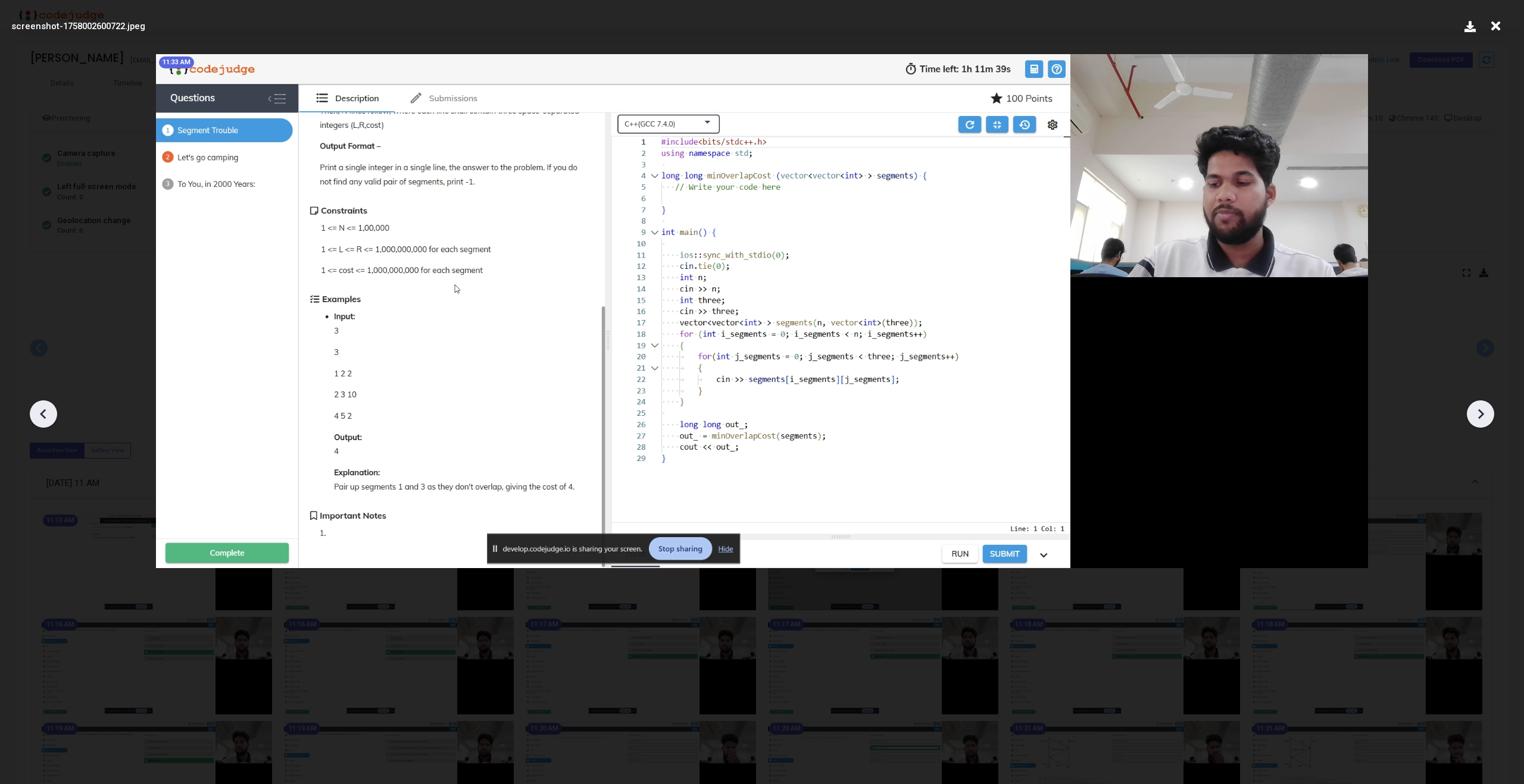
click at [1485, 417] on icon at bounding box center [1480, 414] width 18 height 18
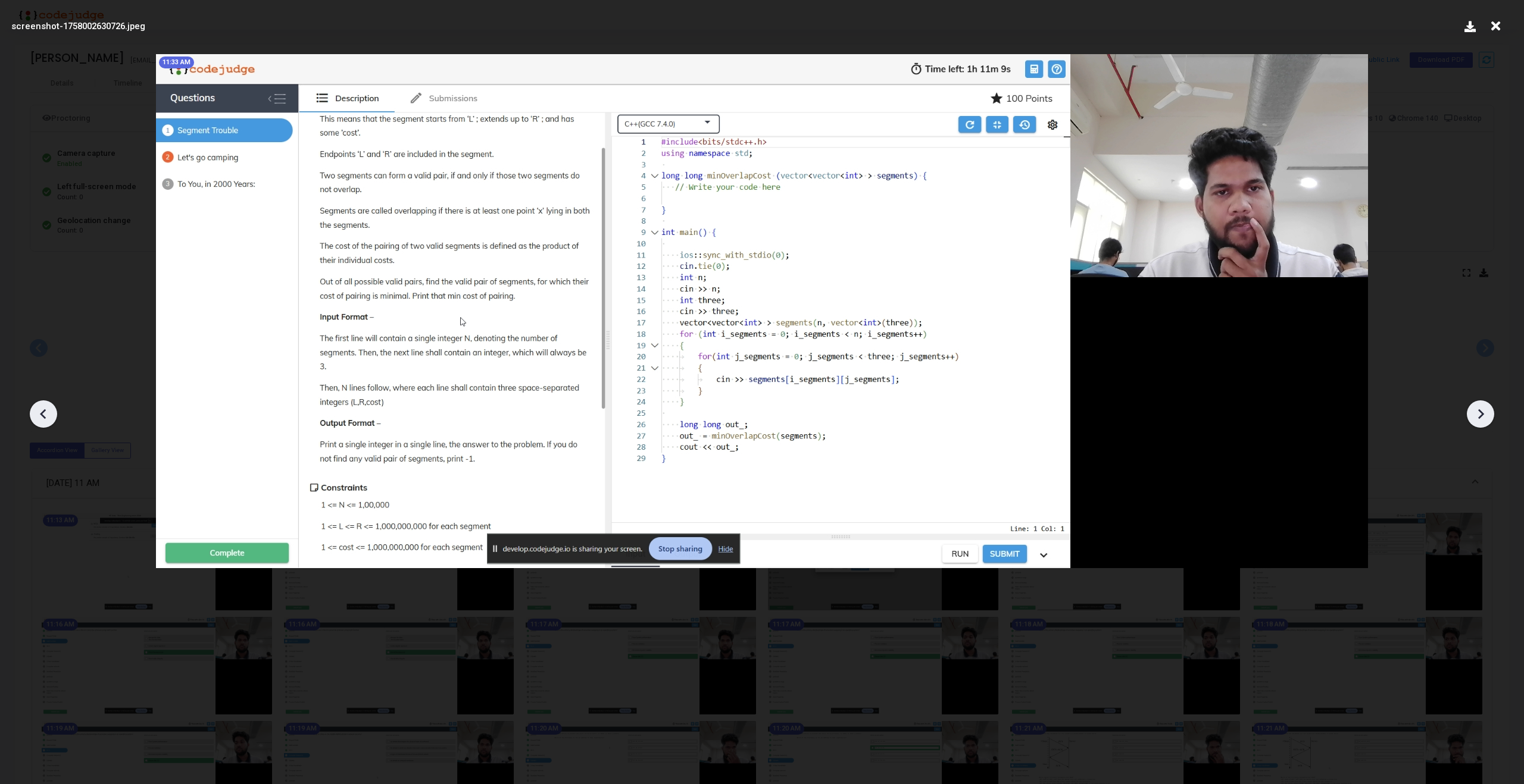
click at [1485, 417] on icon at bounding box center [1480, 414] width 18 height 18
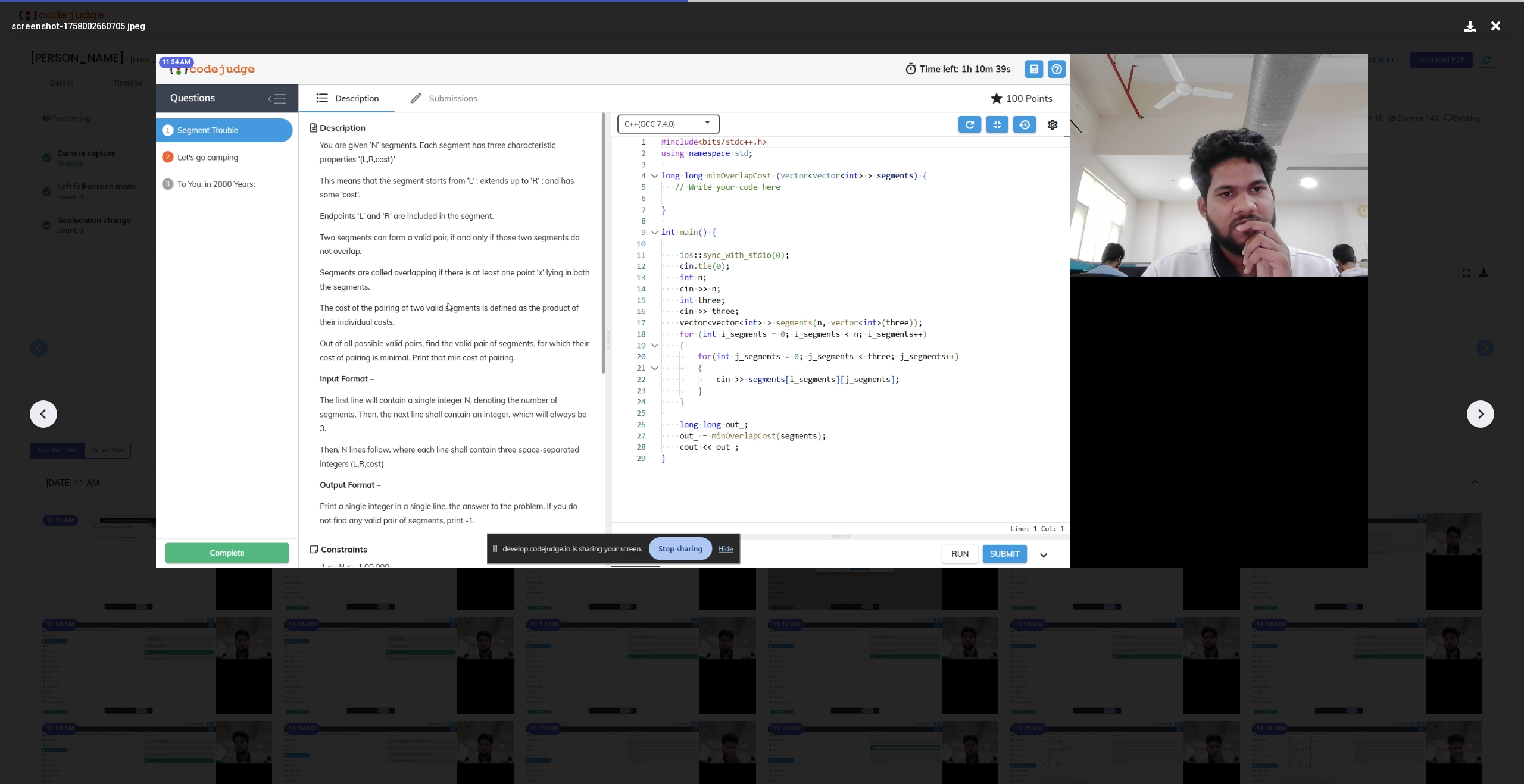
click at [1485, 417] on icon at bounding box center [1480, 414] width 18 height 18
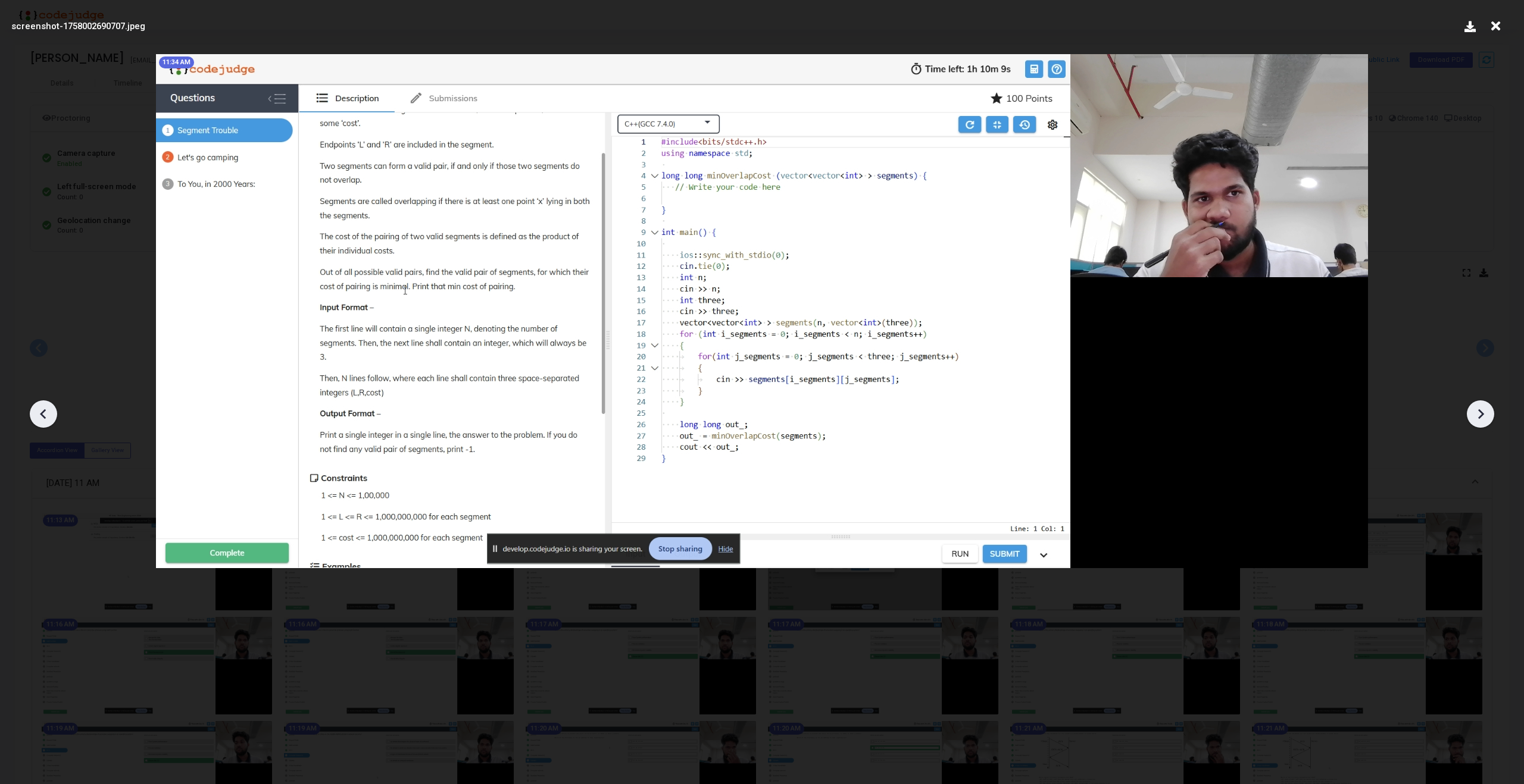
click at [1485, 417] on icon at bounding box center [1480, 414] width 18 height 18
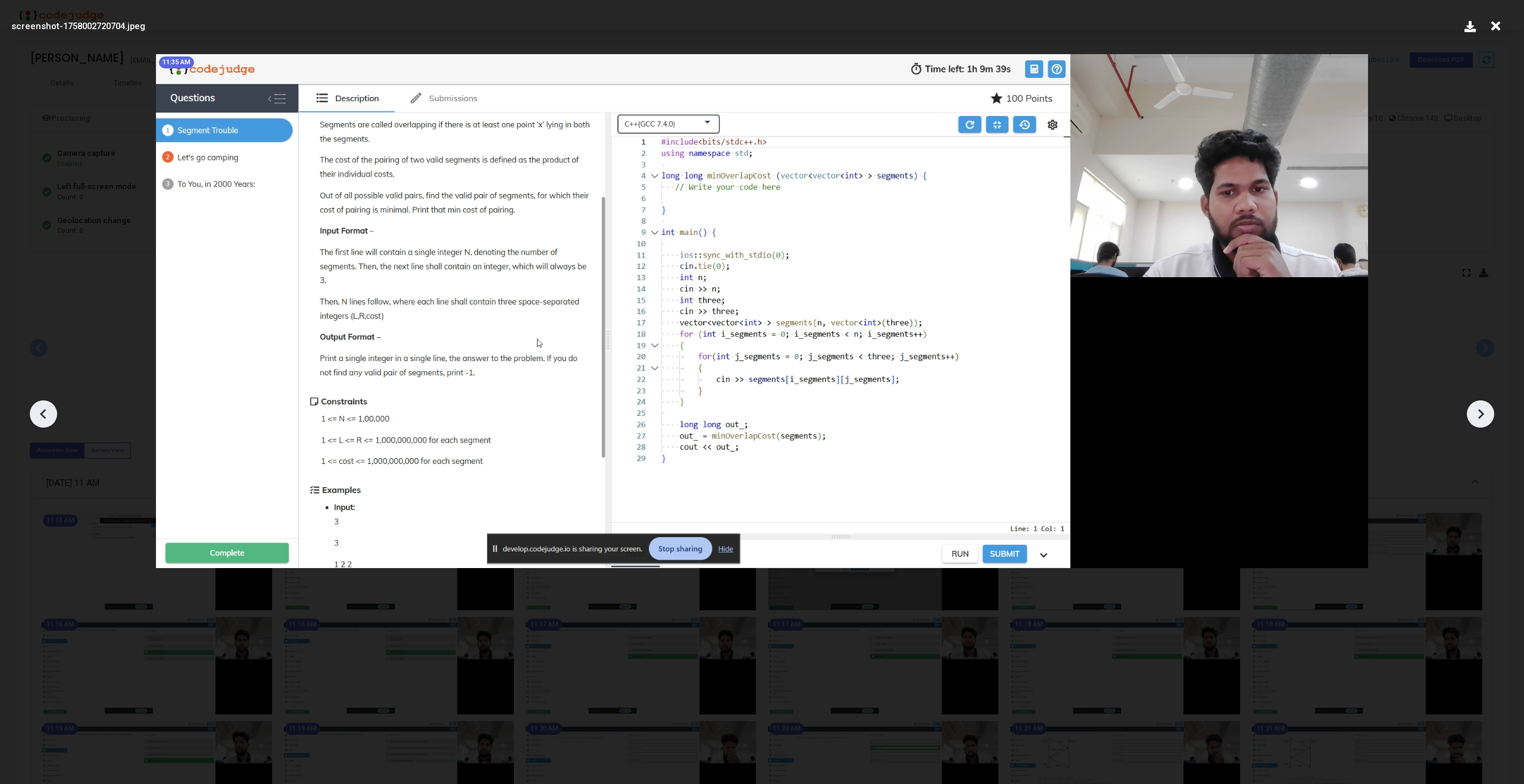
click at [1485, 417] on icon at bounding box center [1480, 414] width 18 height 18
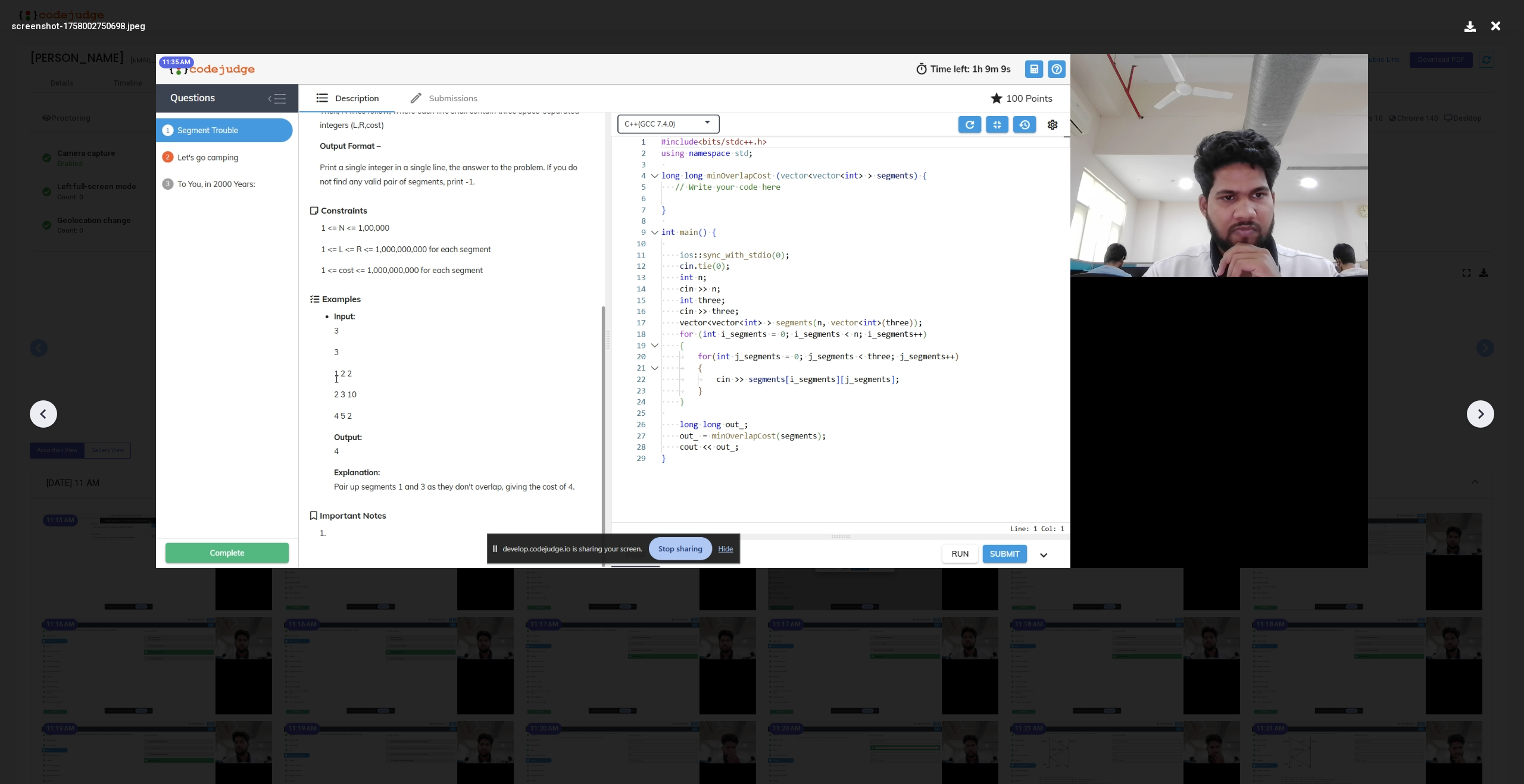
click at [1485, 417] on icon at bounding box center [1480, 414] width 18 height 18
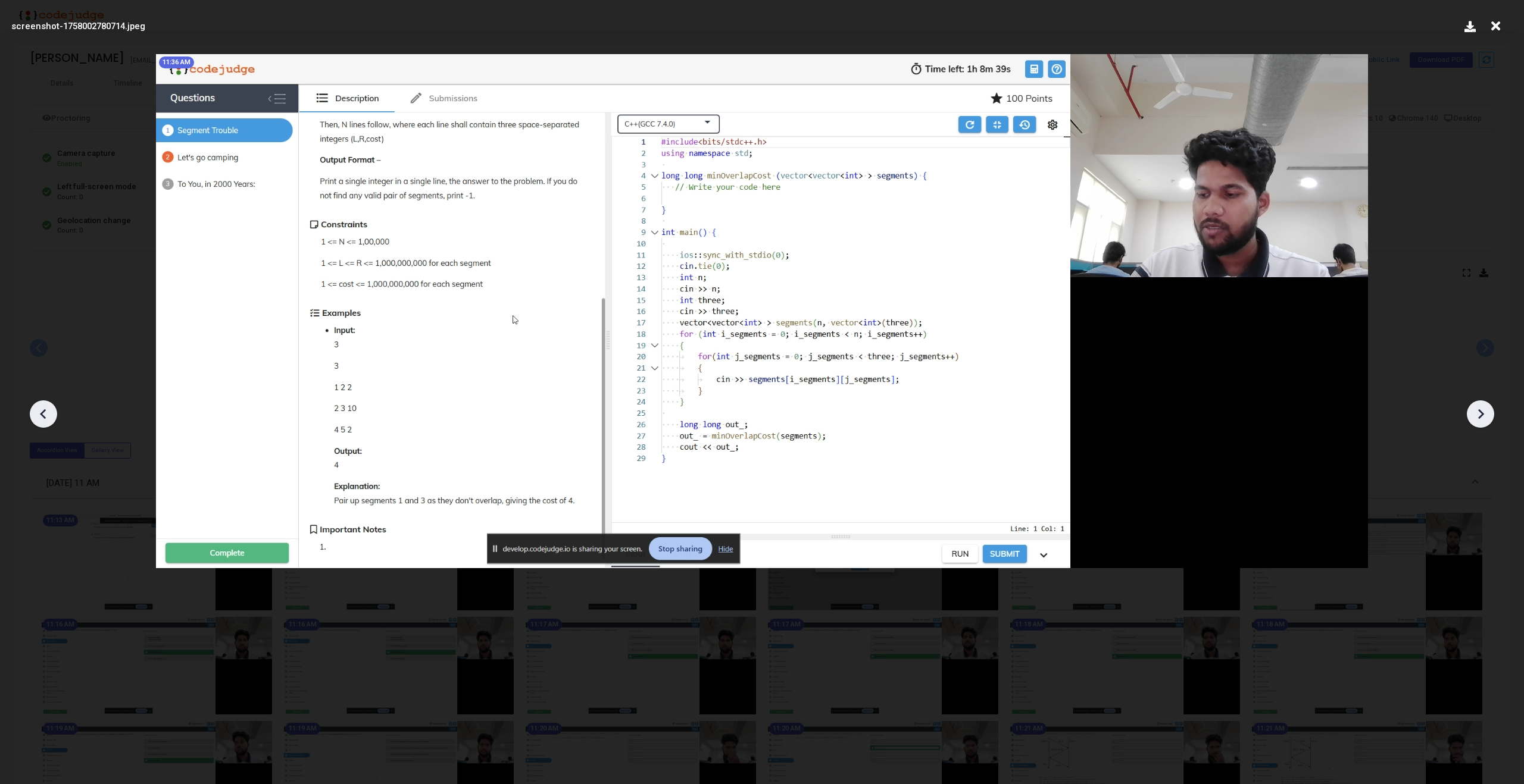
click at [1485, 417] on icon at bounding box center [1480, 414] width 18 height 18
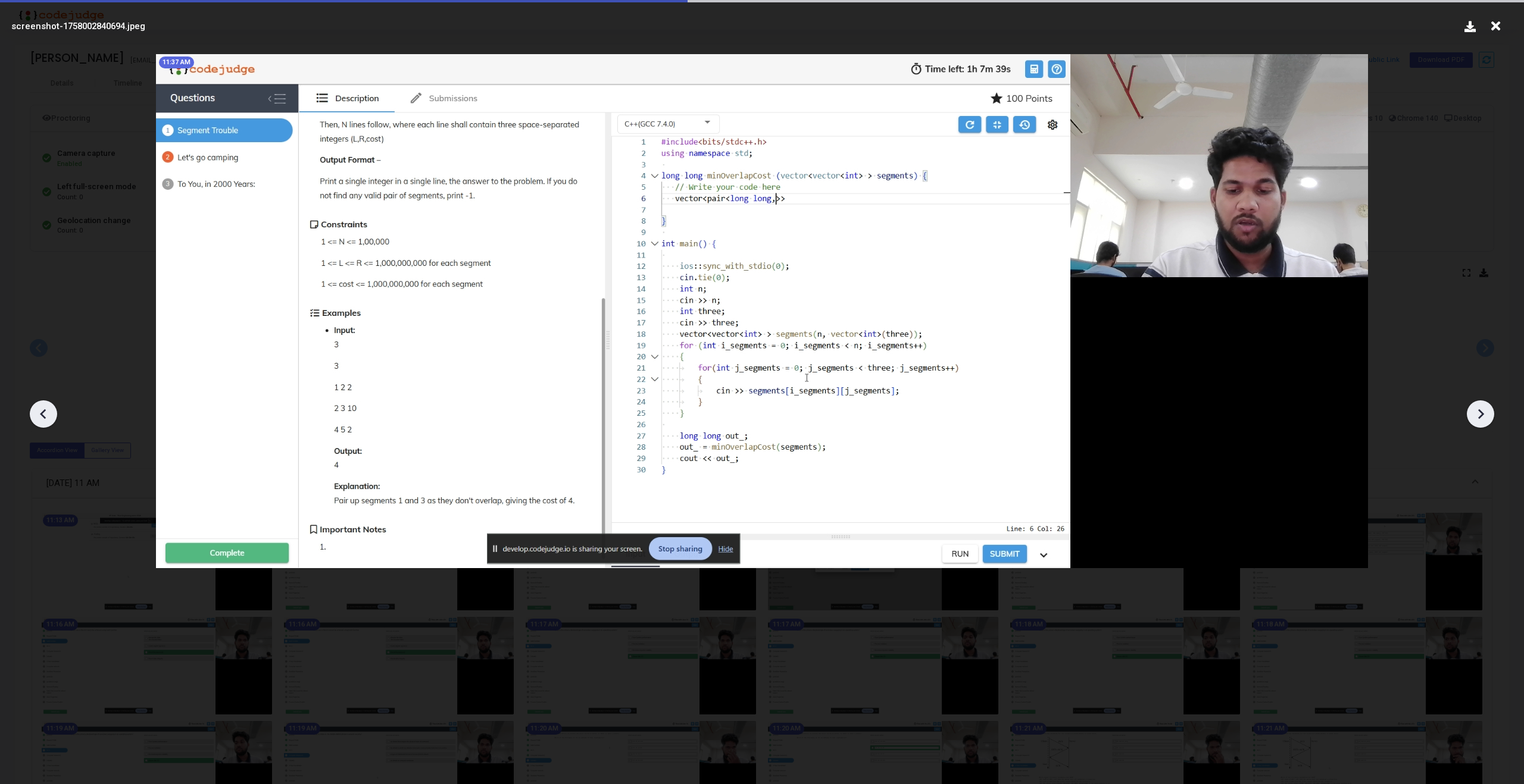
click at [1485, 417] on icon at bounding box center [1480, 414] width 18 height 18
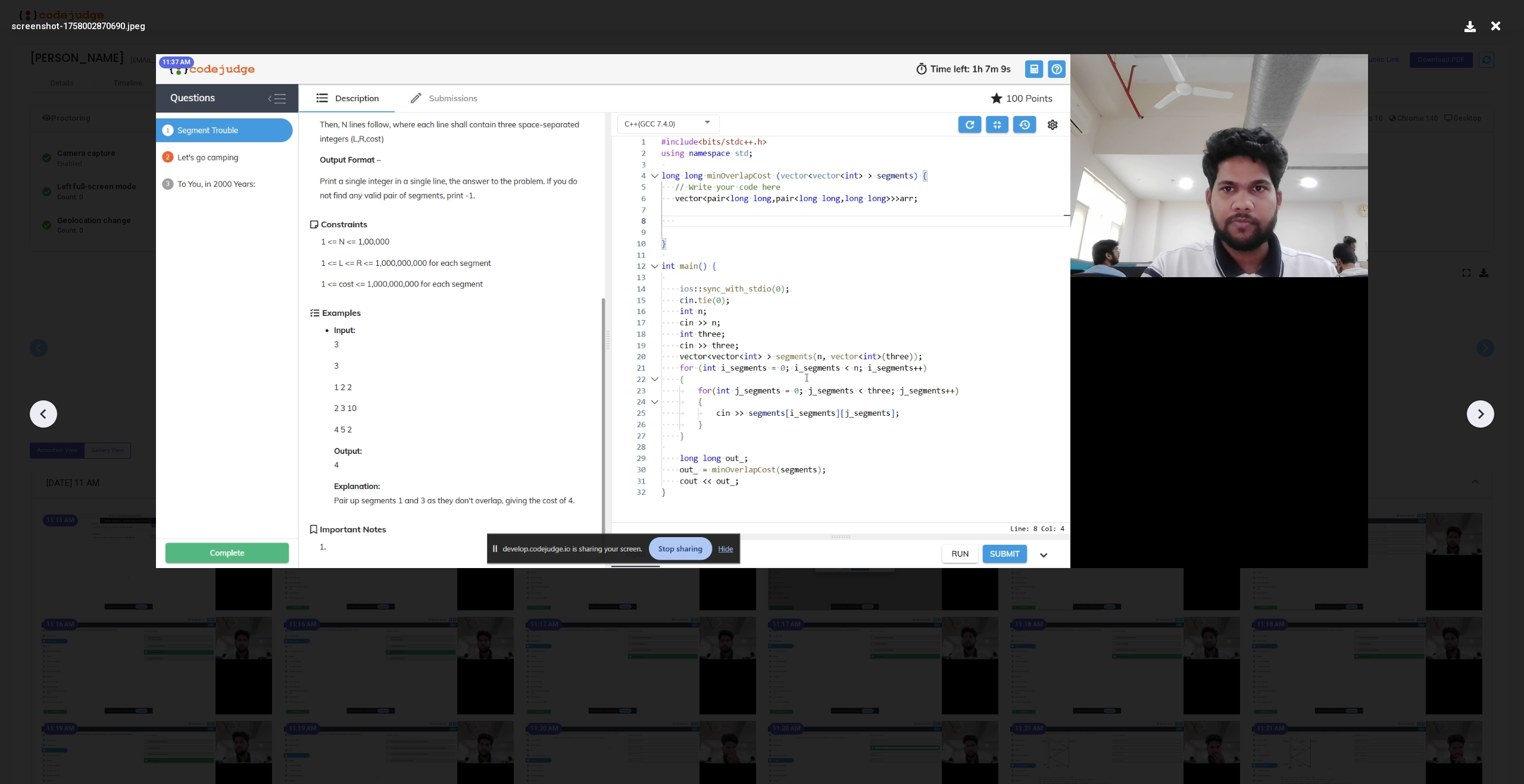
click at [1485, 417] on icon at bounding box center [1480, 414] width 18 height 18
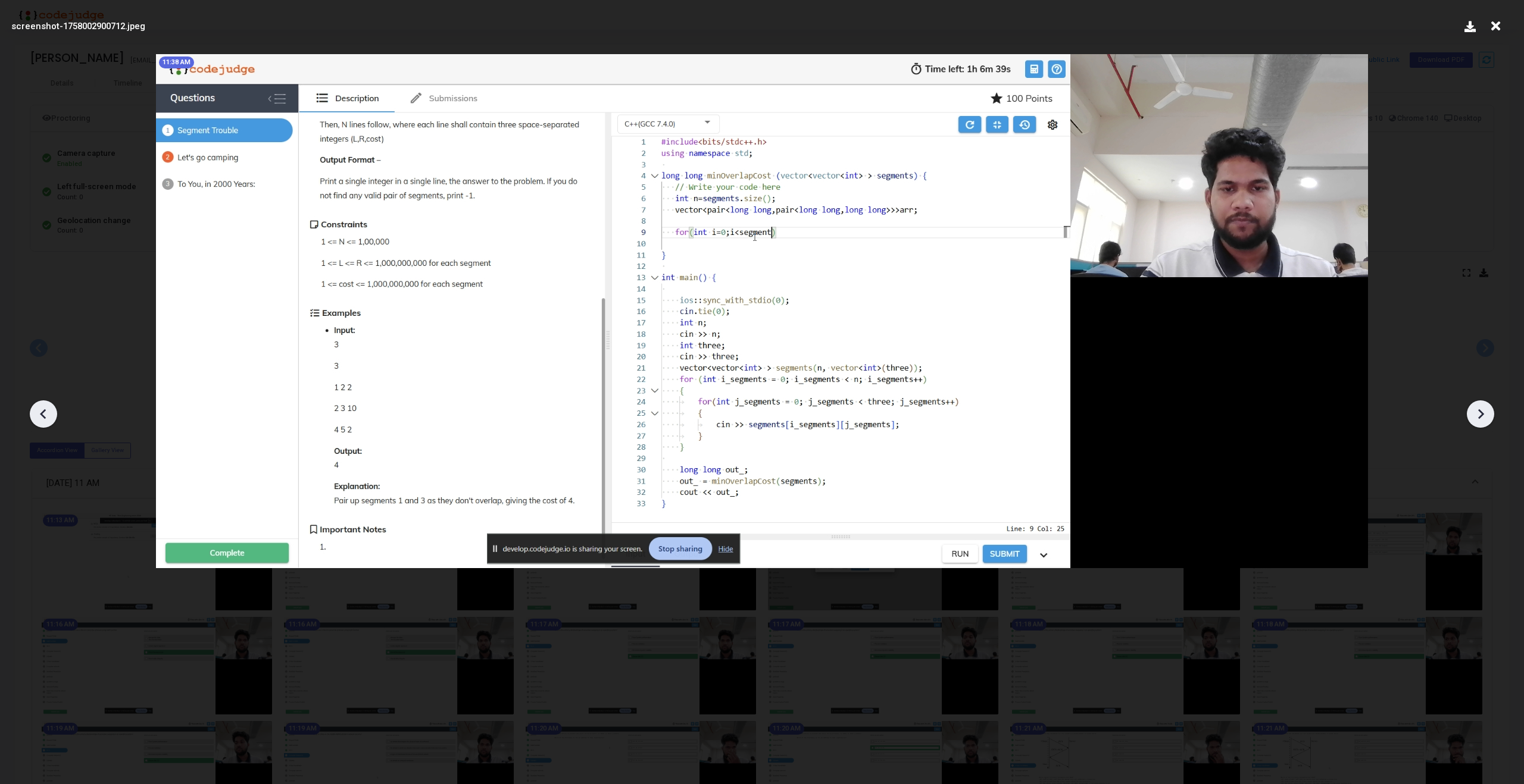
click at [1485, 417] on icon at bounding box center [1480, 414] width 18 height 18
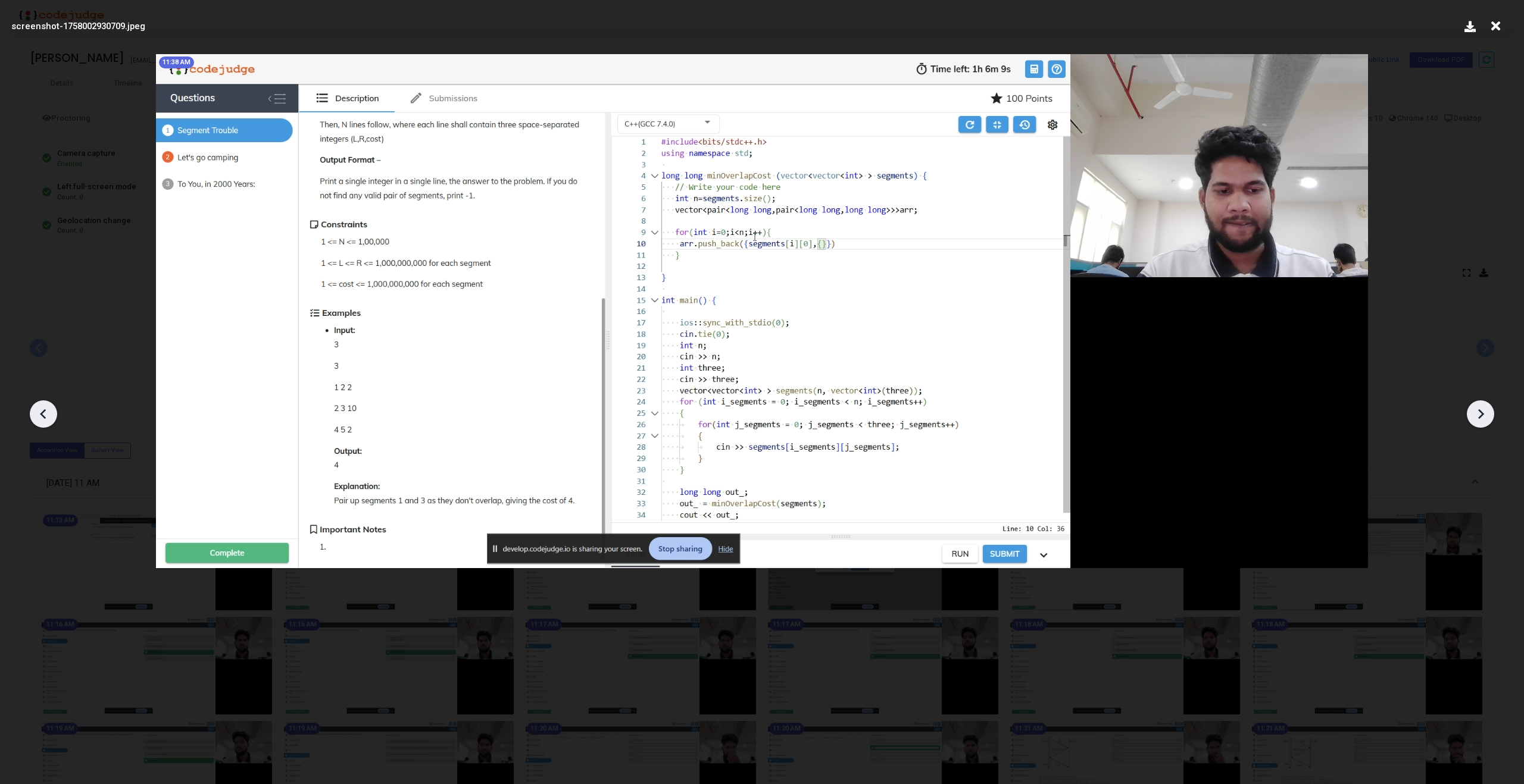
click at [1485, 417] on icon at bounding box center [1480, 414] width 18 height 18
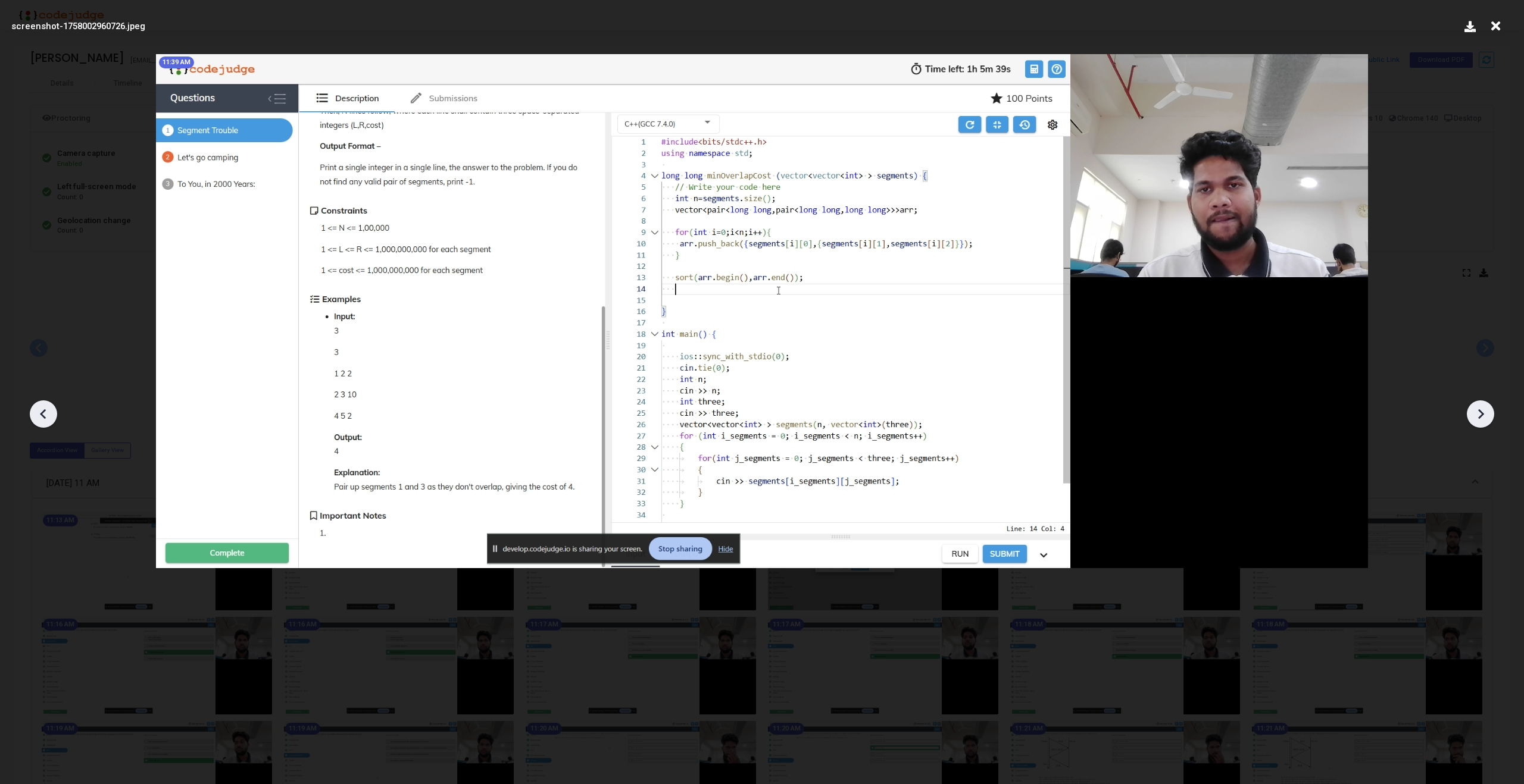
click at [1485, 417] on icon at bounding box center [1480, 414] width 18 height 18
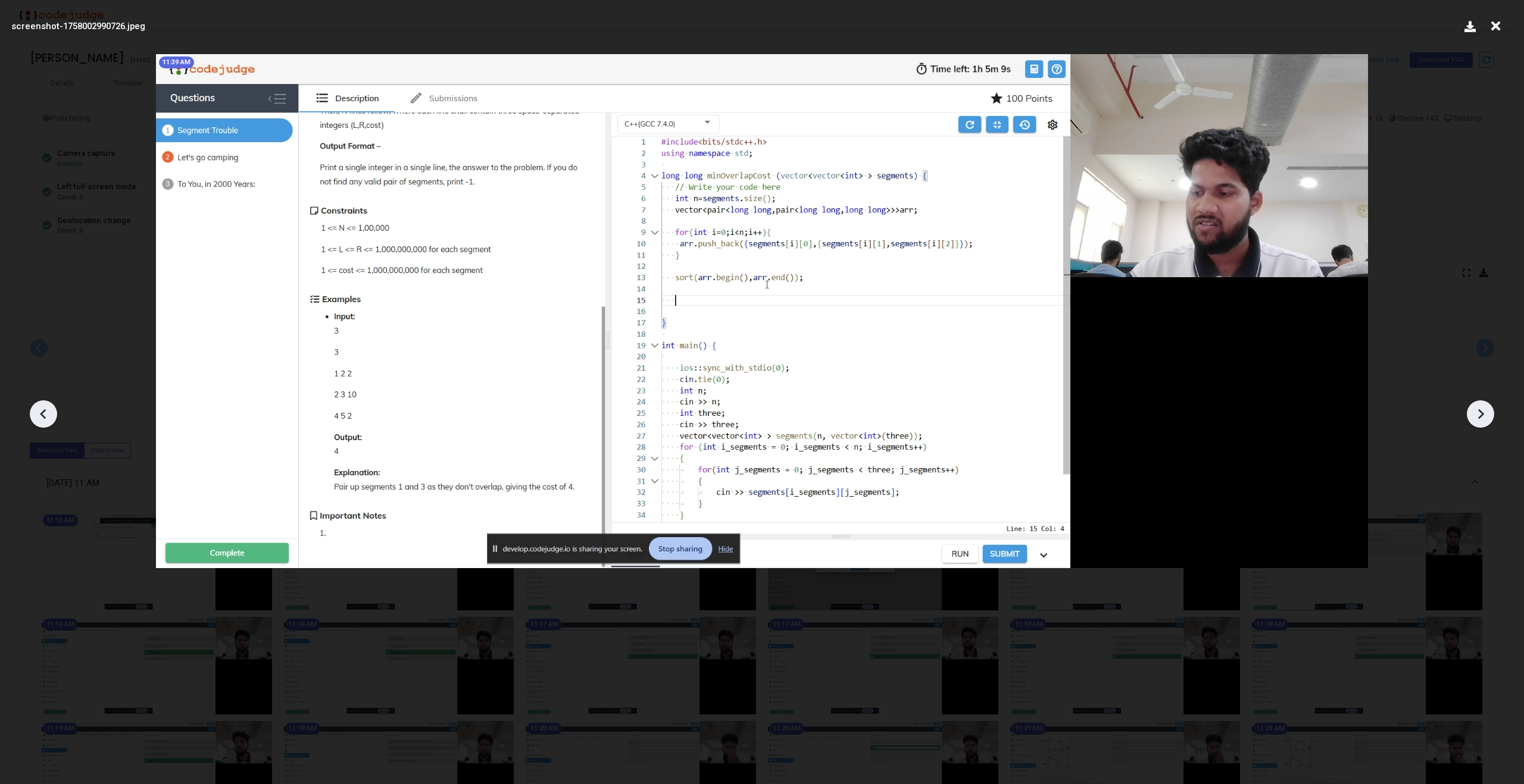
click at [1485, 417] on icon at bounding box center [1480, 414] width 18 height 18
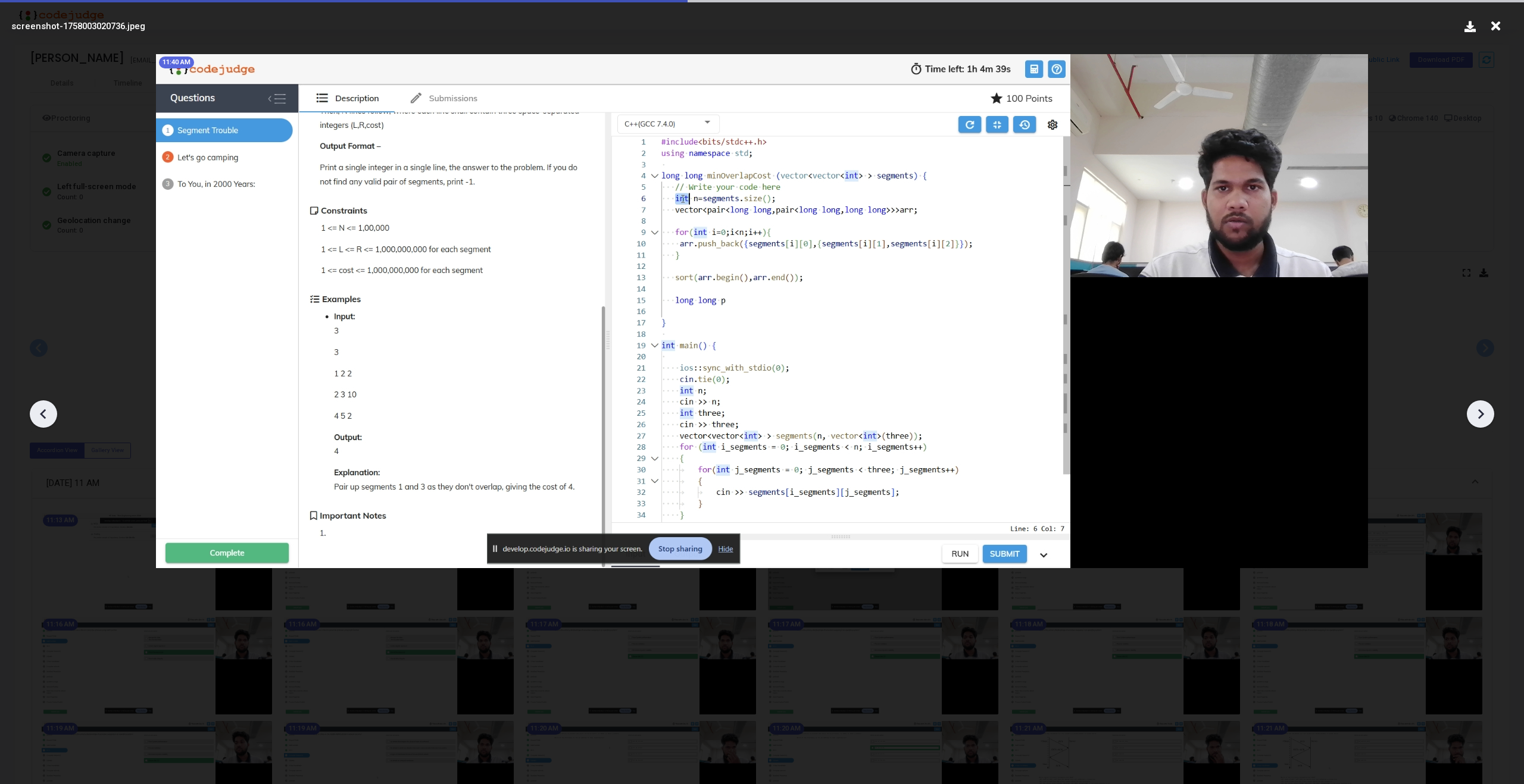
click at [1485, 417] on icon at bounding box center [1480, 414] width 18 height 18
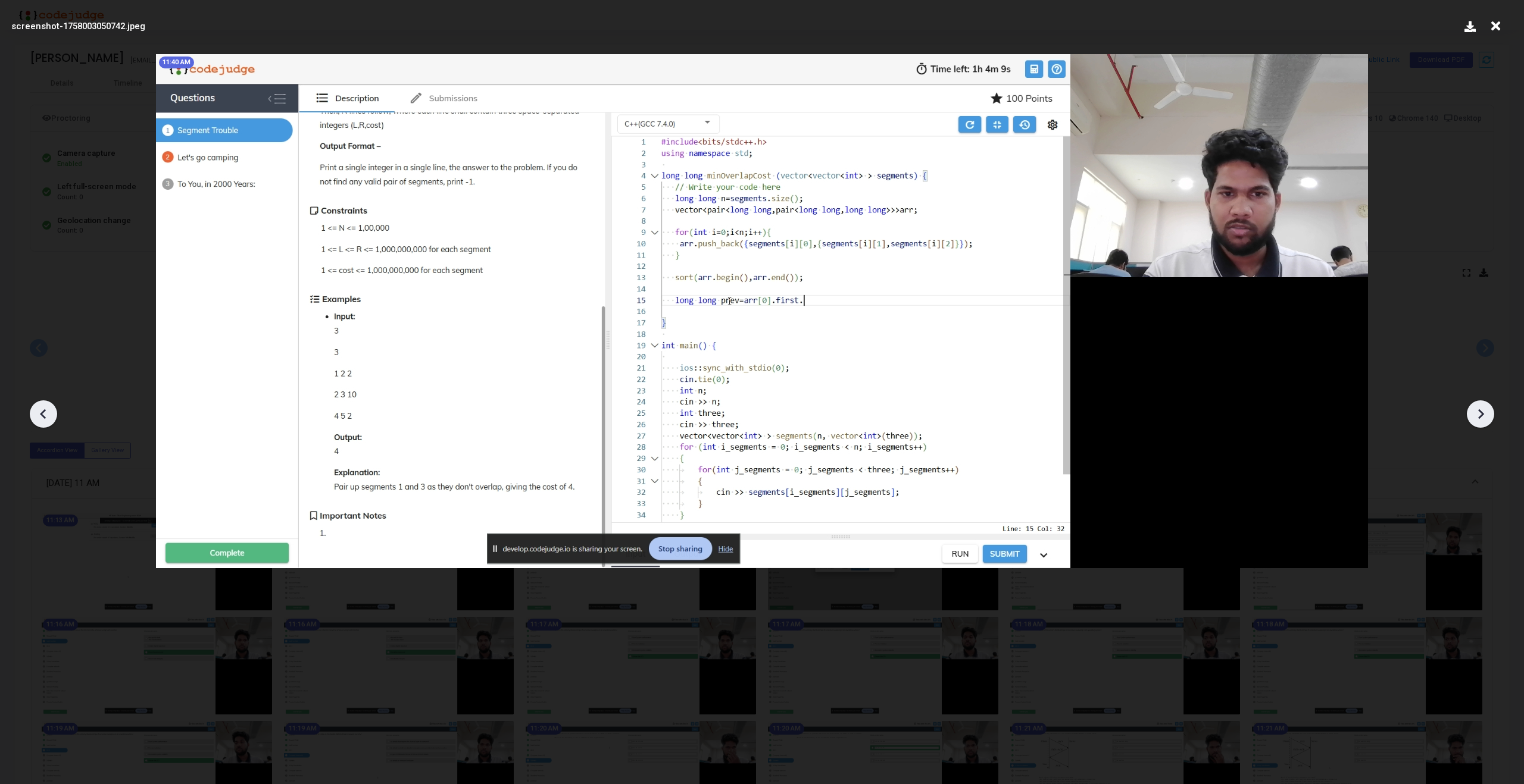
click at [1485, 417] on icon at bounding box center [1480, 414] width 18 height 18
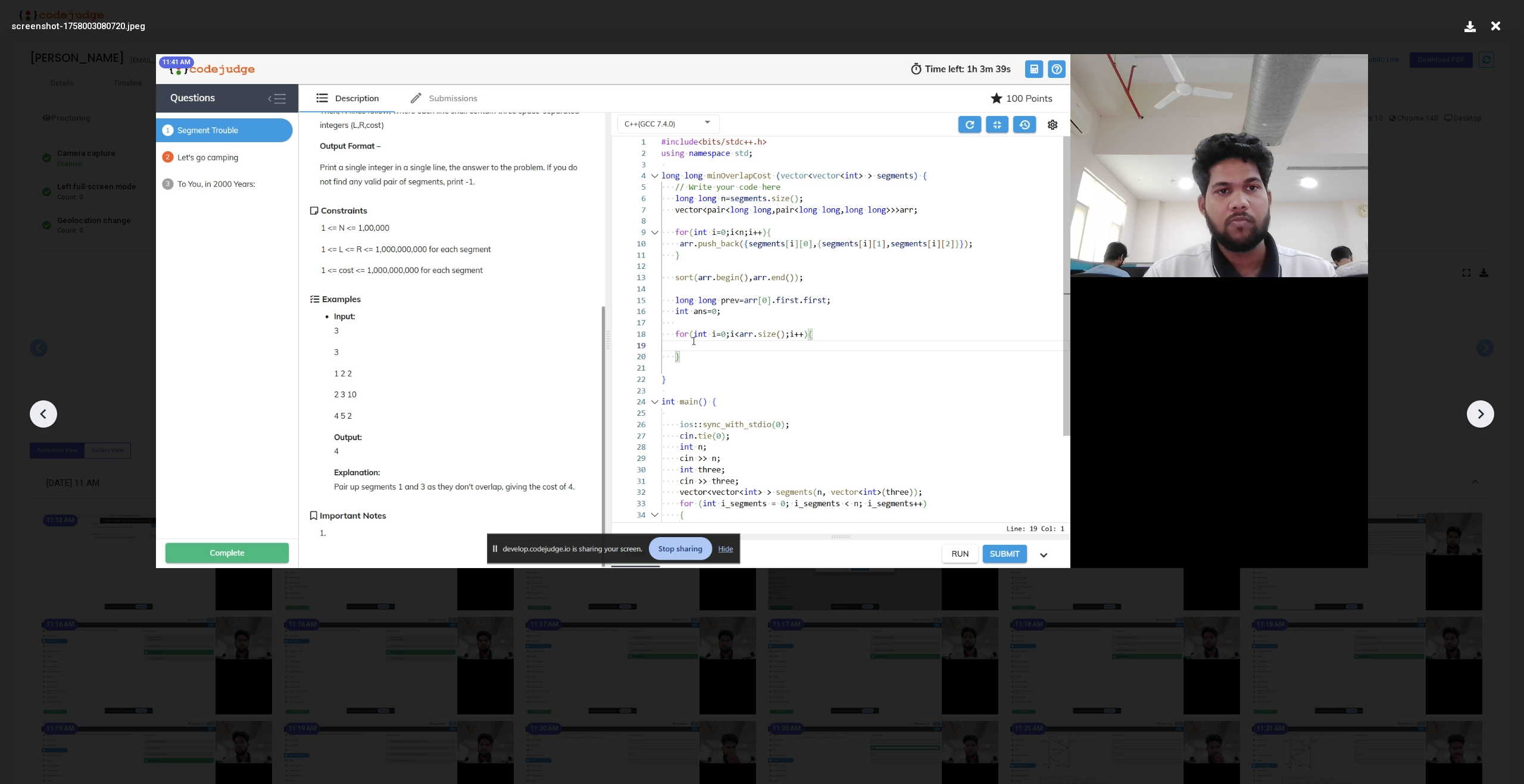
click at [1485, 417] on icon at bounding box center [1480, 414] width 18 height 18
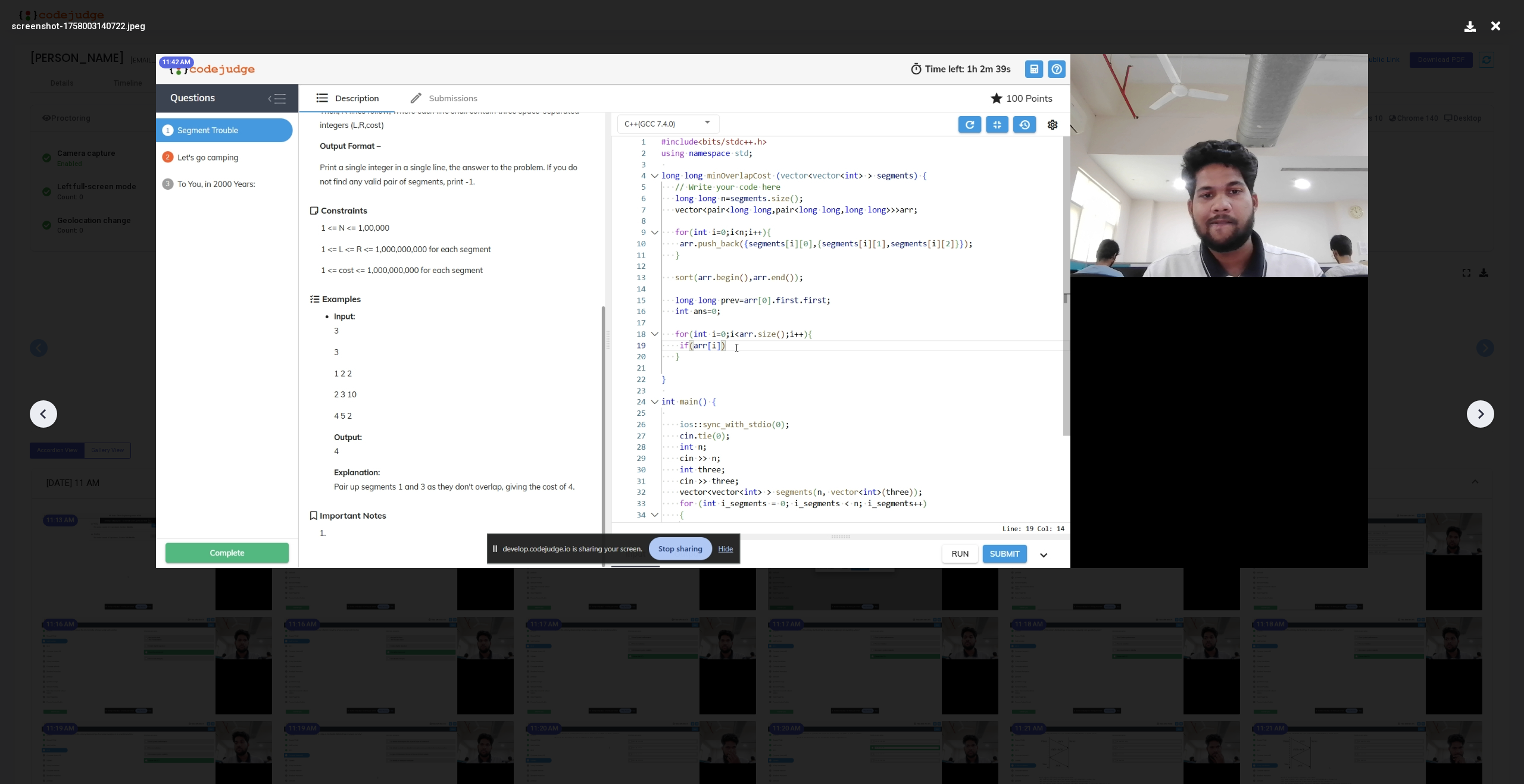
click at [1485, 417] on icon at bounding box center [1480, 414] width 18 height 18
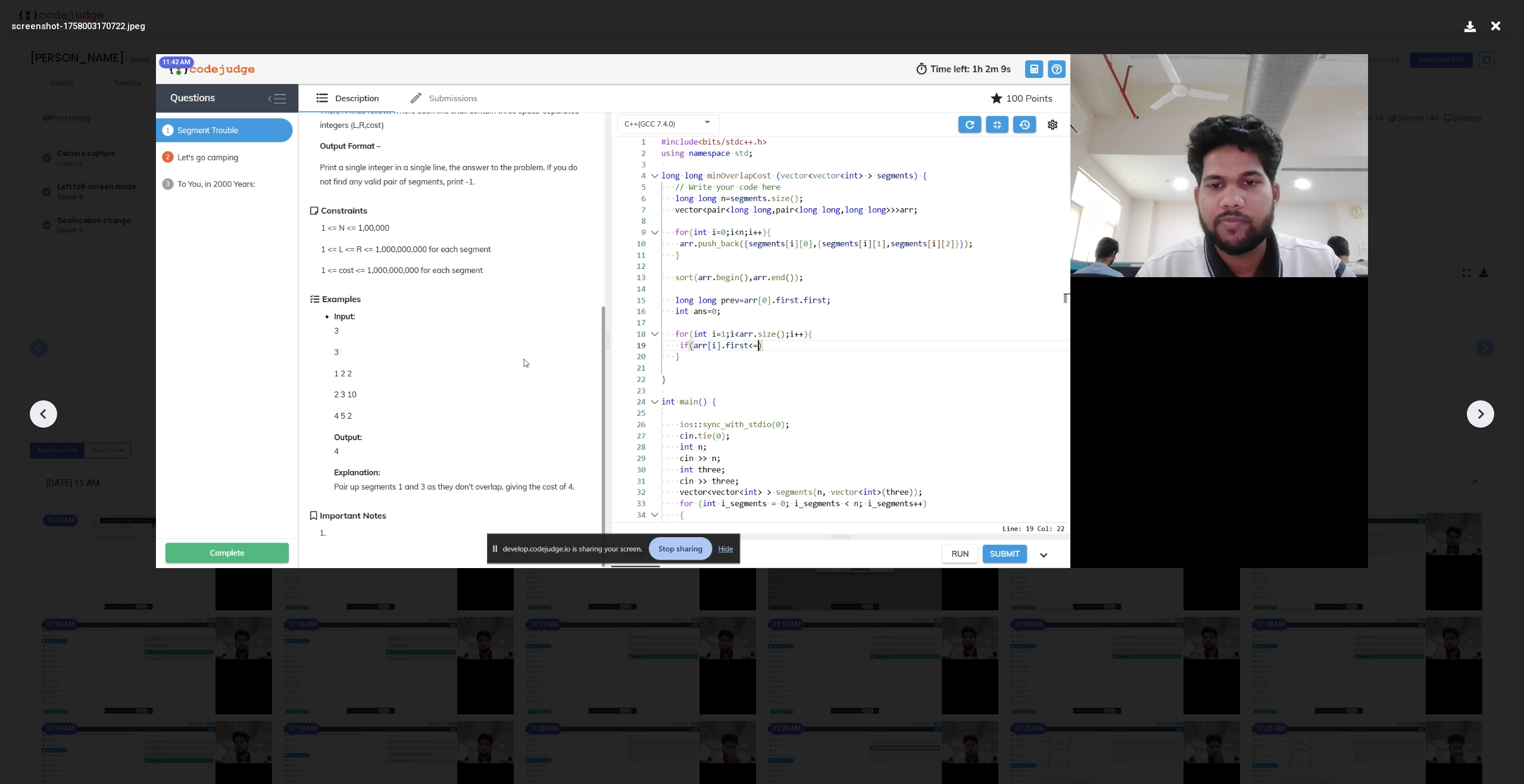
click at [1485, 417] on icon at bounding box center [1480, 414] width 18 height 18
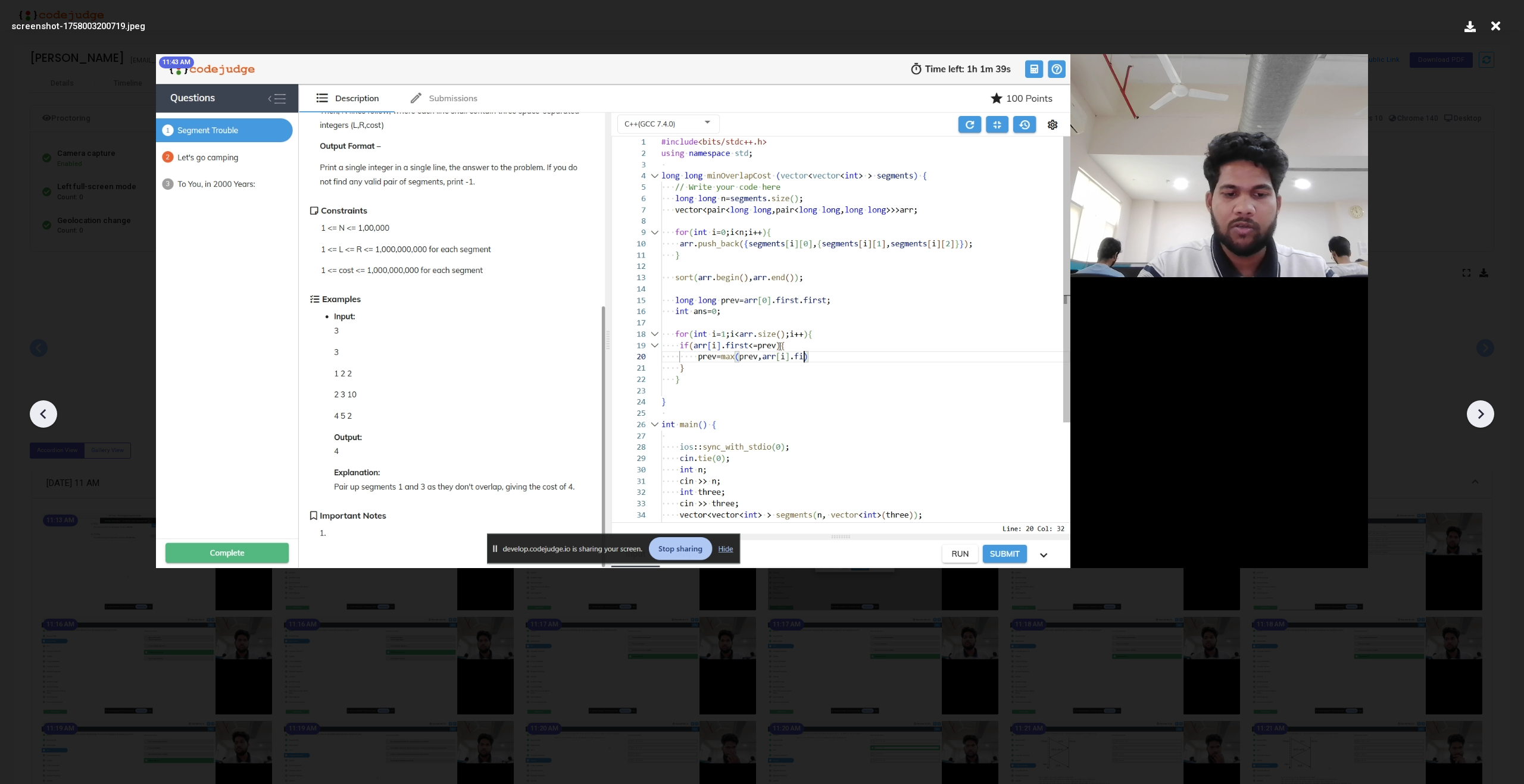
click at [1485, 417] on icon at bounding box center [1480, 414] width 18 height 18
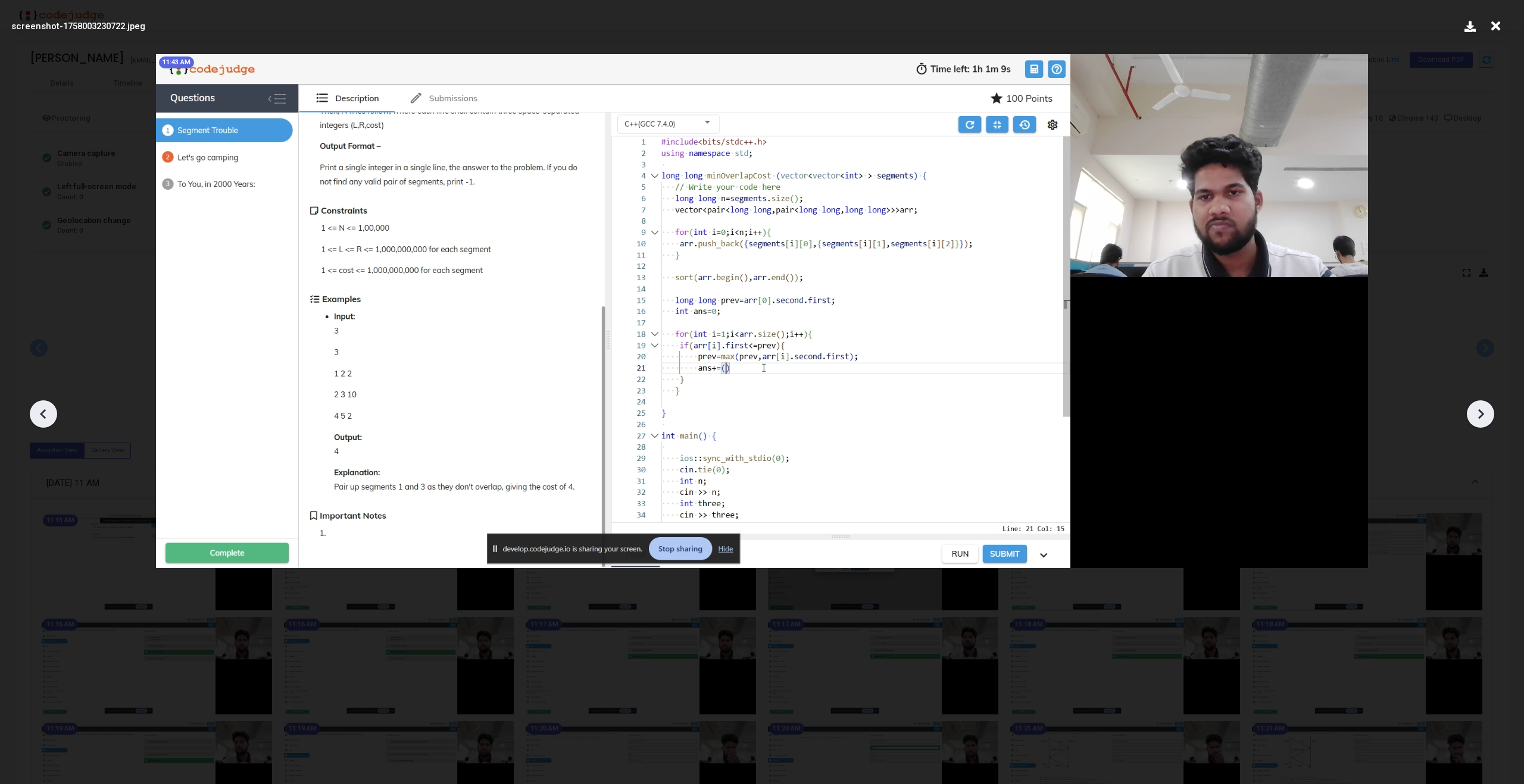
click at [1485, 417] on icon at bounding box center [1480, 414] width 18 height 18
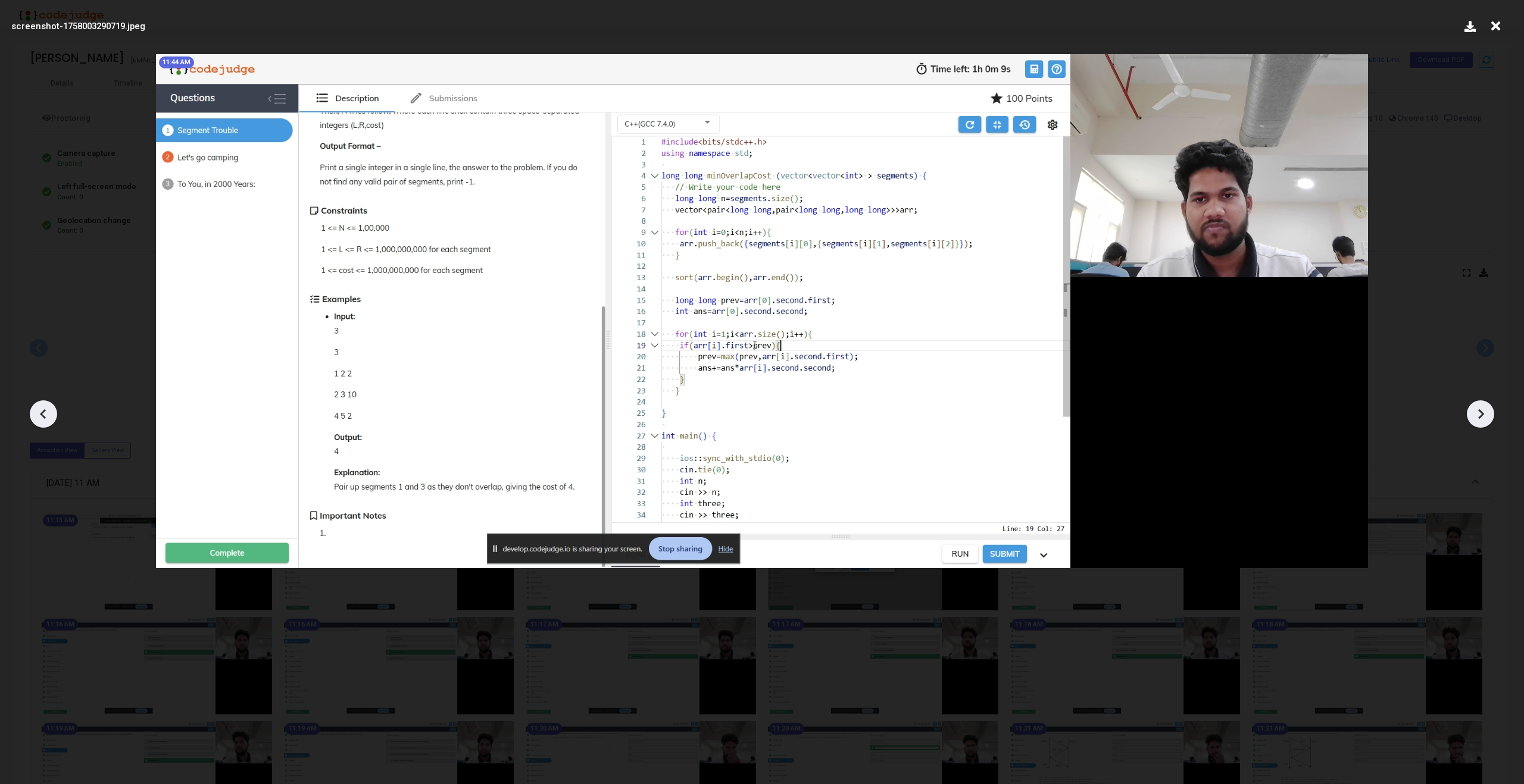
click at [1485, 417] on icon at bounding box center [1480, 414] width 18 height 18
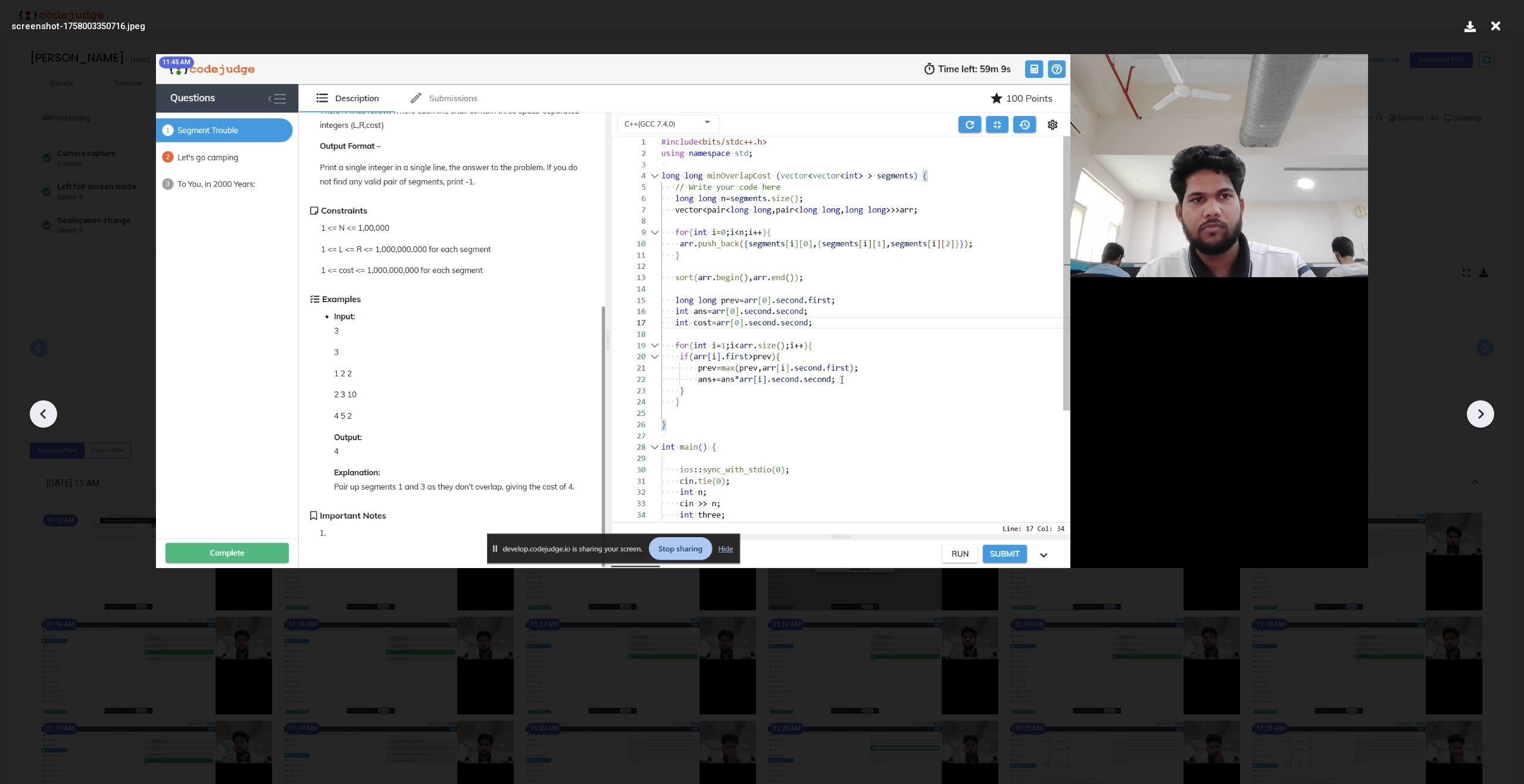
click at [1485, 417] on icon at bounding box center [1480, 414] width 18 height 18
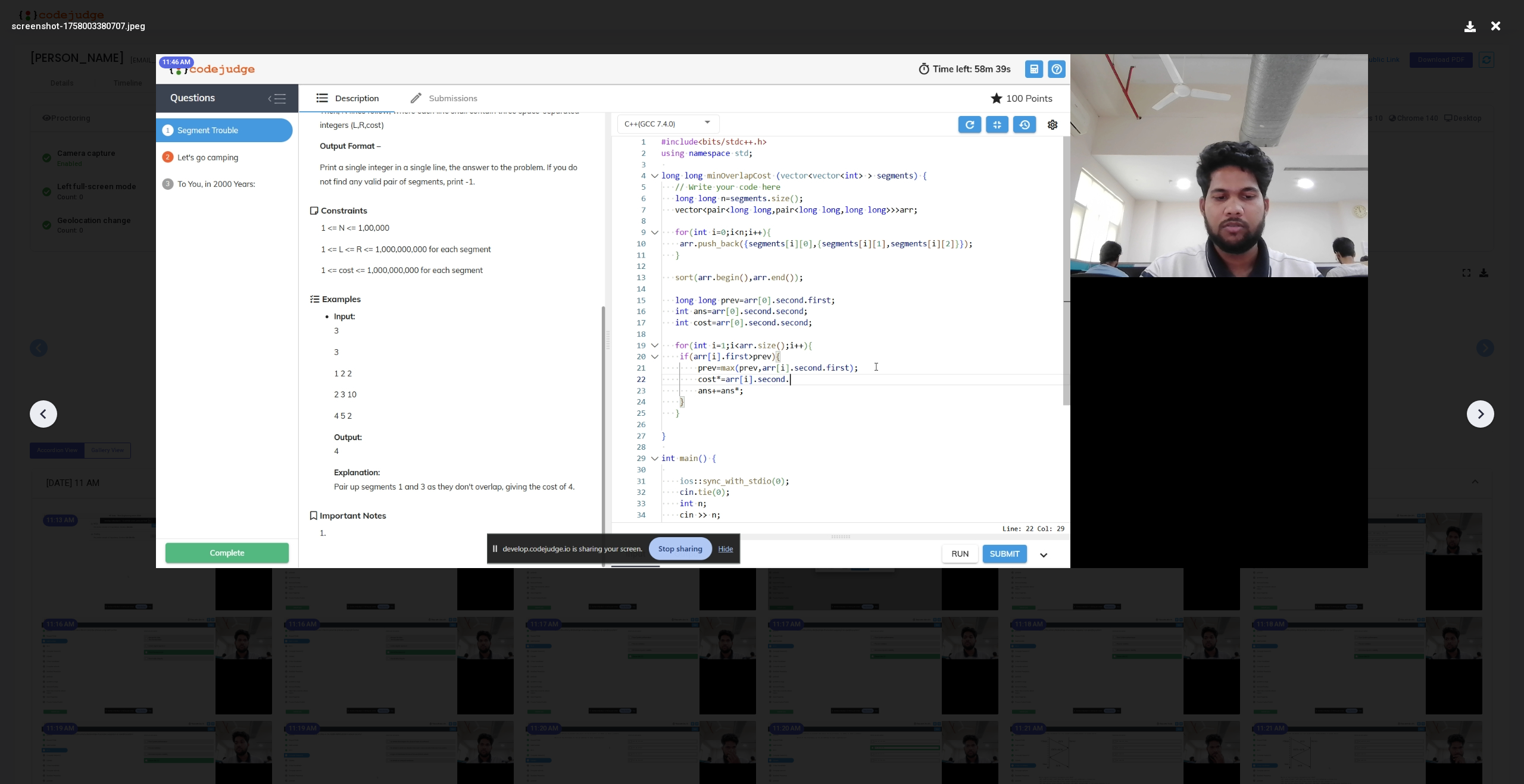
click at [1485, 417] on icon at bounding box center [1480, 414] width 18 height 18
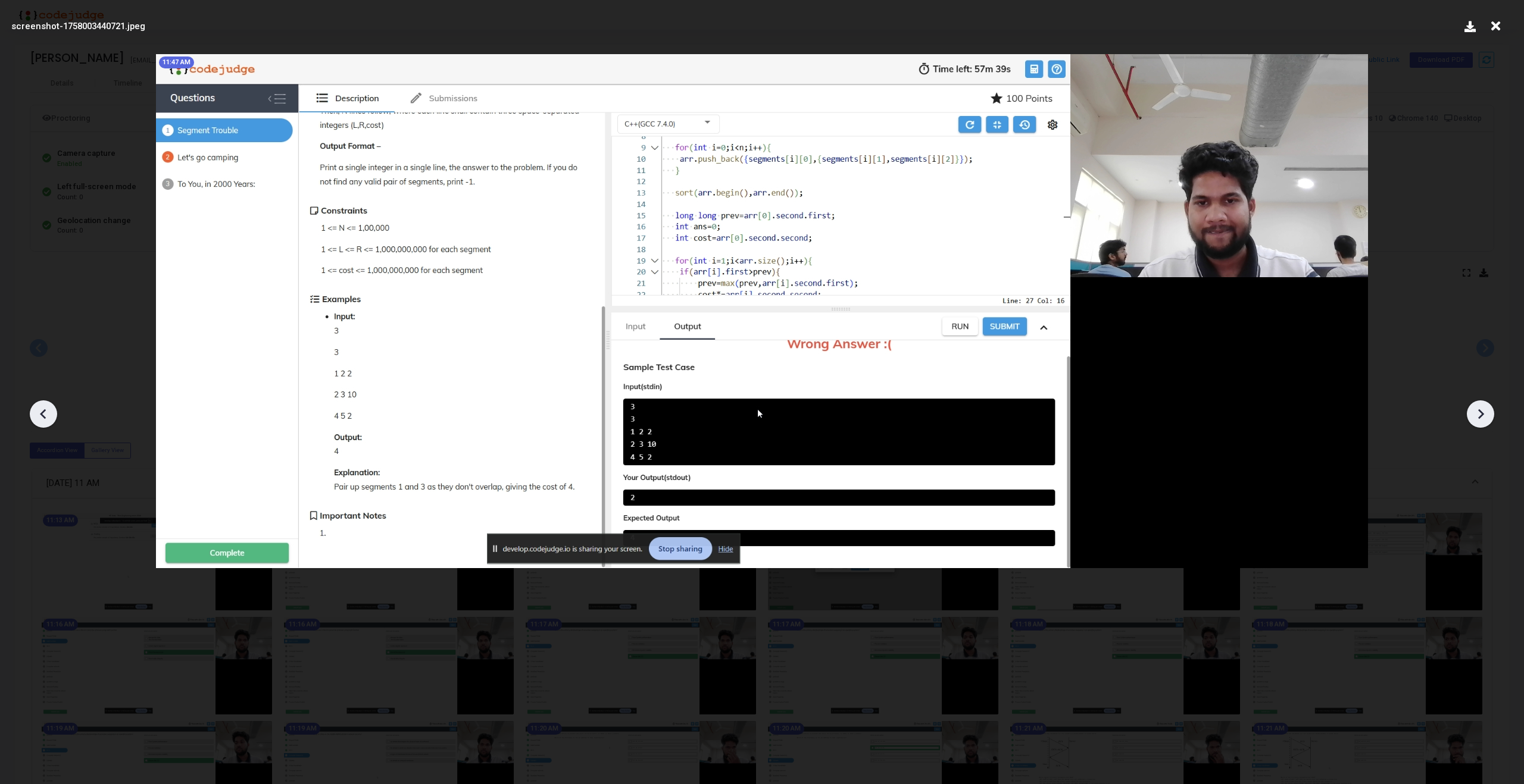
click at [1485, 417] on icon at bounding box center [1480, 414] width 18 height 18
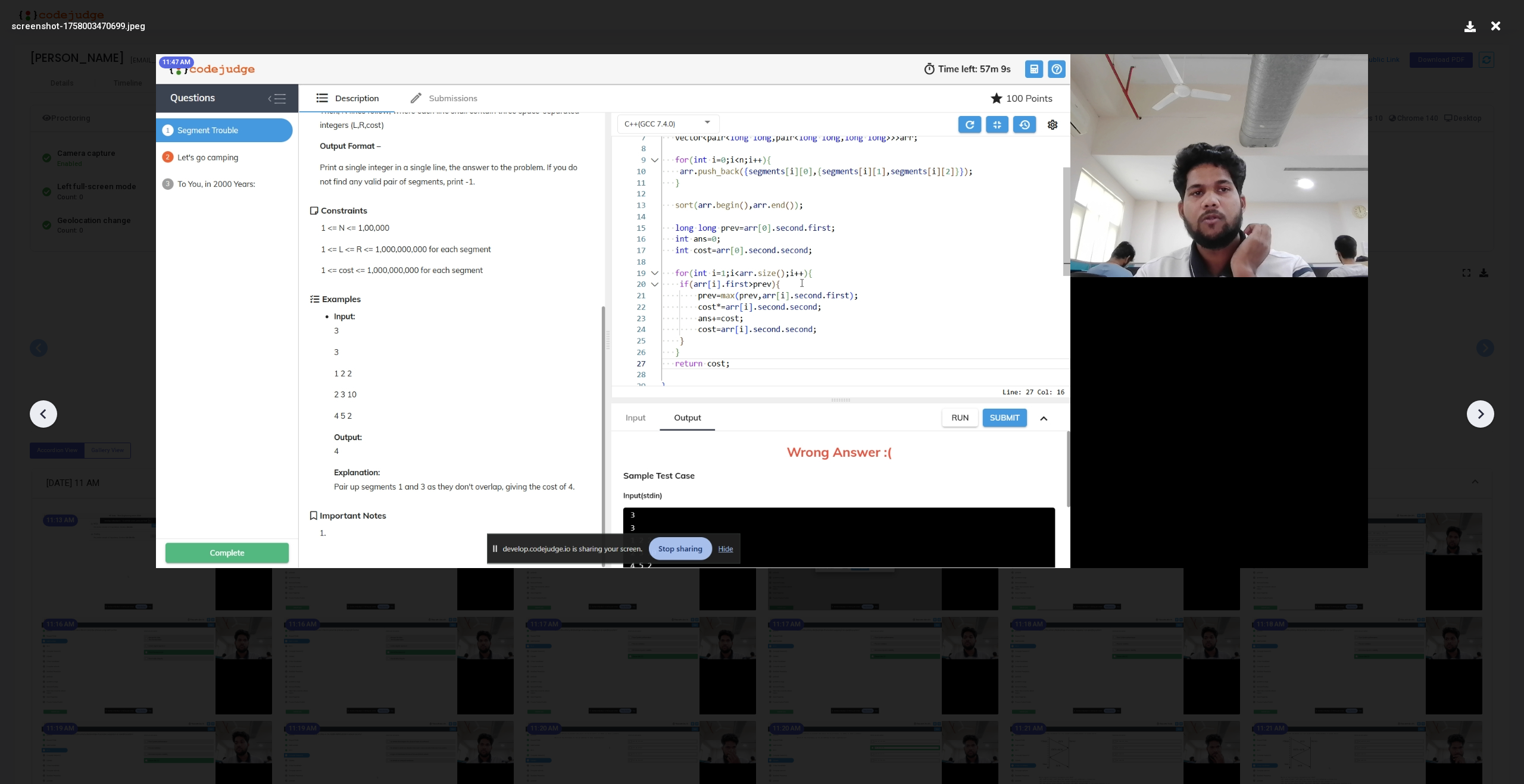
click at [1485, 417] on icon at bounding box center [1480, 414] width 18 height 18
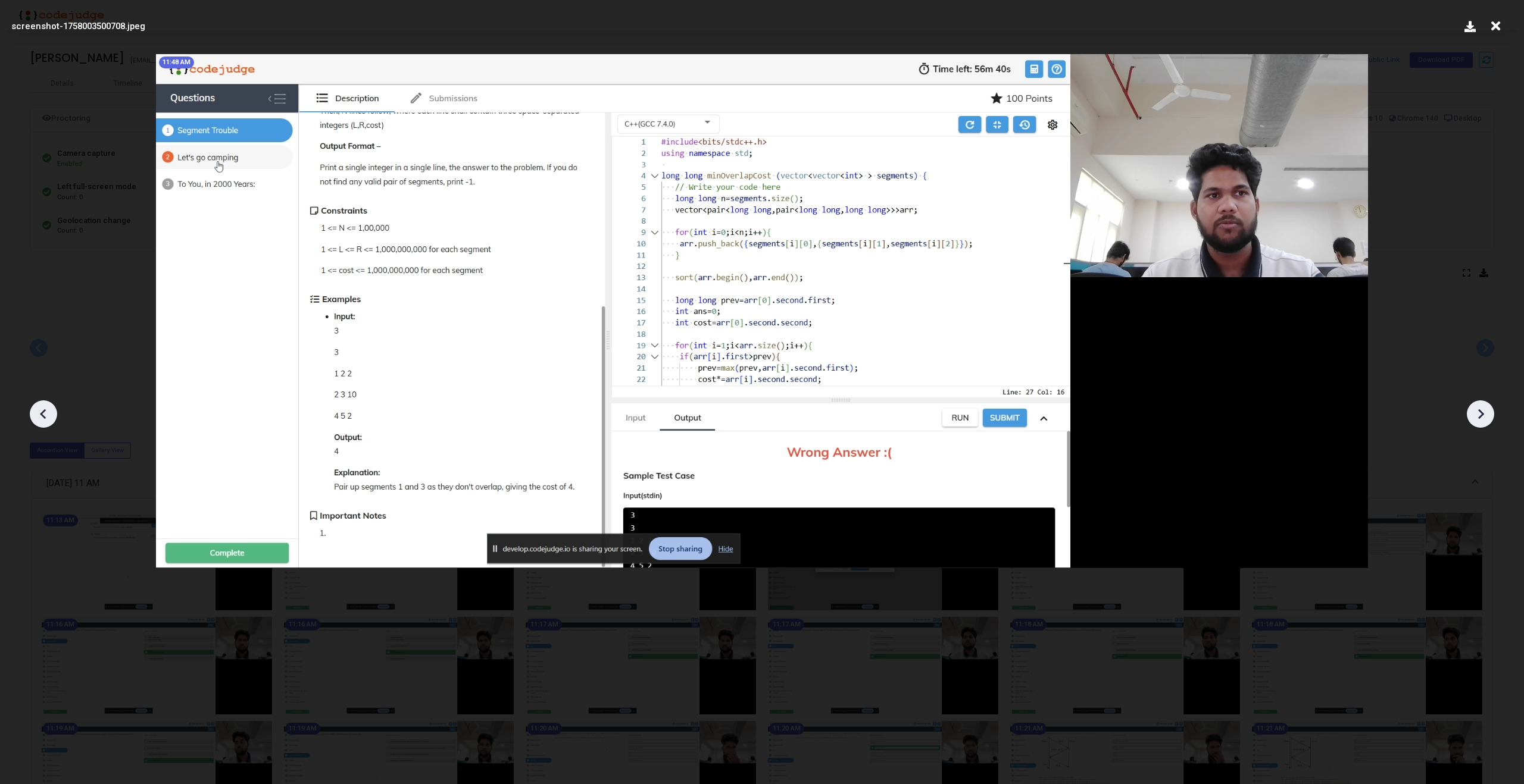
click at [1485, 417] on icon at bounding box center [1480, 414] width 18 height 18
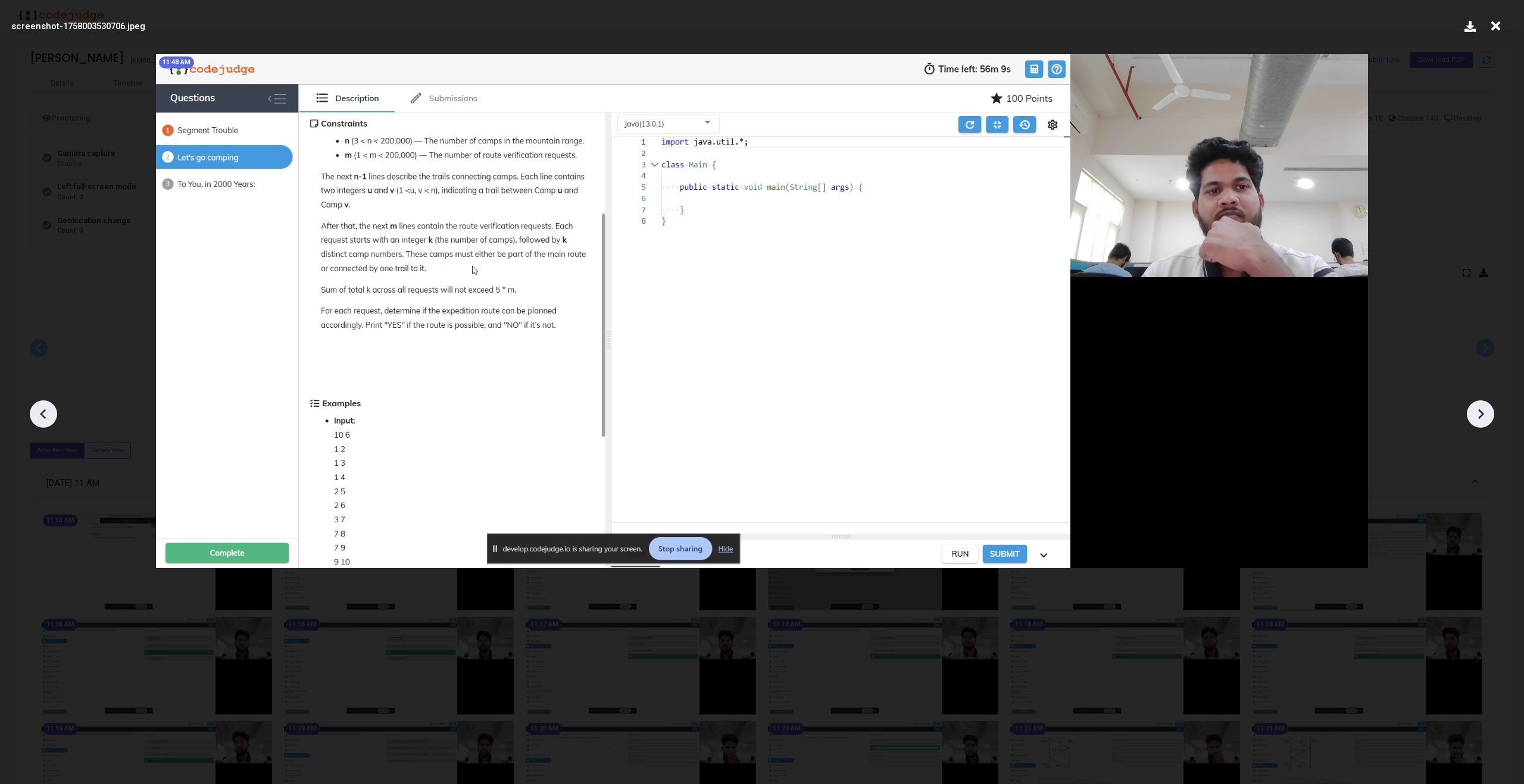
click at [1485, 417] on icon at bounding box center [1480, 414] width 18 height 18
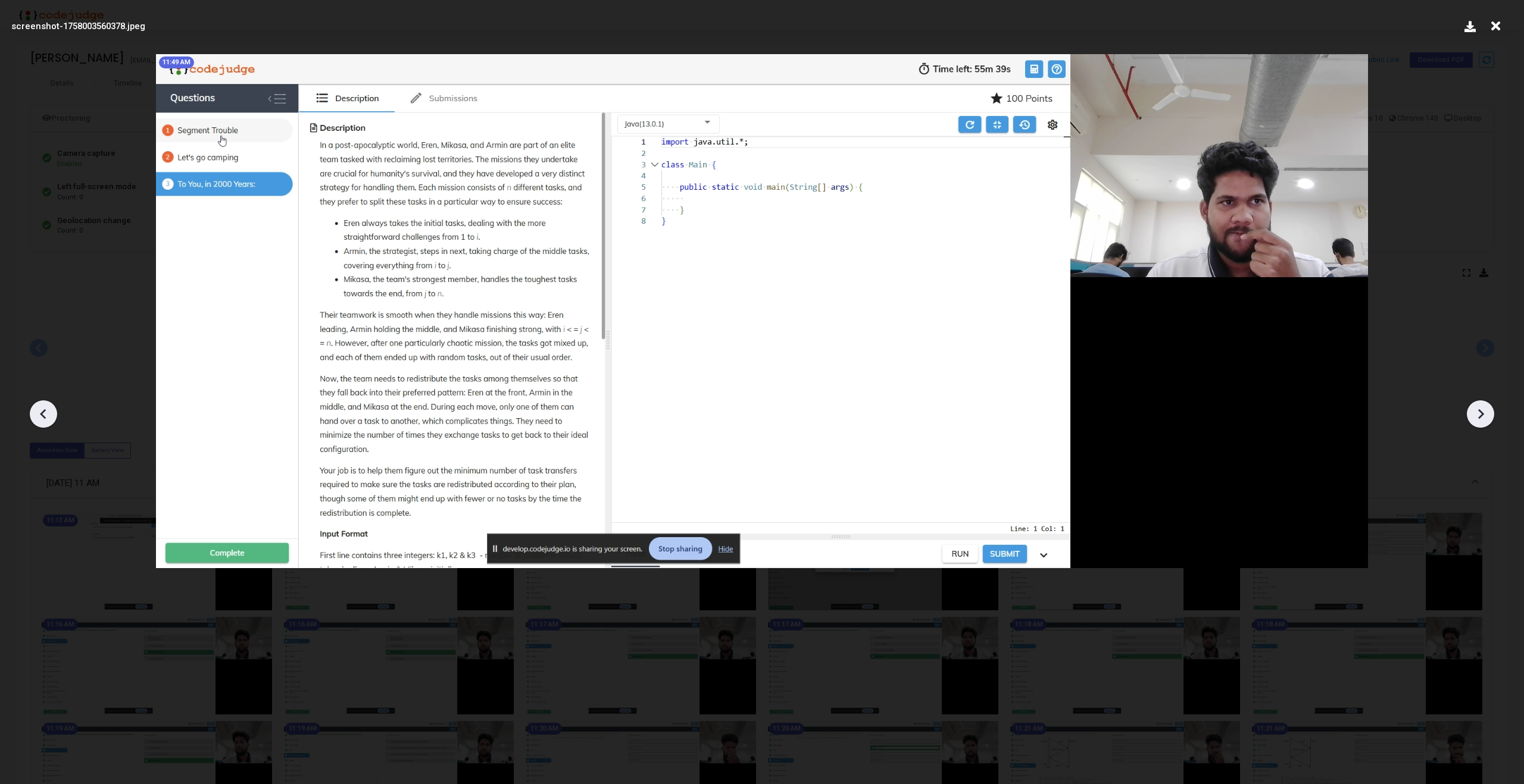
click at [1485, 417] on icon at bounding box center [1480, 414] width 18 height 18
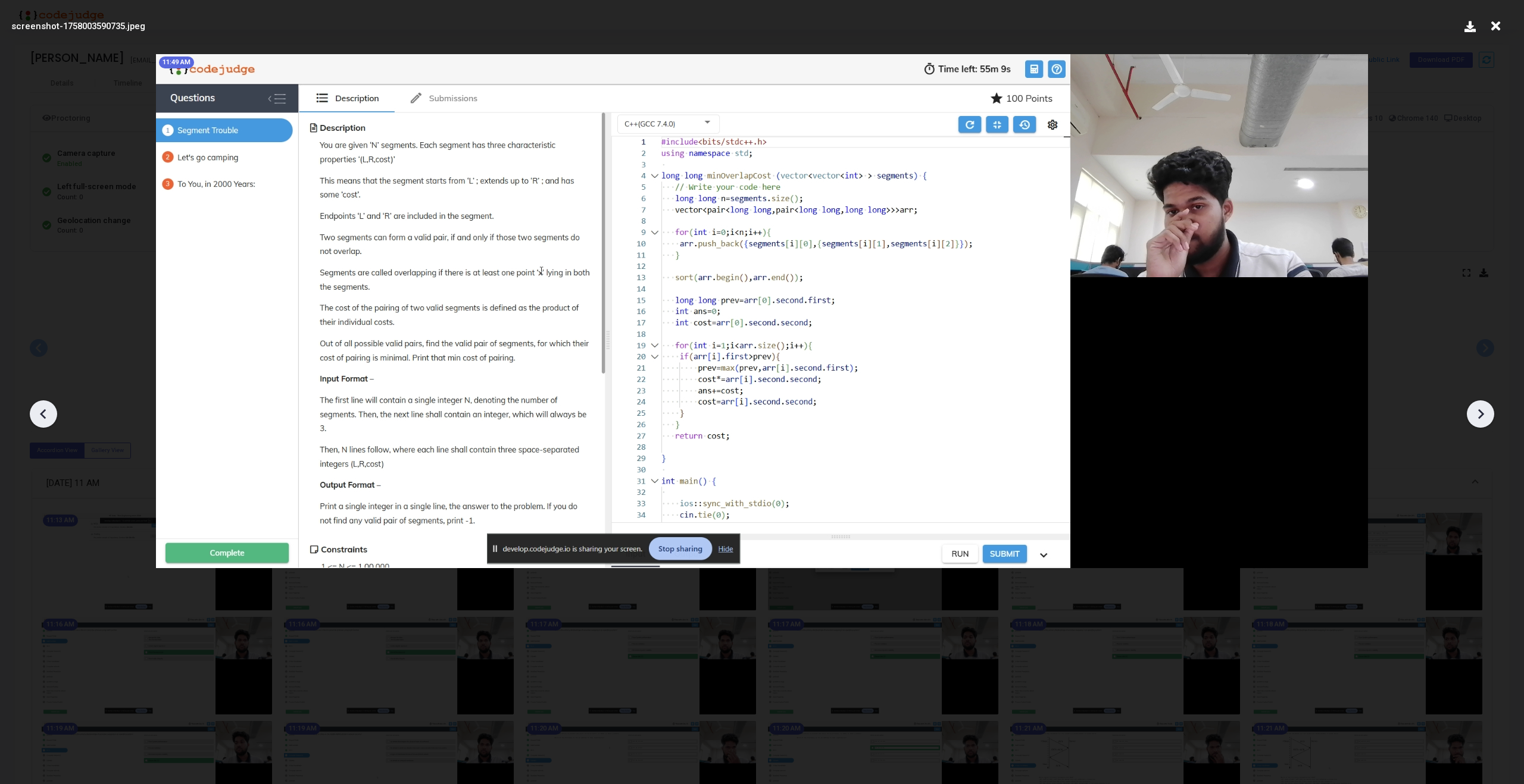
click at [1485, 417] on icon at bounding box center [1480, 414] width 18 height 18
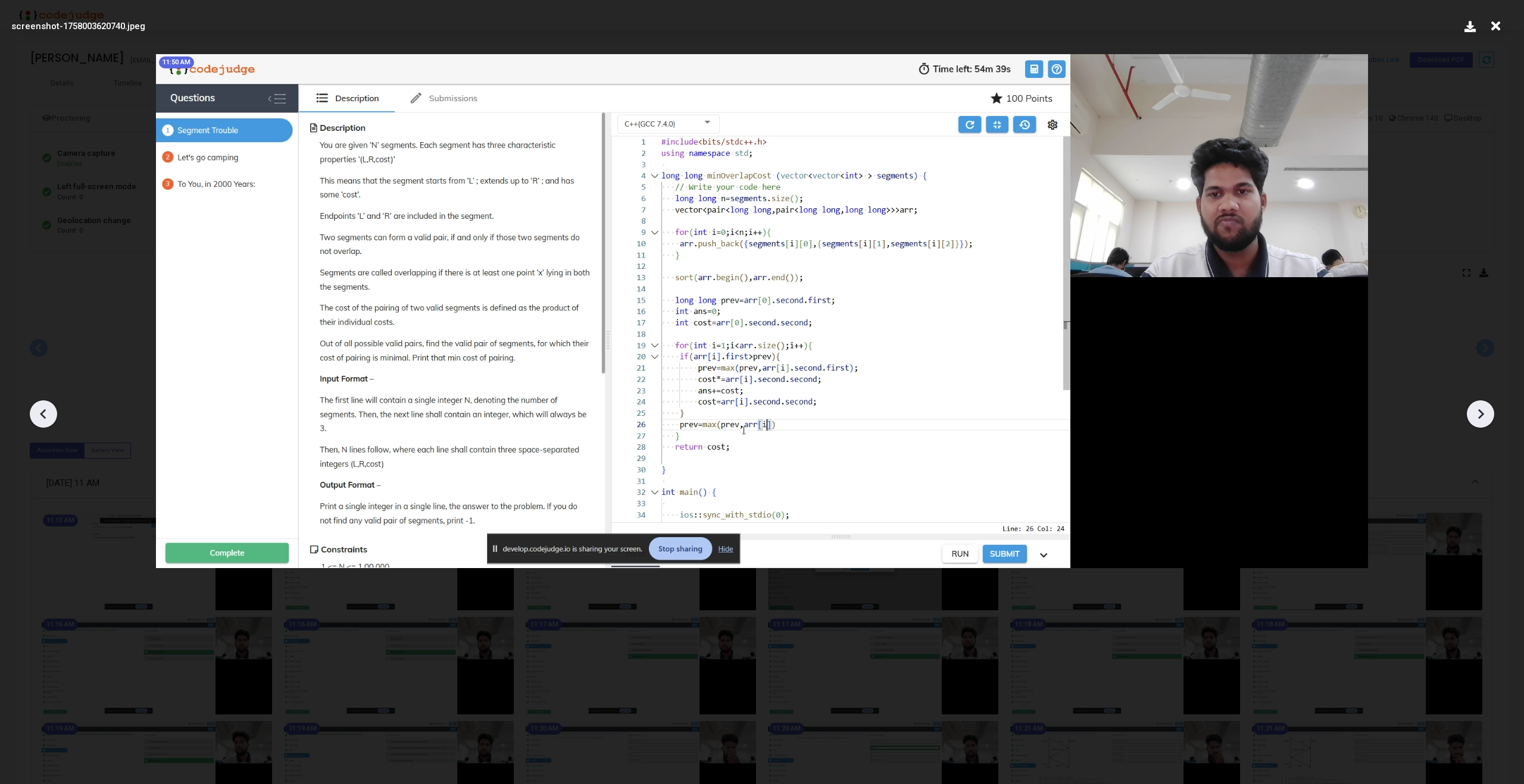
click at [1485, 417] on icon at bounding box center [1480, 414] width 18 height 18
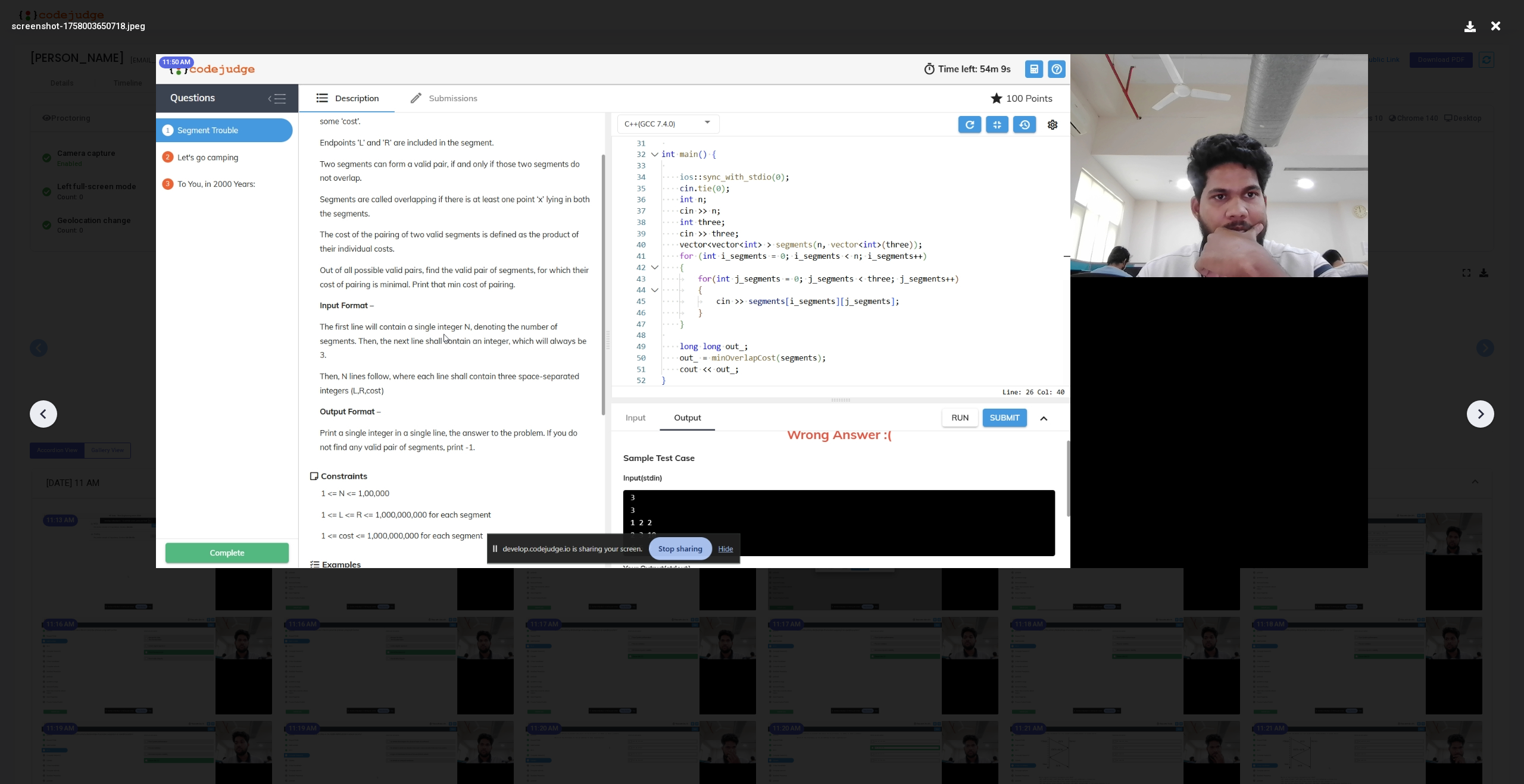
click at [1485, 417] on icon at bounding box center [1480, 414] width 18 height 18
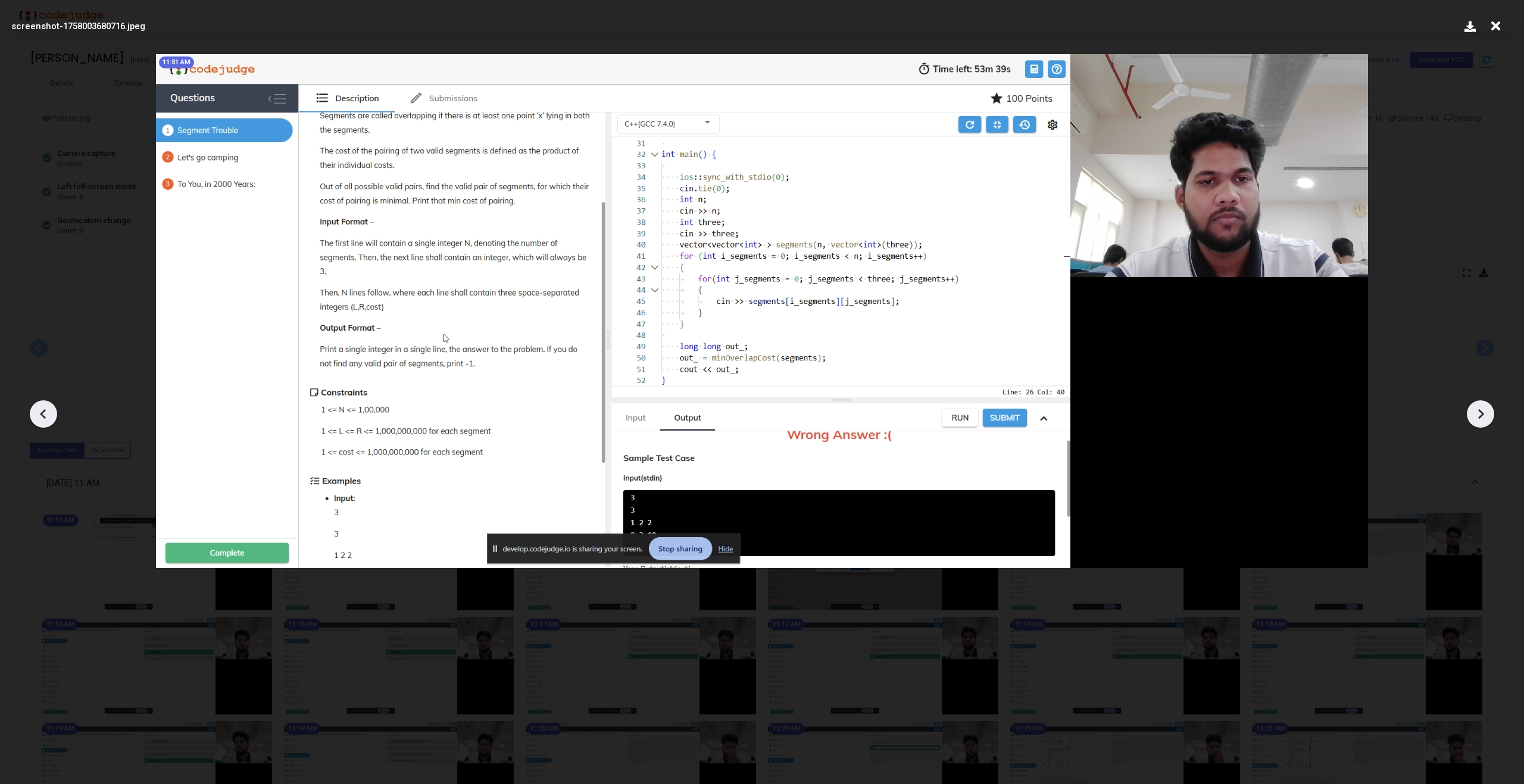
click at [1485, 417] on icon at bounding box center [1480, 414] width 18 height 18
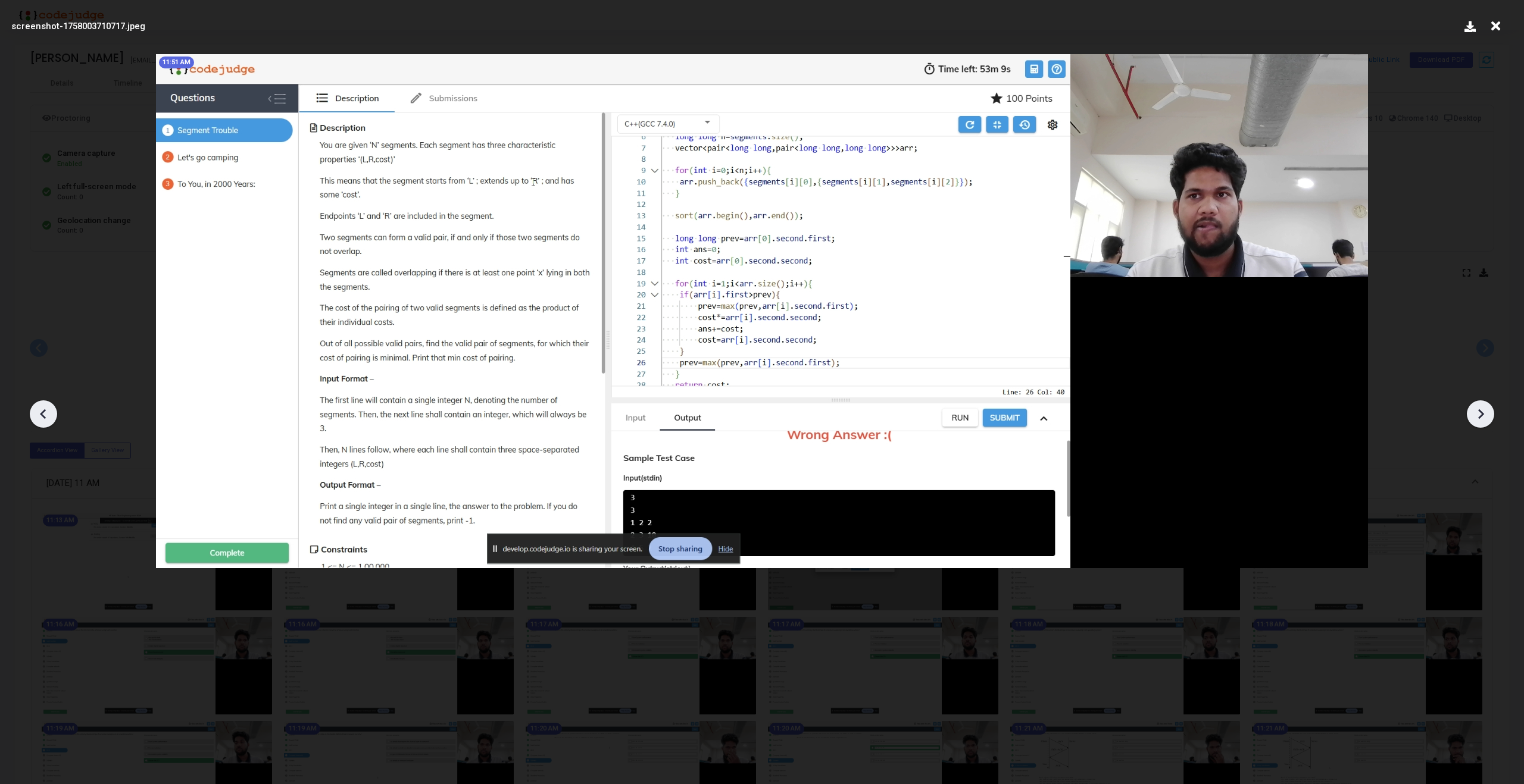
click at [1485, 417] on icon at bounding box center [1480, 414] width 18 height 18
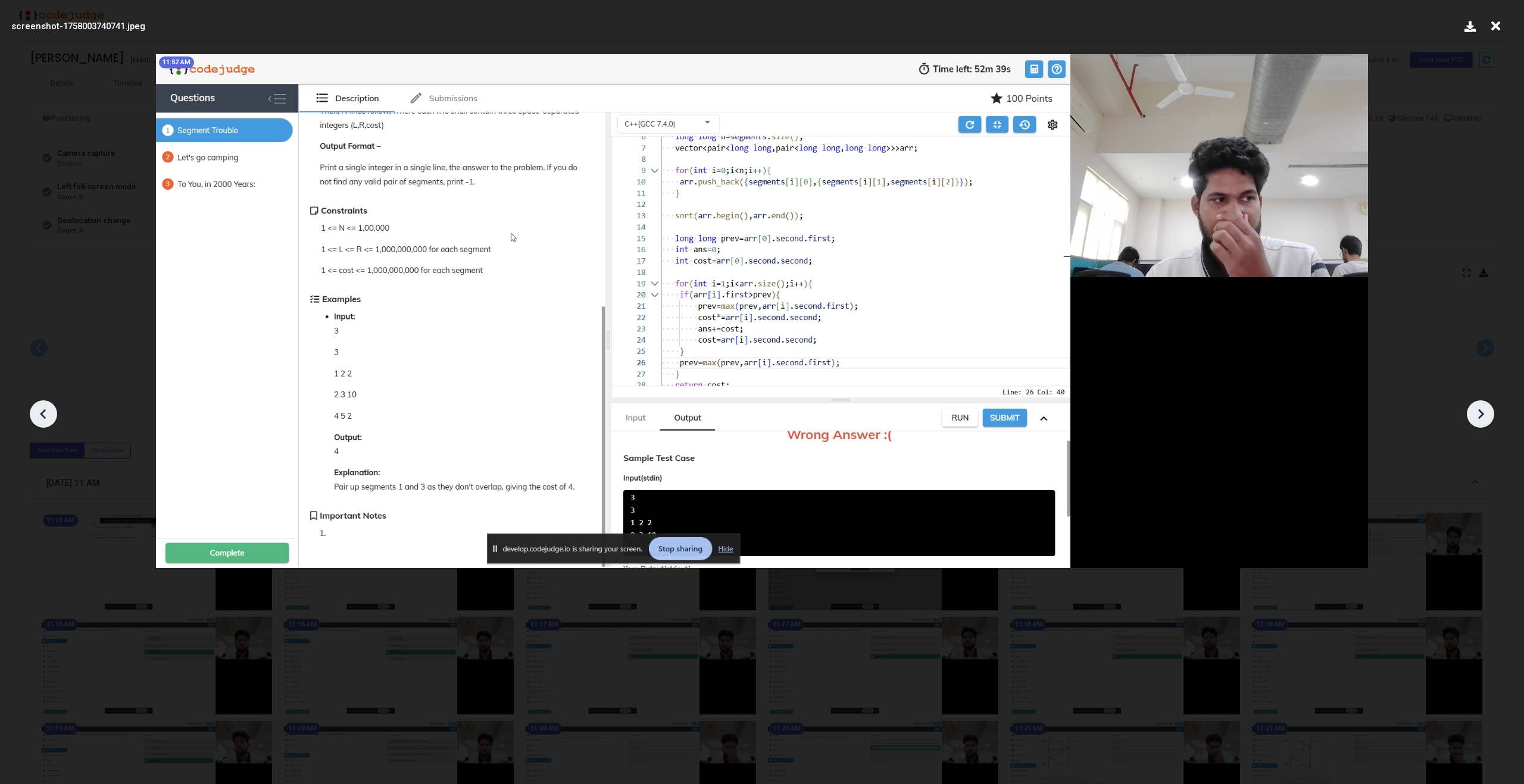
click at [1485, 417] on icon at bounding box center [1480, 414] width 18 height 18
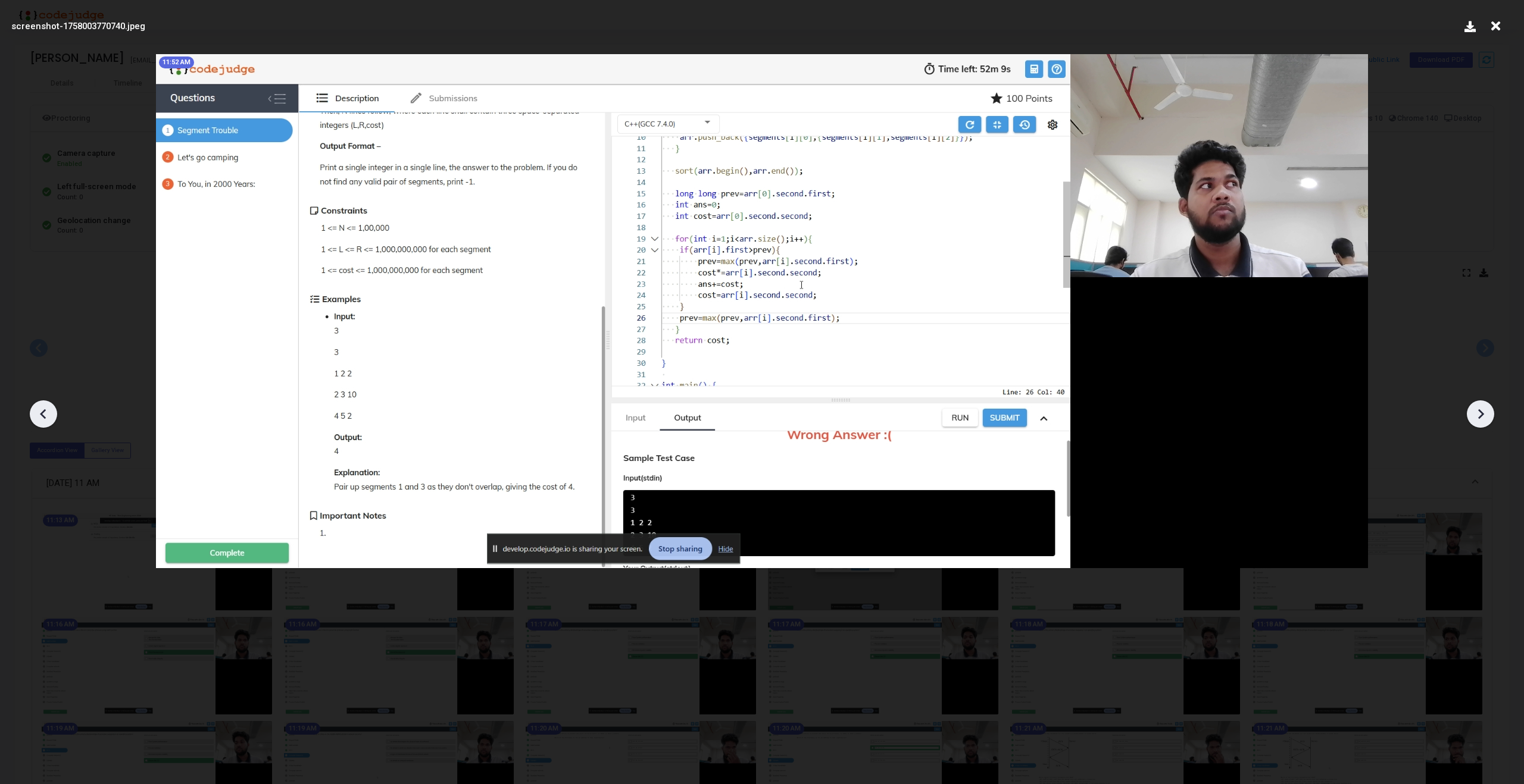
click at [1485, 417] on icon at bounding box center [1480, 414] width 18 height 18
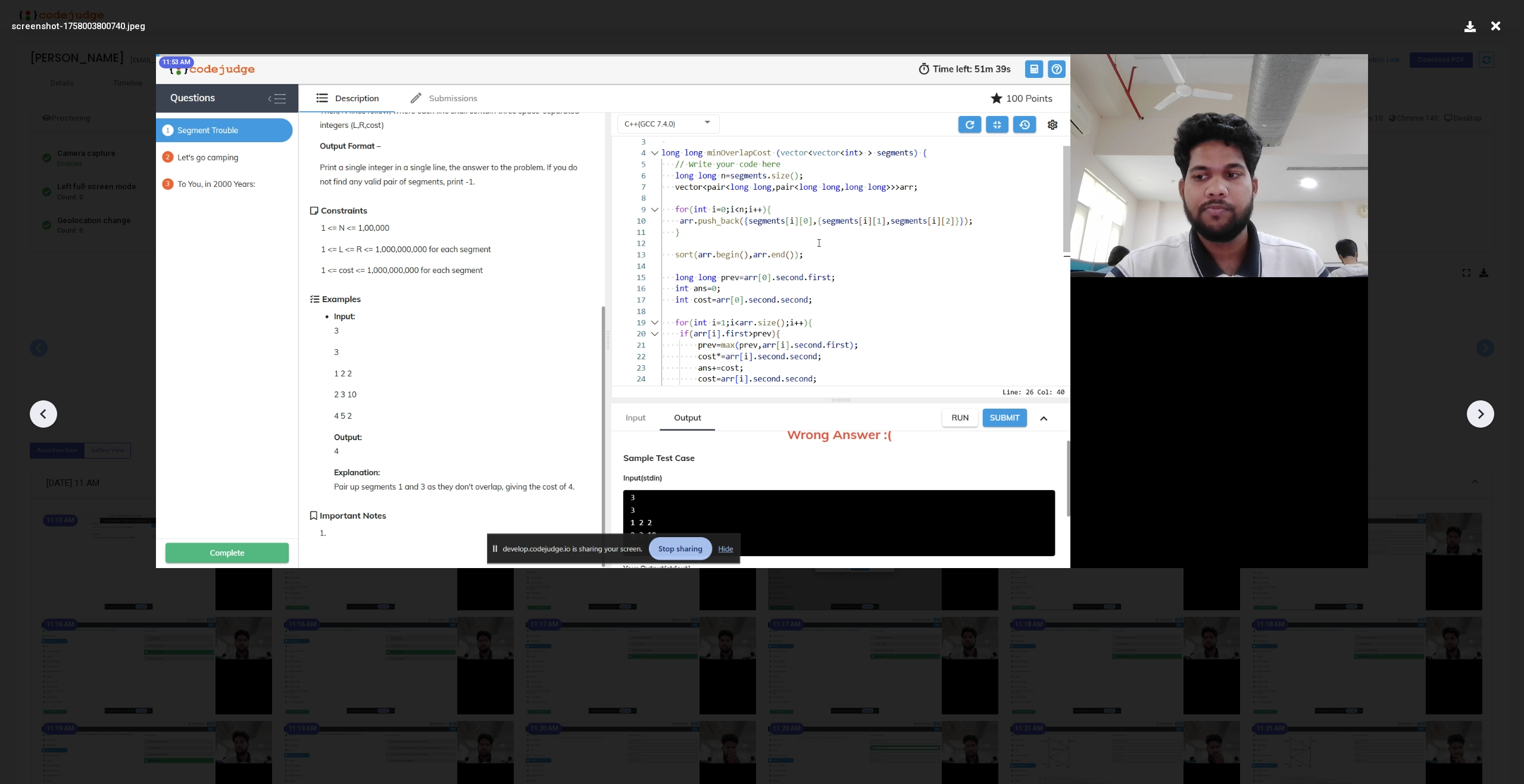
click at [1485, 417] on icon at bounding box center [1480, 414] width 18 height 18
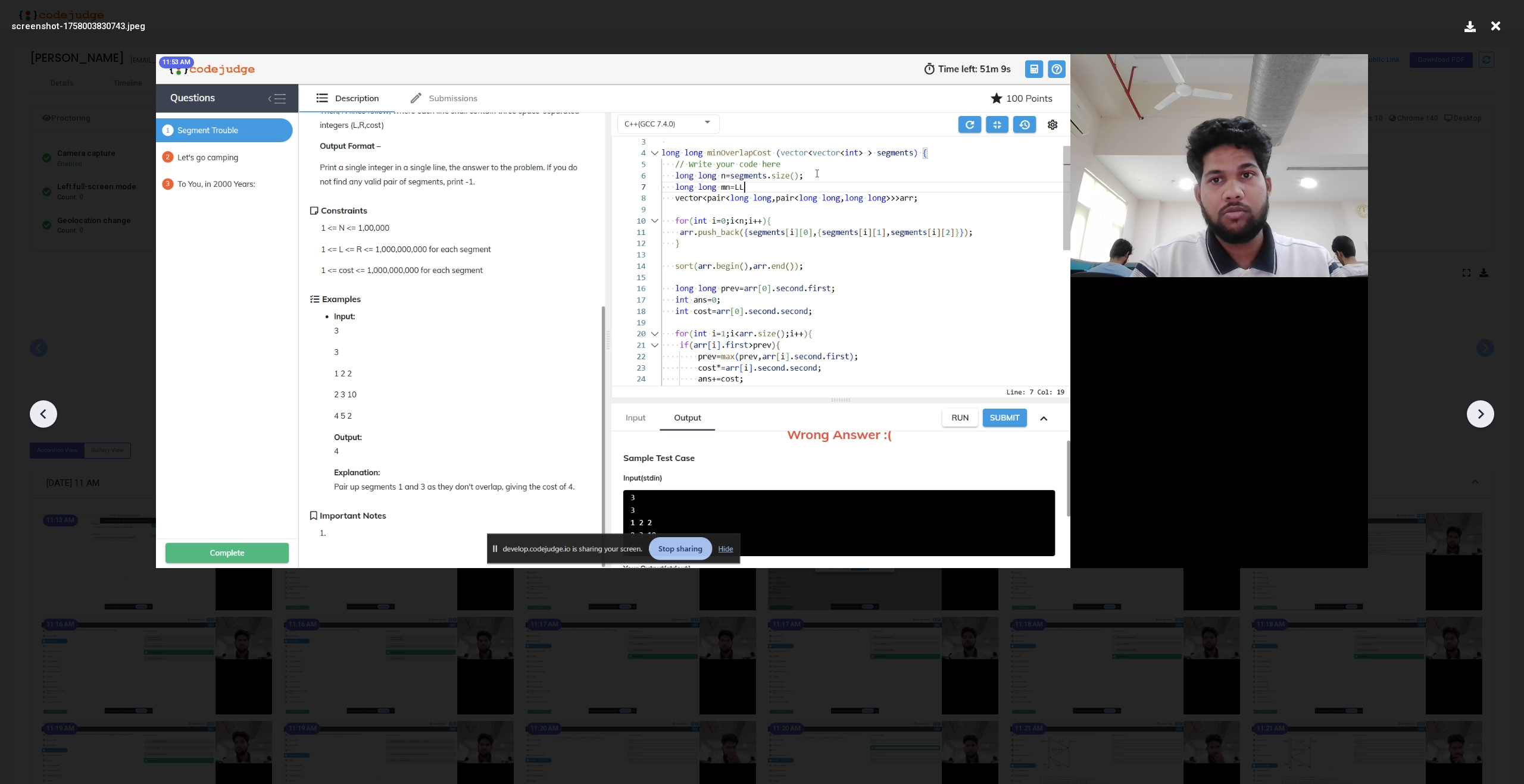
click at [1485, 417] on icon at bounding box center [1480, 414] width 18 height 18
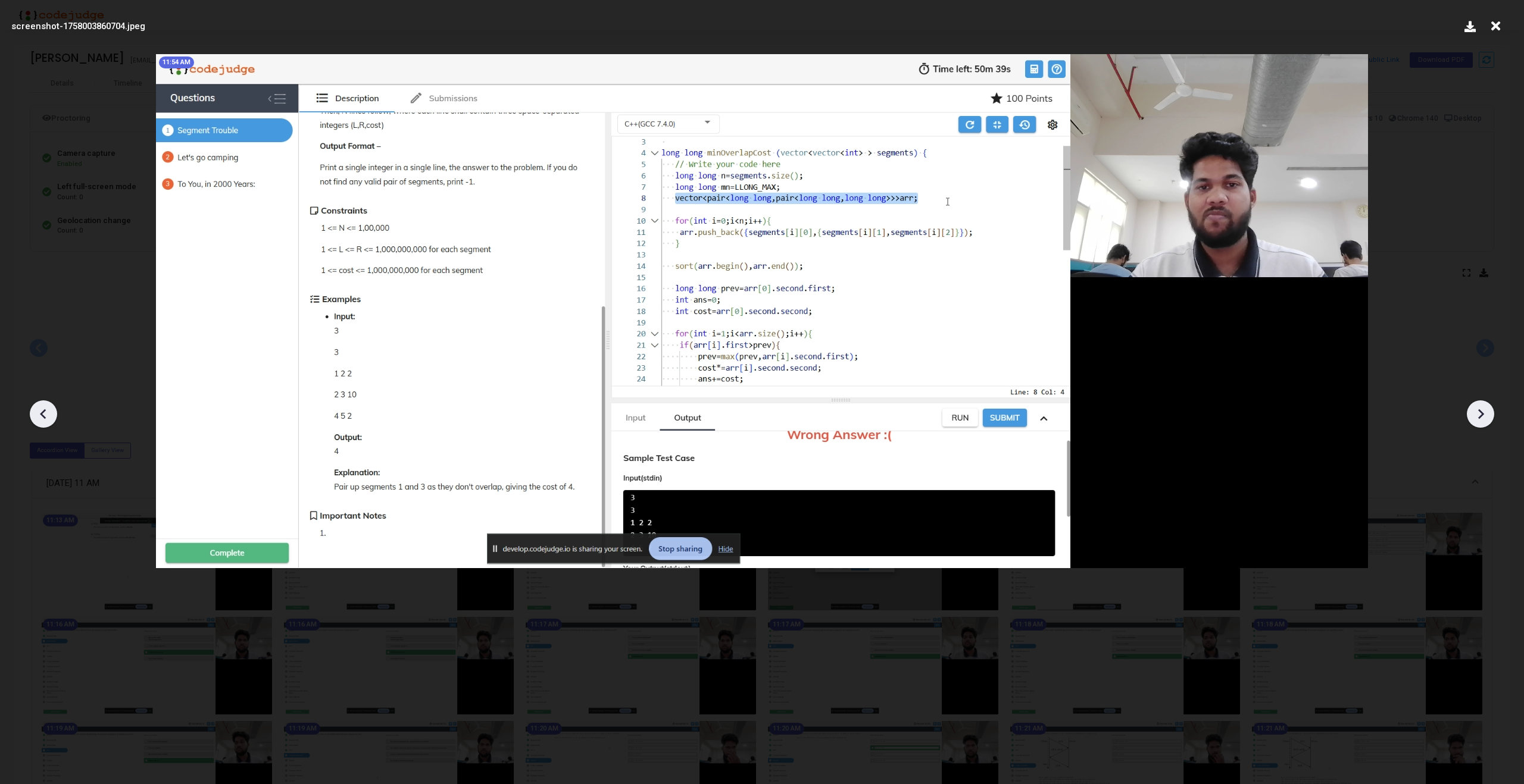
click at [1485, 417] on icon at bounding box center [1480, 414] width 18 height 18
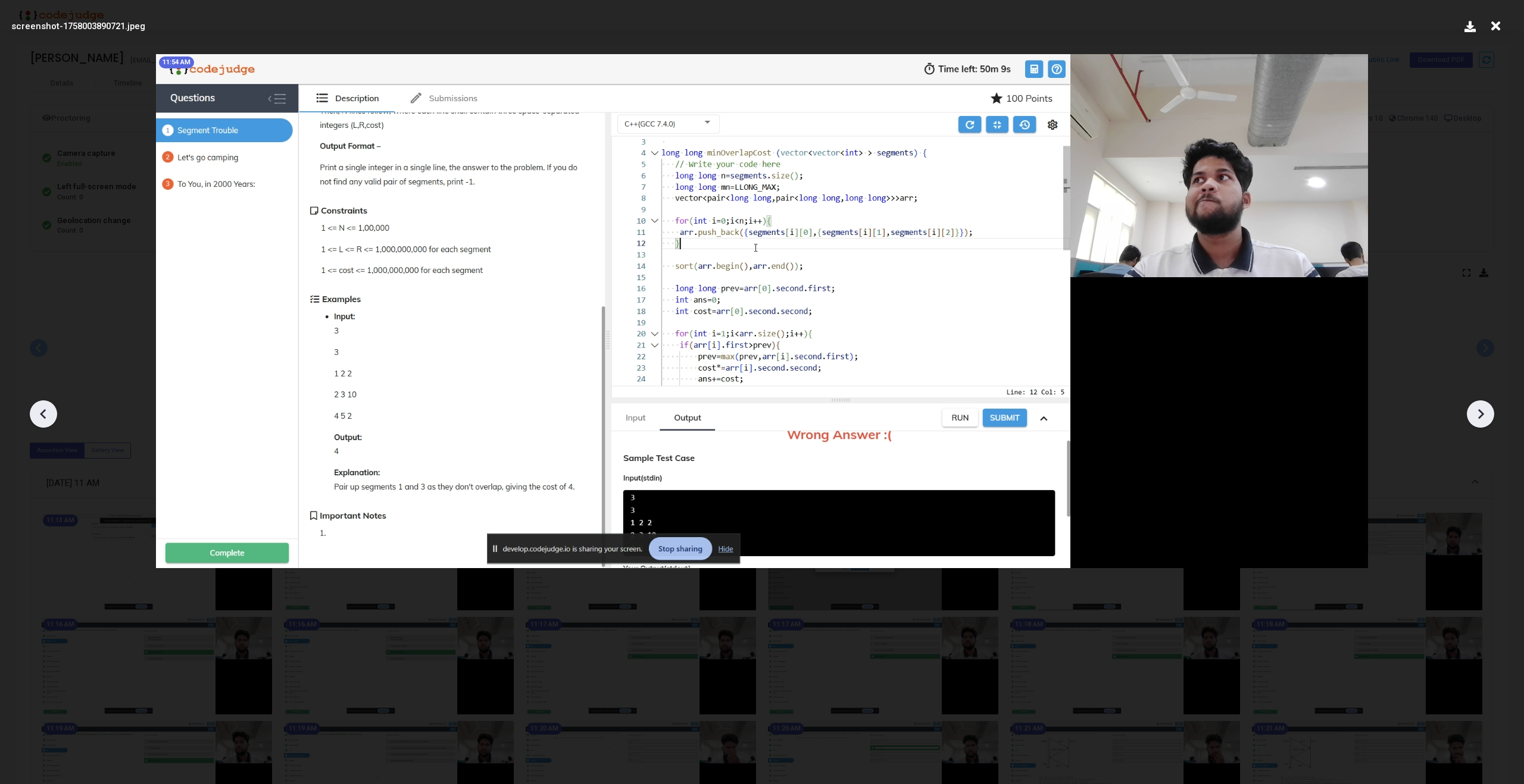
click at [1485, 417] on icon at bounding box center [1480, 414] width 18 height 18
